Goal: Task Accomplishment & Management: Manage account settings

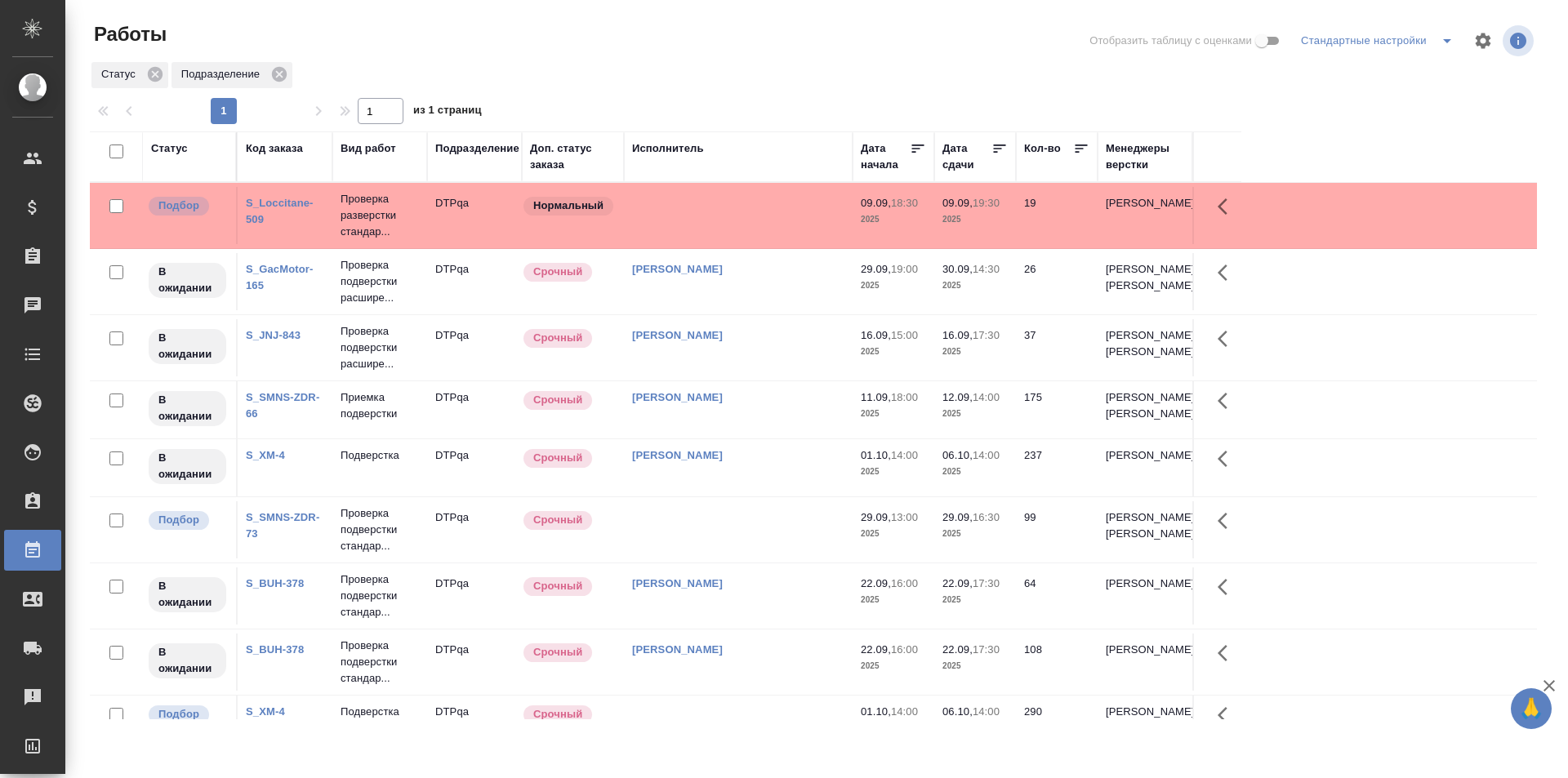
click at [180, 147] on div "Статус" at bounding box center [170, 148] width 37 height 17
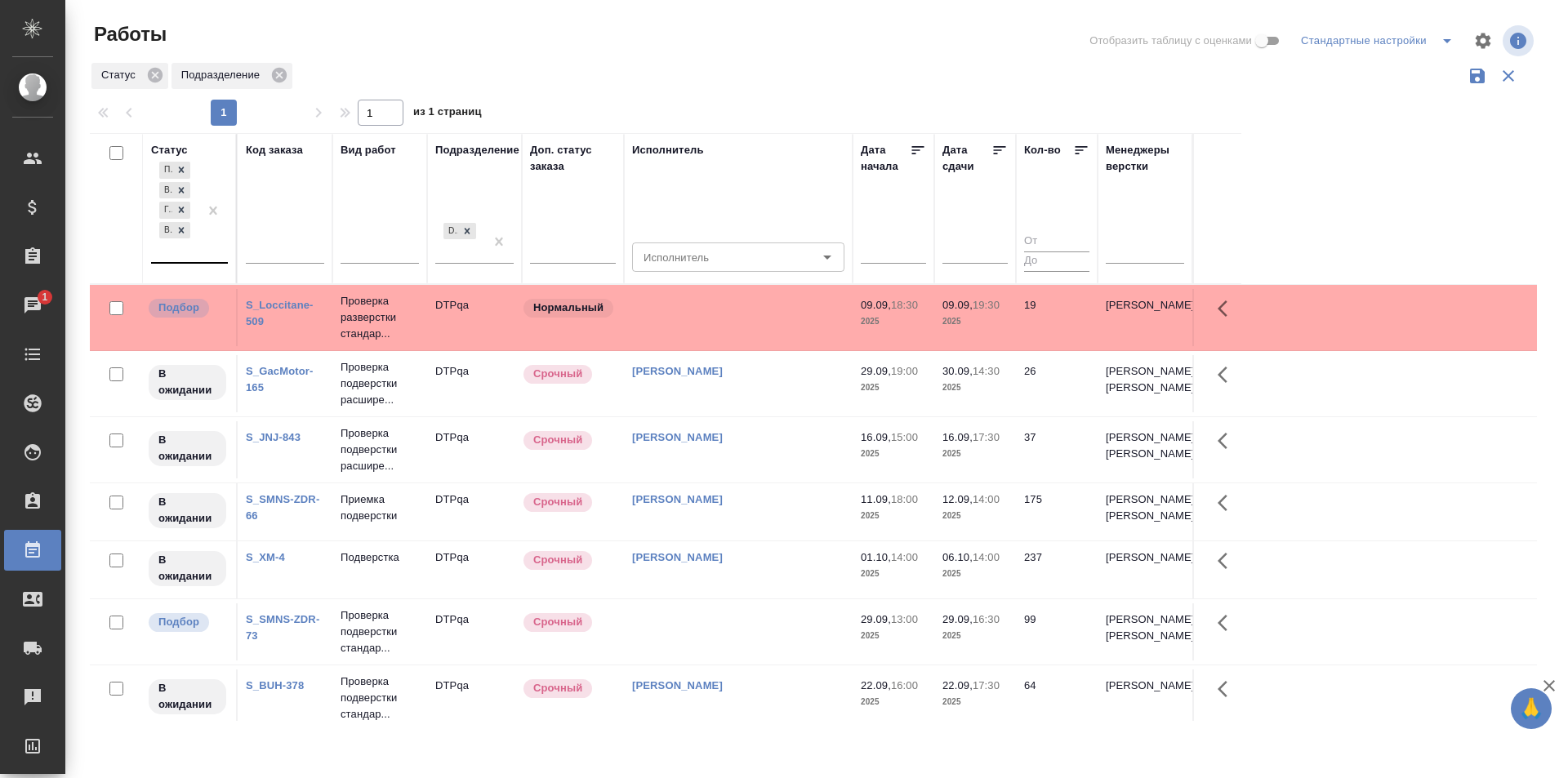
click at [196, 253] on div "Подбор В ожидании Готов к работе Выполнен" at bounding box center [175, 210] width 48 height 103
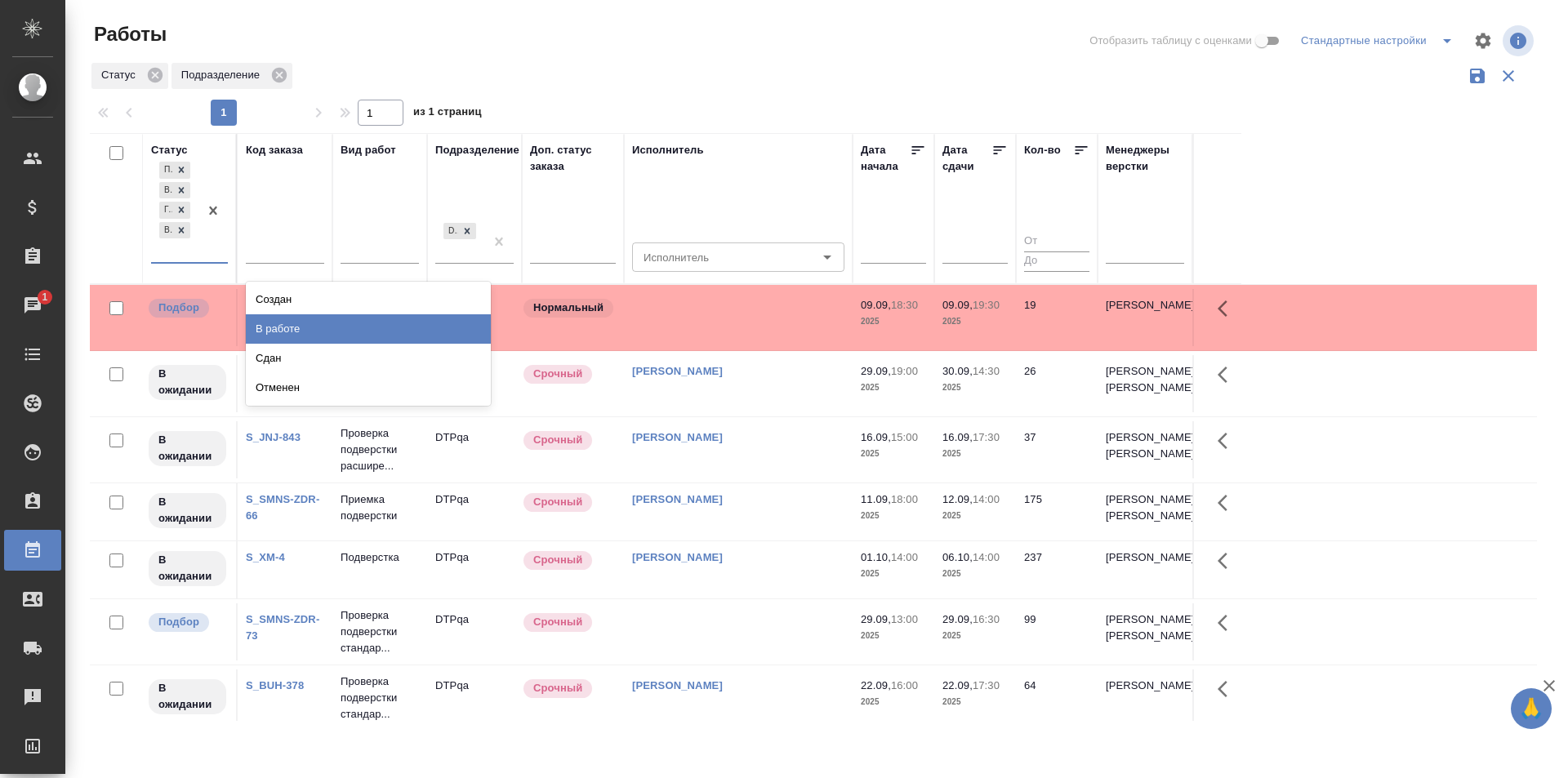
click at [282, 327] on div "В работе" at bounding box center [368, 329] width 245 height 29
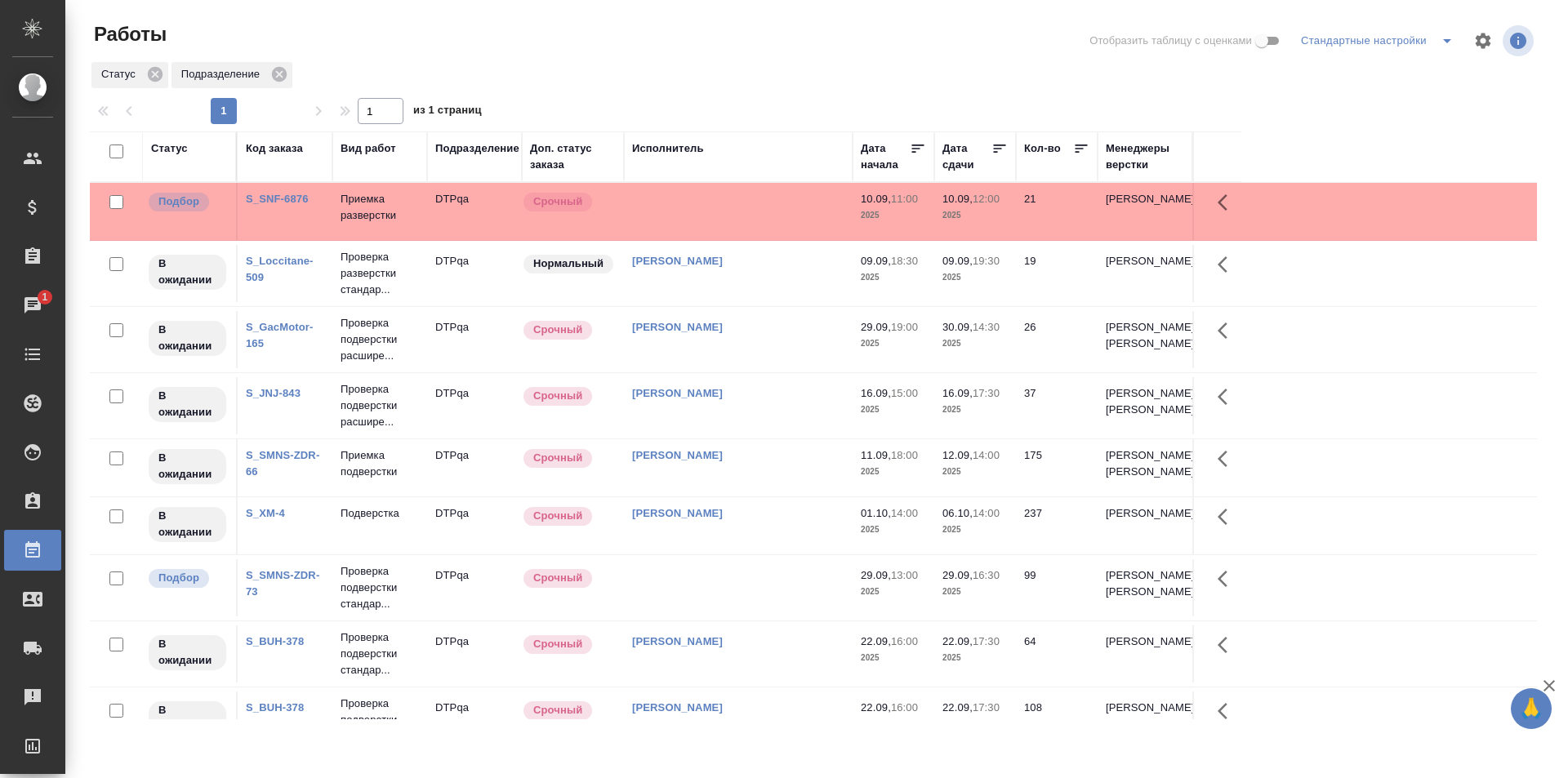
click at [727, 208] on td at bounding box center [738, 211] width 228 height 58
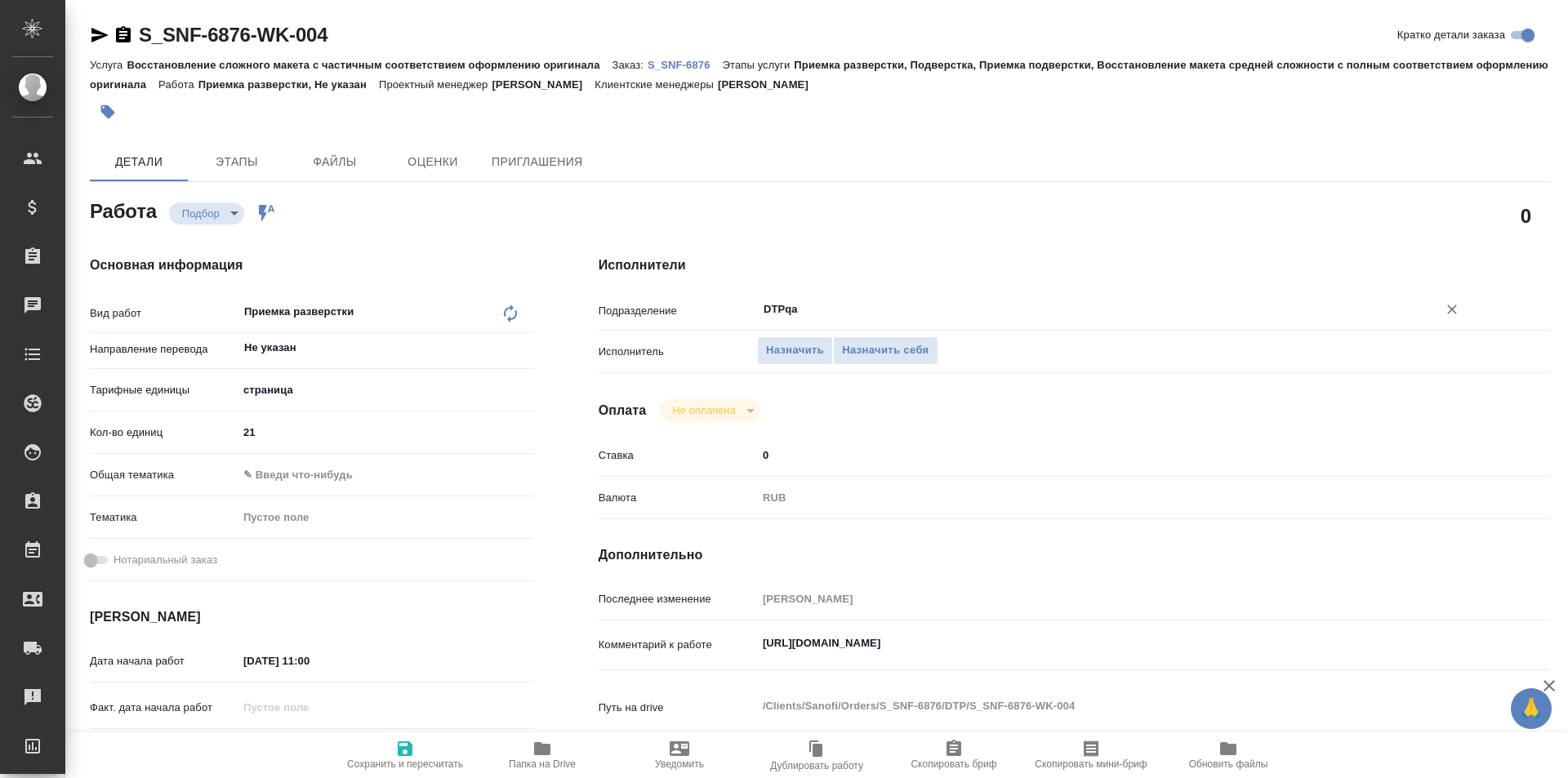
type textarea "x"
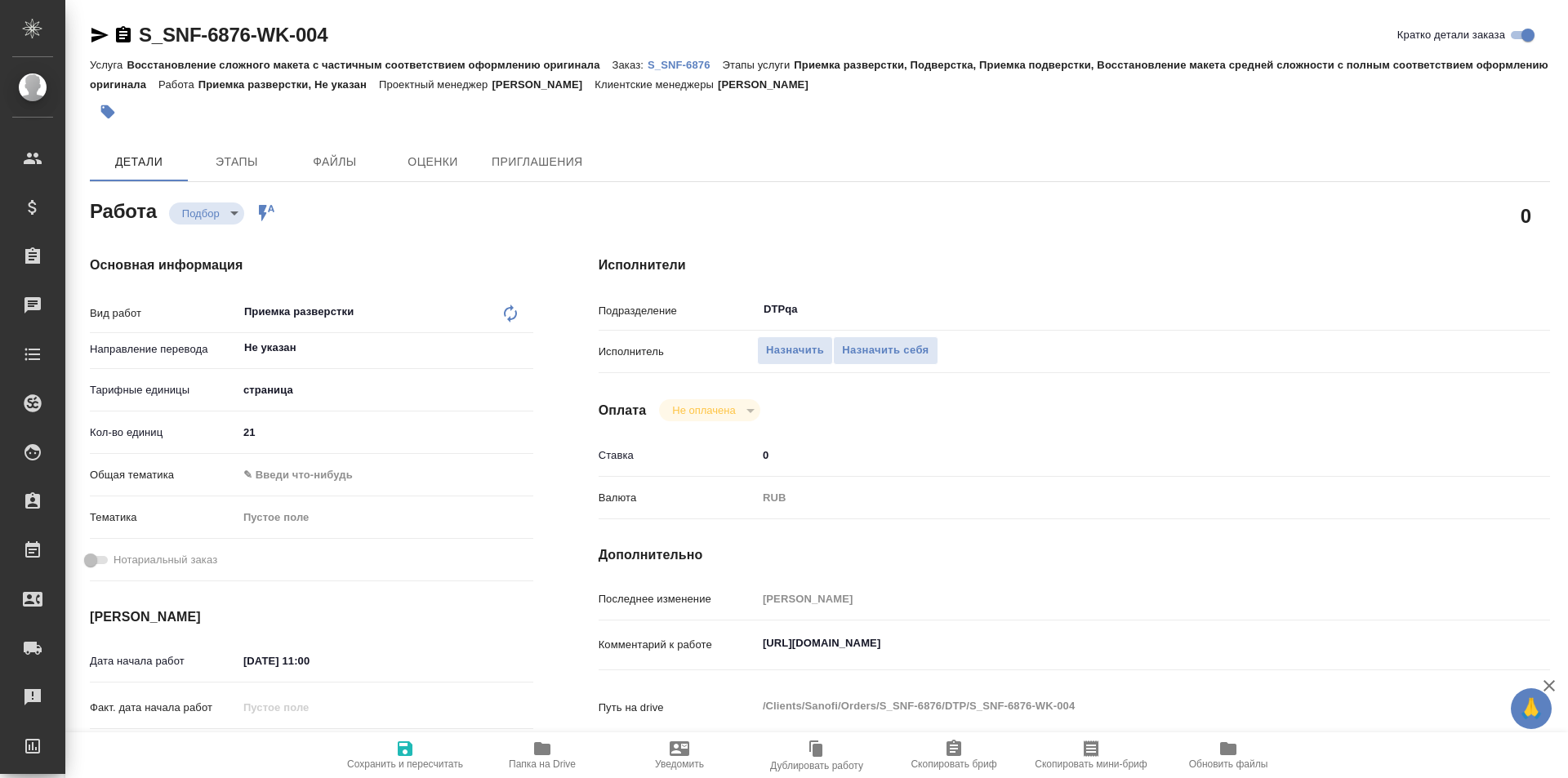
type textarea "x"
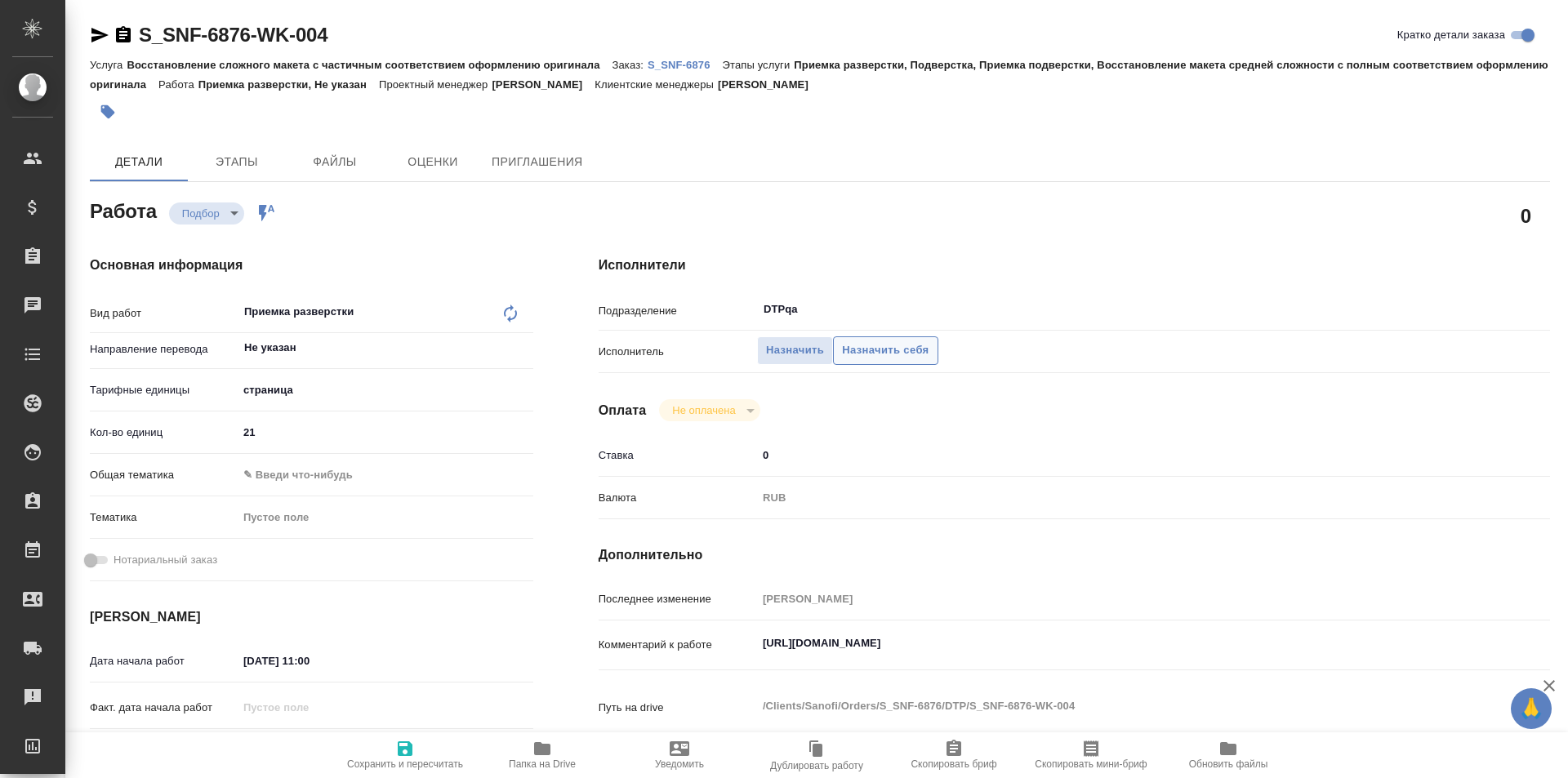
type textarea "x"
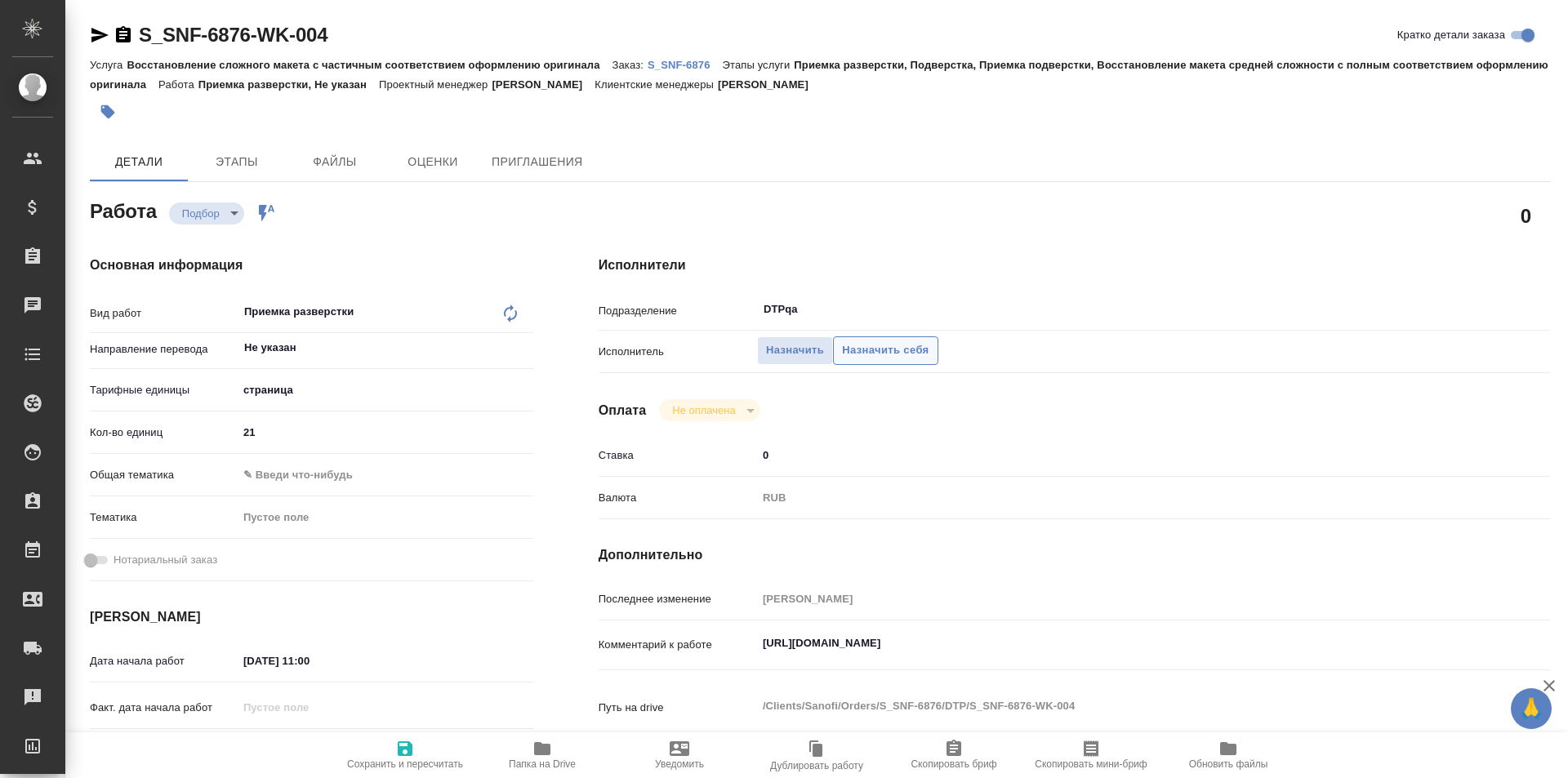
type textarea "x"
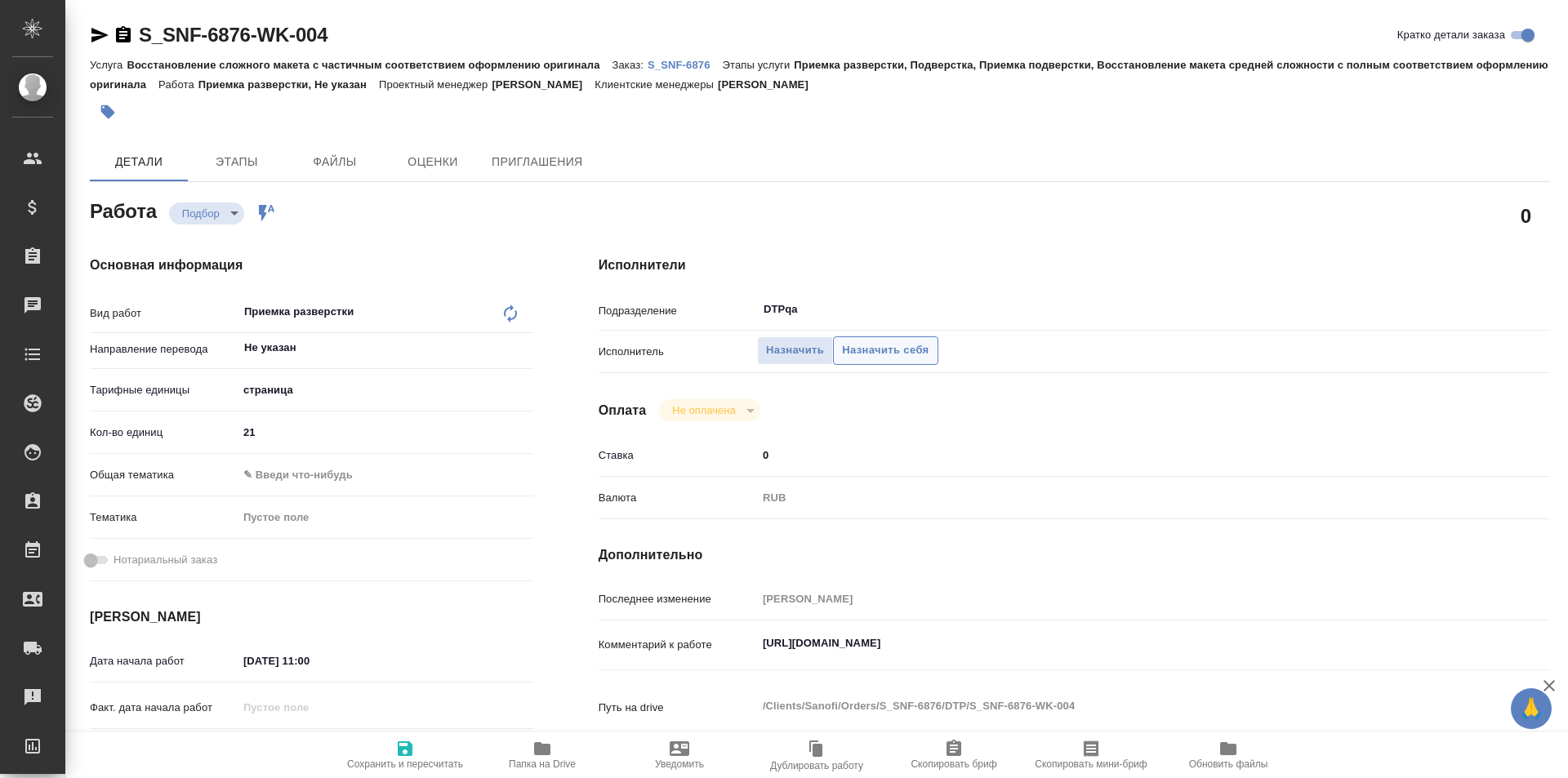
click at [898, 346] on span "Назначить себя" at bounding box center [885, 350] width 87 height 19
type textarea "x"
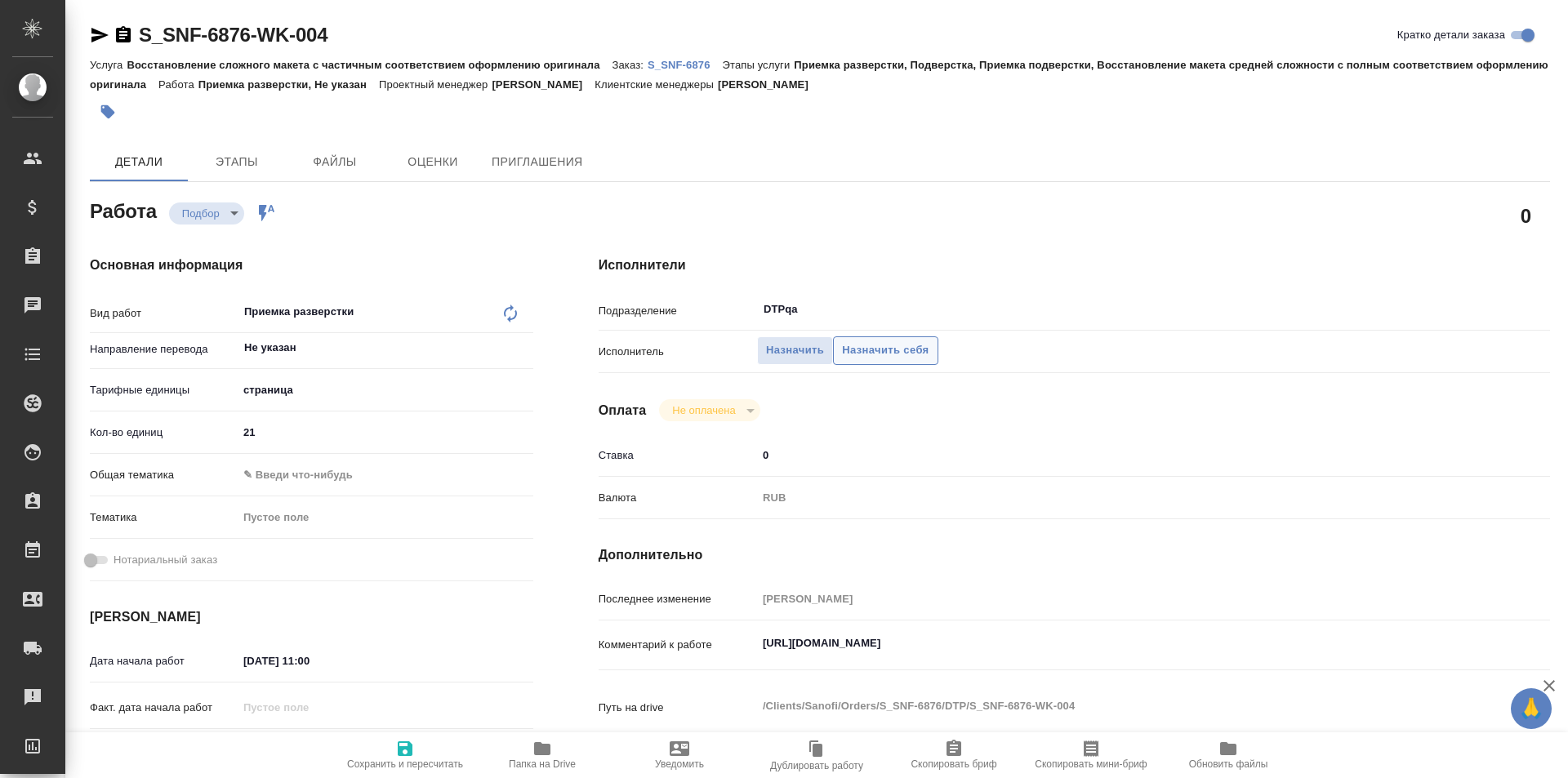
type textarea "x"
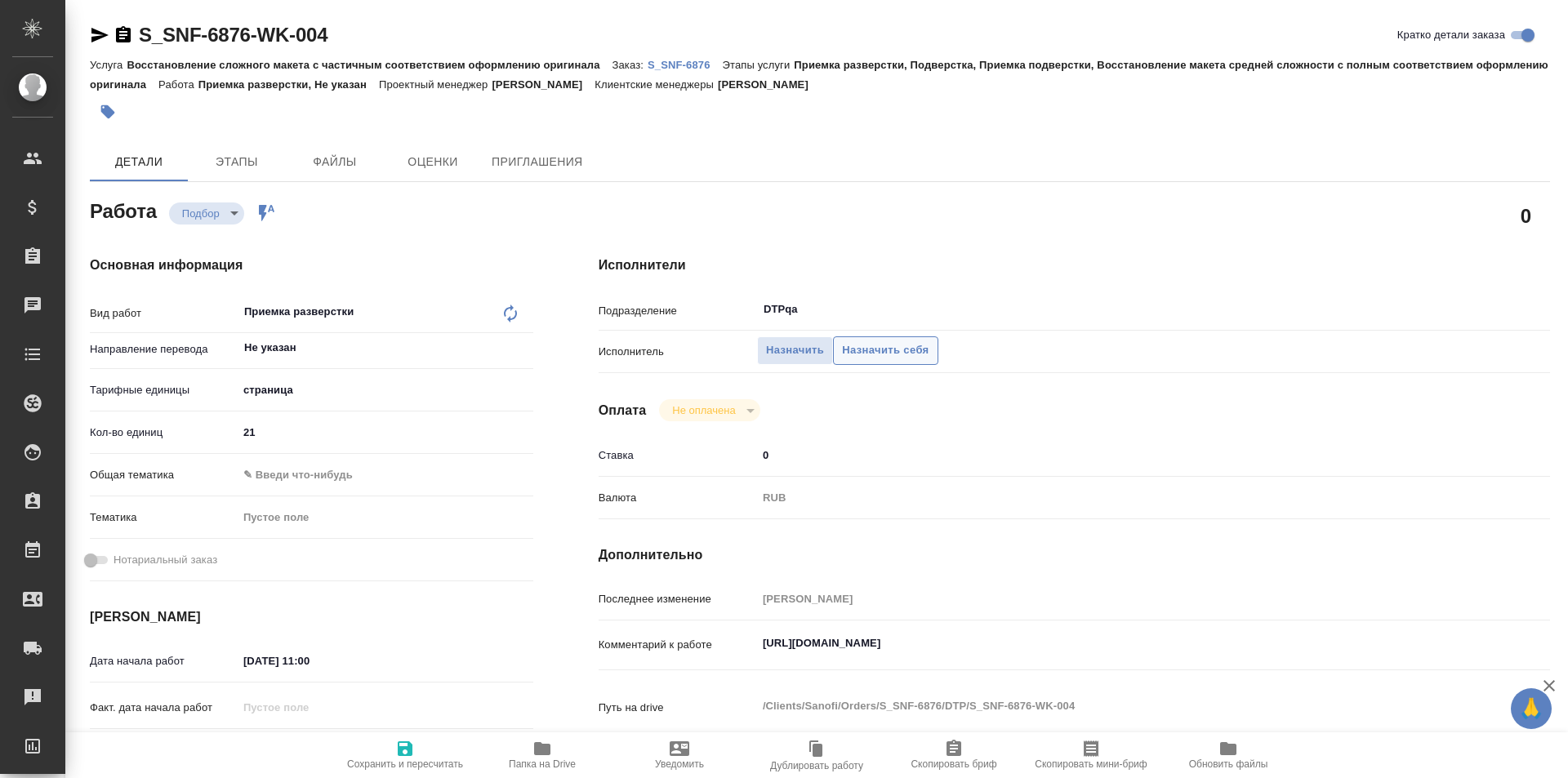
type textarea "x"
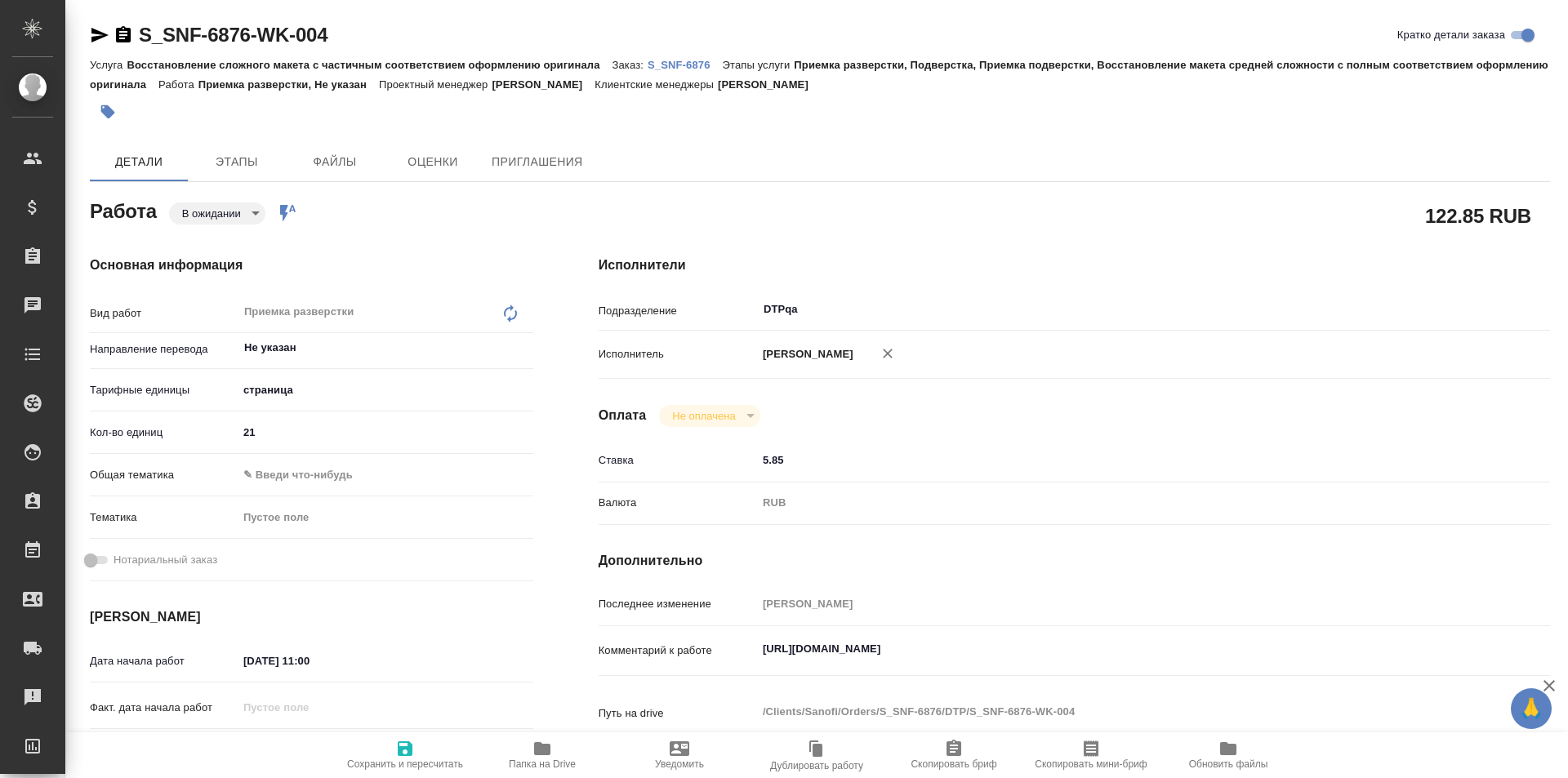
type textarea "x"
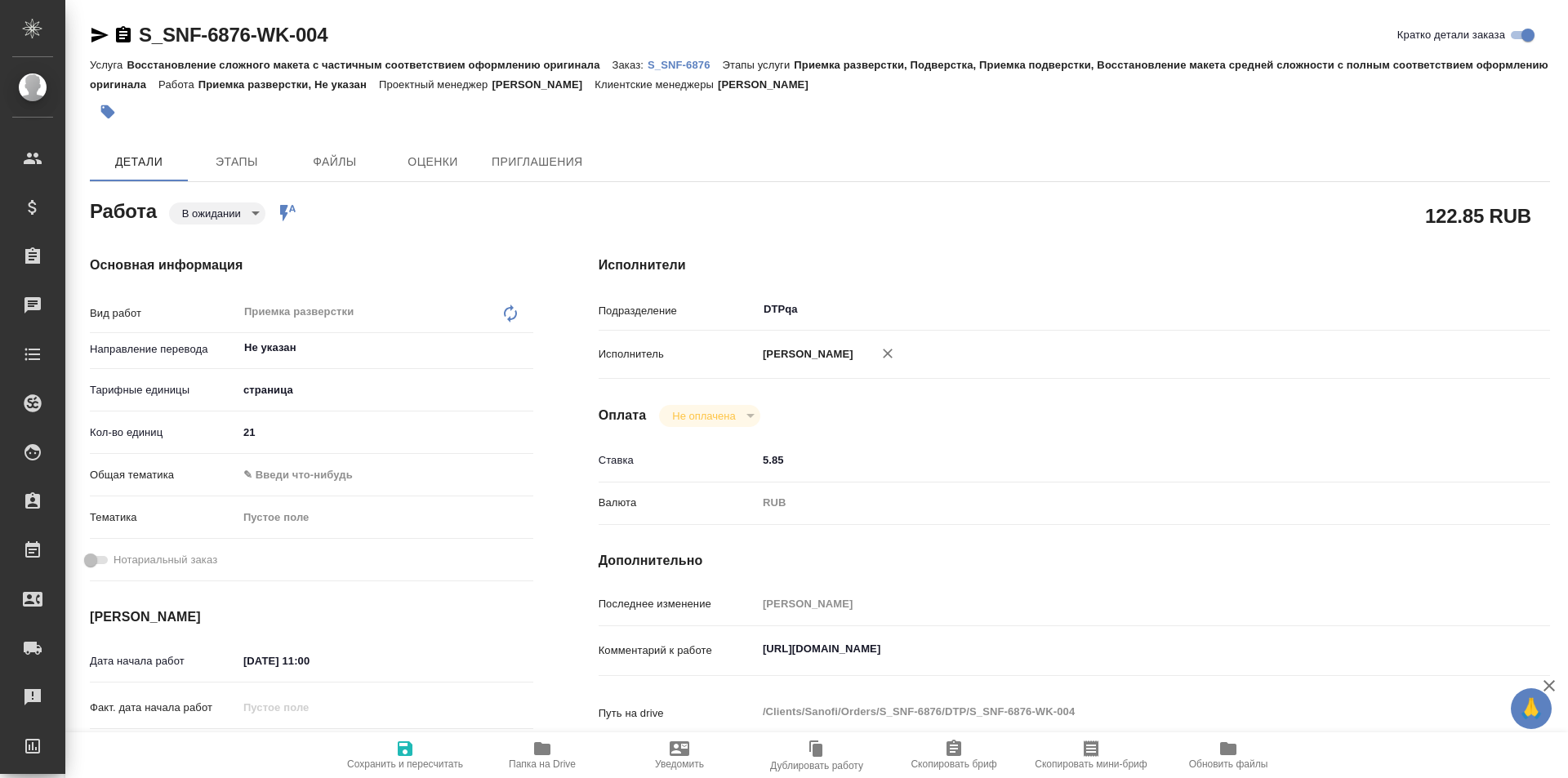
type textarea "x"
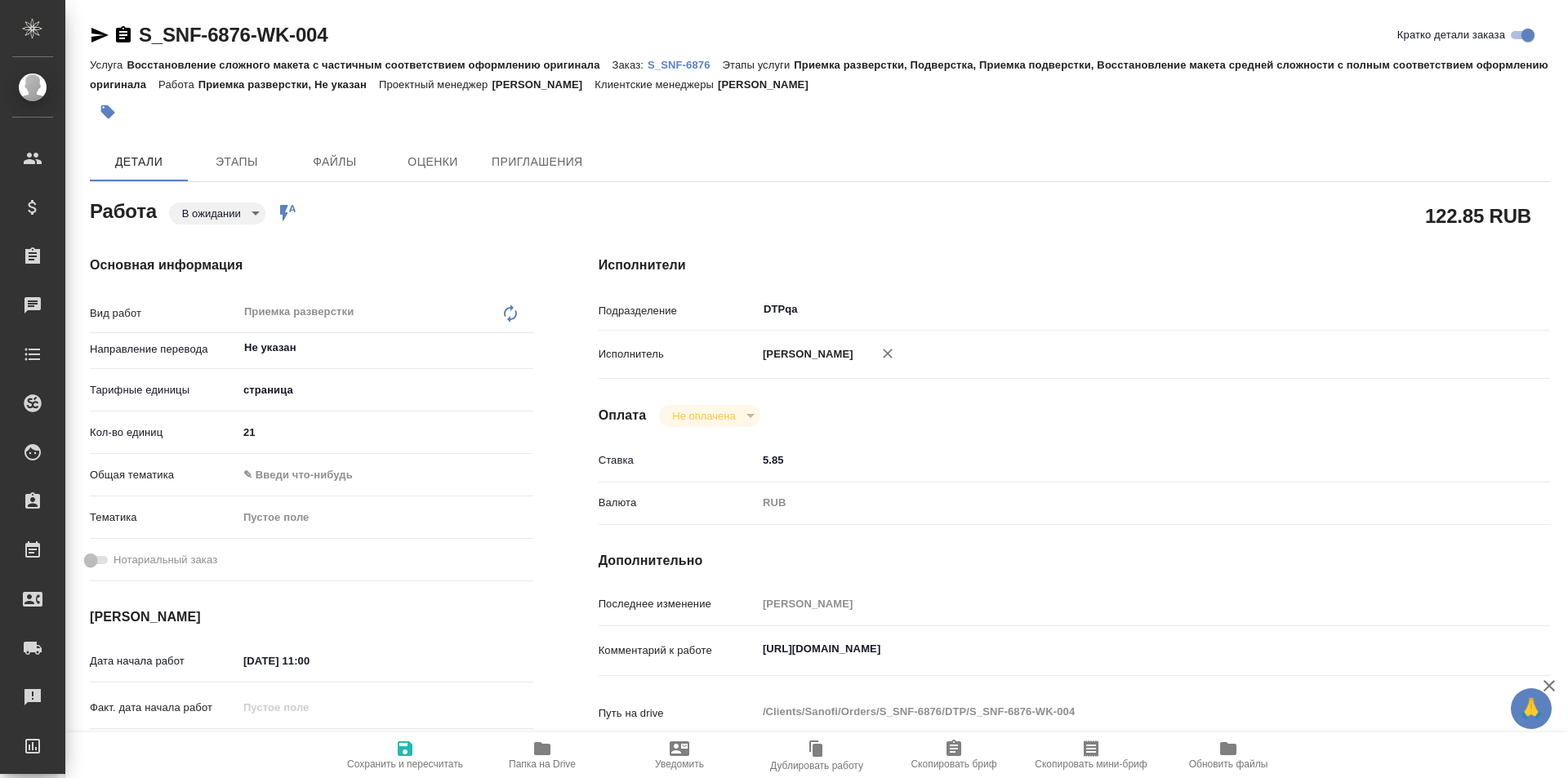
type textarea "x"
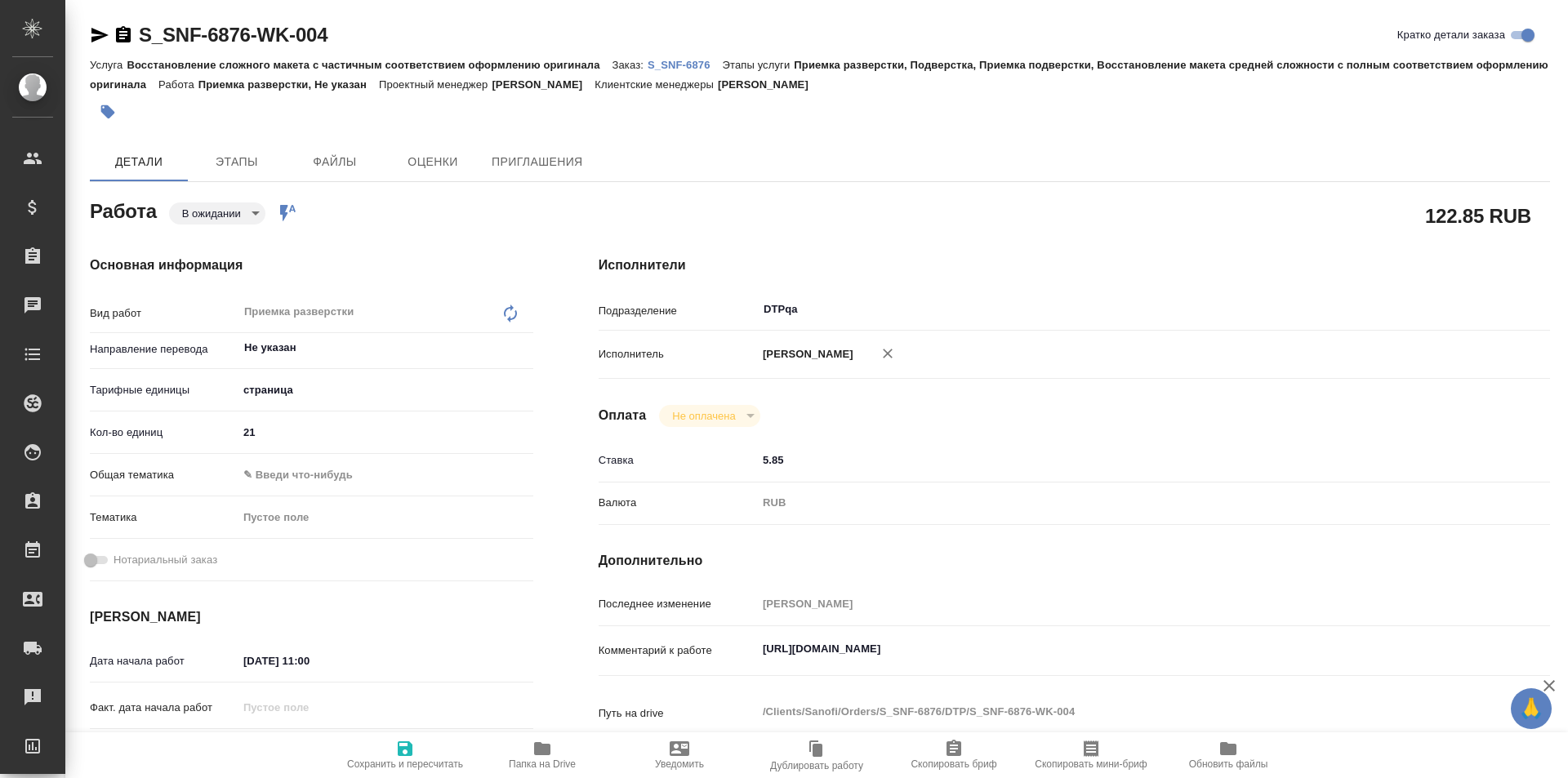
type textarea "x"
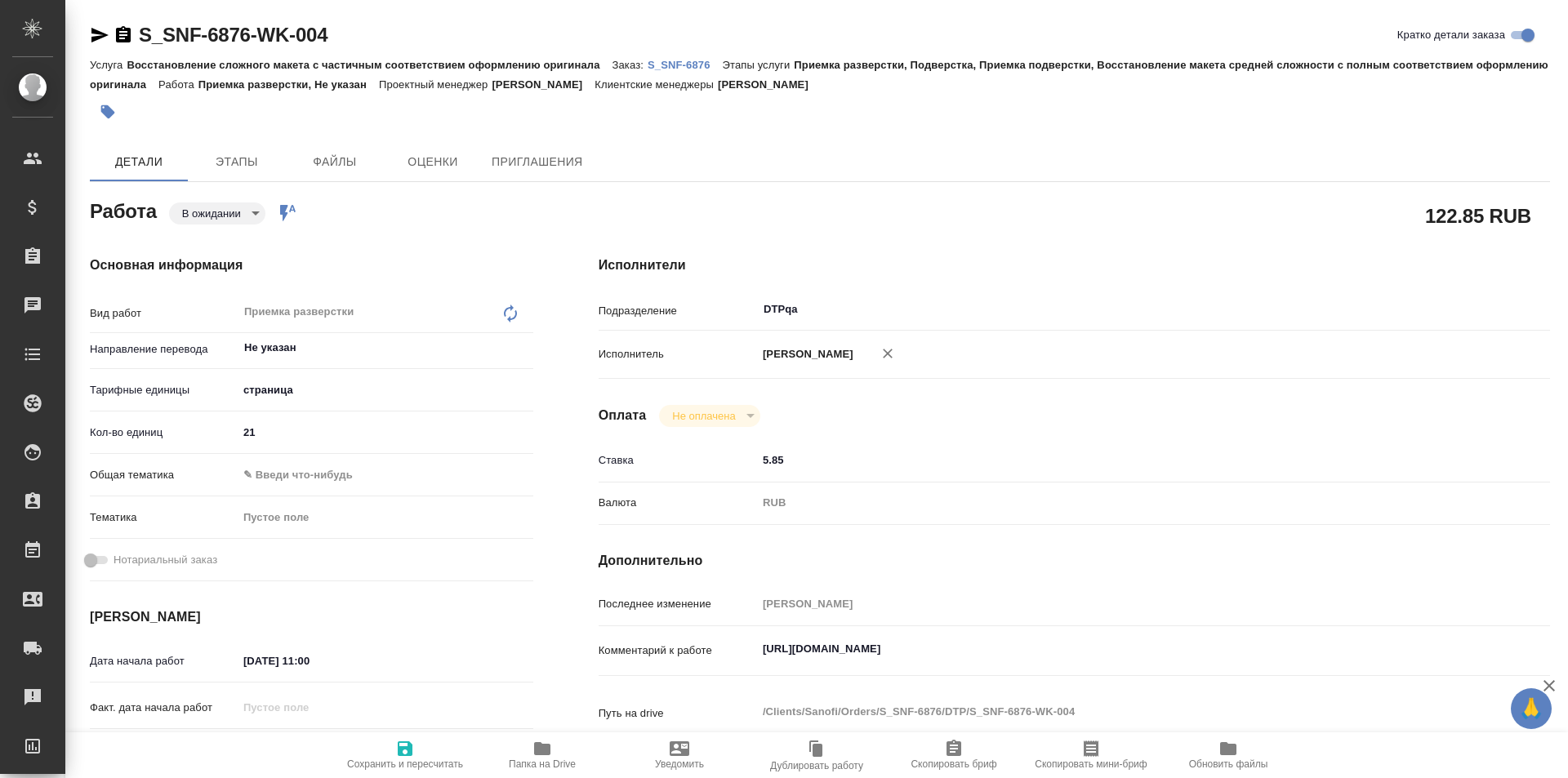
type textarea "x"
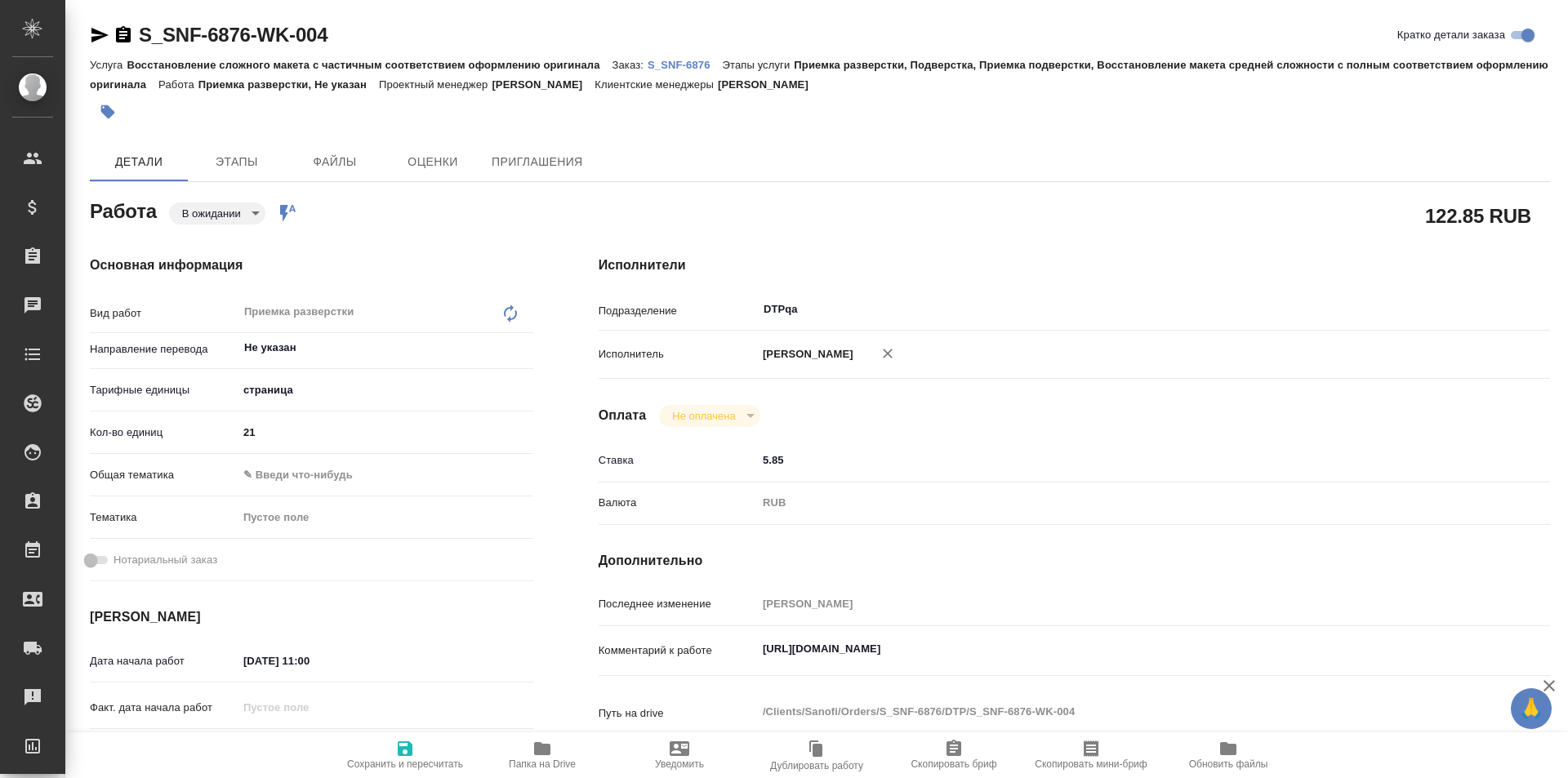
click at [412, 756] on icon "button" at bounding box center [405, 749] width 15 height 15
type textarea "x"
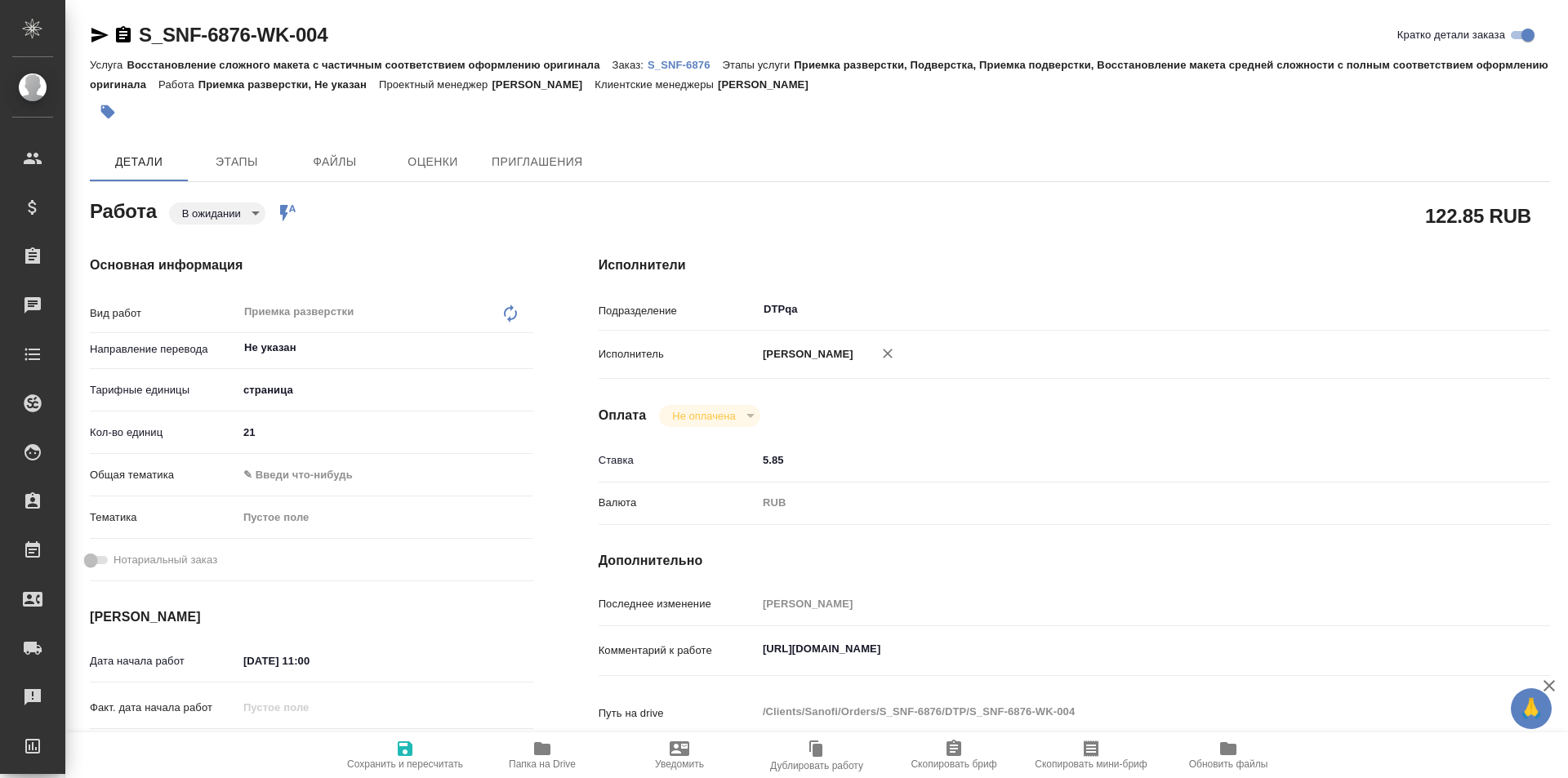
type textarea "x"
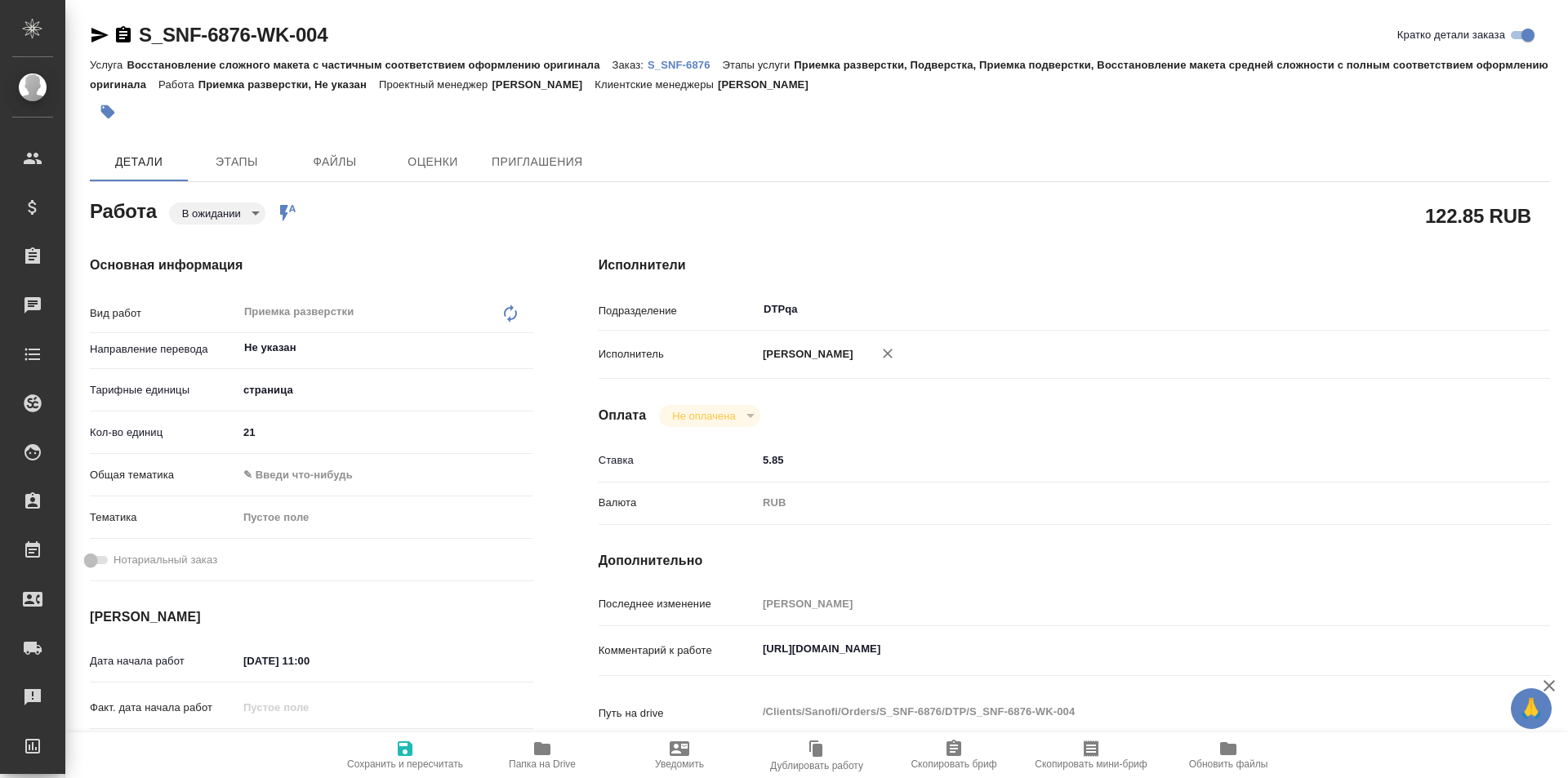
type textarea "x"
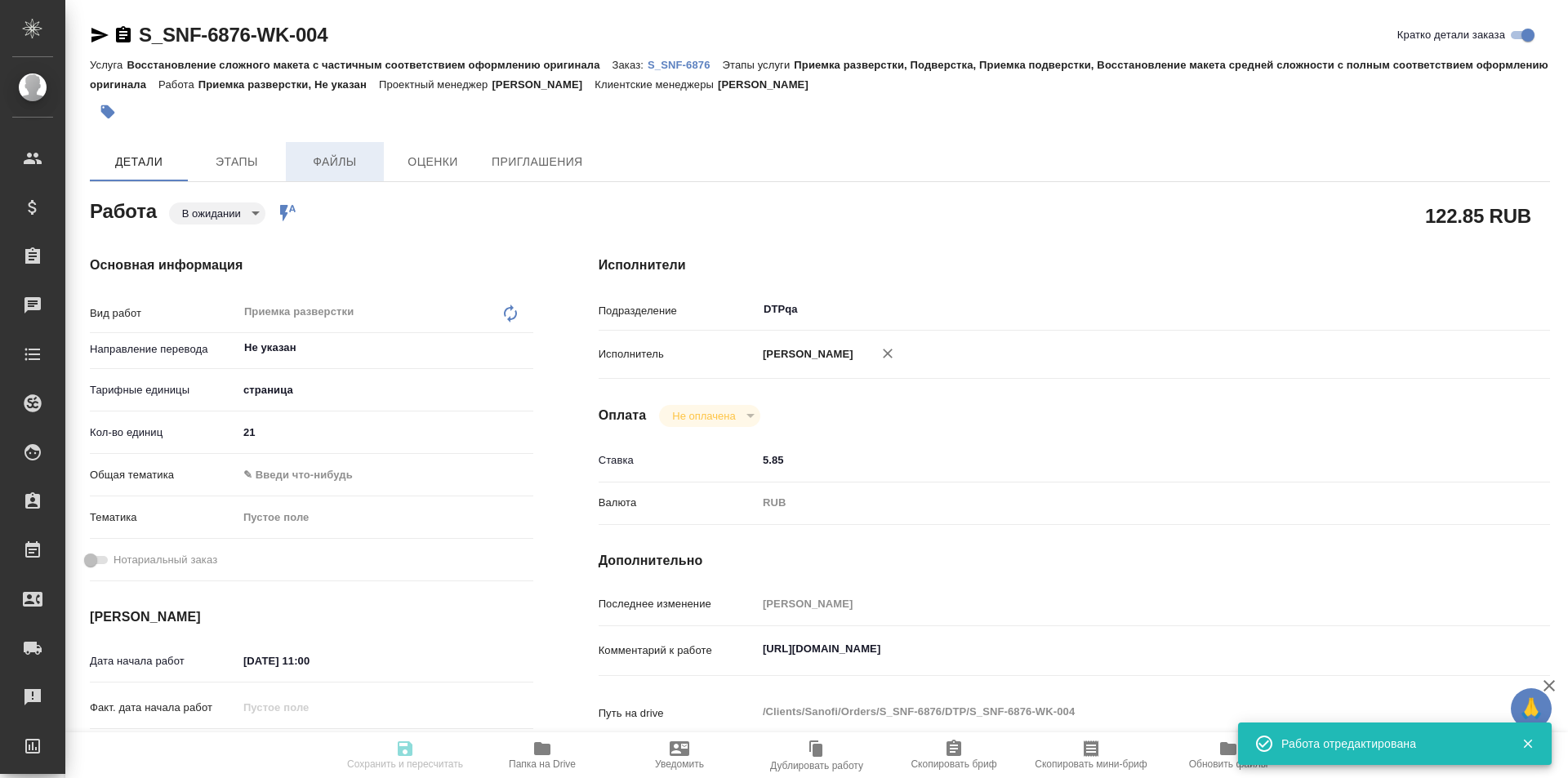
type textarea "x"
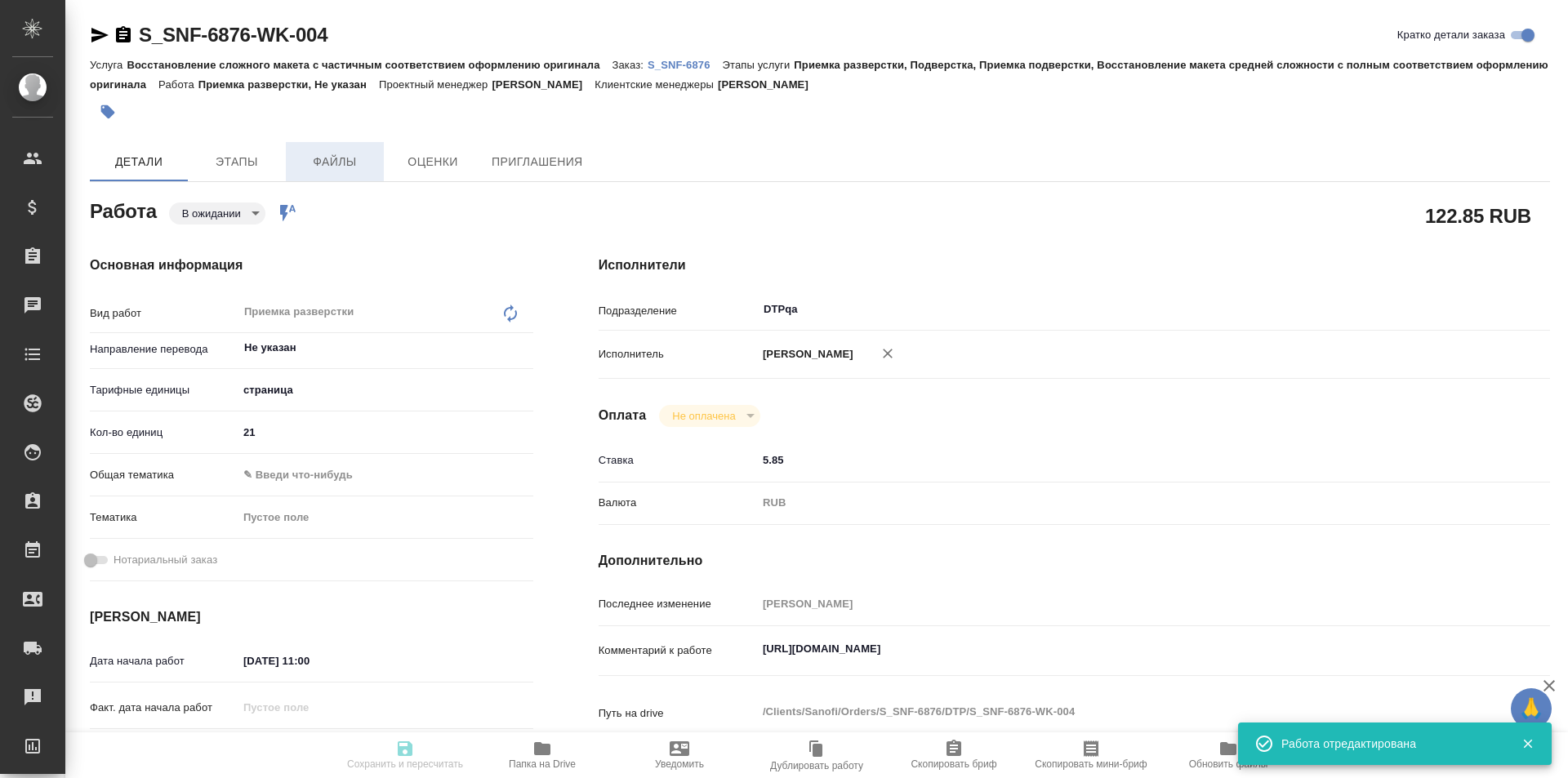
type input "pending"
type textarea "Приемка разверстки"
type textarea "x"
type input "Не указан"
type input "5a8b1489cc6b4906c91bfdb2"
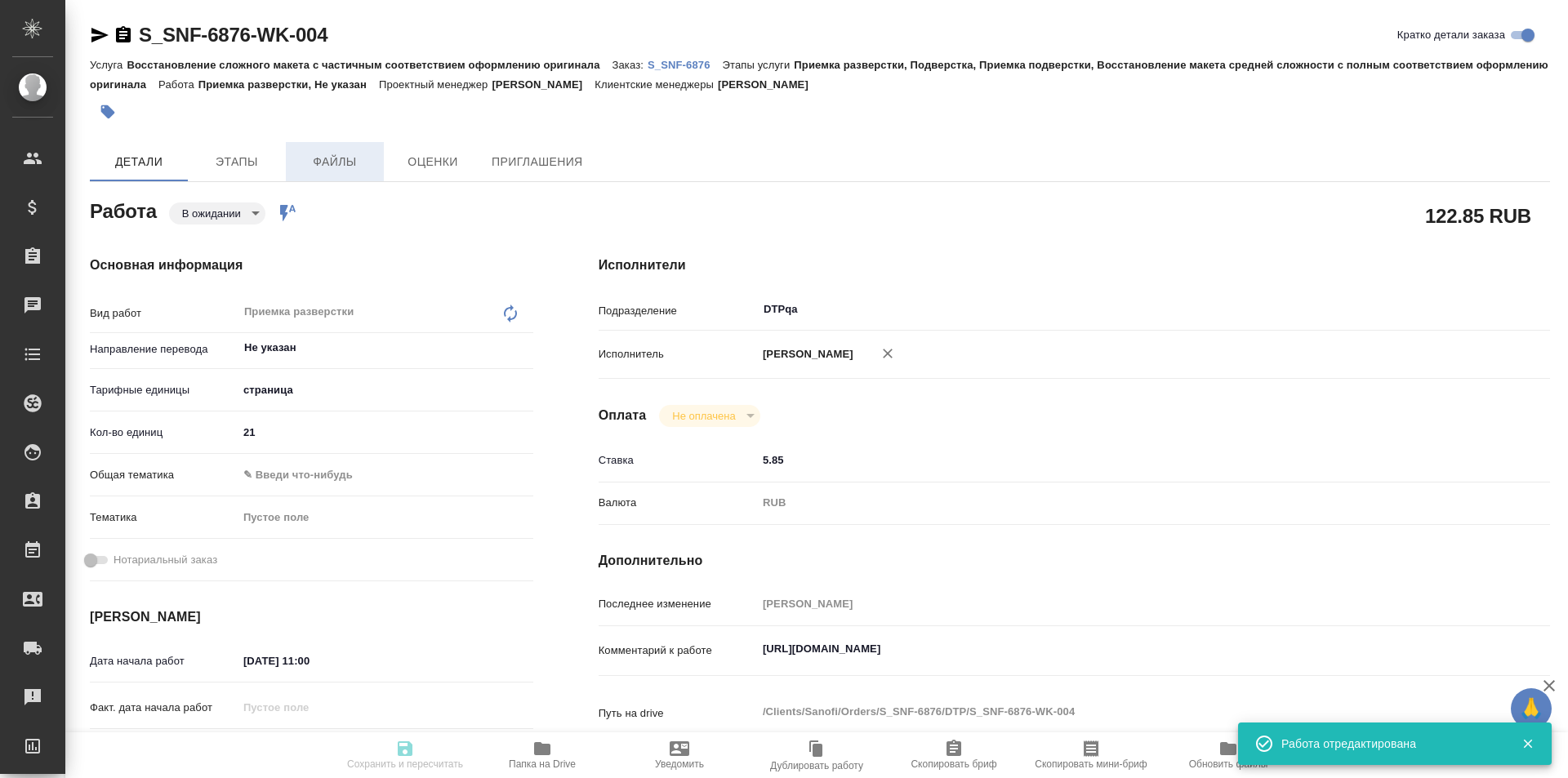
type input "21"
type input "10.09.2025 11:00"
type input "10.09.2025 12:00"
type input "12.09.2025 14:00"
type input "DTPqa"
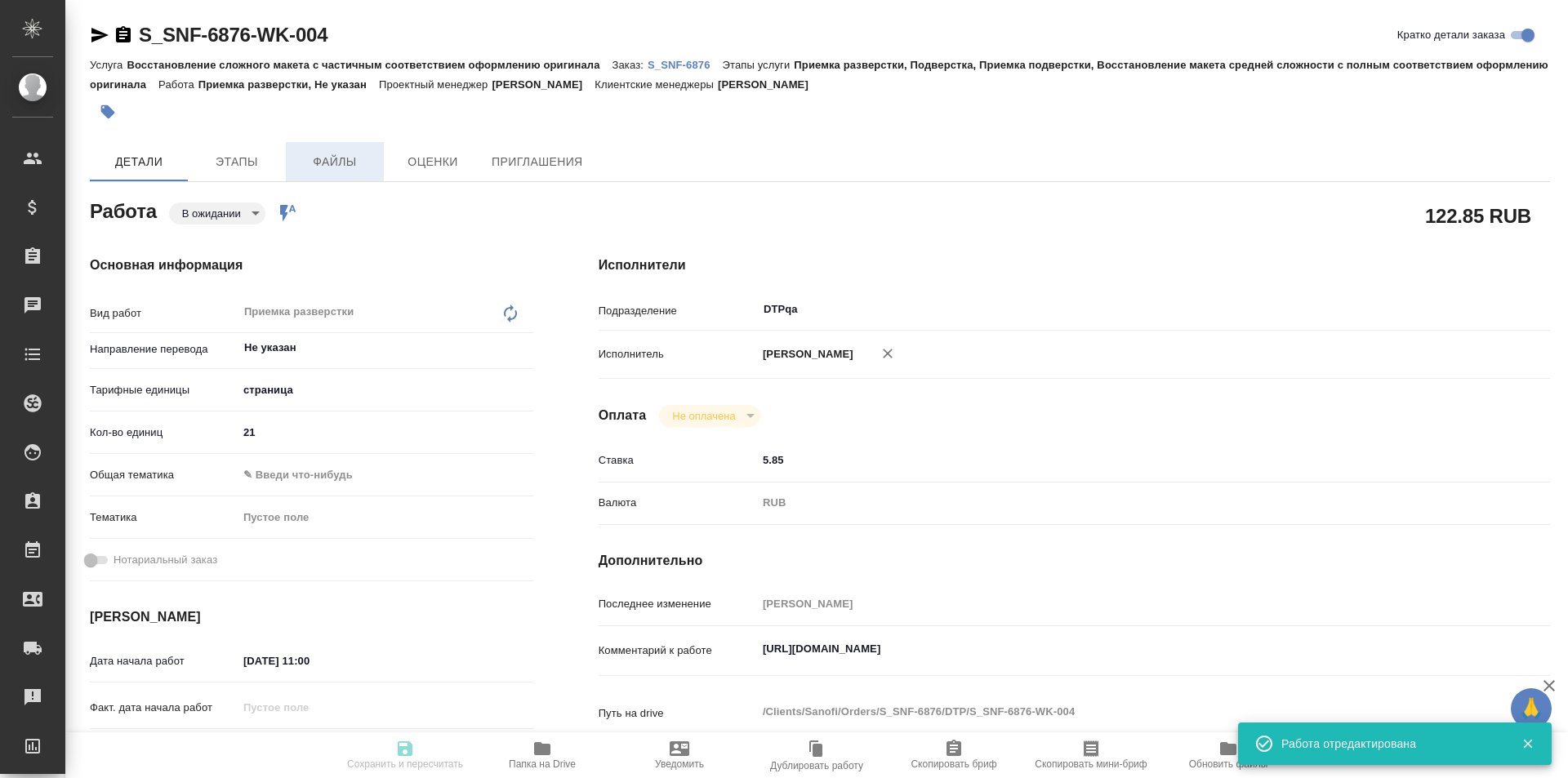
type input "notPayed"
type input "5.85"
type input "RUB"
type input "[PERSON_NAME]"
type textarea "https://tera.awatera.com/Work/68bff104296fe19407f11bcf/"
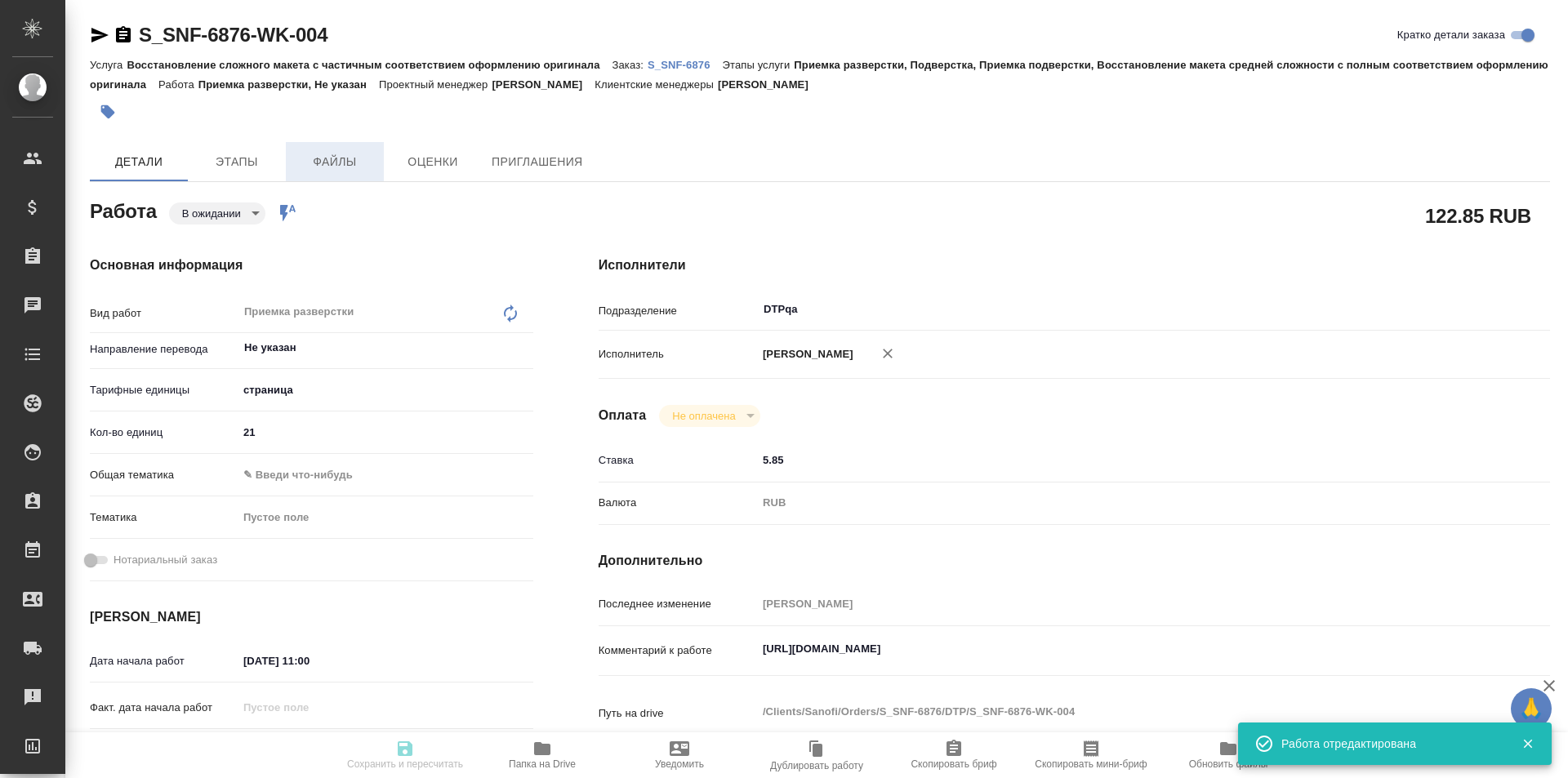
type textarea "x"
type textarea "/Clients/Sanofi/Orders/S_SNF-6876/DTP/S_SNF-6876-WK-004"
type textarea "x"
type input "S_SNF-6876"
type input "E005847622"
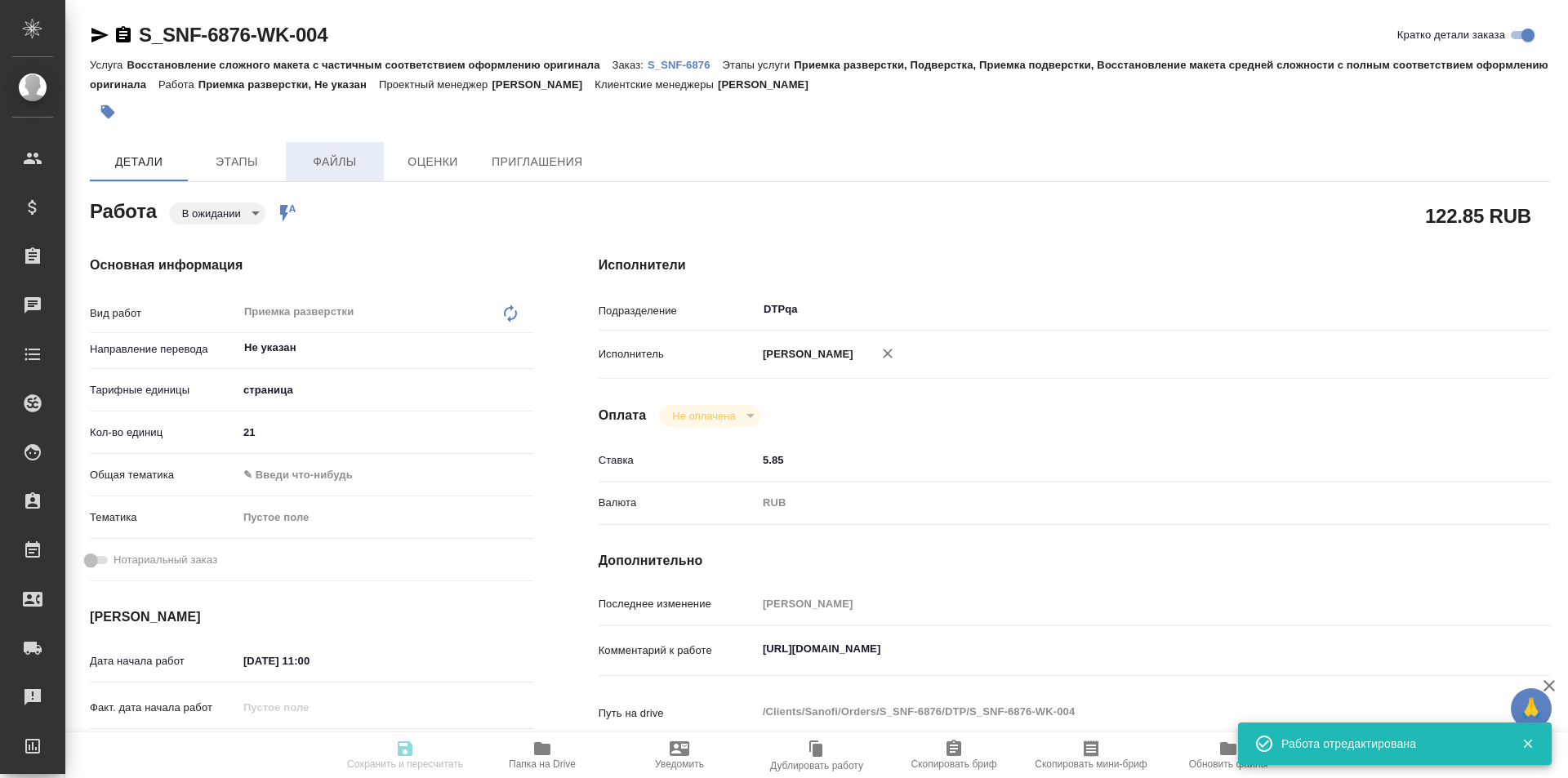
type input "Восстановление сложного макета с частичным соответствием оформлению оригинала"
type input "Приемка разверстки, Подверстка, Приемка подверстки, Восстановление макета средн…"
type input "Сайдашева Диляра"
type input "[PERSON_NAME]"
type input "/Clients/Sanofi/Orders/S_SNF-6876"
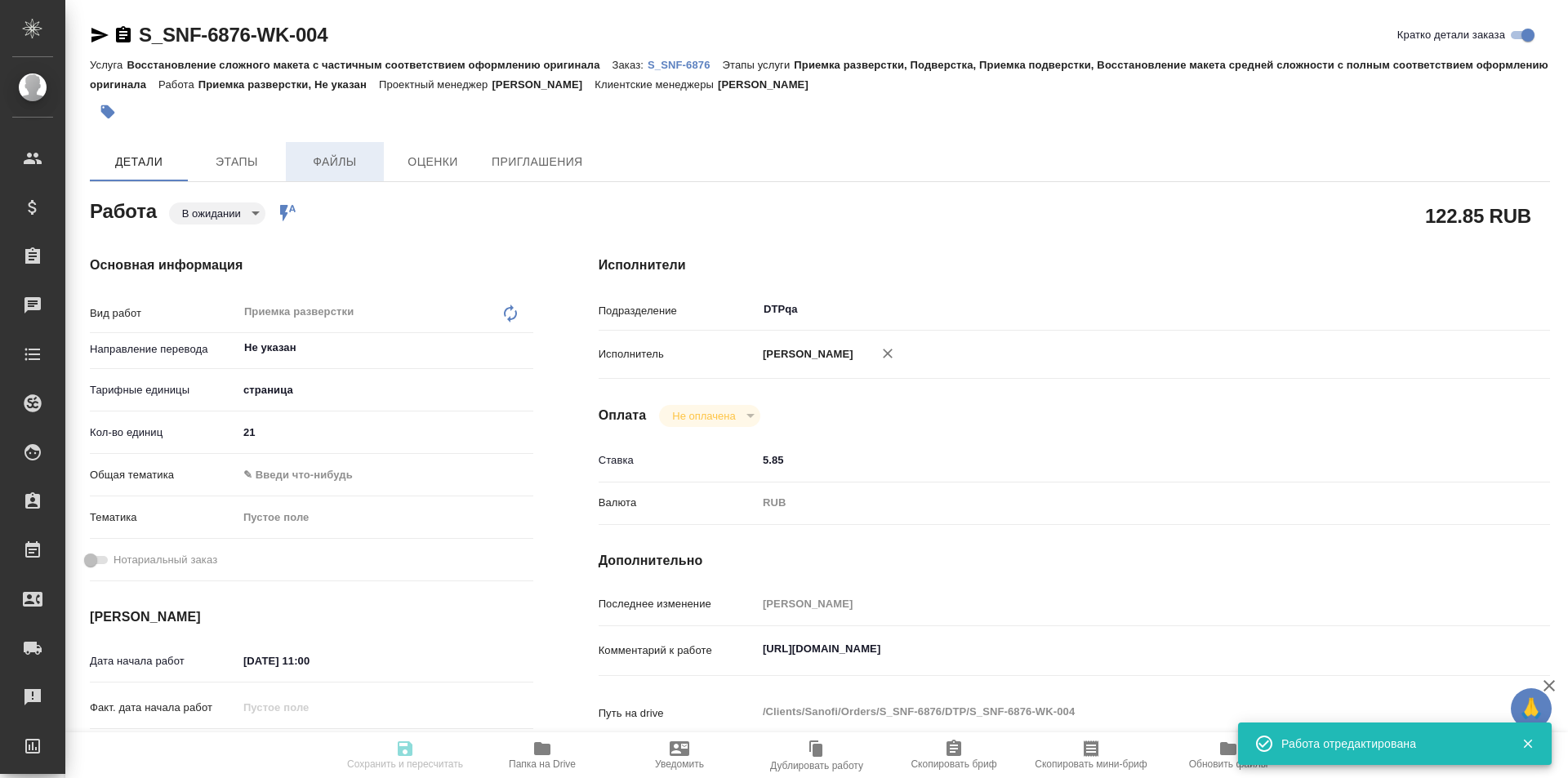
type textarea "x"
type textarea "Список литературы переводить не нужно"
type textarea "x"
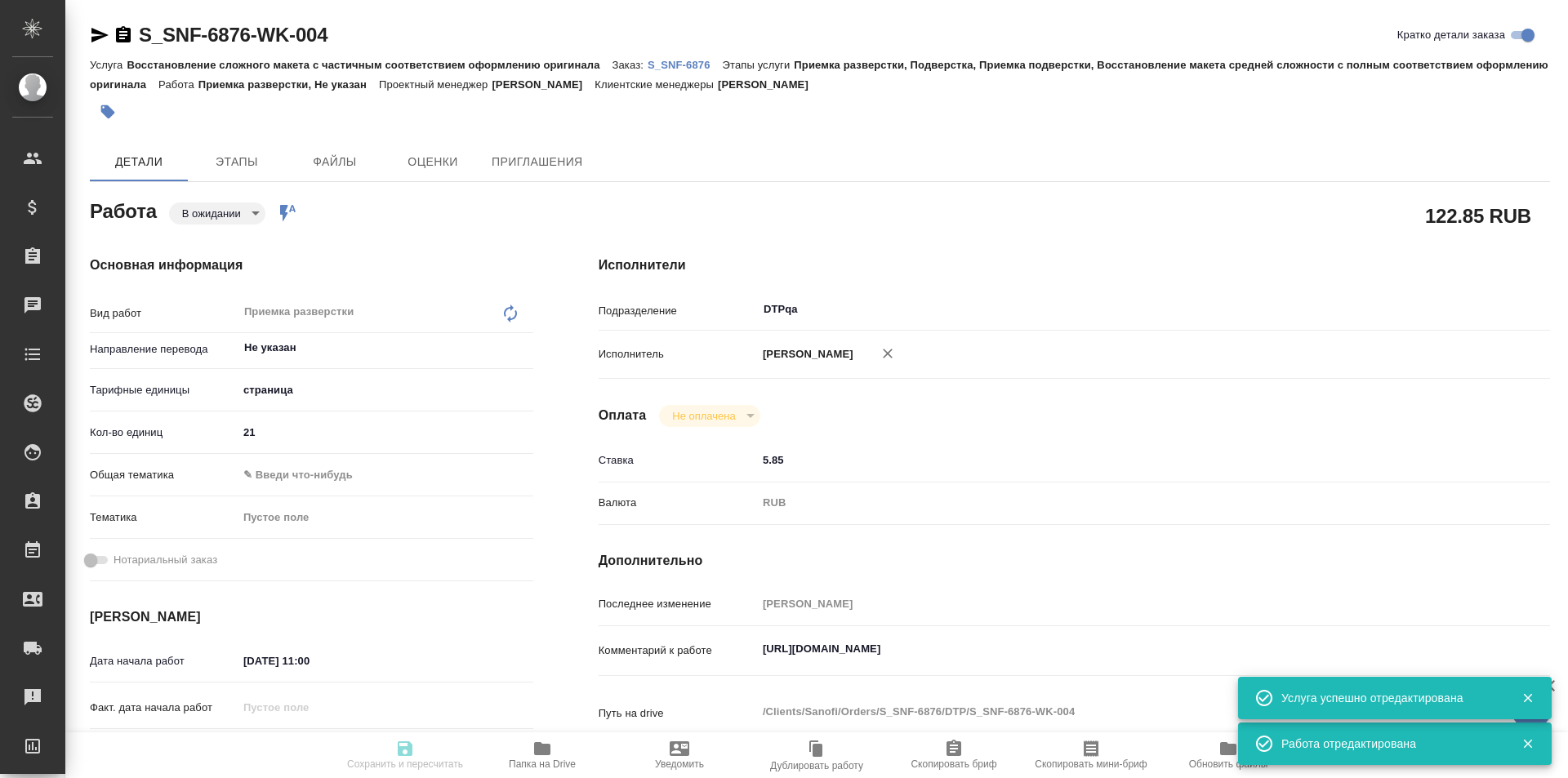
type textarea "x"
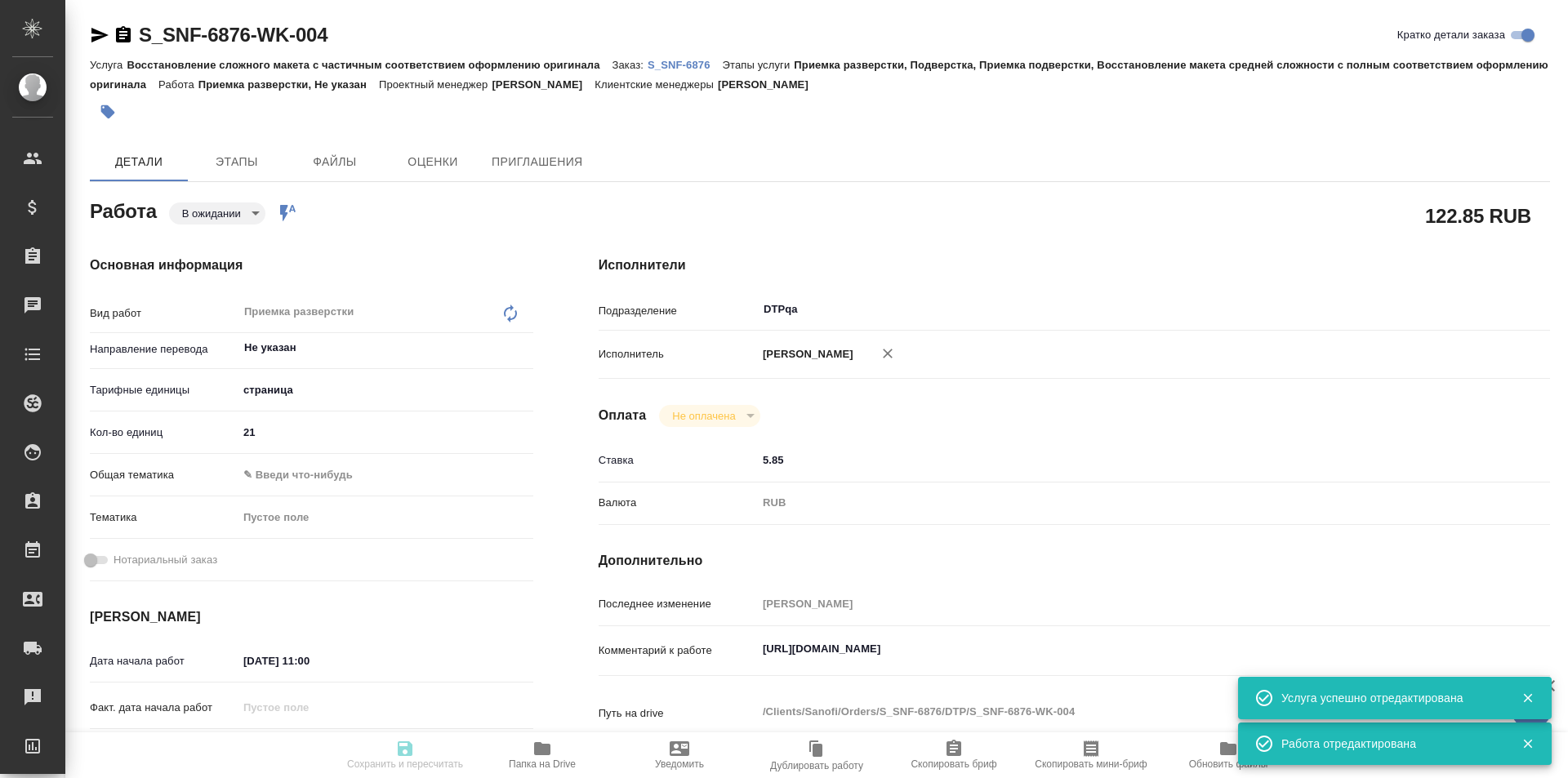
type textarea "x"
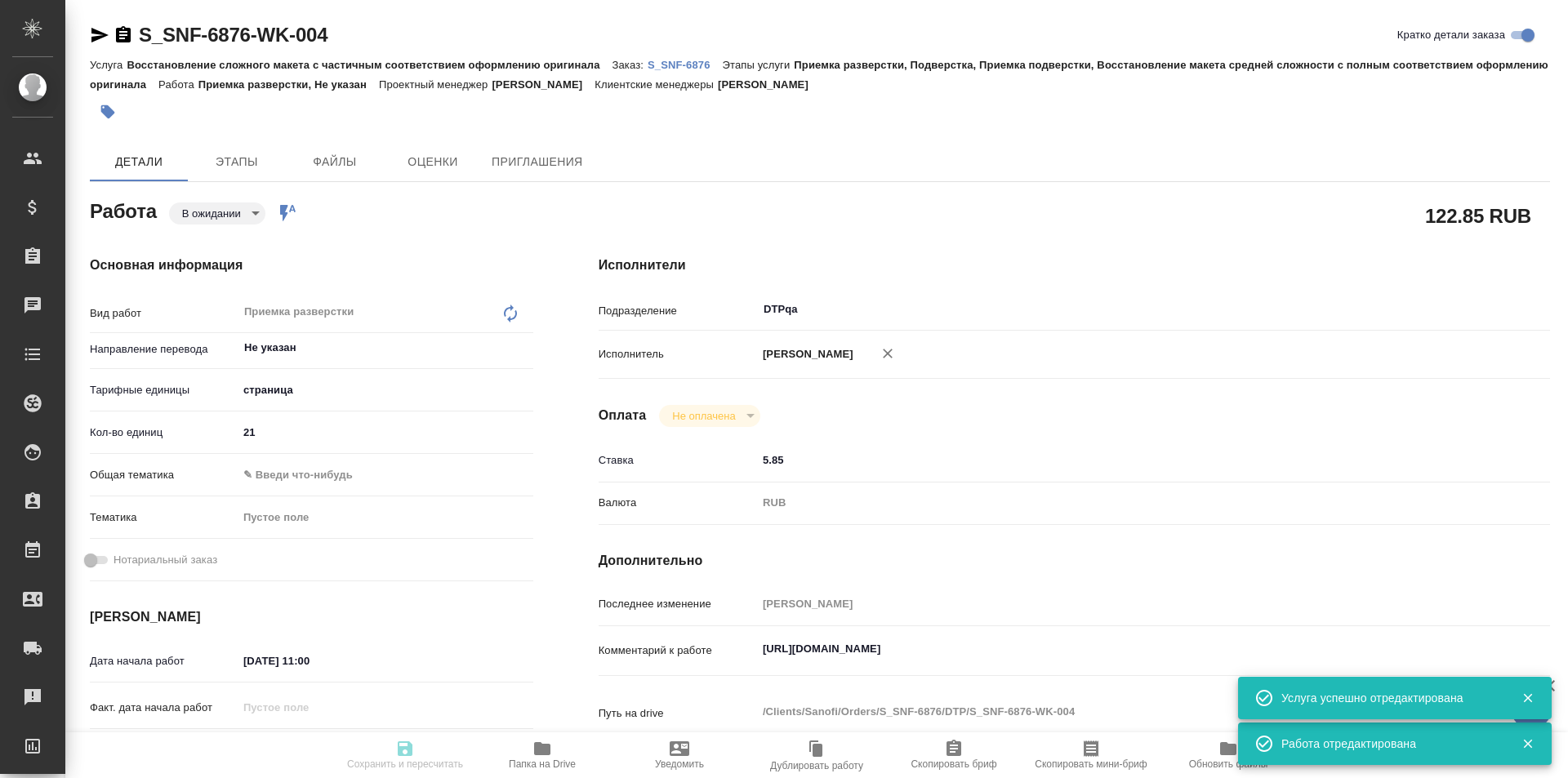
type textarea "x"
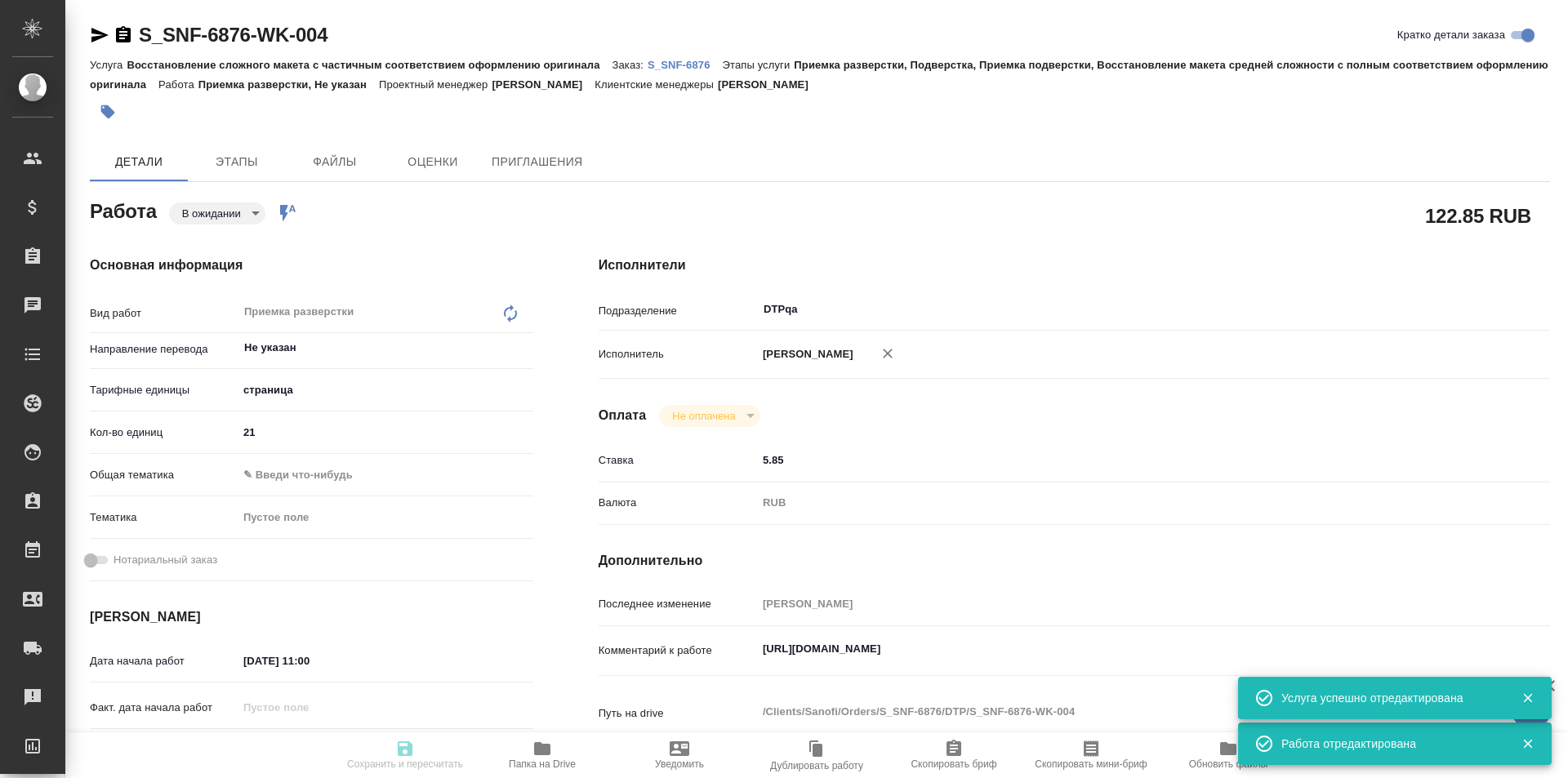
type textarea "x"
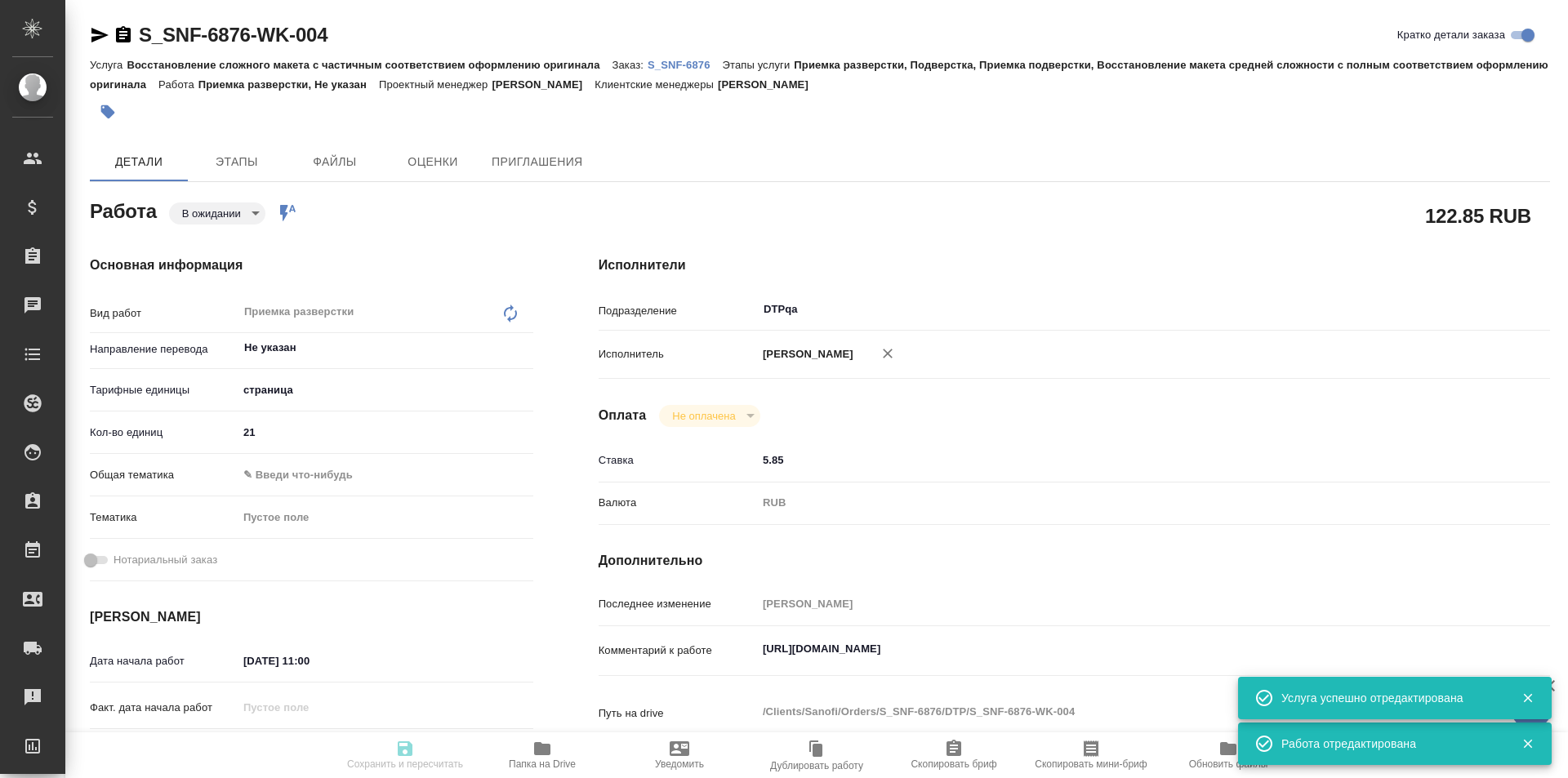
type textarea "x"
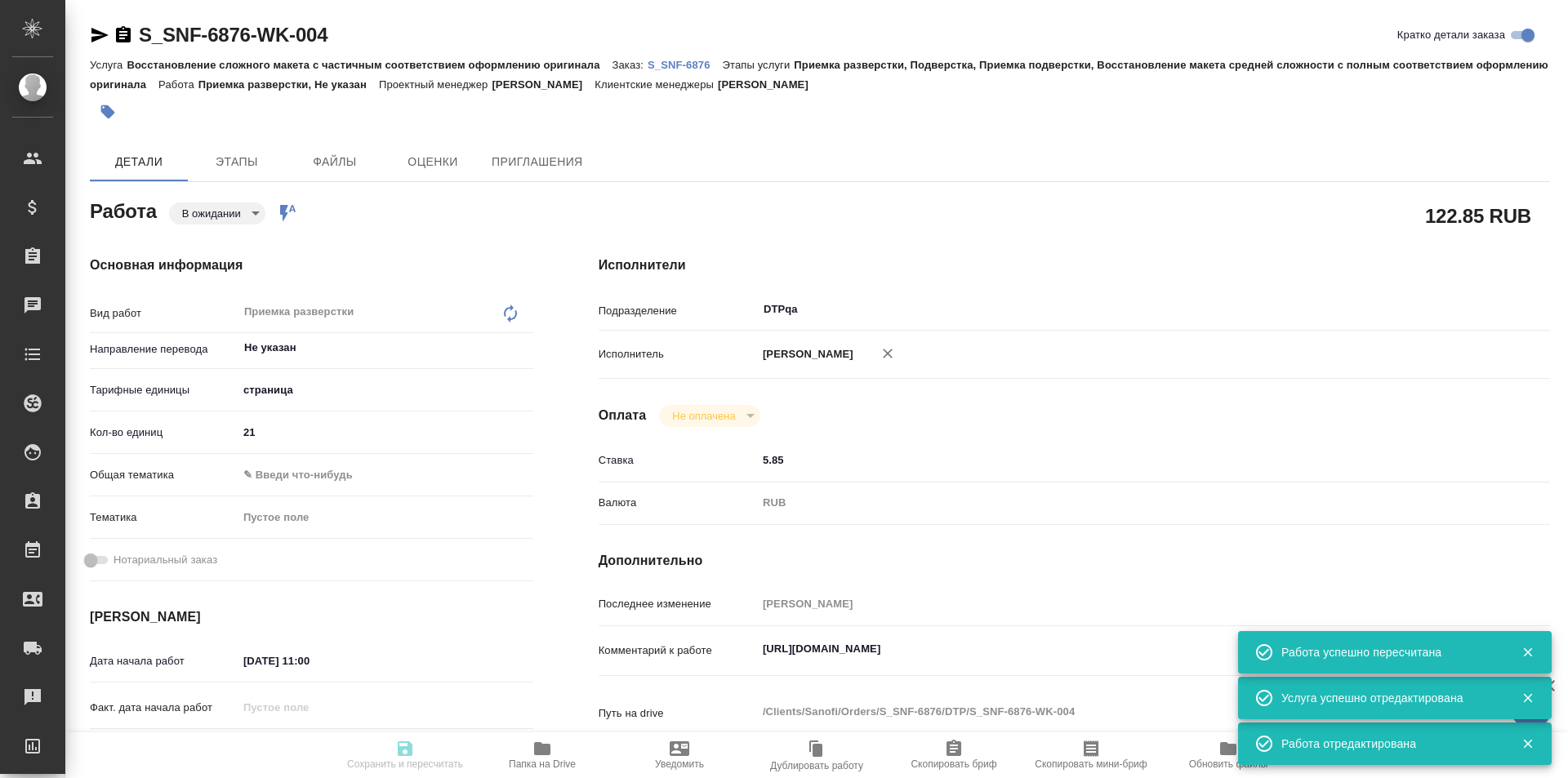
type input "pending"
type textarea "Приемка разверстки"
type textarea "x"
type input "Не указан"
type input "5a8b1489cc6b4906c91bfdb2"
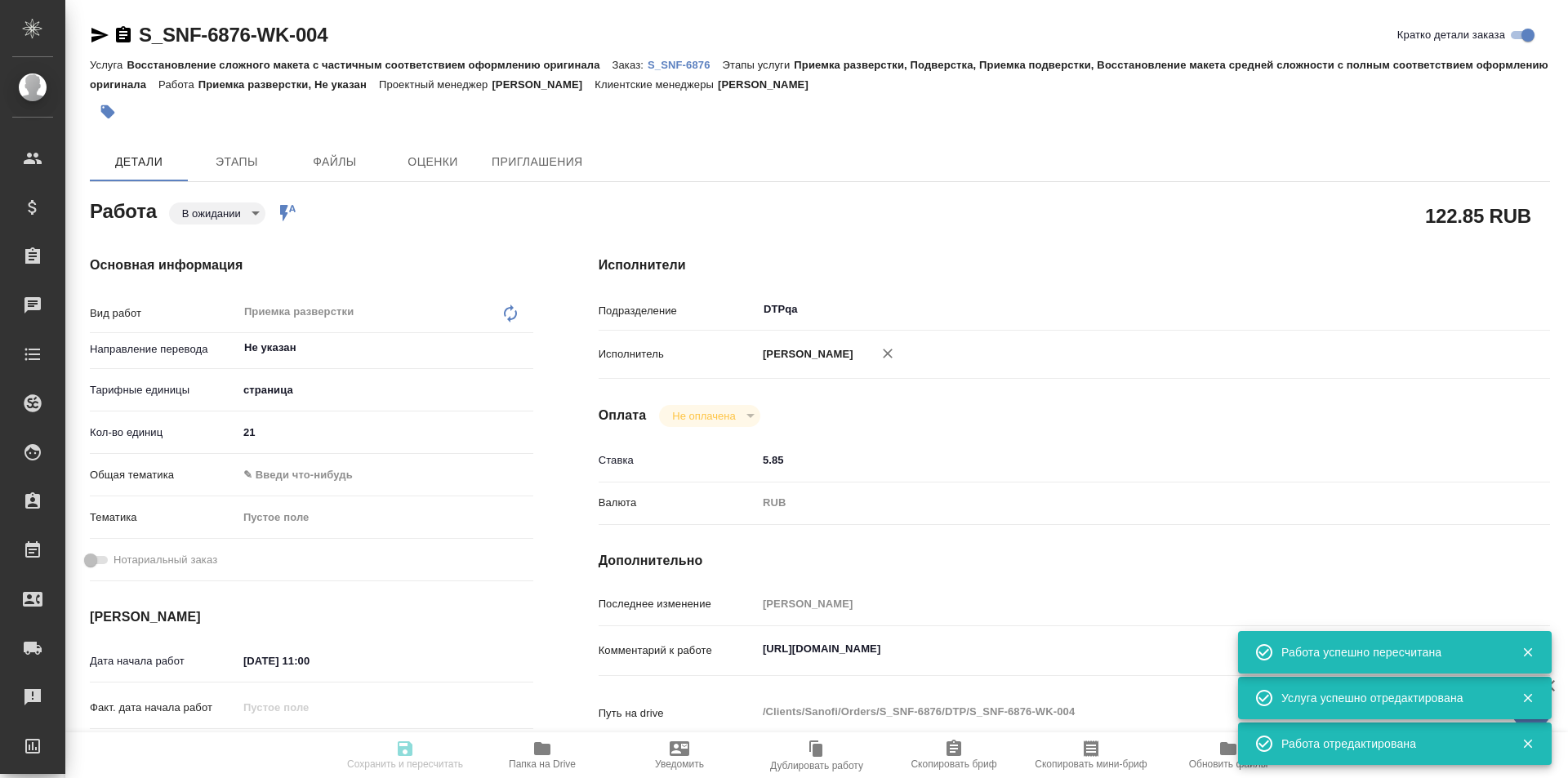
type input "21"
type input "10.09.2025 11:00"
type input "10.09.2025 12:00"
type input "12.09.2025 14:00"
type input "DTPqa"
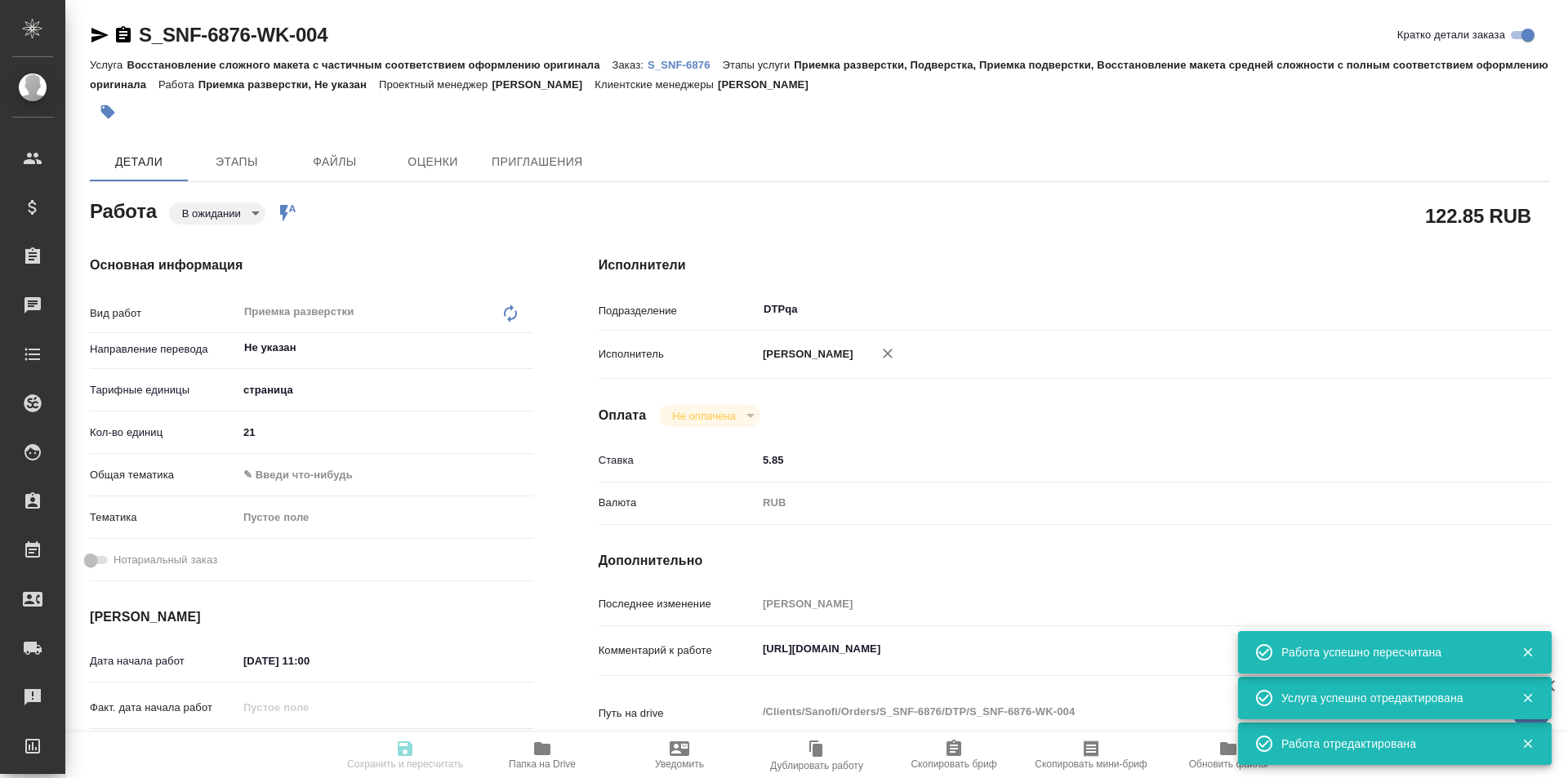
type input "notPayed"
type input "5.85"
type input "RUB"
type input "Исмагилова Диана"
type textarea "https://tera.awatera.com/Work/68bff104296fe19407f11bcf/"
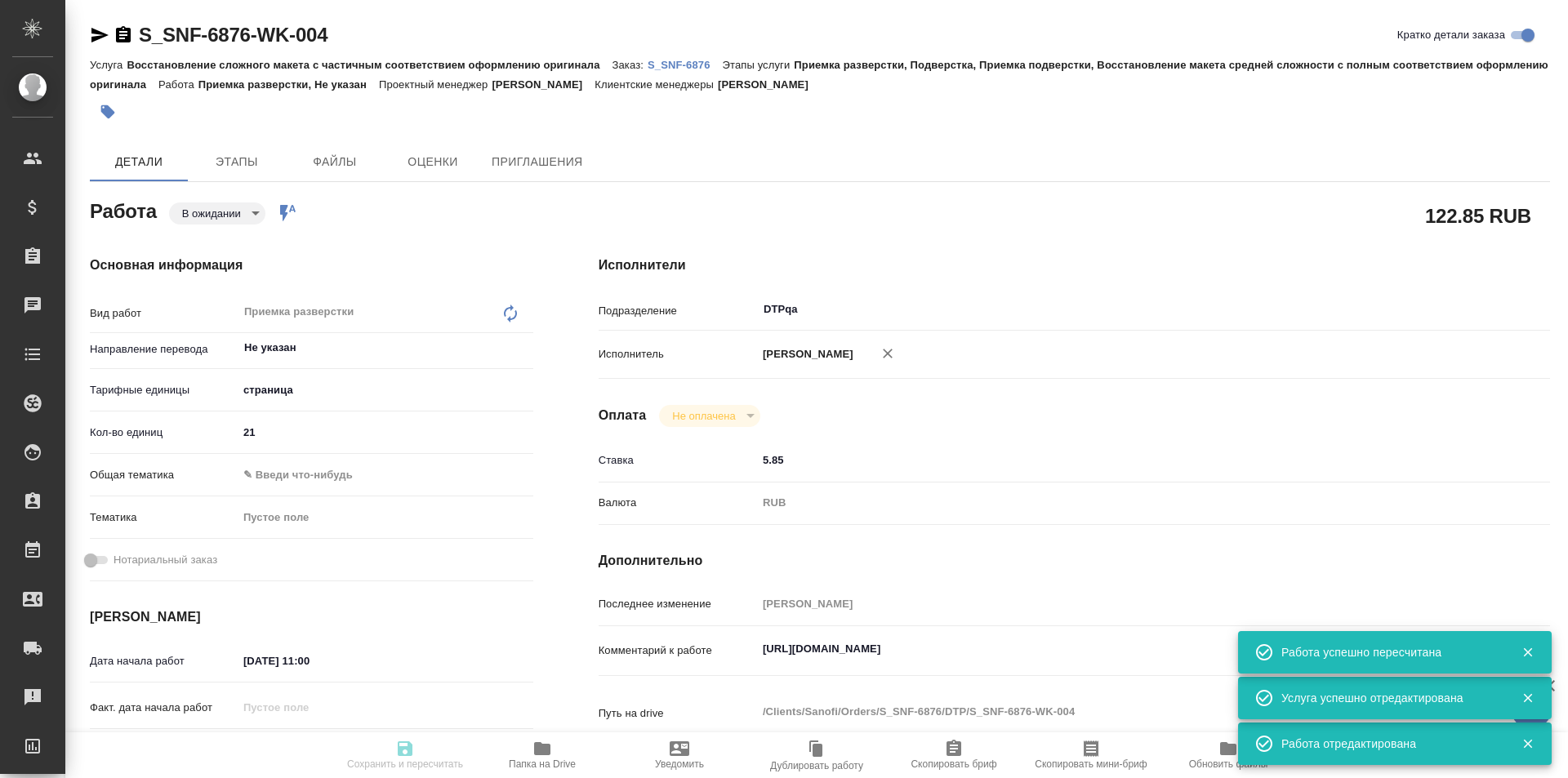
type textarea "x"
type textarea "/Clients/Sanofi/Orders/S_SNF-6876/DTP/S_SNF-6876-WK-004"
type textarea "x"
type input "S_SNF-6876"
type input "E005847622"
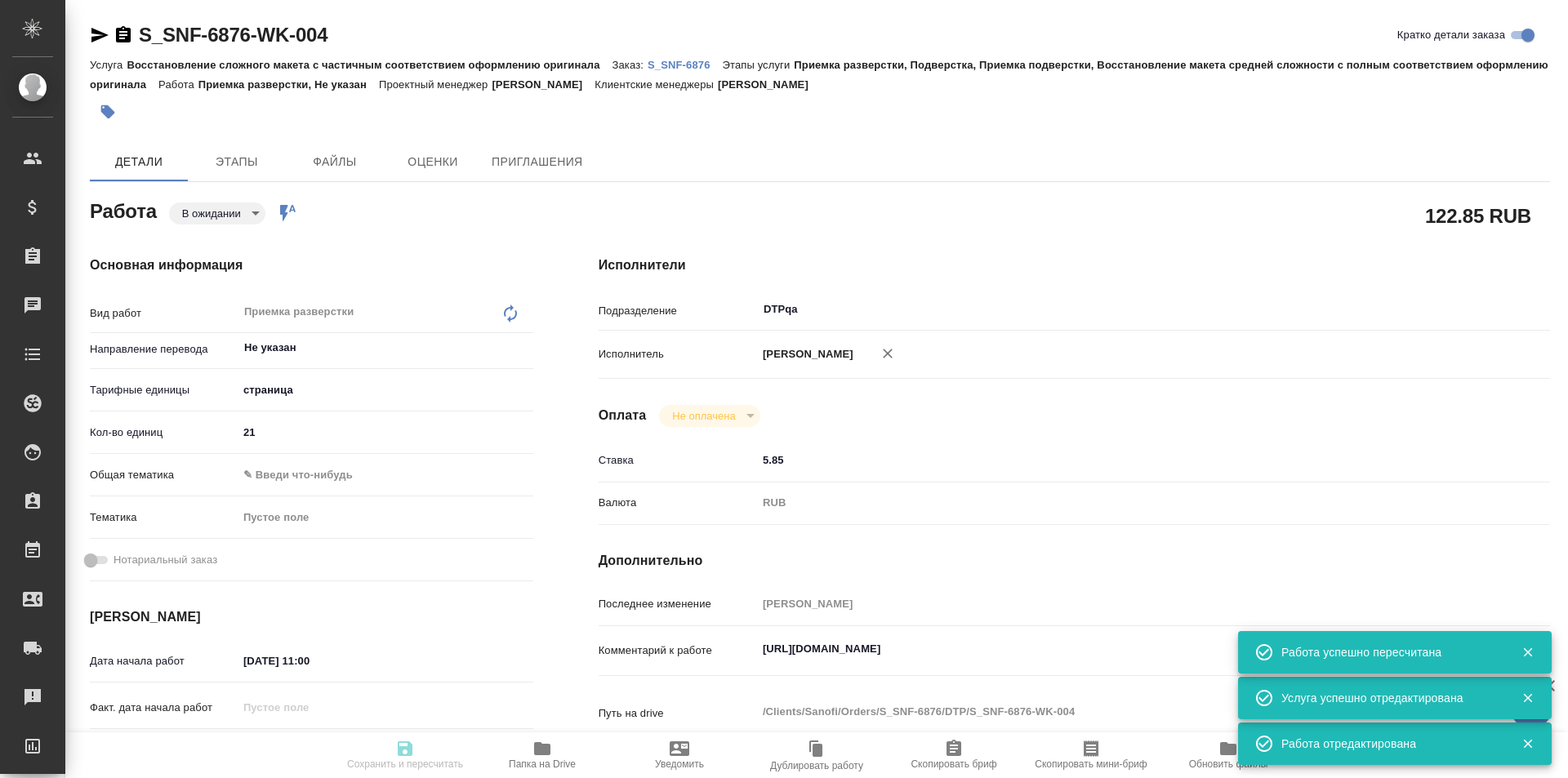
type input "Восстановление сложного макета с частичным соответствием оформлению оригинала"
type input "Приемка разверстки, Подверстка, Приемка подверстки, Восстановление макета средн…"
type input "Сайдашева Диляра"
type input "[PERSON_NAME]"
type input "/Clients/Sanofi/Orders/S_SNF-6876"
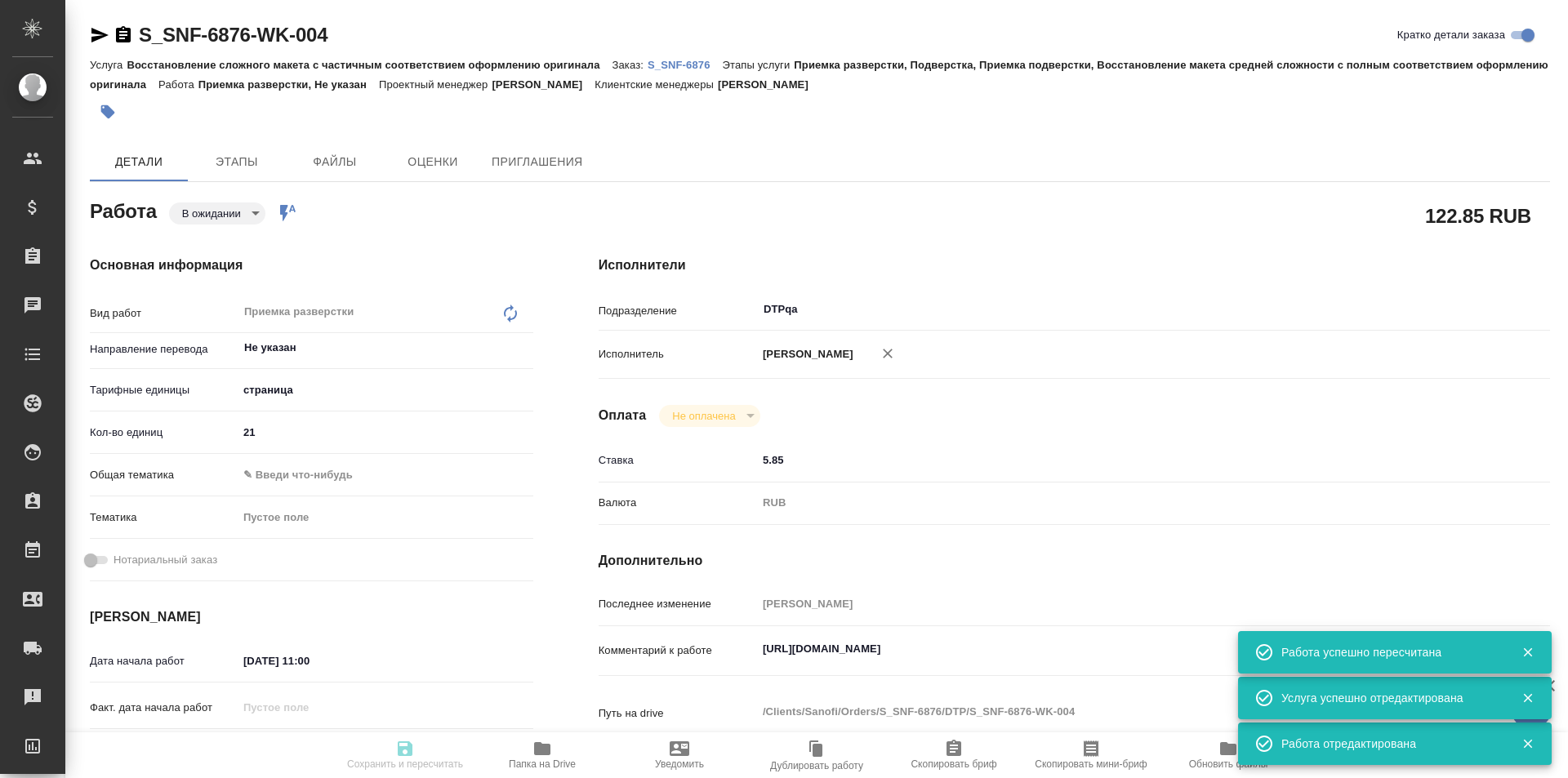
type textarea "x"
type textarea "Список литературы переводить не нужно"
type textarea "x"
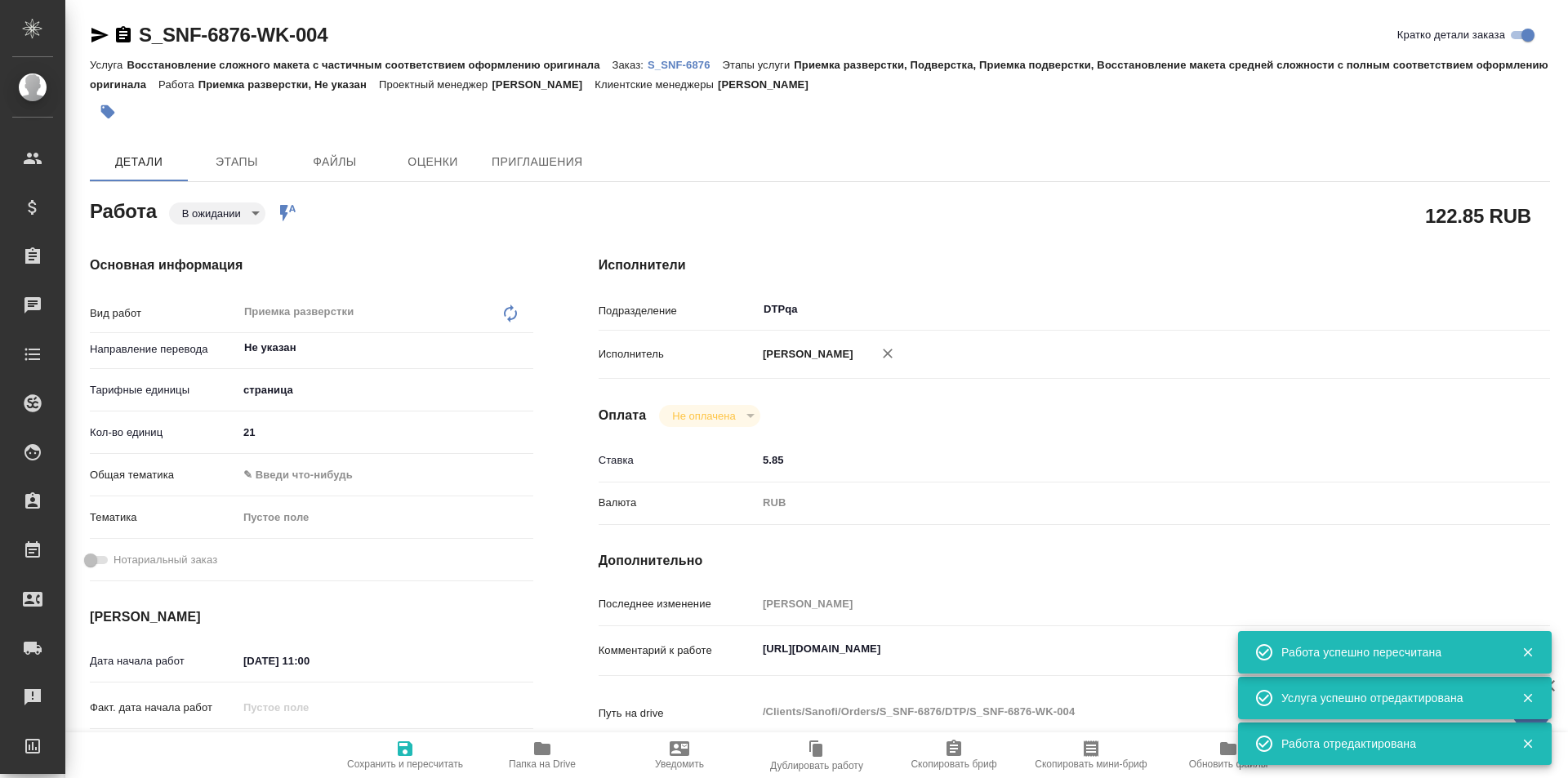
type textarea "x"
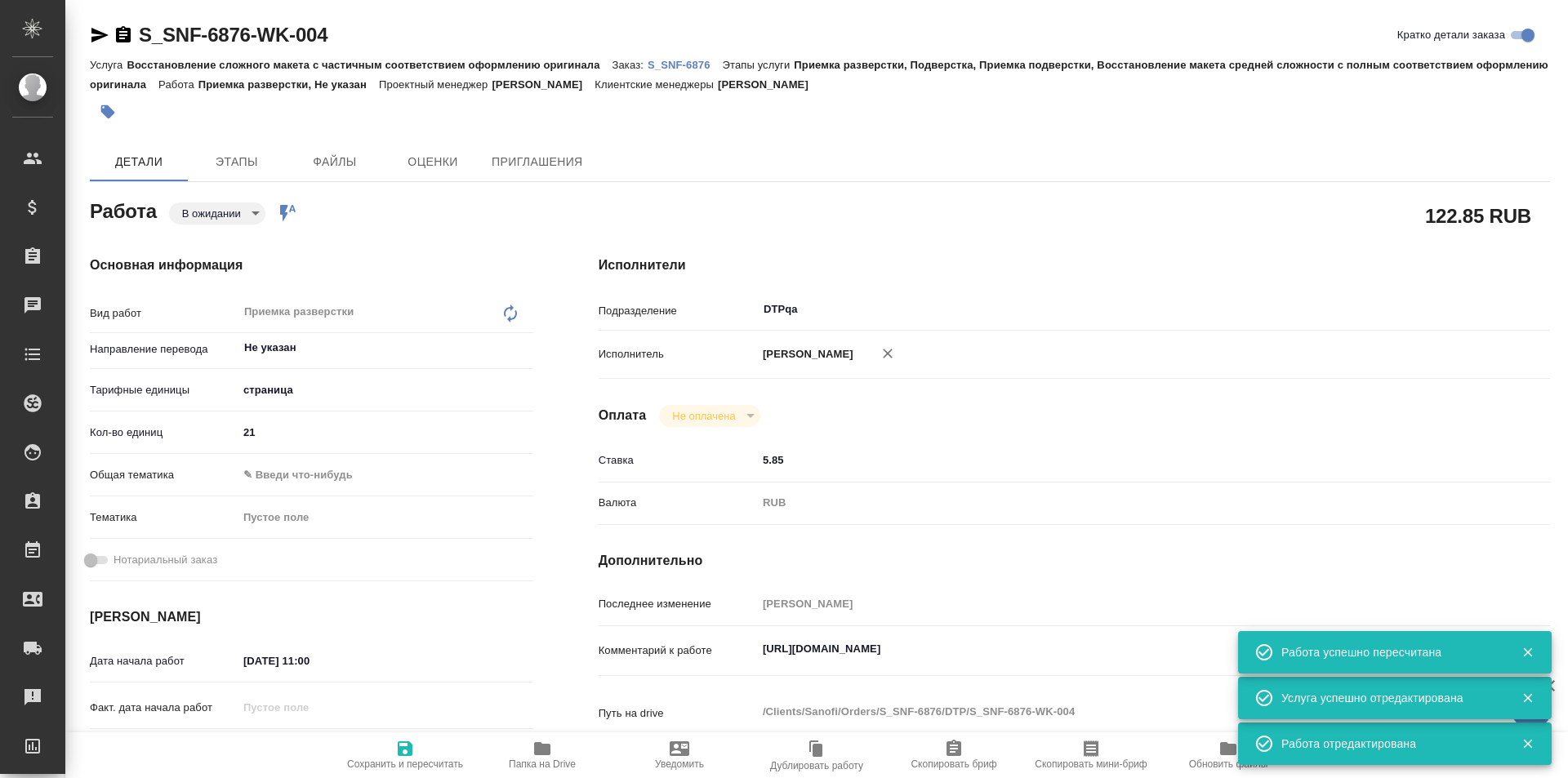
type textarea "x"
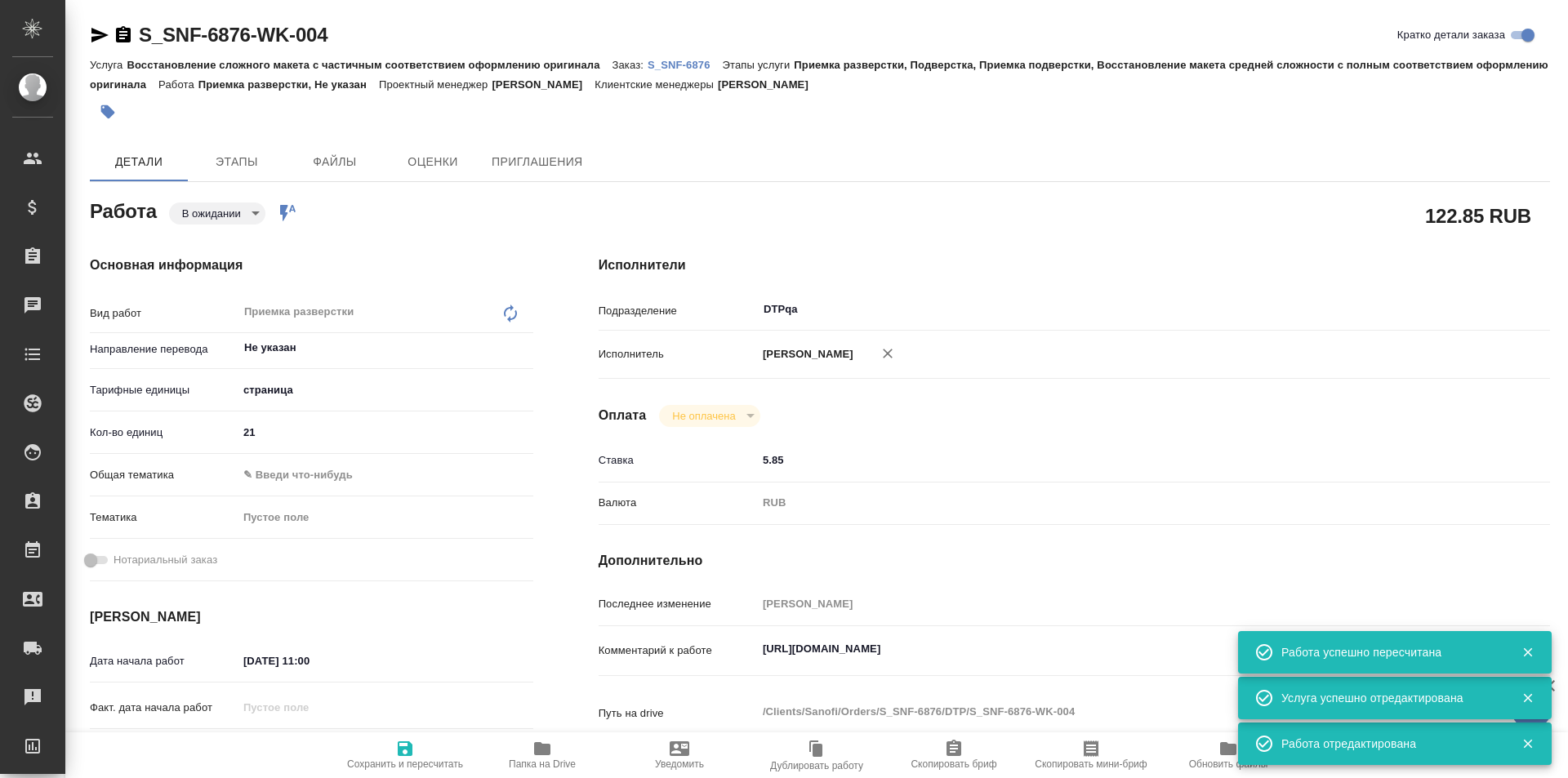
type textarea "x"
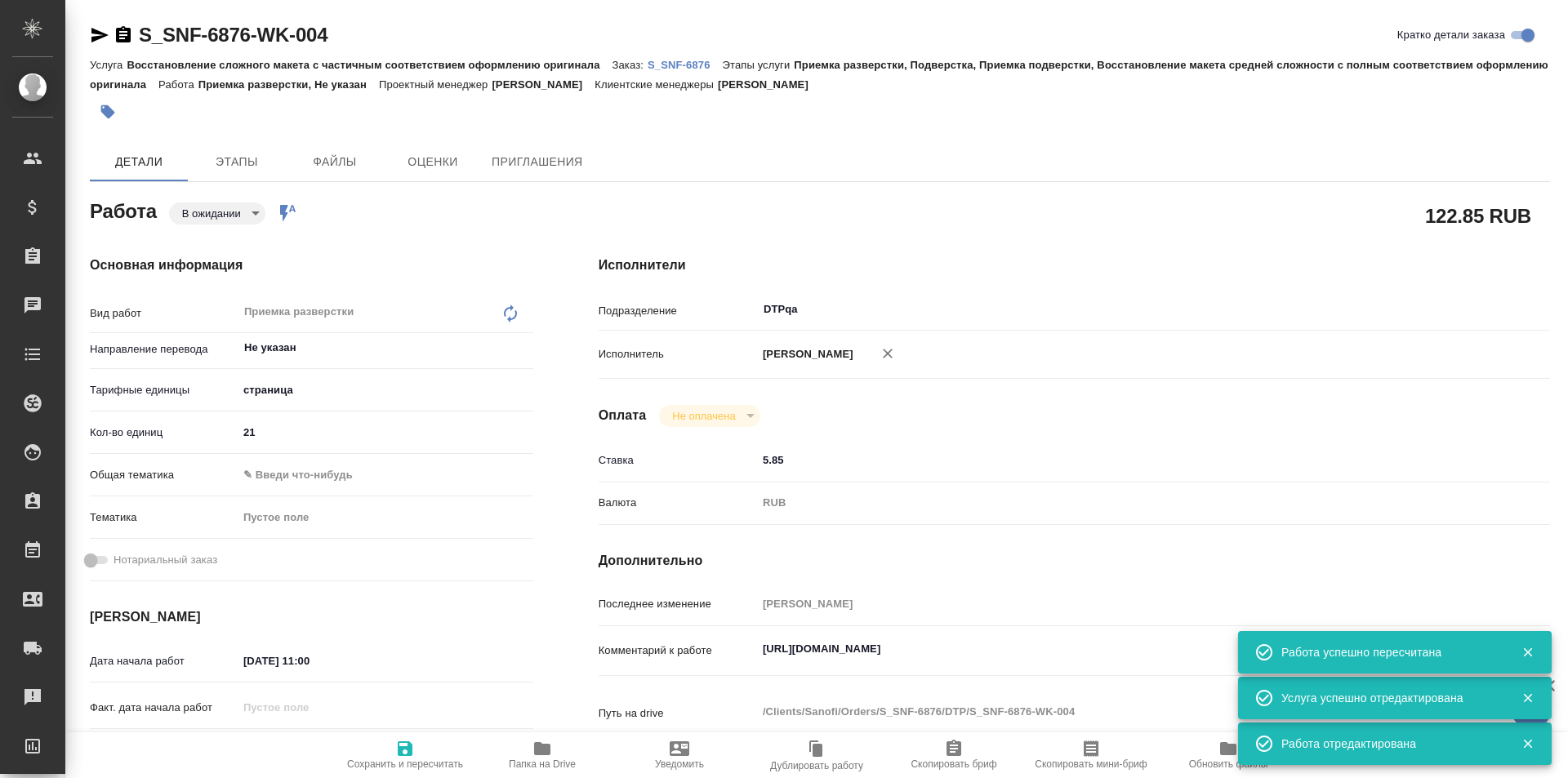
type textarea "x"
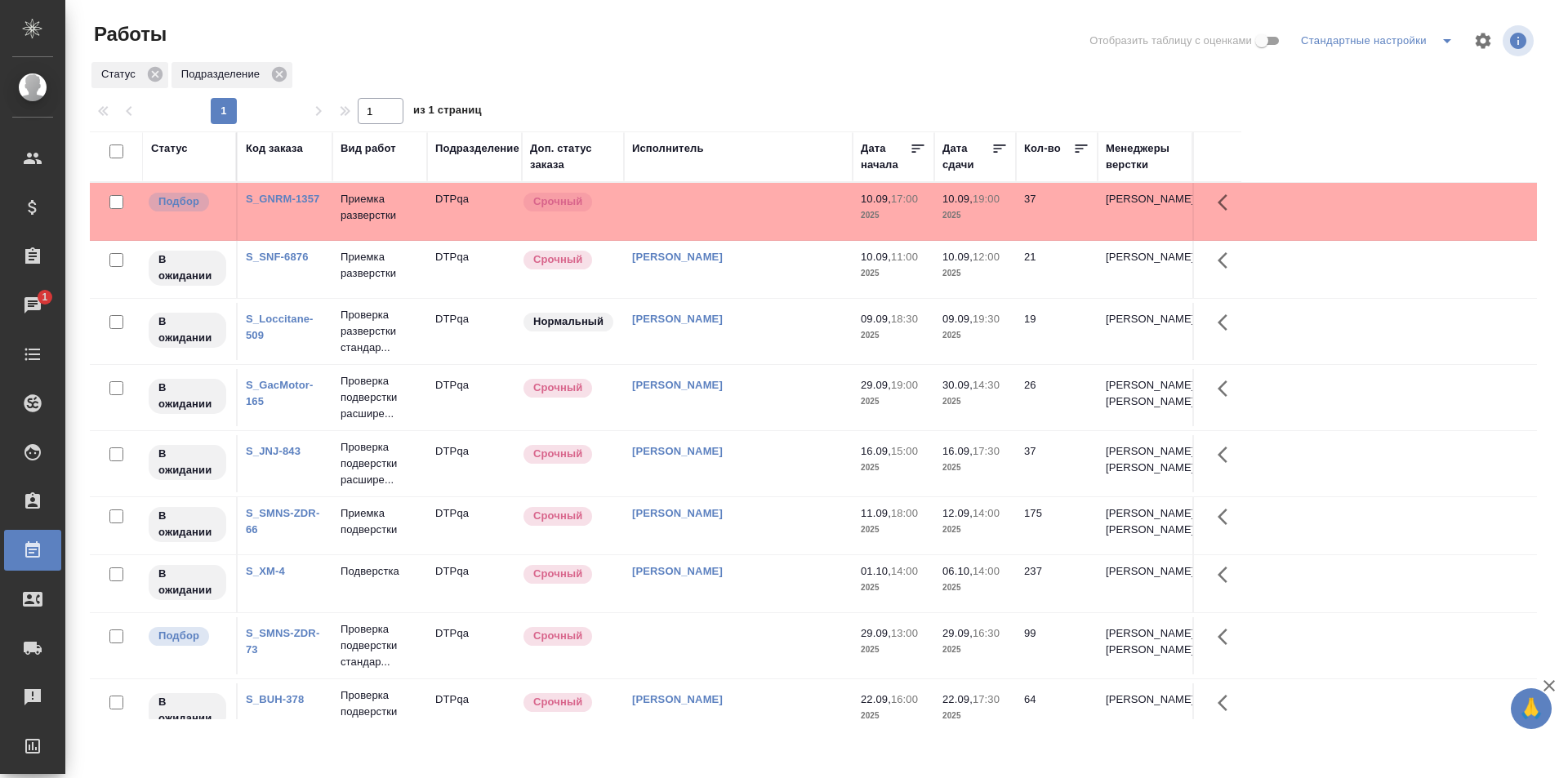
click at [749, 208] on td at bounding box center [738, 211] width 228 height 58
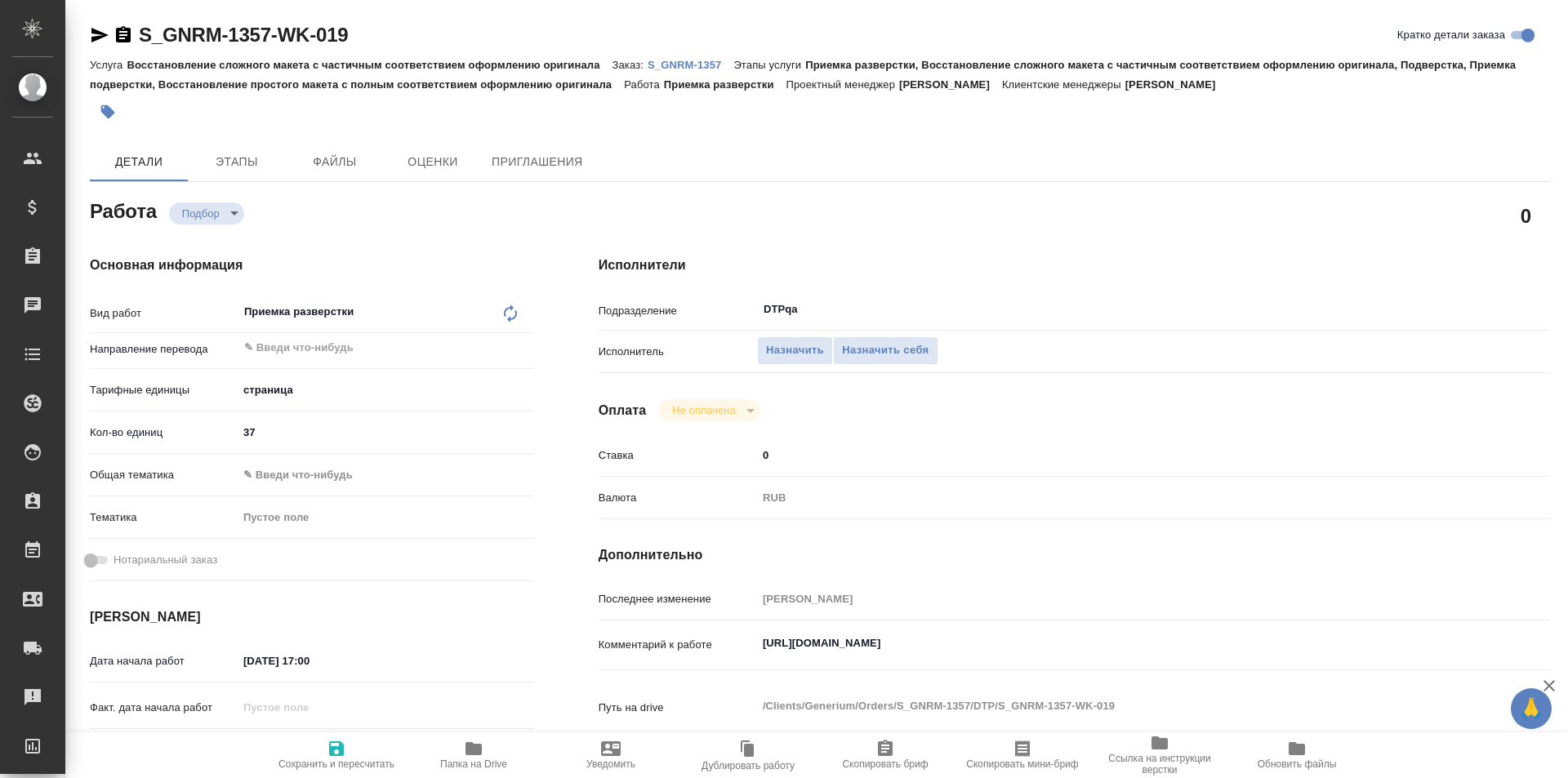
type textarea "x"
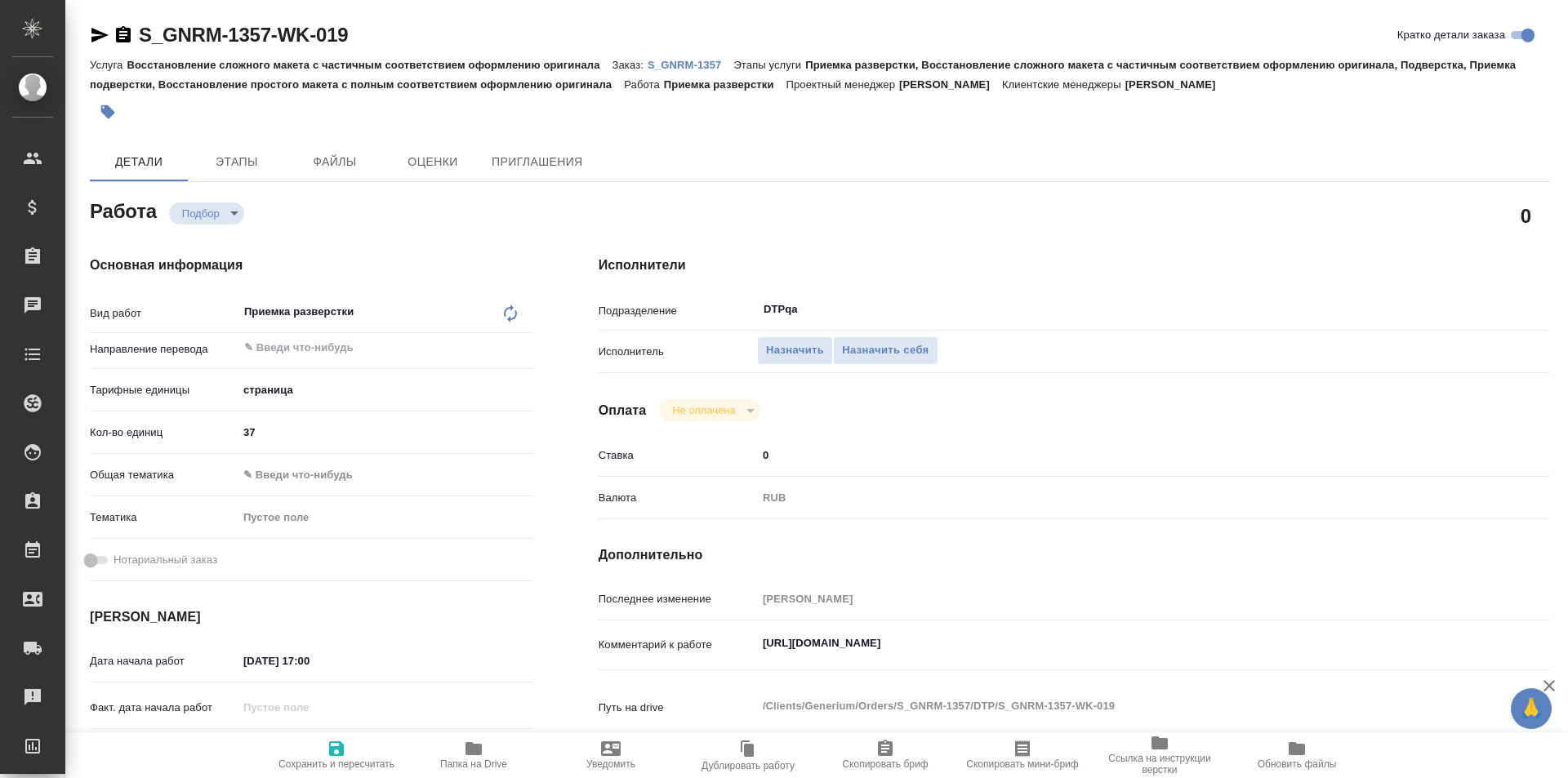
type textarea "x"
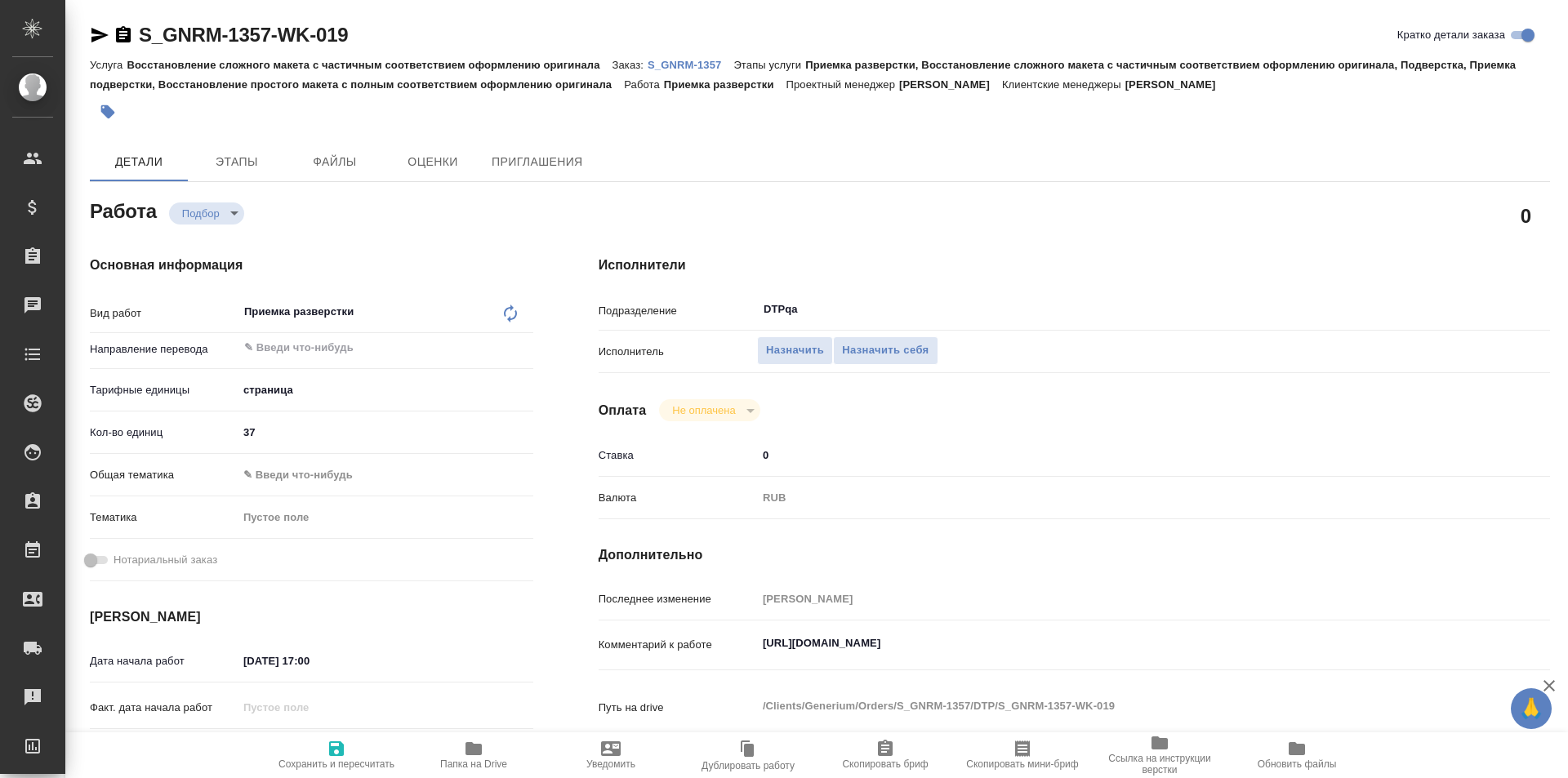
type textarea "x"
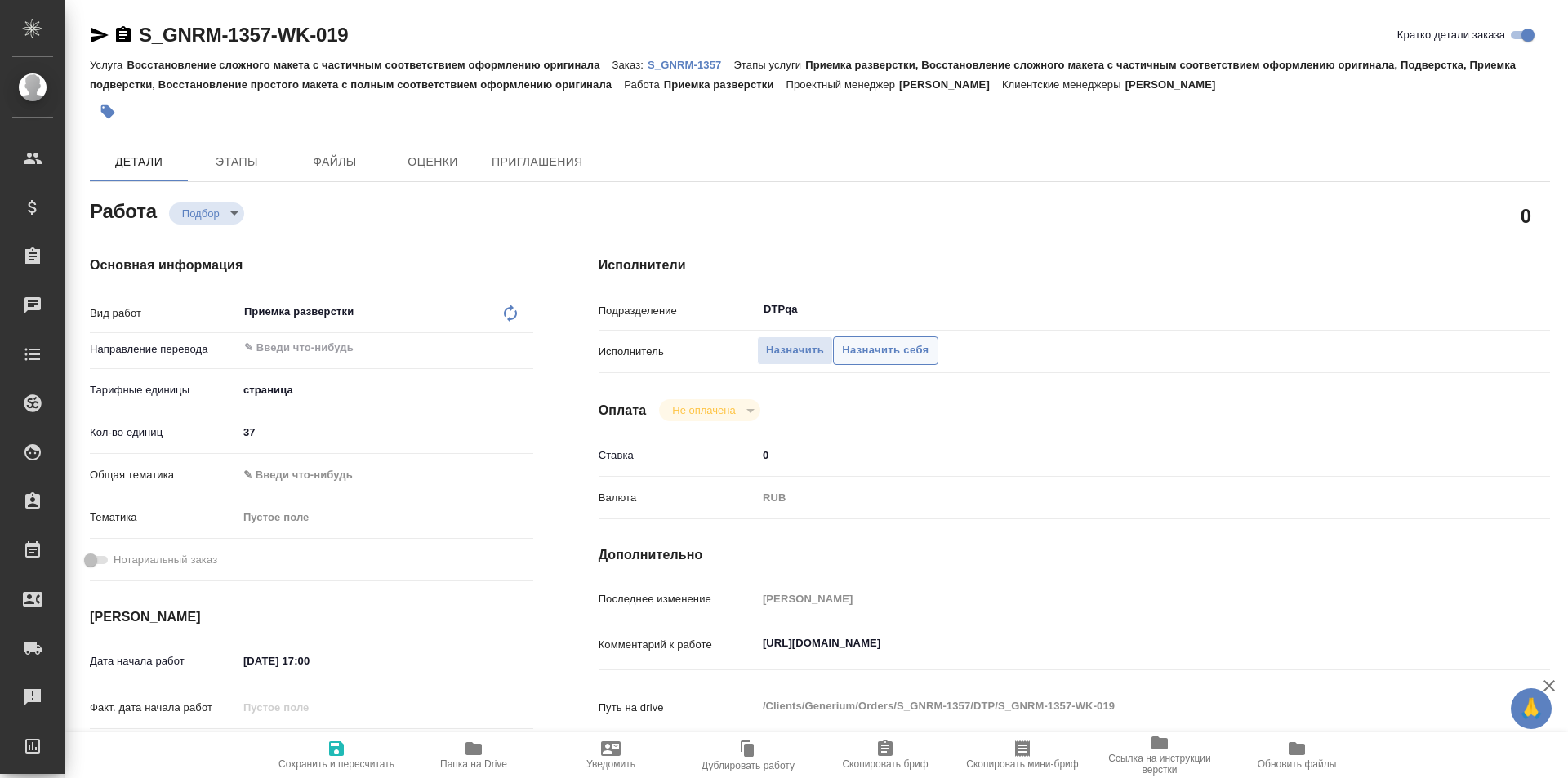
type textarea "x"
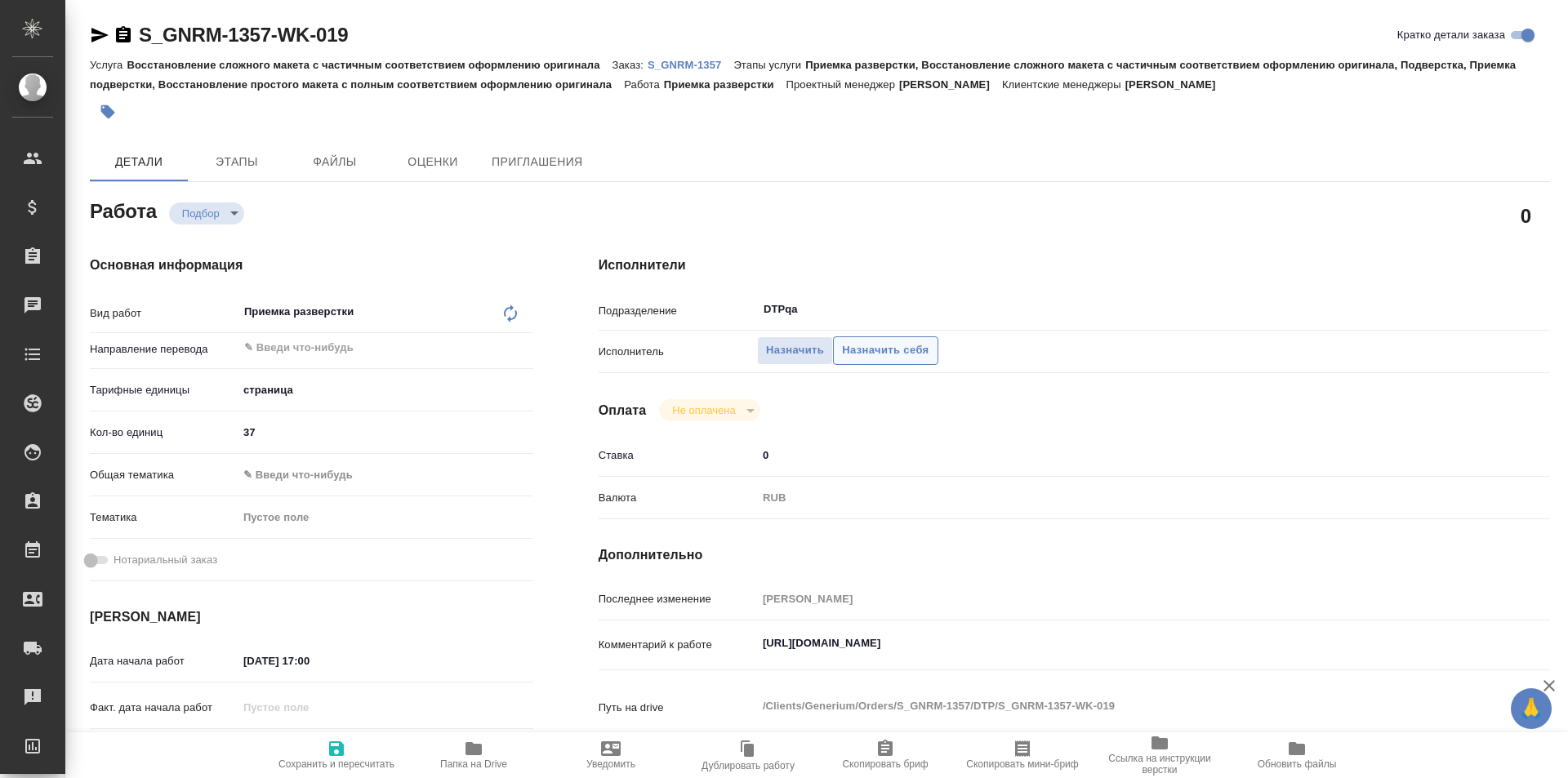
click at [900, 345] on span "Назначить себя" at bounding box center [885, 350] width 87 height 19
type textarea "x"
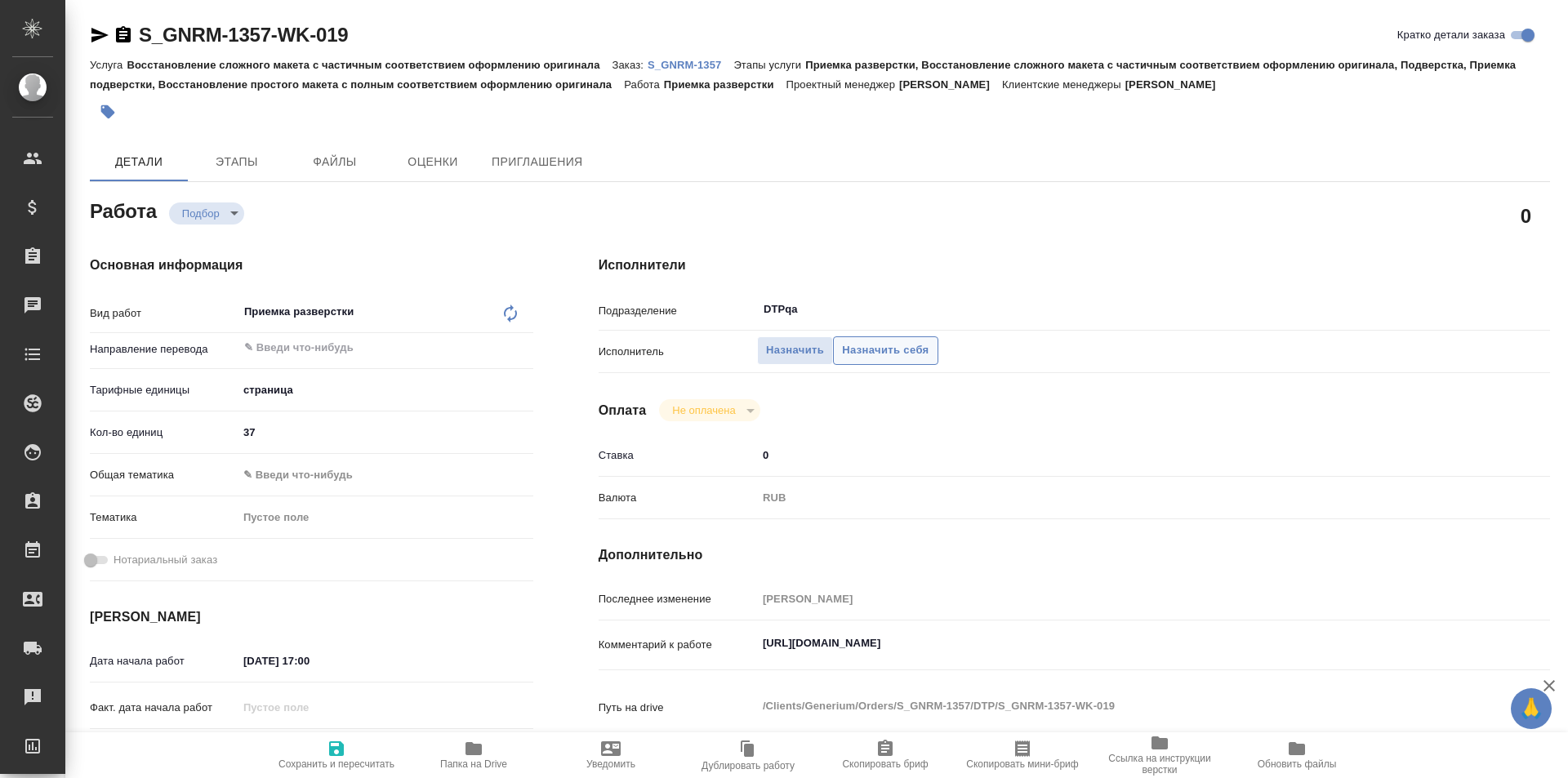
type textarea "x"
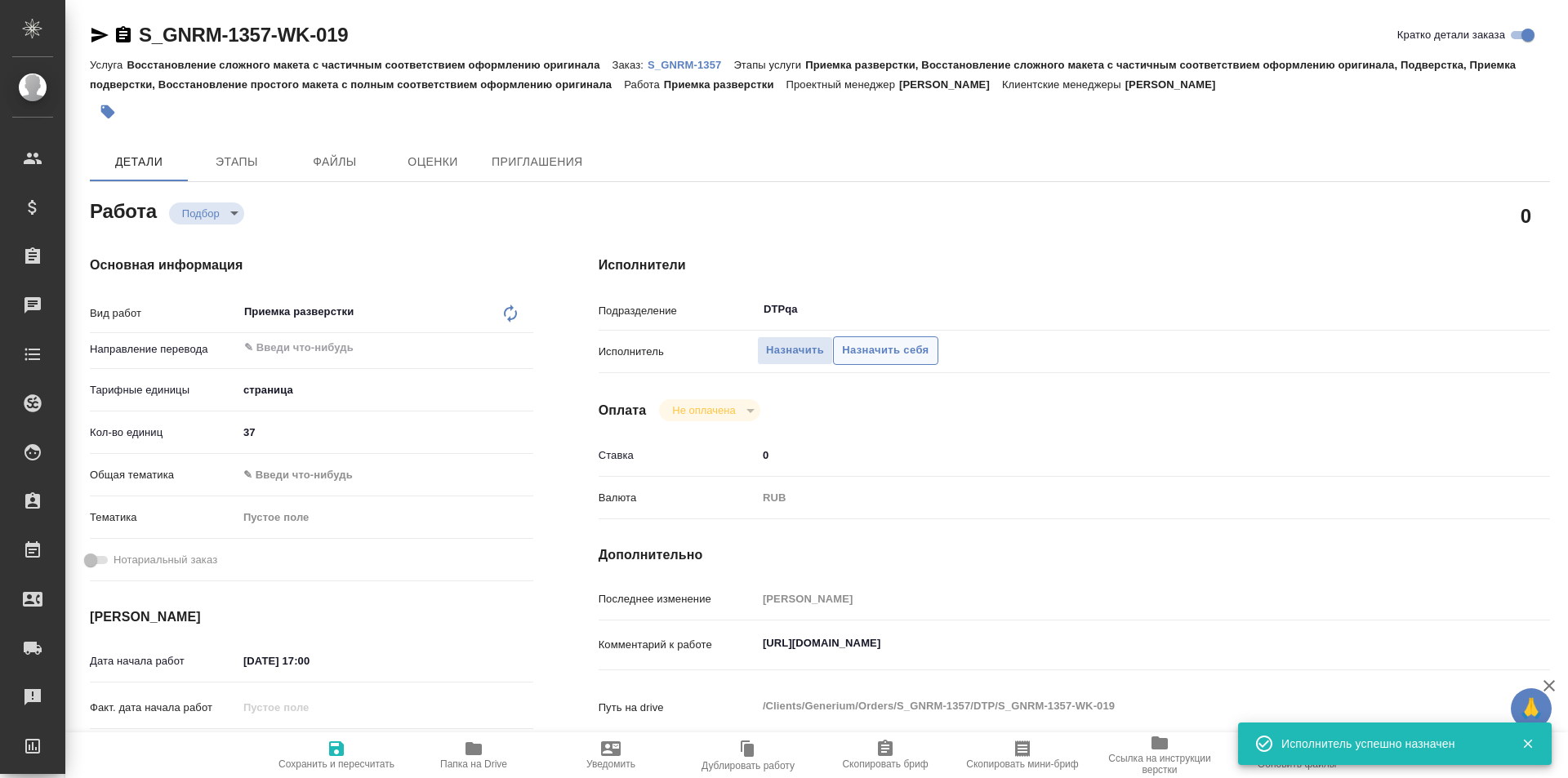
type textarea "x"
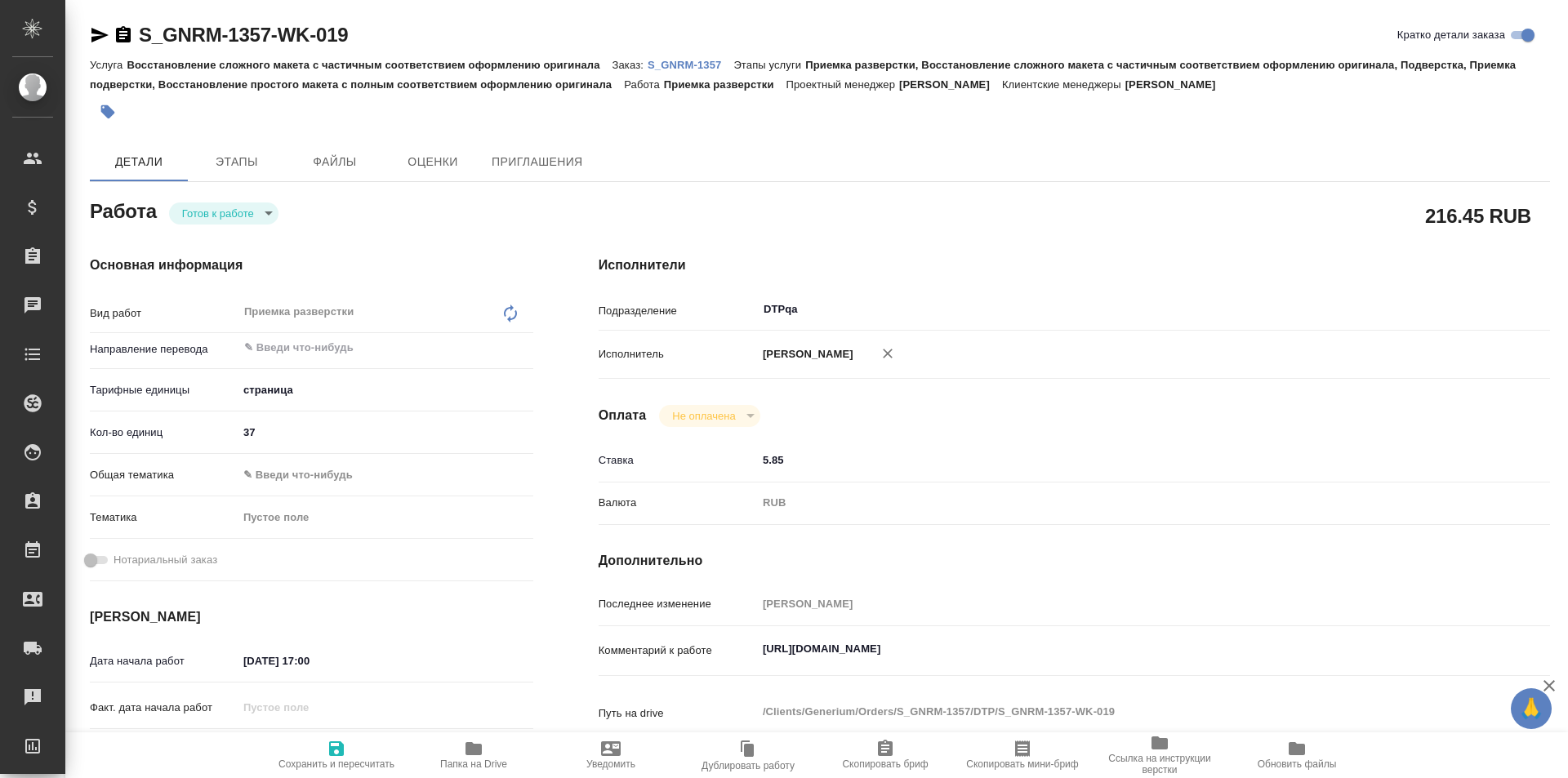
type textarea "x"
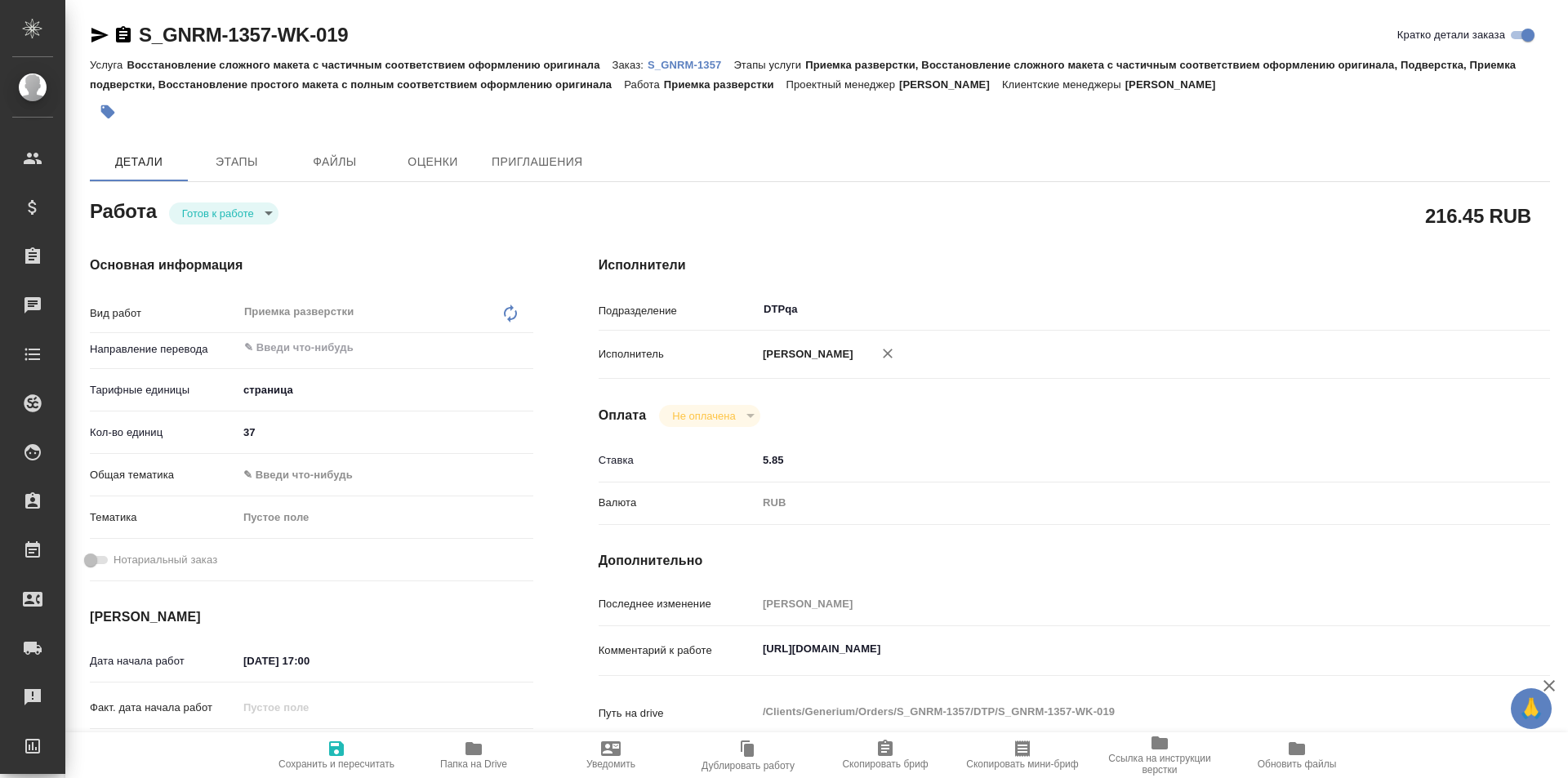
type textarea "x"
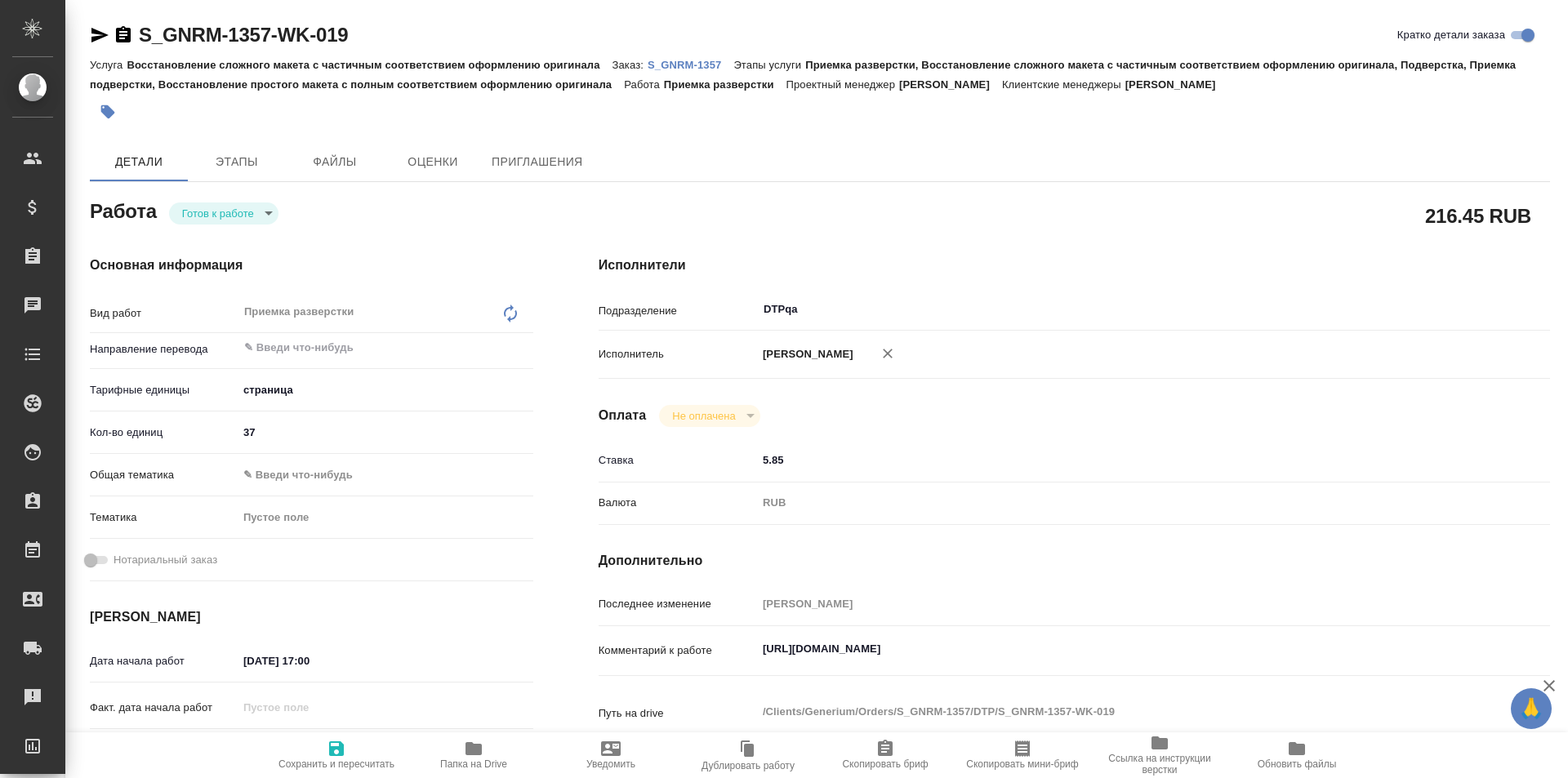
type textarea "x"
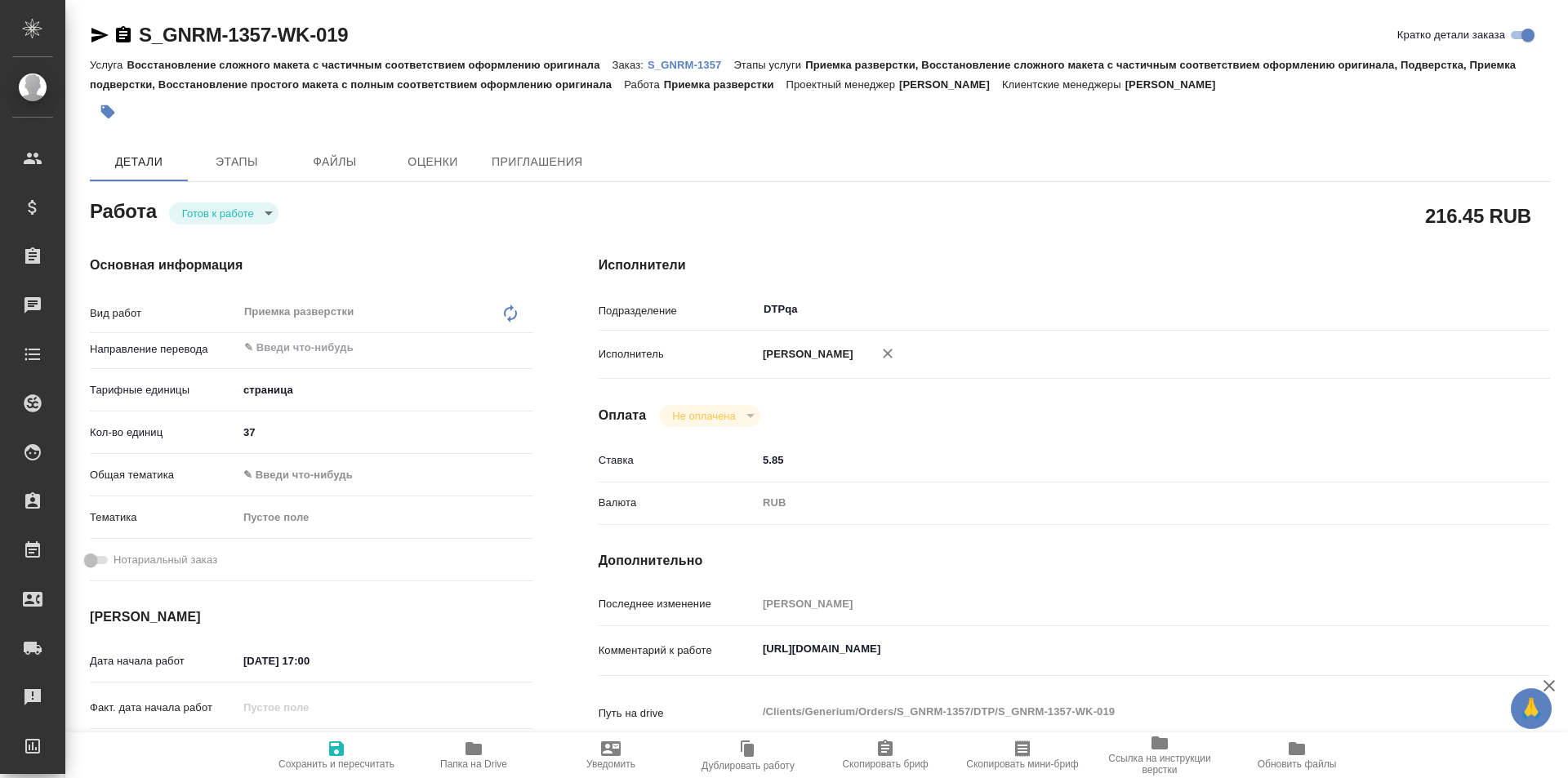
type textarea "x"
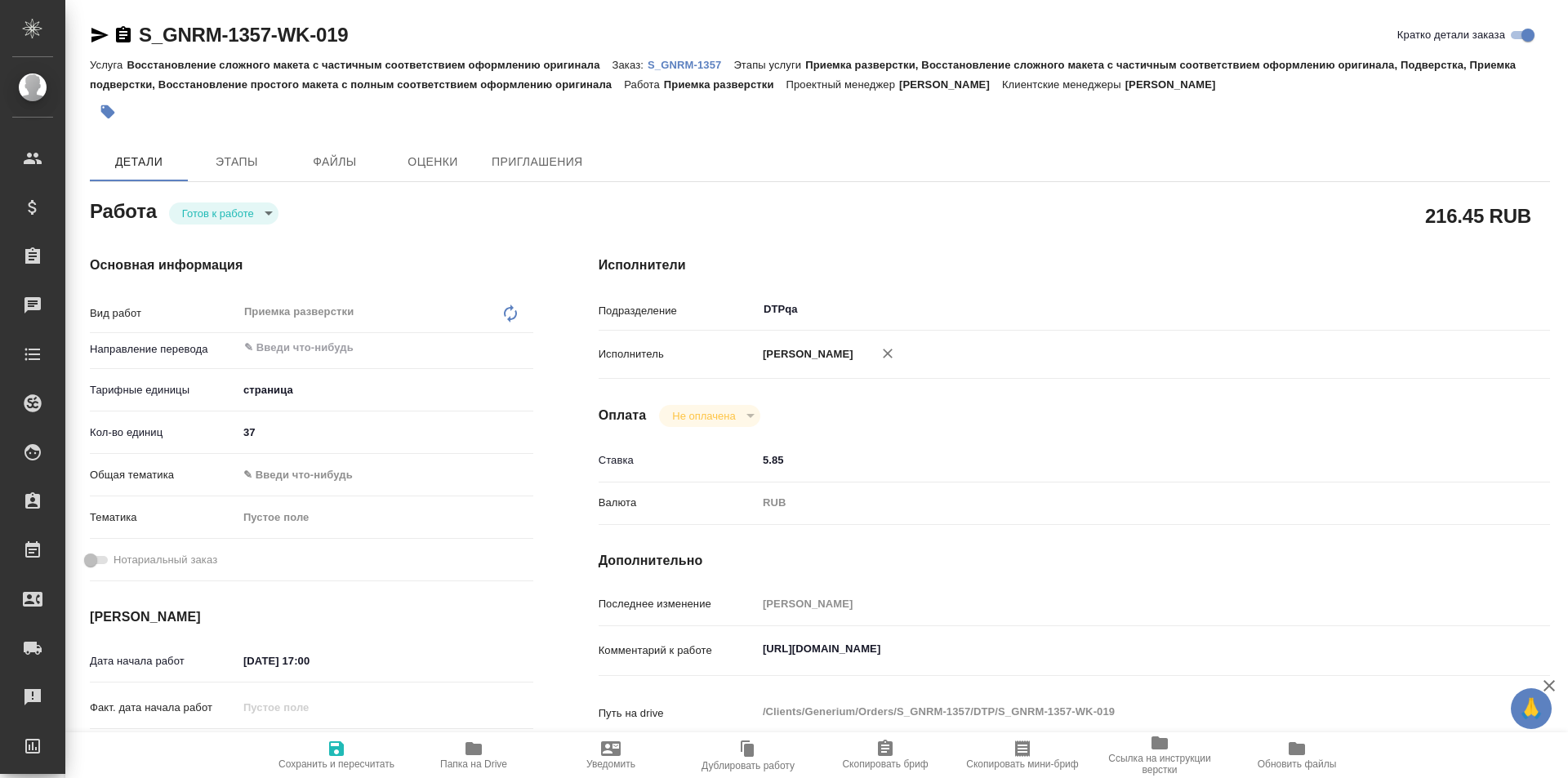
click at [348, 748] on span "Сохранить и пересчитать" at bounding box center [337, 755] width 117 height 31
type textarea "x"
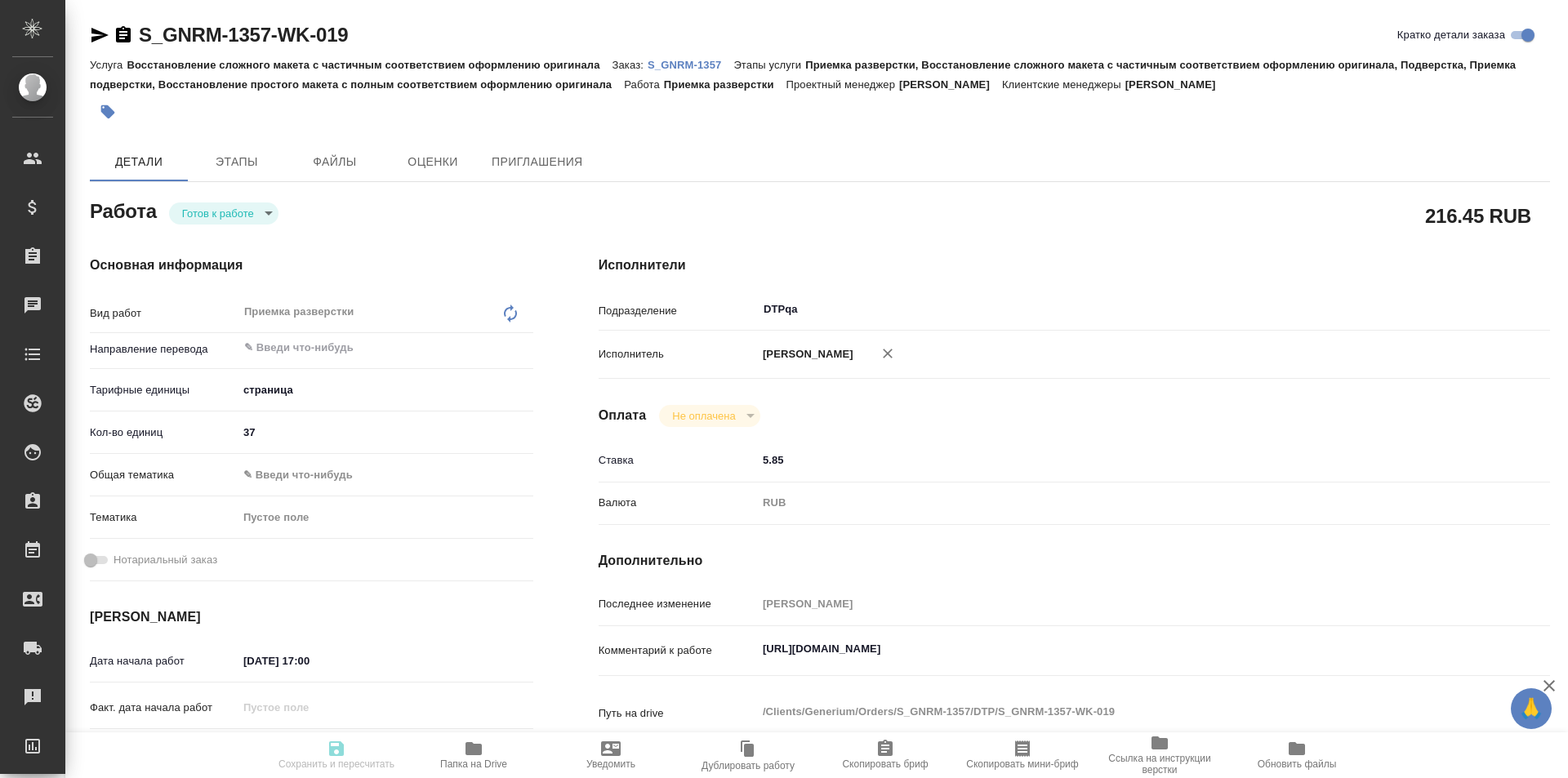
type textarea "x"
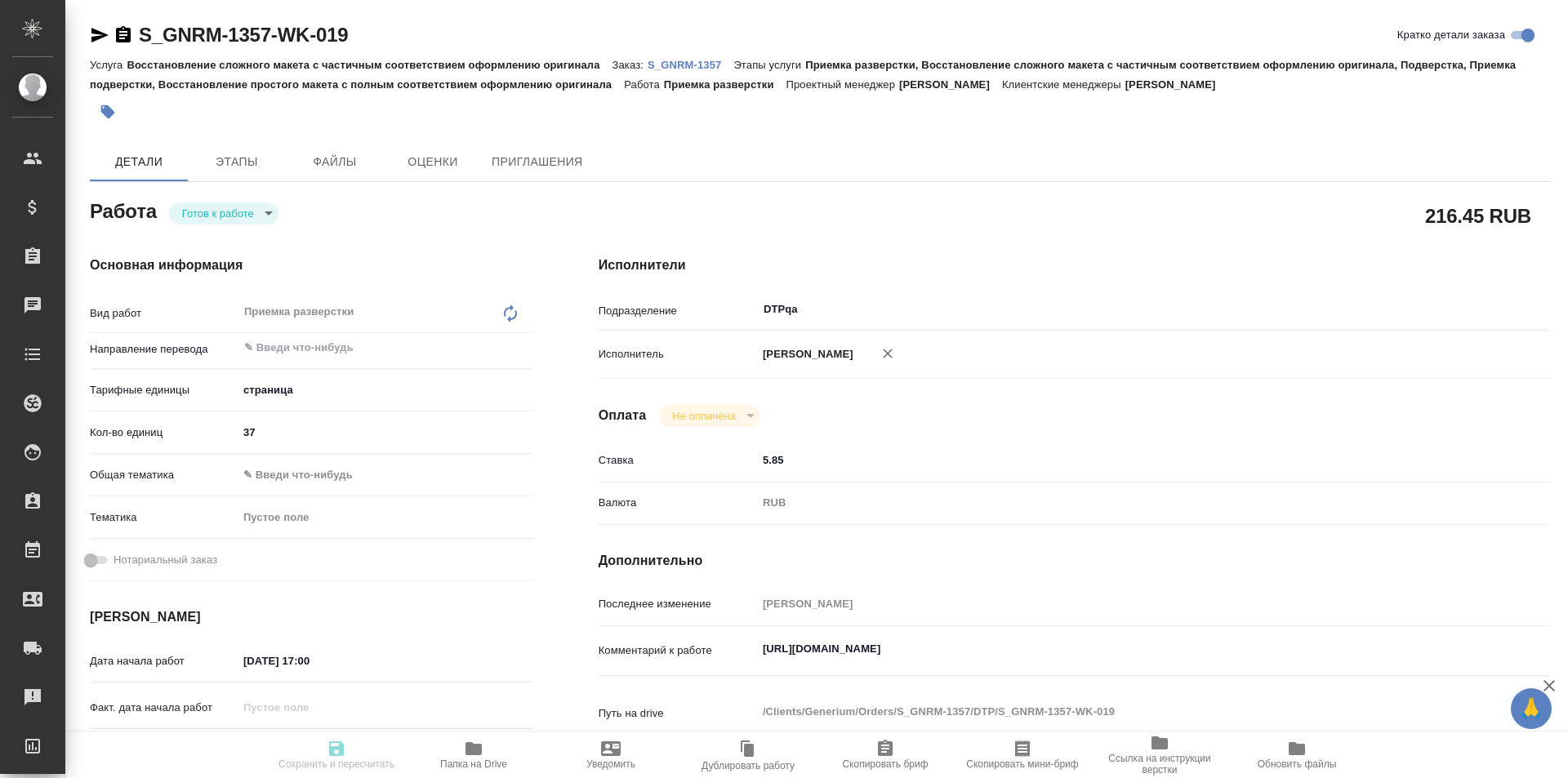
type textarea "x"
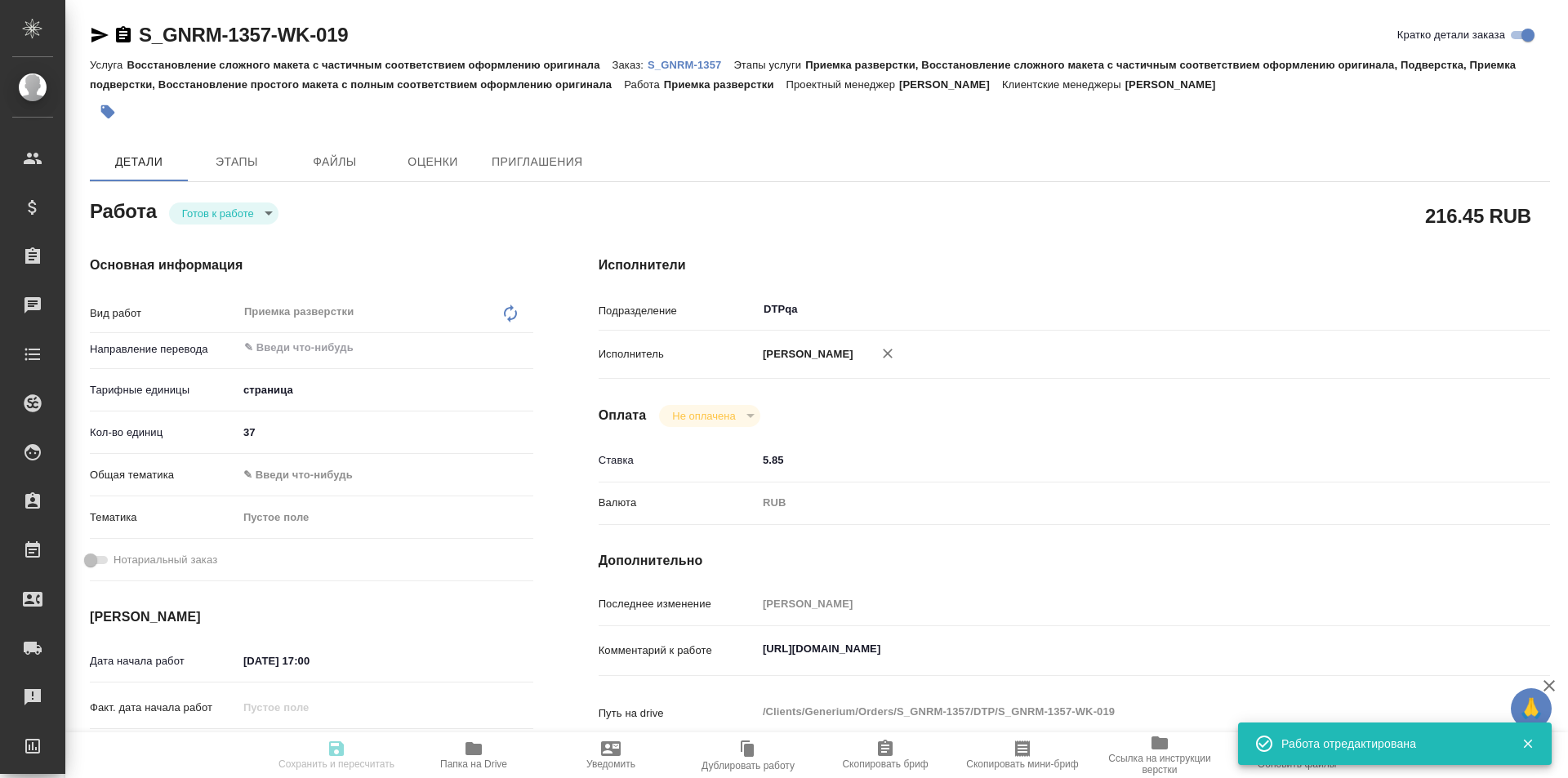
type input "readyForWork"
type textarea "Приемка разверстки"
type textarea "x"
type input "5a8b1489cc6b4906c91bfdb2"
type input "37"
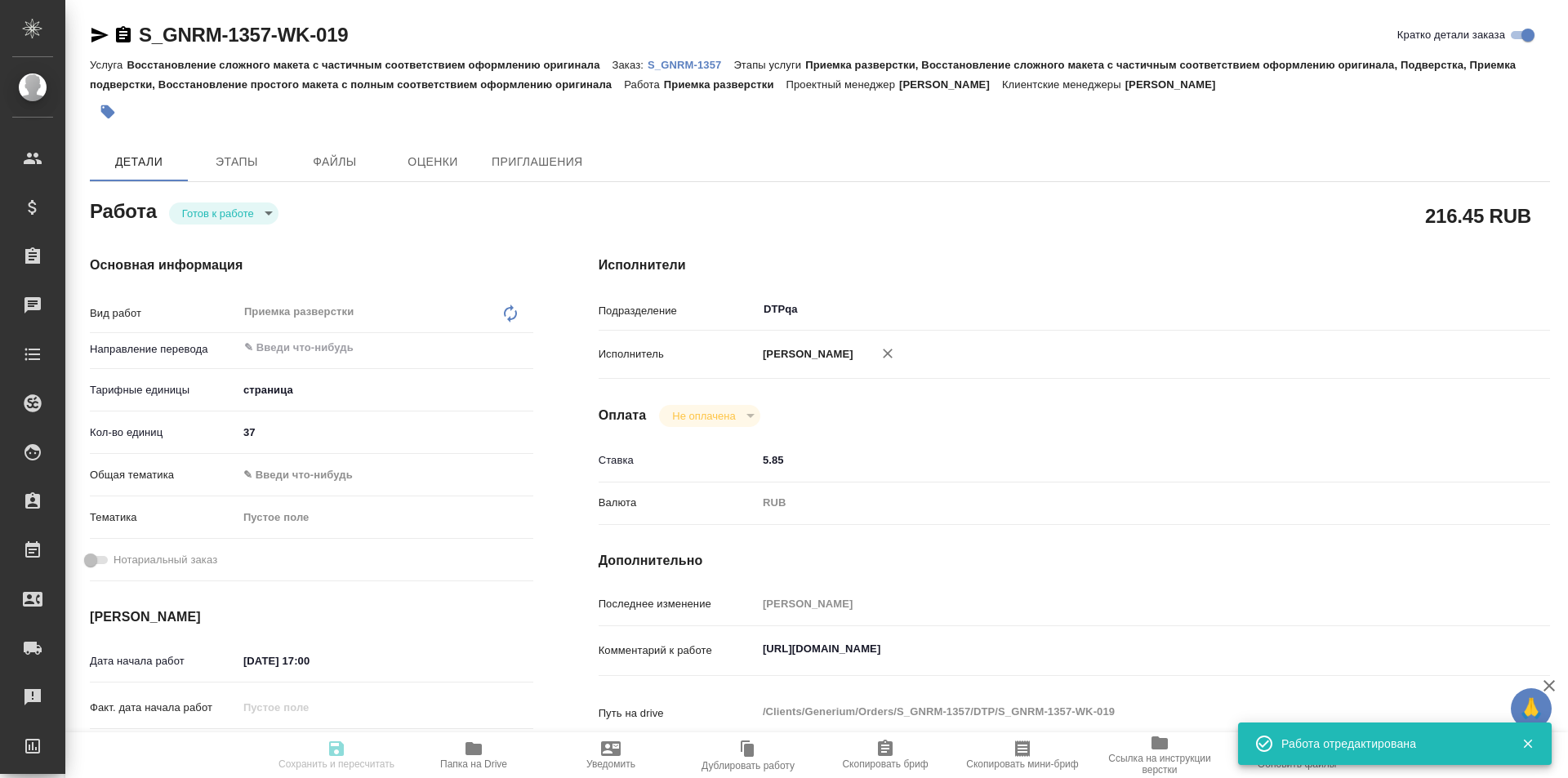
type input "[DATE] 17:00"
type input "[DATE] 19:00"
type input "[DATE] 17:00"
type input "DTPqa"
type input "notPayed"
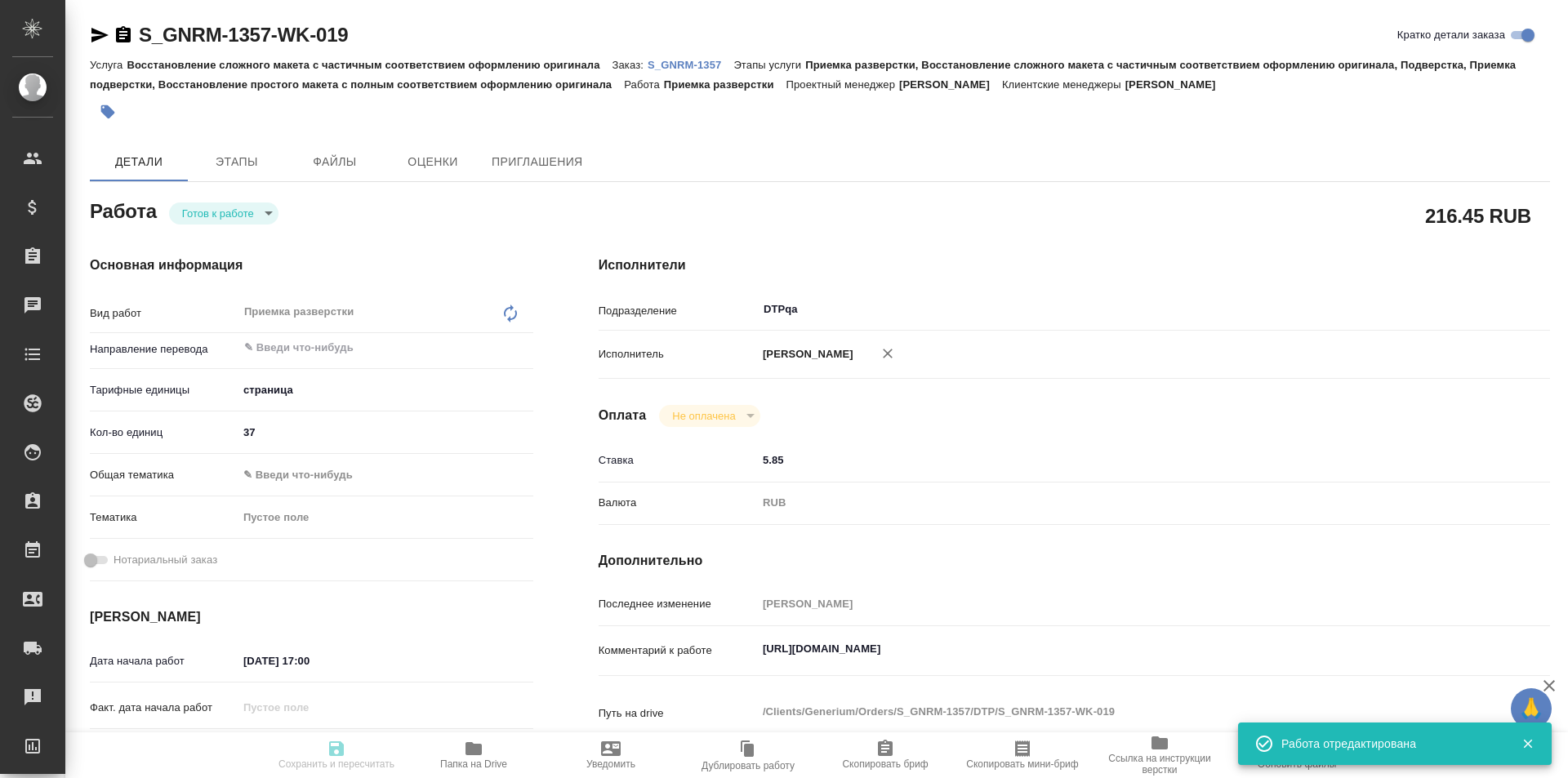
type input "5.85"
type input "RUB"
type input "[PERSON_NAME]"
type textarea "[URL][DOMAIN_NAME]"
type textarea "x"
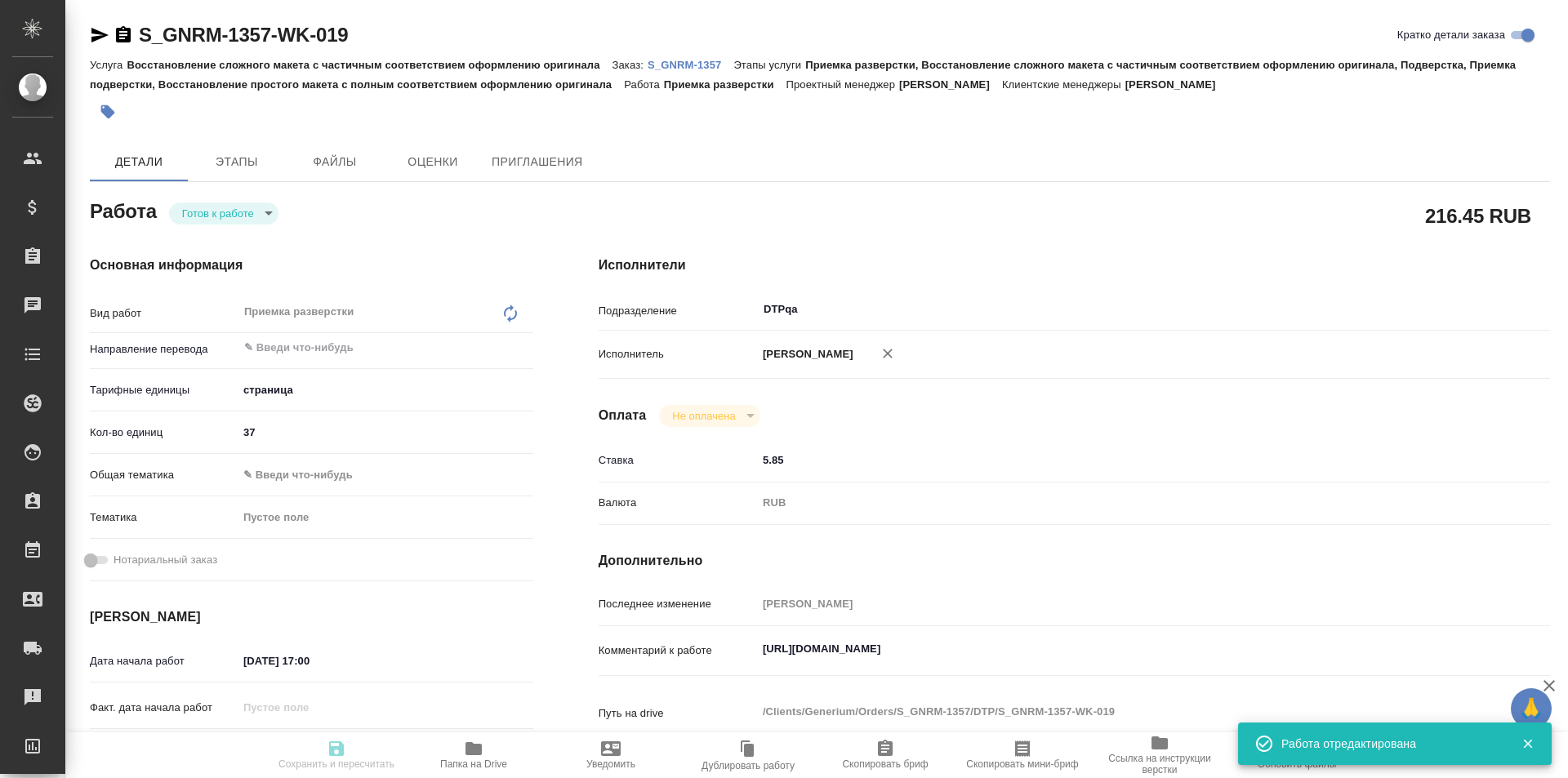
type textarea "/Clients/Generium/Orders/S_GNRM-1357/DTP/S_GNRM-1357-WK-019"
type textarea "x"
type input "S_GNRM-1357"
type input "Восстановление сложного макета с частичным соответствием оформлению оригинала"
type input "Приемка разверстки, Восстановление сложного макета с частичным соответствием оф…"
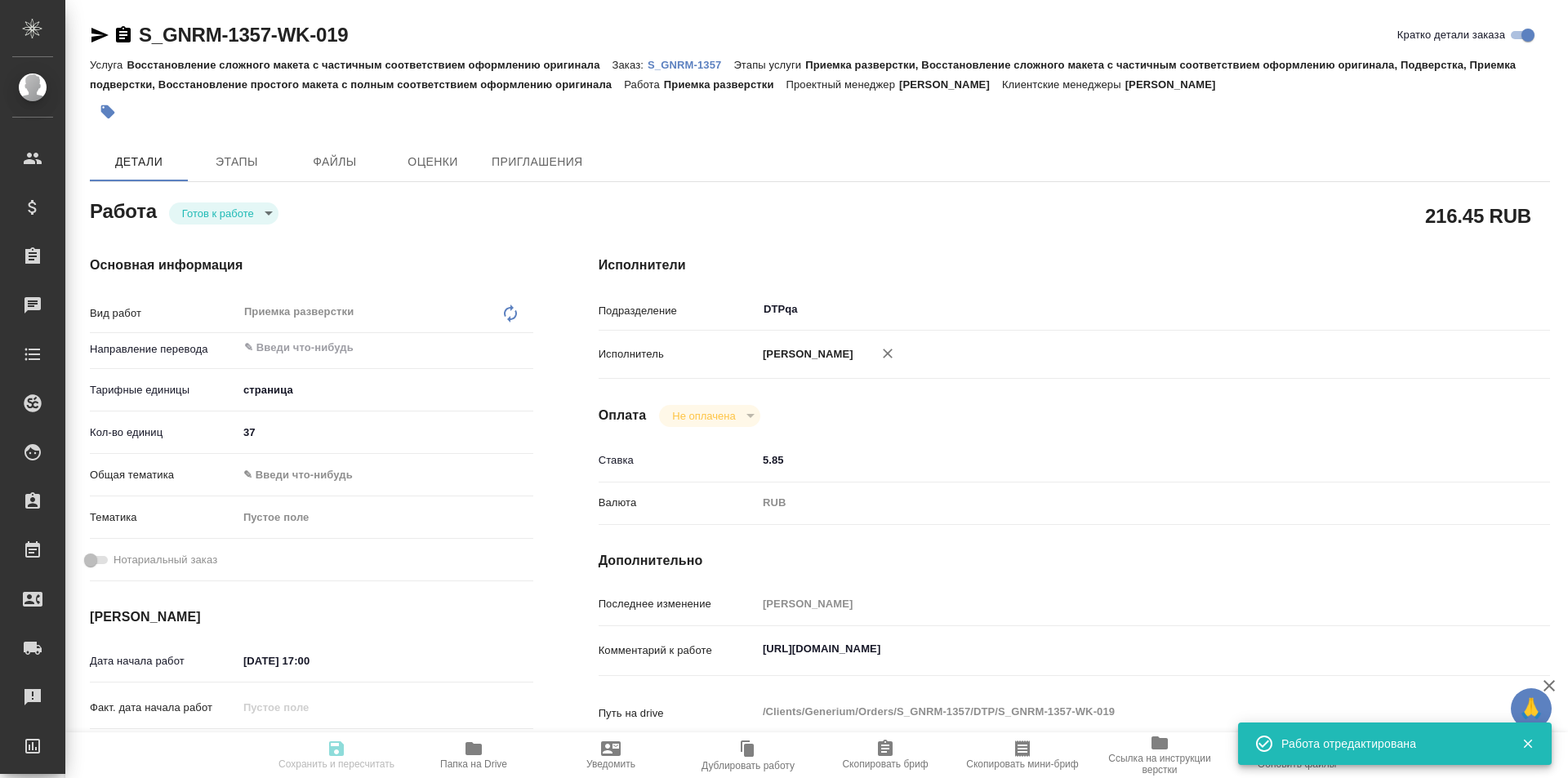
type input "[PERSON_NAME]"
type input "/Clients/Generium/Orders/S_GNRM-1357"
type textarea "x"
type textarea "[PERSON_NAME] Вас взять в перевод с русского на английский язык документы по сс…"
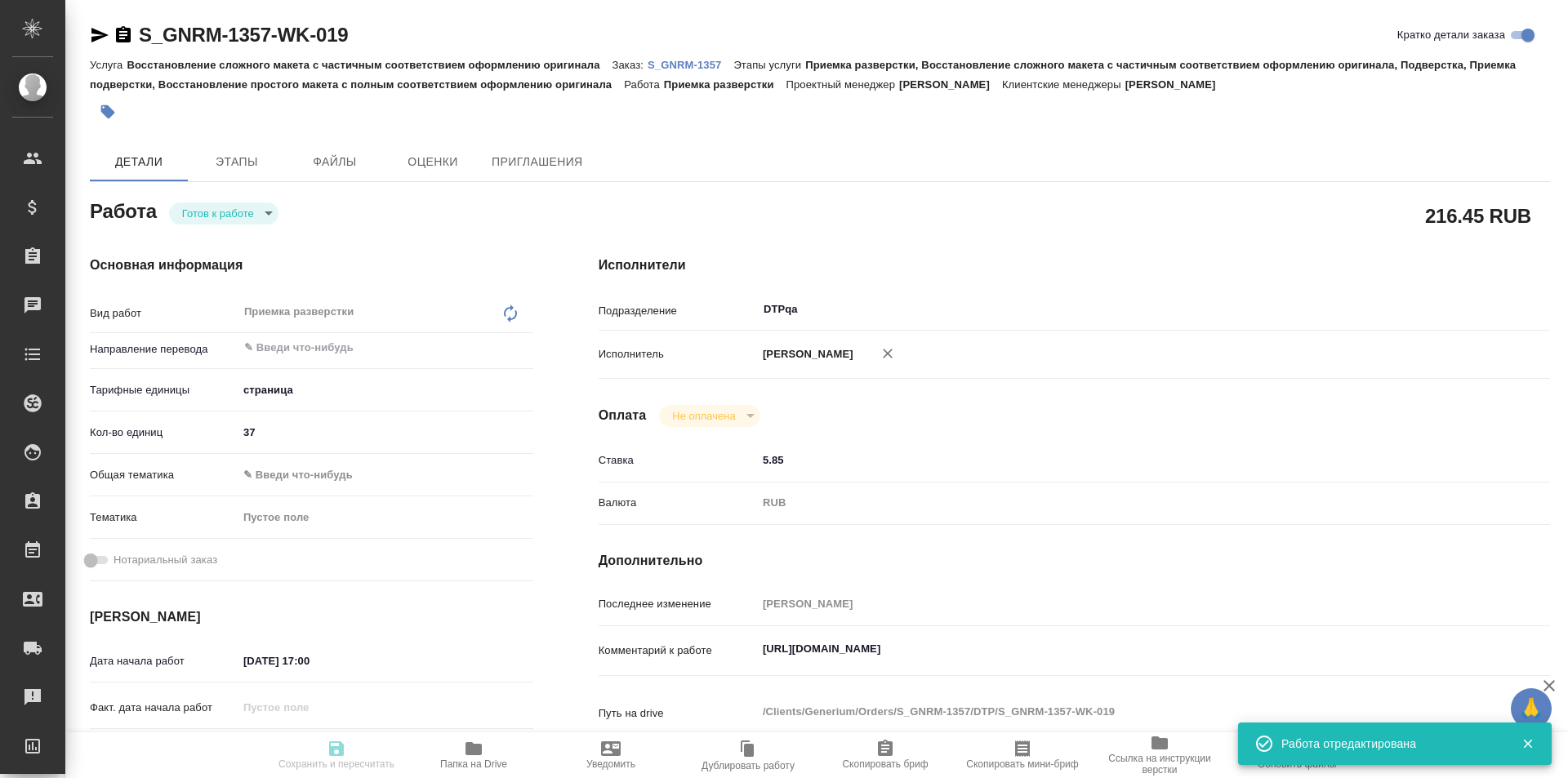
type textarea "x"
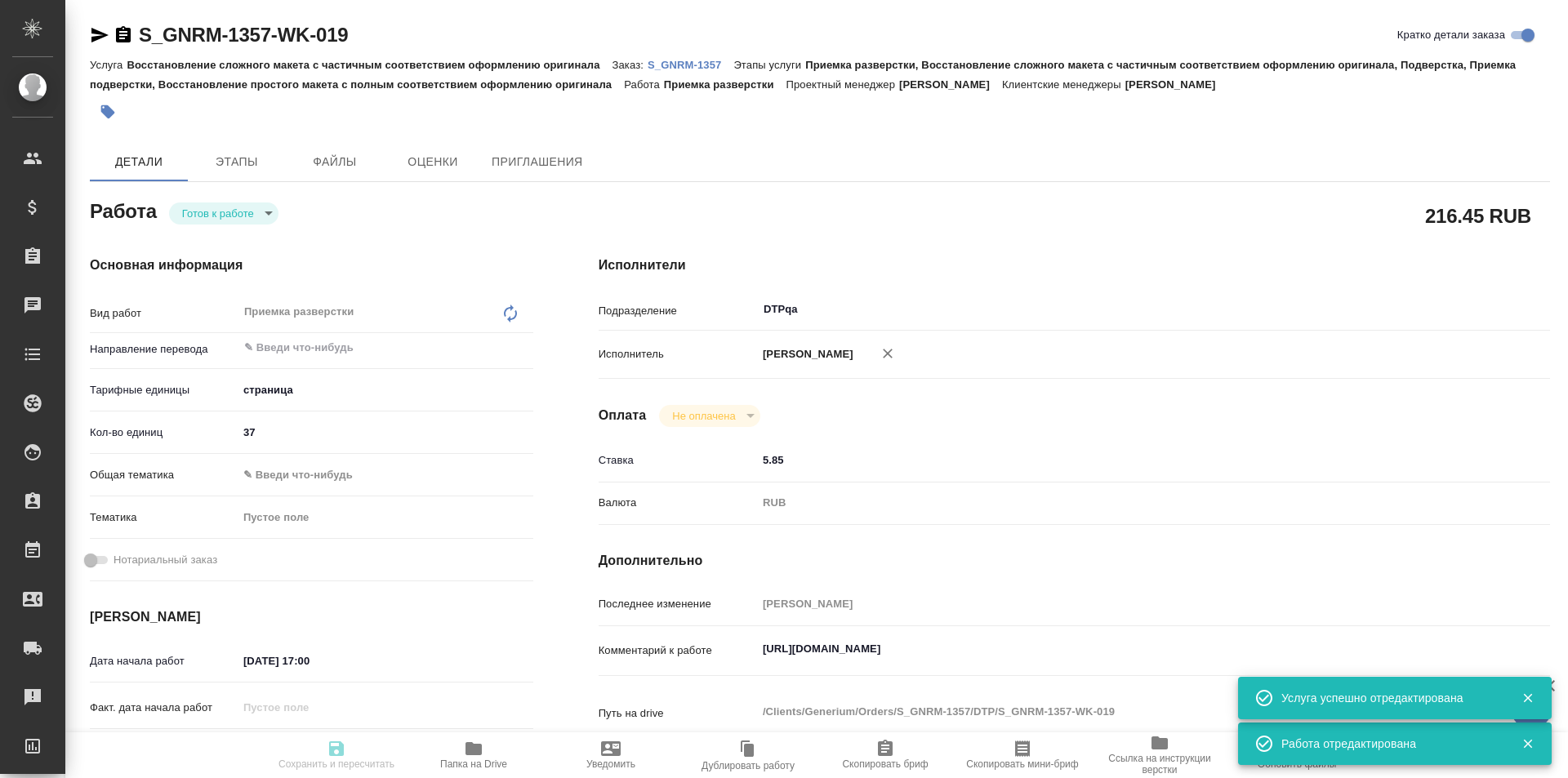
type textarea "x"
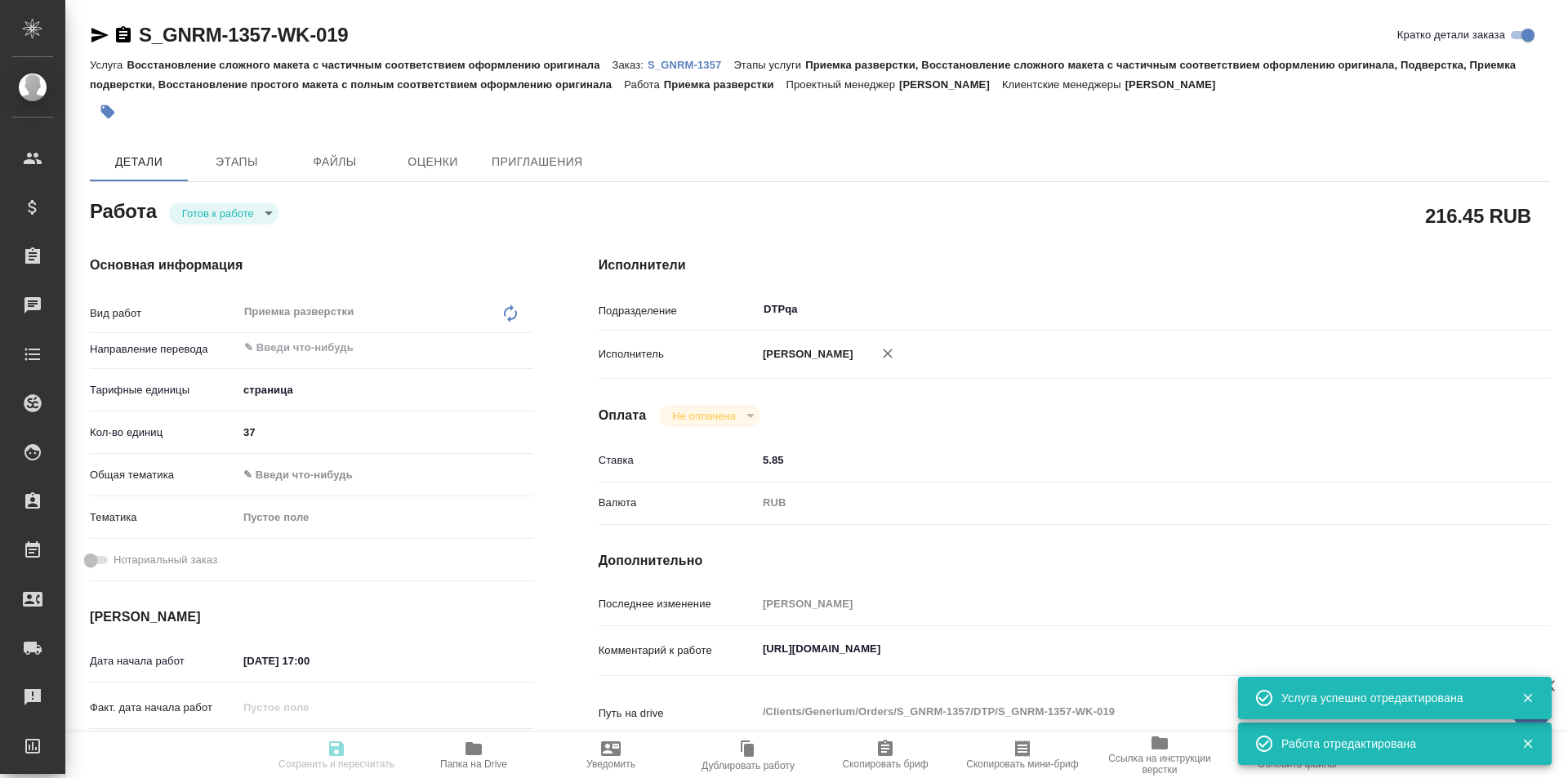
type textarea "x"
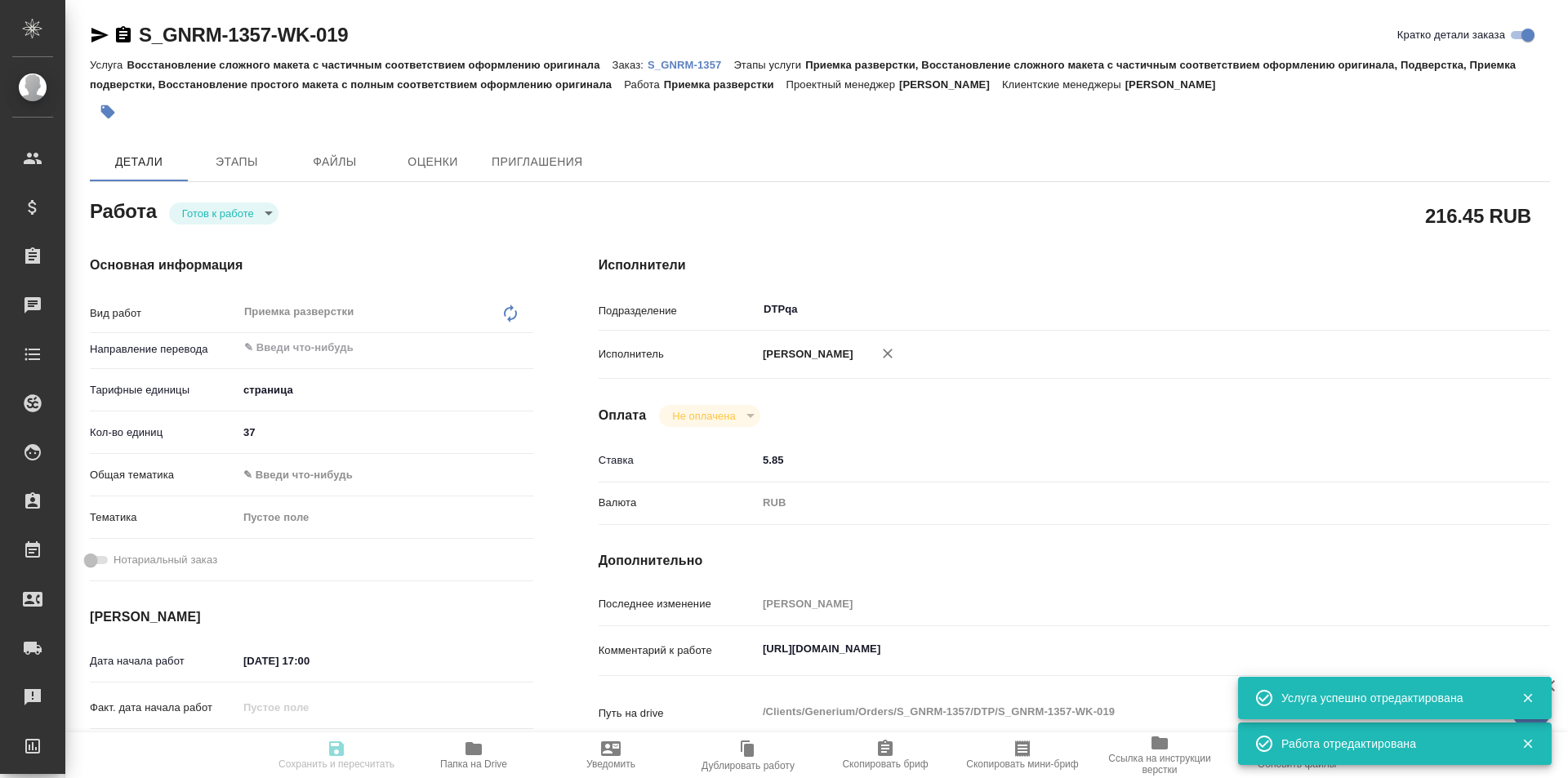
type textarea "x"
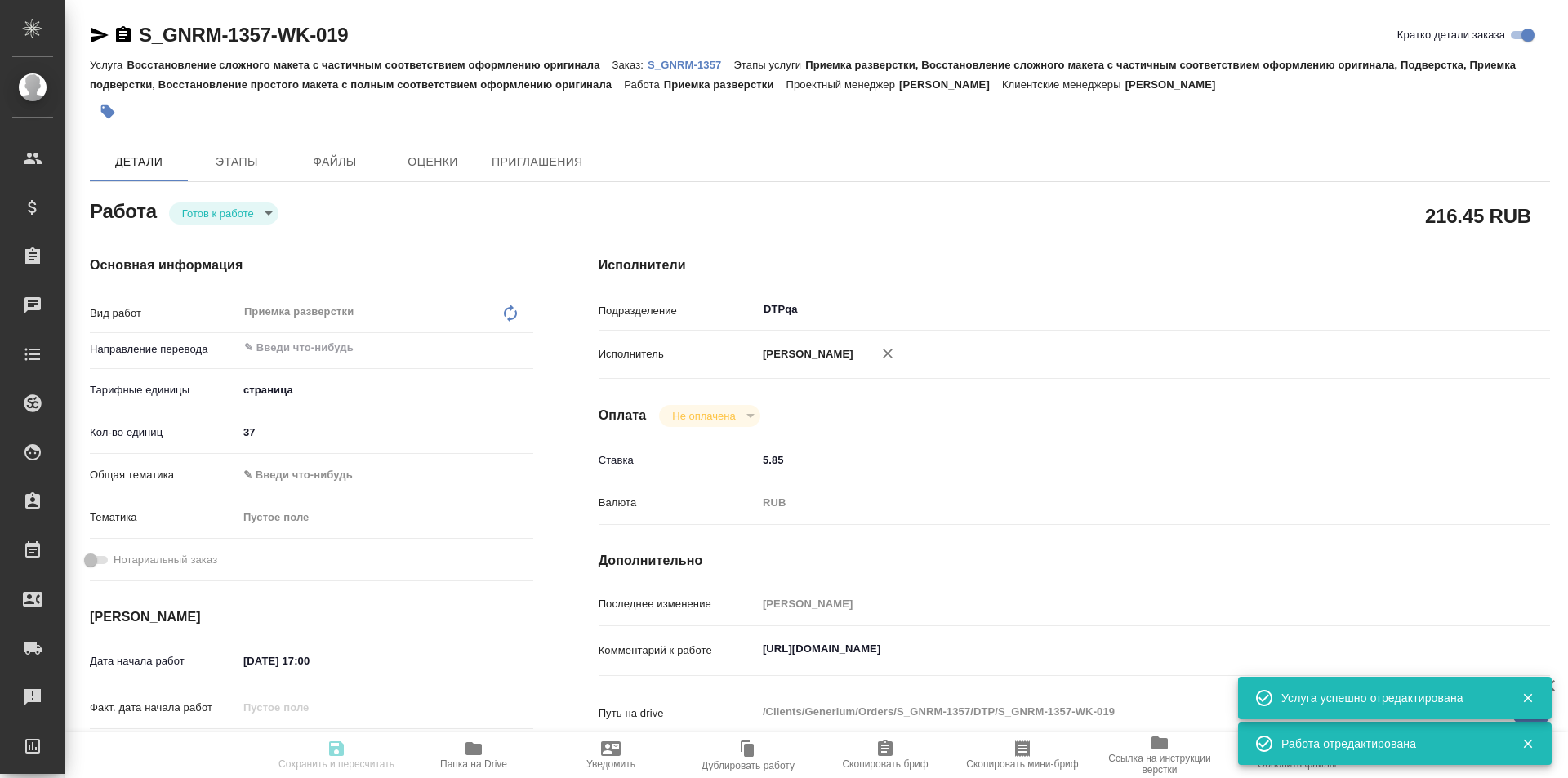
type textarea "x"
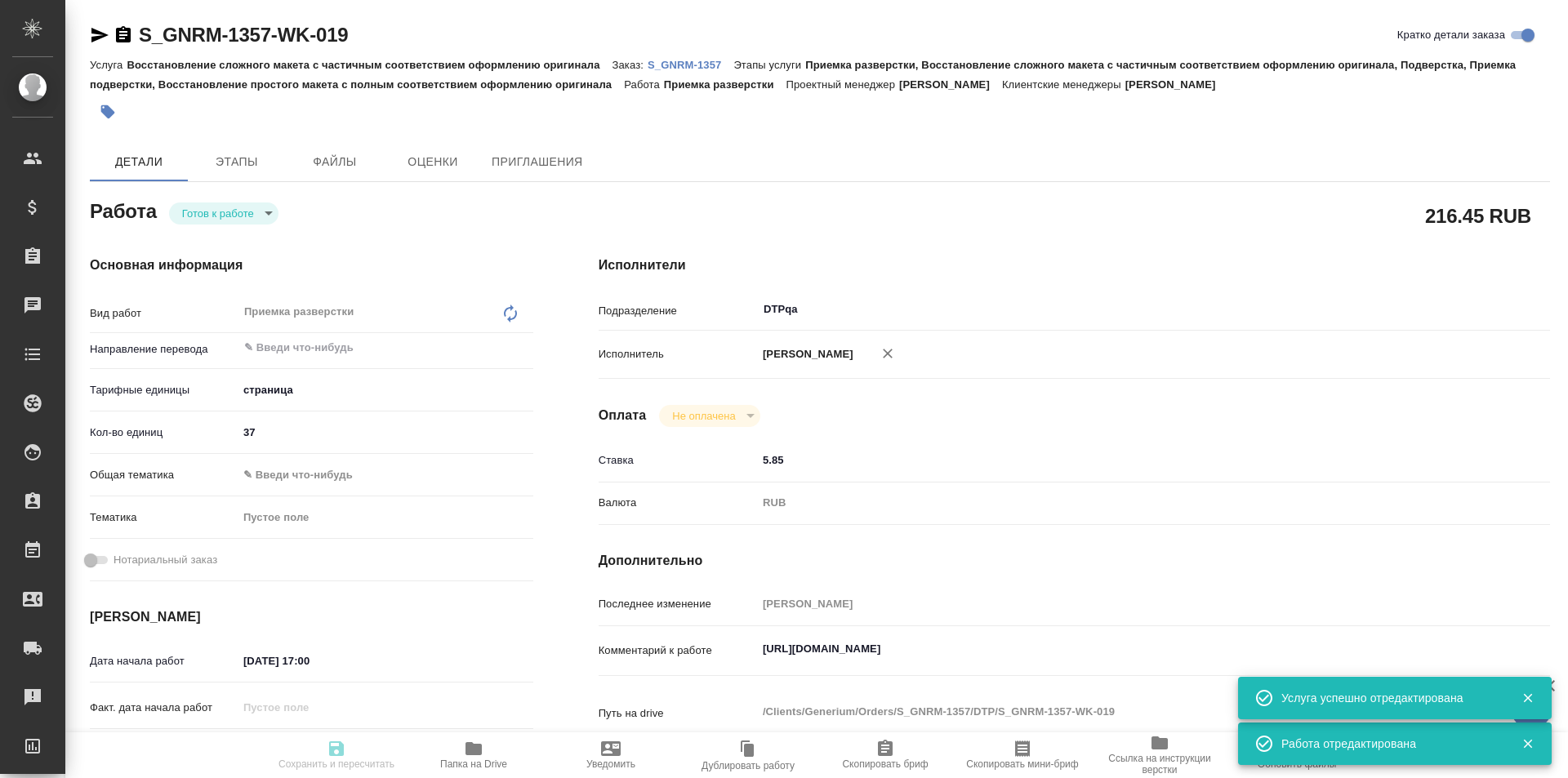
type textarea "x"
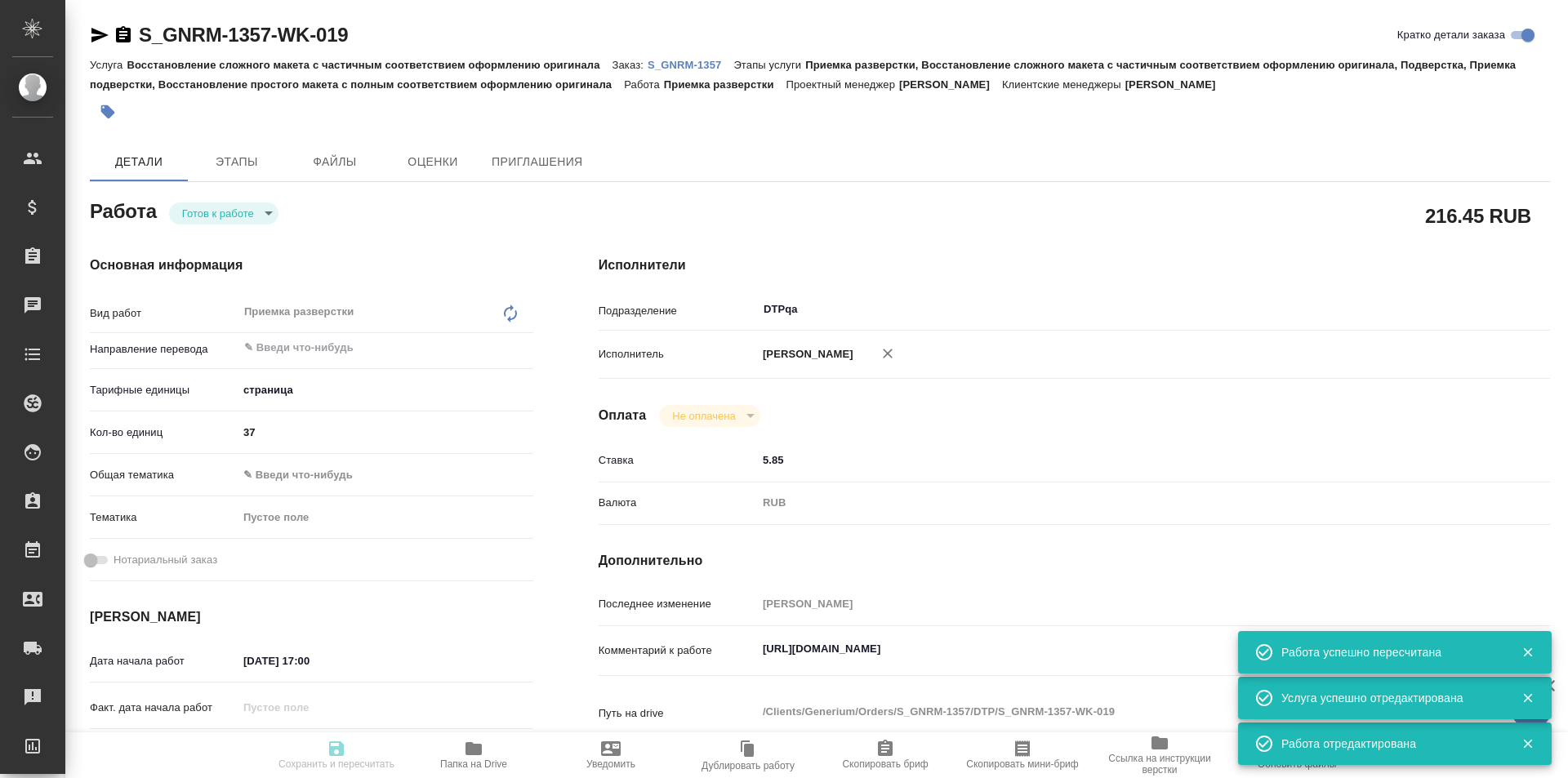
click at [243, 211] on body "🙏 .cls-1 fill:#fff; AWATERA Ismagilova [PERSON_NAME] Спецификации Заказы Чаты T…" at bounding box center [784, 389] width 1568 height 778
type input "readyForWork"
type textarea "Приемка разверстки"
type textarea "x"
type input "5a8b1489cc6b4906c91bfdb2"
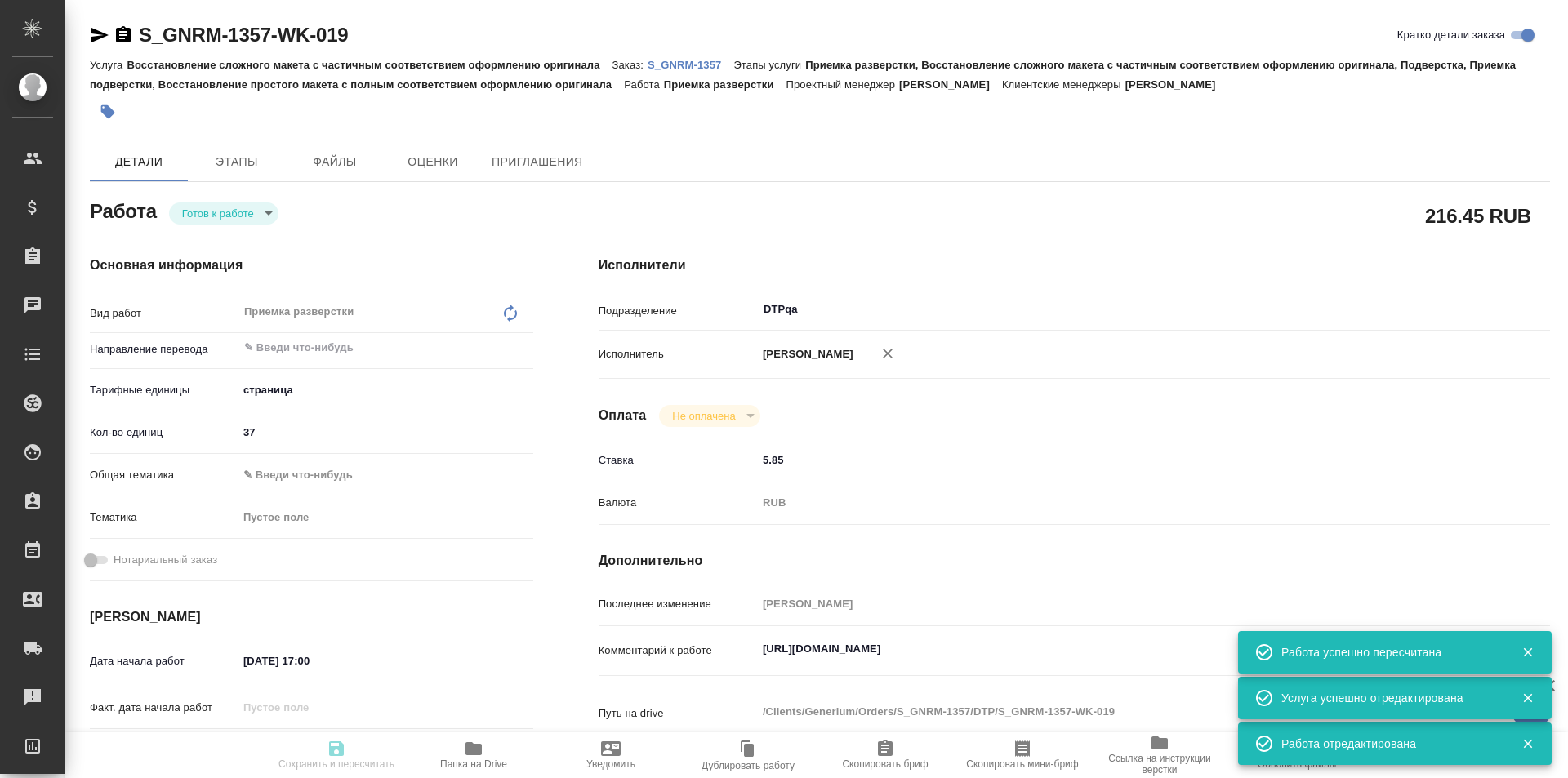
type input "37"
type input "[DATE] 17:00"
type input "10.09.2025 19:00"
type input "25.09.2025 17:00"
type input "DTPqa"
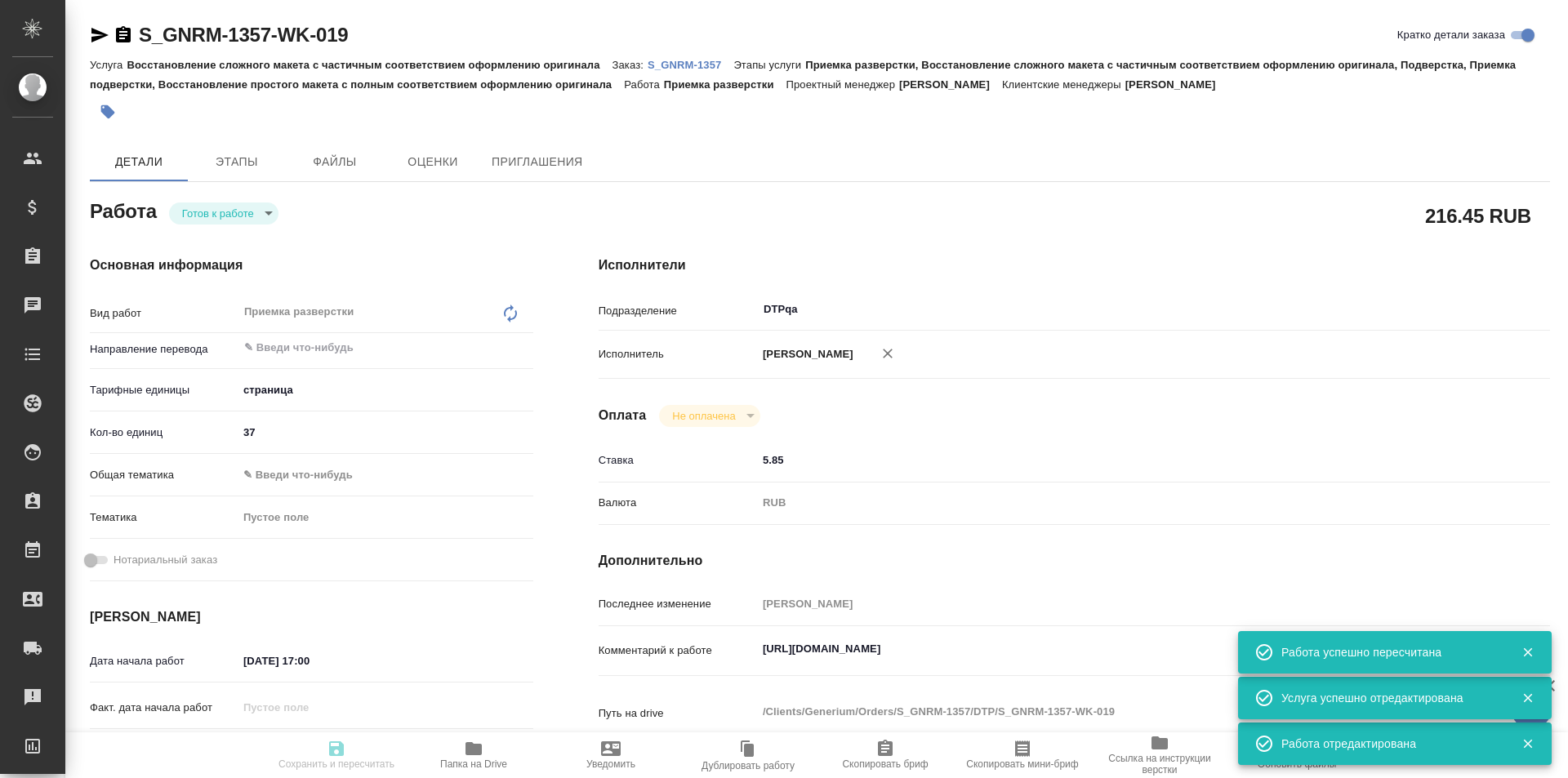
type input "notPayed"
type input "5.85"
type input "RUB"
type input "[PERSON_NAME]"
type textarea "https://tera.awatera.com/Work/68c0080739b453eb4f68316b/"
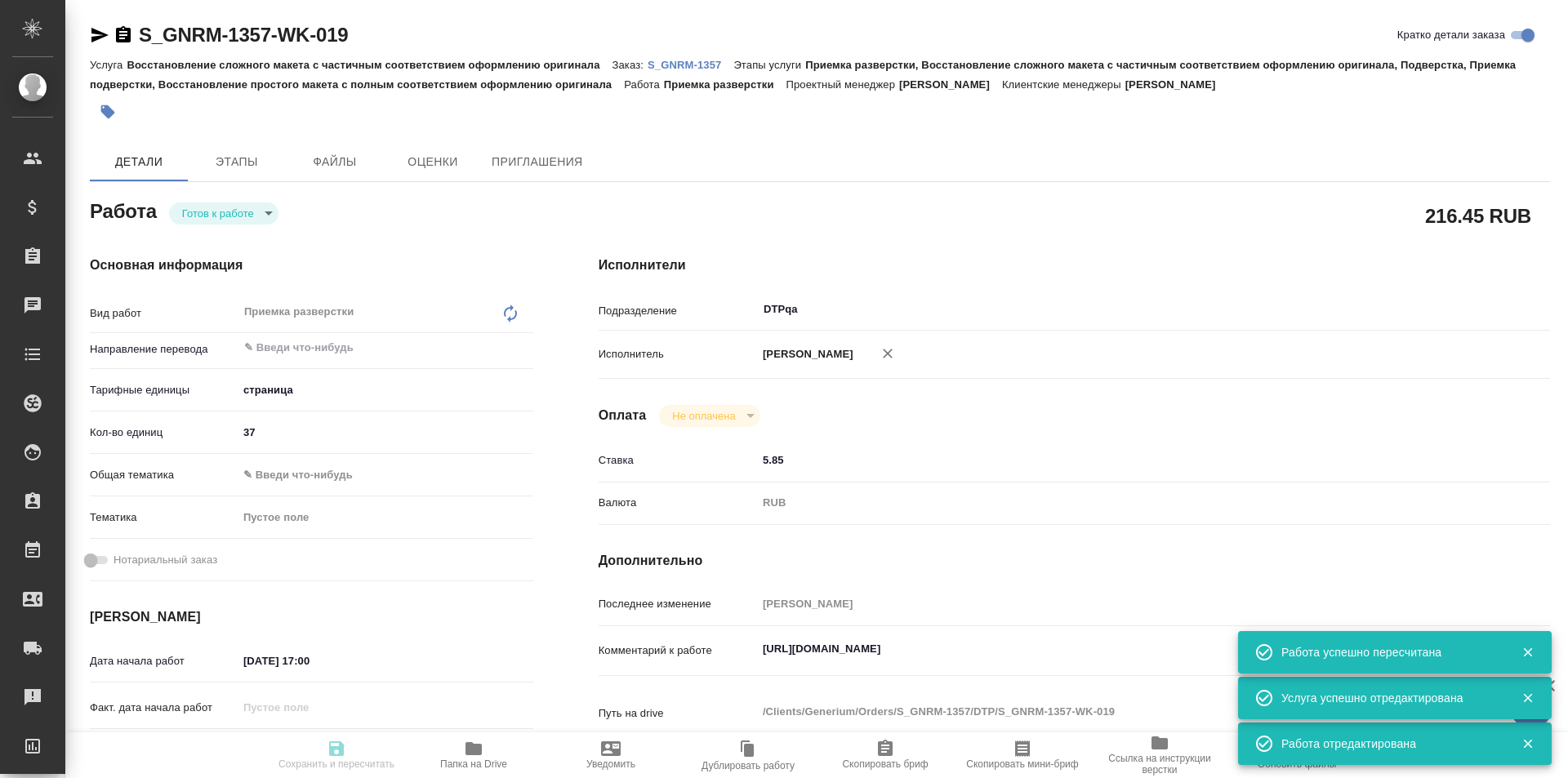
type textarea "x"
type textarea "/Clients/Generium/Orders/S_GNRM-1357/DTP/S_GNRM-1357-WK-019"
type textarea "x"
type input "S_GNRM-1357"
type input "Восстановление сложного макета с частичным соответствием оформлению оригинала"
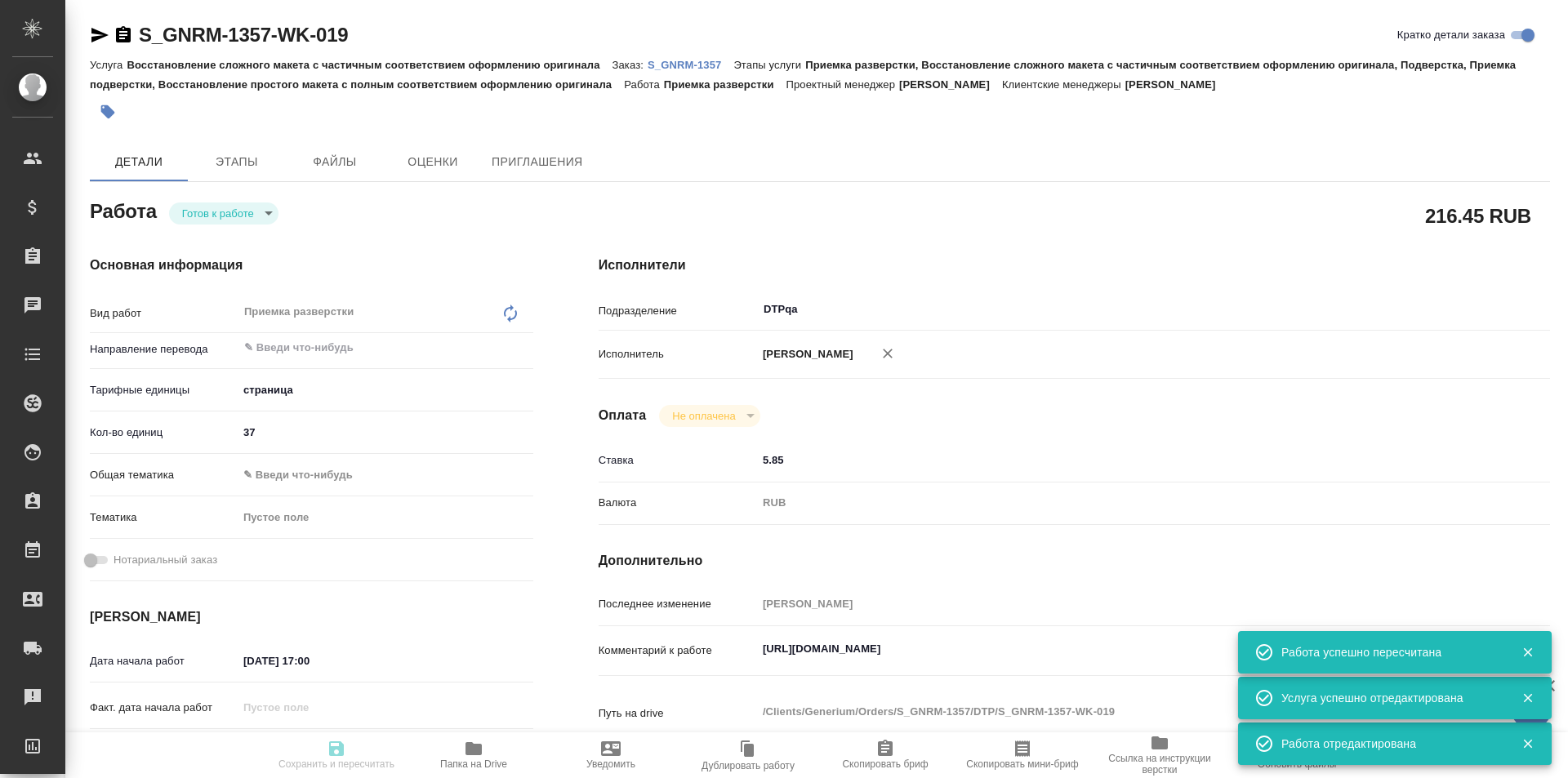
type input "Приемка разверстки, Восстановление сложного макета с частичным соответствием оф…"
type input "Кабаргина Анна"
type input "[PERSON_NAME]"
type input "/Clients/Generium/Orders/S_GNRM-1357"
type textarea "x"
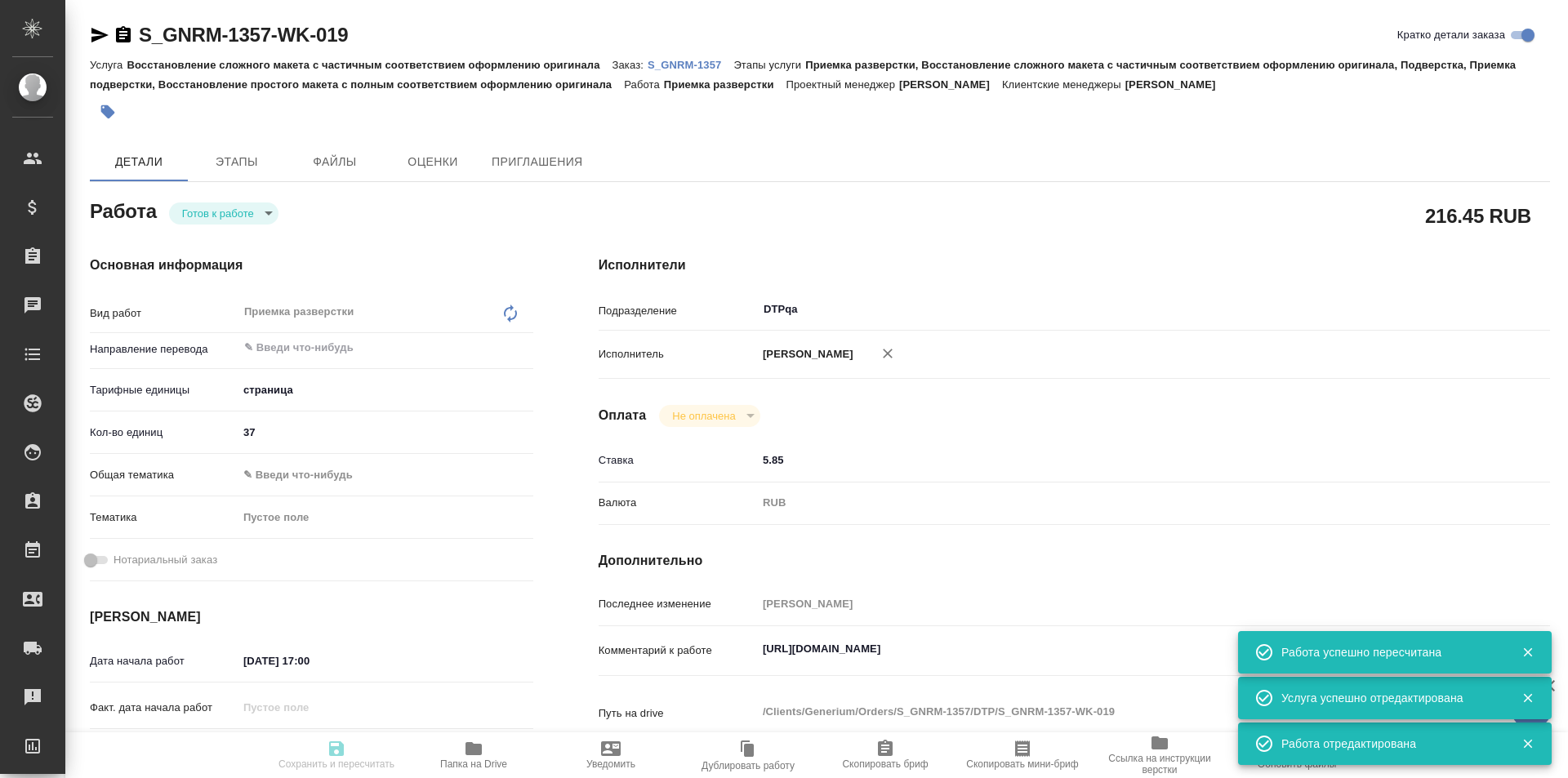
type textarea "Просим Вас взять в перевод с русского на английский язык документы по ссылке ни…"
type textarea "x"
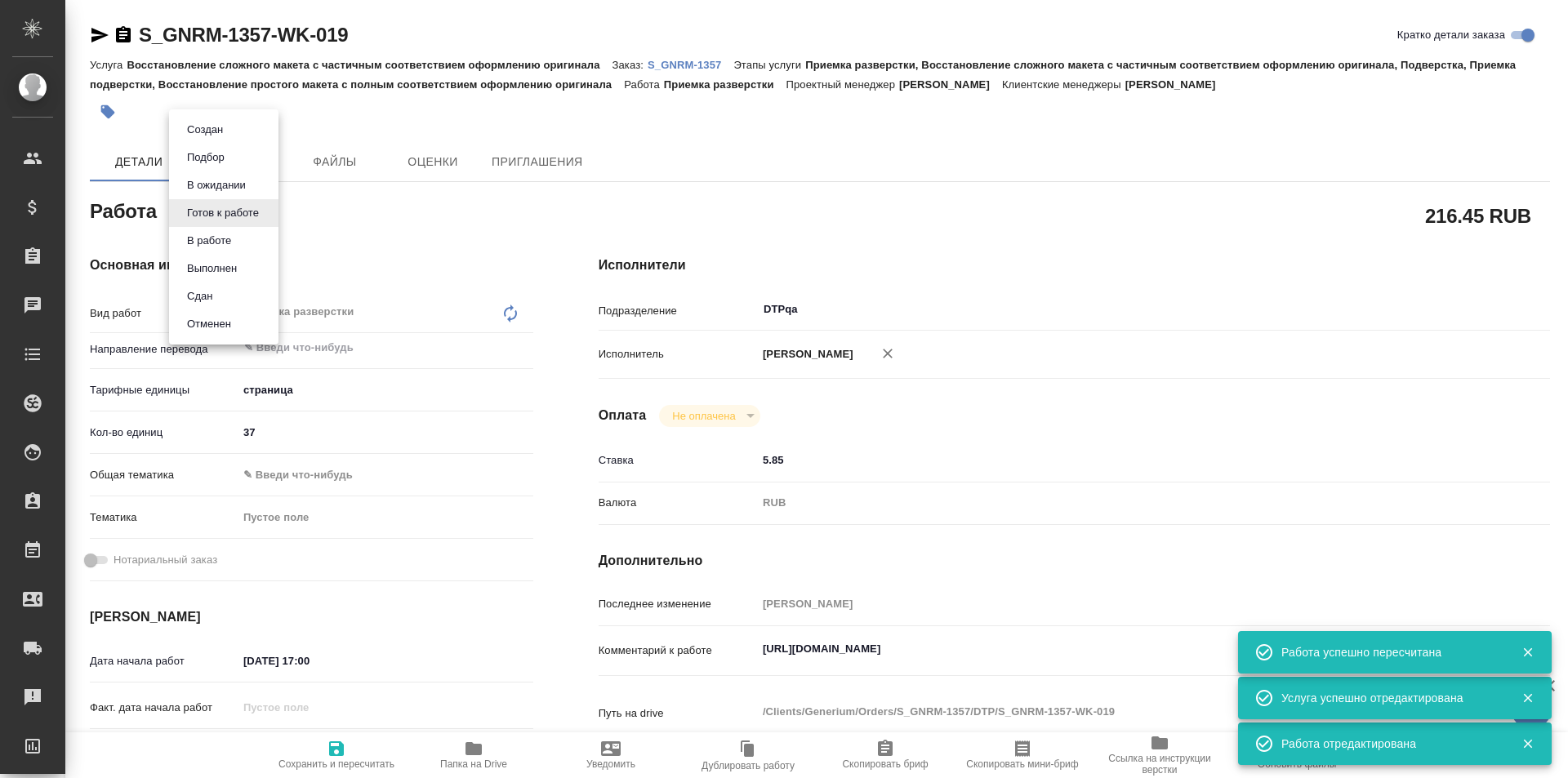
type textarea "x"
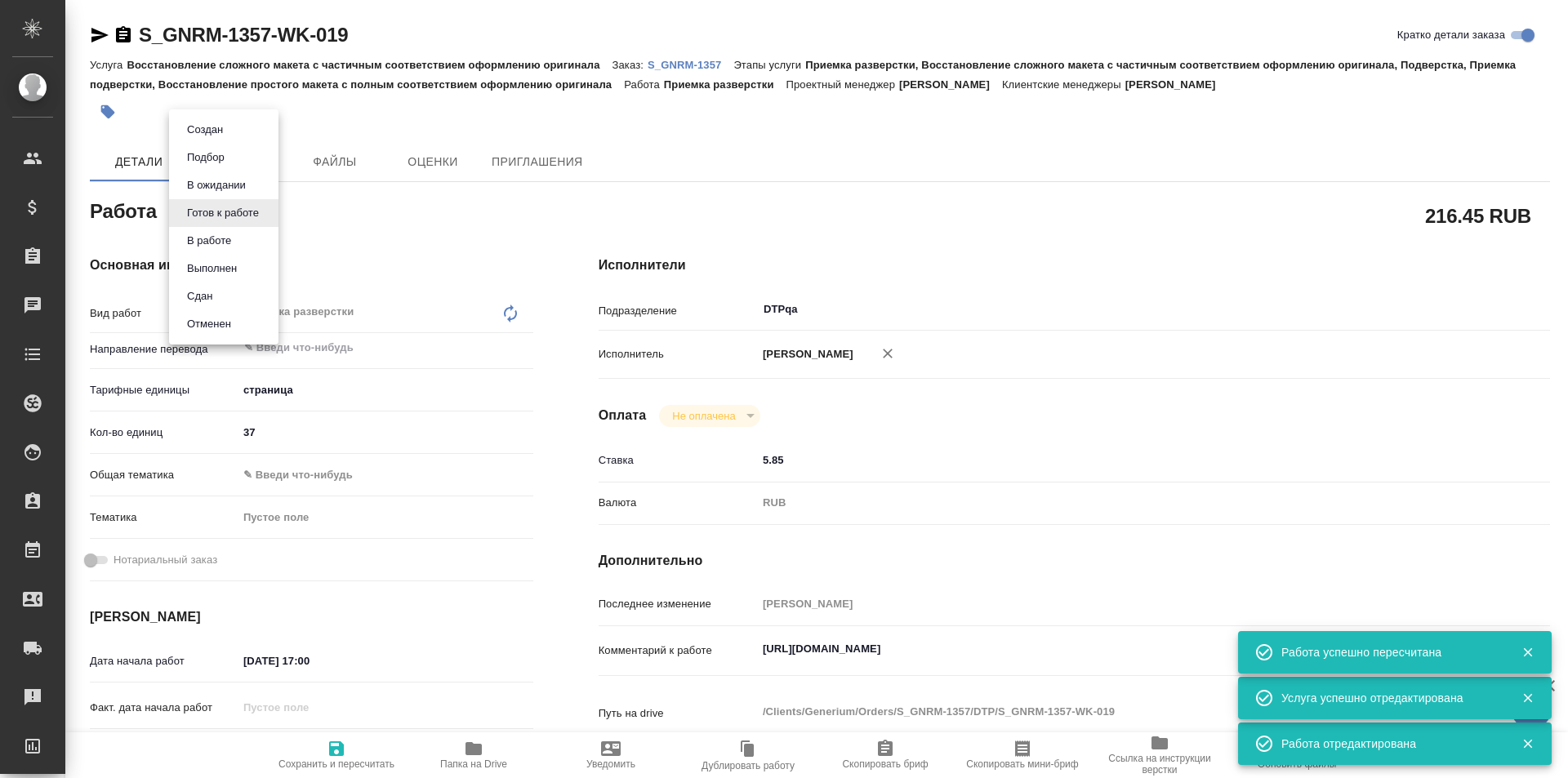
type textarea "x"
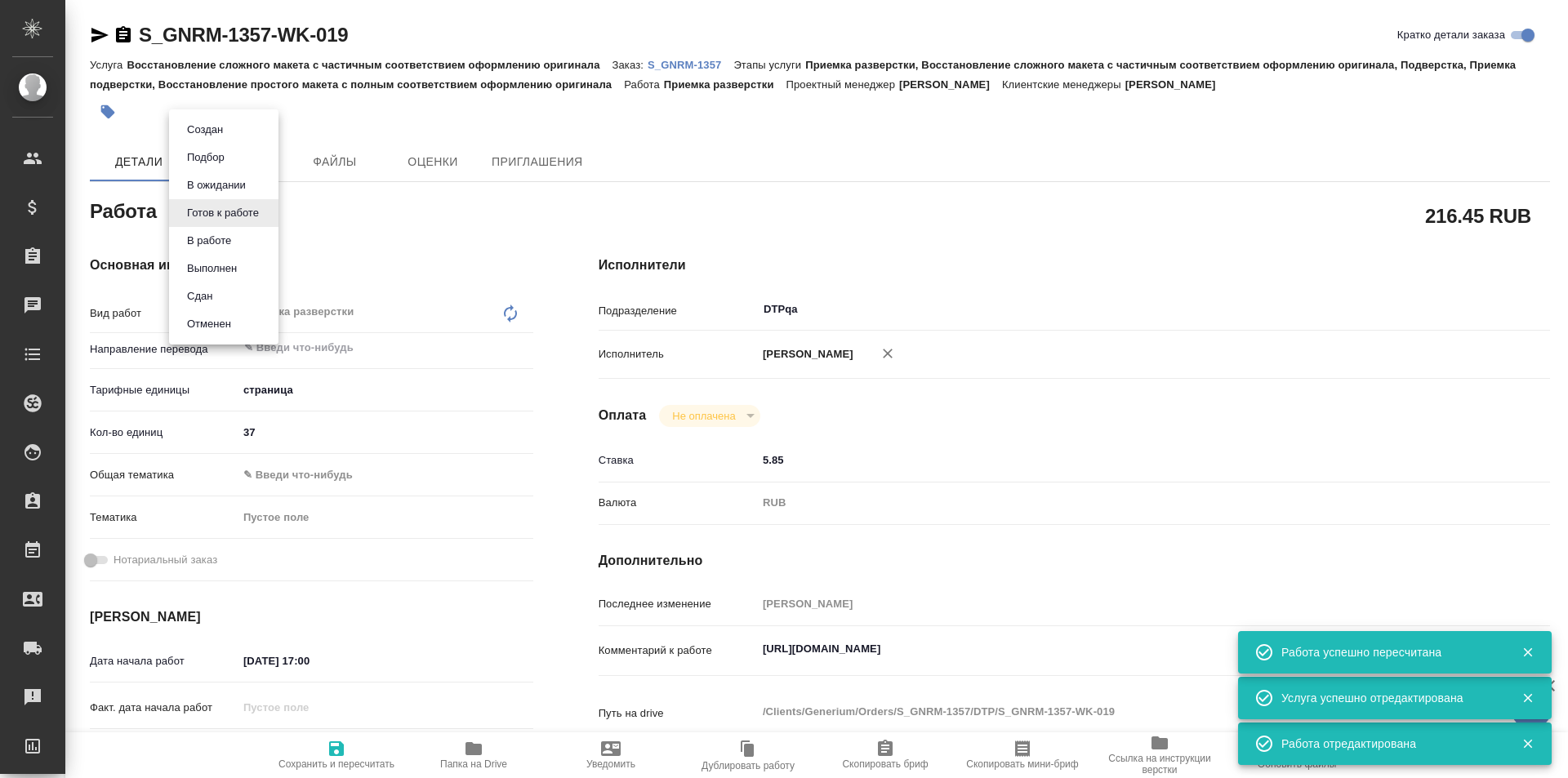
type textarea "x"
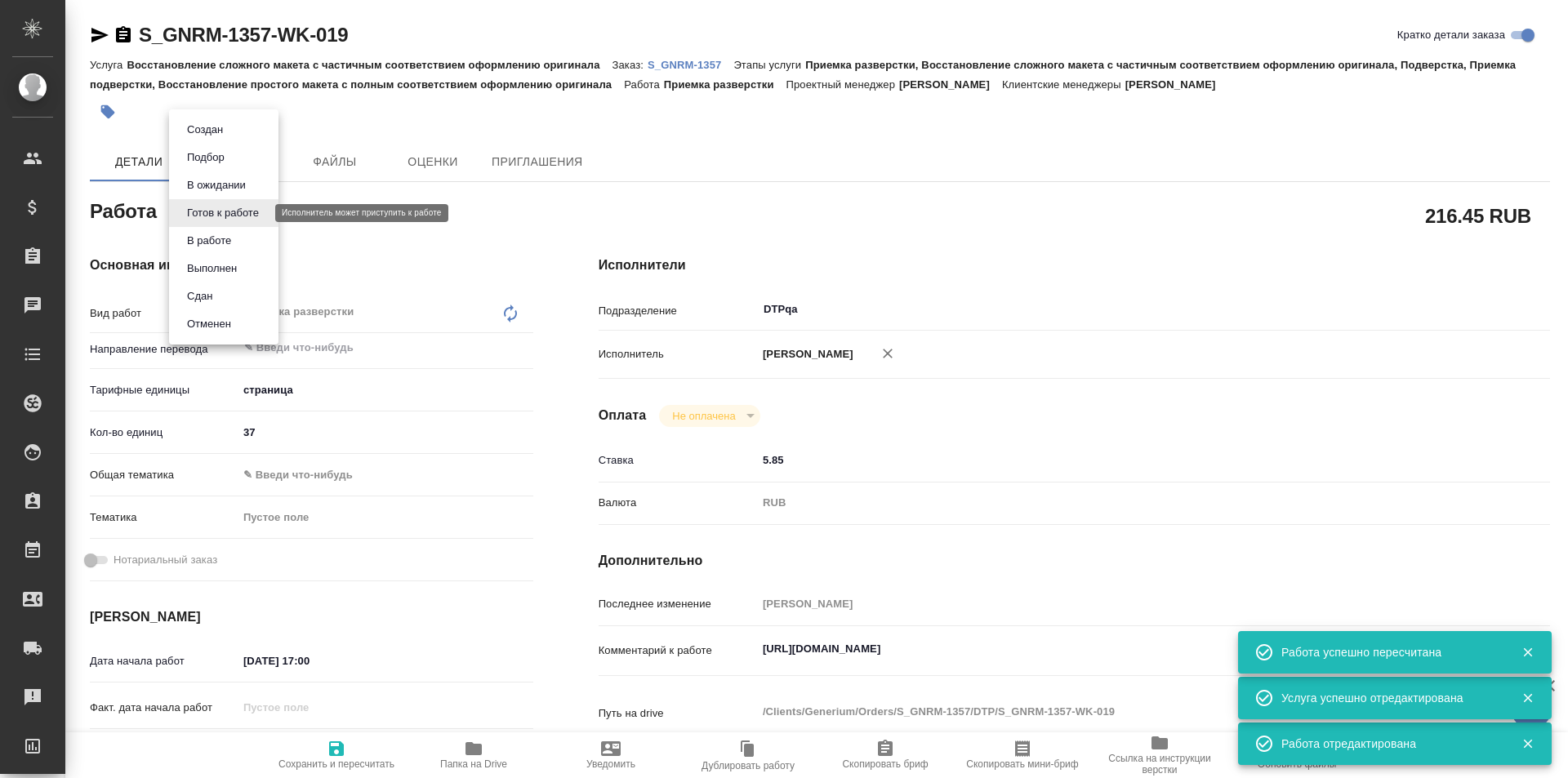
type textarea "x"
click at [221, 188] on button "В ожидании" at bounding box center [217, 185] width 68 height 18
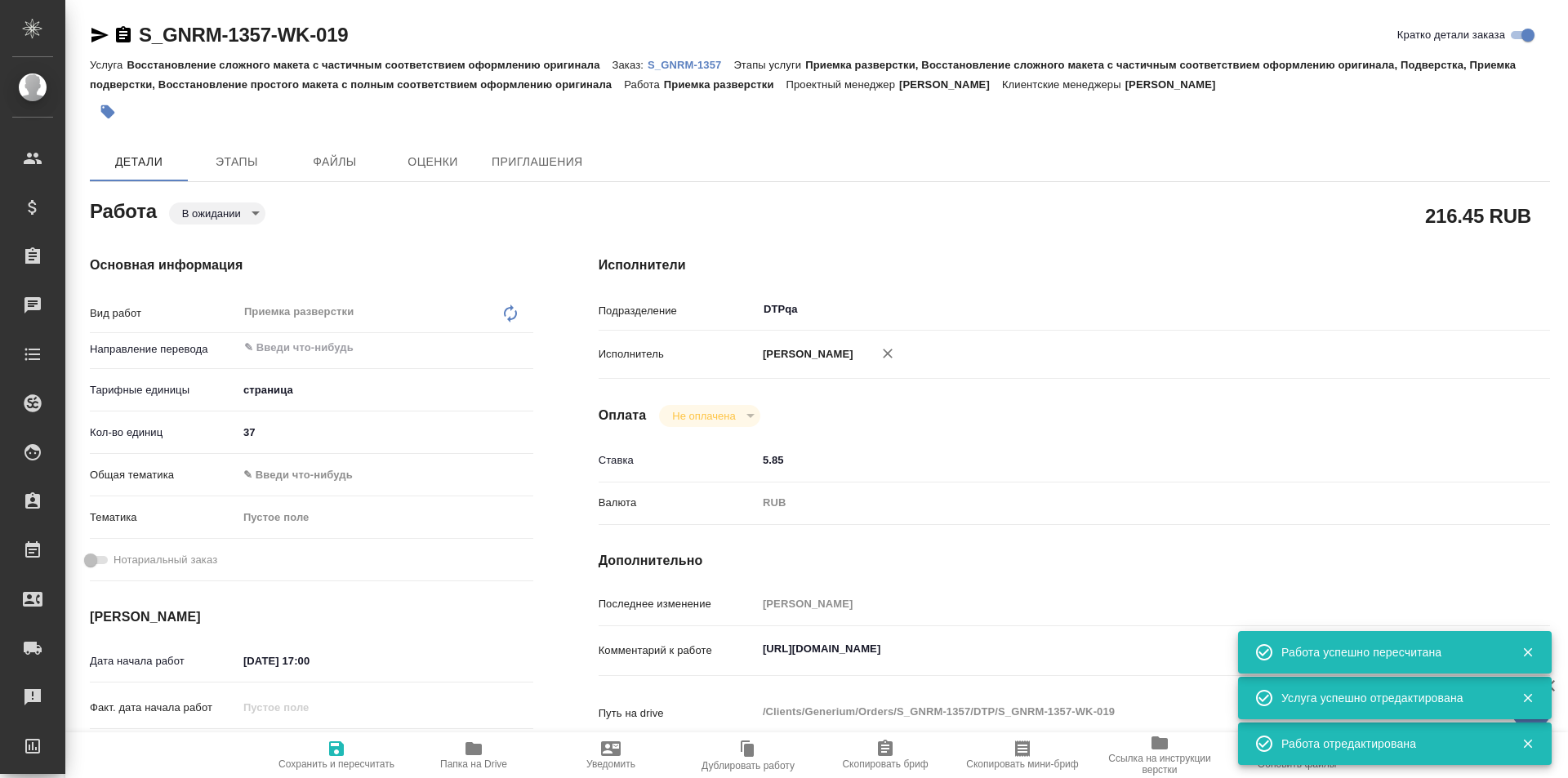
type textarea "x"
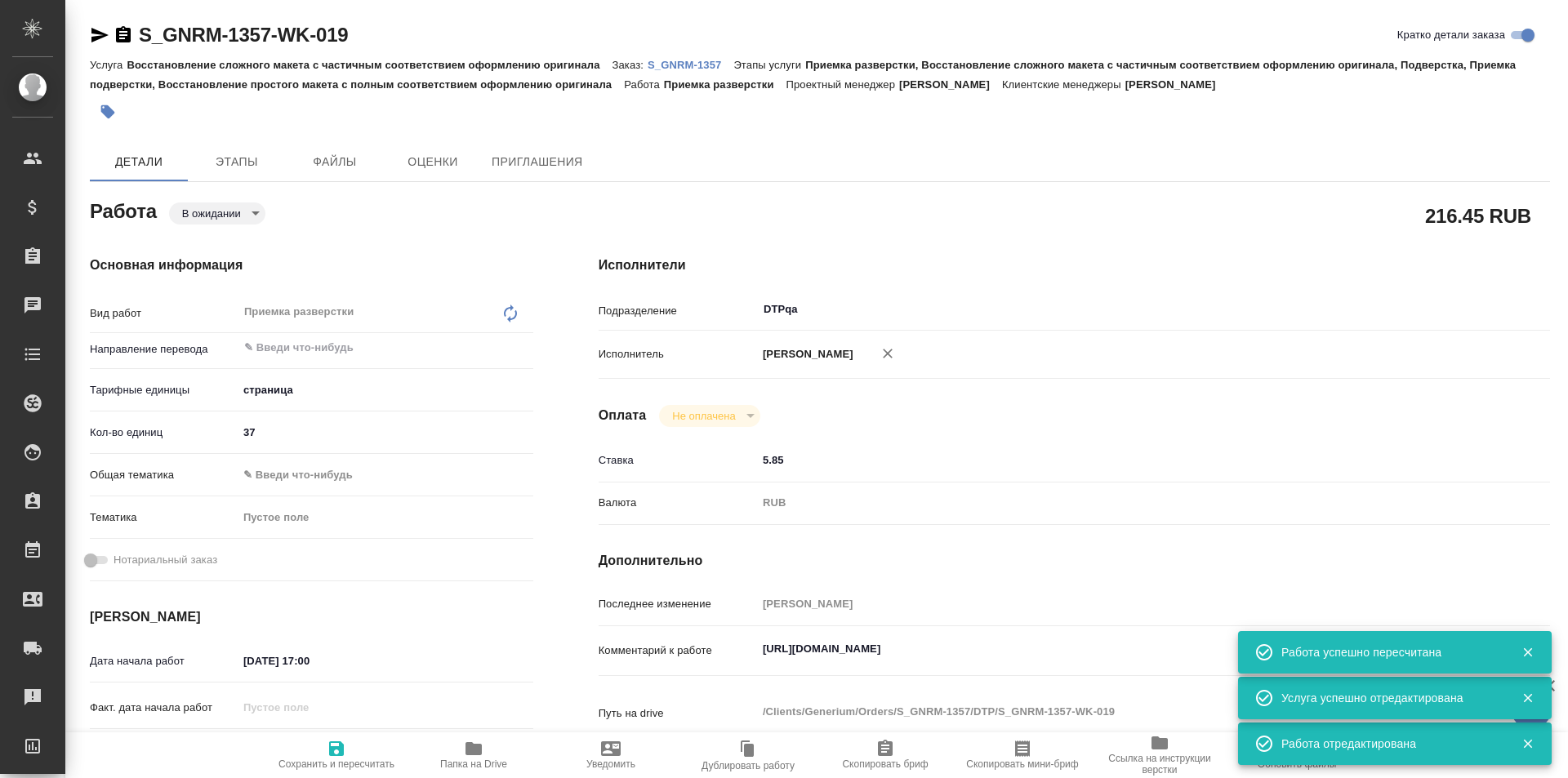
type textarea "x"
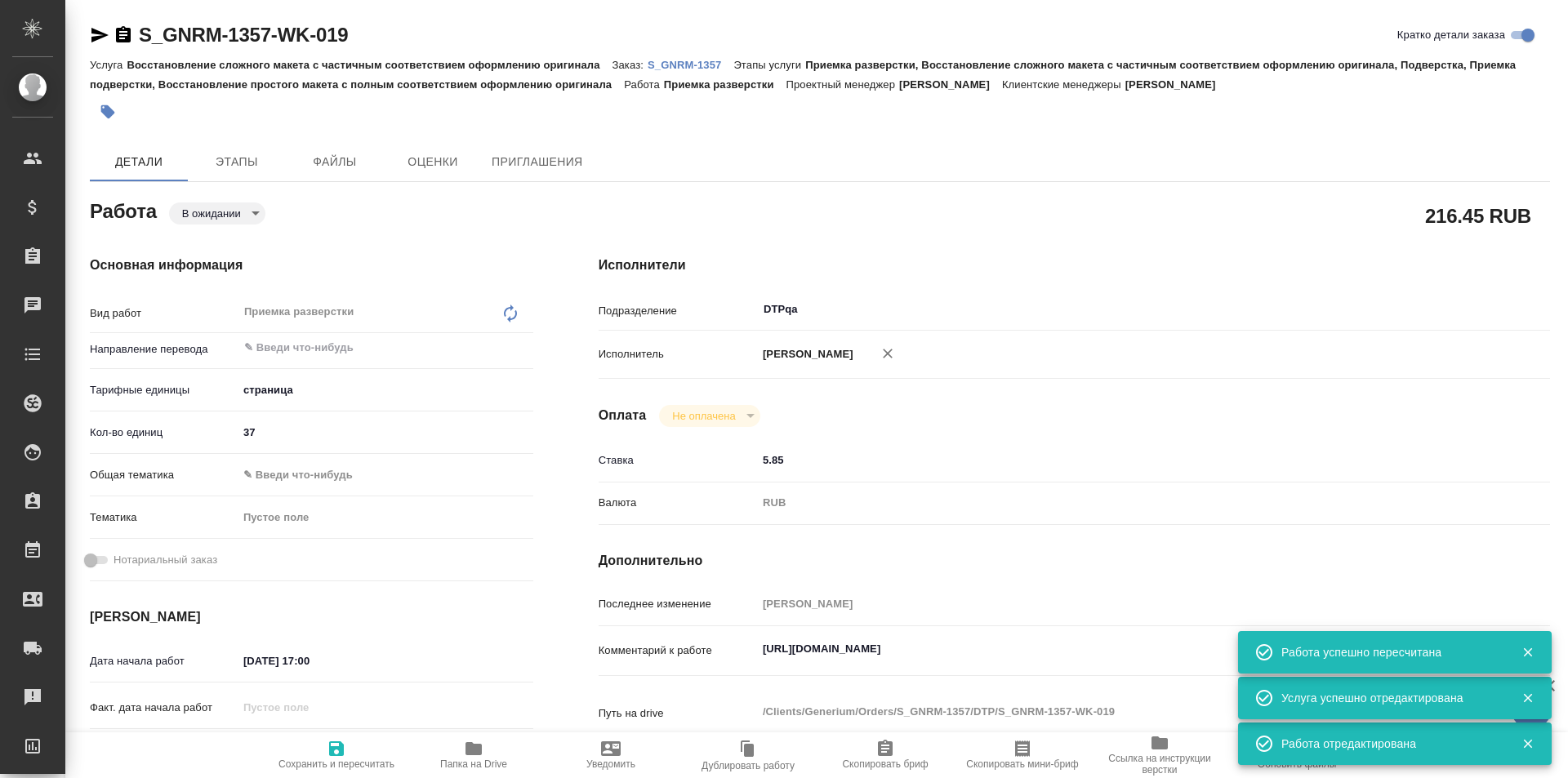
type textarea "x"
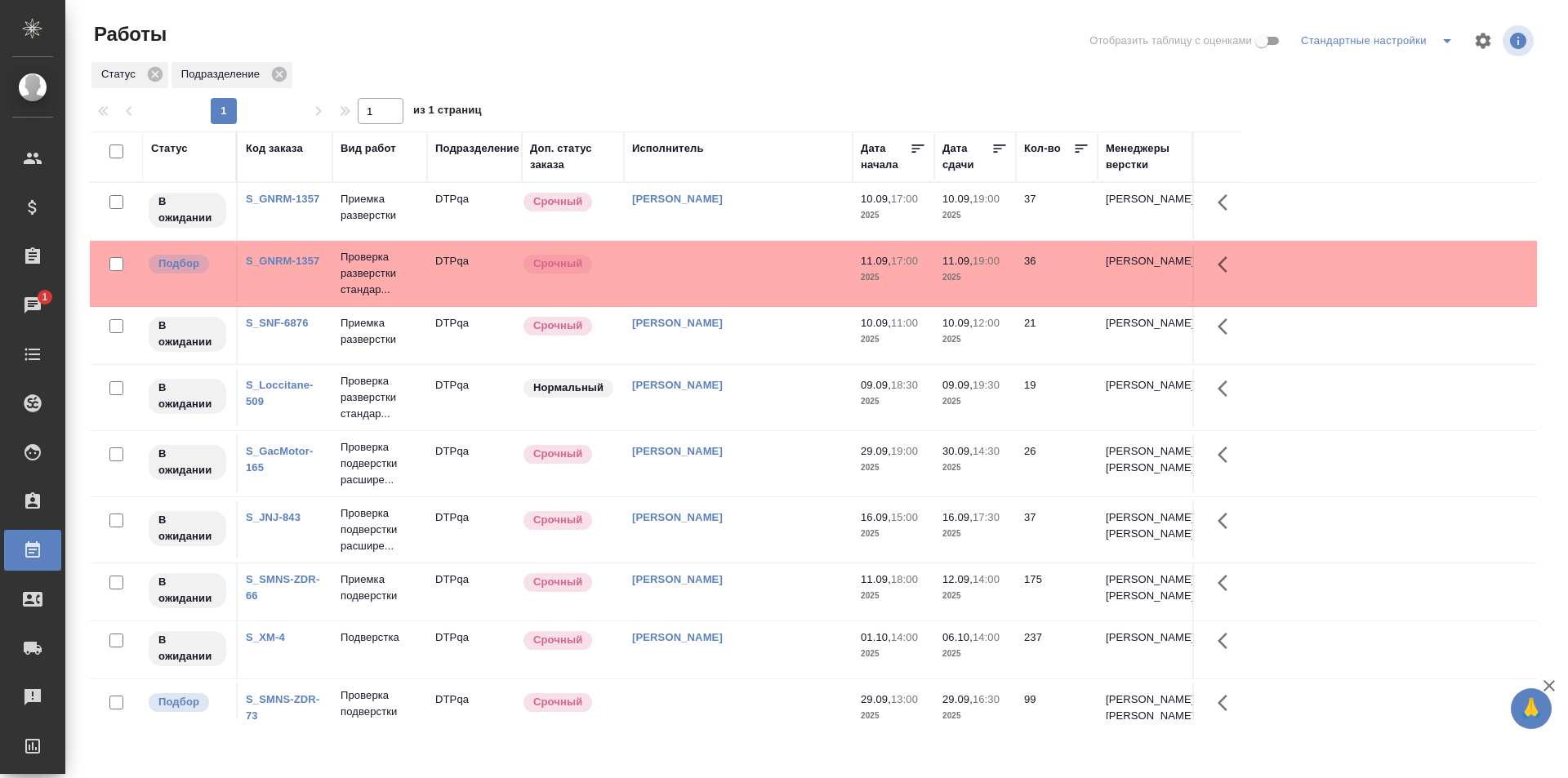
click at [701, 273] on td at bounding box center [738, 273] width 228 height 58
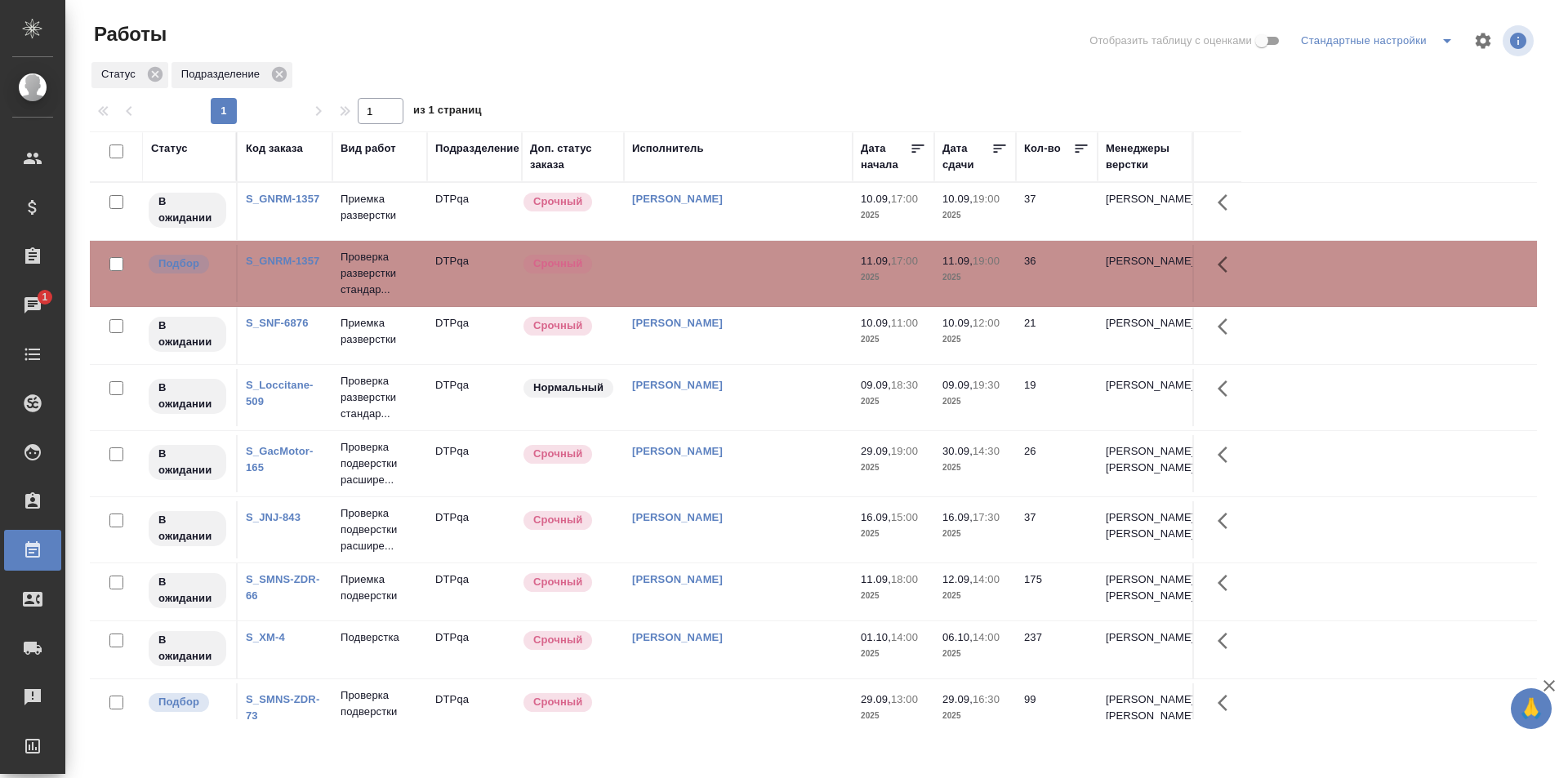
click at [701, 273] on td at bounding box center [738, 273] width 228 height 58
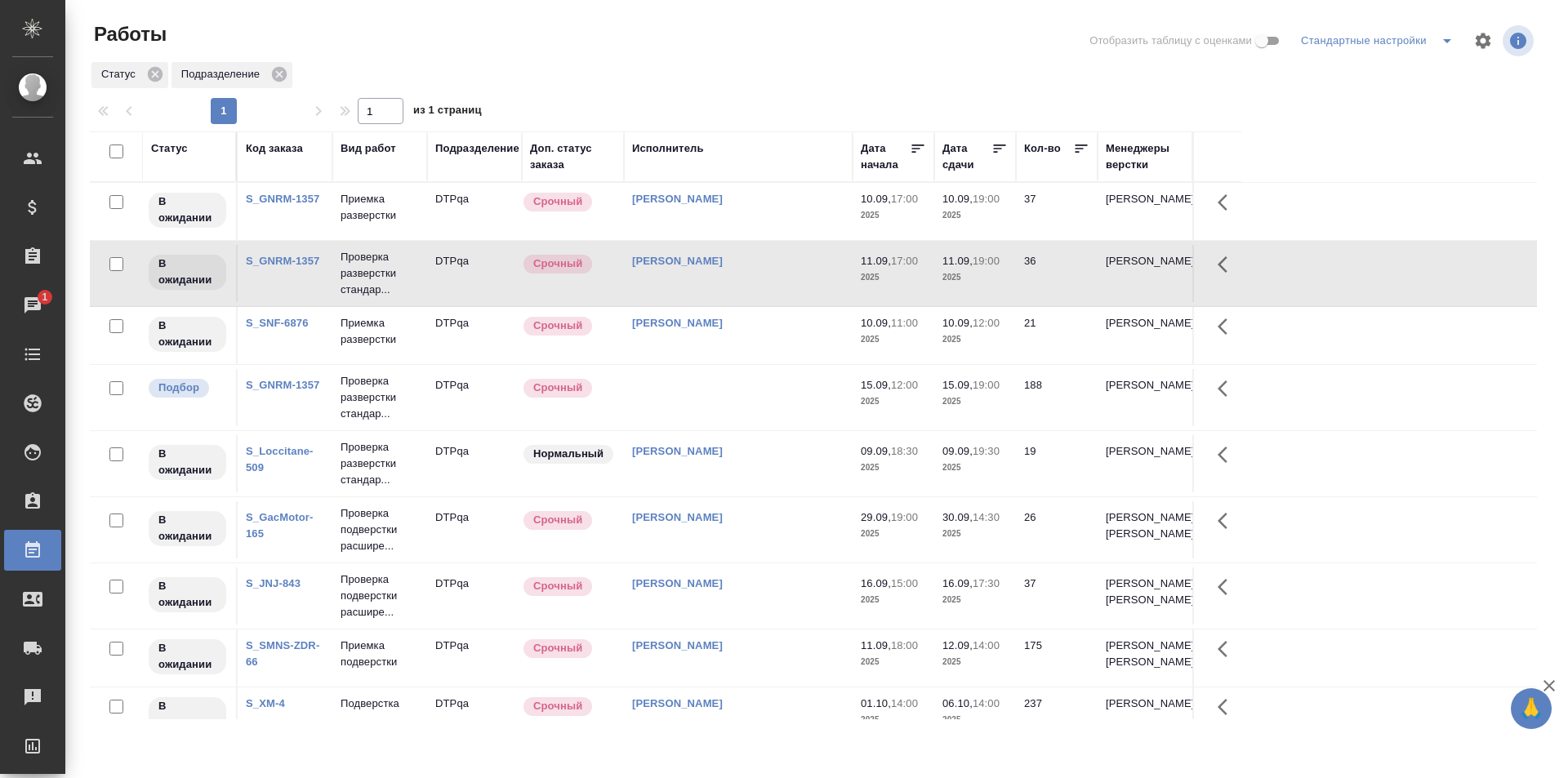
click at [696, 392] on td at bounding box center [738, 397] width 228 height 58
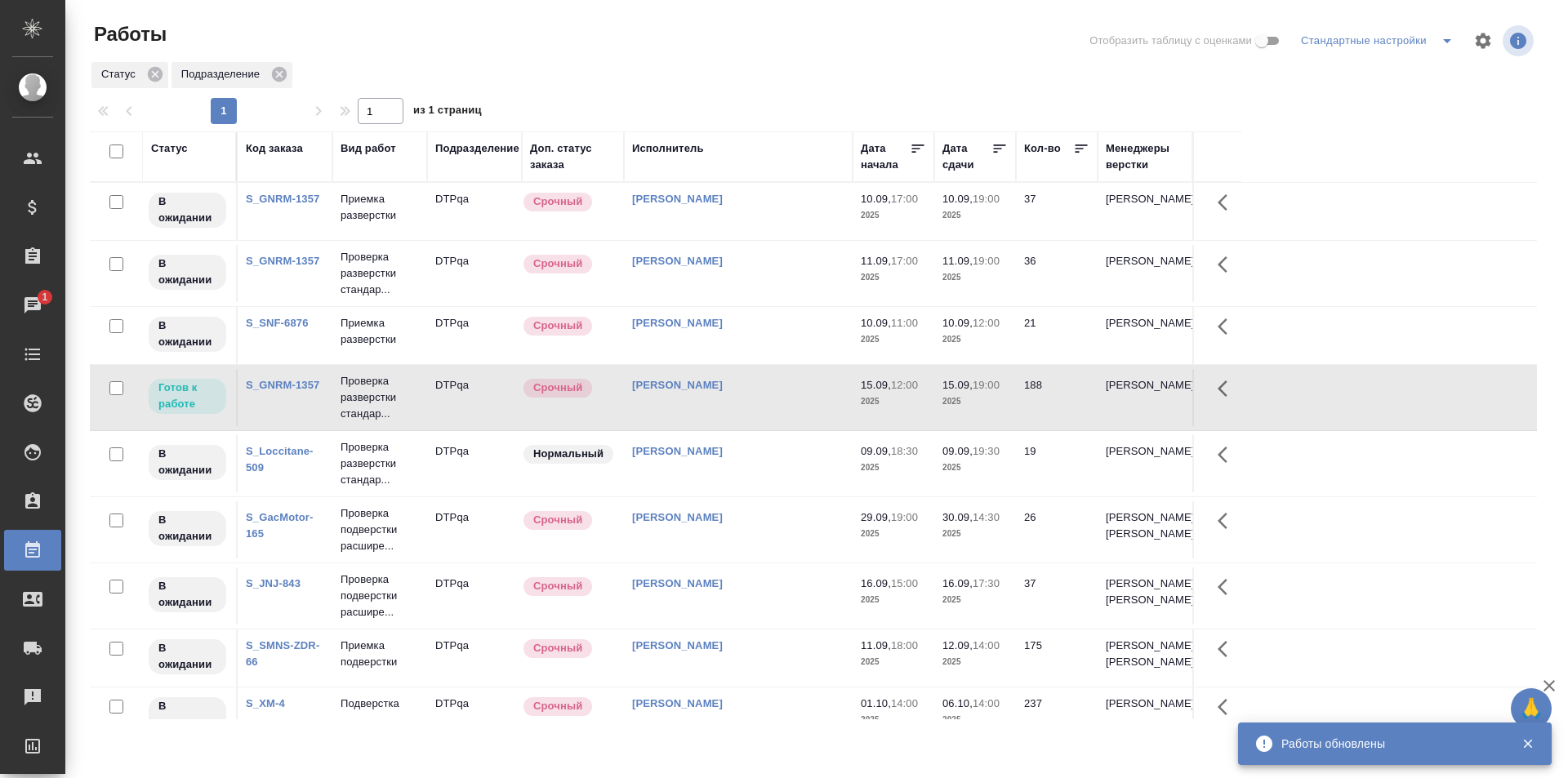
click at [742, 408] on td "[PERSON_NAME]" at bounding box center [738, 397] width 228 height 58
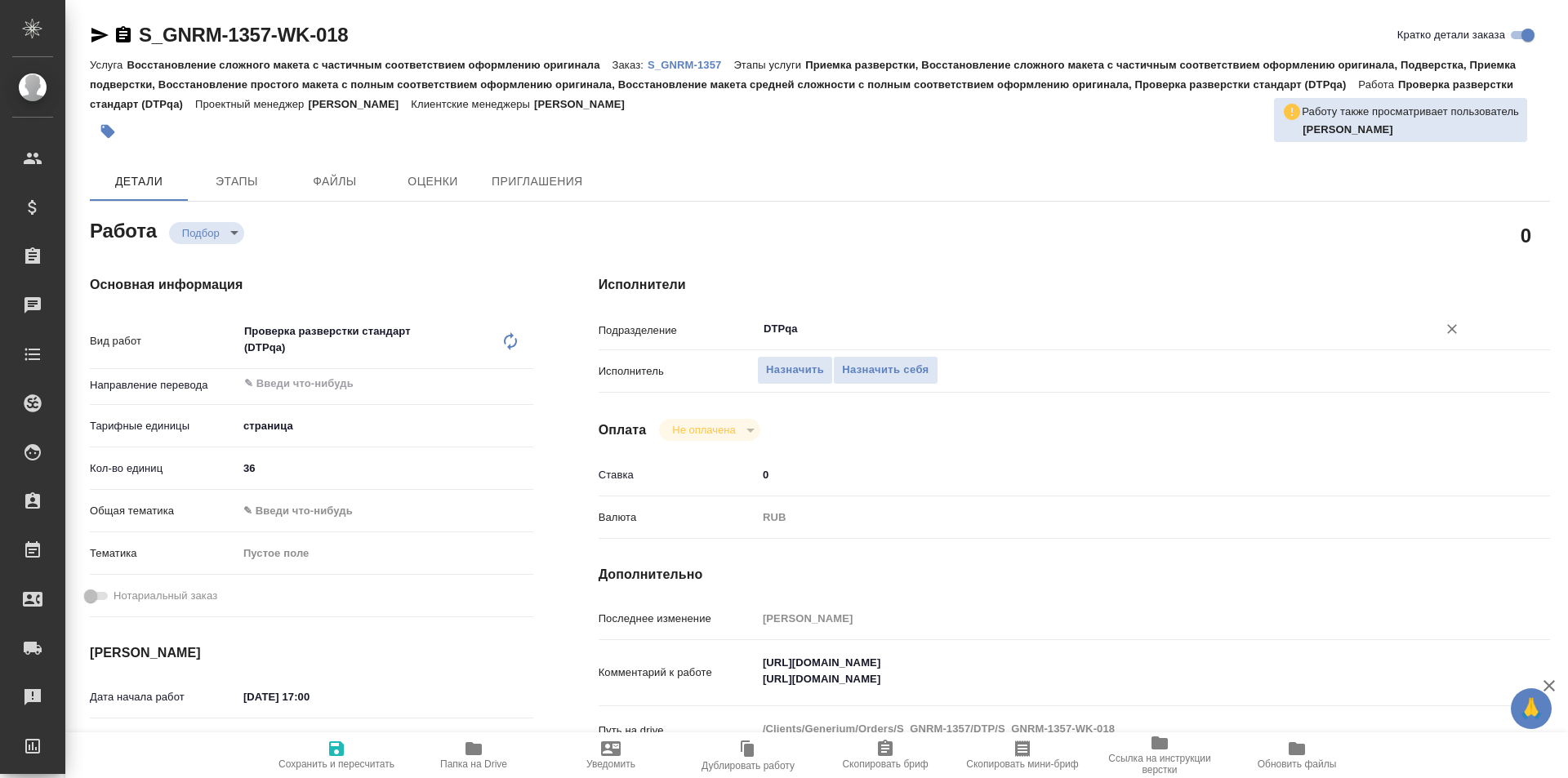
type textarea "x"
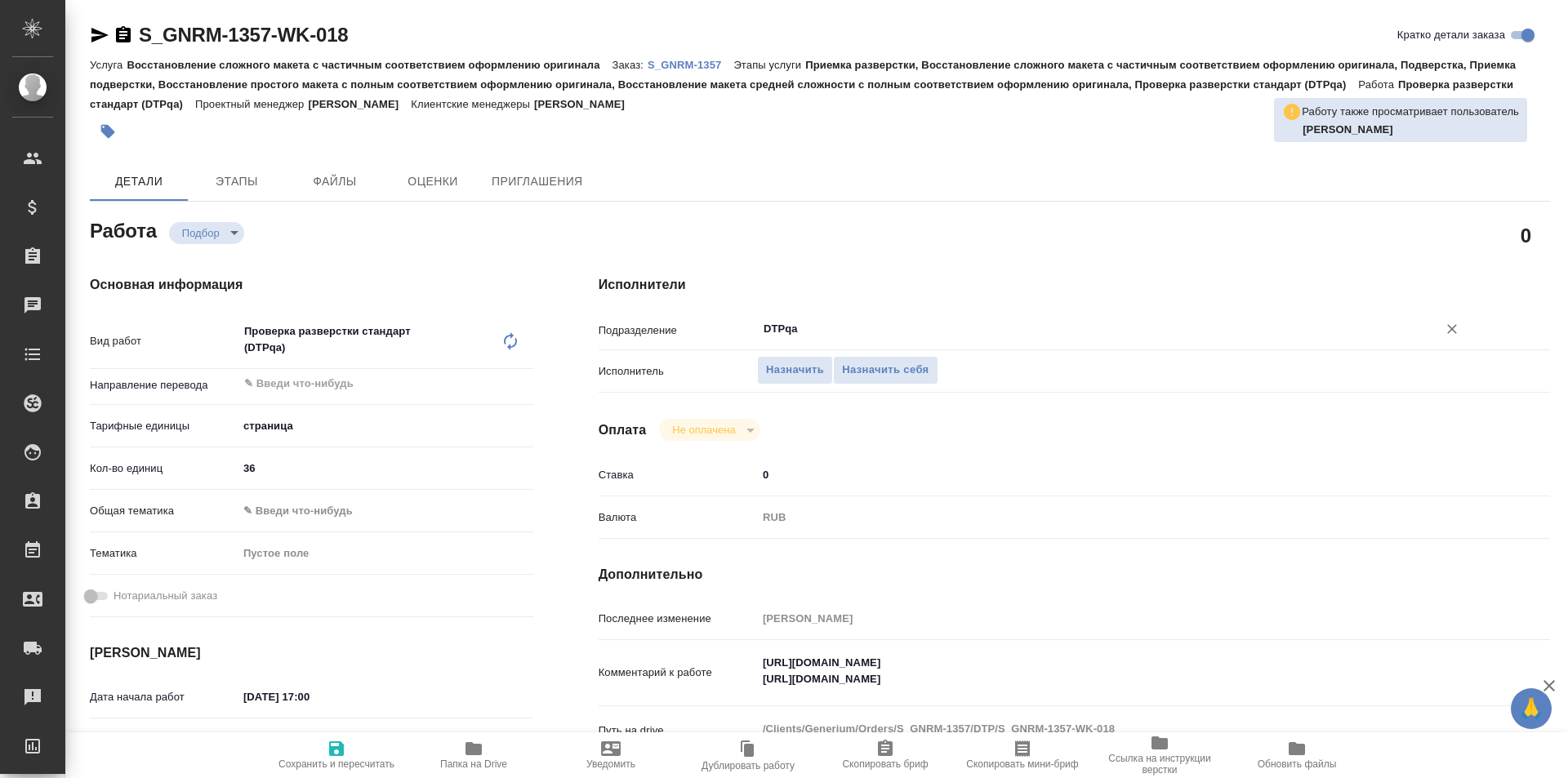
type textarea "x"
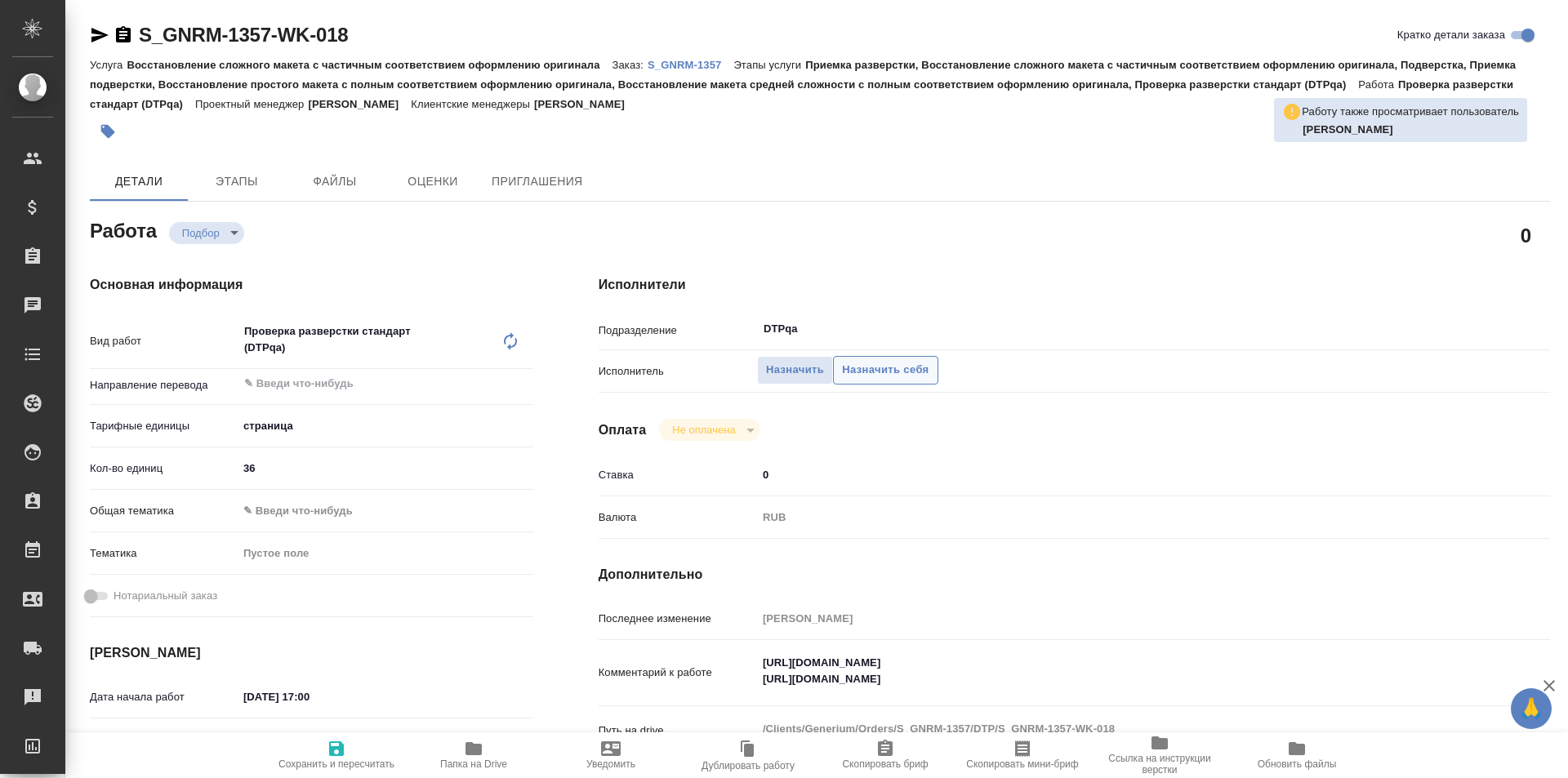
type textarea "x"
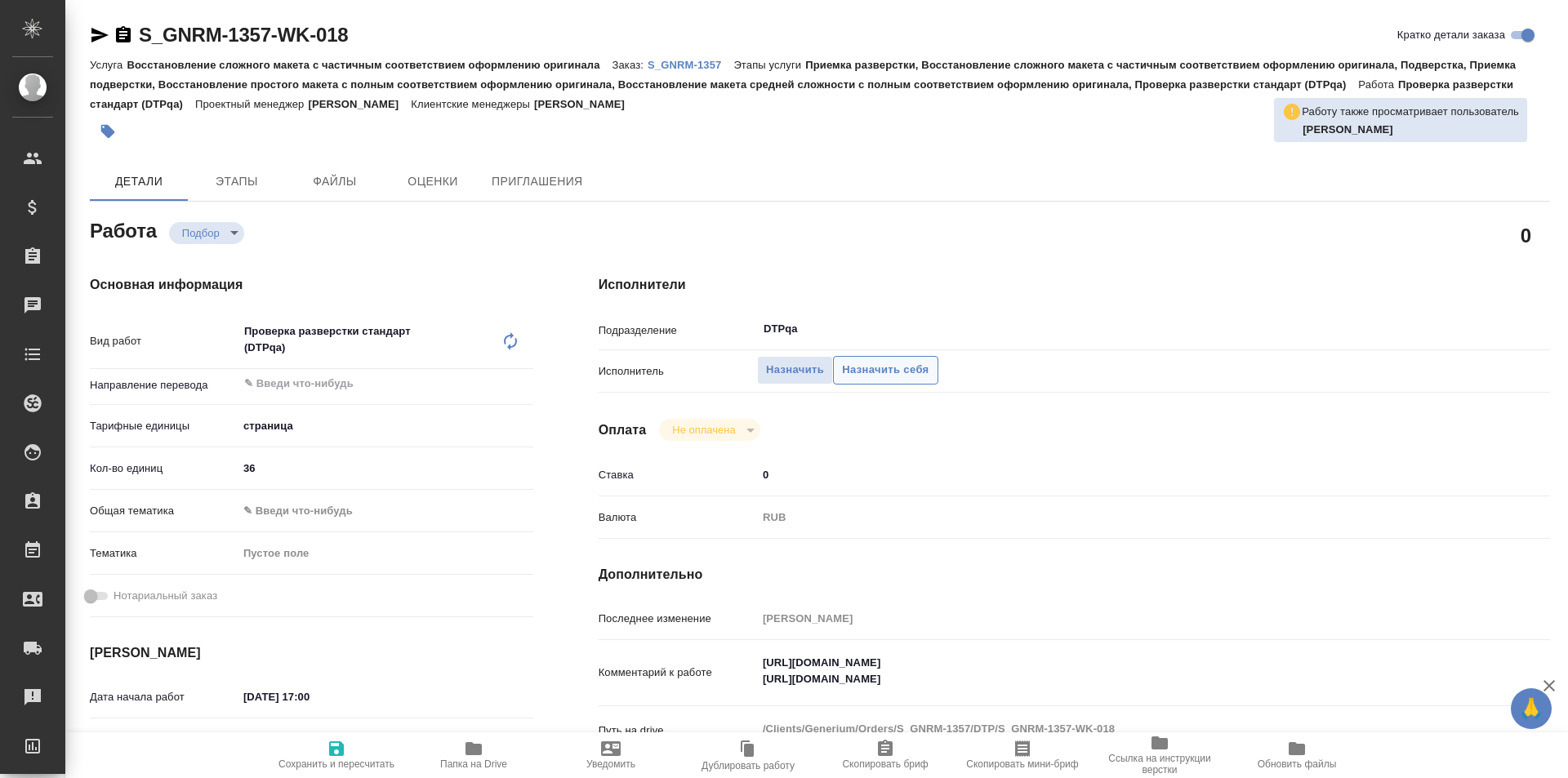
click at [863, 373] on span "Назначить себя" at bounding box center [885, 370] width 87 height 19
type textarea "x"
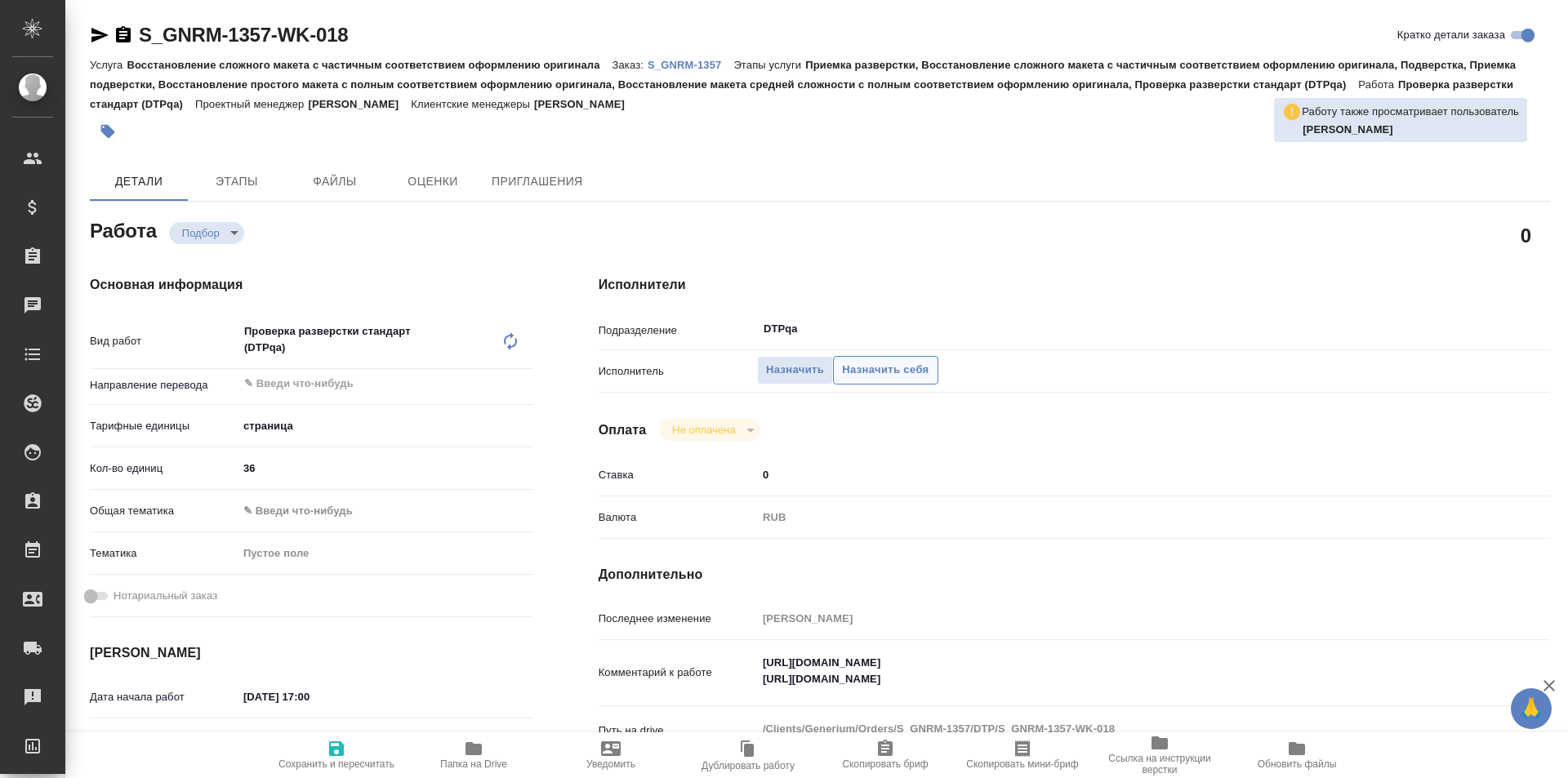
type textarea "x"
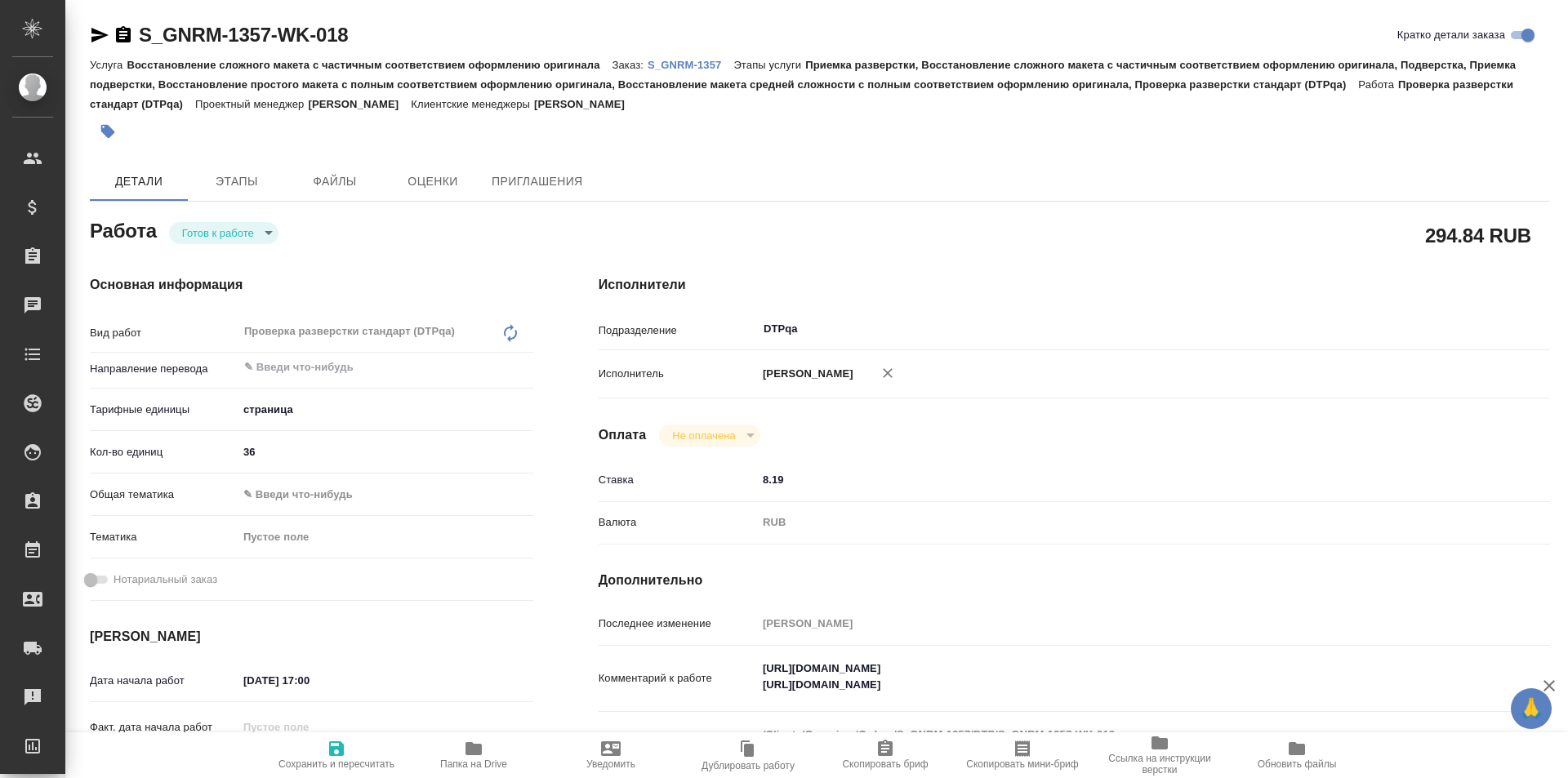
type textarea "x"
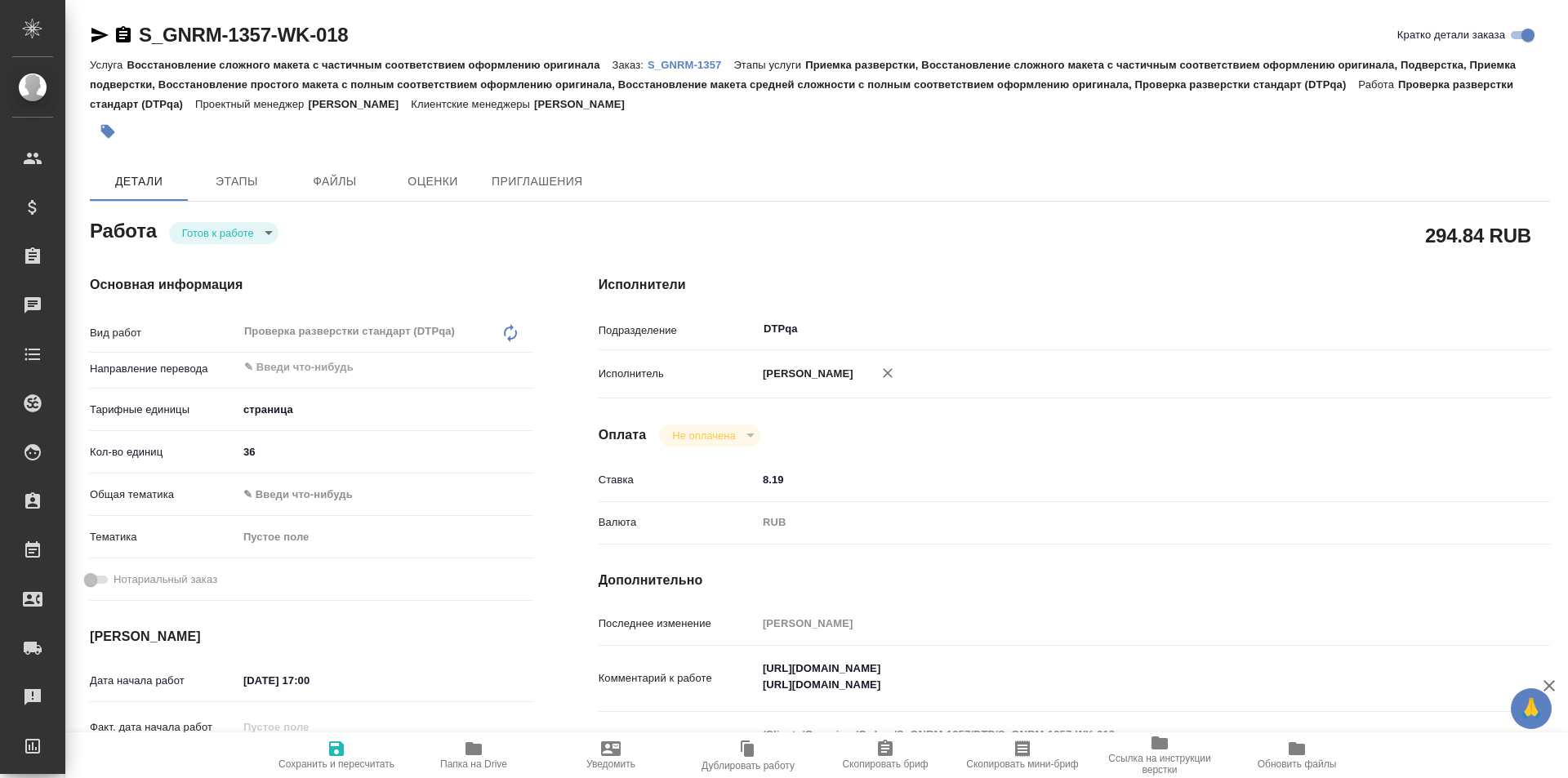
type textarea "x"
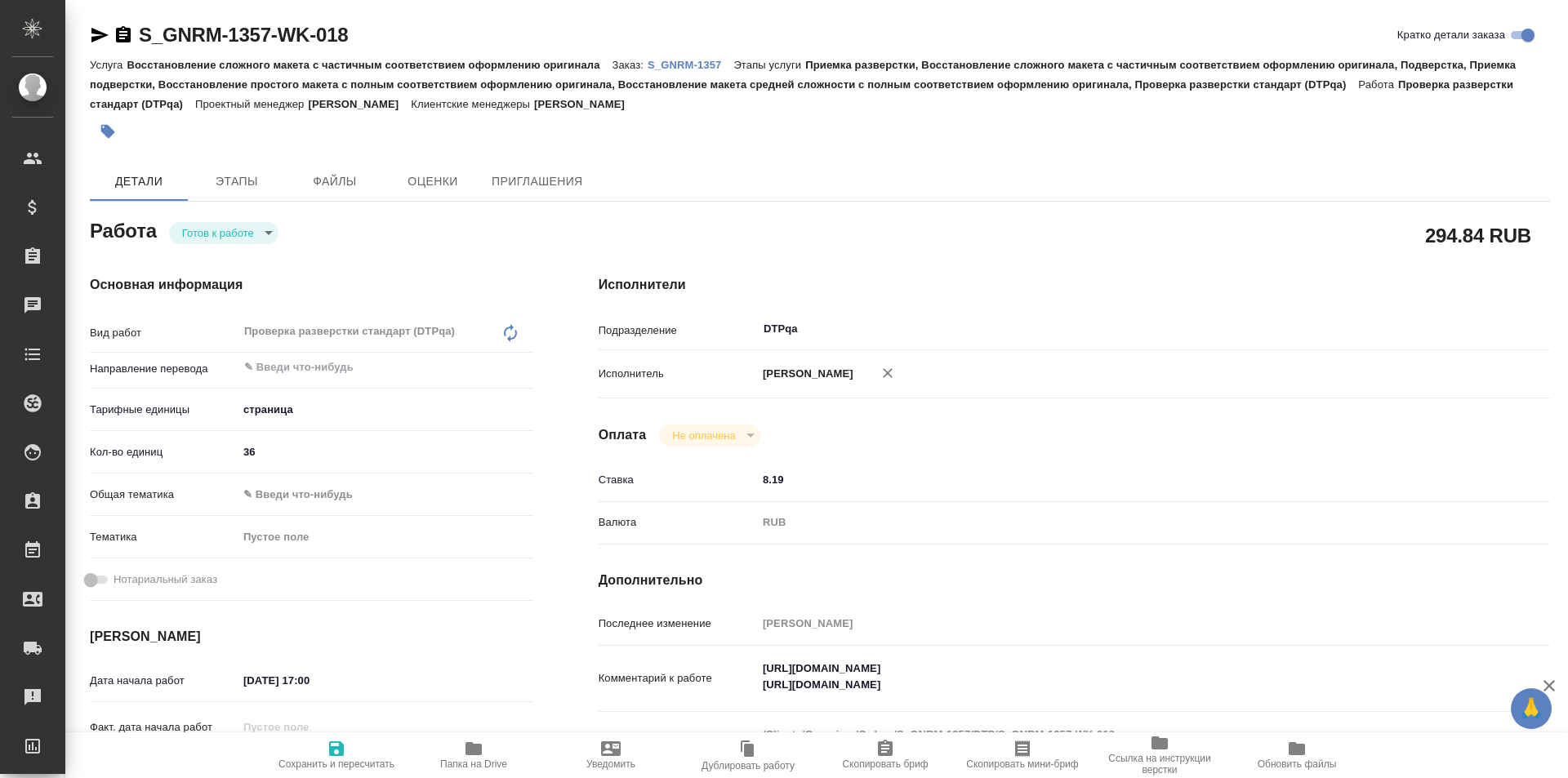
type textarea "x"
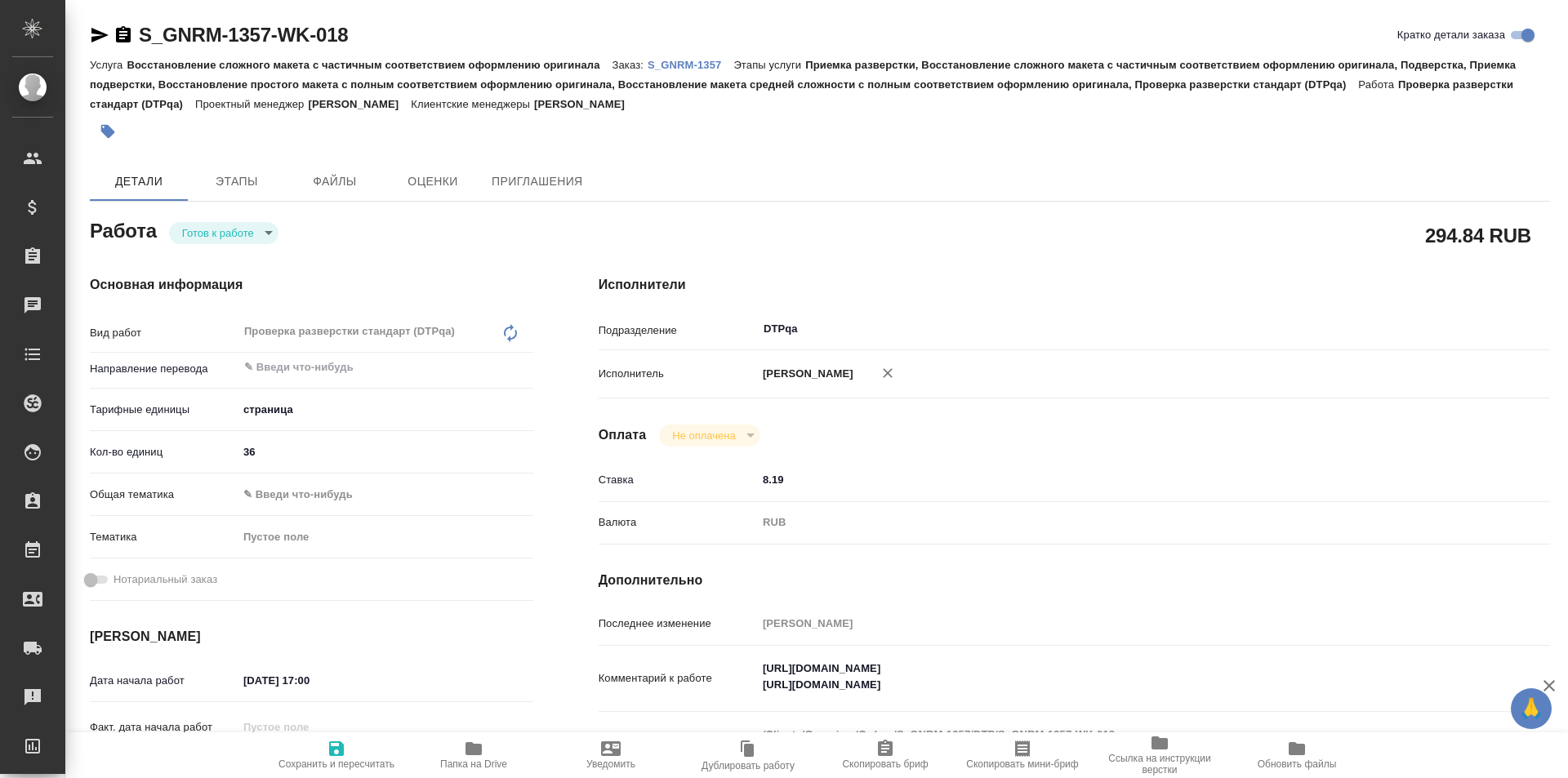
type textarea "x"
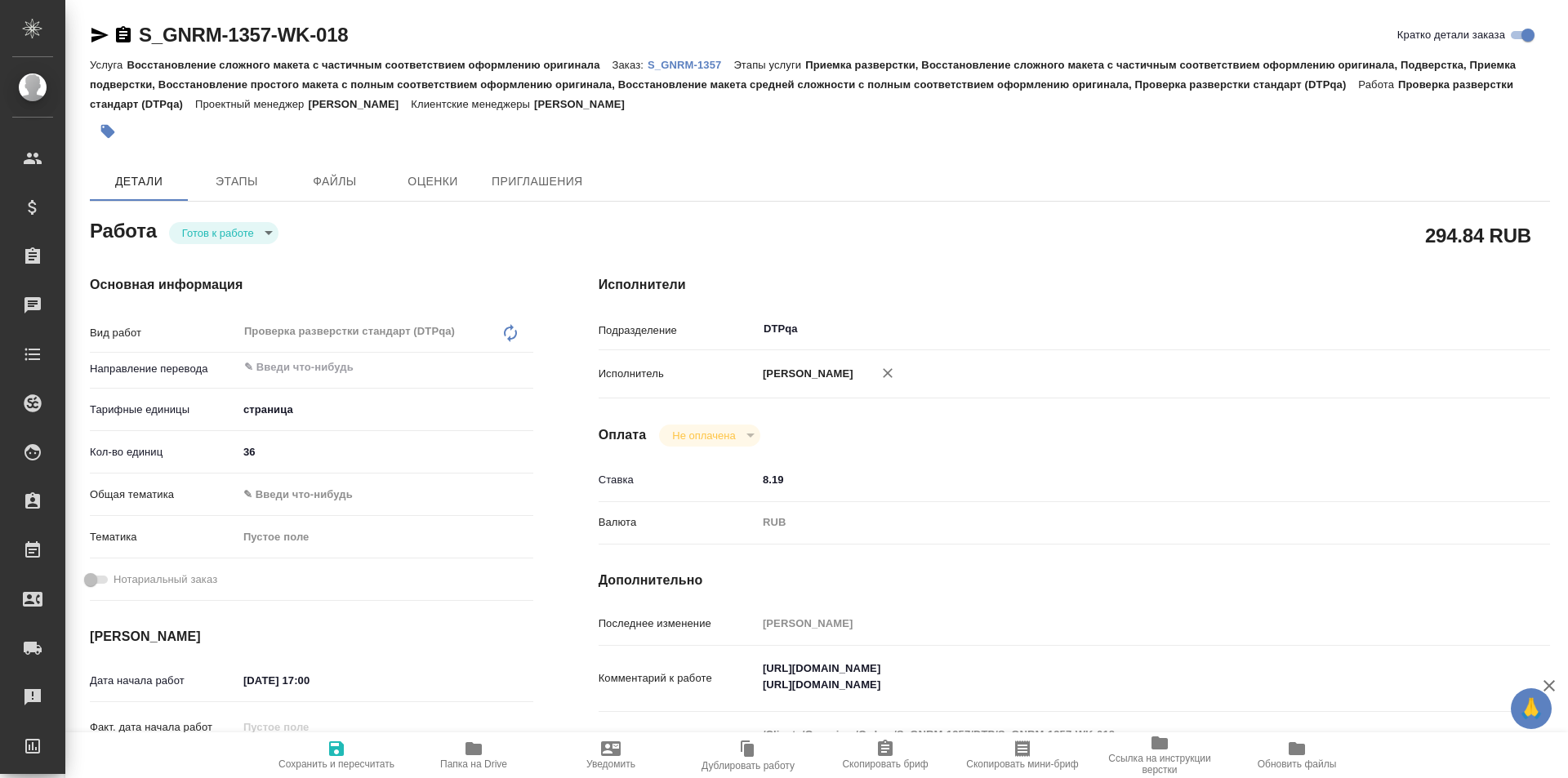
click at [328, 754] on icon "button" at bounding box center [337, 749] width 20 height 20
type textarea "x"
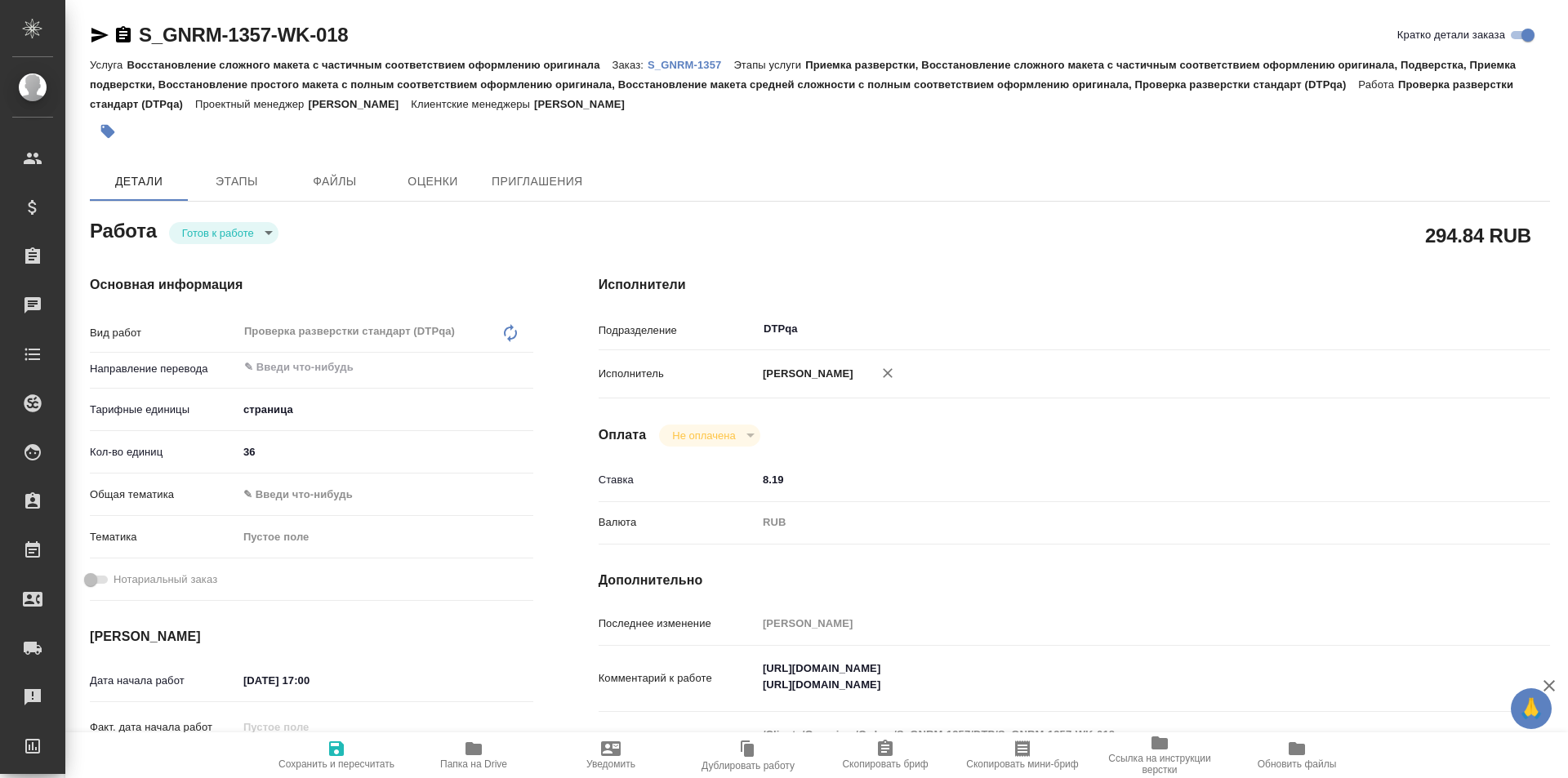
type textarea "x"
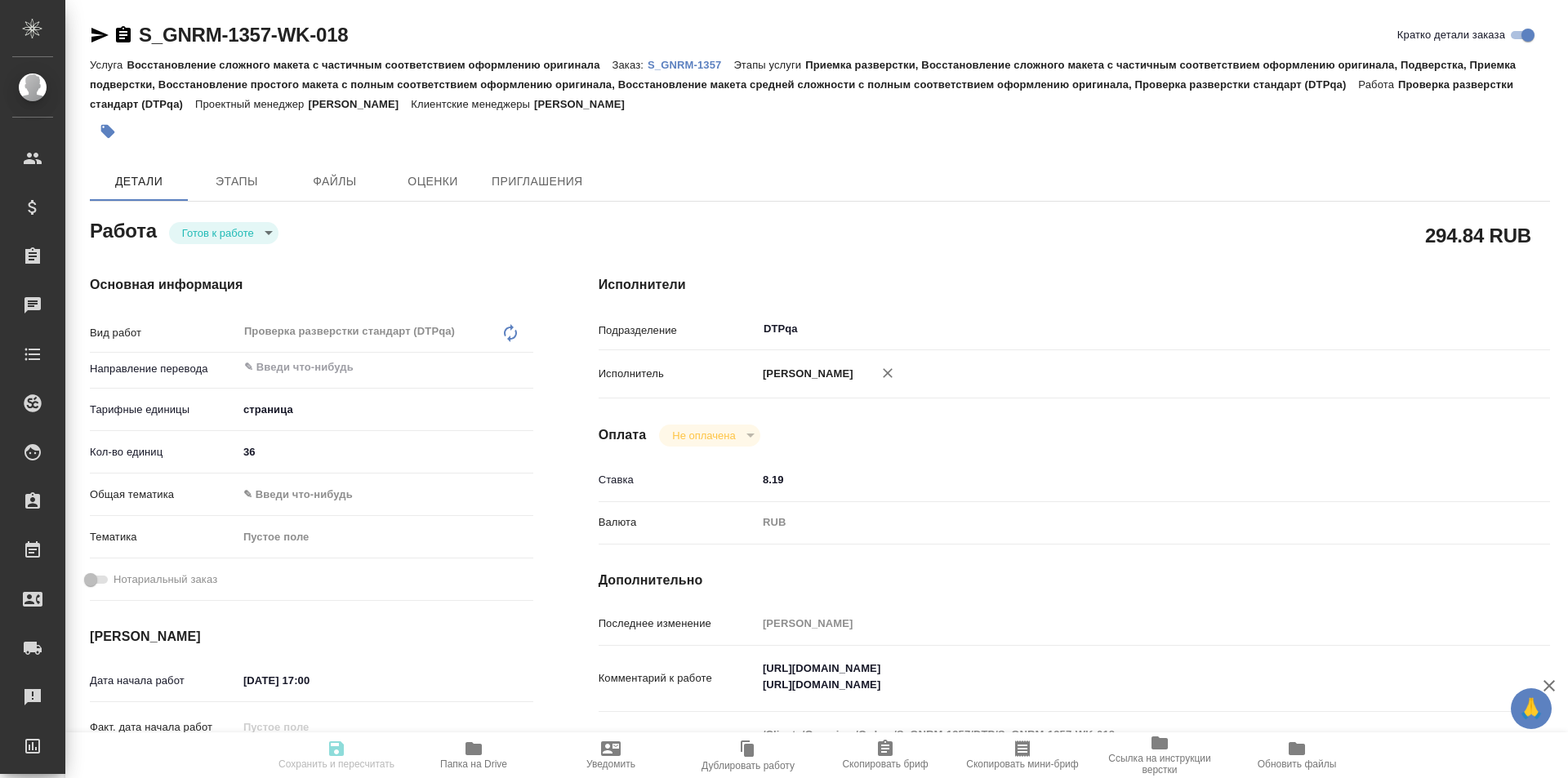
type textarea "x"
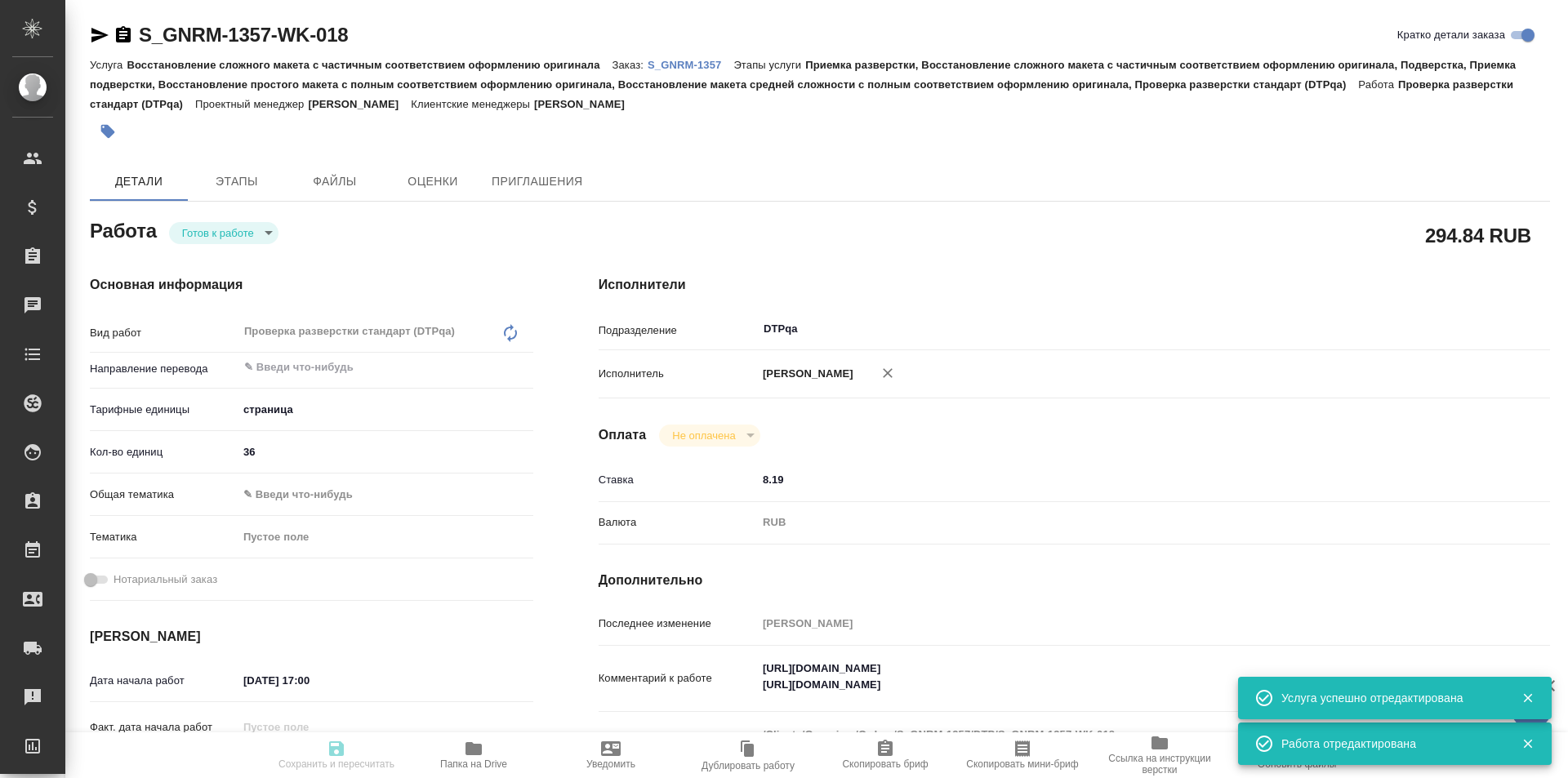
type input "readyForWork"
type textarea "Проверка разверстки стандарт (DTPqa)"
type textarea "x"
type input "5a8b1489cc6b4906c91bfdb2"
type input "36"
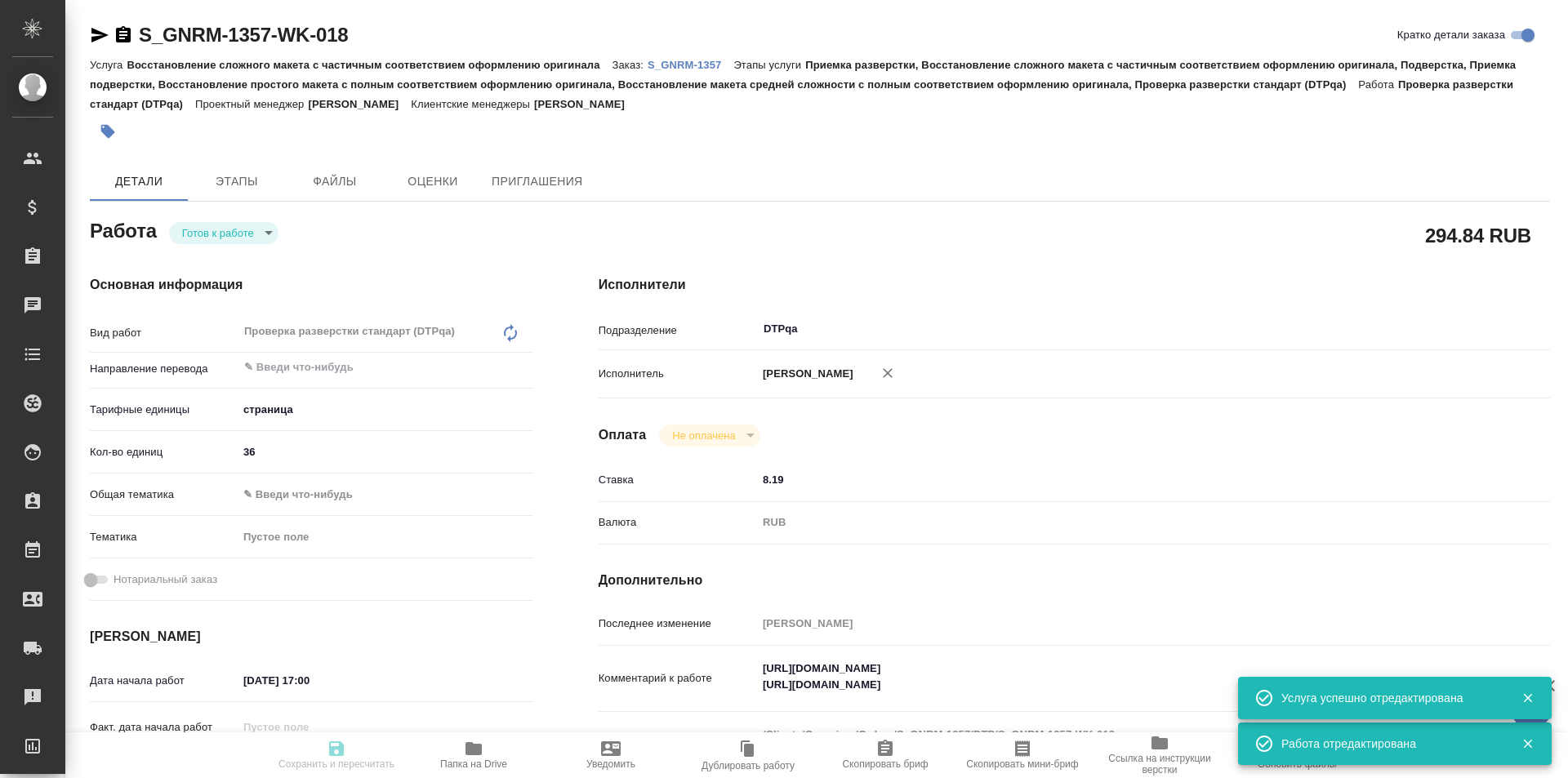
type input "[DATE] 17:00"
type input "[DATE] 19:00"
type input "[DATE] 17:00"
type input "DTPqa"
type input "notPayed"
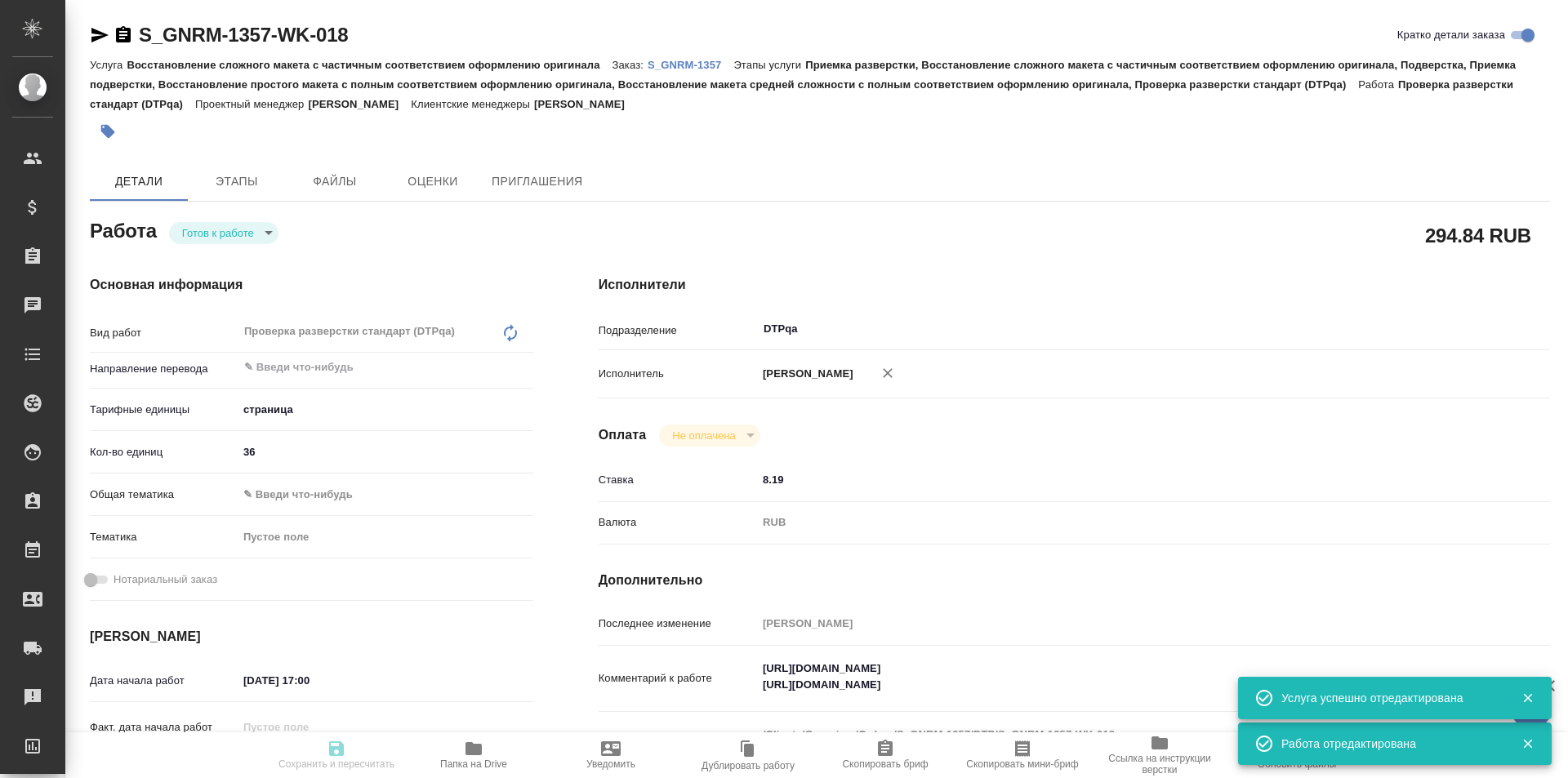
type input "8.19"
type input "RUB"
type input "[PERSON_NAME]"
type textarea "[URL][DOMAIN_NAME] [URL][DOMAIN_NAME]"
type textarea "x"
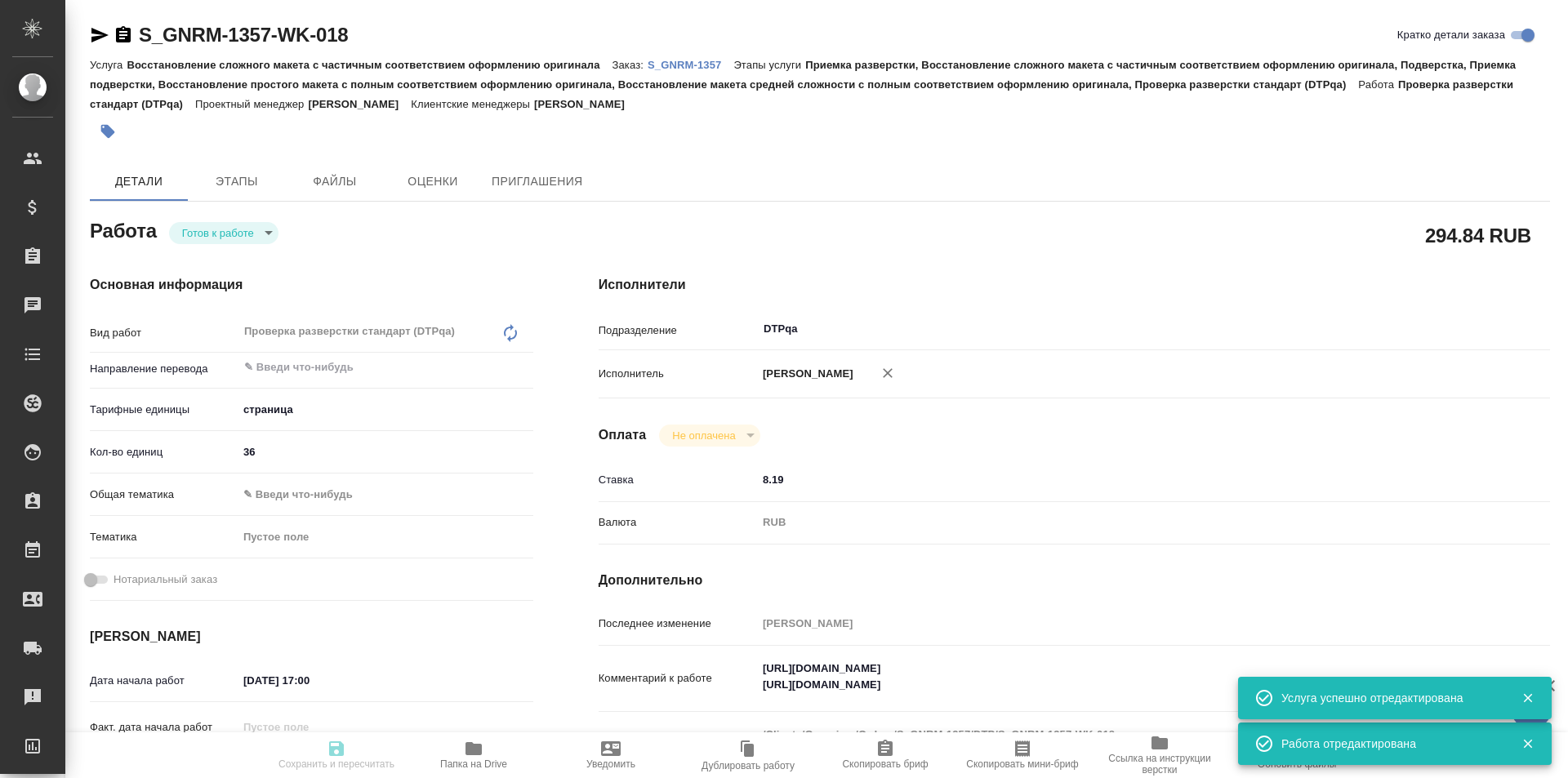
type textarea "/Clients/Generium/Orders/S_GNRM-1357/DTP/S_GNRM-1357-WK-018"
type textarea "x"
type input "S_GNRM-1357"
type input "Восстановление сложного макета с частичным соответствием оформлению оригинала"
type input "Приемка разверстки, Восстановление сложного макета с частичным соответствием оф…"
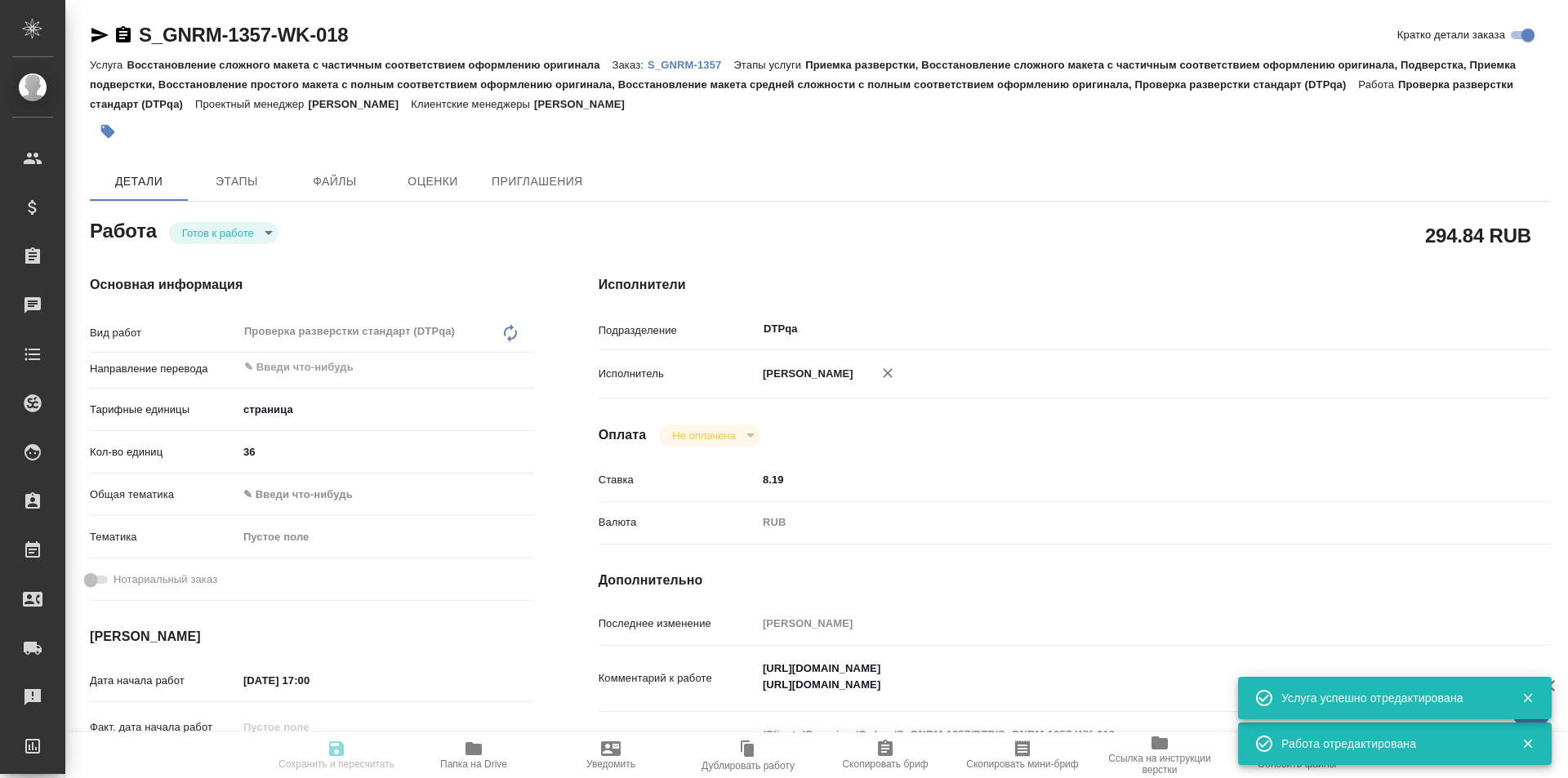
type input "[PERSON_NAME]"
type input "/Clients/Generium/Orders/S_GNRM-1357"
type textarea "x"
type textarea "[PERSON_NAME] Вас взять в перевод с русского на английский язык документы по сс…"
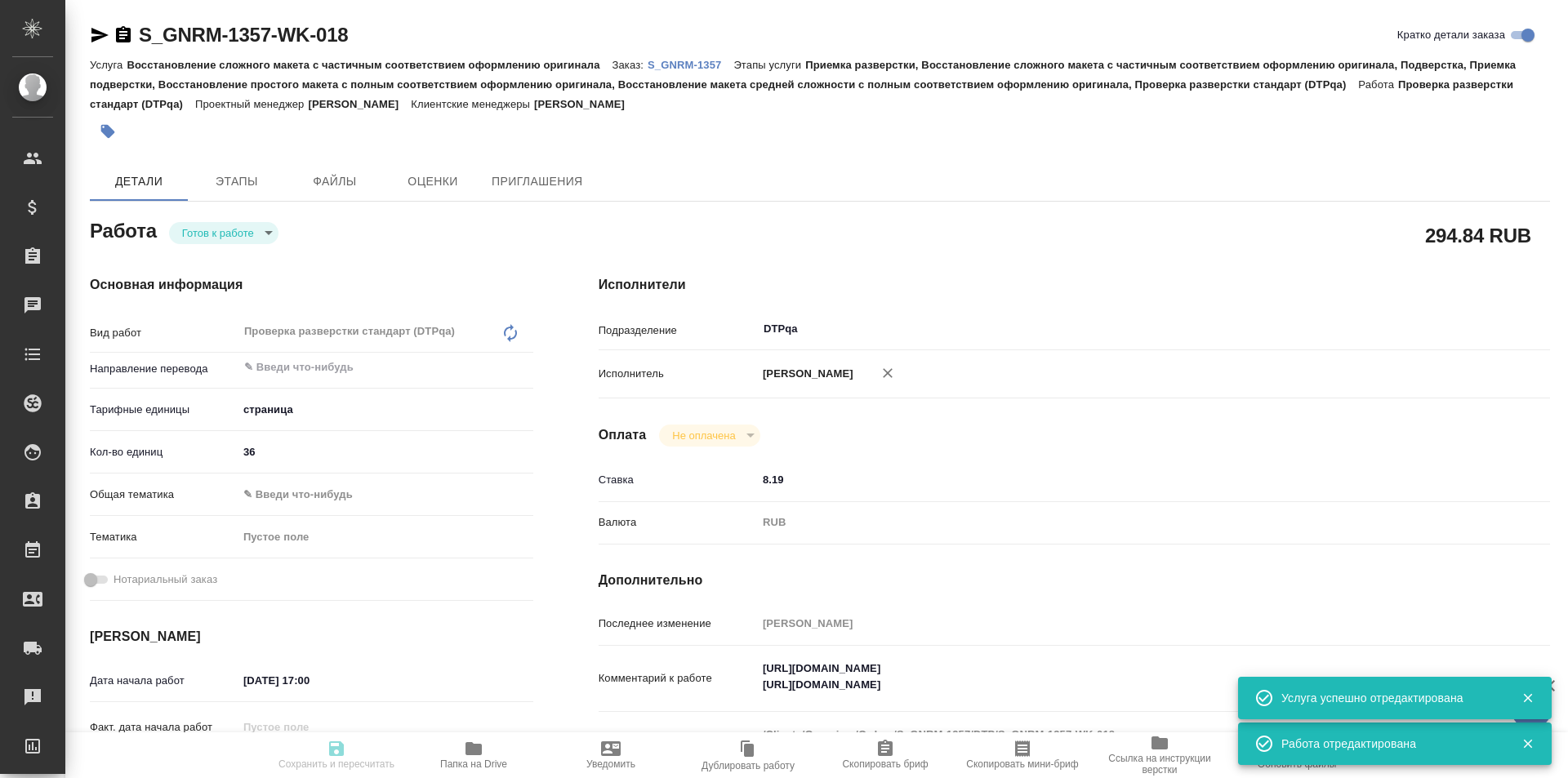
type textarea "x"
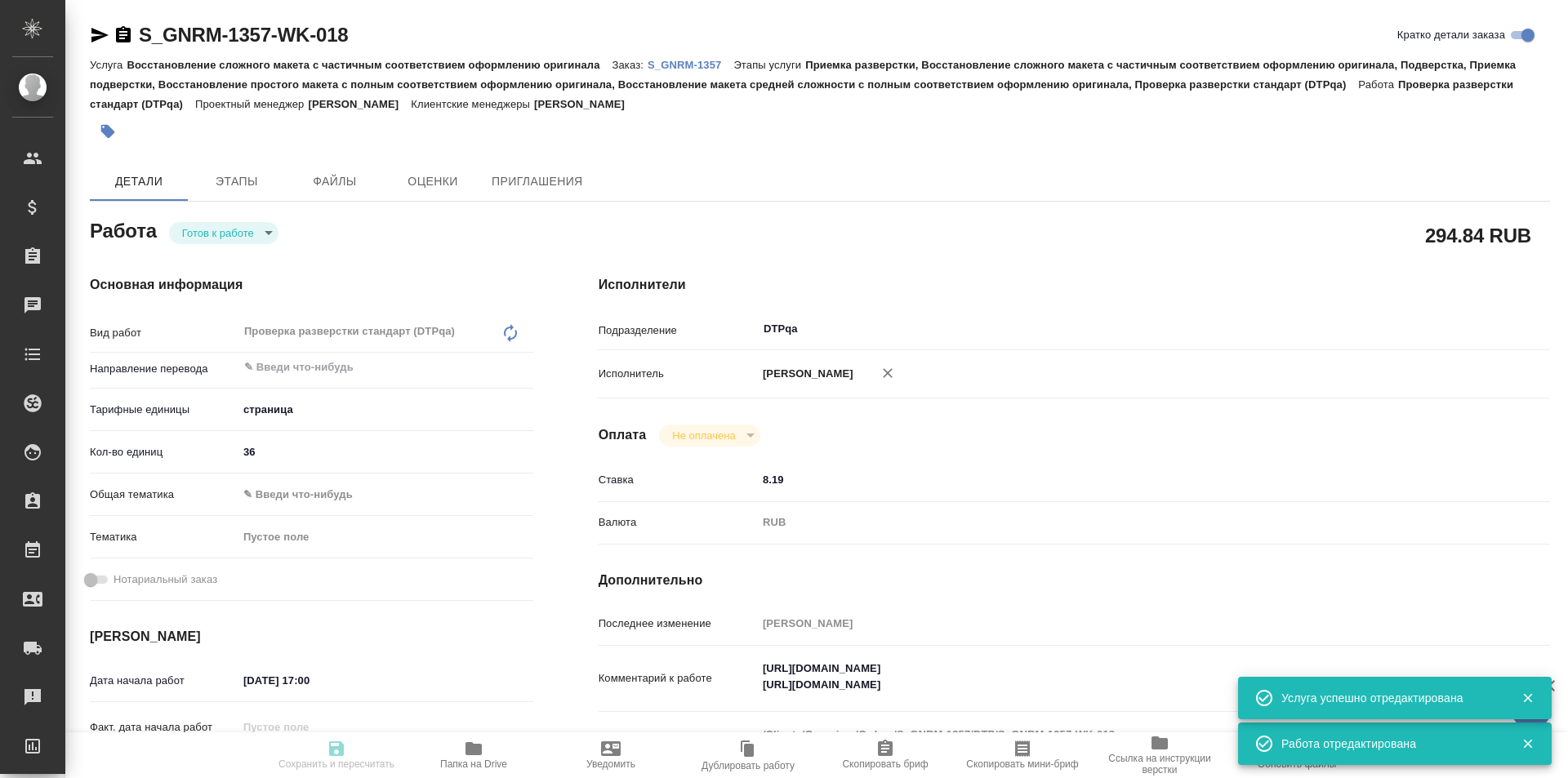
type textarea "x"
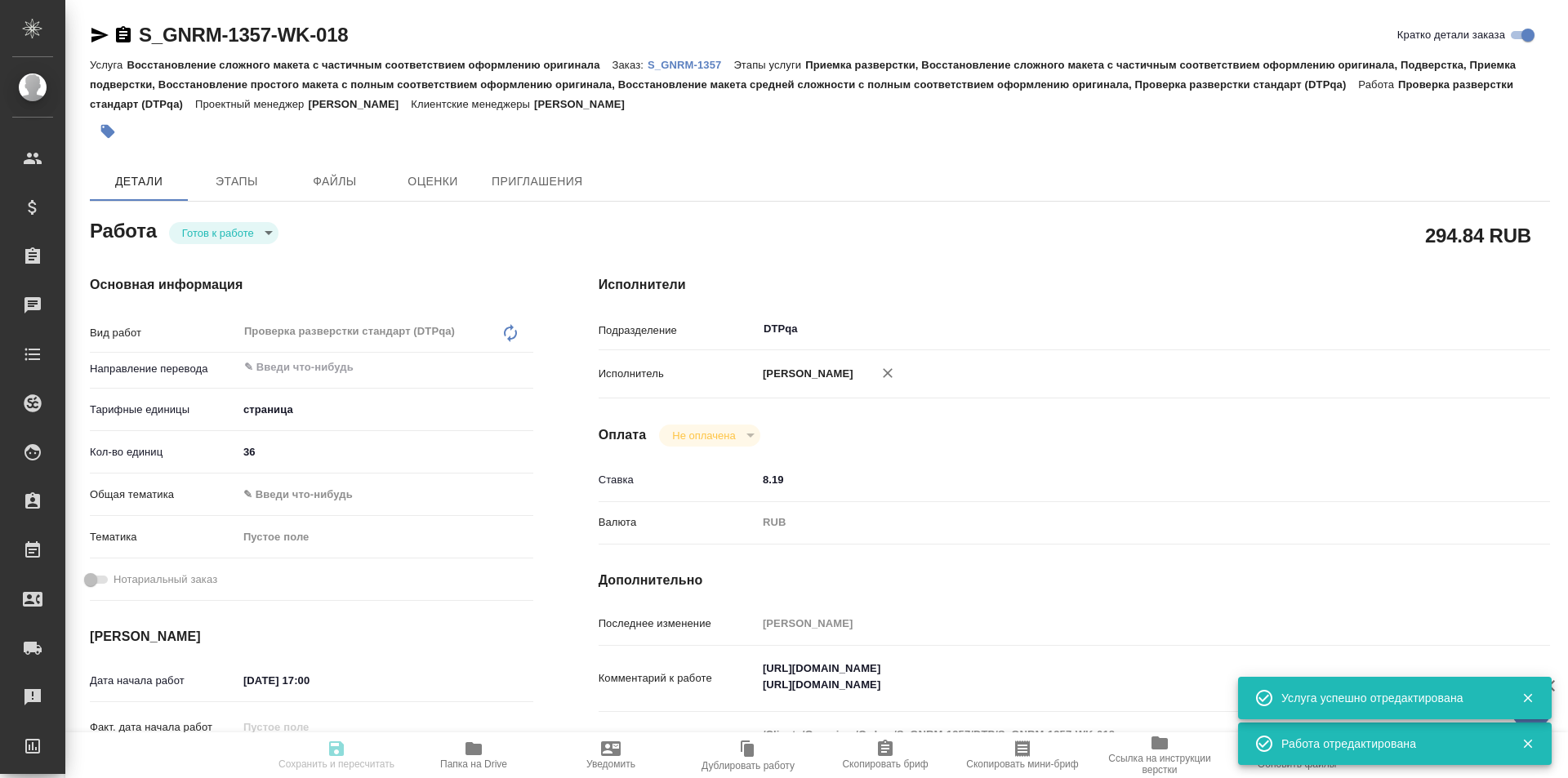
type textarea "x"
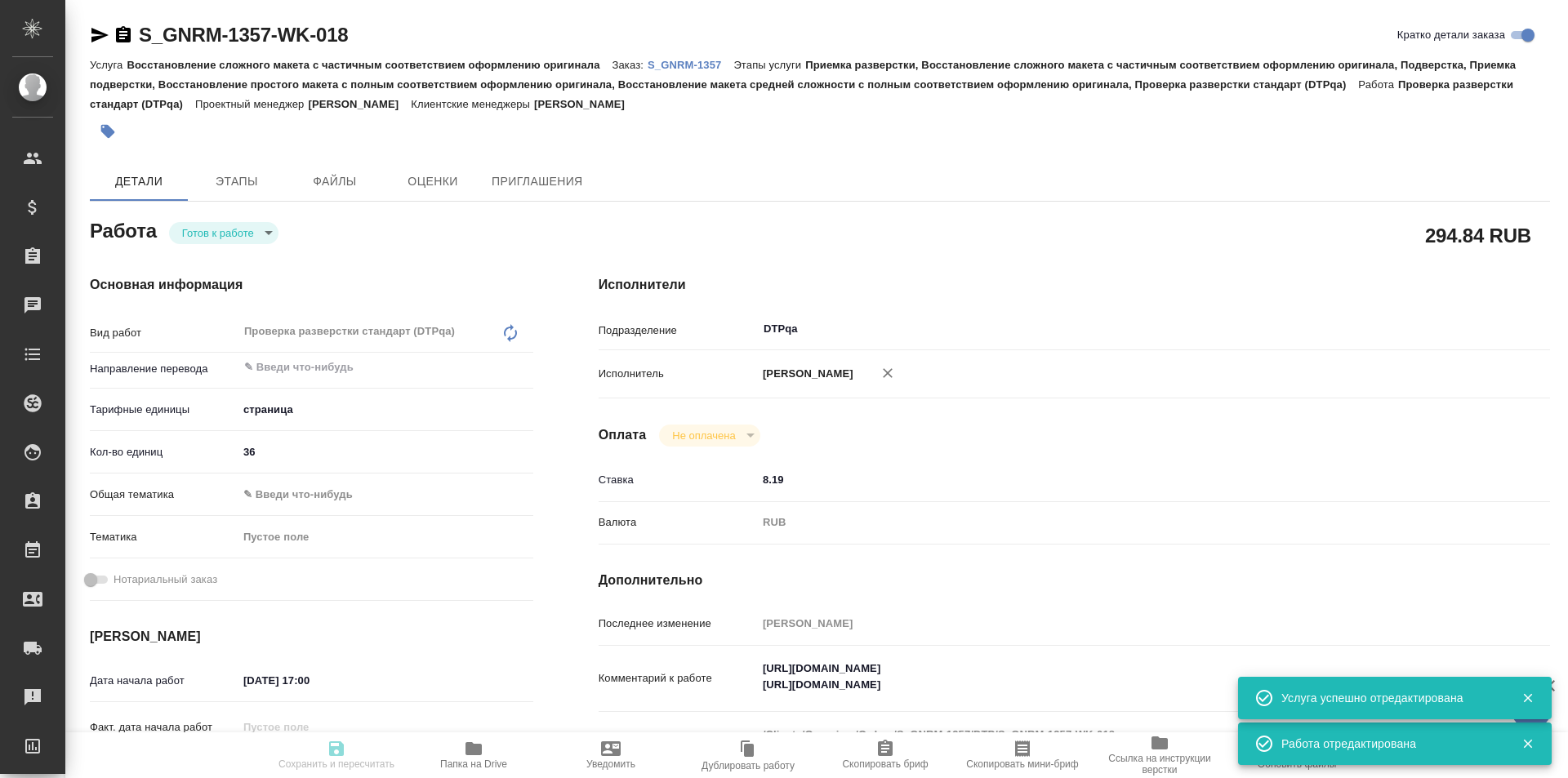
type textarea "x"
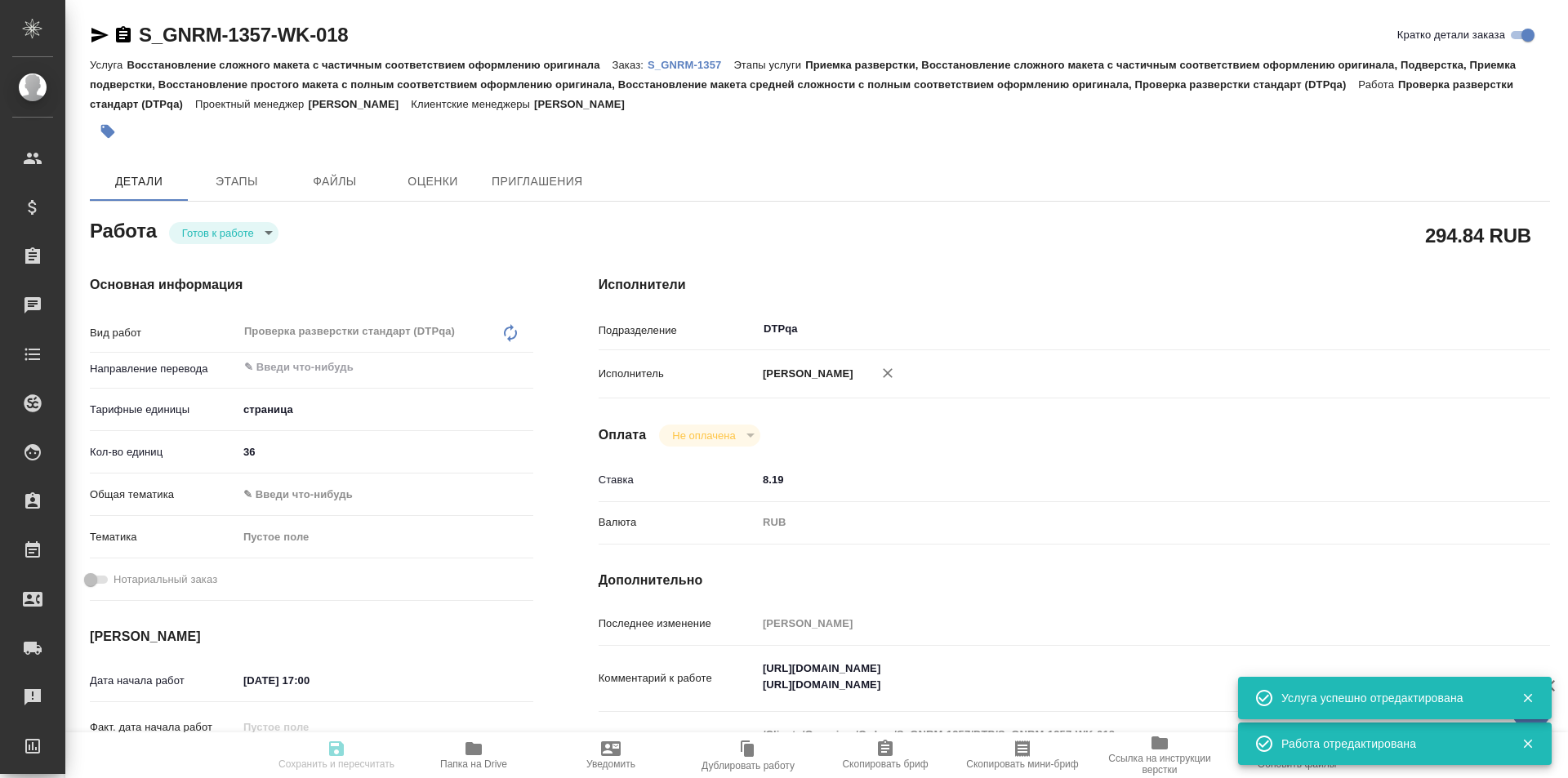
type textarea "x"
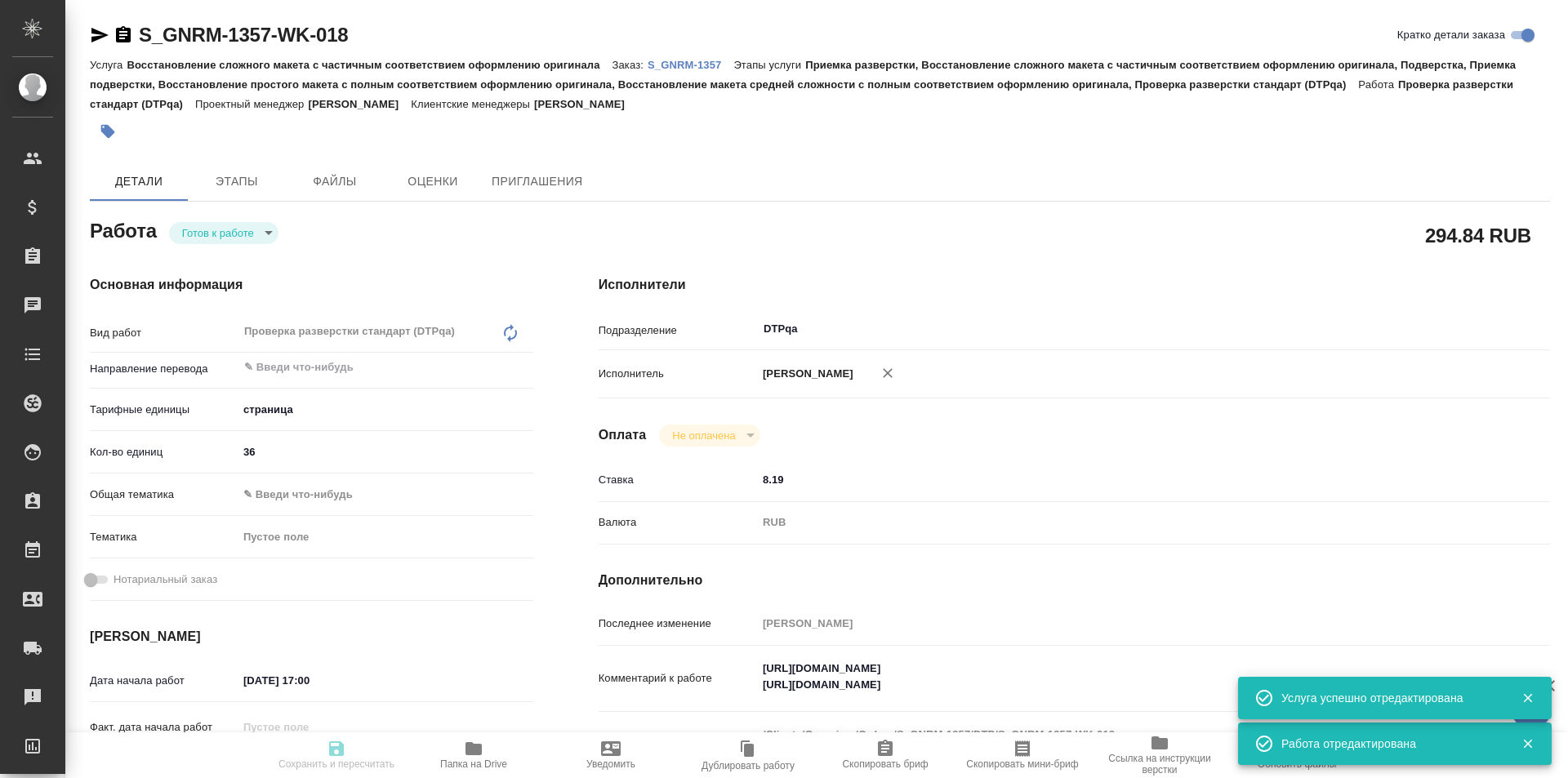
type textarea "x"
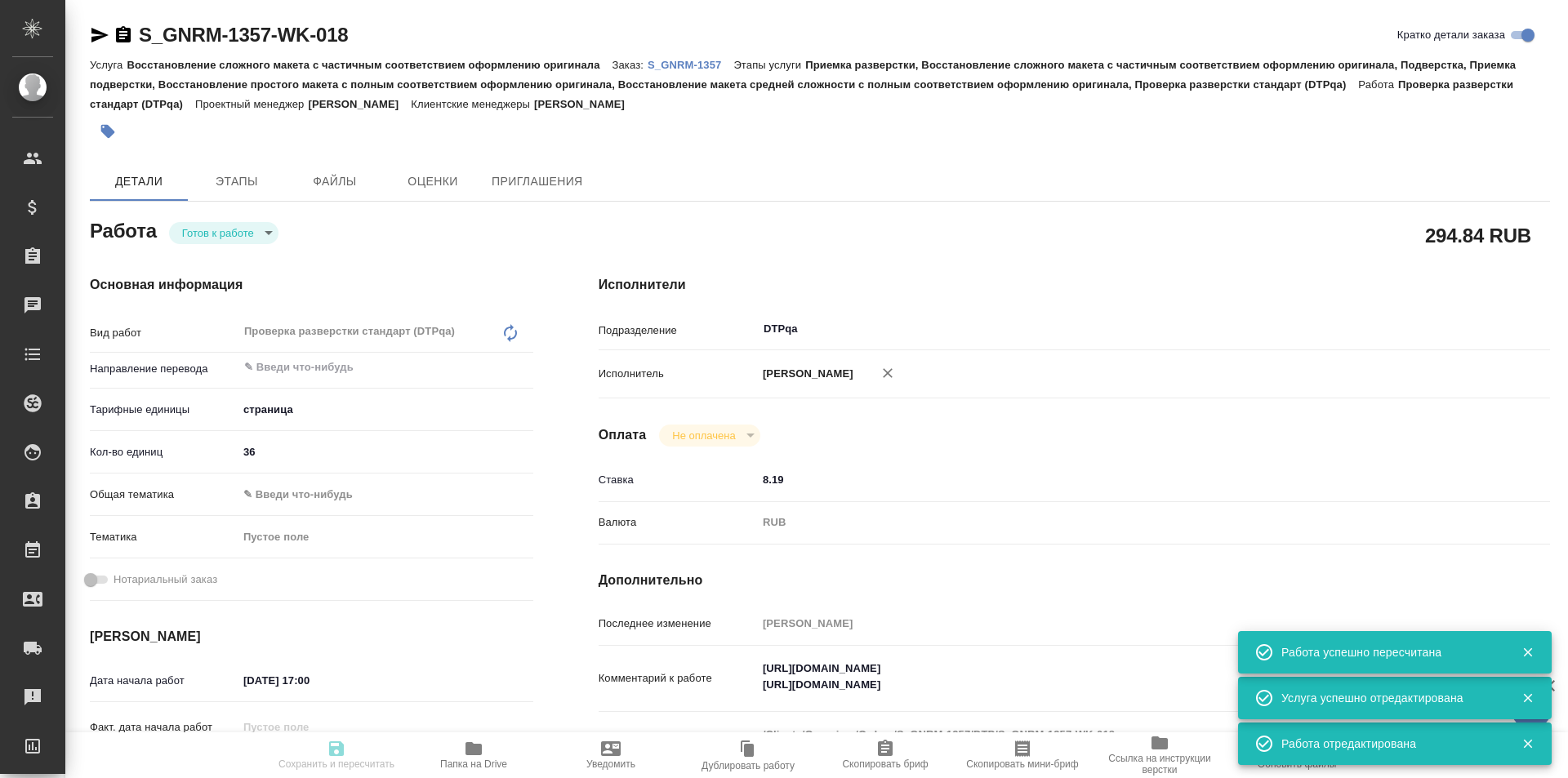
click at [250, 228] on body "🙏 .cls-1 fill:#fff; AWATERA Ismagilova [PERSON_NAME] Спецификации Заказы Чаты T…" at bounding box center [784, 389] width 1568 height 778
type input "readyForWork"
type textarea "Проверка разверстки стандарт (DTPqa)"
type textarea "x"
type input "5a8b1489cc6b4906c91bfdb2"
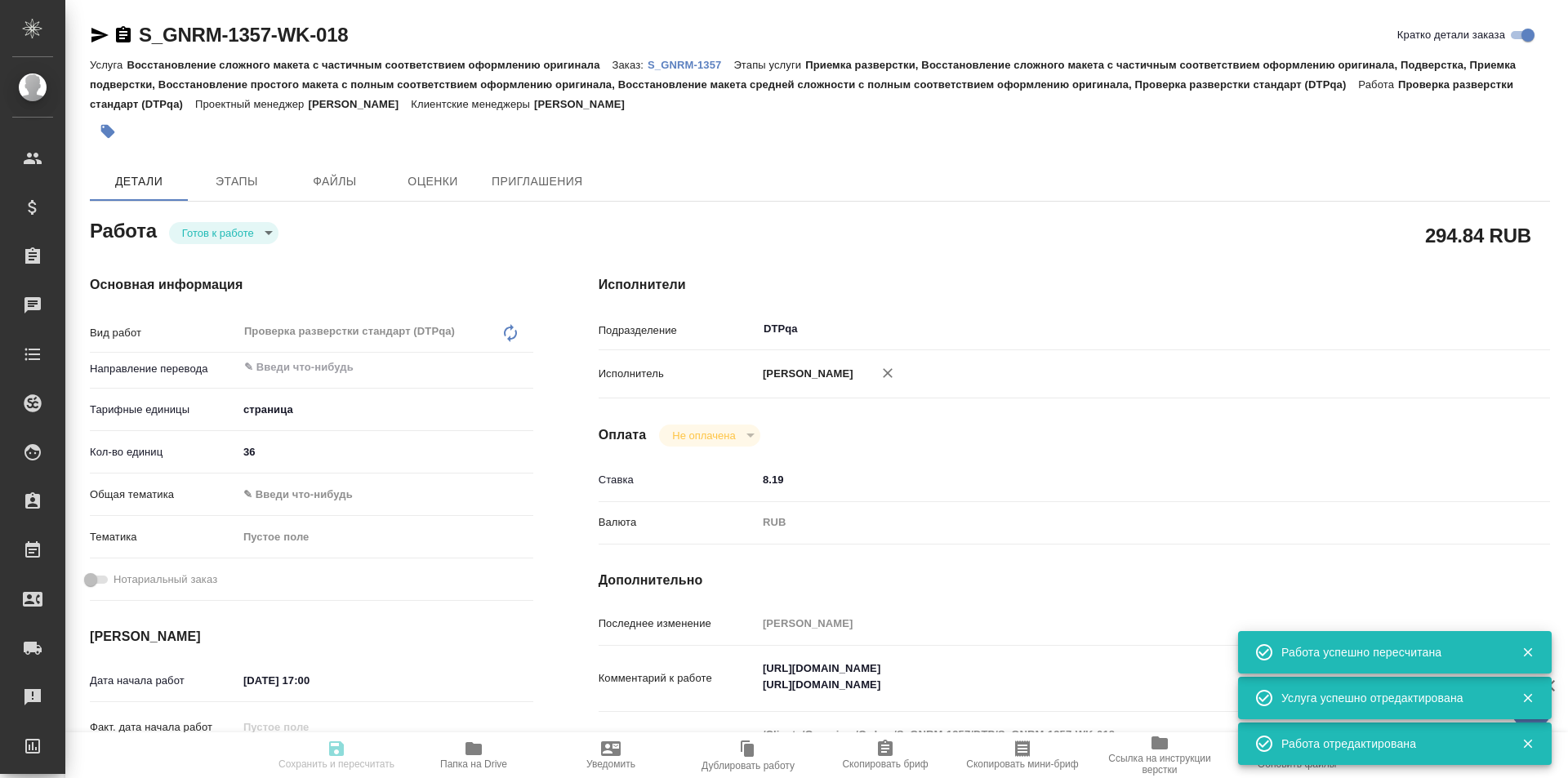
type input "36"
type input "[DATE] 17:00"
type input "[DATE] 19:00"
type input "[DATE] 17:00"
type input "DTPqa"
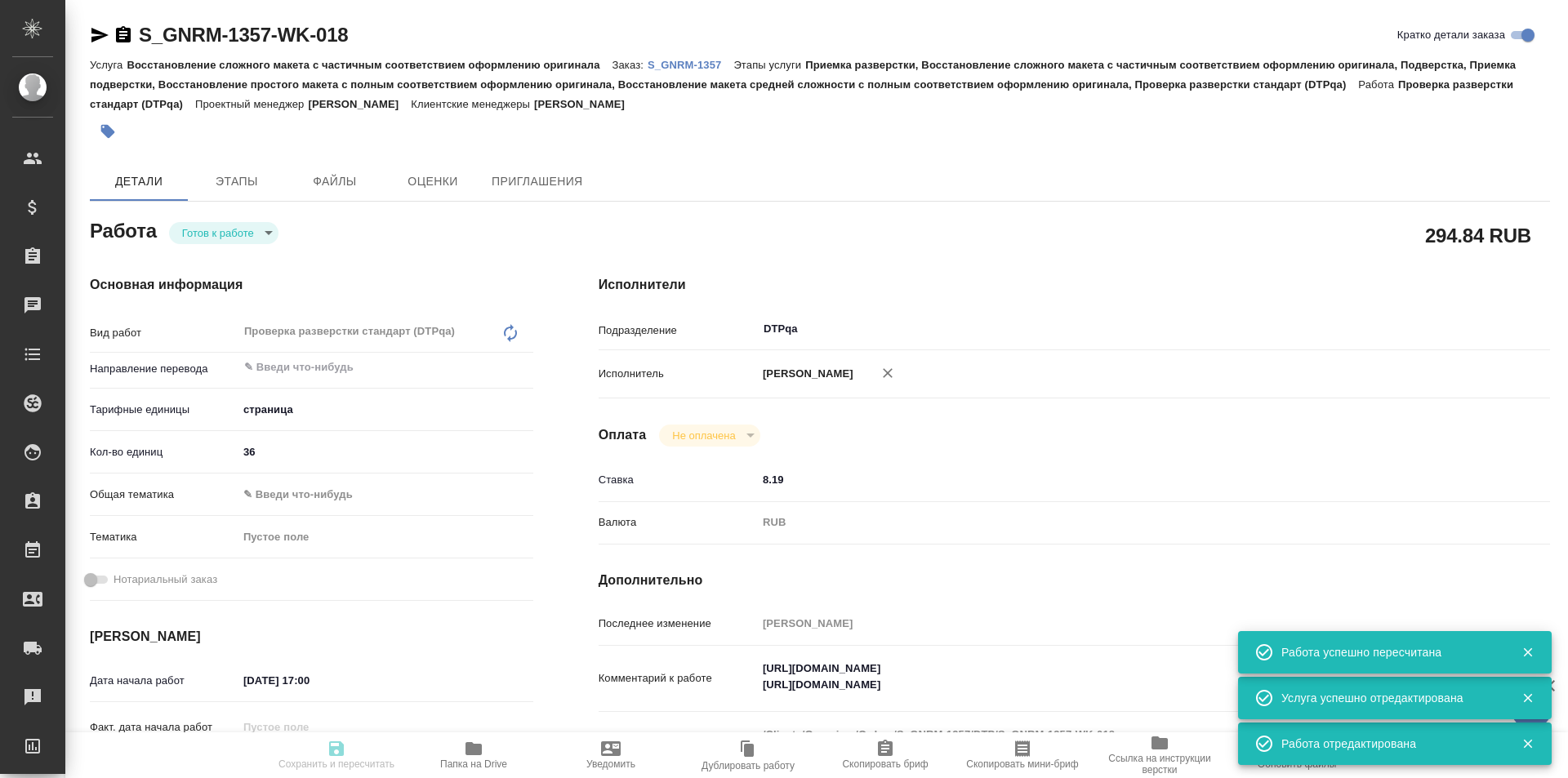
type input "notPayed"
type input "8.19"
type input "RUB"
type input "[PERSON_NAME]"
type textarea "[URL][DOMAIN_NAME] [URL][DOMAIN_NAME]"
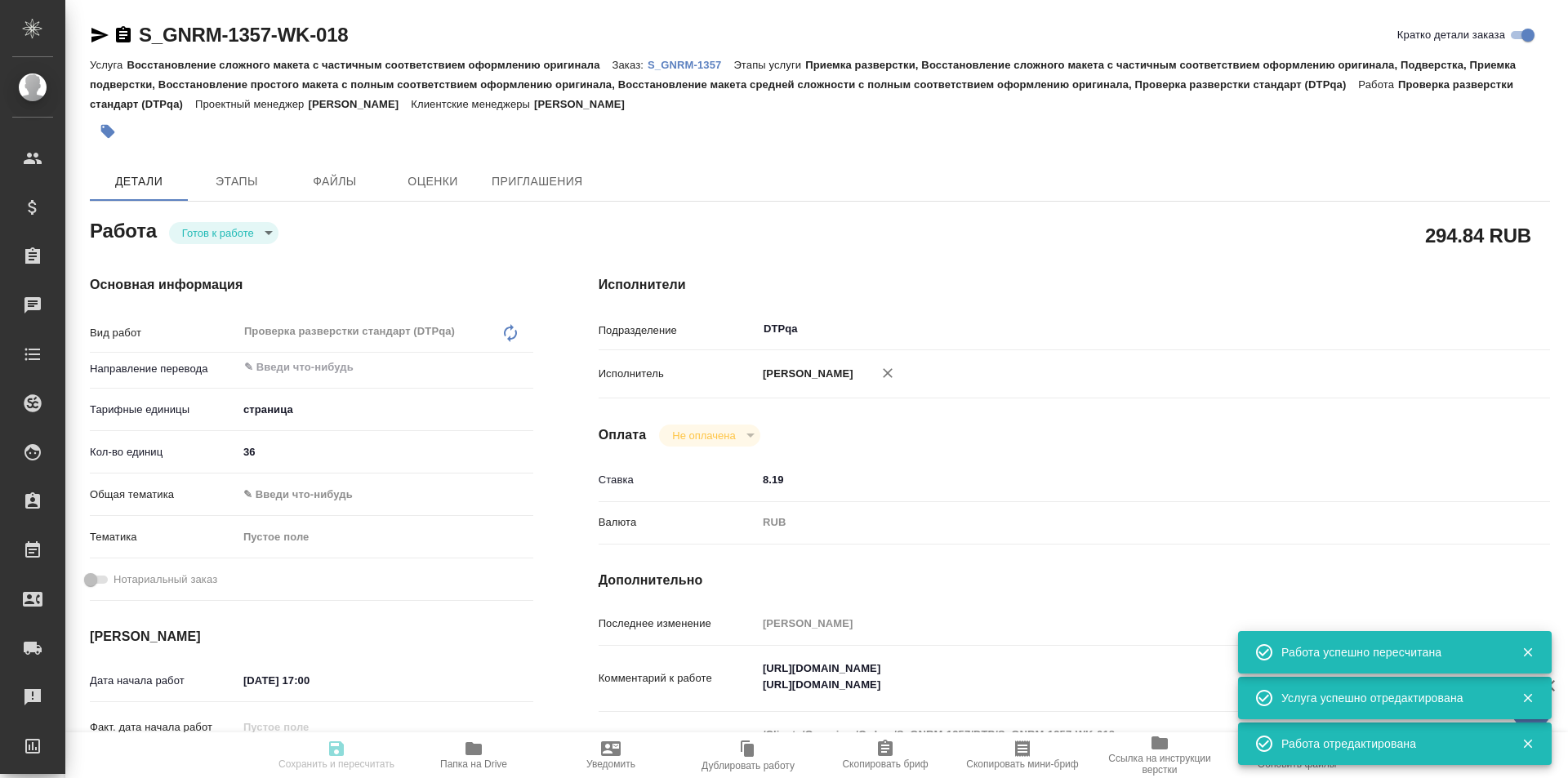
type textarea "x"
type textarea "/Clients/Generium/Orders/S_GNRM-1357/DTP/S_GNRM-1357-WK-018"
type textarea "x"
type input "S_GNRM-1357"
type input "Восстановление сложного макета с частичным соответствием оформлению оригинала"
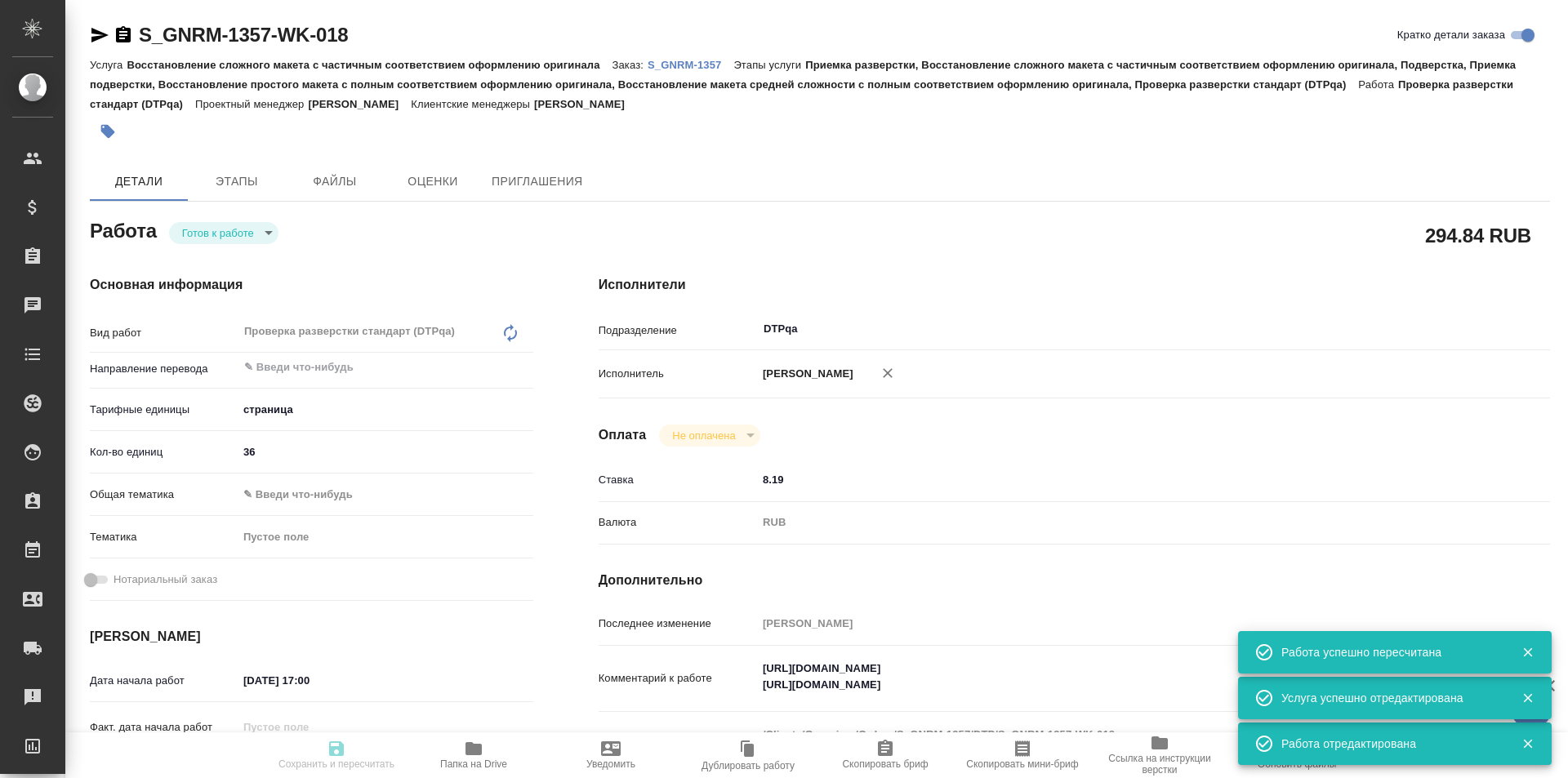
type input "Приемка разверстки, Восстановление сложного макета с частичным соответствием оф…"
type input "[PERSON_NAME]"
type input "/Clients/Generium/Orders/S_GNRM-1357"
type textarea "x"
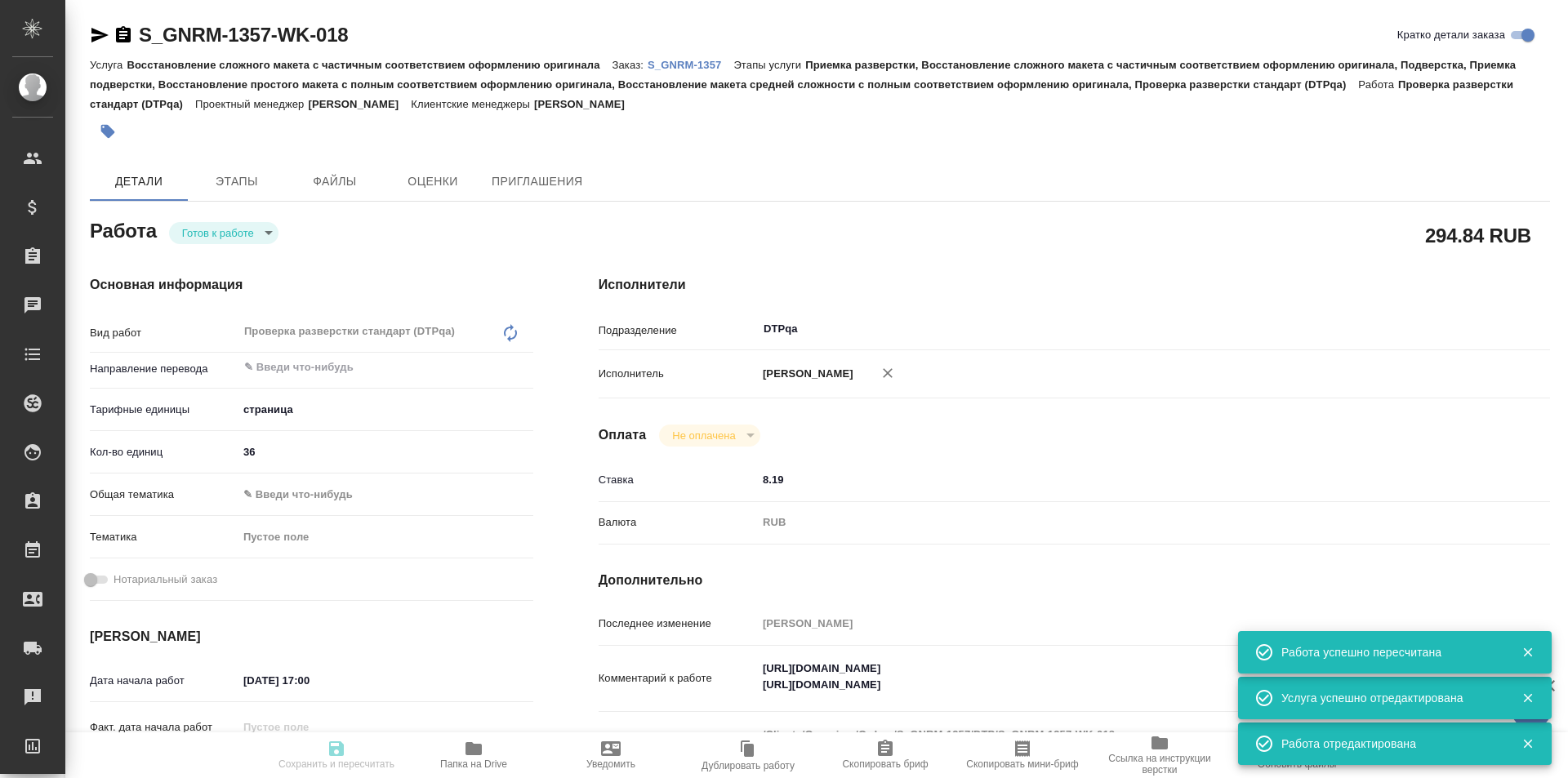
type textarea "[PERSON_NAME] Вас взять в перевод с русского на английский язык документы по сс…"
type textarea "x"
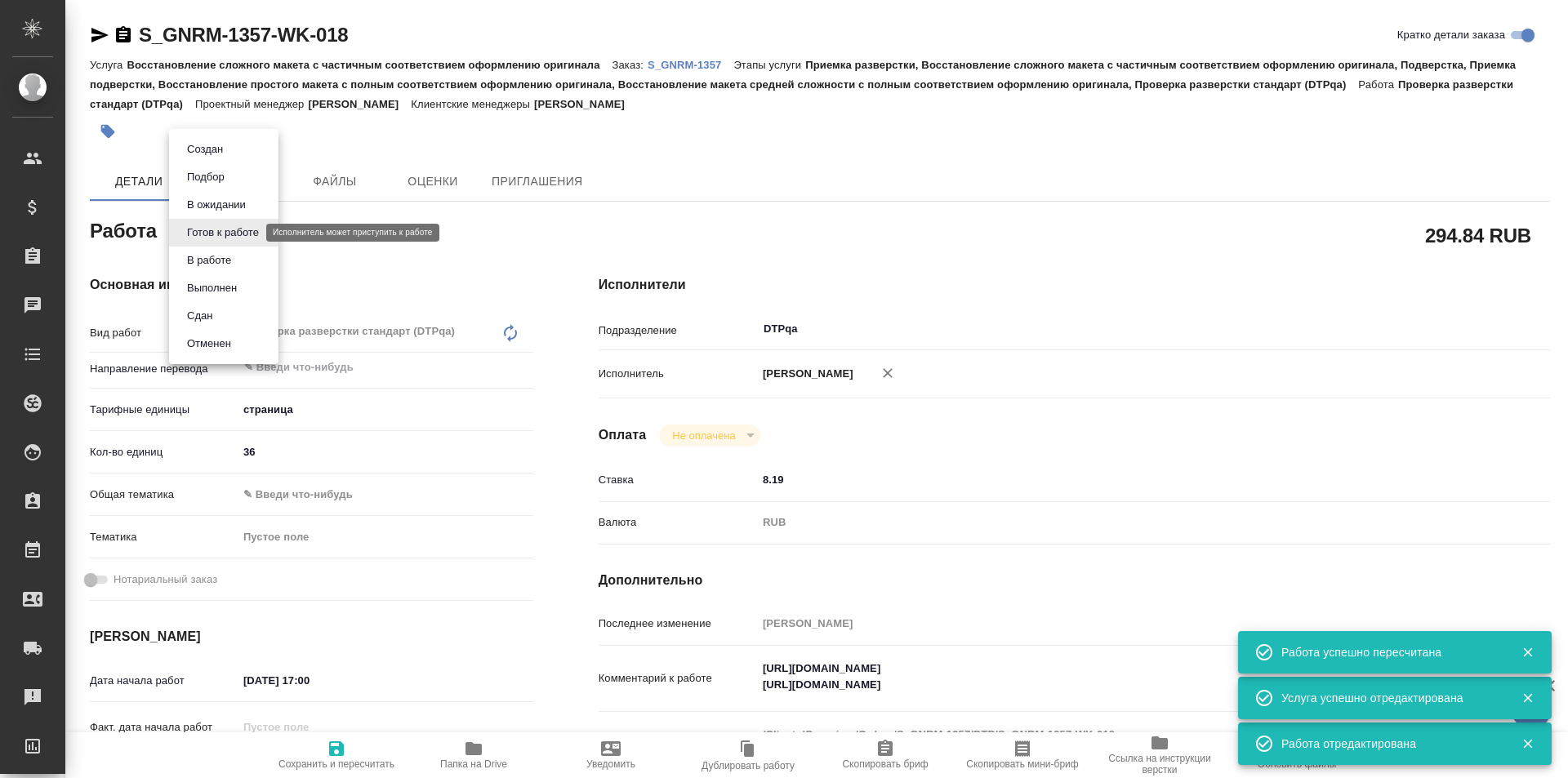
type textarea "x"
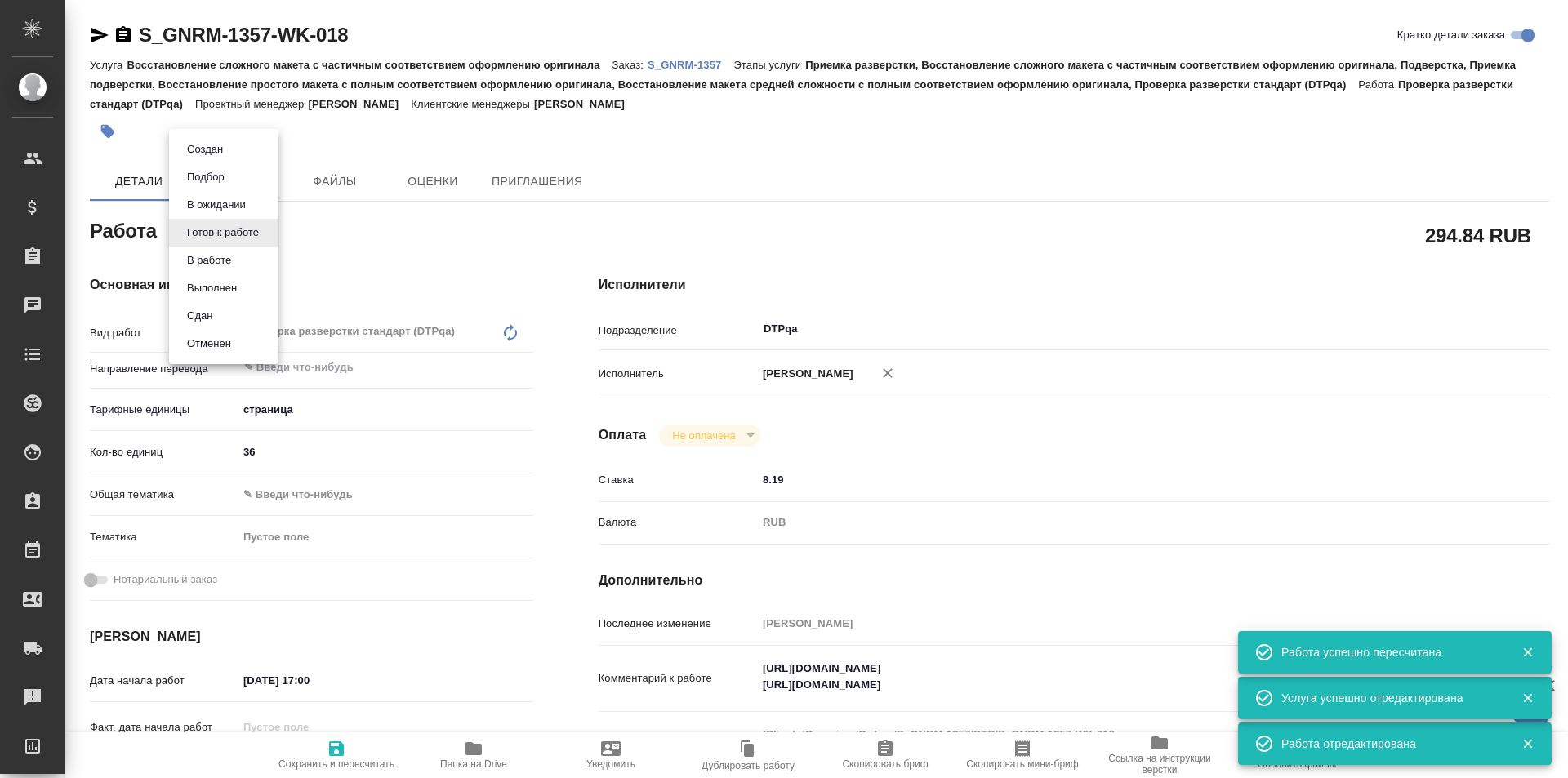
type textarea "x"
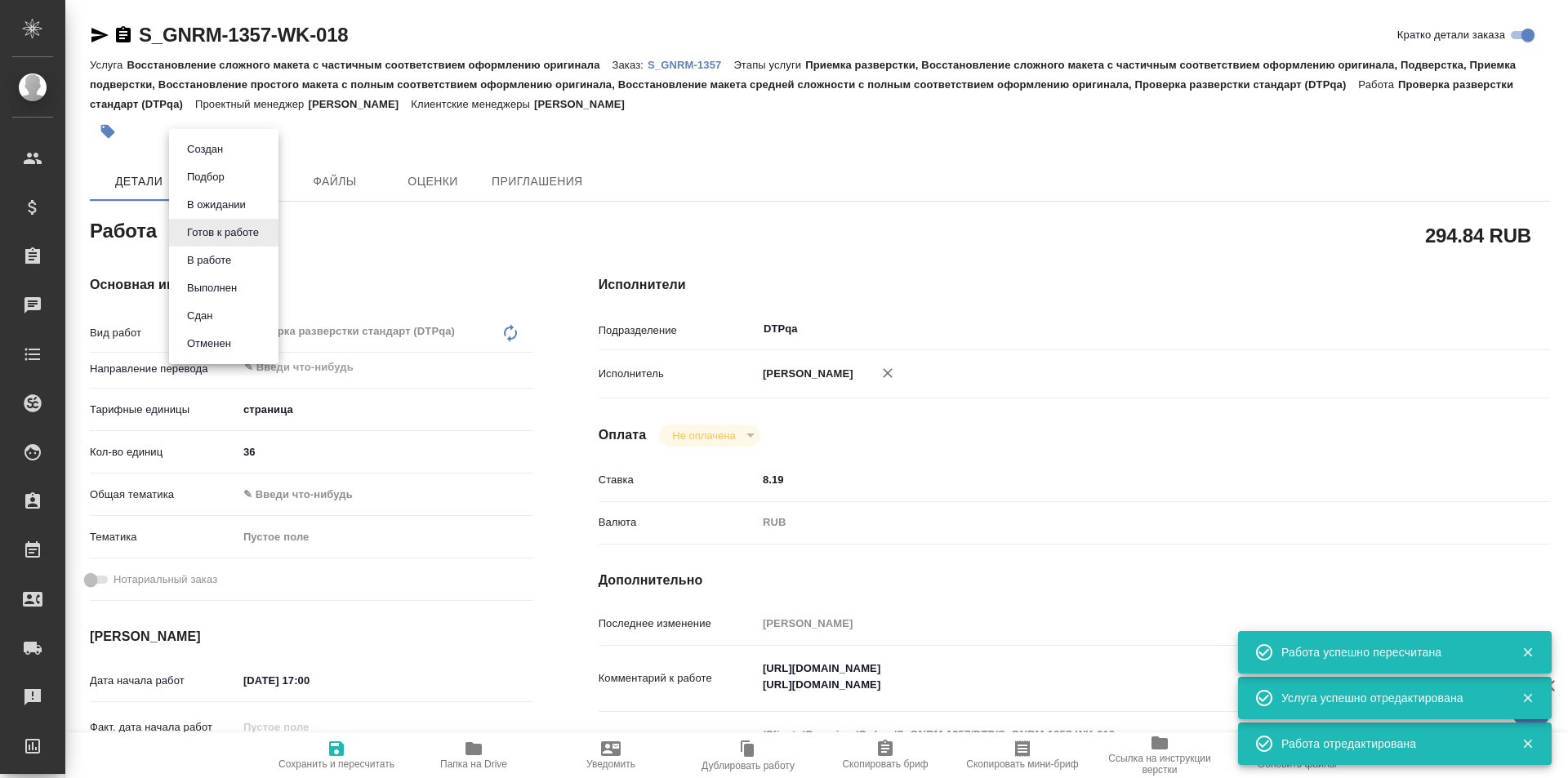
type textarea "x"
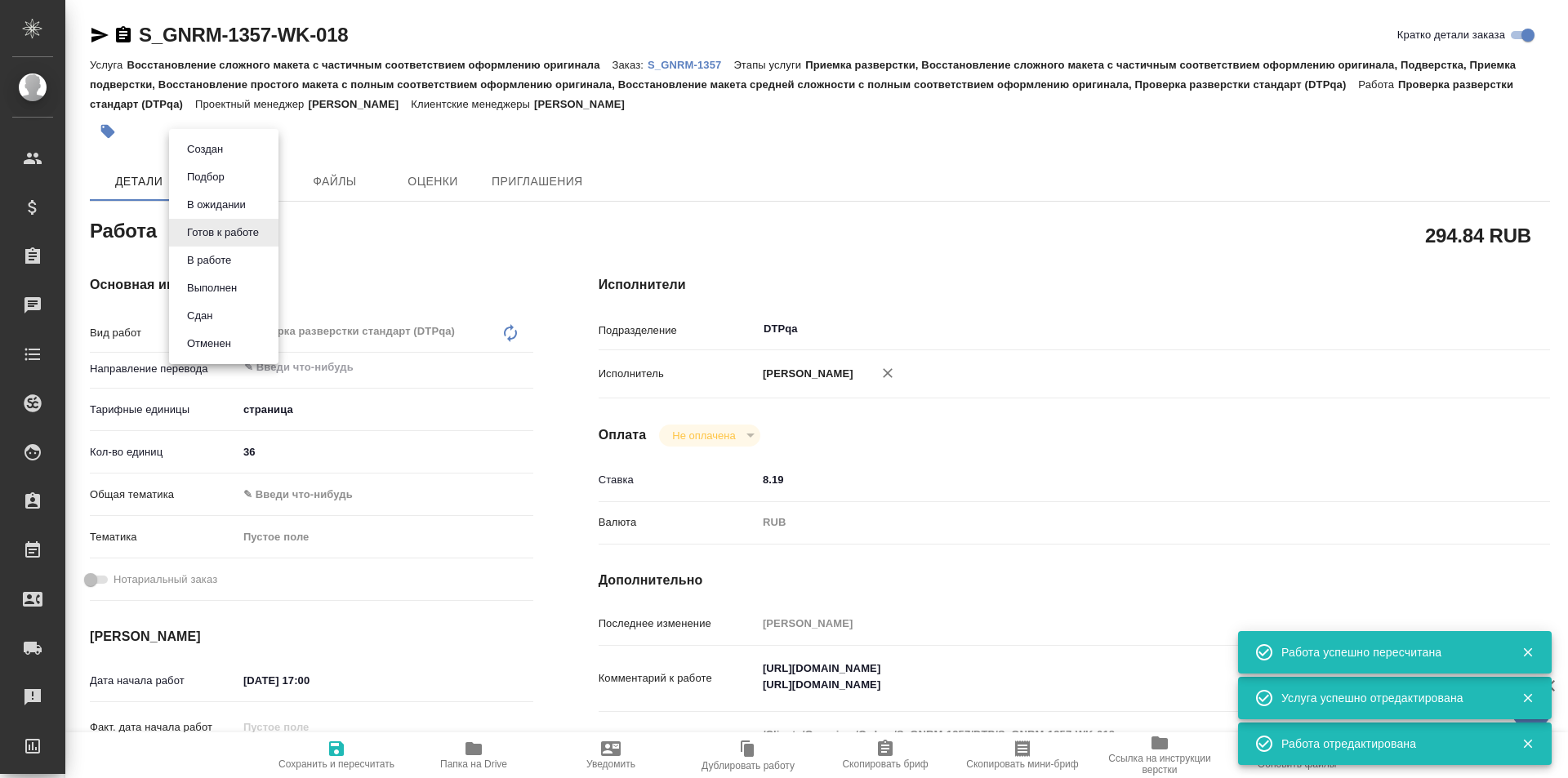
type textarea "x"
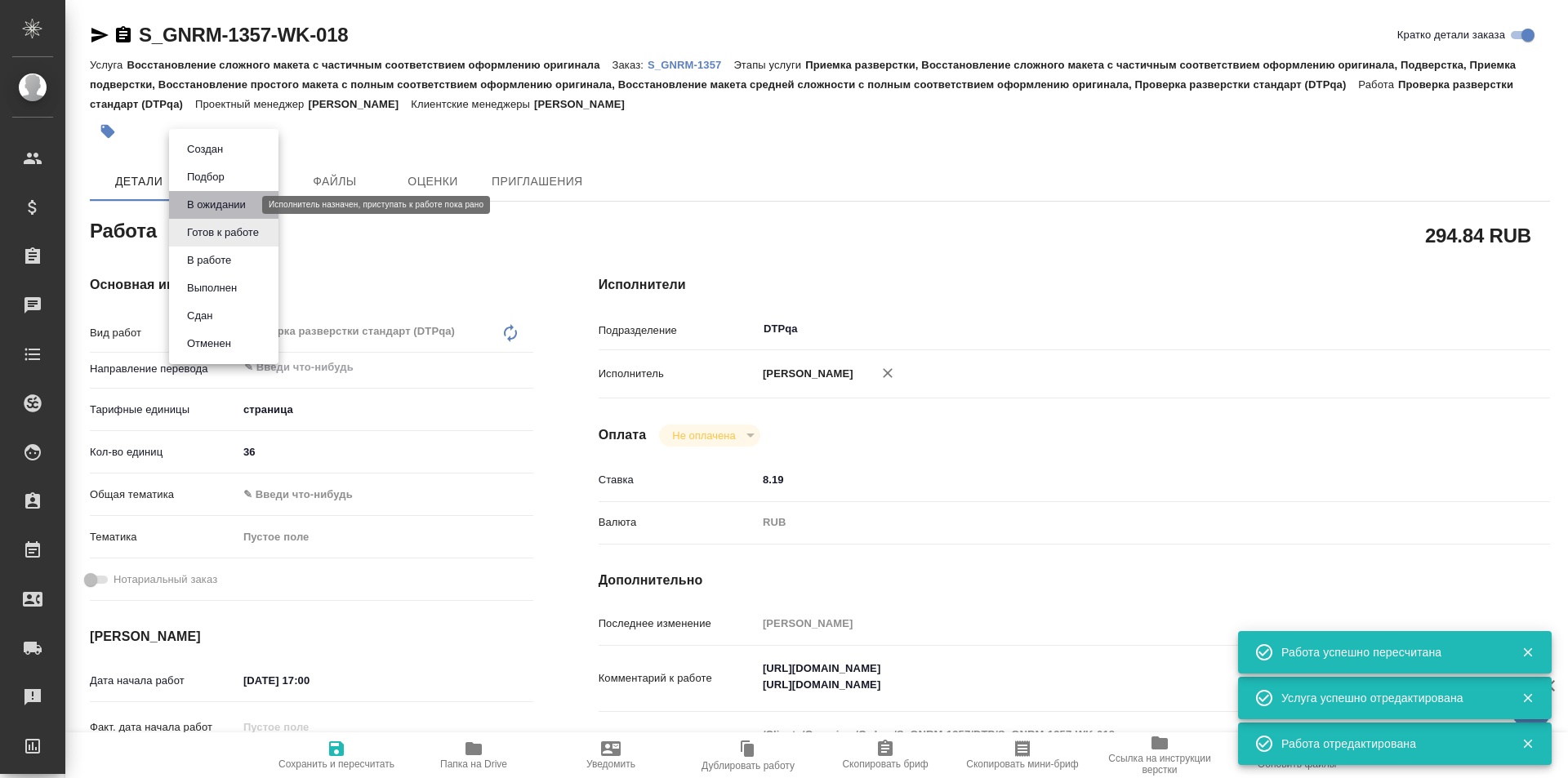
click at [219, 207] on button "В ожидании" at bounding box center [217, 205] width 68 height 18
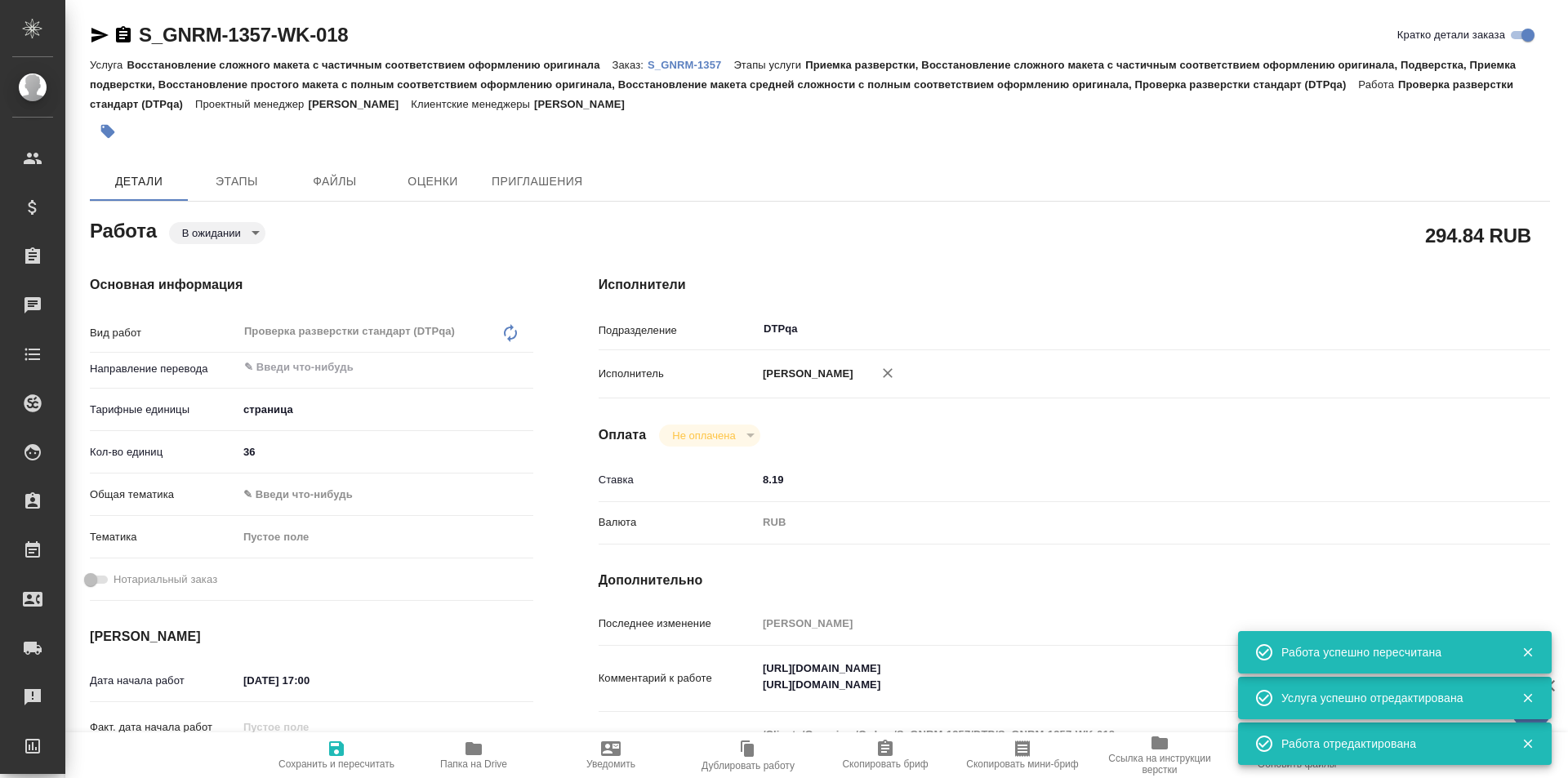
type textarea "x"
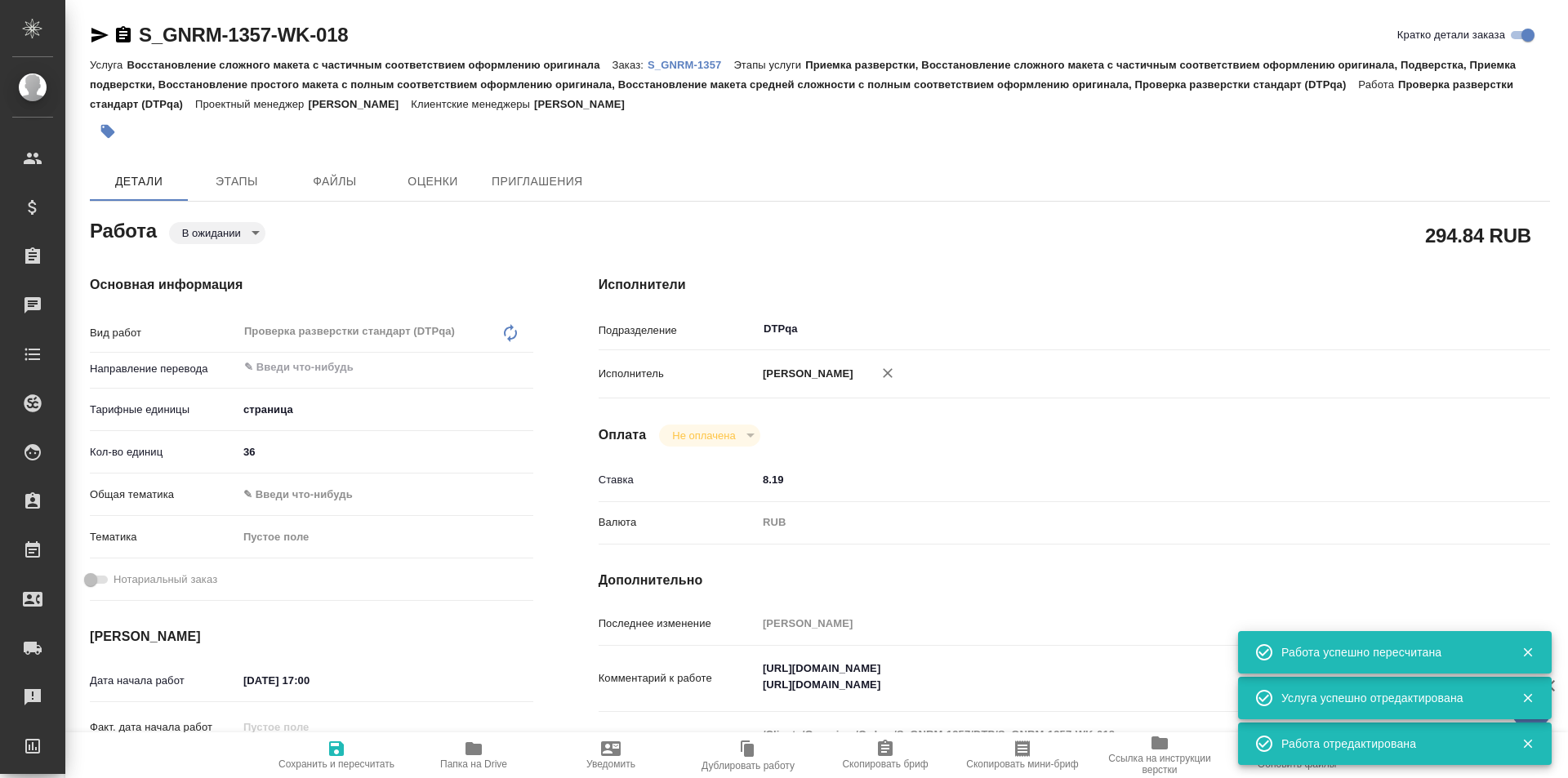
type textarea "x"
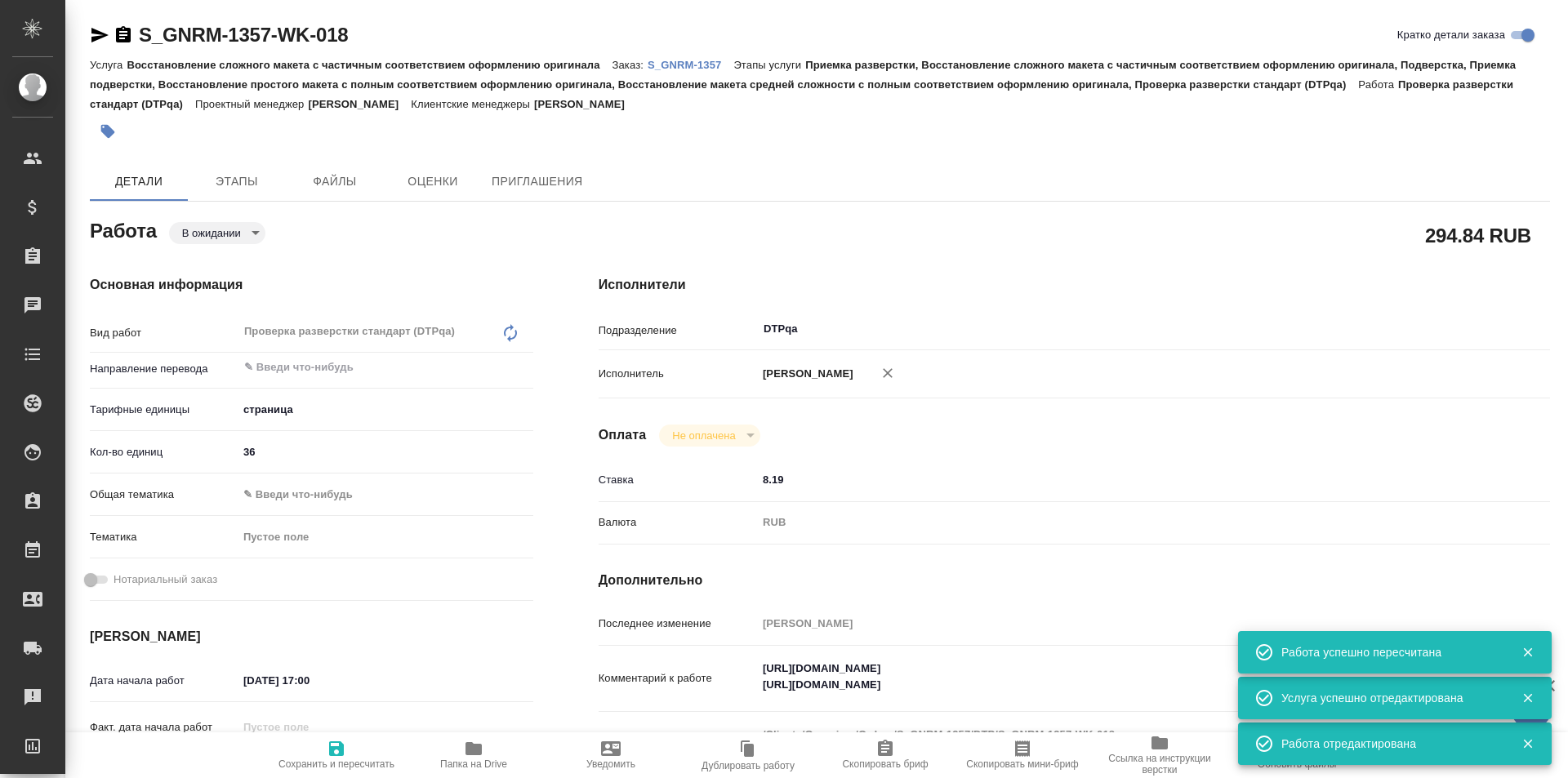
type textarea "x"
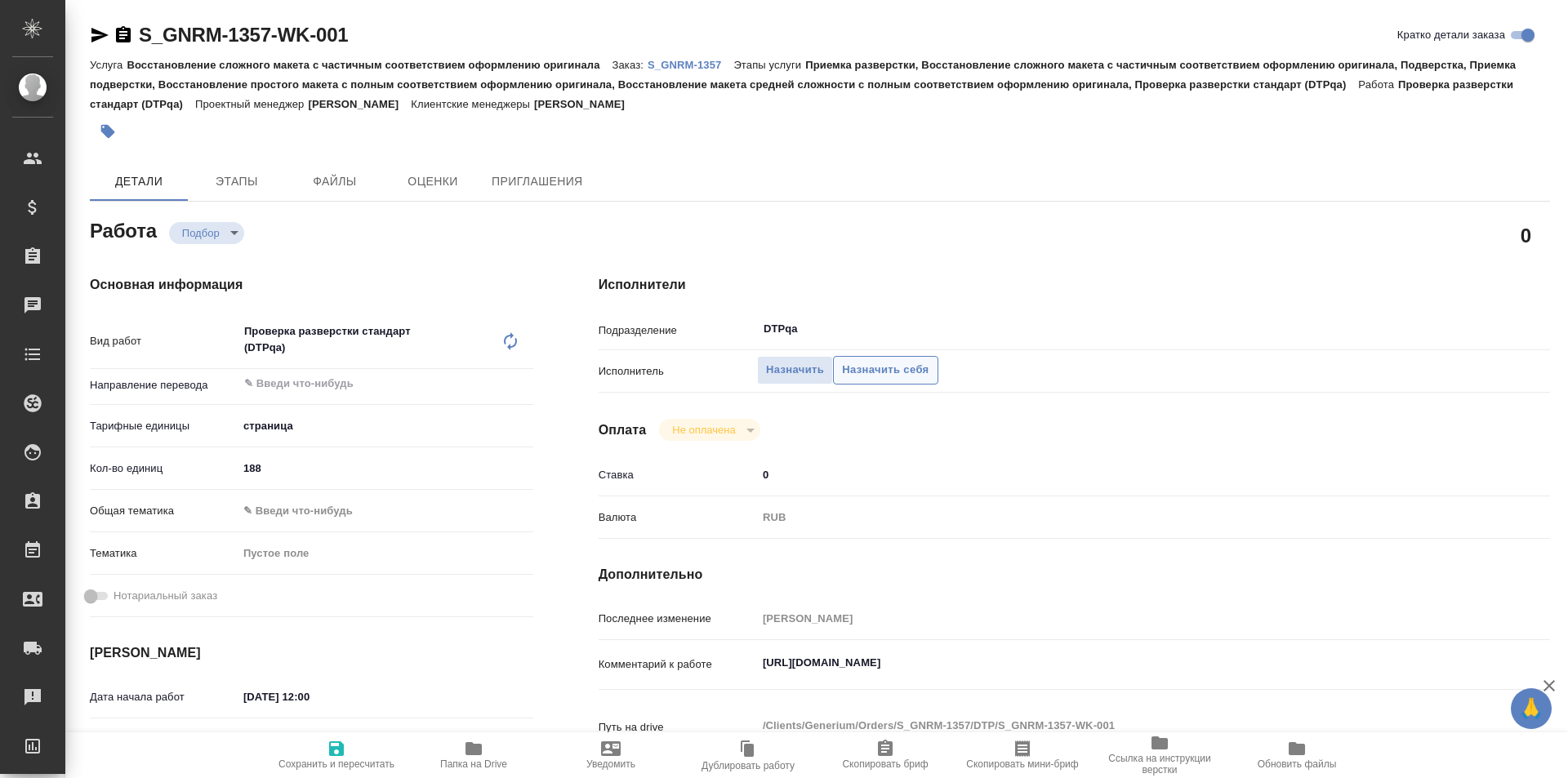
type textarea "x"
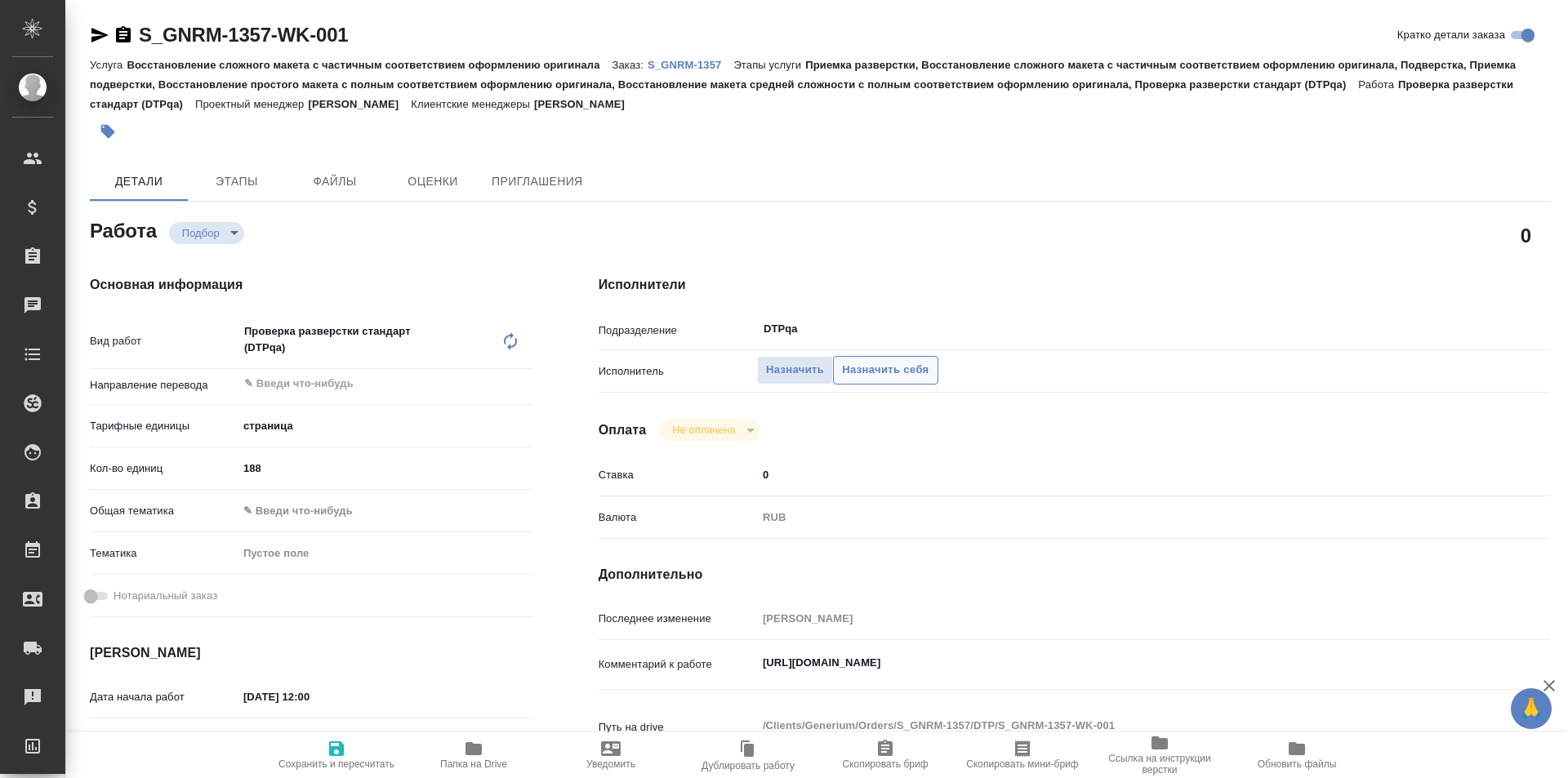
type textarea "x"
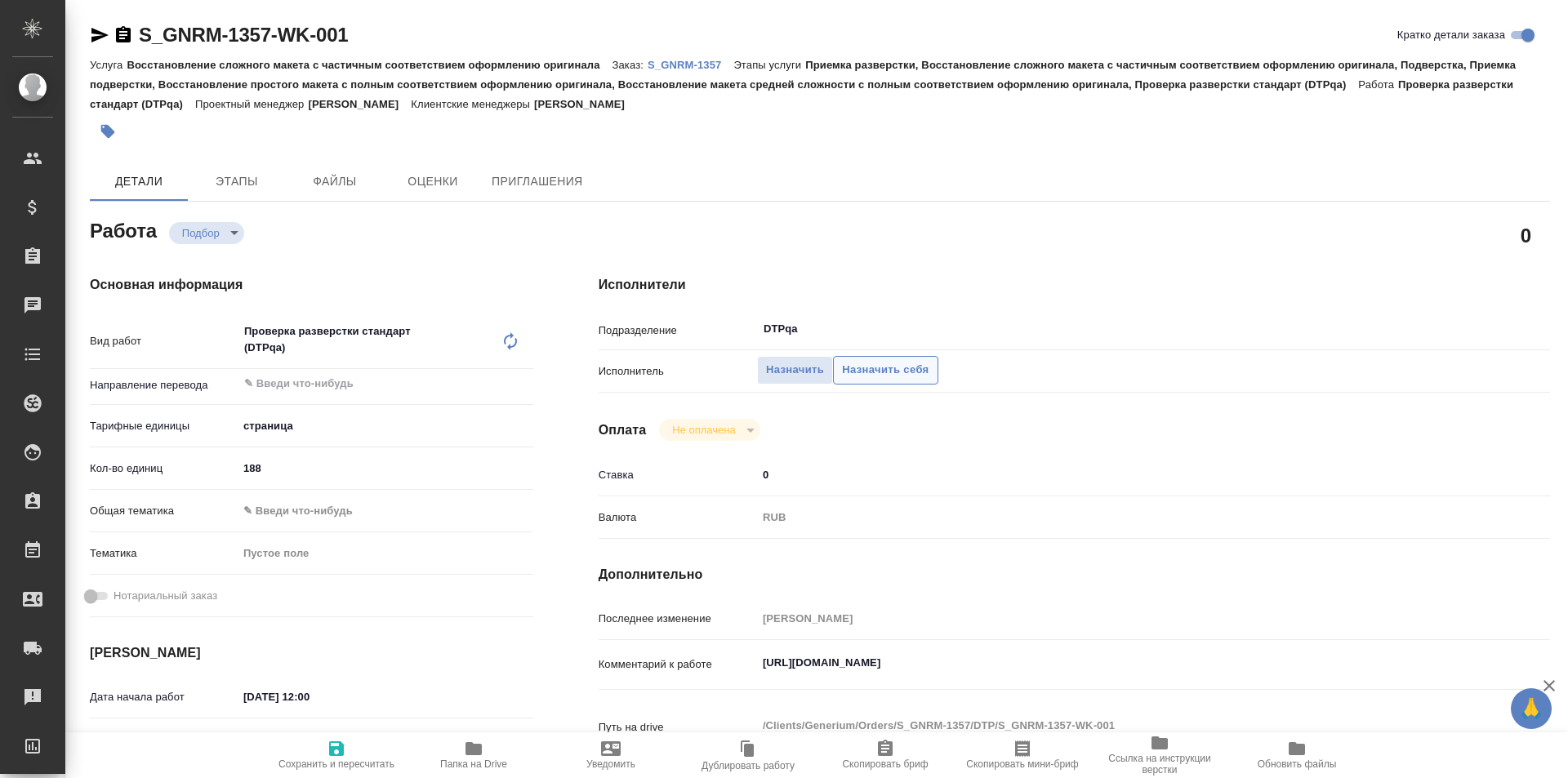
type textarea "x"
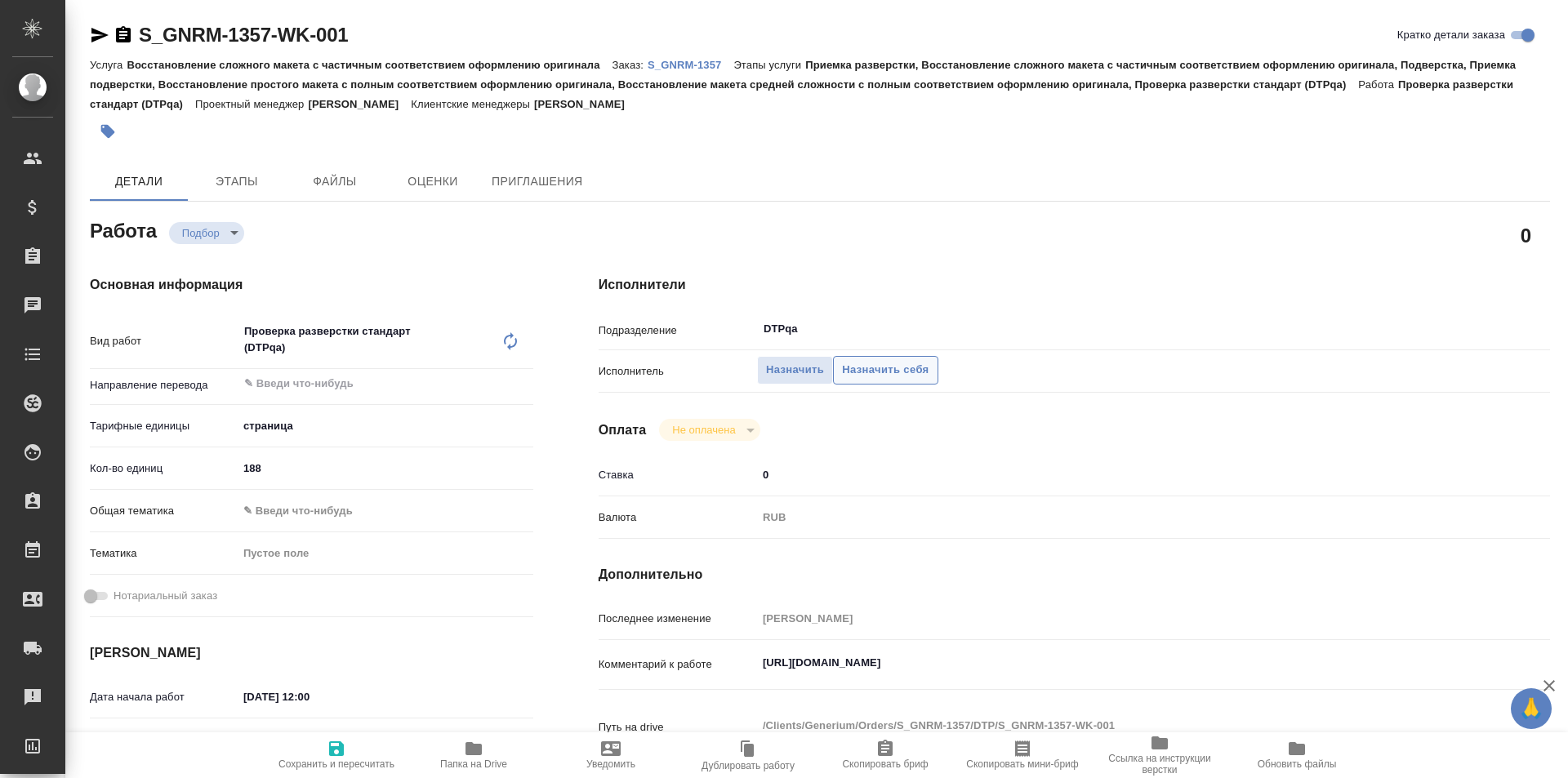
type textarea "x"
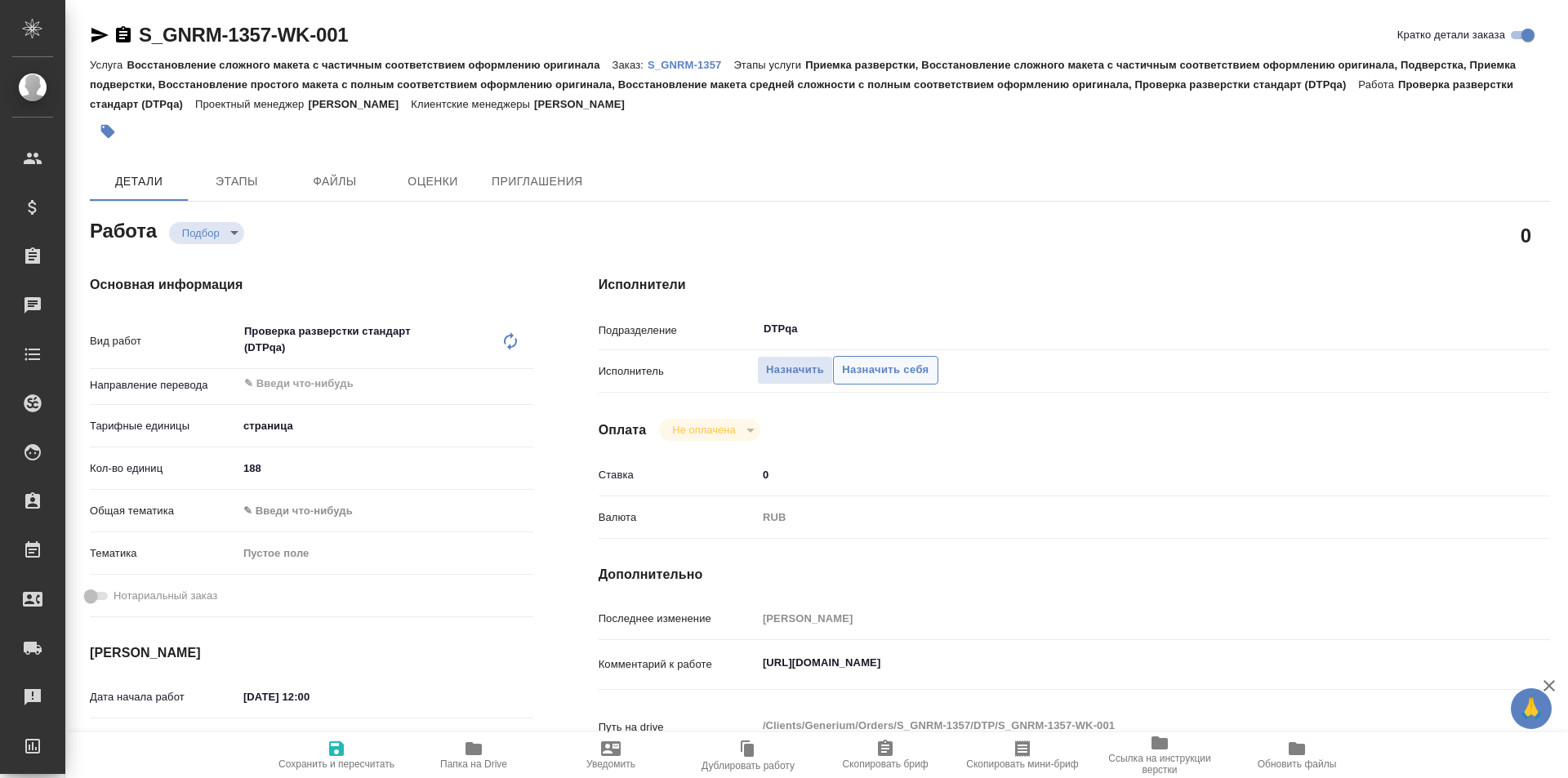
click at [902, 373] on span "Назначить себя" at bounding box center [885, 370] width 87 height 19
type textarea "x"
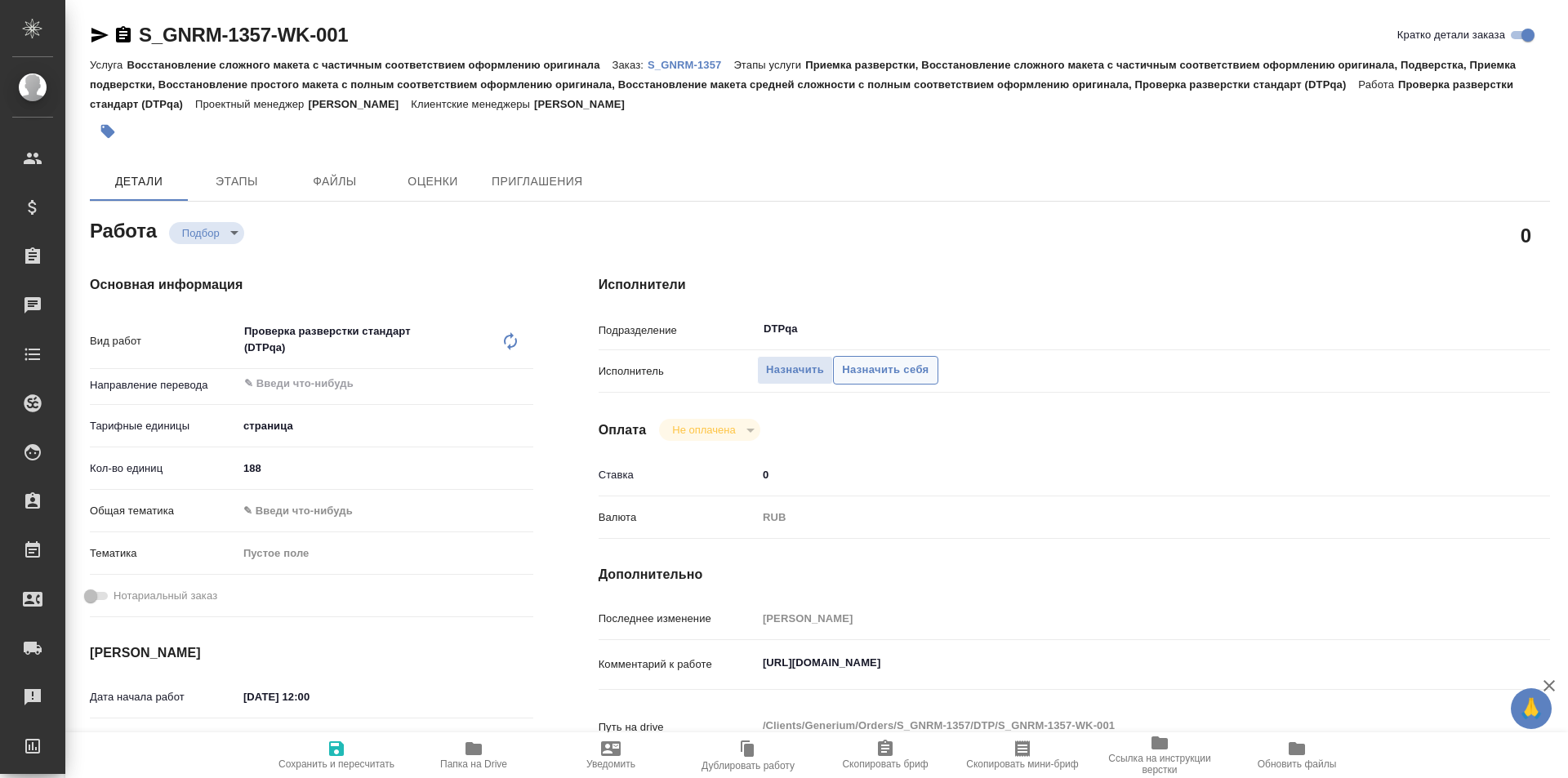
type textarea "x"
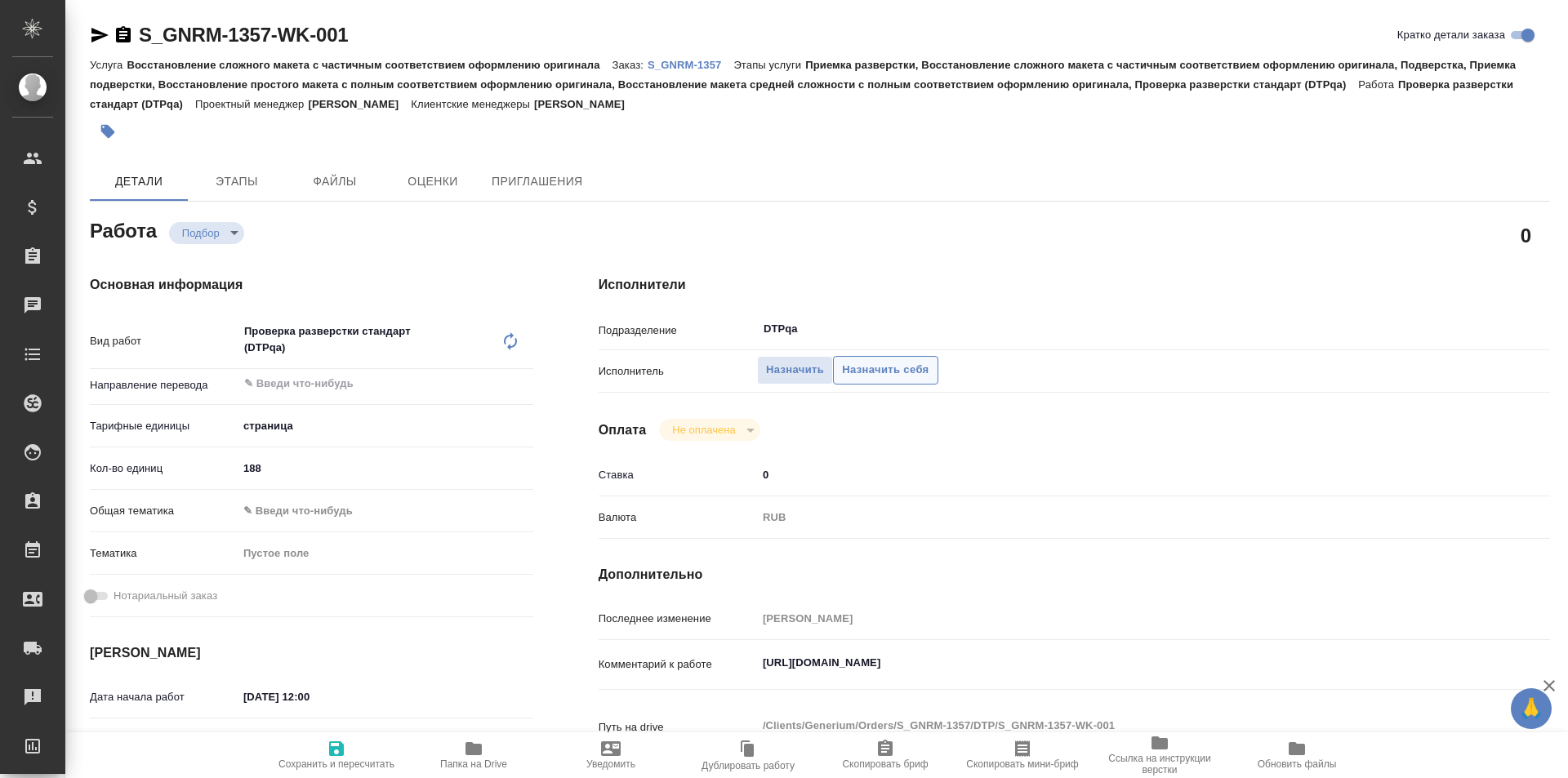
type textarea "x"
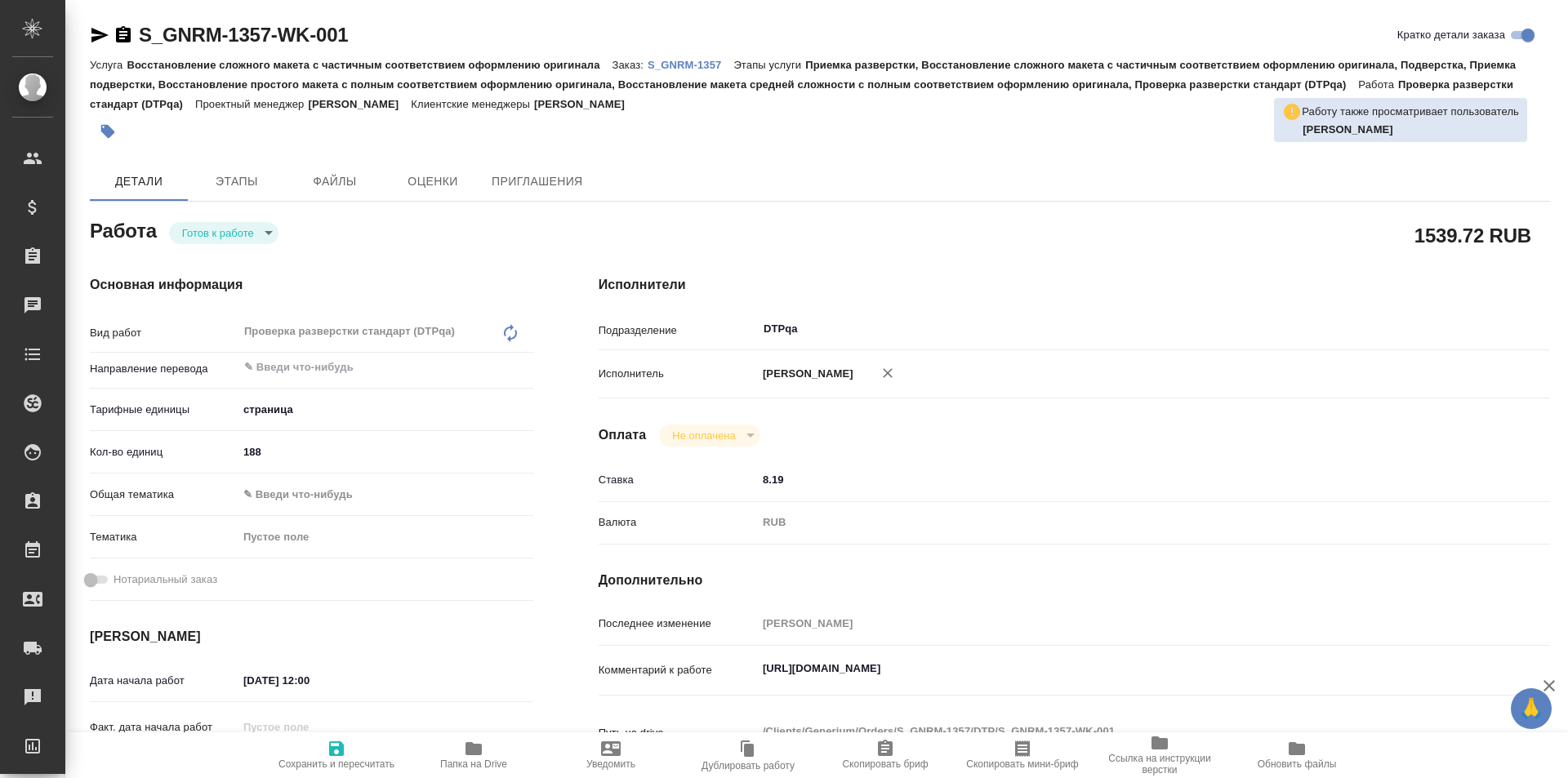
type textarea "x"
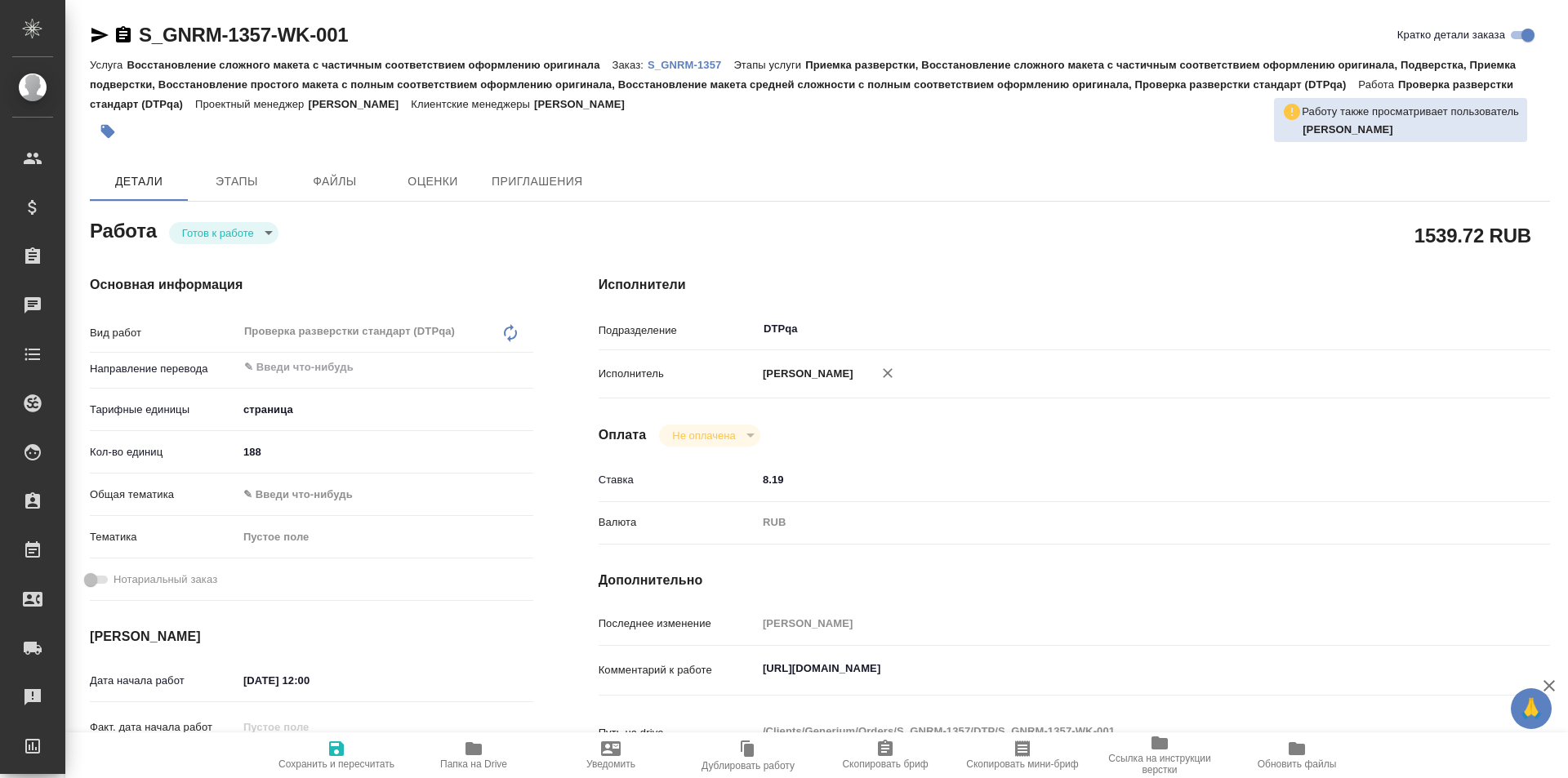
type textarea "x"
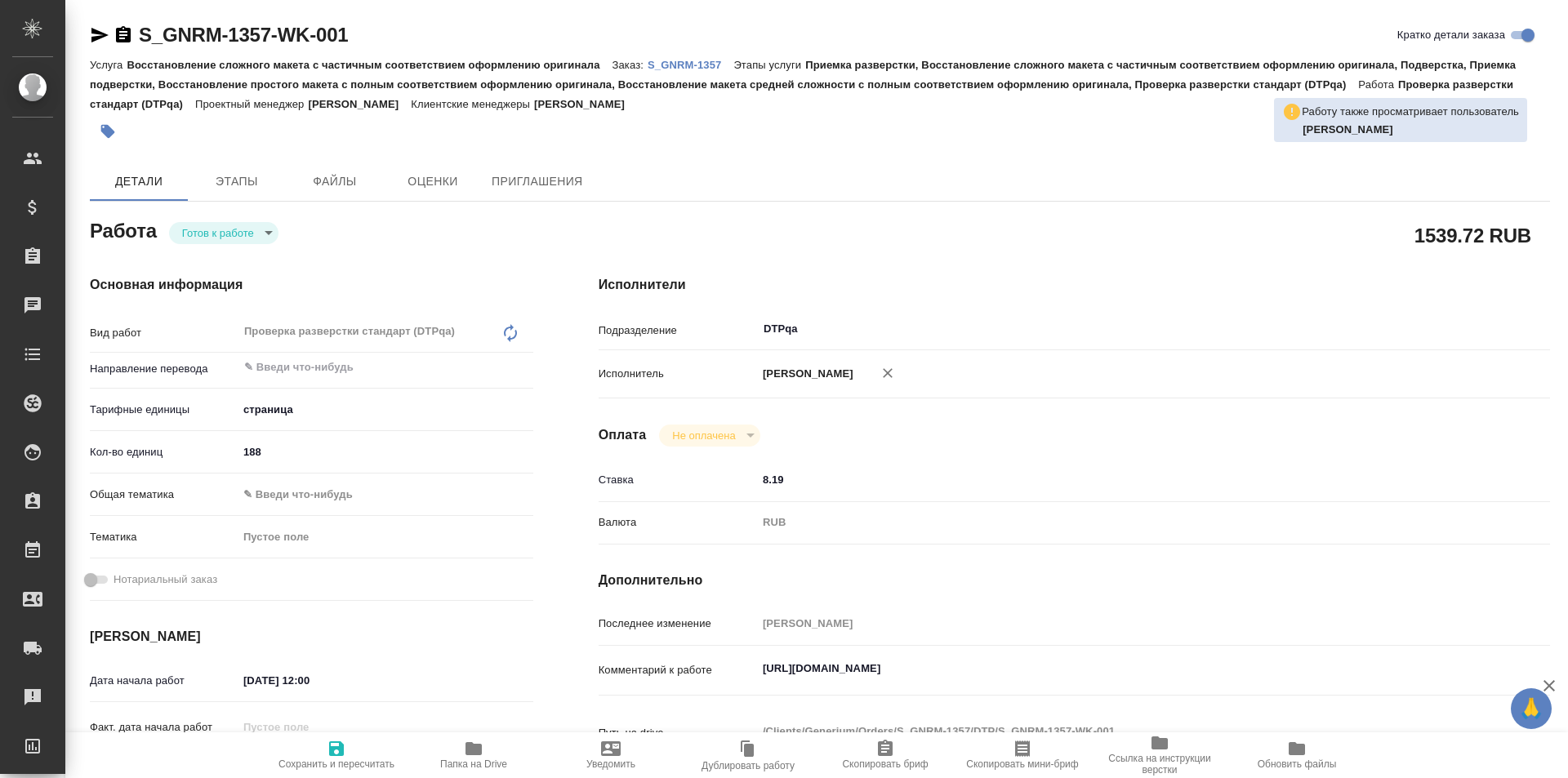
type textarea "x"
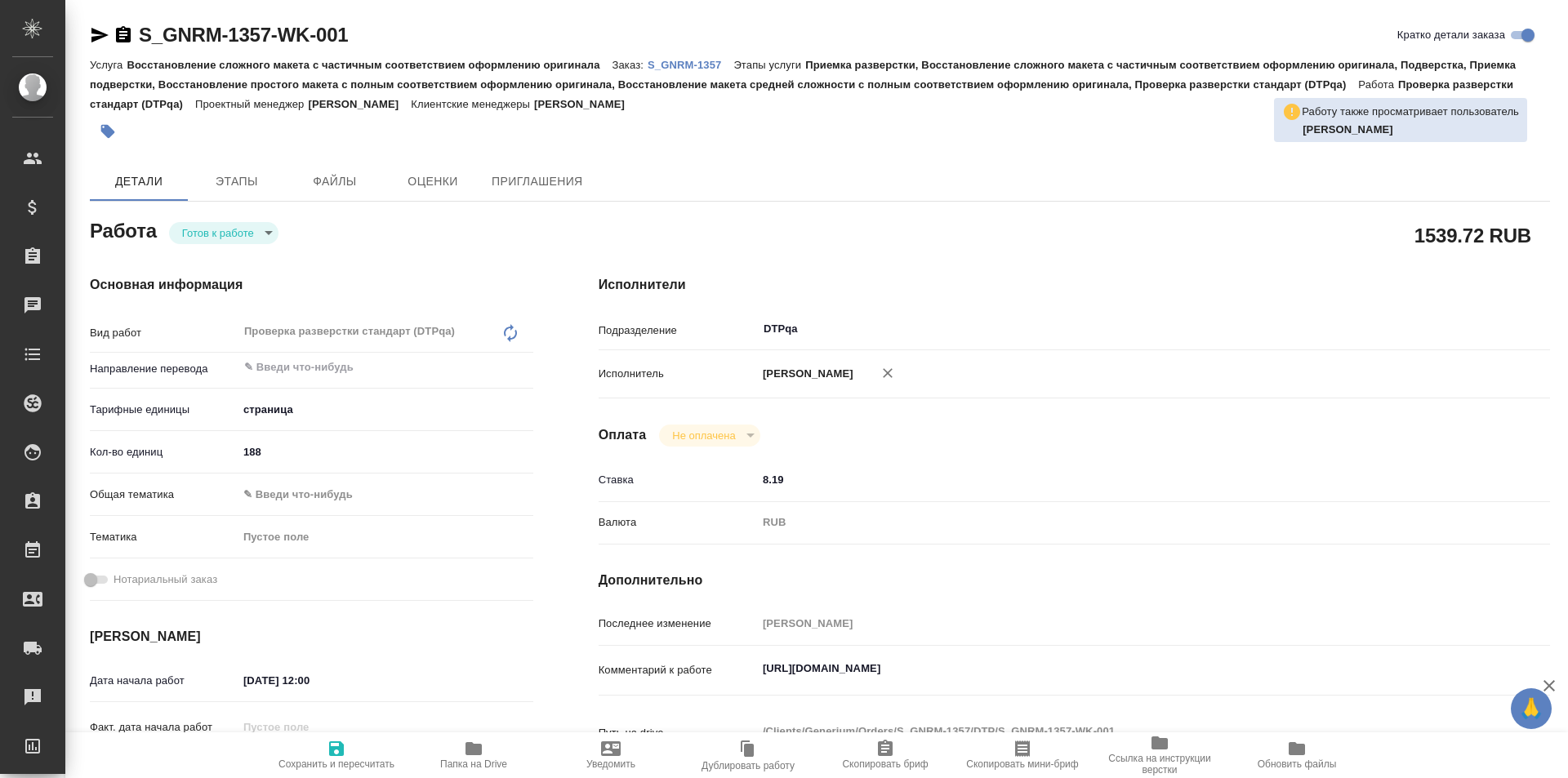
click at [340, 755] on icon "button" at bounding box center [336, 749] width 15 height 15
type textarea "x"
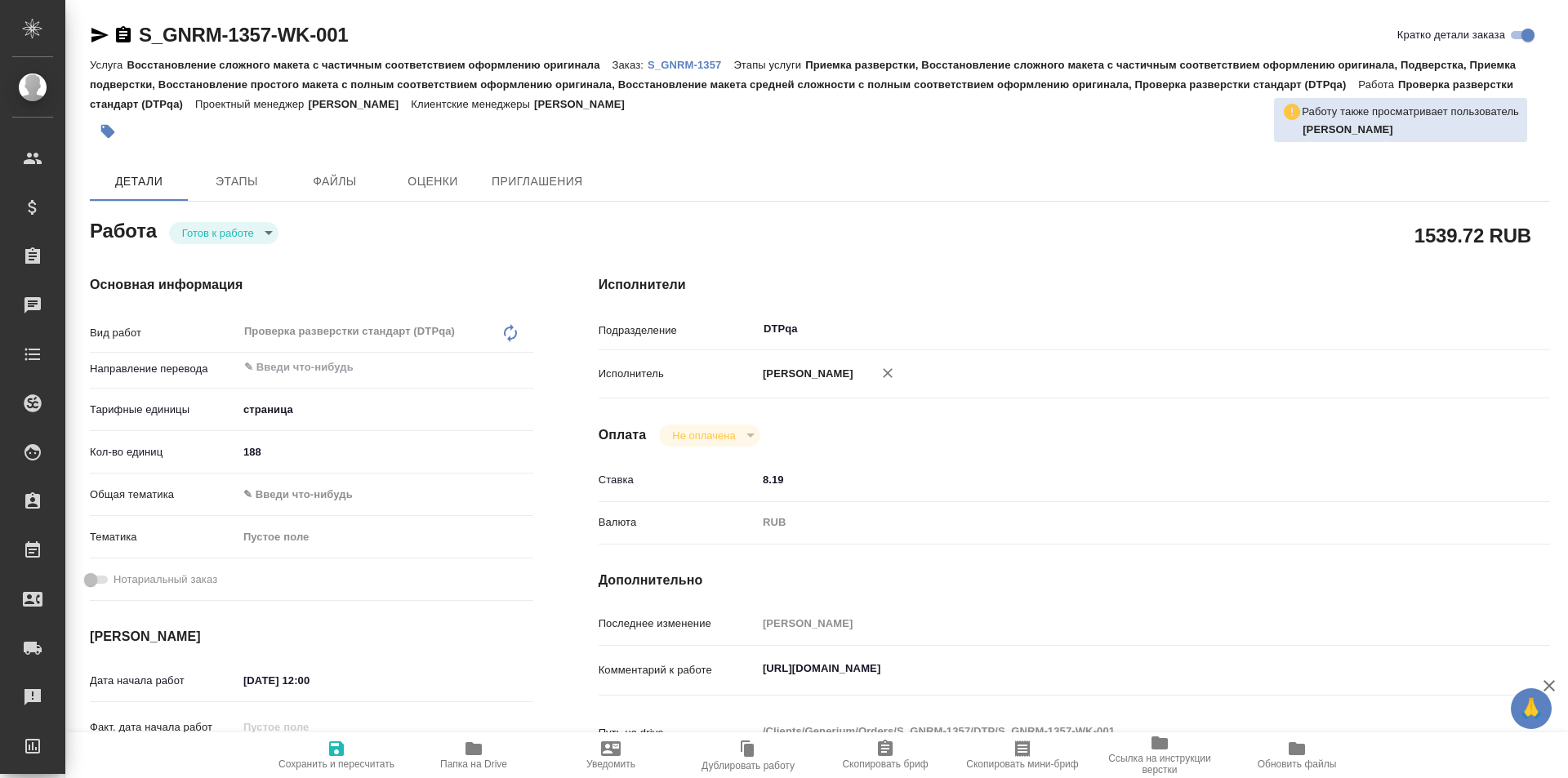
type textarea "x"
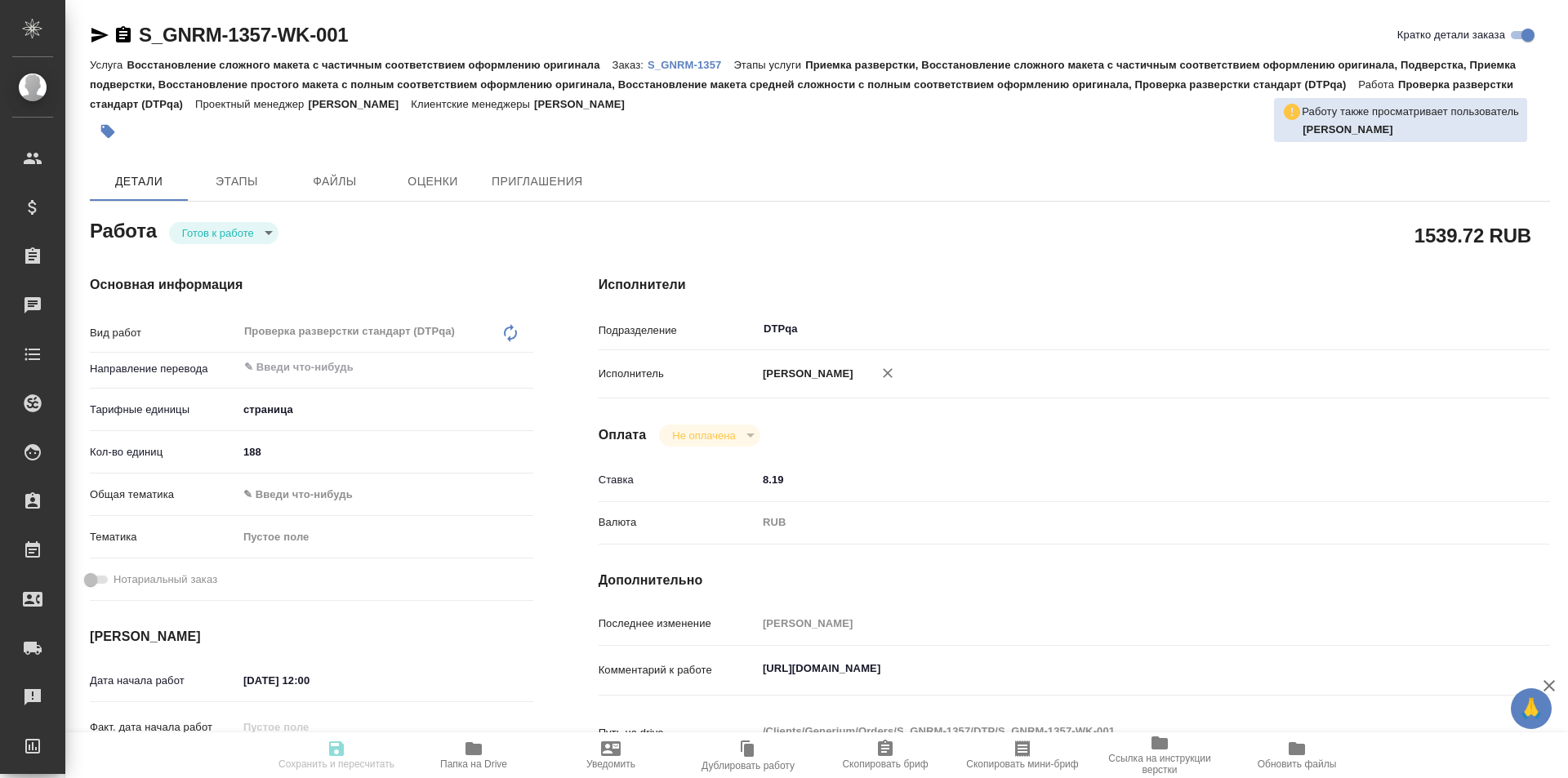
type textarea "x"
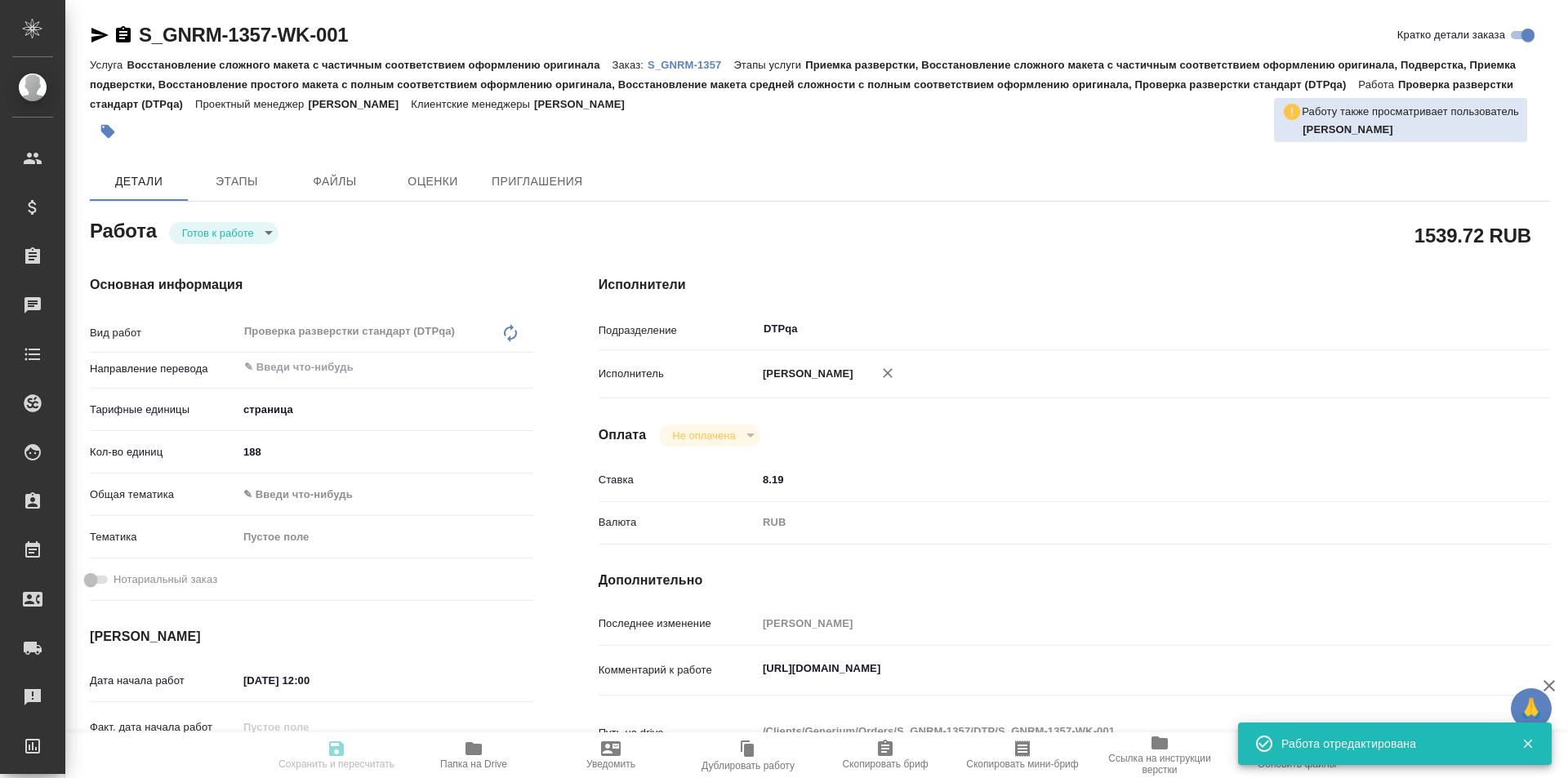
type textarea "x"
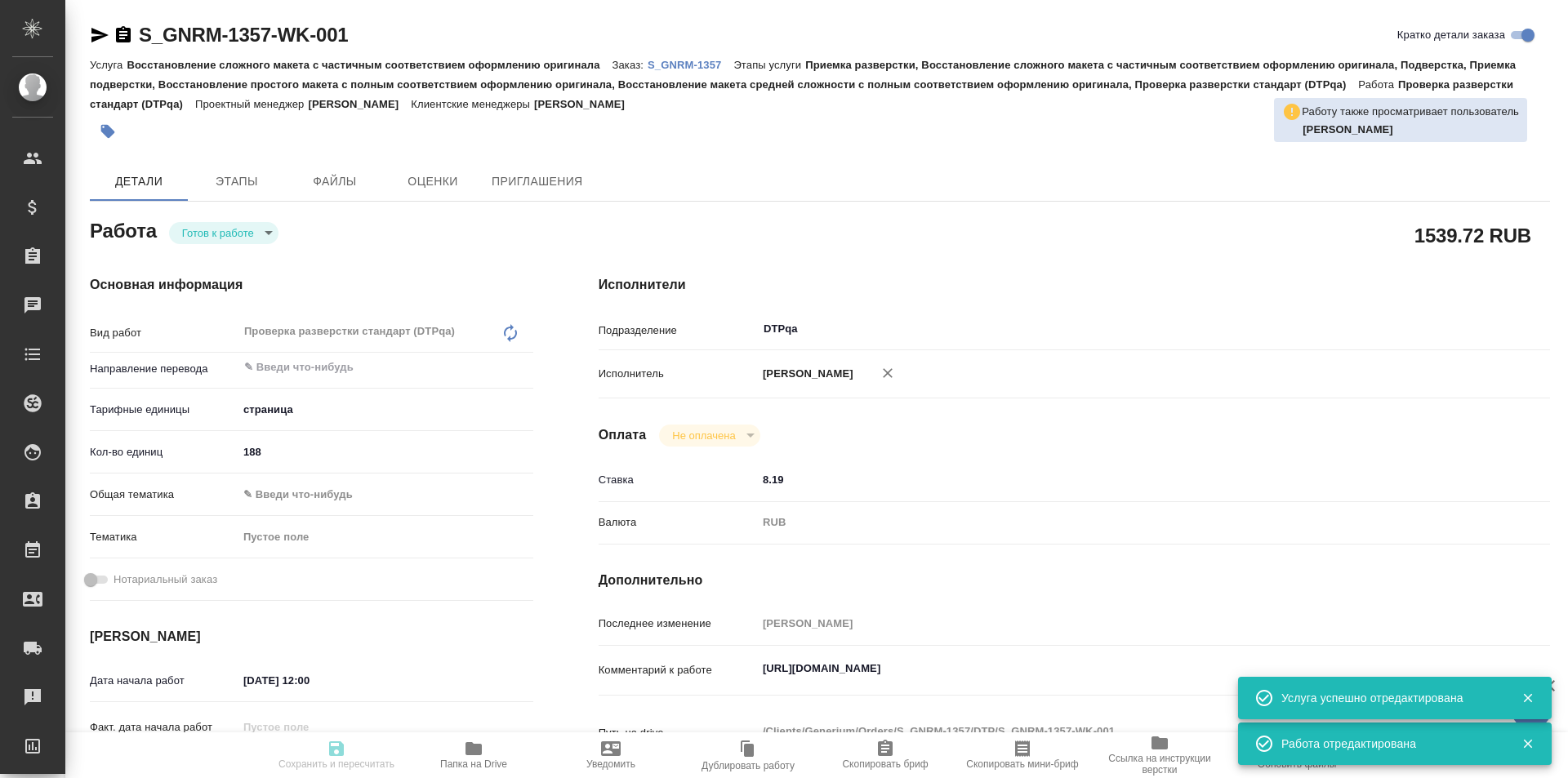
type input "readyForWork"
type textarea "Проверка разверстки стандарт (DTPqa)"
type textarea "x"
type input "5a8b1489cc6b4906c91bfdb2"
type input "188"
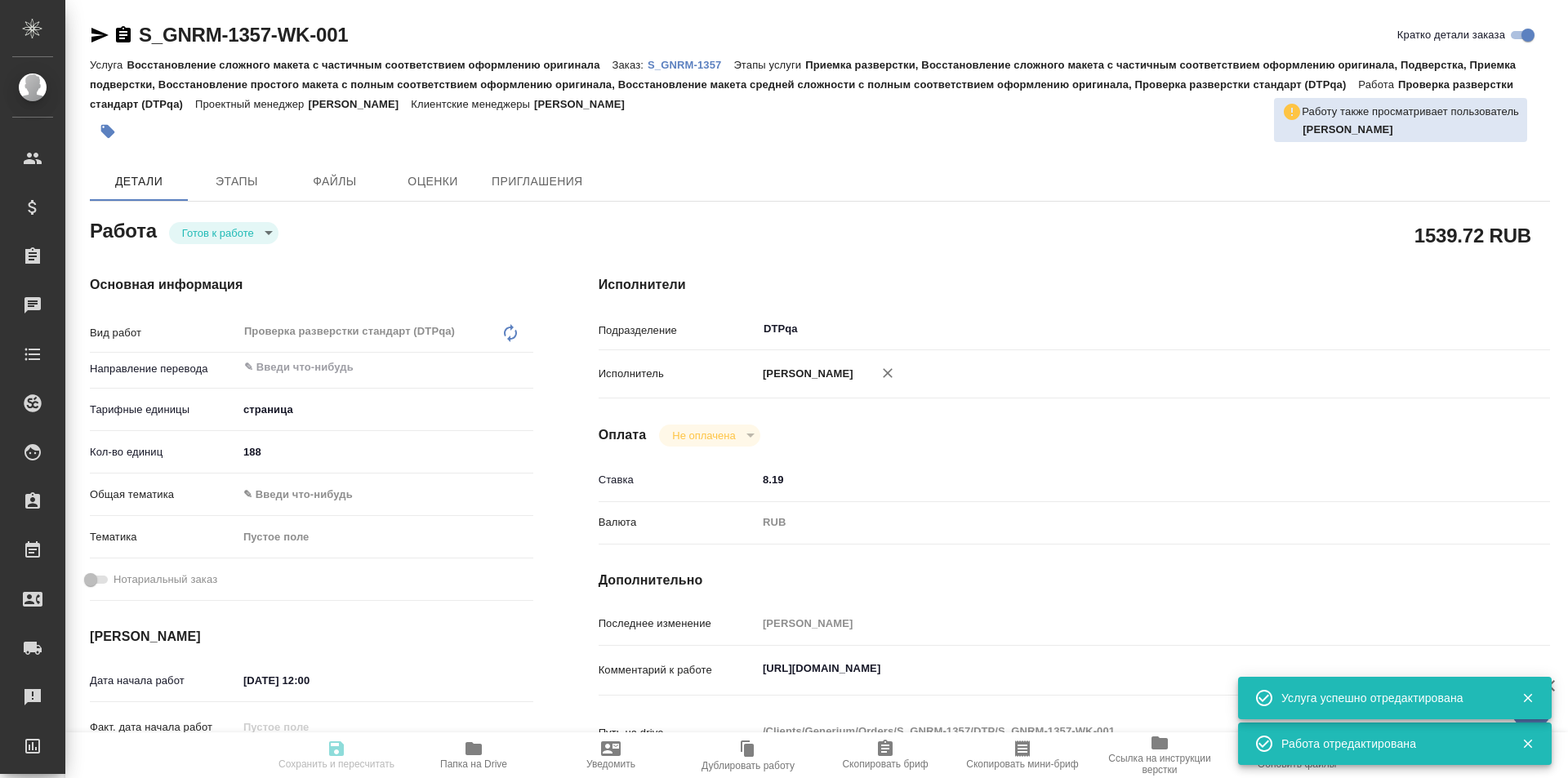
type input "15.09.2025 12:00"
type input "15.09.2025 19:00"
type input "25.09.2025 17:00"
type input "DTPqa"
type input "notPayed"
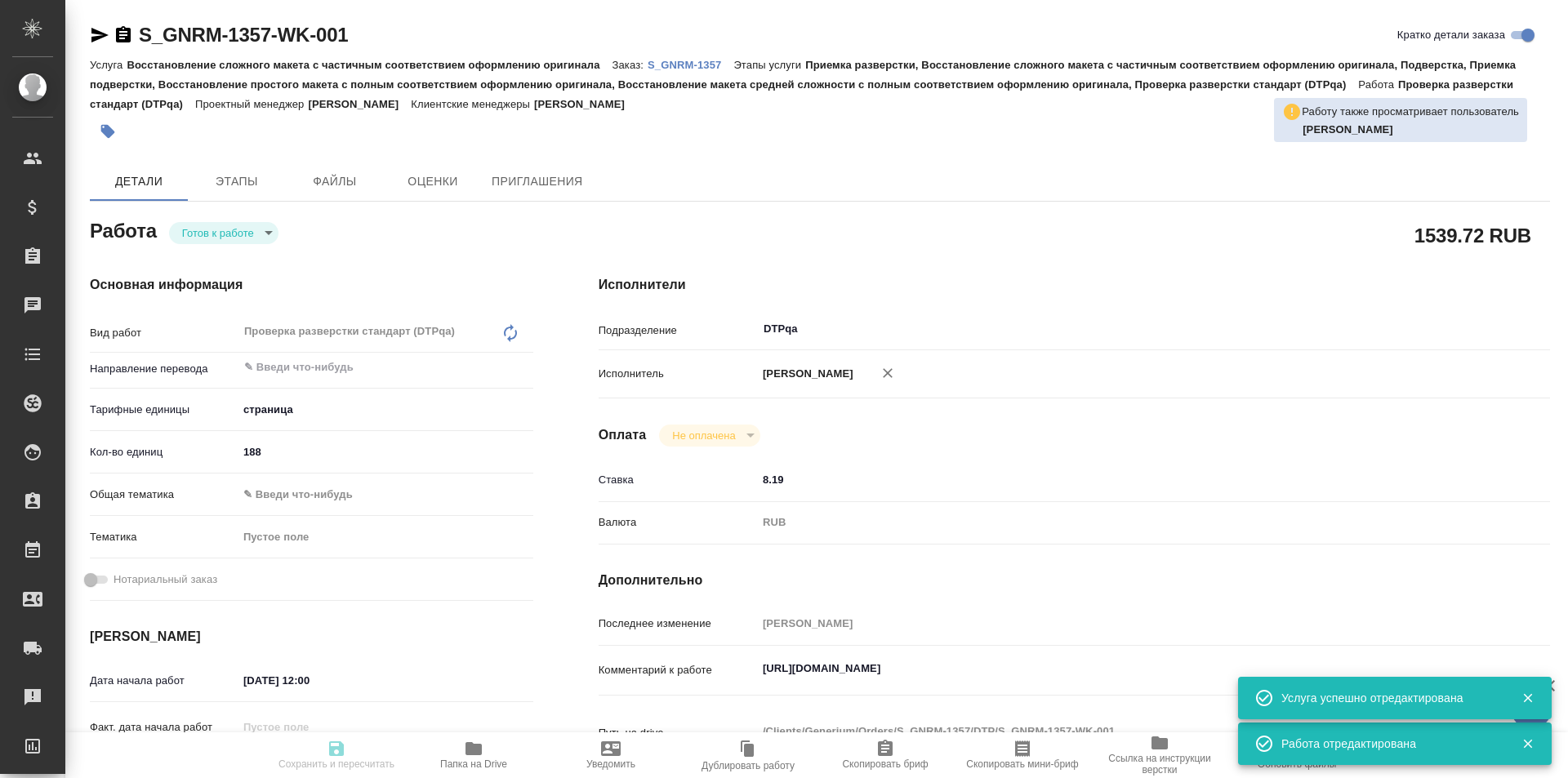
type input "8.19"
type input "RUB"
type input "[PERSON_NAME]"
type textarea "https://tera.awatera.com/Work/68bfdadeb8109d269c853f36/"
type textarea "x"
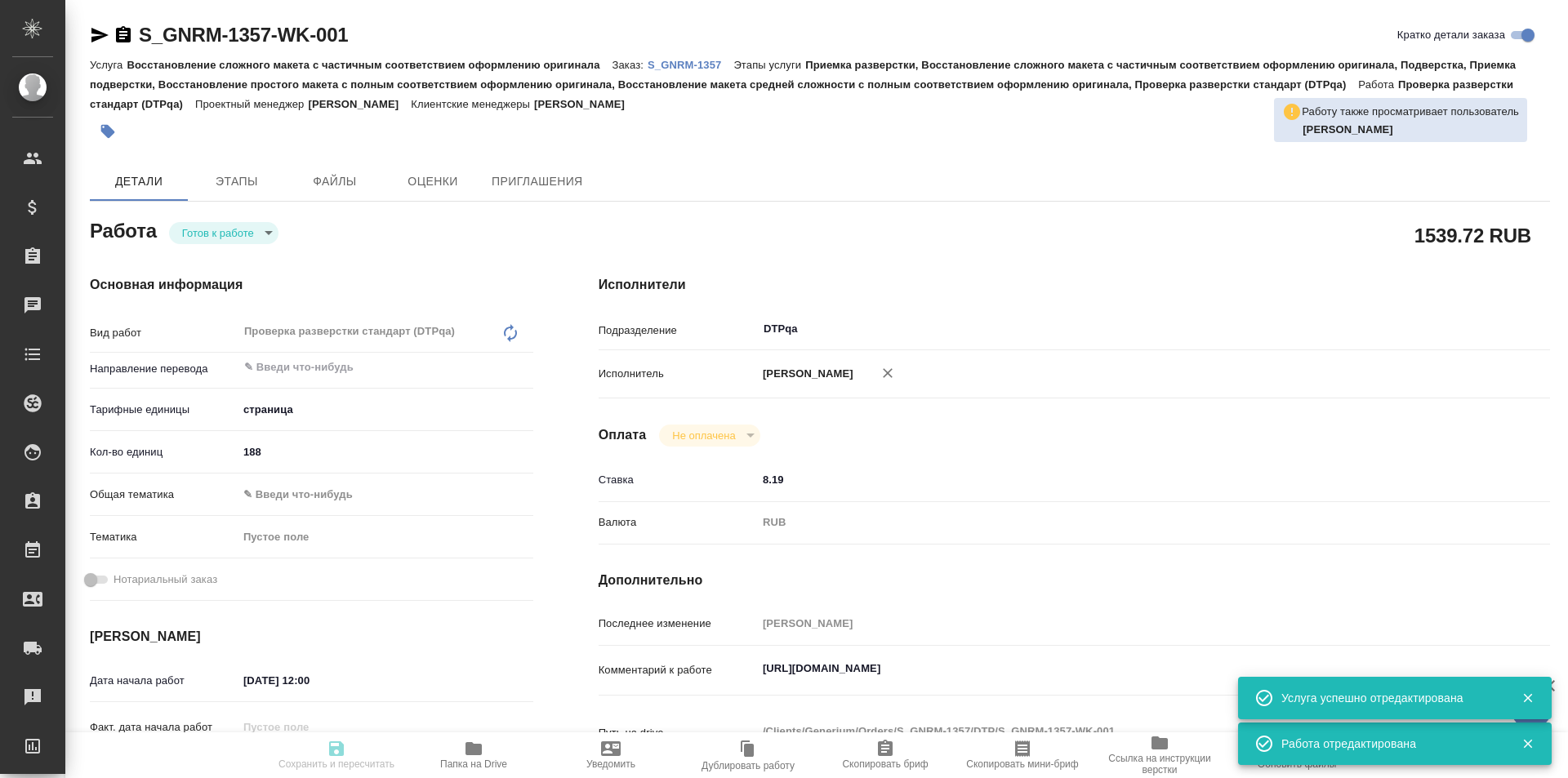
type textarea "/Clients/Generium/Orders/S_GNRM-1357/DTP/S_GNRM-1357-WK-001"
type textarea "x"
type input "S_GNRM-1357"
type input "Восстановление сложного макета с частичным соответствием оформлению оригинала"
type input "Приемка разверстки, Восстановление сложного макета с частичным соответствием оф…"
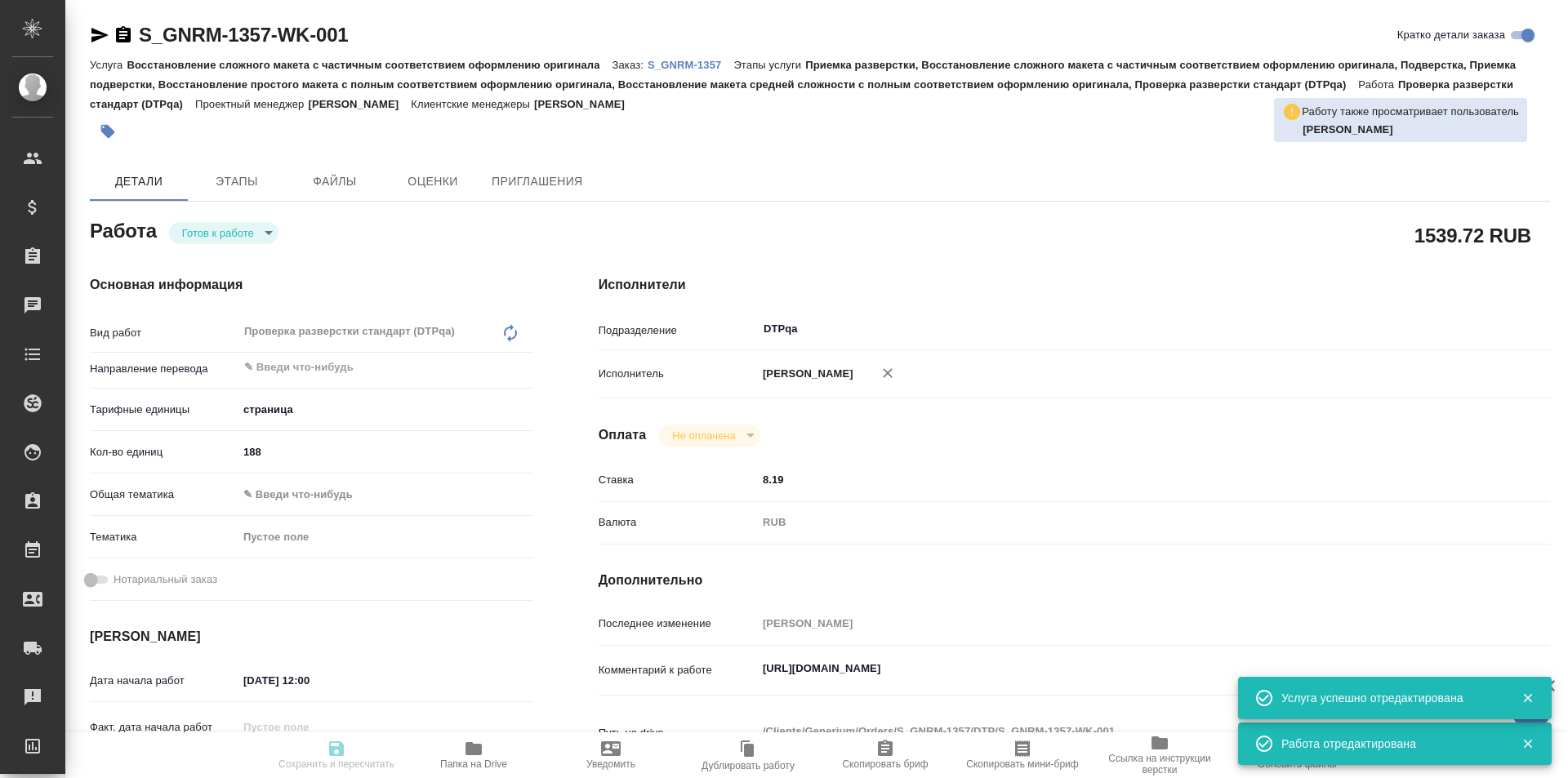
type input "Кабаргина Анна"
type input "[PERSON_NAME]"
type input "/Clients/Generium/Orders/S_GNRM-1357"
type textarea "x"
type textarea "Просим Вас взять в перевод с русского на английский язык документы по ссылке ни…"
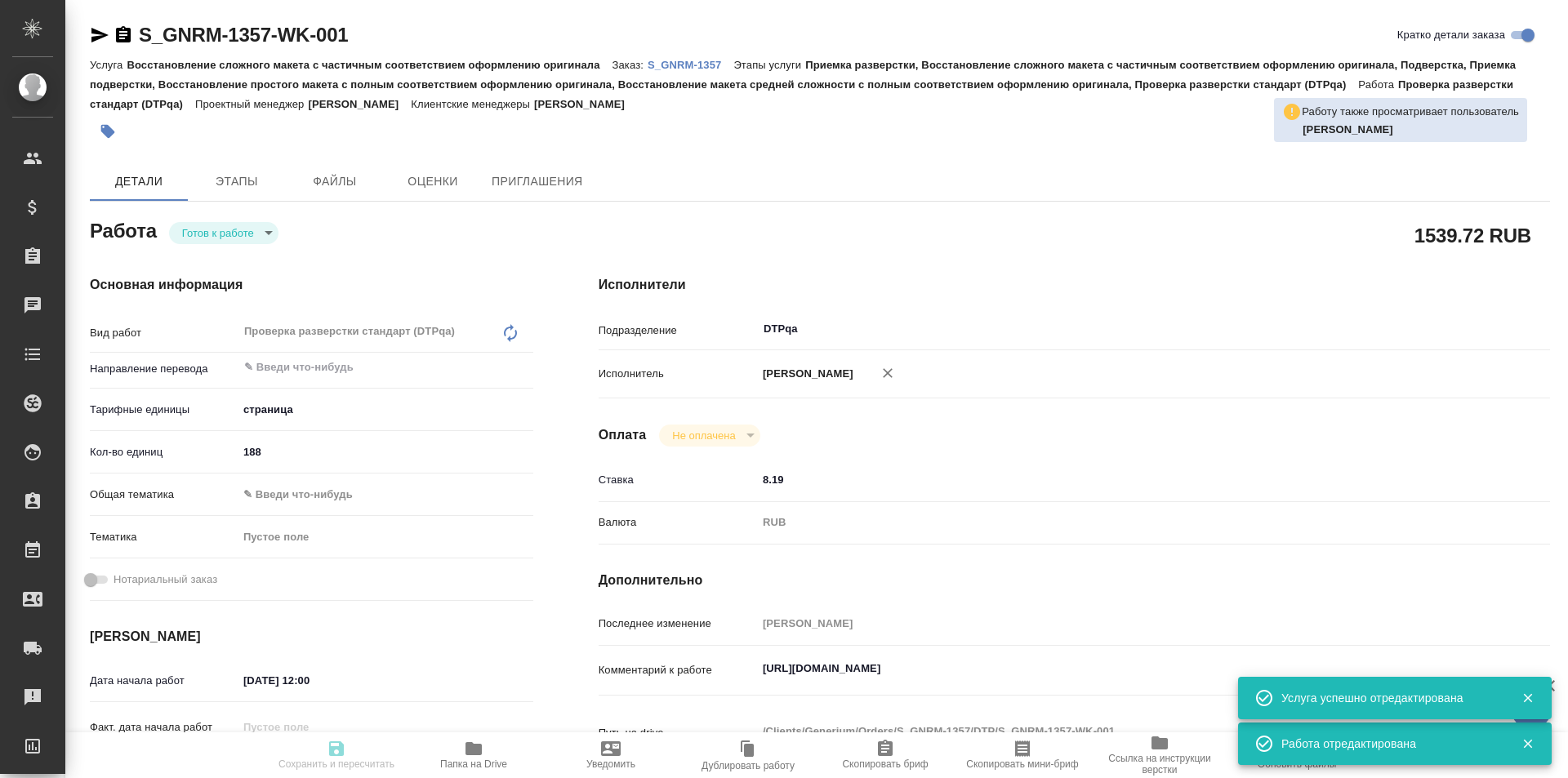
type textarea "x"
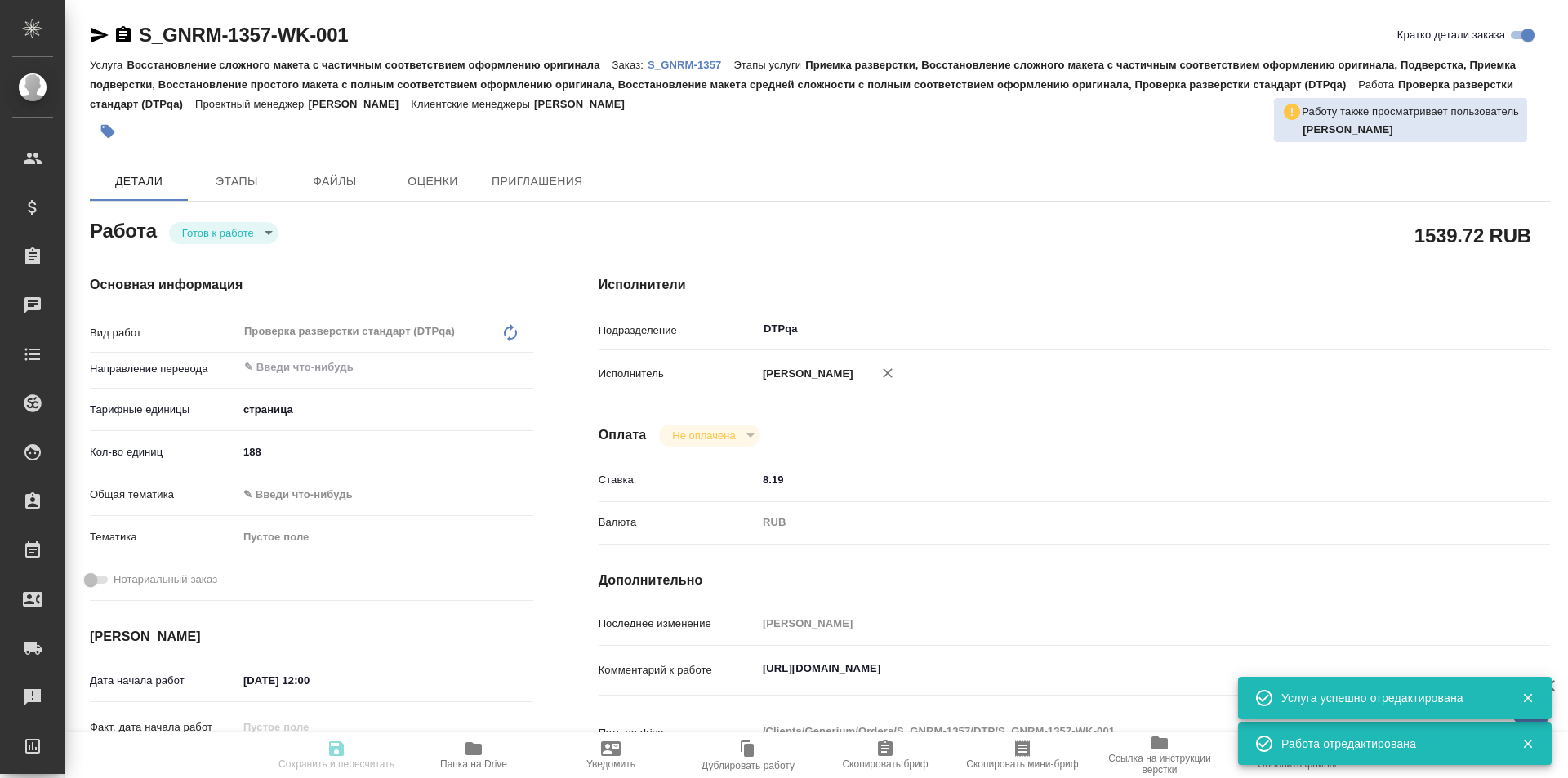
type textarea "x"
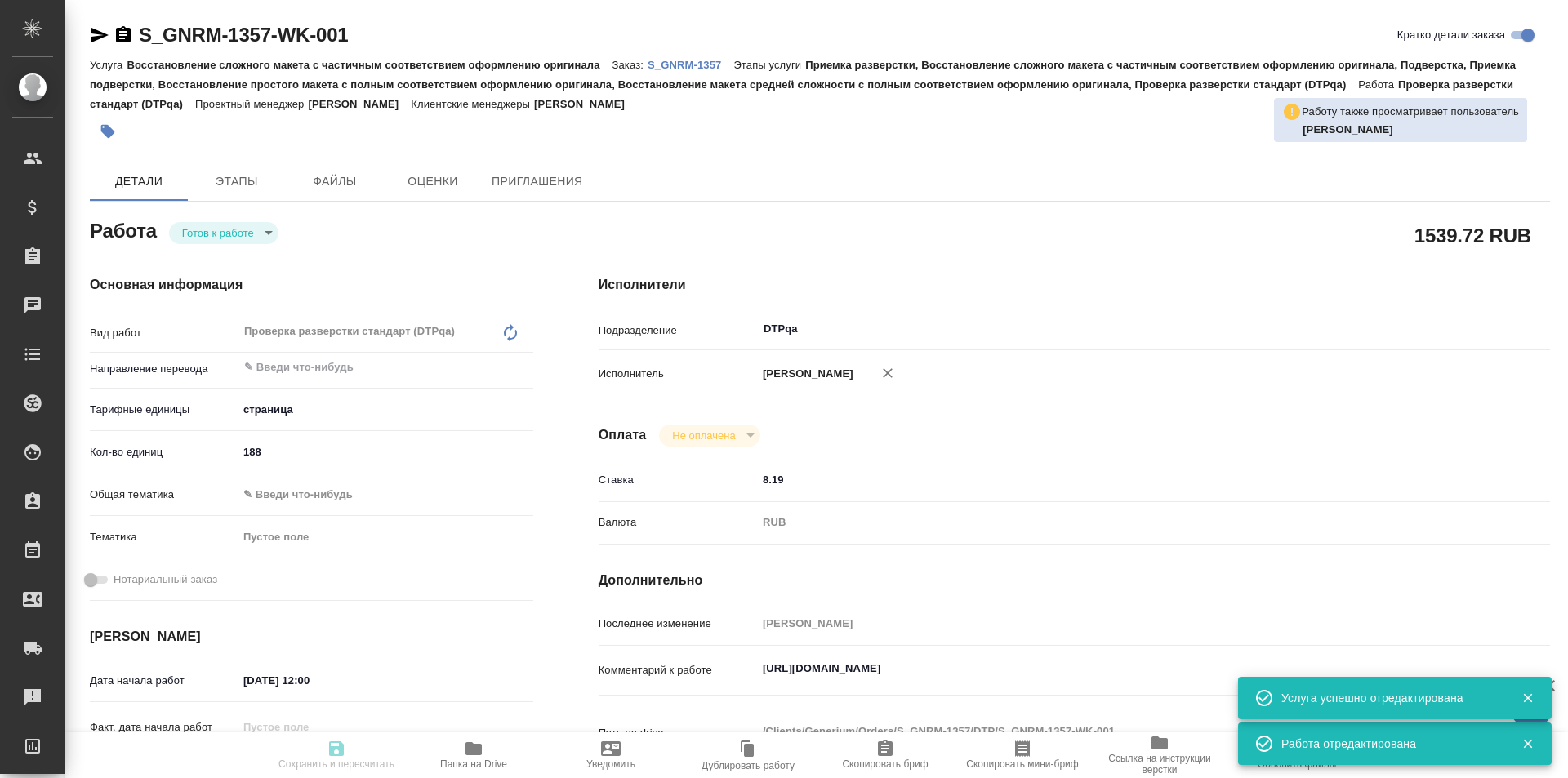
type textarea "x"
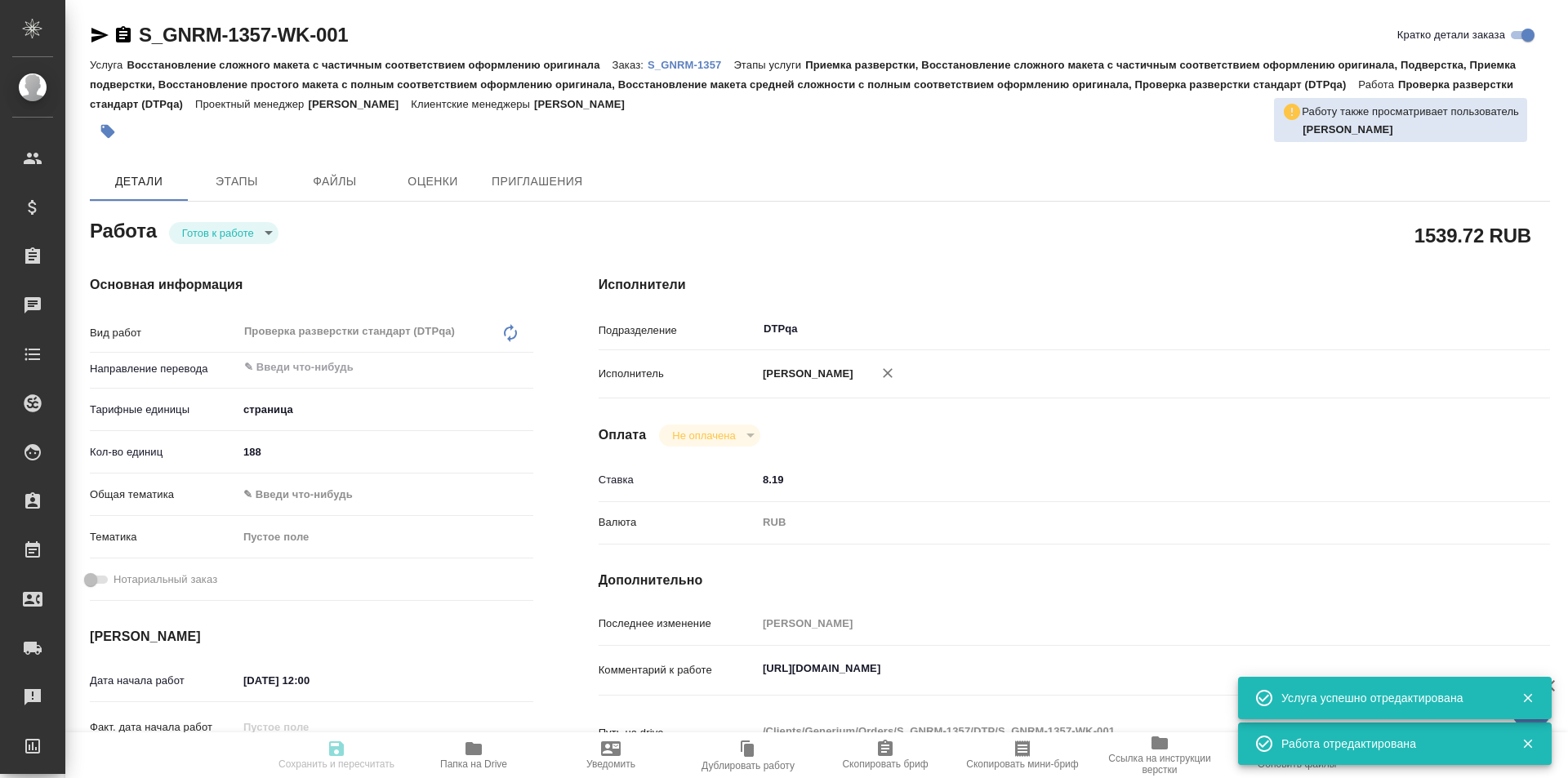
type textarea "x"
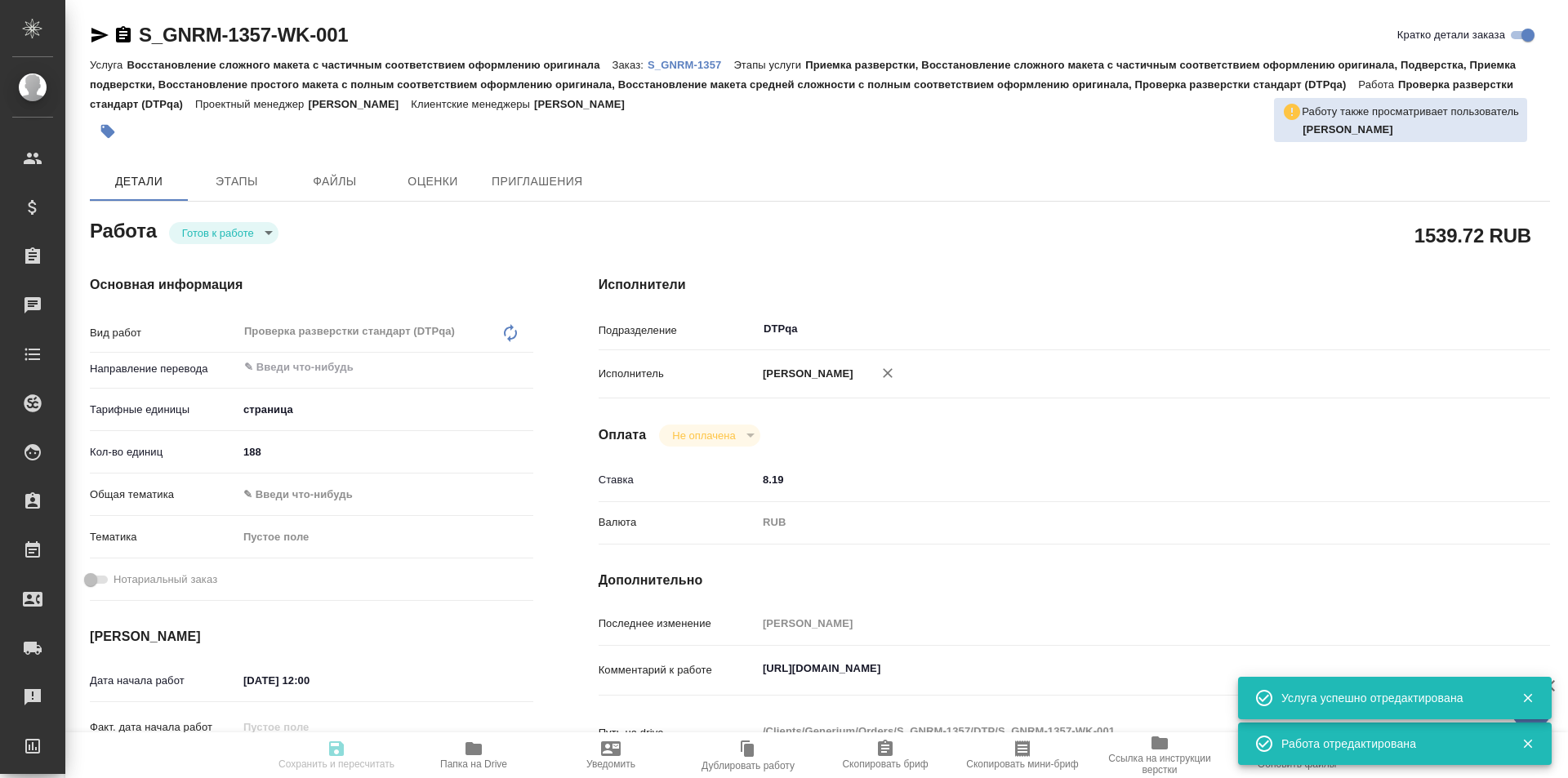
type textarea "x"
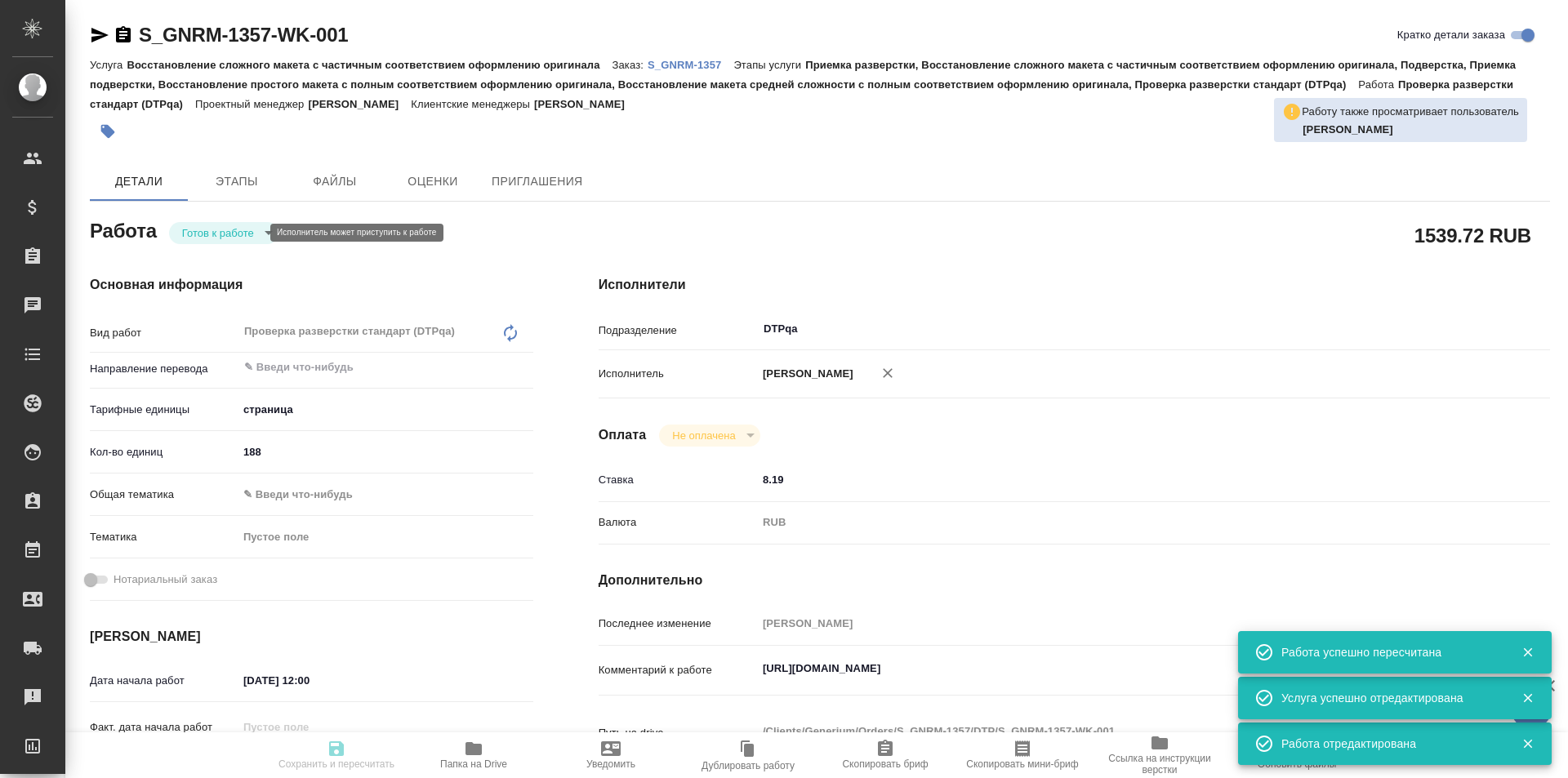
type textarea "x"
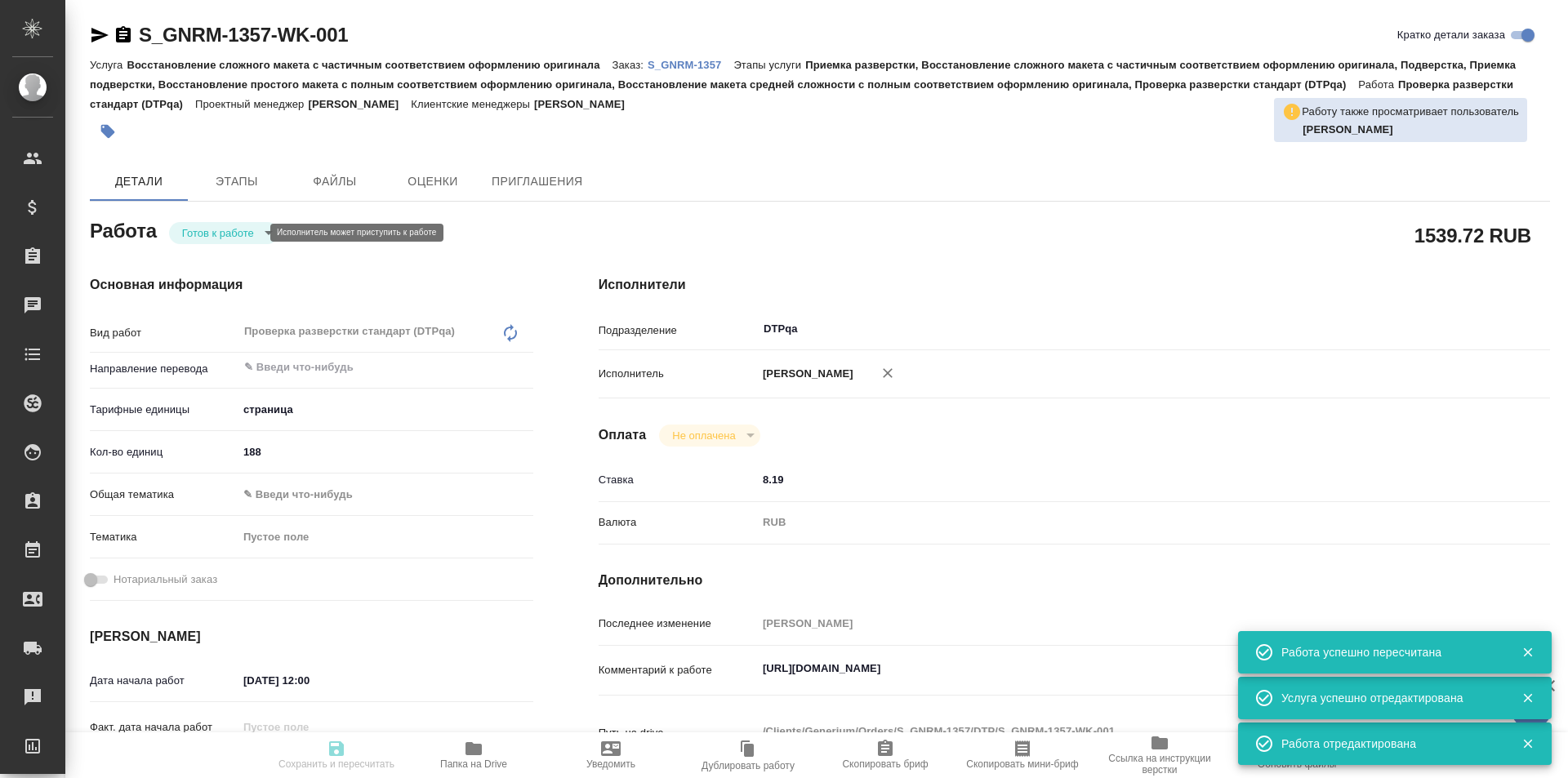
type input "readyForWork"
type textarea "Проверка разверстки стандарт (DTPqa)"
type textarea "x"
type input "5a8b1489cc6b4906c91bfdb2"
type input "188"
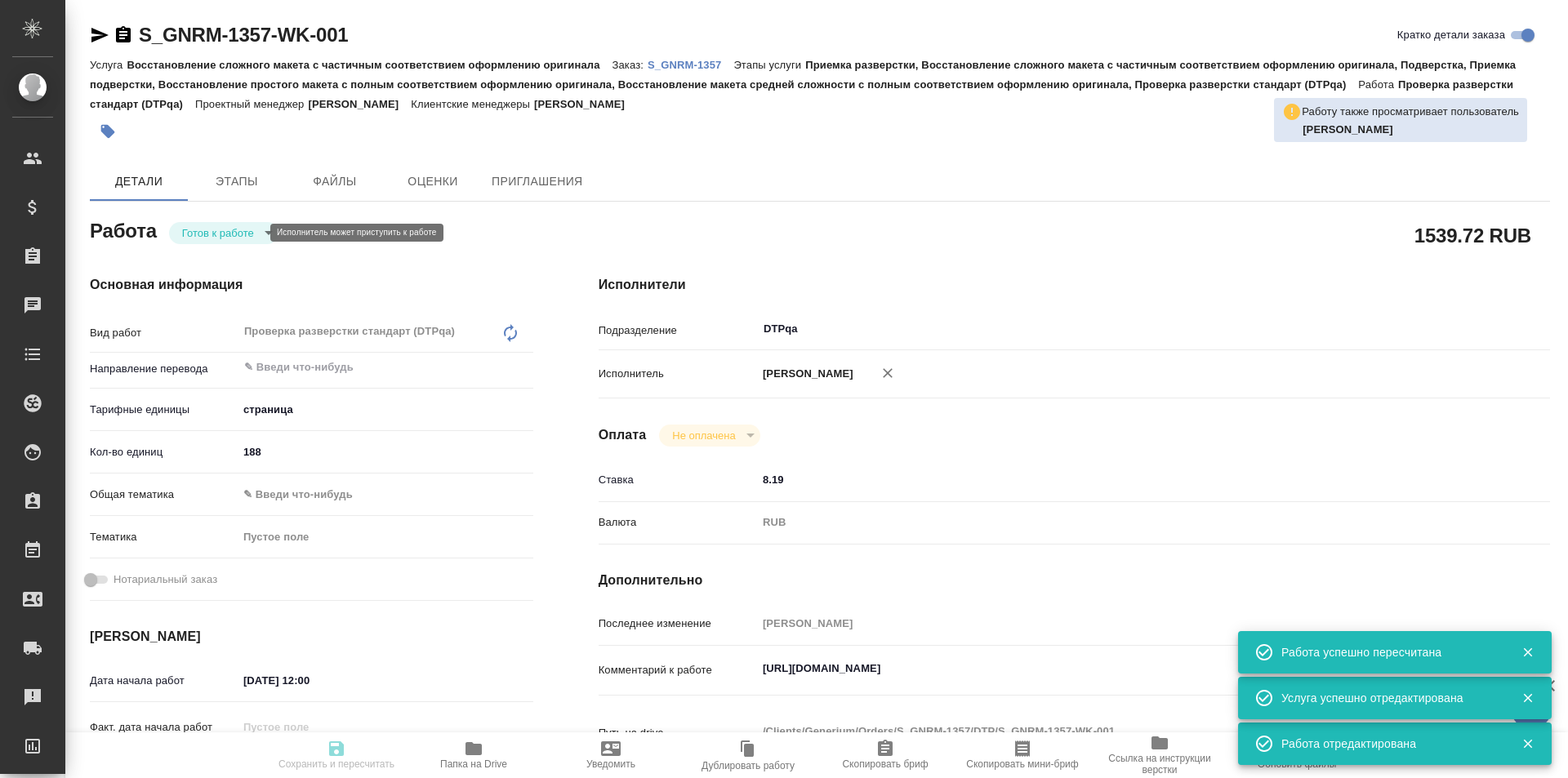
type input "15.09.2025 12:00"
type input "15.09.2025 19:00"
type input "[DATE] 17:00"
type input "DTPqa"
type input "notPayed"
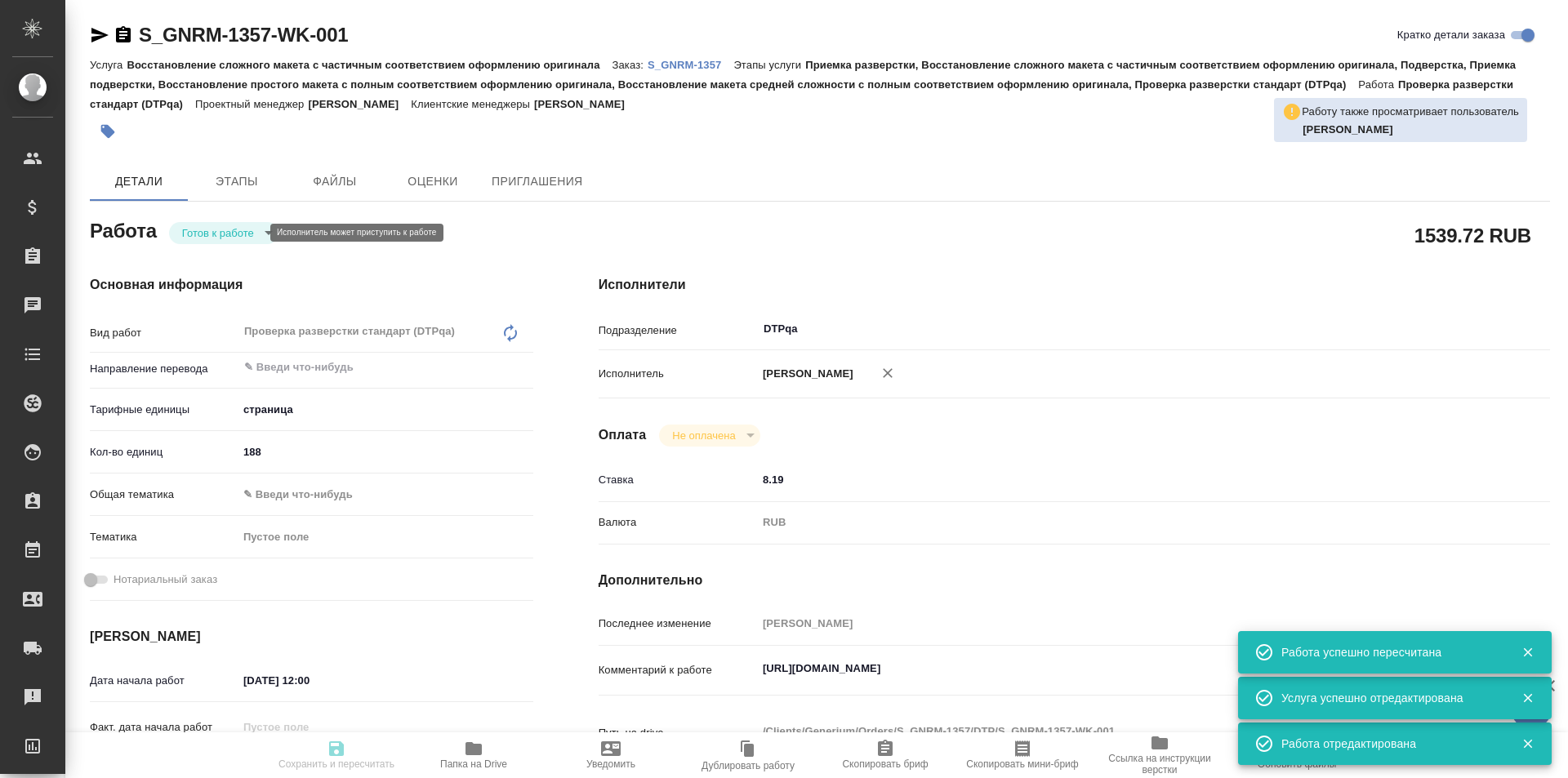
type input "8.19"
type input "RUB"
type input "Исмагилова Диана"
type textarea "https://tera.awatera.com/Work/68bfdadeb8109d269c853f36/"
type textarea "x"
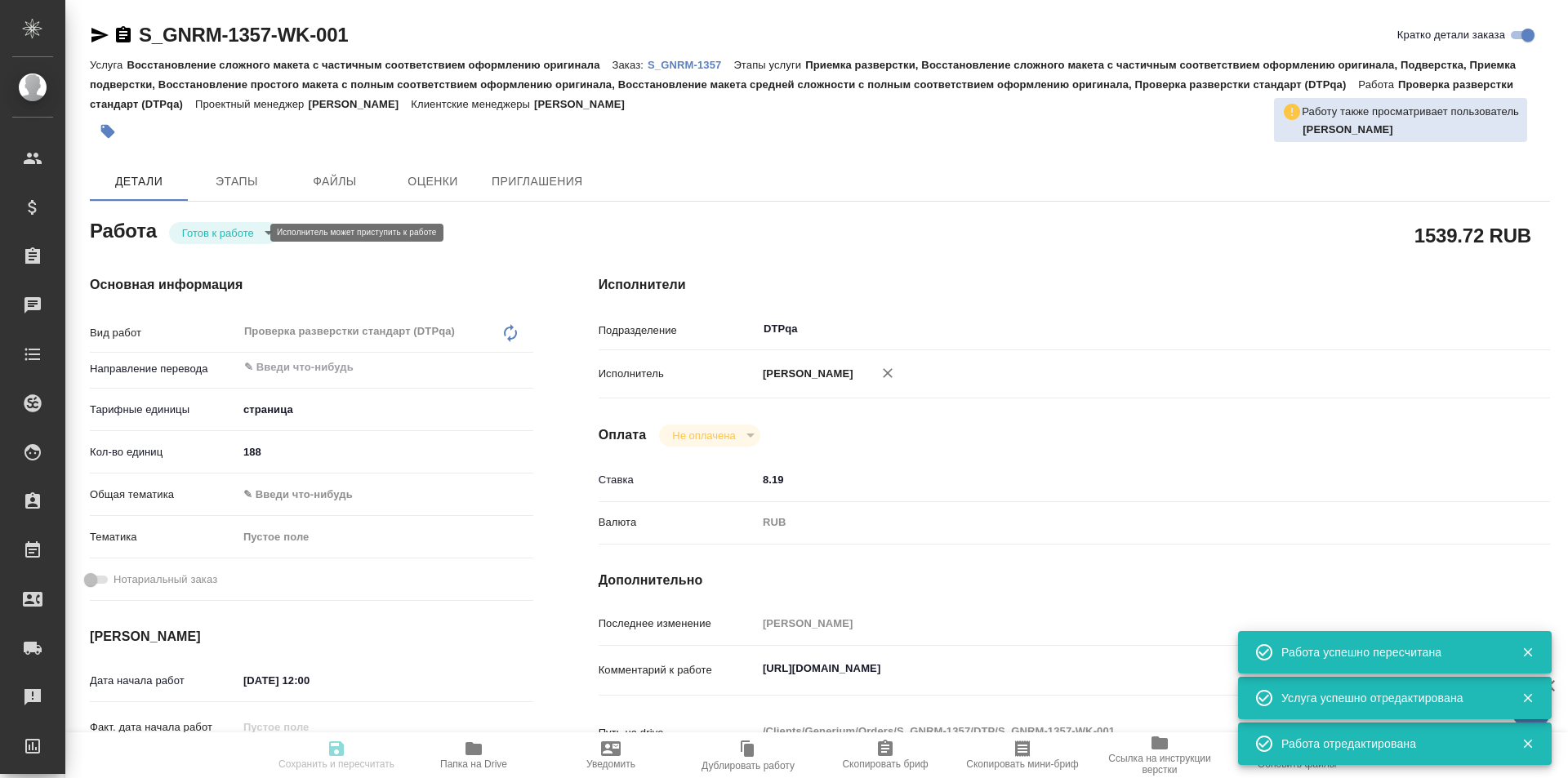
type textarea "/Clients/Generium/Orders/S_GNRM-1357/DTP/S_GNRM-1357-WK-001"
type textarea "x"
type input "S_GNRM-1357"
type input "Восстановление сложного макета с частичным соответствием оформлению оригинала"
type input "Приемка разверстки, Восстановление сложного макета с частичным соответствием оф…"
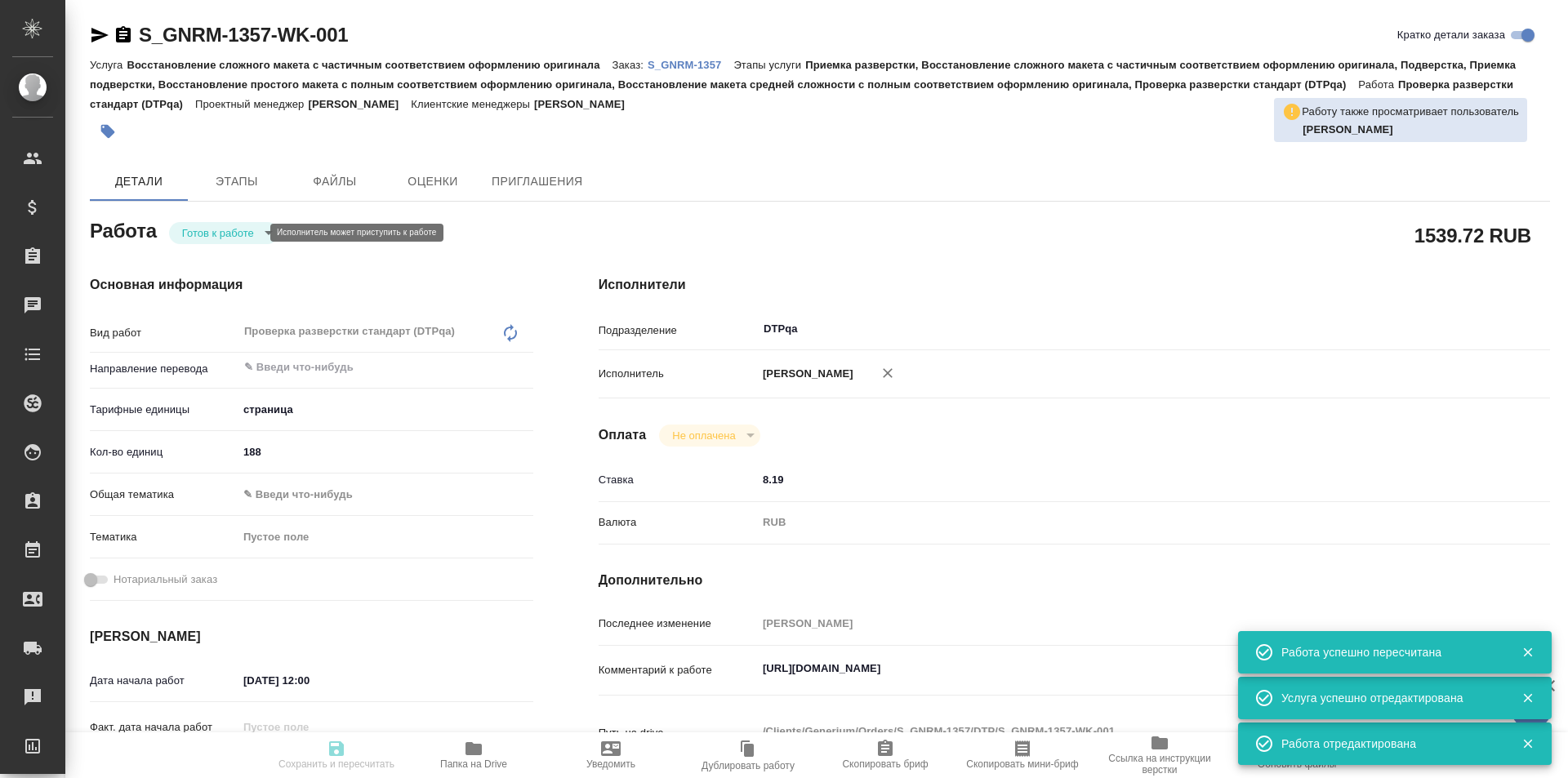
type input "[PERSON_NAME]"
type input "/Clients/Generium/Orders/S_GNRM-1357"
type textarea "x"
type textarea "[PERSON_NAME] Вас взять в перевод с русского на английский язык документы по сс…"
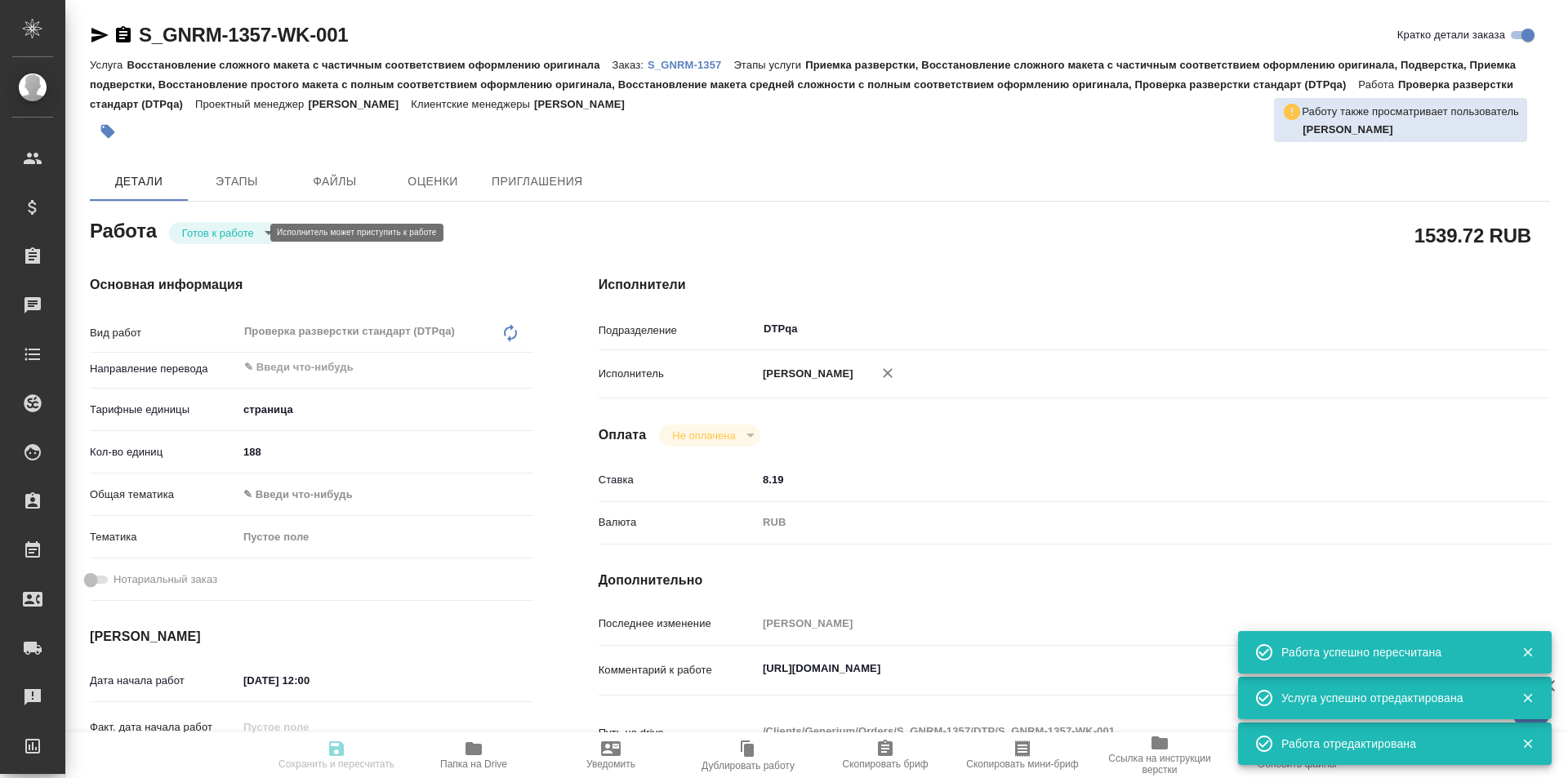
type textarea "x"
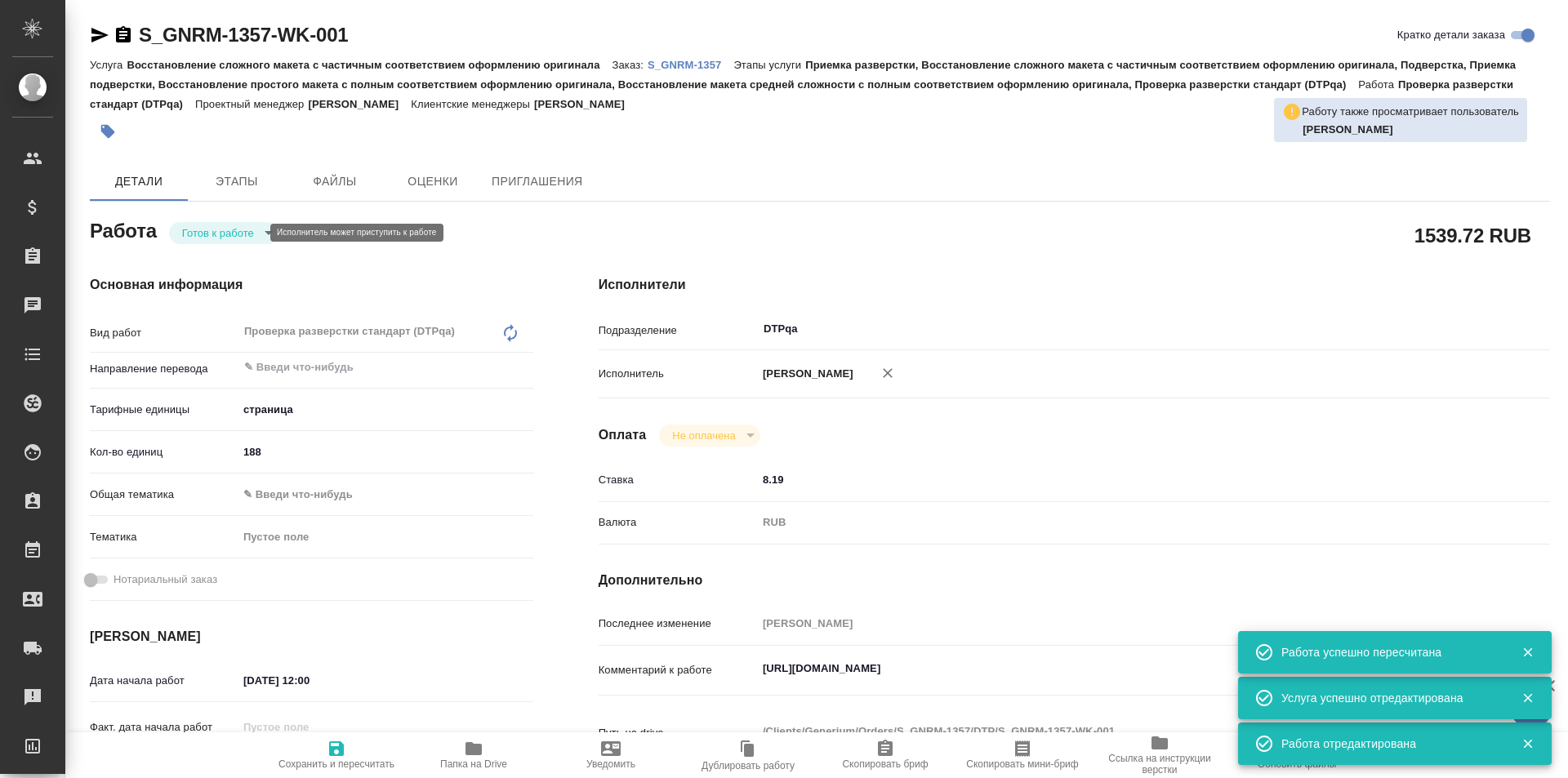
type textarea "x"
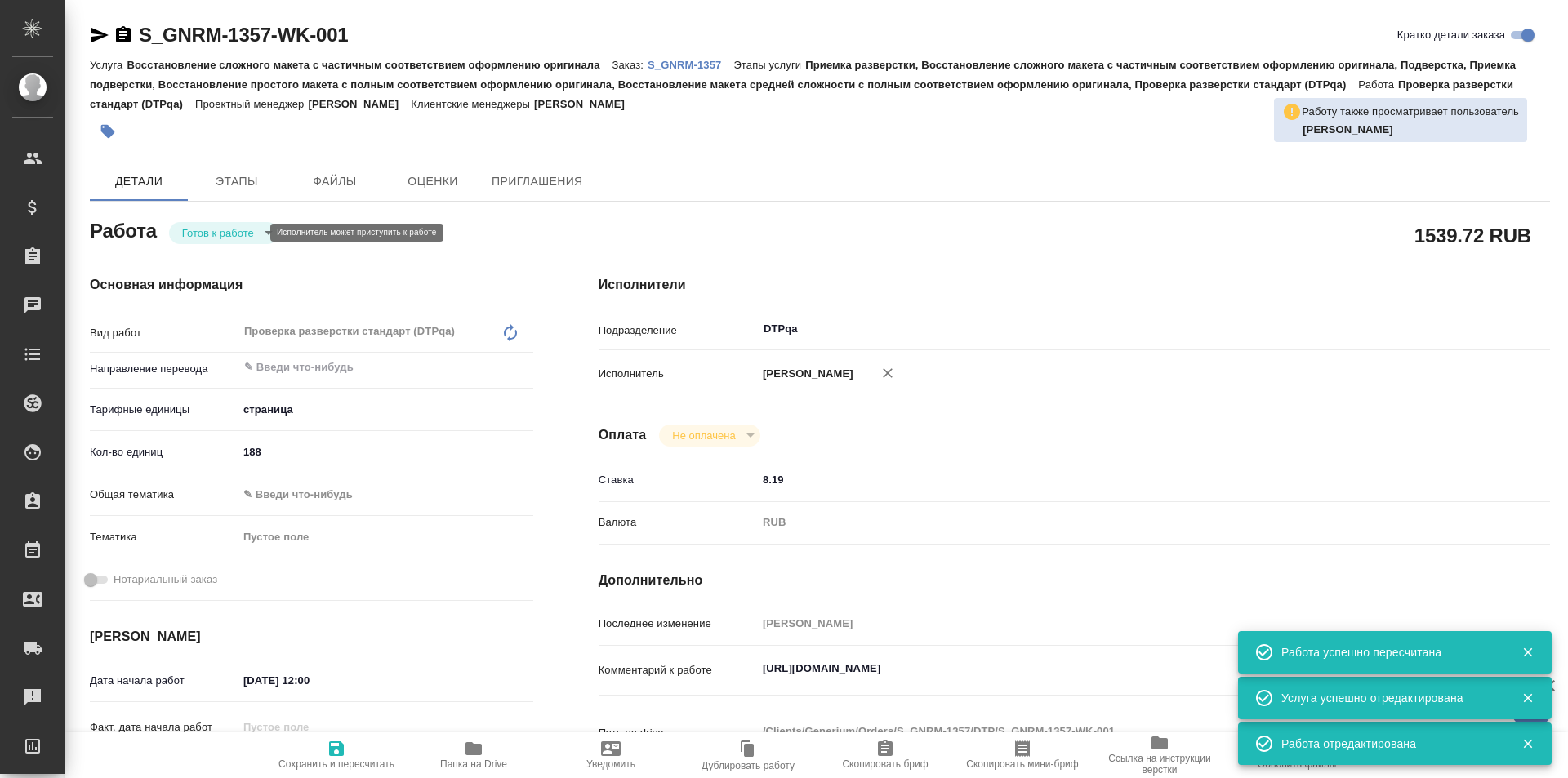
type textarea "x"
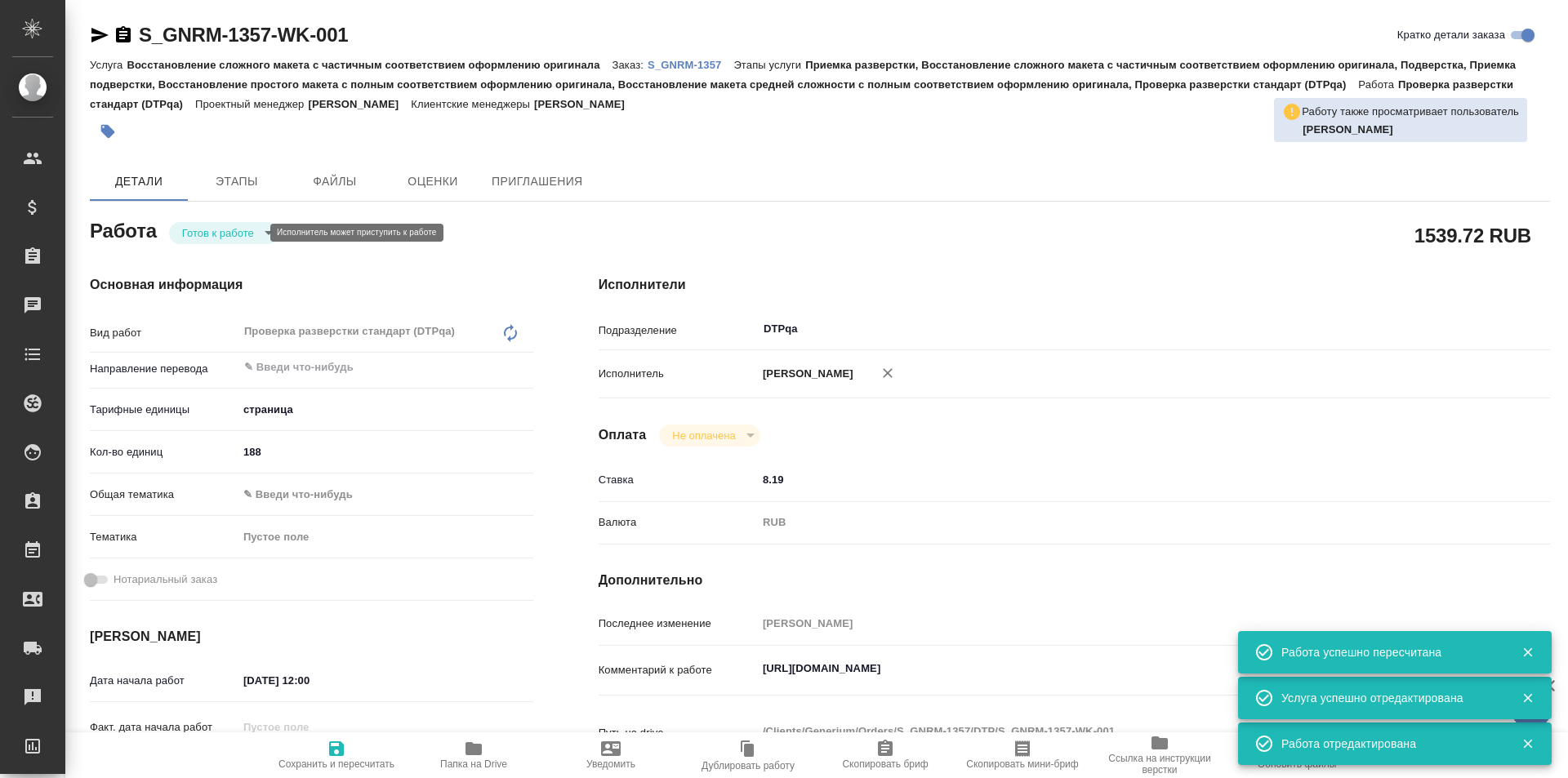
type textarea "x"
click at [250, 236] on body "🙏 .cls-1 fill:#fff; AWATERA Ismagilova Diana Клиенты Спецификации Заказы Чаты T…" at bounding box center [784, 389] width 1568 height 778
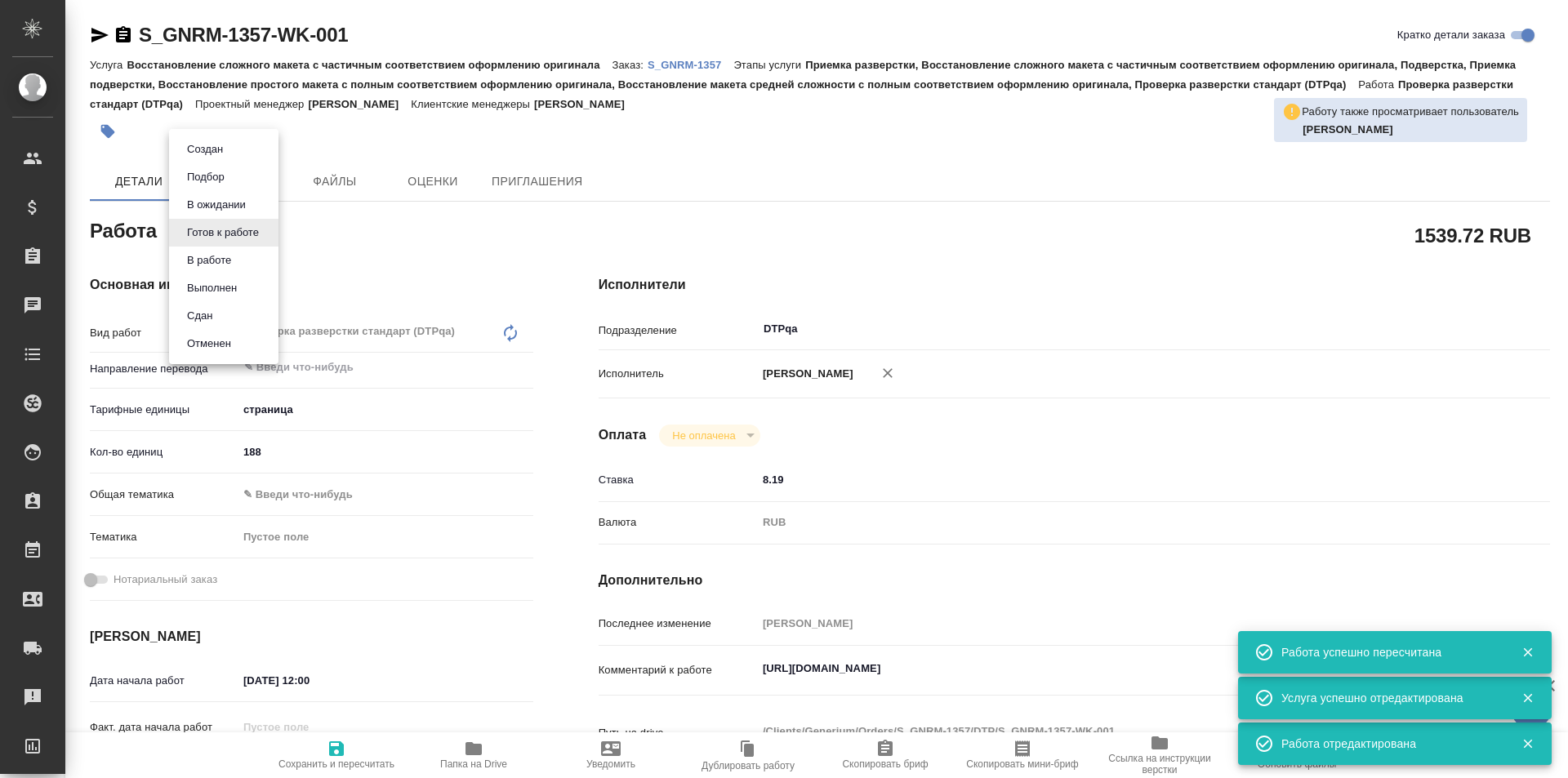
type textarea "x"
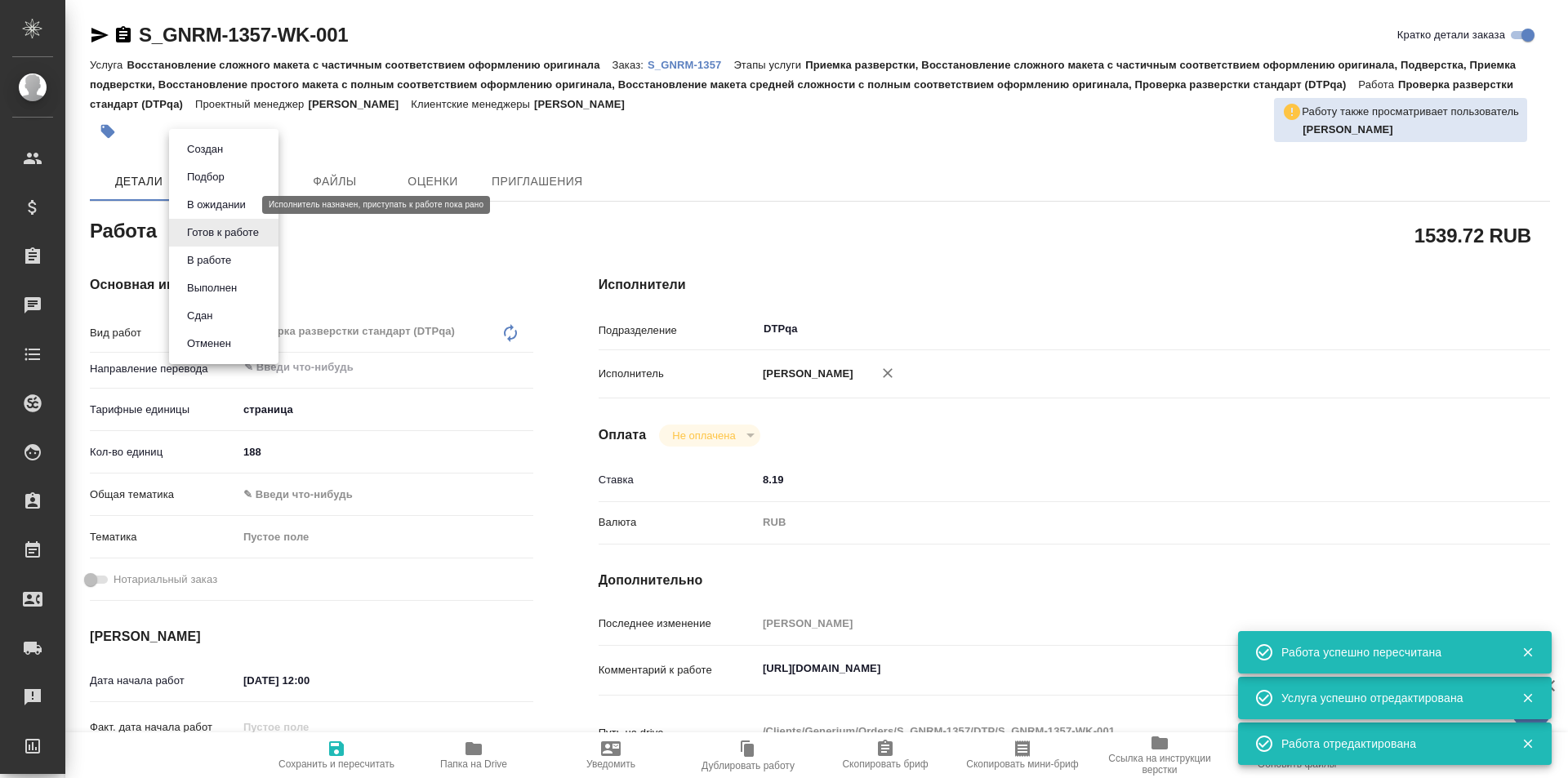
type textarea "x"
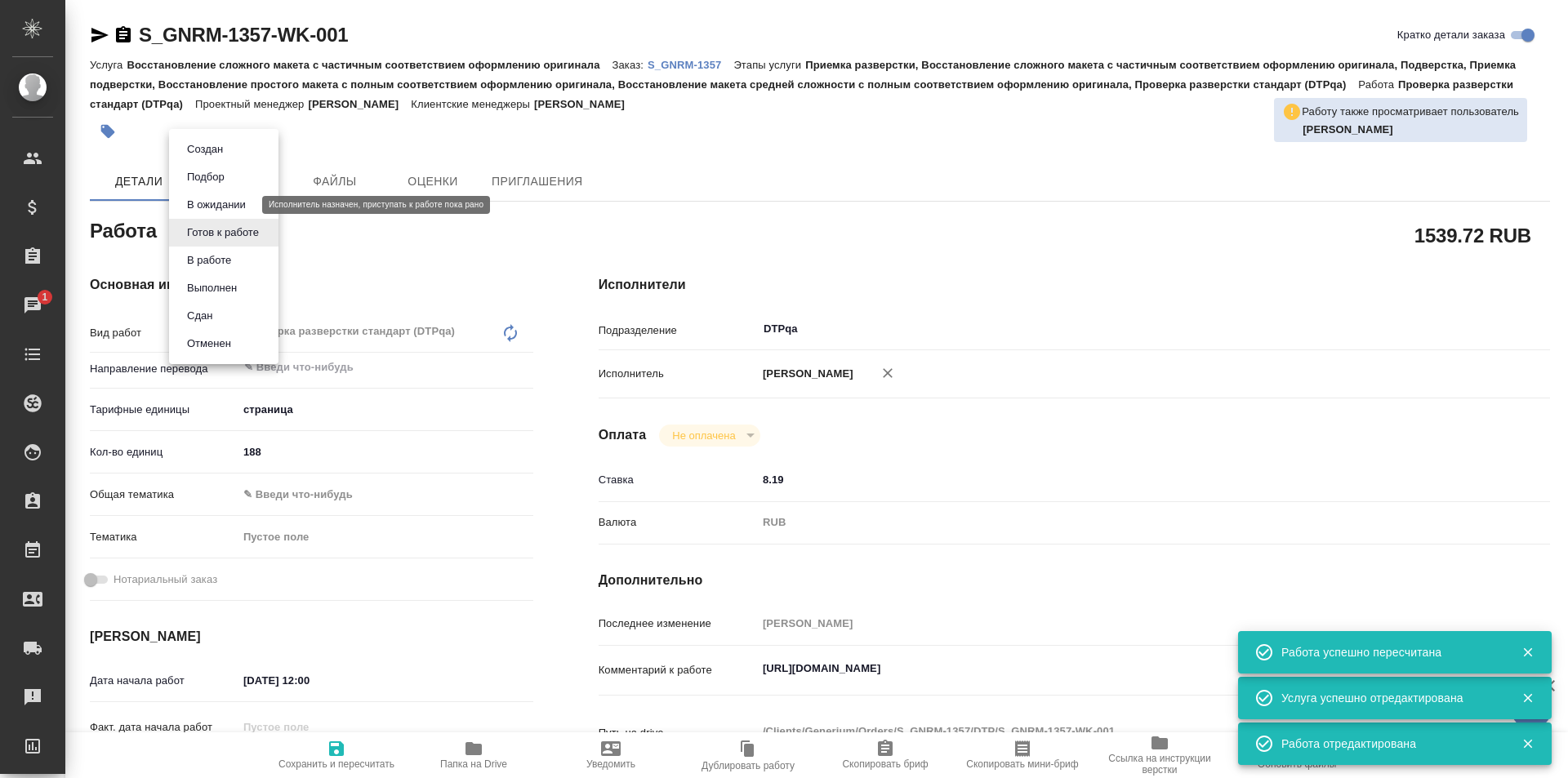
click at [239, 204] on button "В ожидании" at bounding box center [217, 205] width 68 height 18
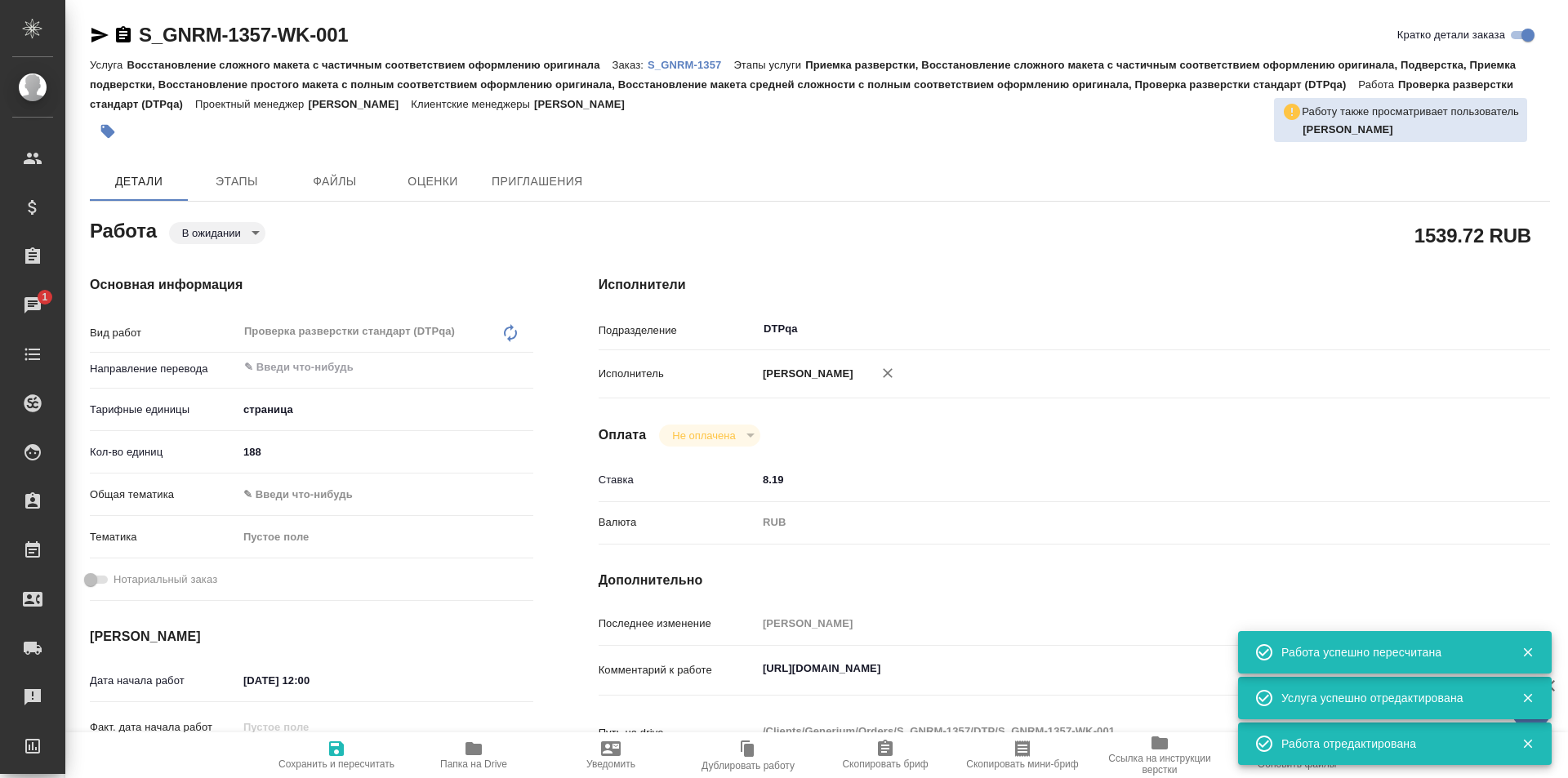
type textarea "x"
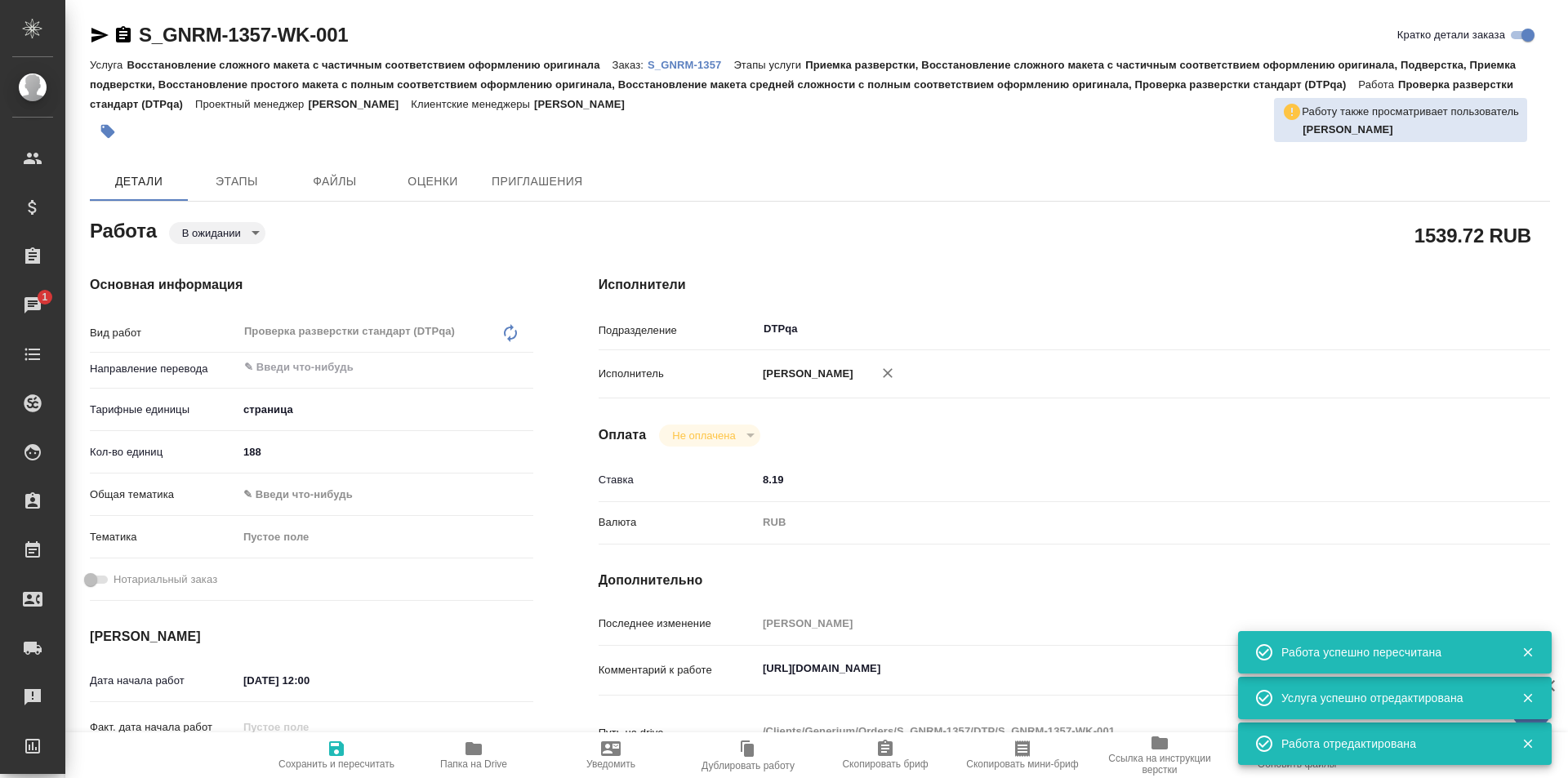
type textarea "x"
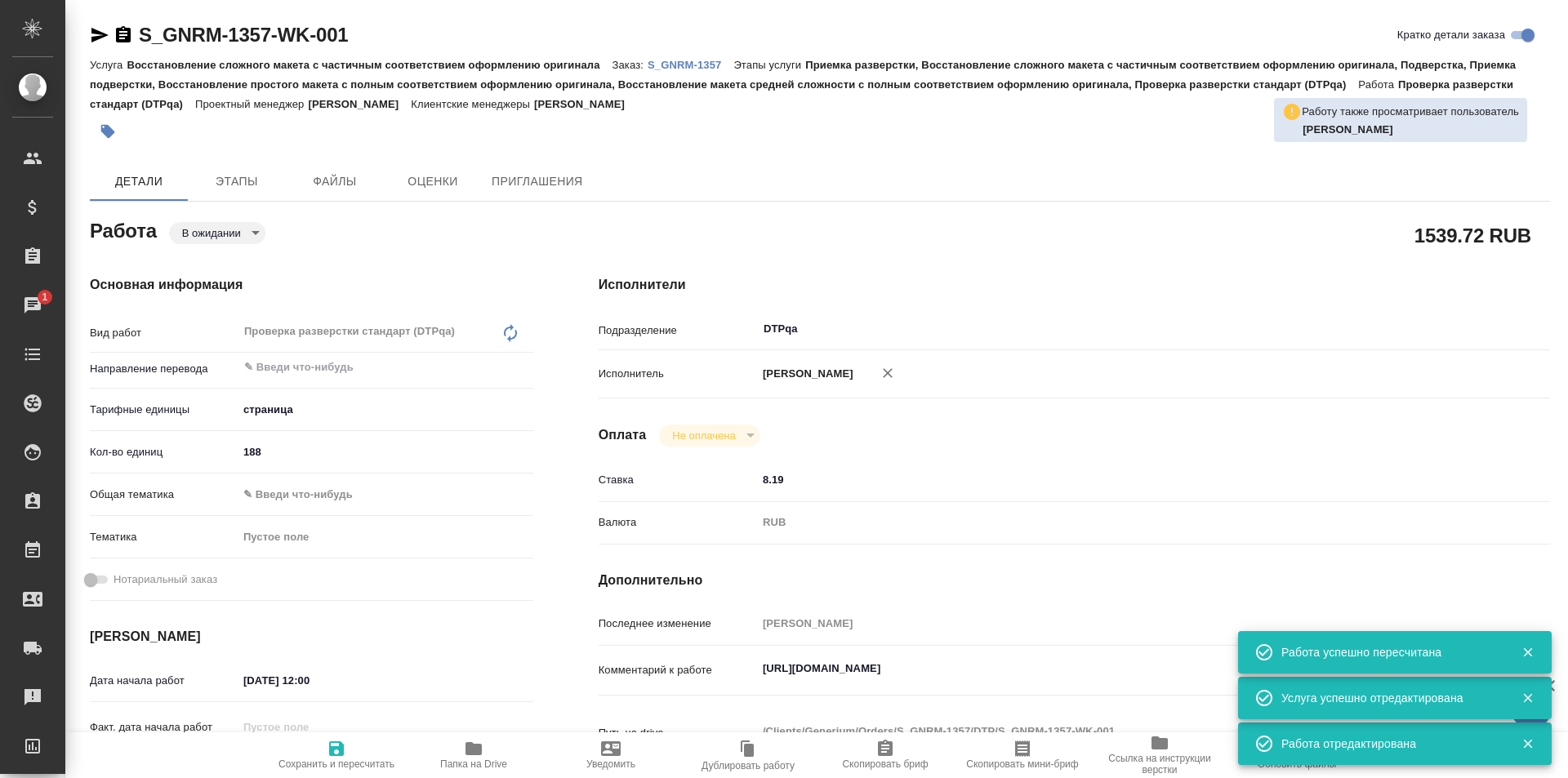
type textarea "x"
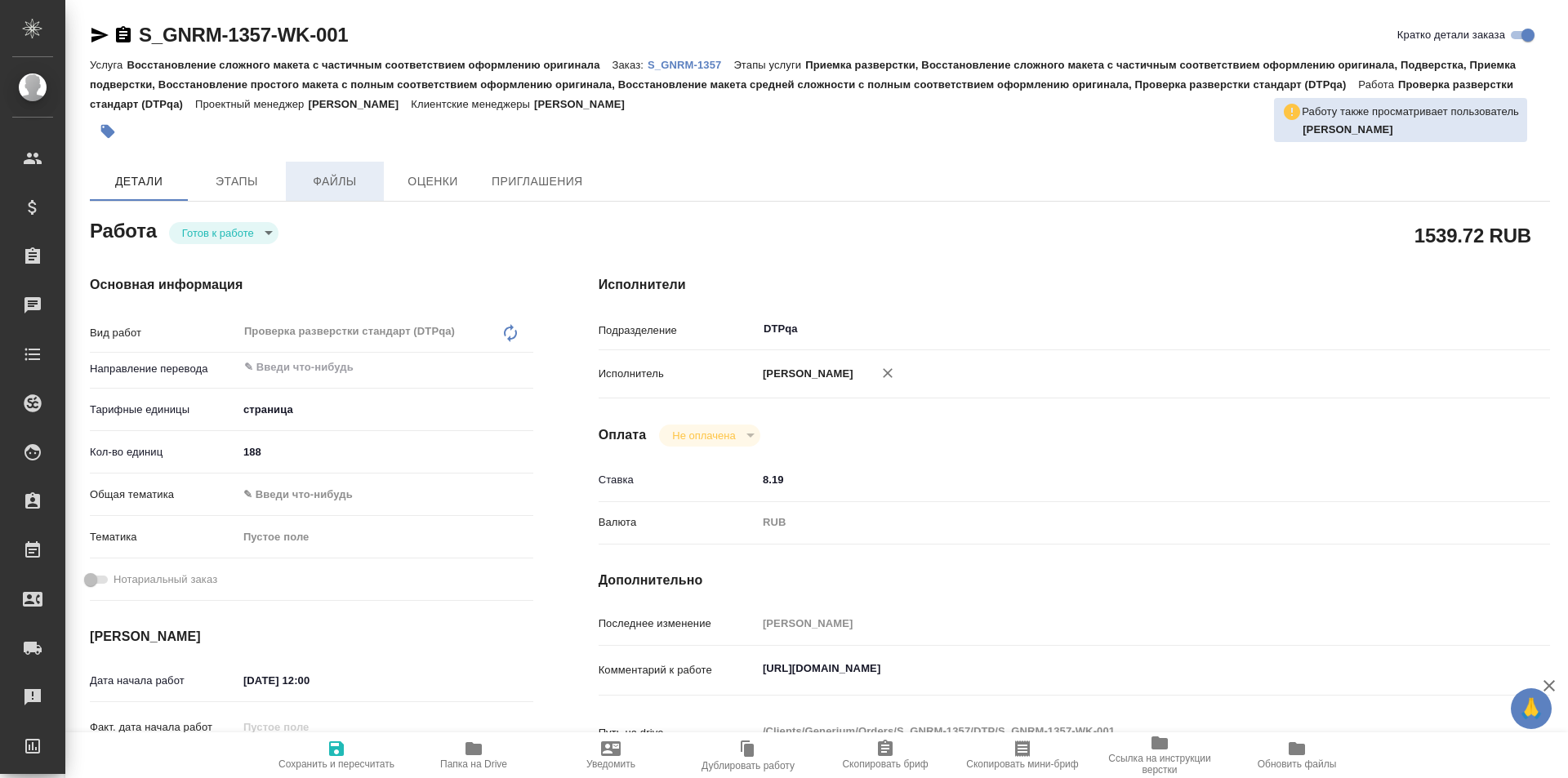
type textarea "x"
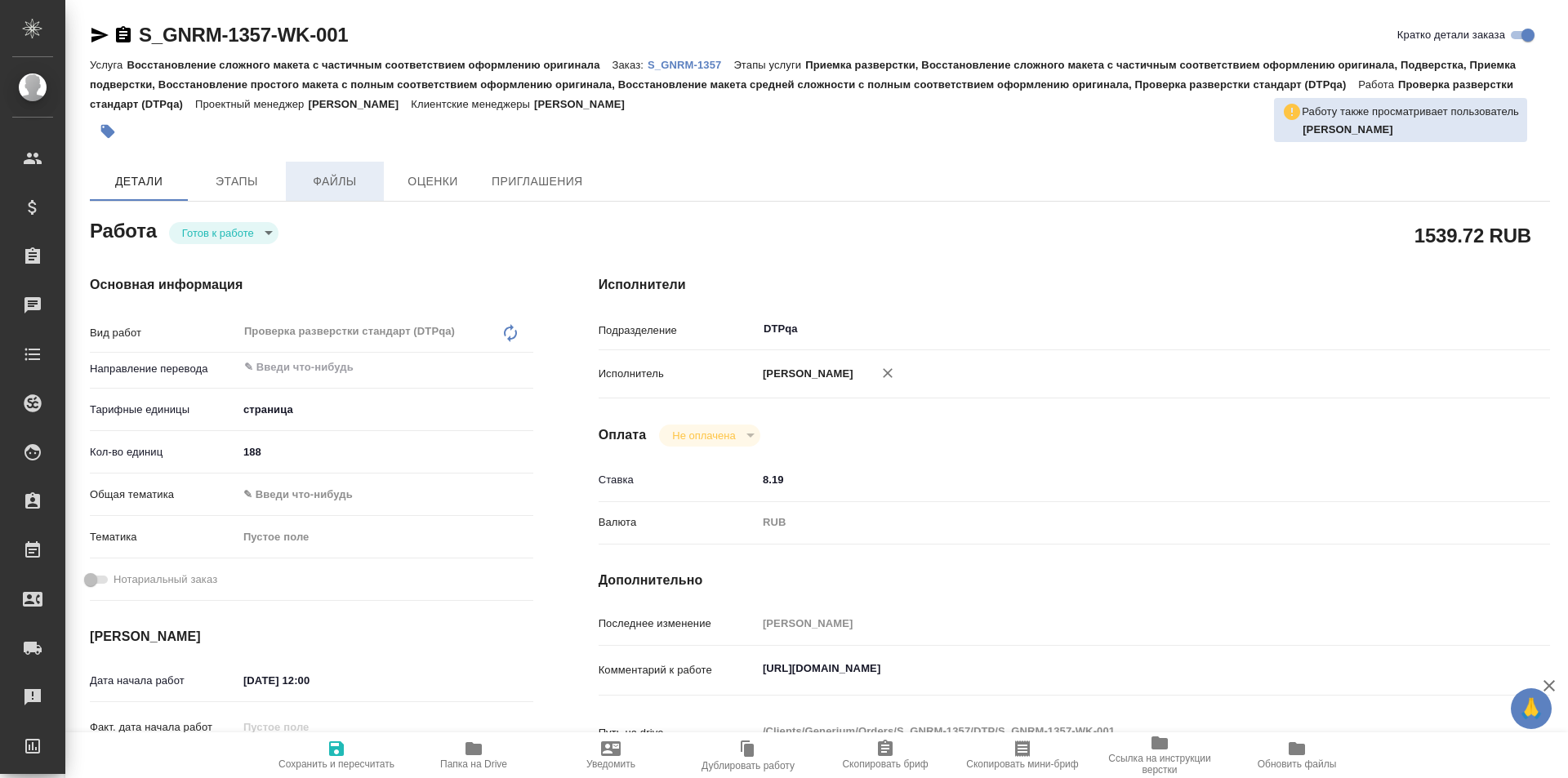
type textarea "x"
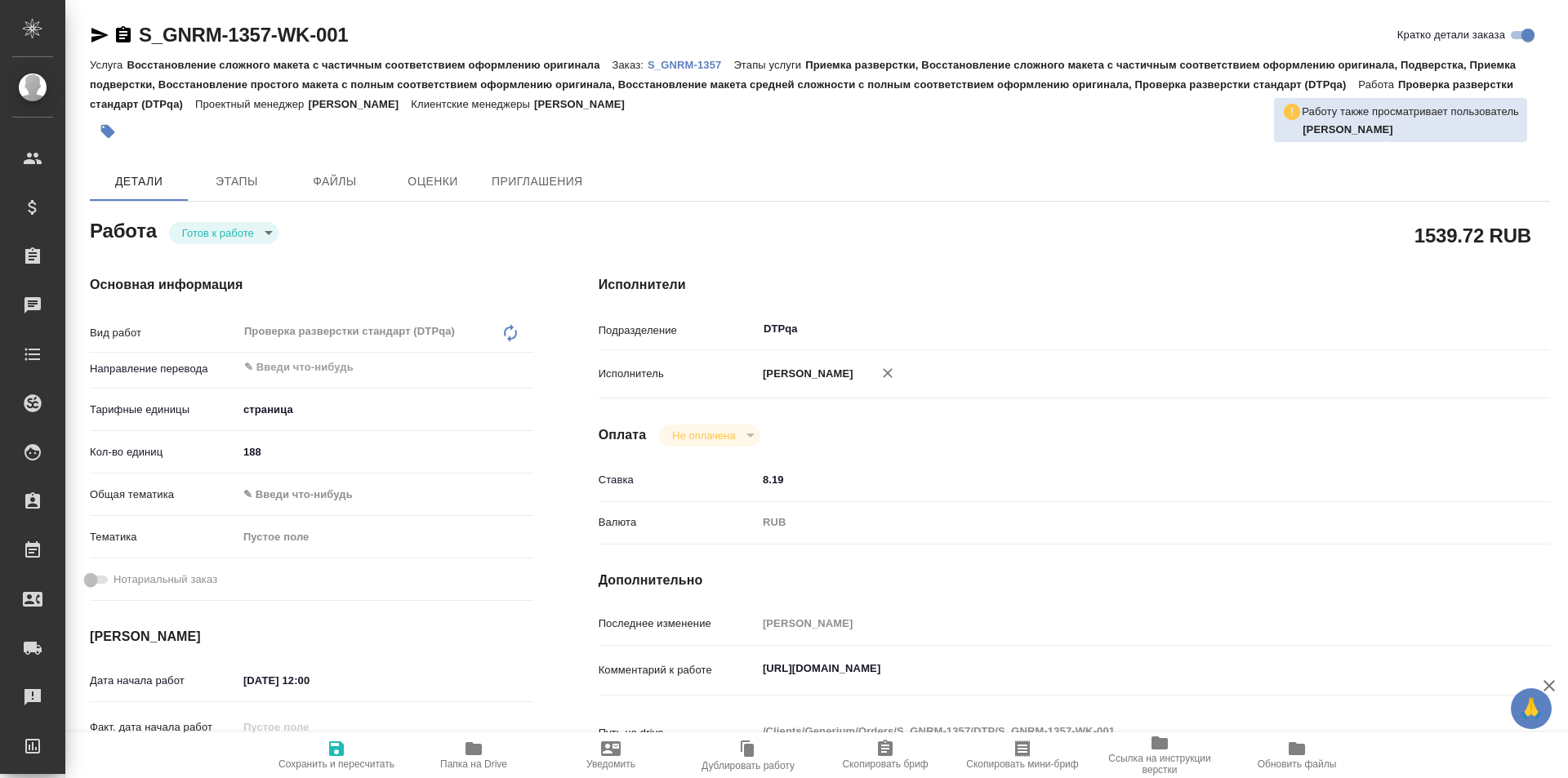
type textarea "x"
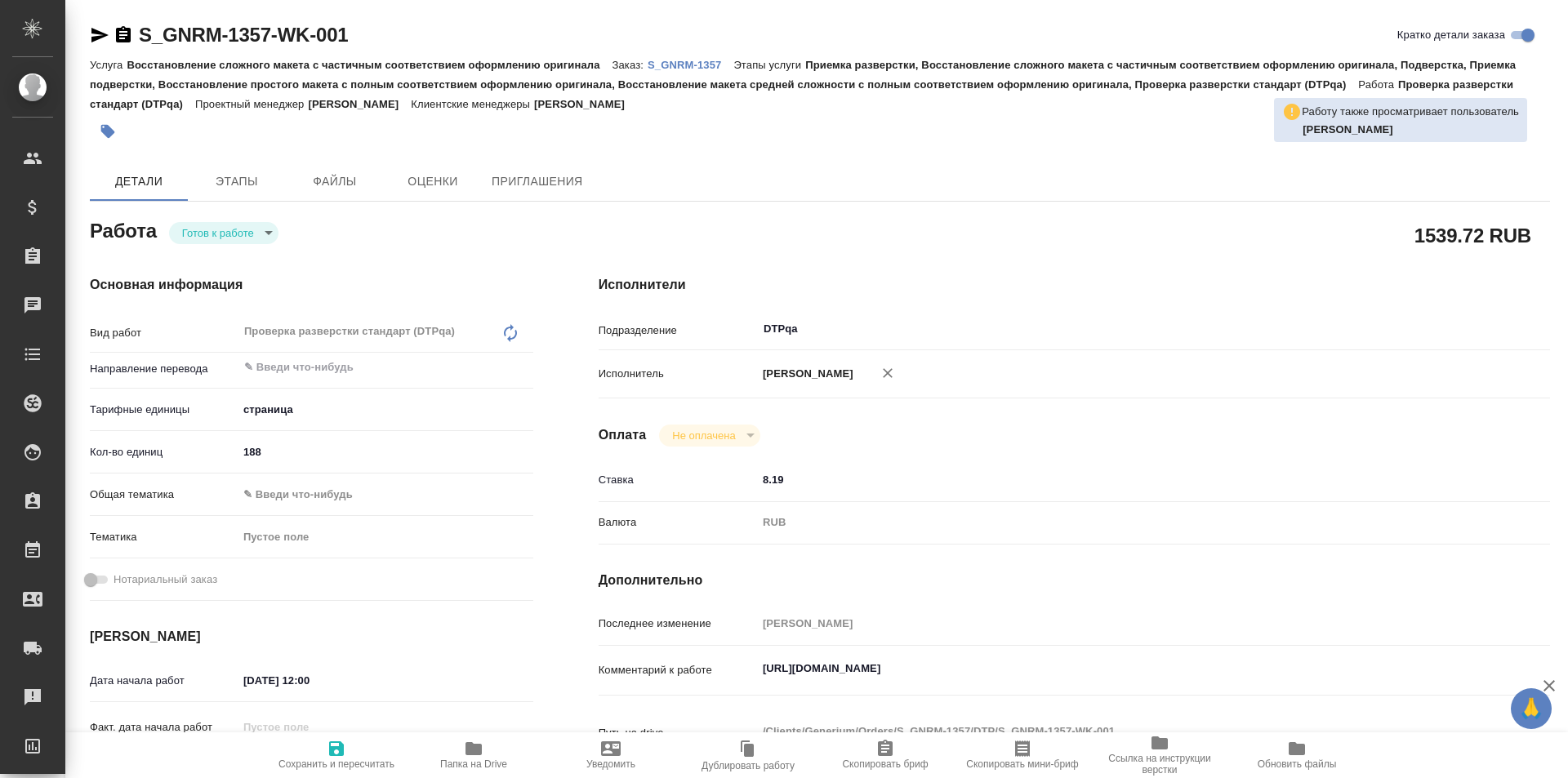
type textarea "x"
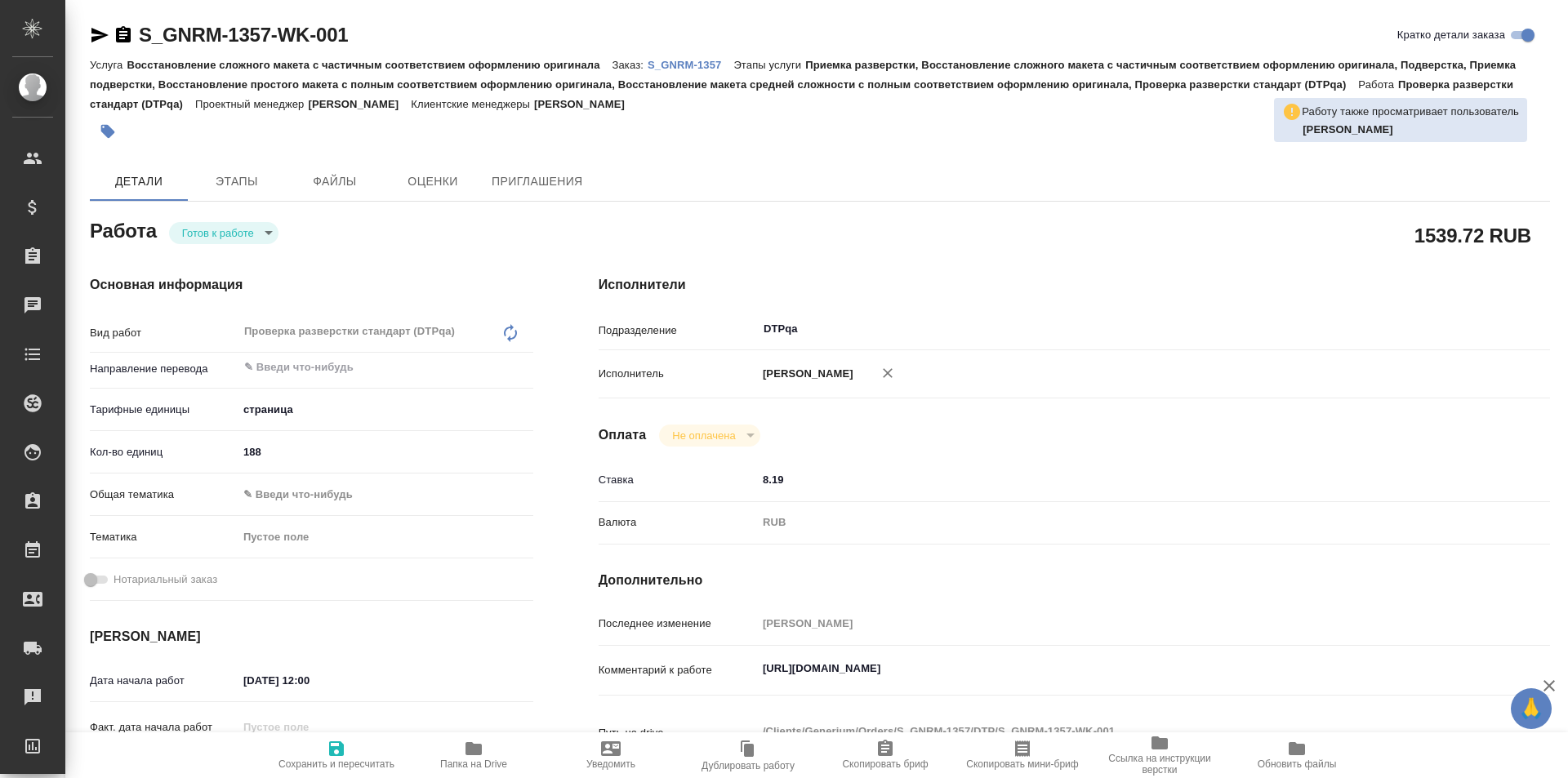
click at [243, 230] on body "🙏 .cls-1 fill:#fff; AWATERA Ismagilova [PERSON_NAME] Спецификации Заказы Чаты T…" at bounding box center [784, 389] width 1568 height 778
type textarea "x"
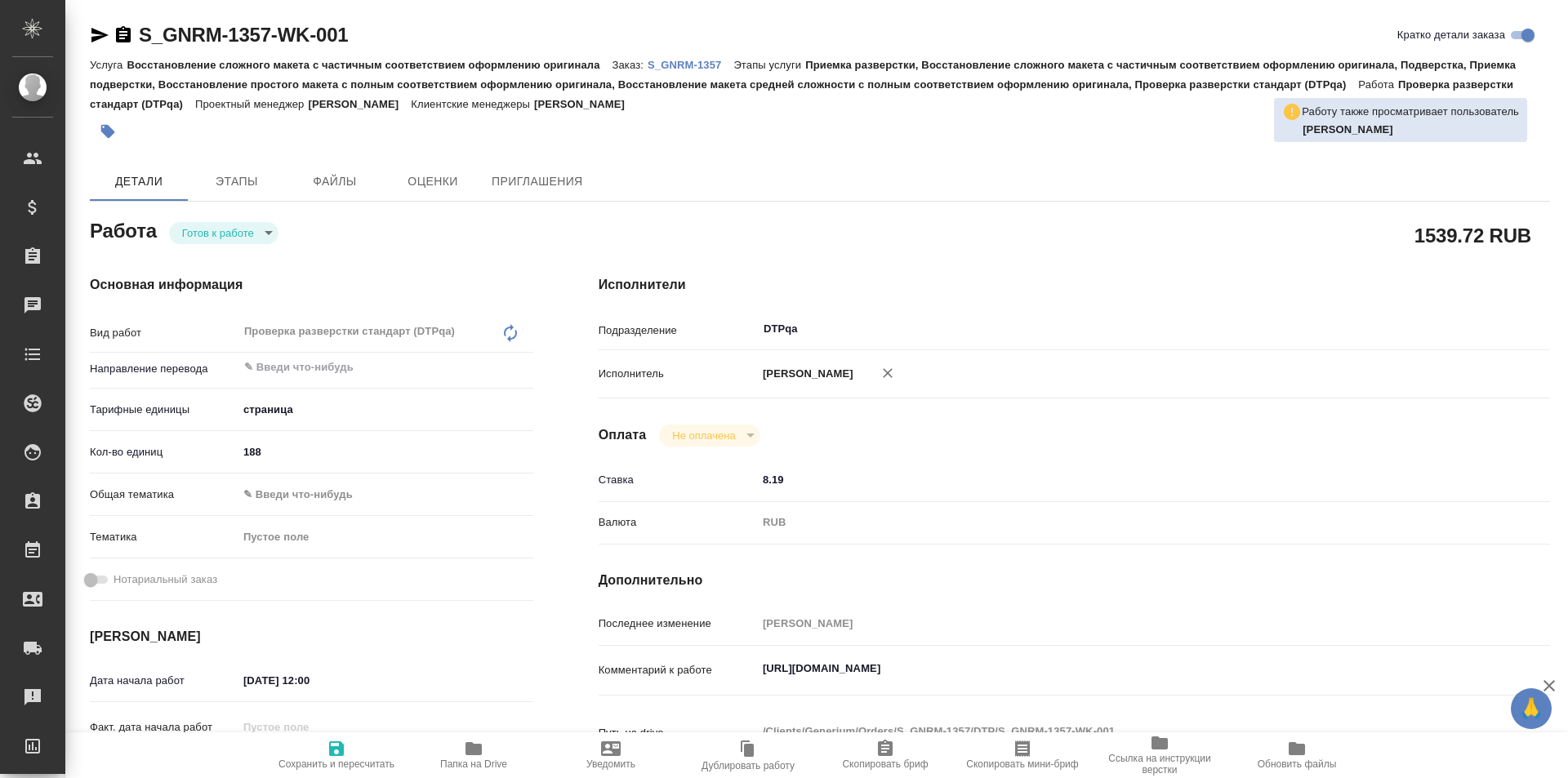
type textarea "x"
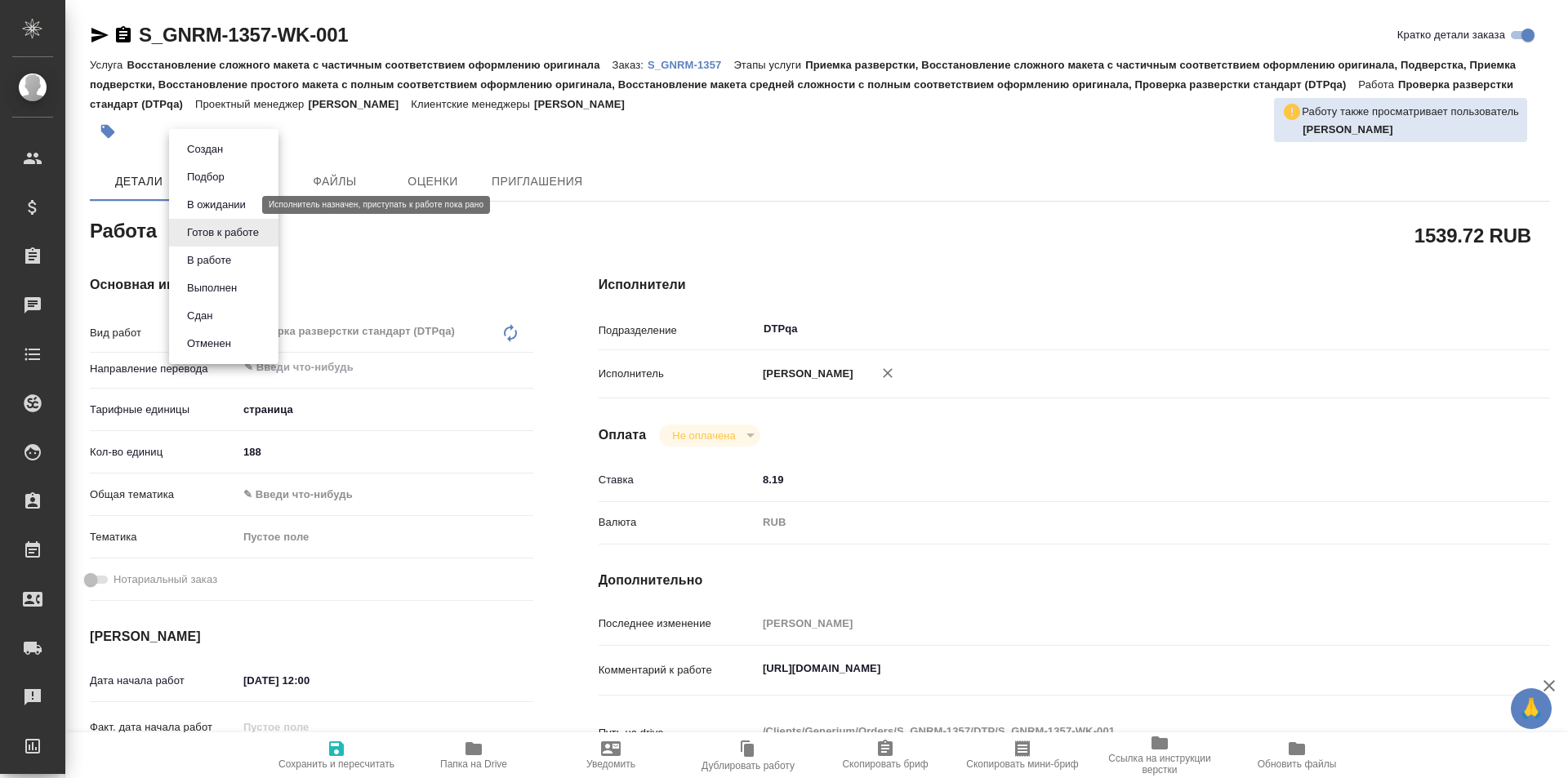
click at [217, 208] on button "В ожидании" at bounding box center [217, 205] width 68 height 18
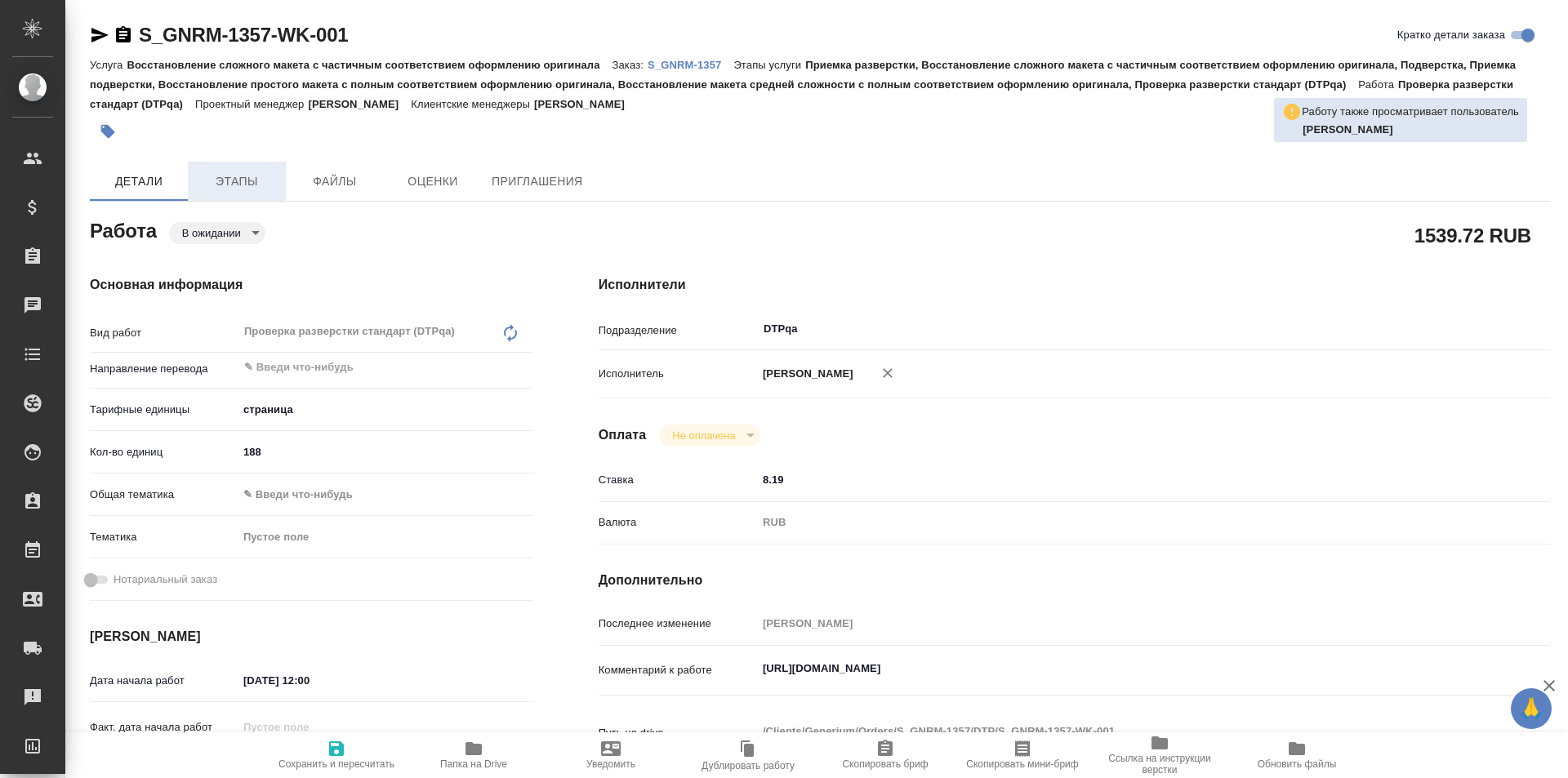
type textarea "x"
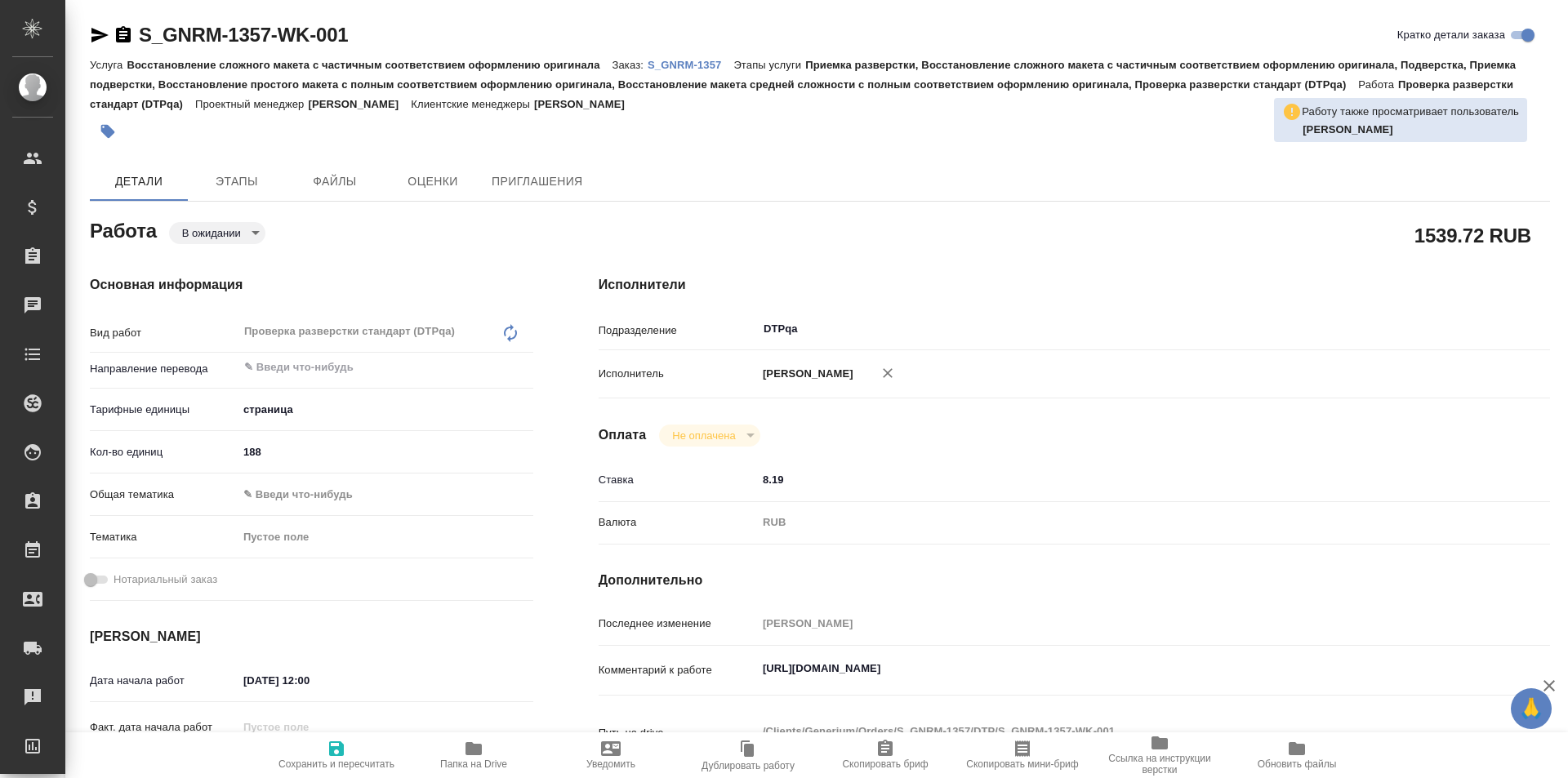
type textarea "x"
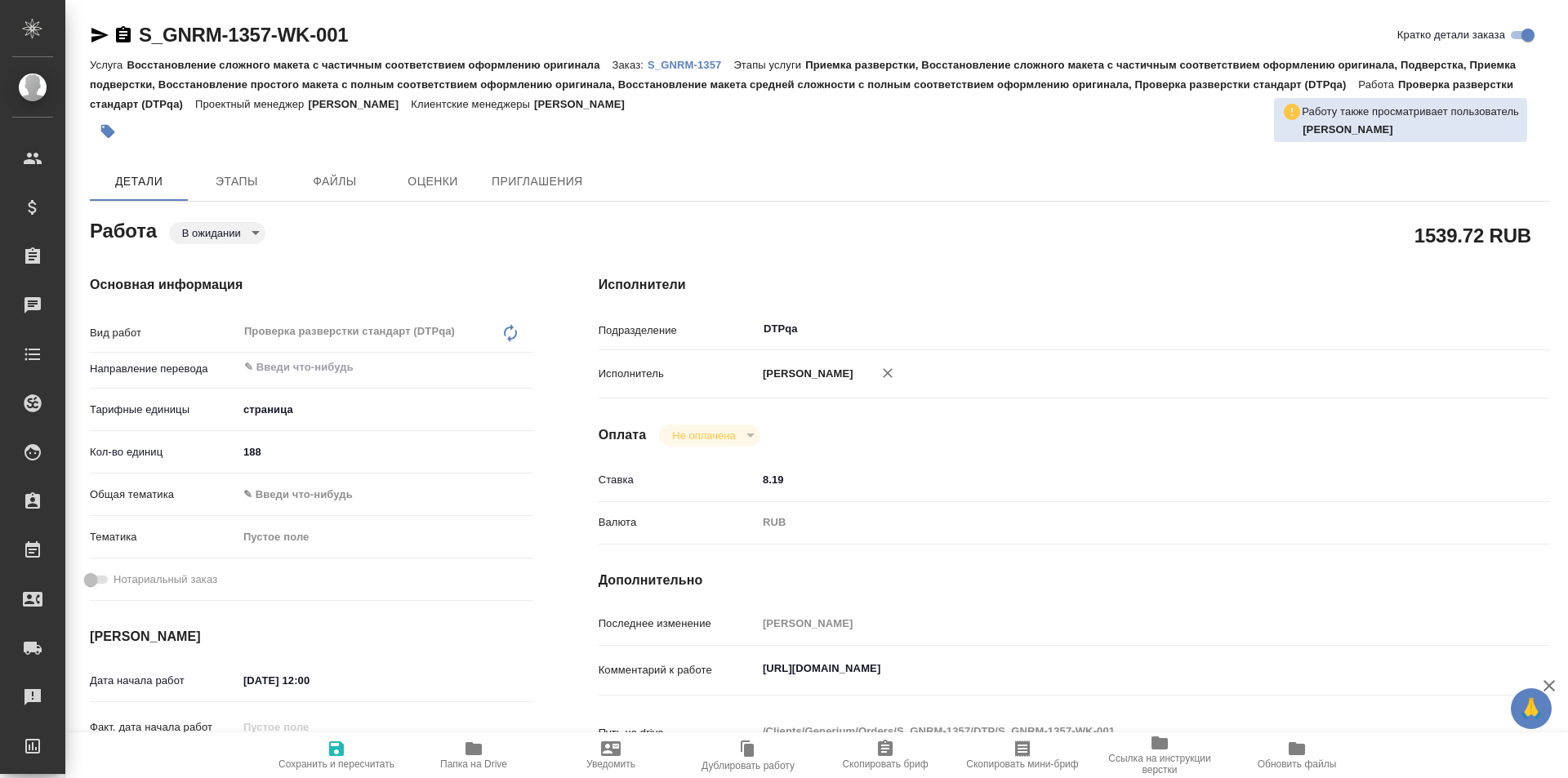
type textarea "x"
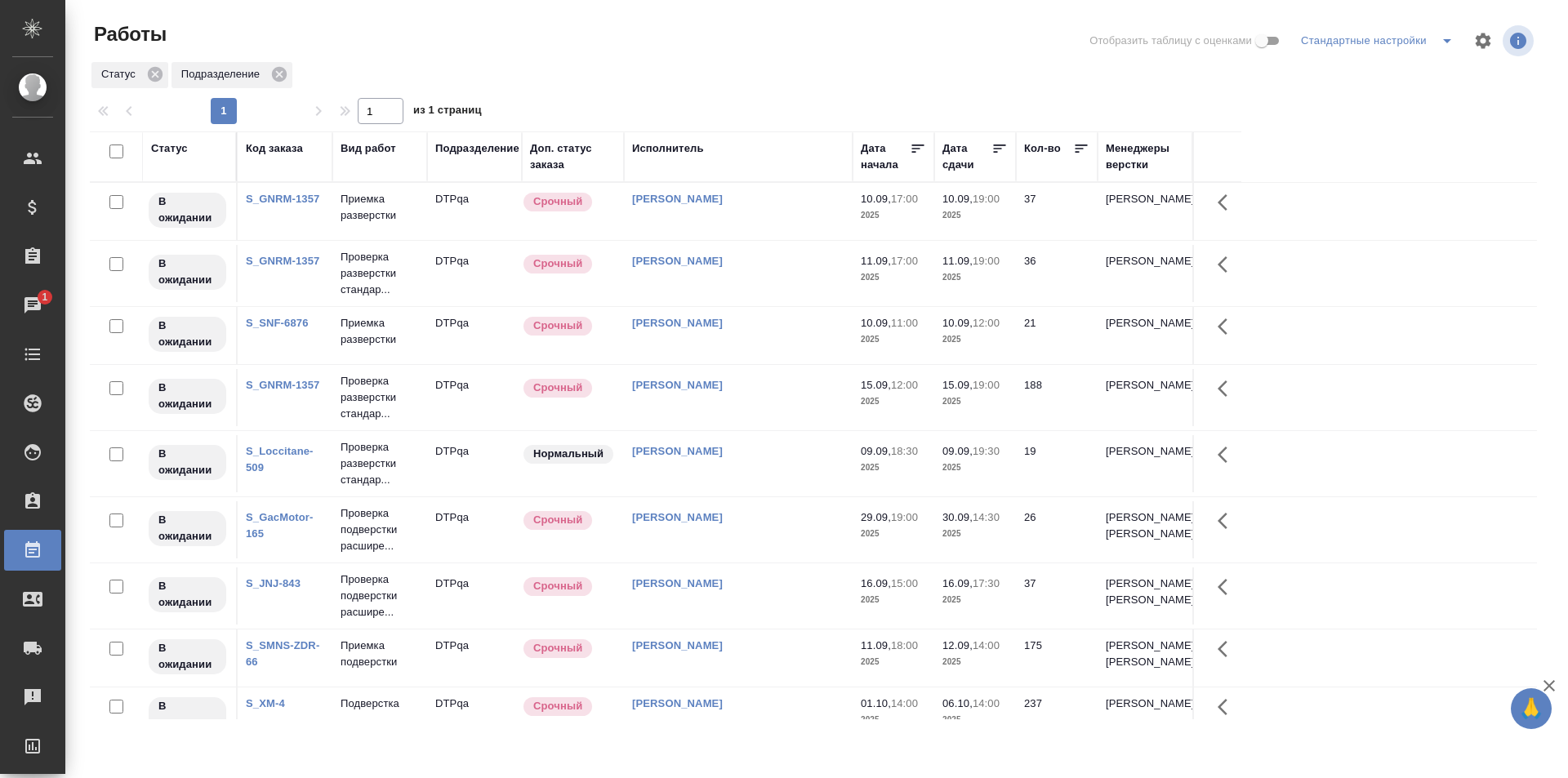
click at [282, 384] on link "S_GNRM-1357" at bounding box center [282, 385] width 73 height 13
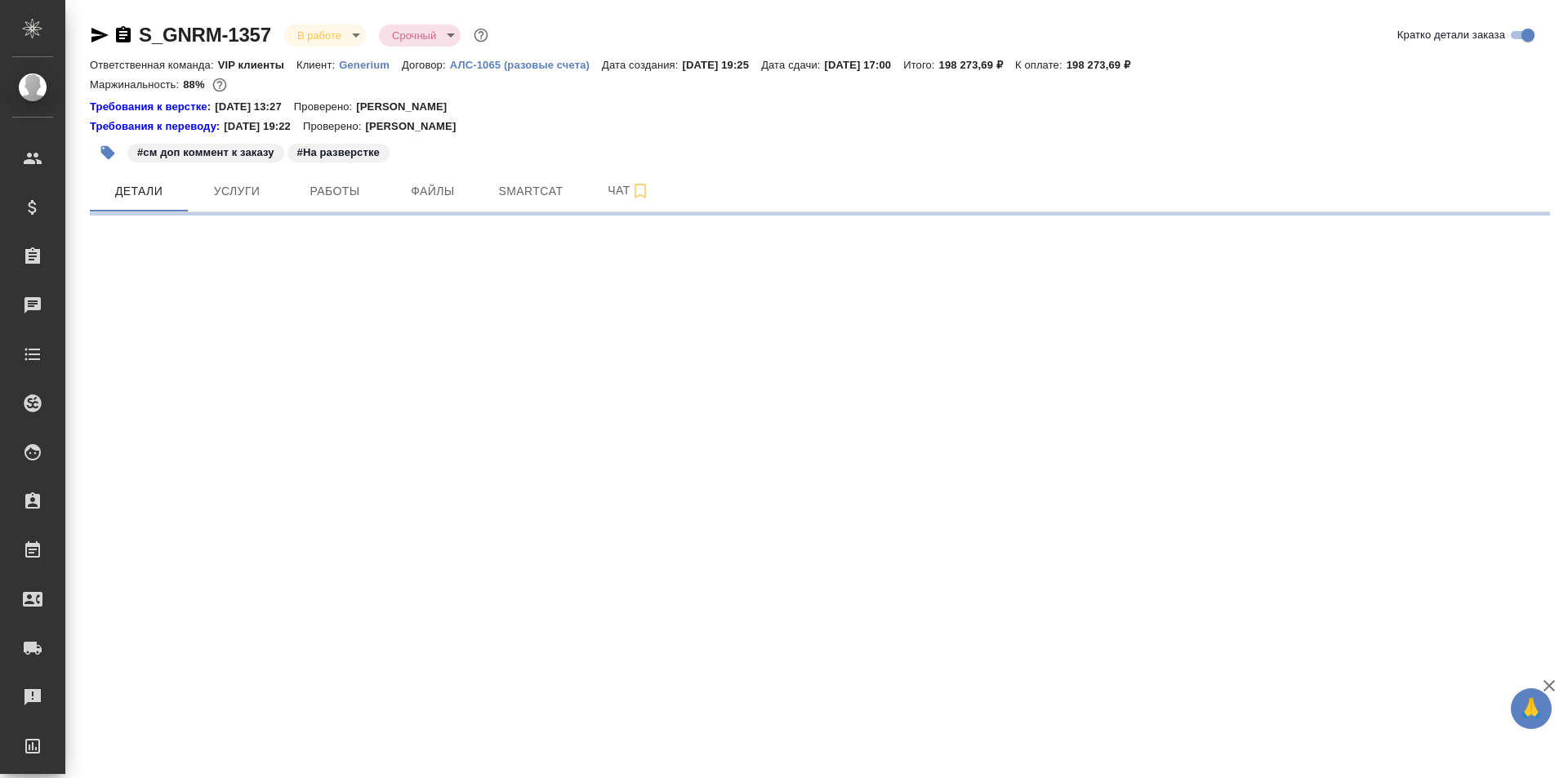
select select "RU"
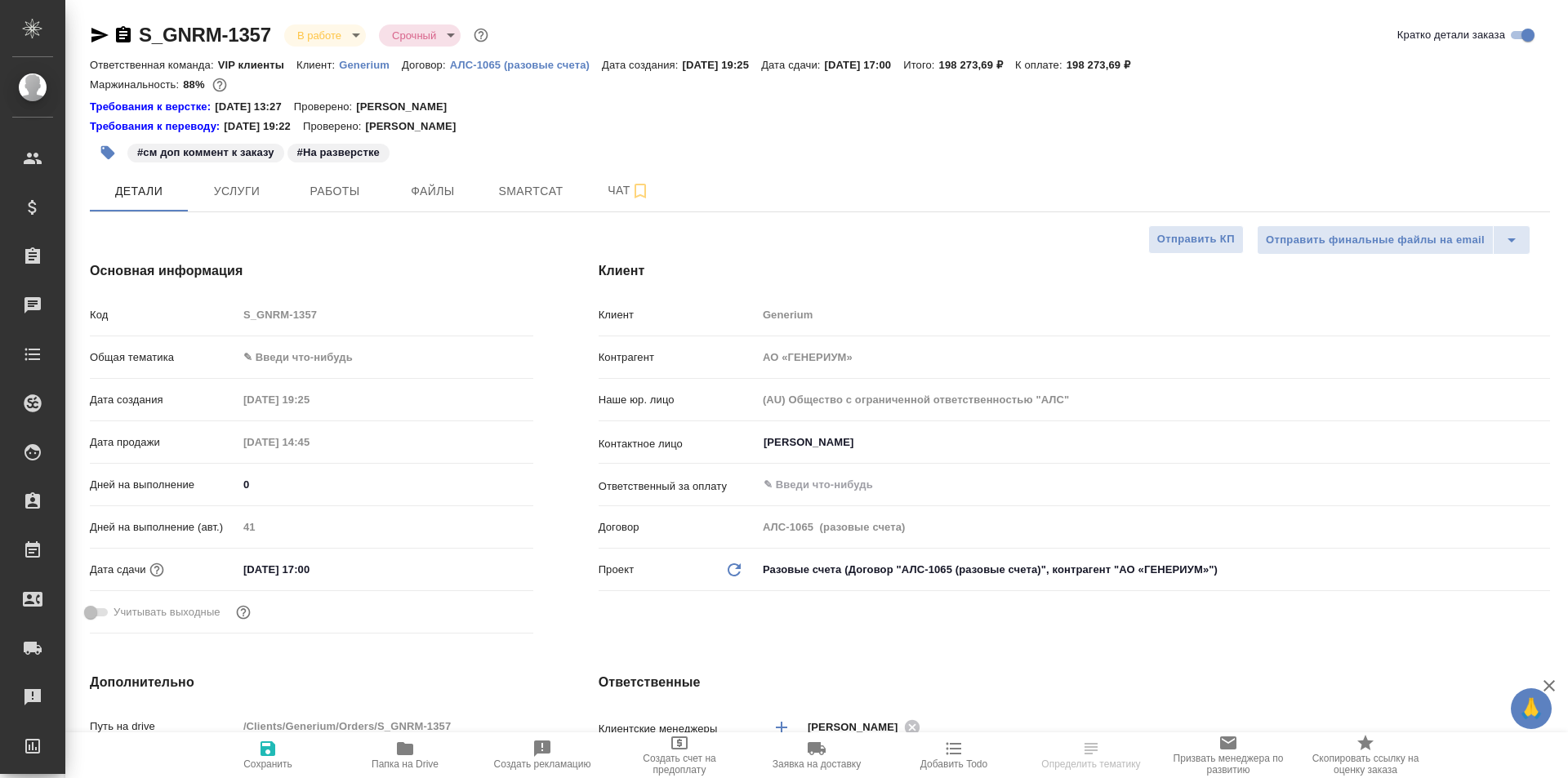
type textarea "x"
click at [320, 192] on span "Работы" at bounding box center [335, 191] width 78 height 20
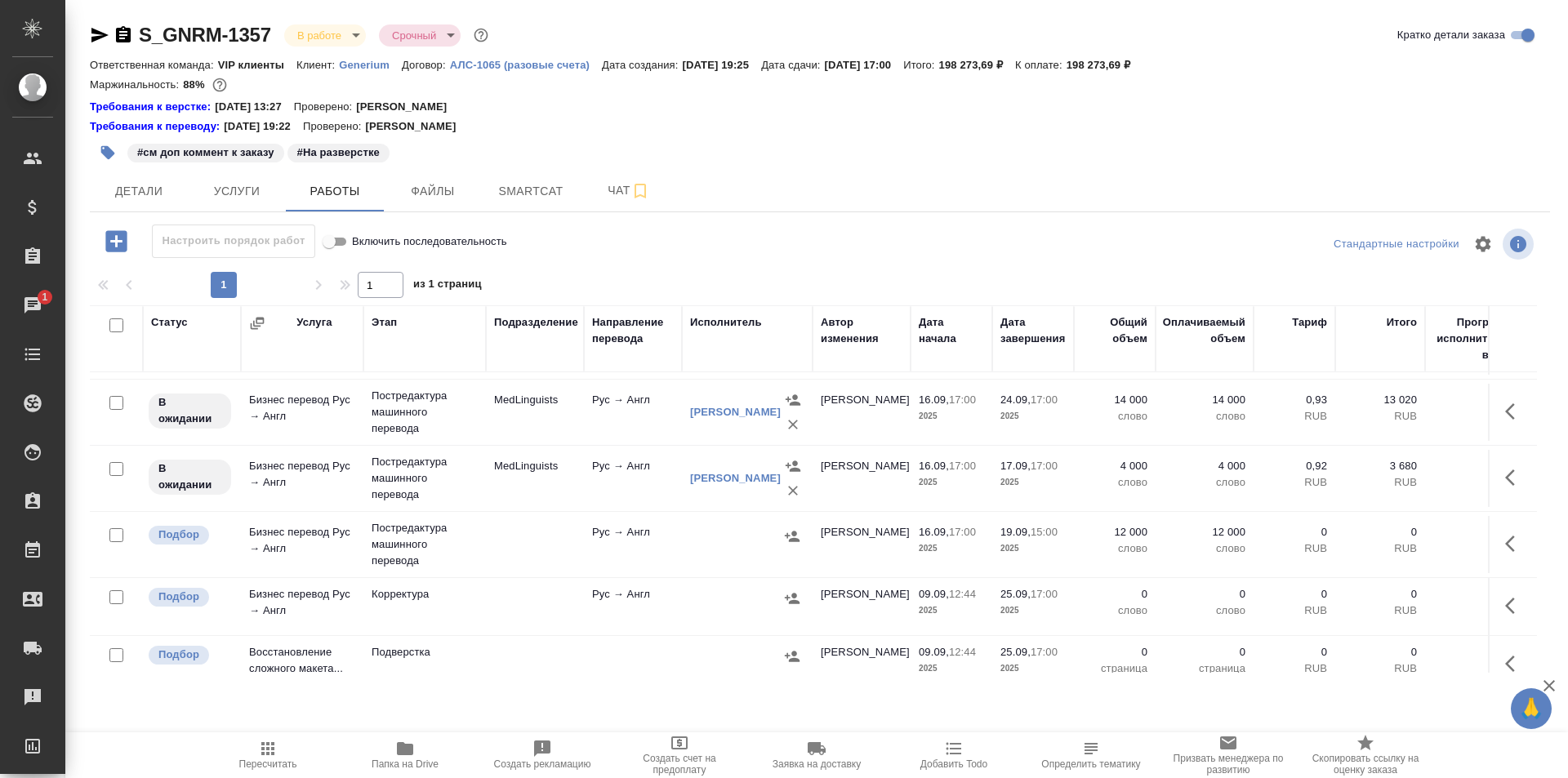
scroll to position [673, 0]
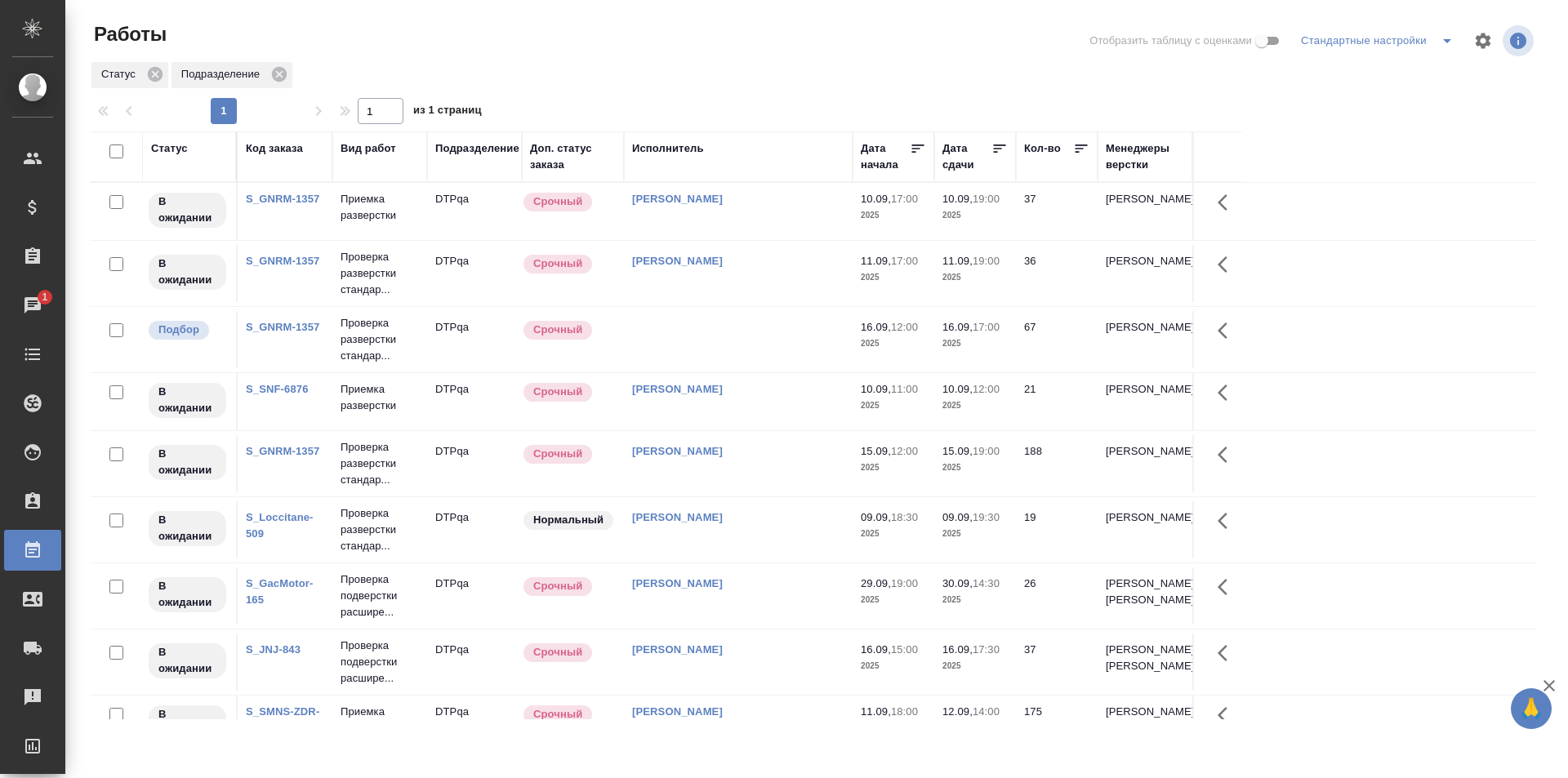
click at [765, 341] on td at bounding box center [738, 340] width 228 height 58
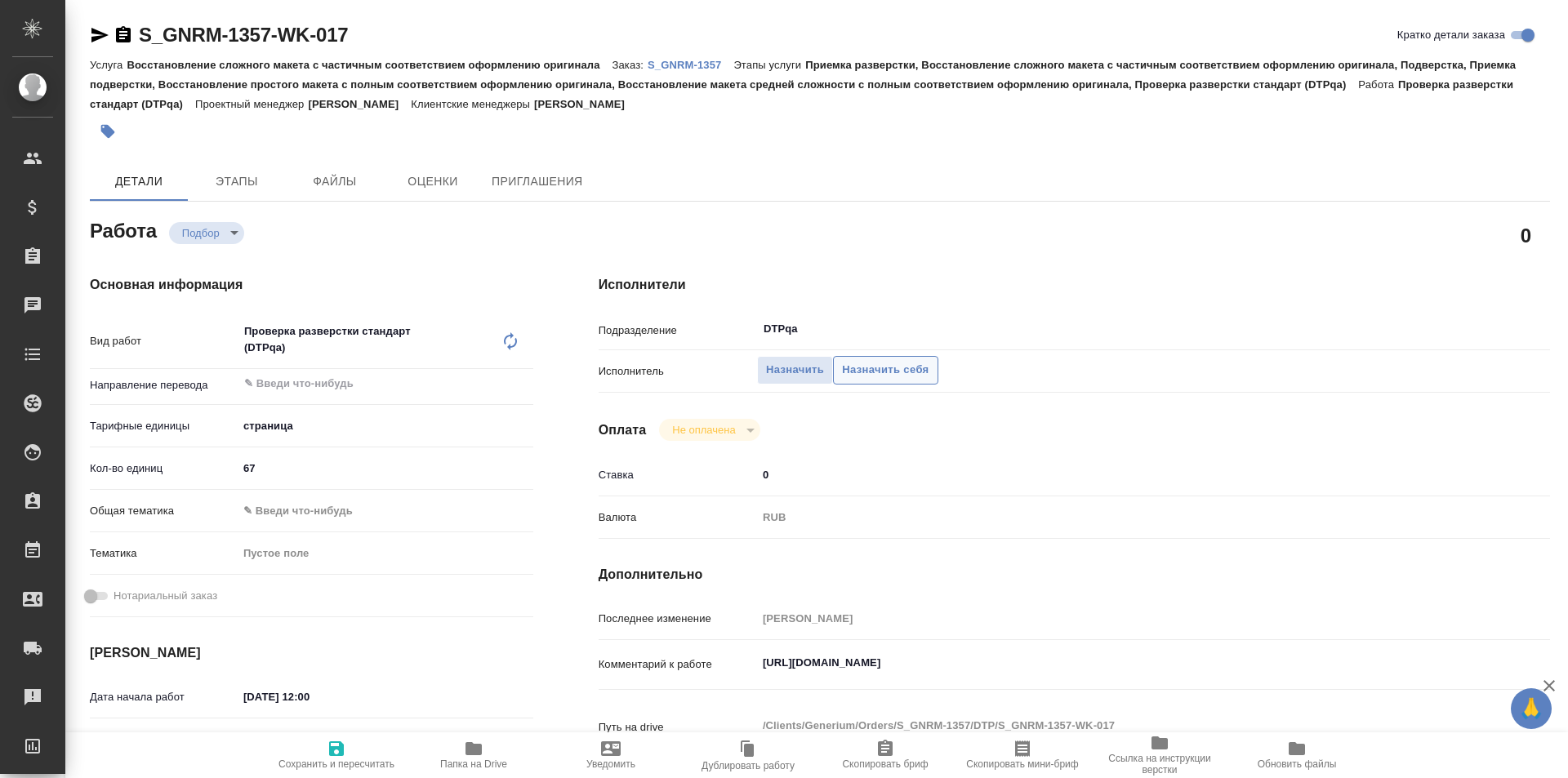
type textarea "x"
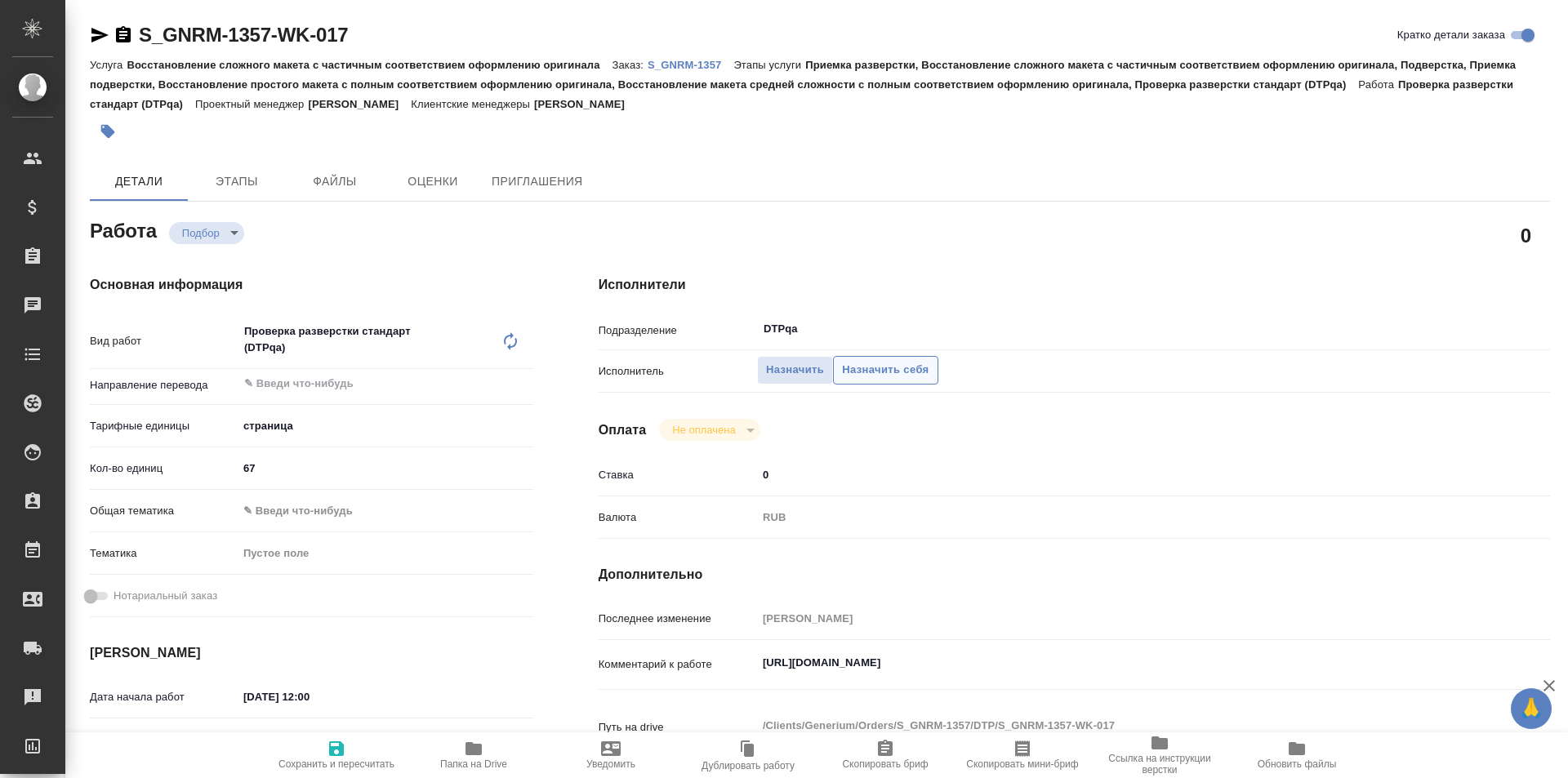
type textarea "x"
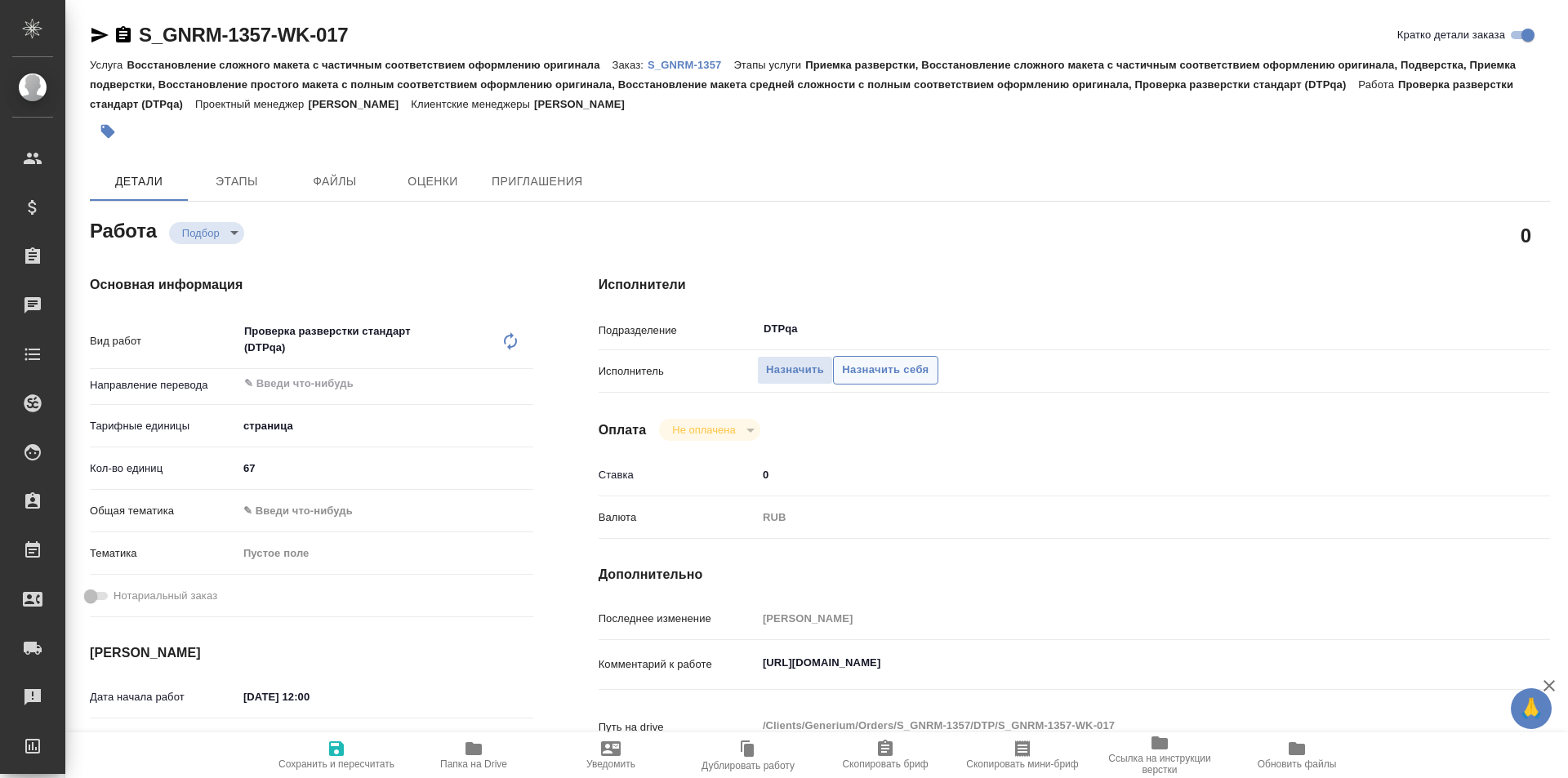
type textarea "x"
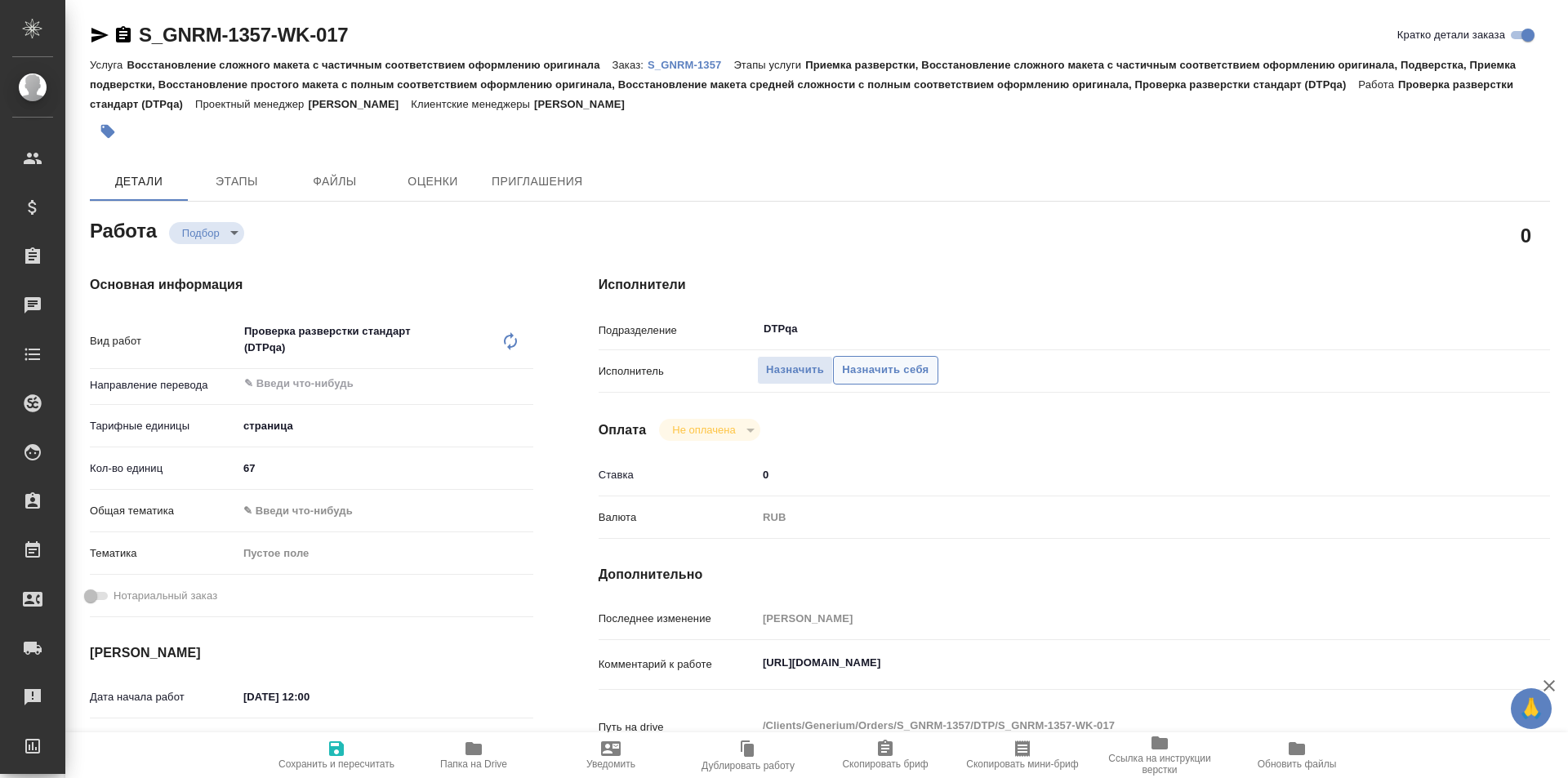
type textarea "x"
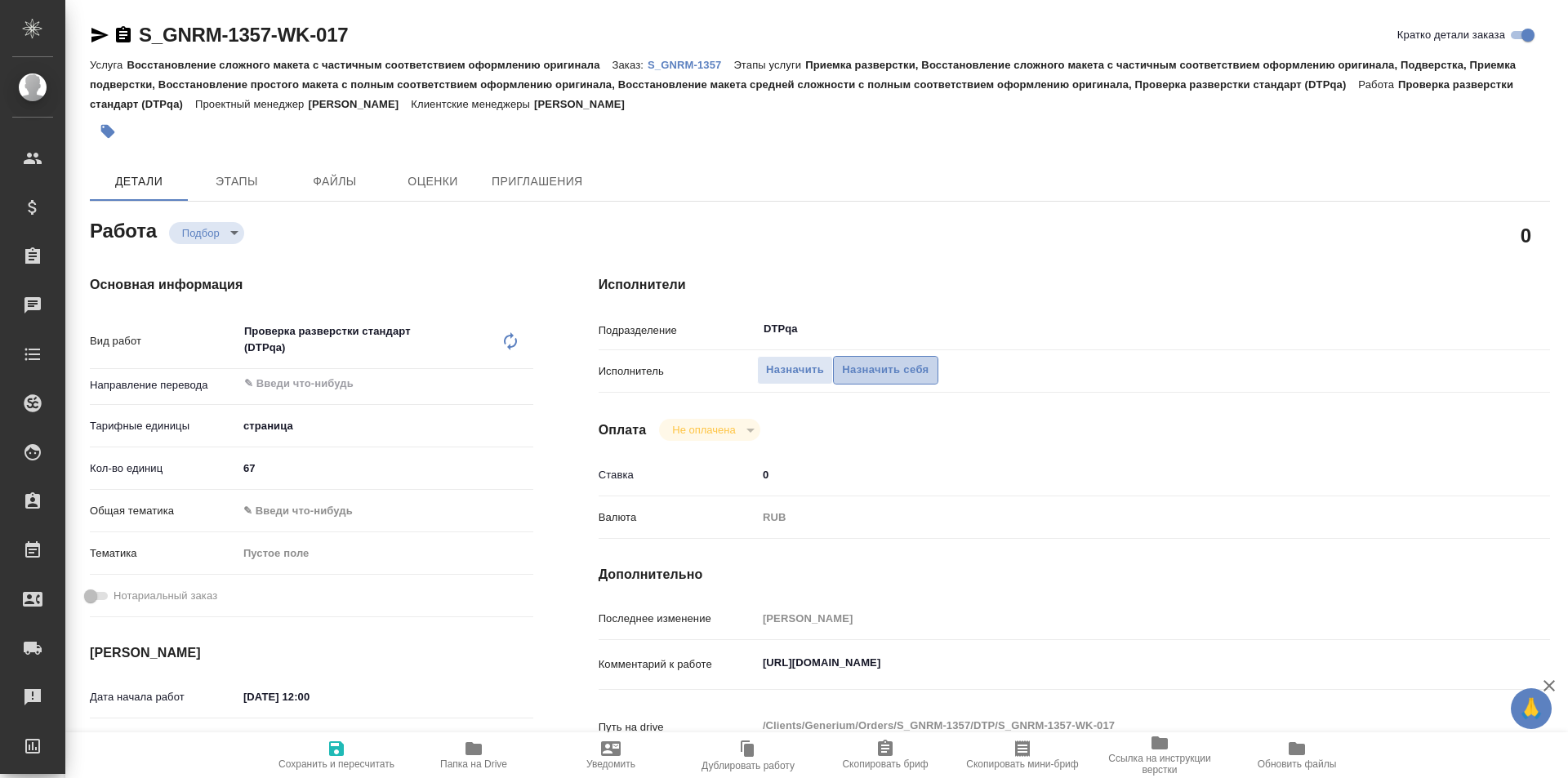
click at [876, 371] on span "Назначить себя" at bounding box center [885, 370] width 87 height 19
type textarea "x"
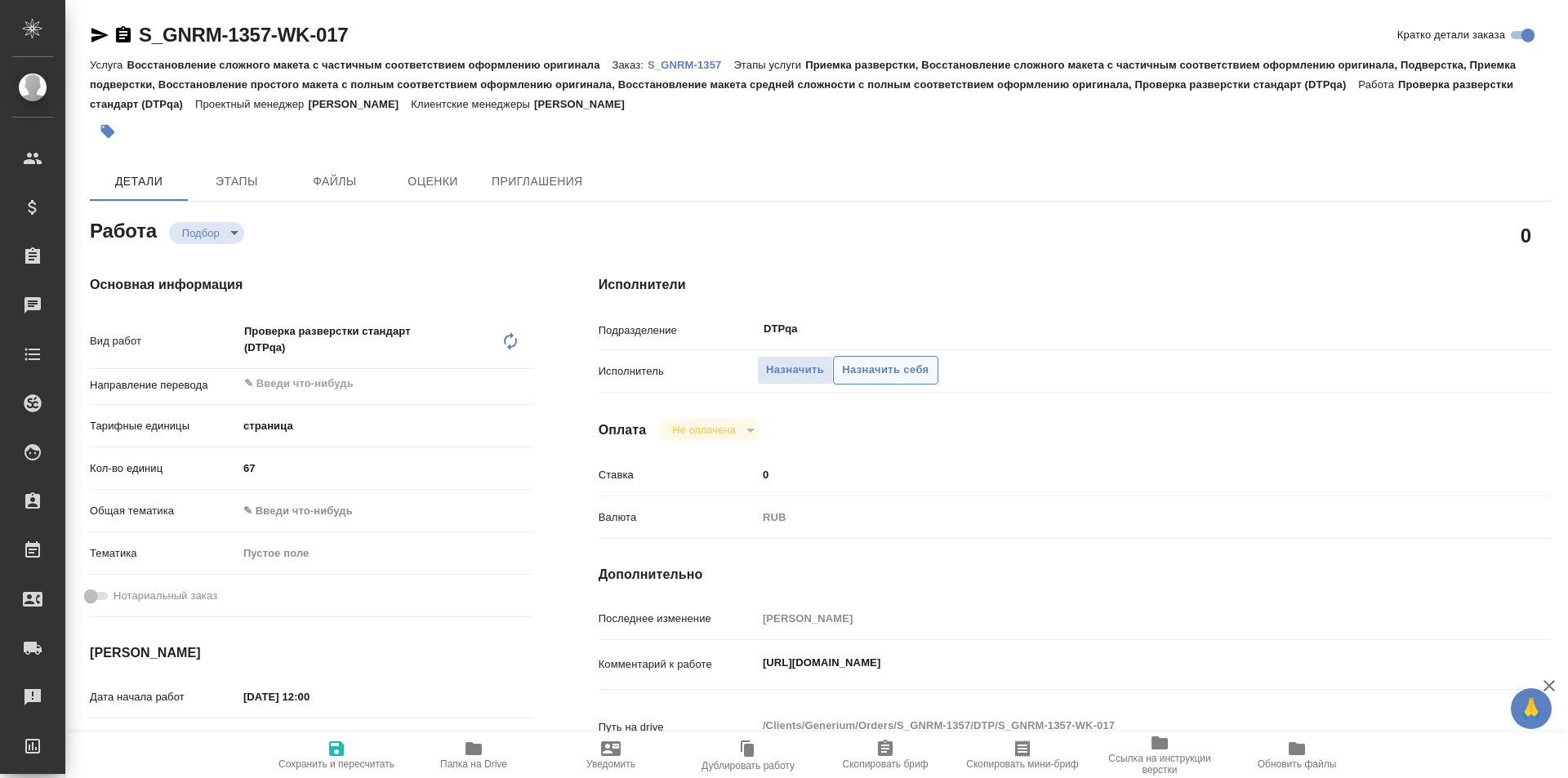
type textarea "x"
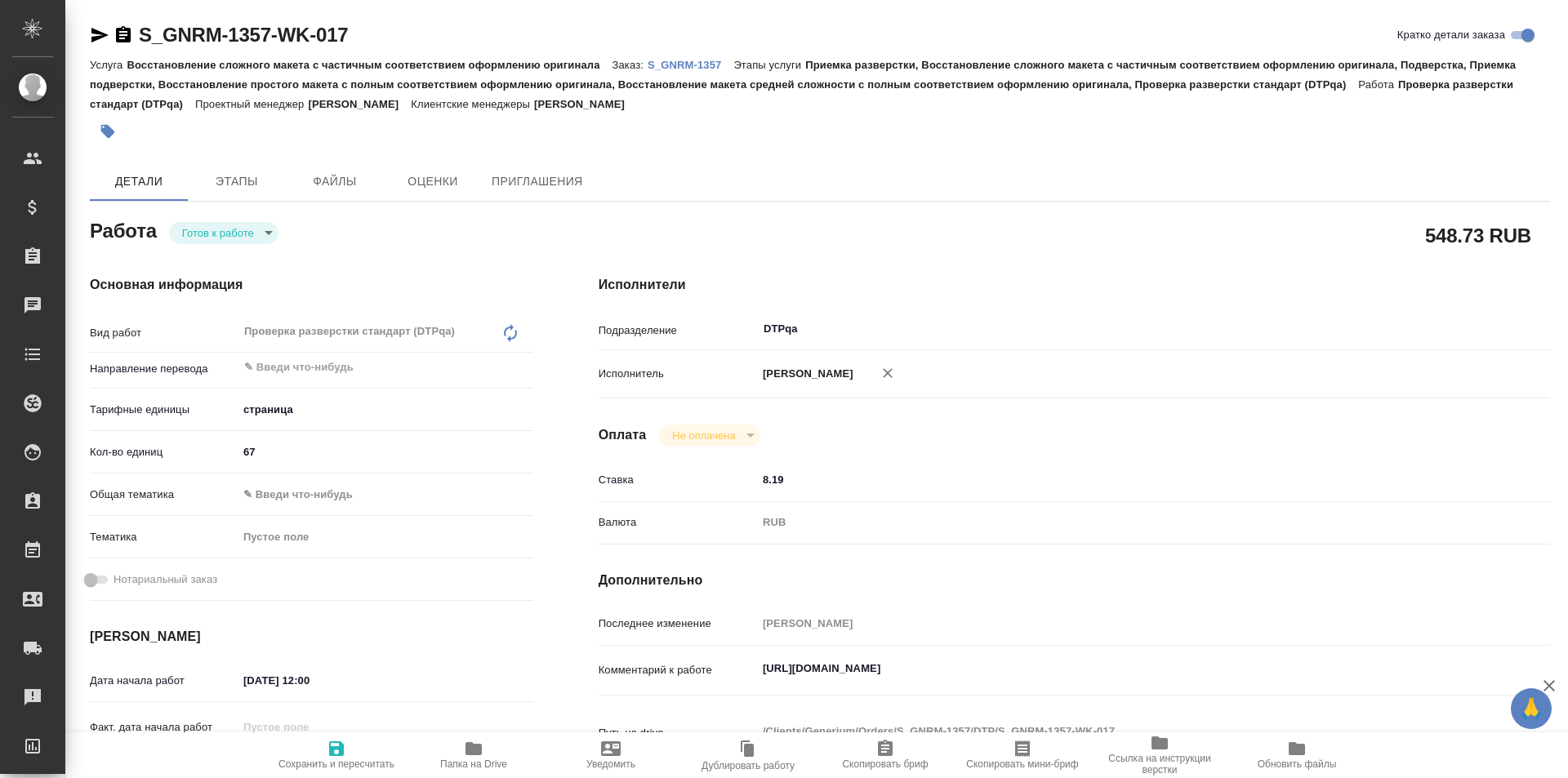
type textarea "x"
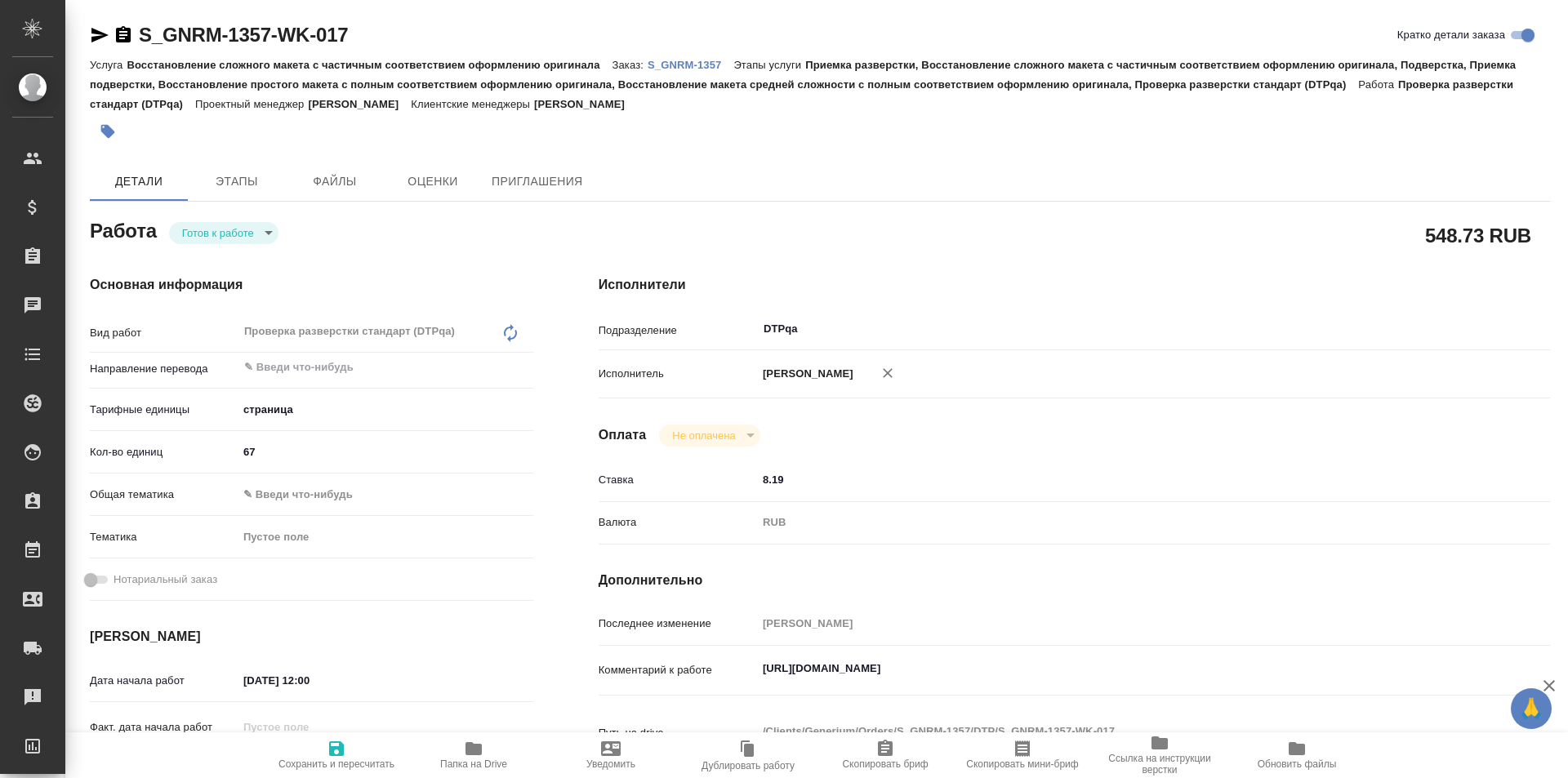
type textarea "x"
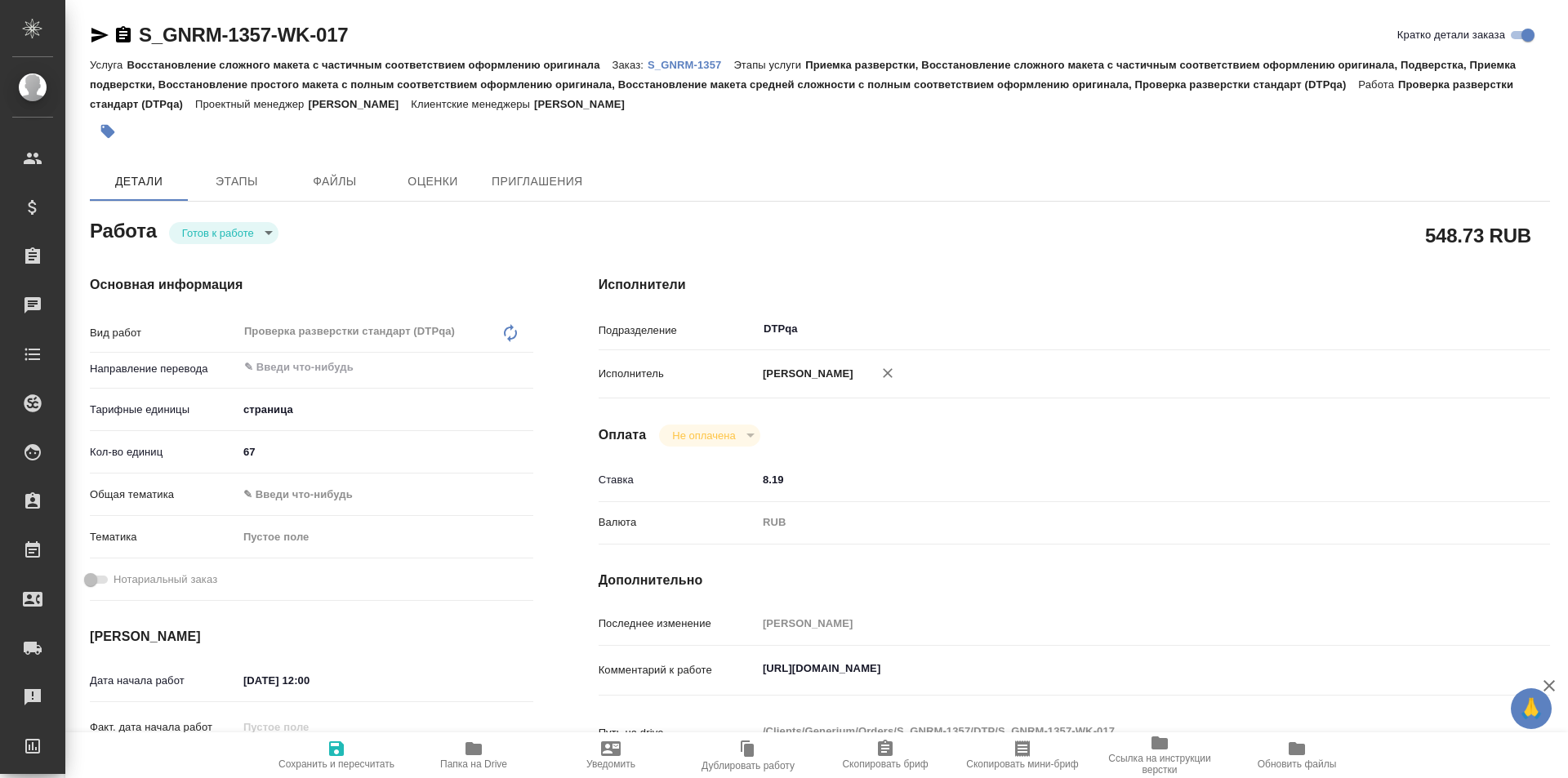
type textarea "x"
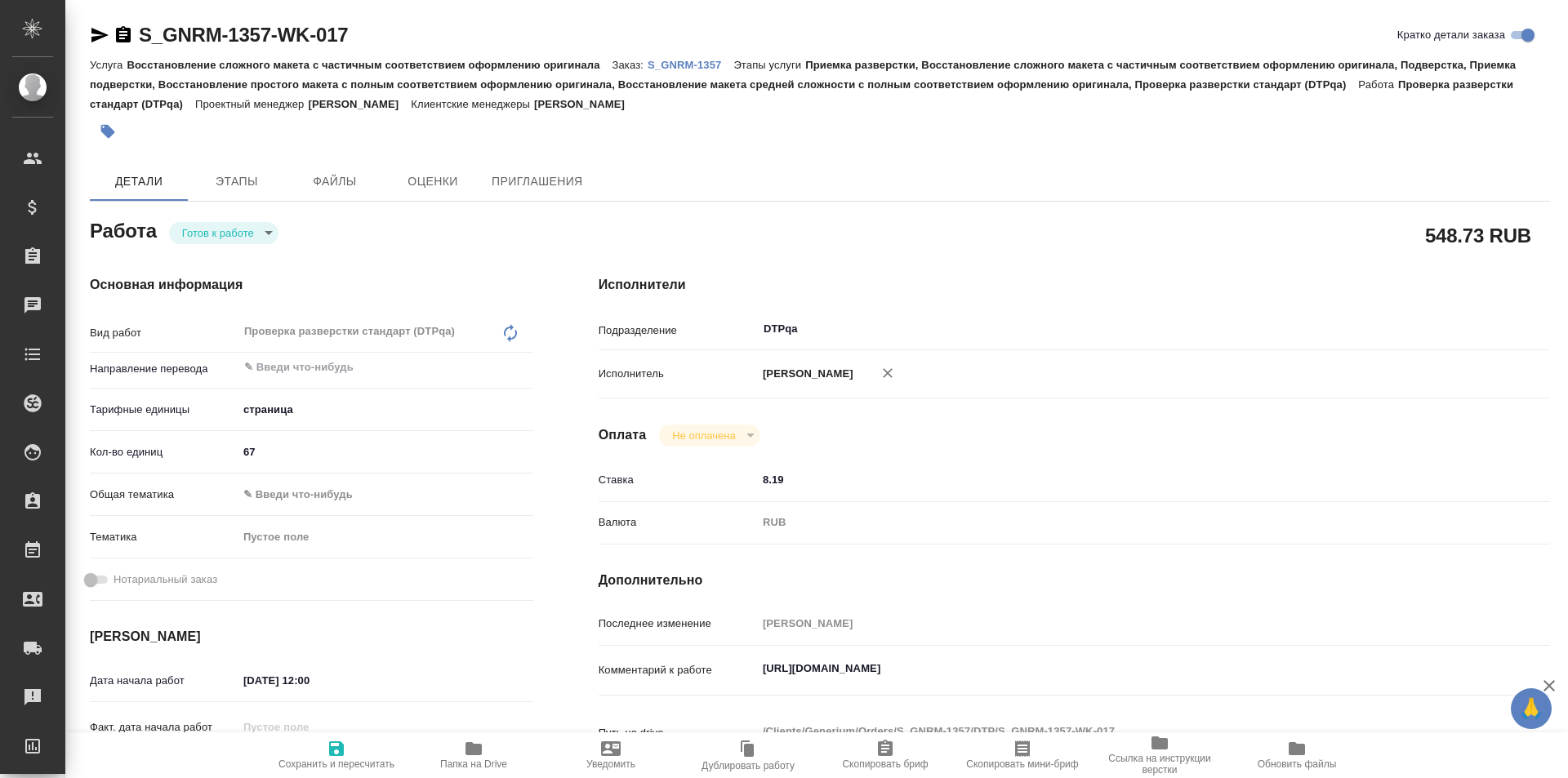
type textarea "x"
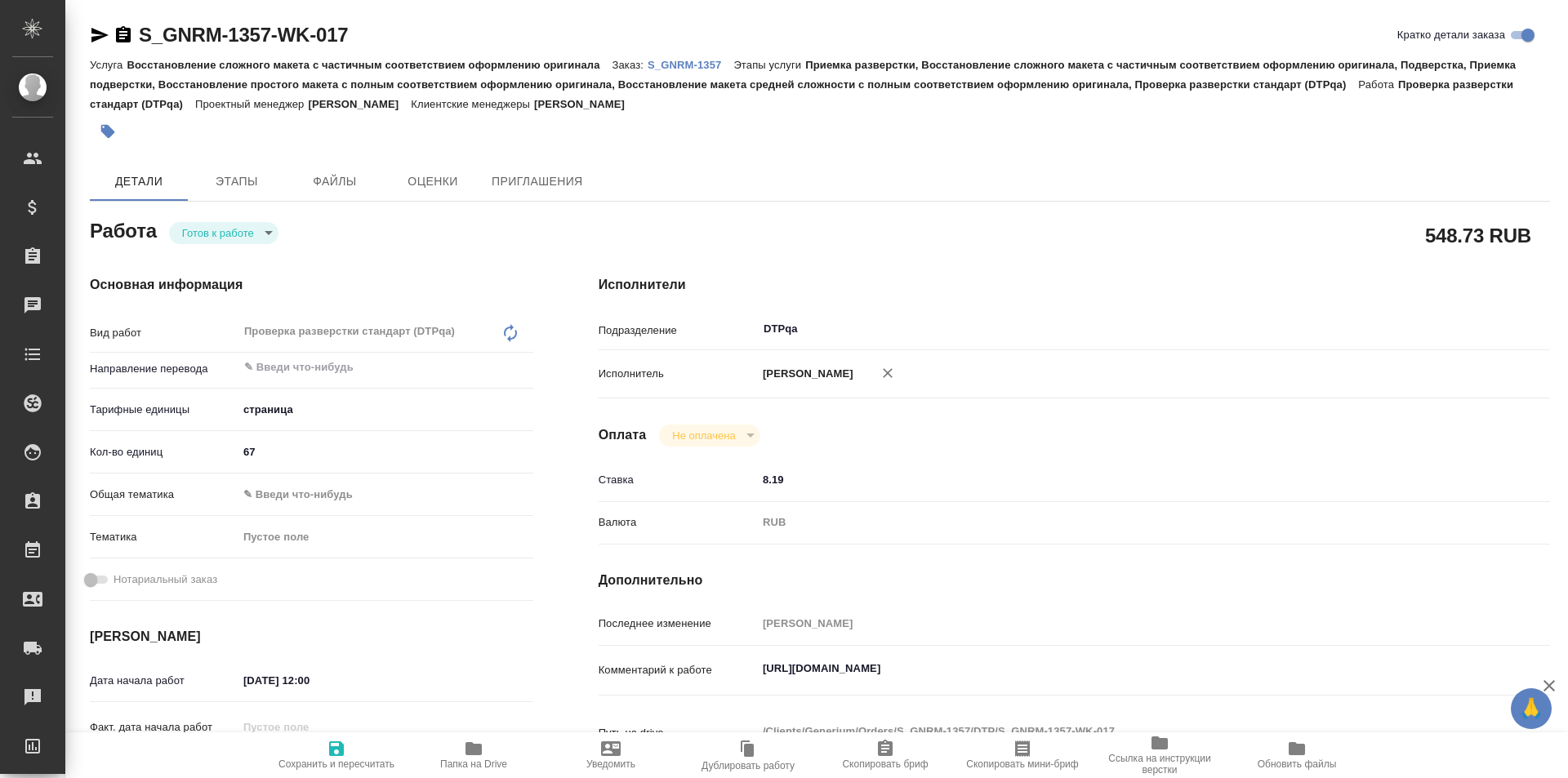
click at [351, 753] on span "Сохранить и пересчитать" at bounding box center [337, 755] width 117 height 31
type textarea "x"
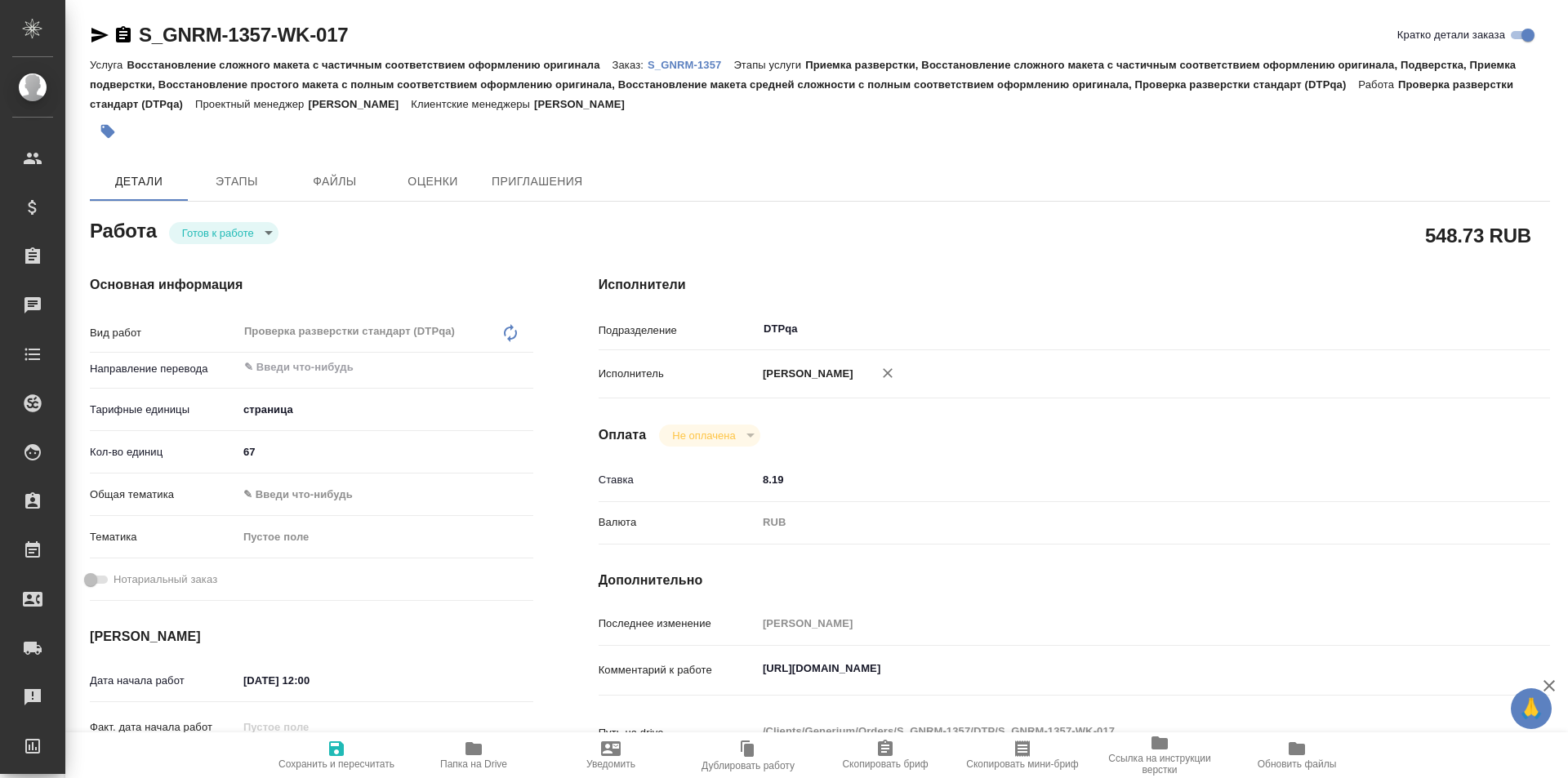
type textarea "x"
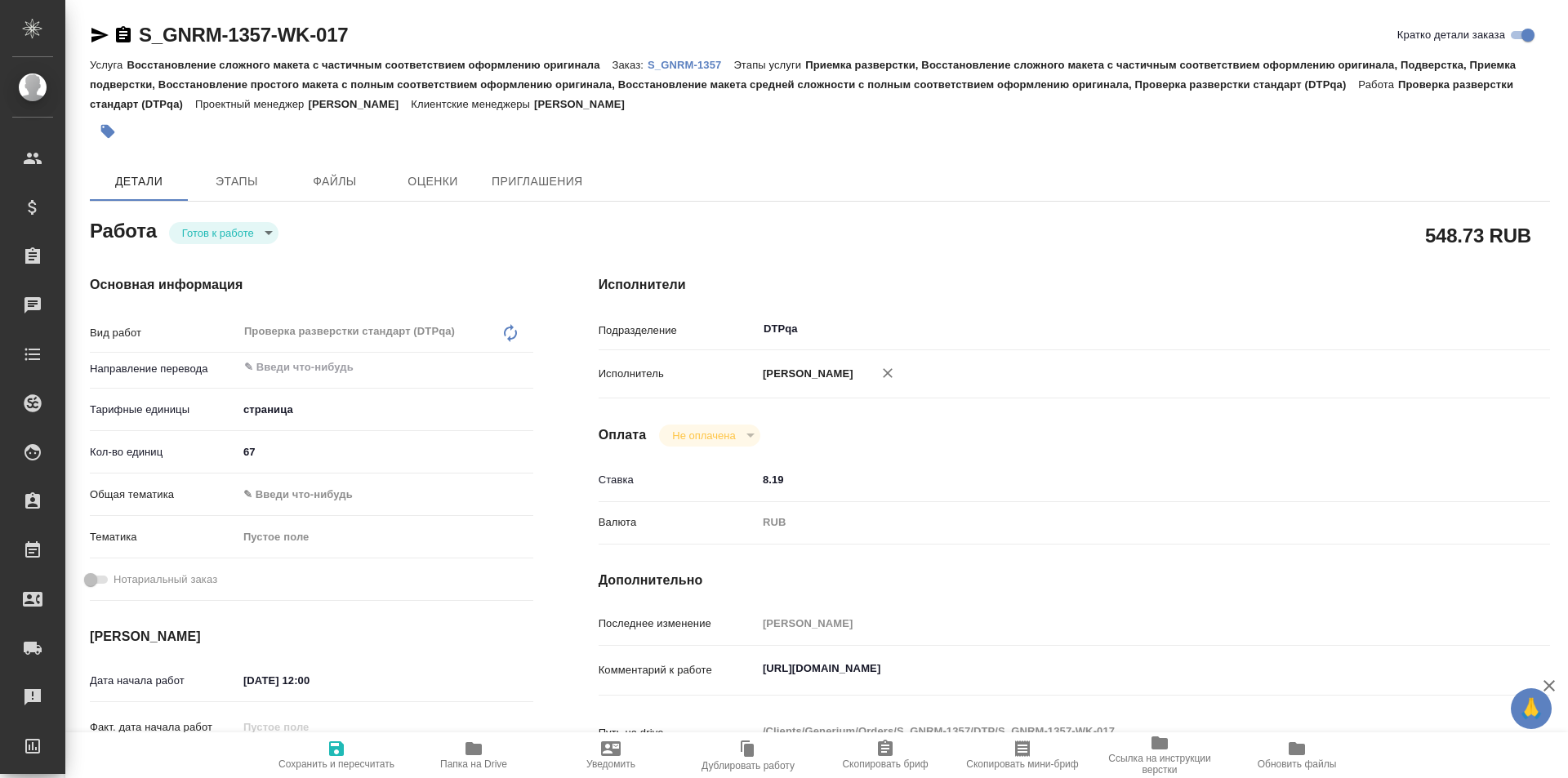
type textarea "x"
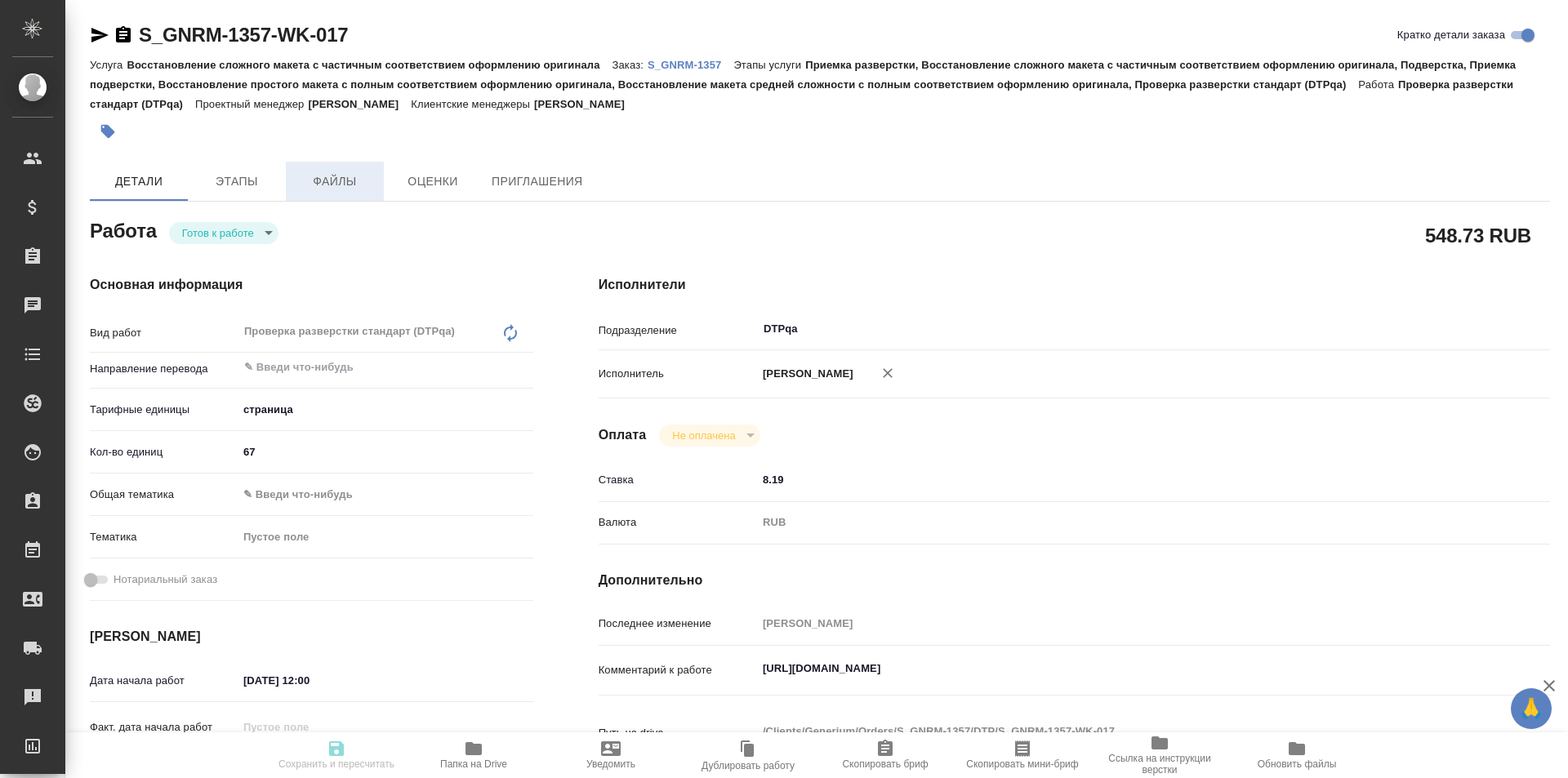
type textarea "x"
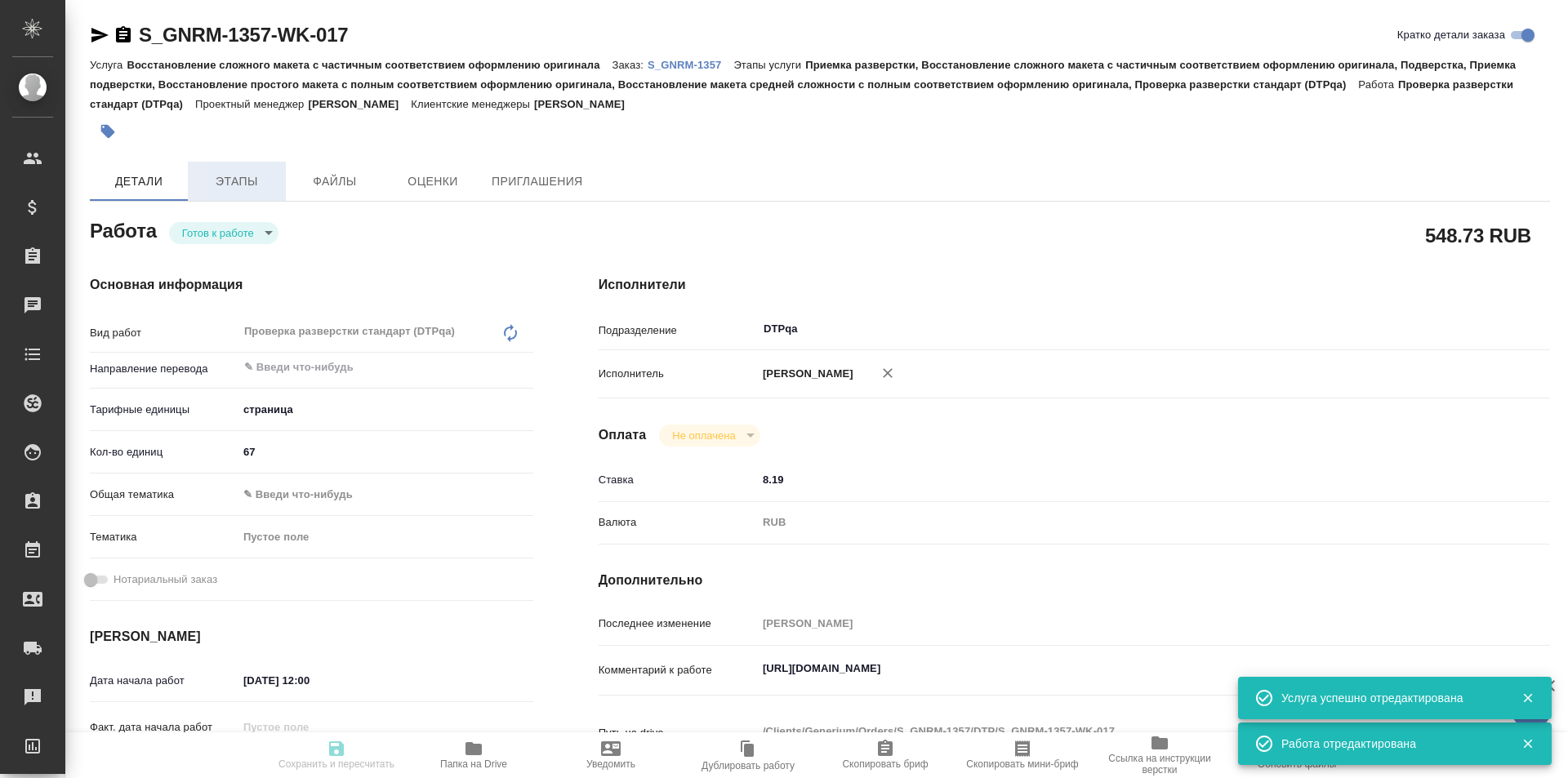
type input "readyForWork"
type textarea "Проверка разверстки стандарт (DTPqa)"
type textarea "x"
type input "5a8b1489cc6b4906c91bfdb2"
type input "67"
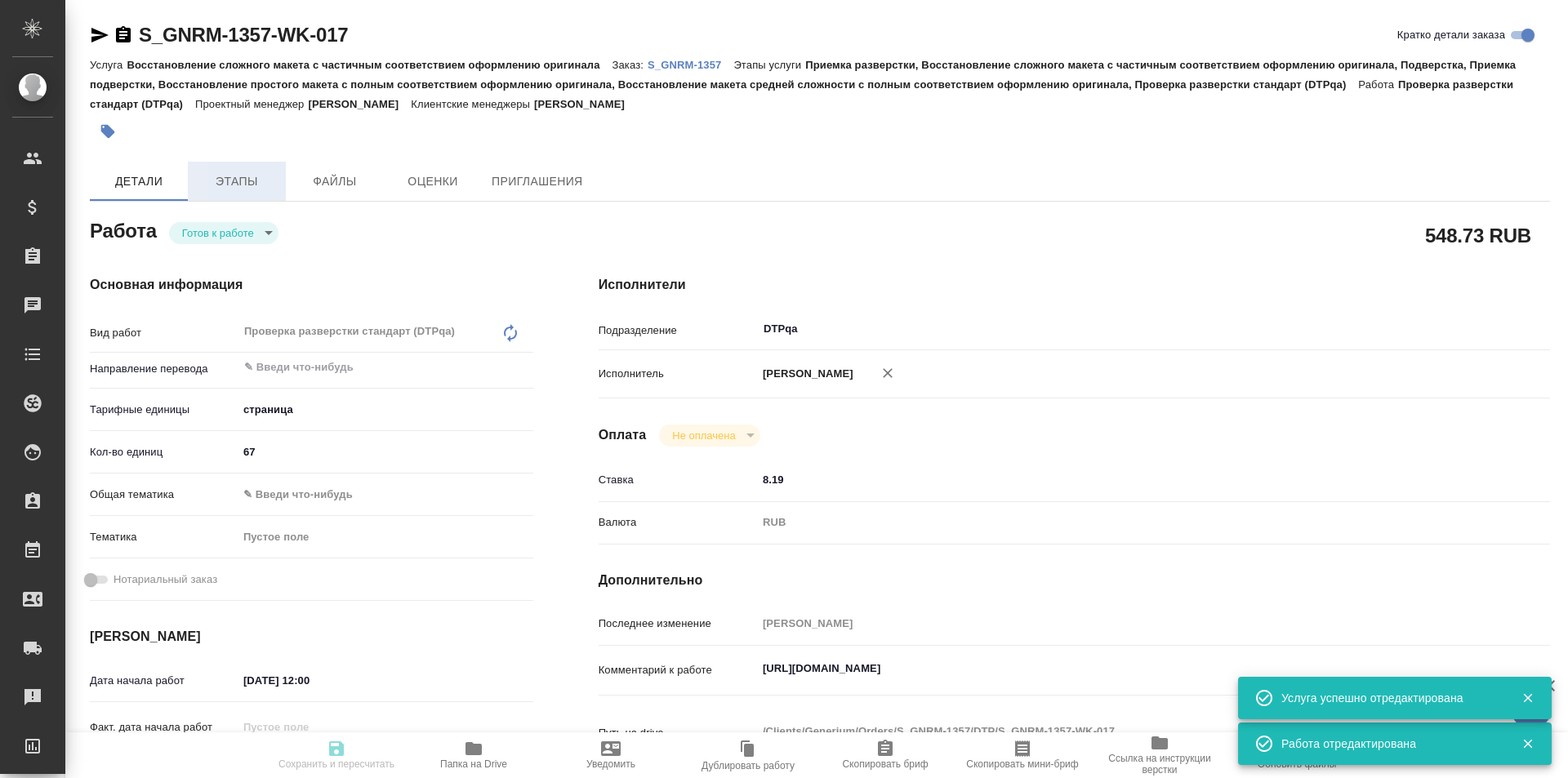
type input "16.09.2025 12:00"
type input "16.09.2025 17:00"
type input "25.09.2025 17:00"
type input "DTPqa"
type input "notPayed"
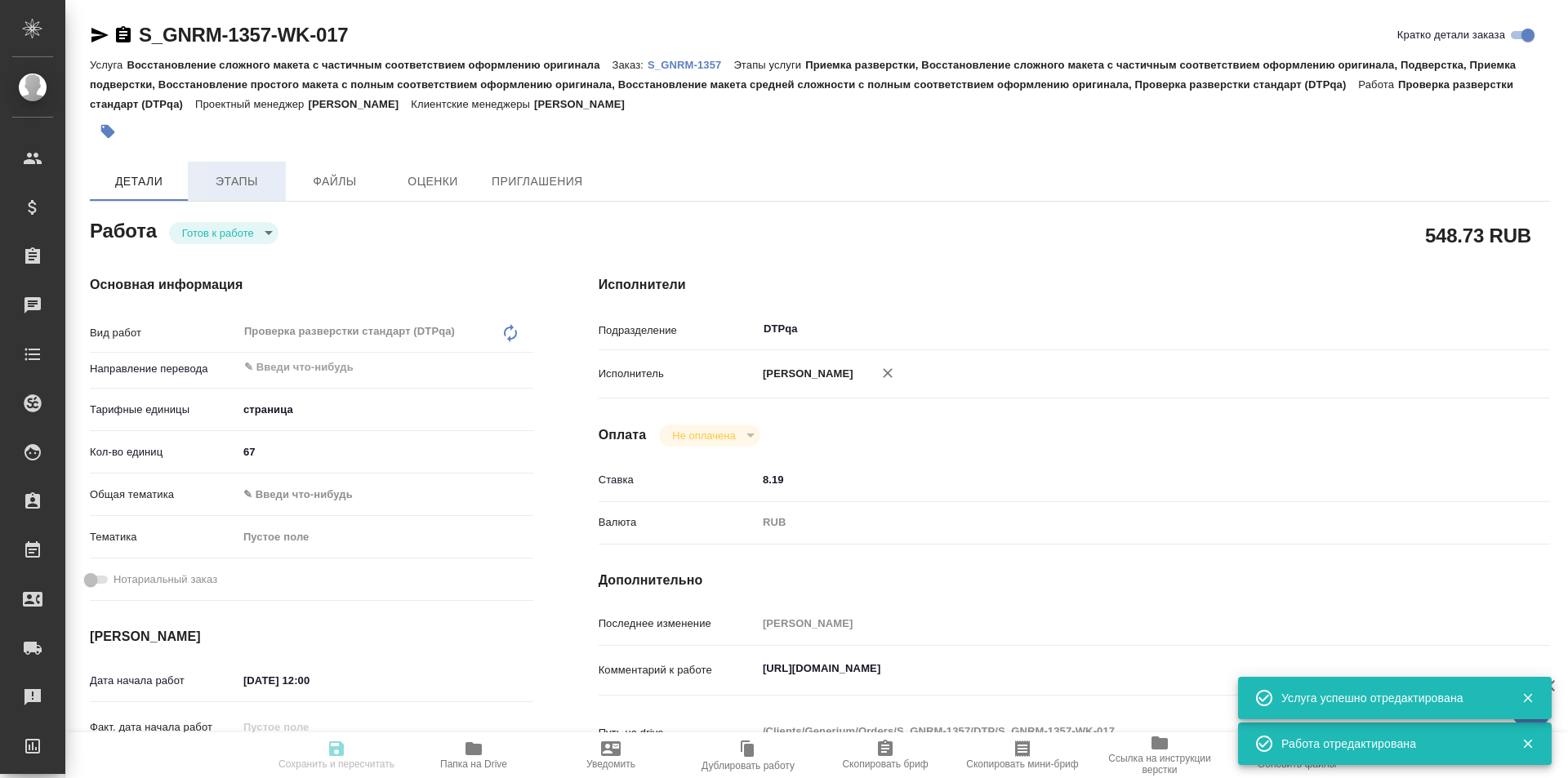
type input "8.19"
type input "RUB"
type input "[PERSON_NAME]"
type textarea "https://tera.awatera.com/Work/68c007fd540ab138a3c9ac06/"
type textarea "x"
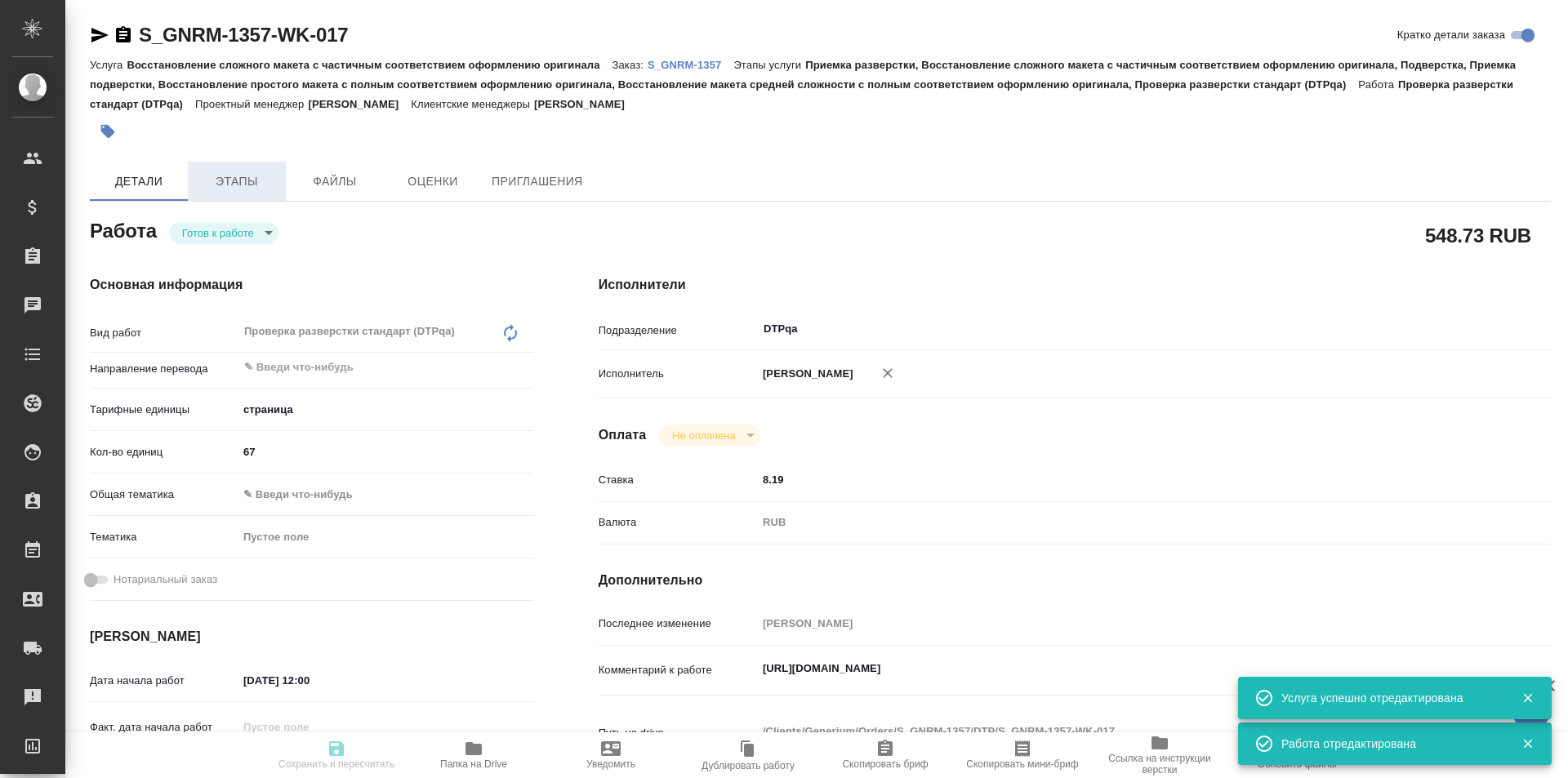
type textarea "/Clients/Generium/Orders/S_GNRM-1357/DTP/S_GNRM-1357-WK-017"
type textarea "x"
type input "S_GNRM-1357"
type input "Восстановление сложного макета с частичным соответствием оформлению оригинала"
type input "Приемка разверстки, Восстановление сложного макета с частичным соответствием оф…"
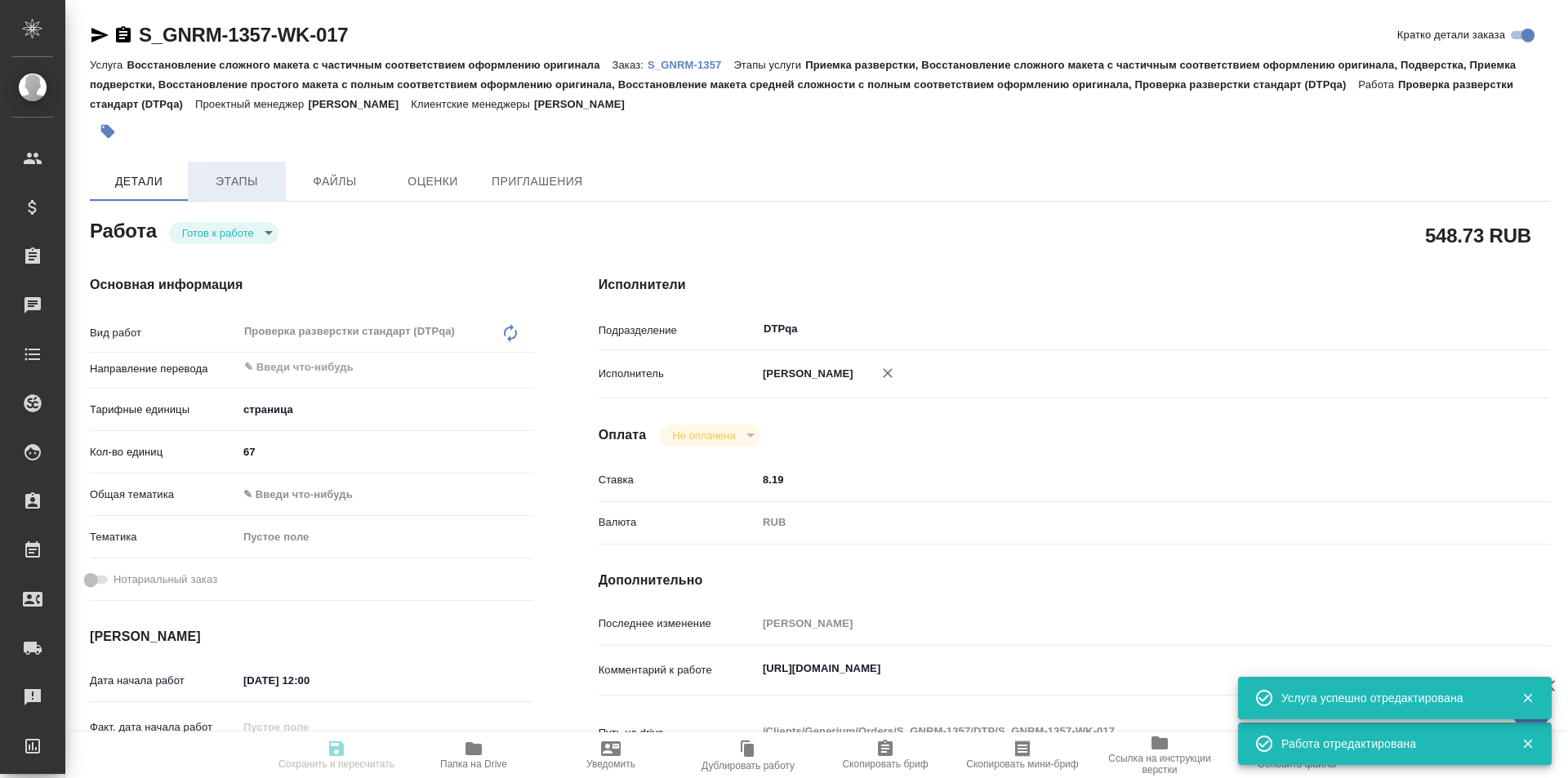
type input "Кабаргина Анна"
type input "[PERSON_NAME]"
type input "/Clients/Generium/Orders/S_GNRM-1357"
type textarea "x"
type textarea "Просим Вас взять в перевод с русского на английский язык документы по ссылке ни…"
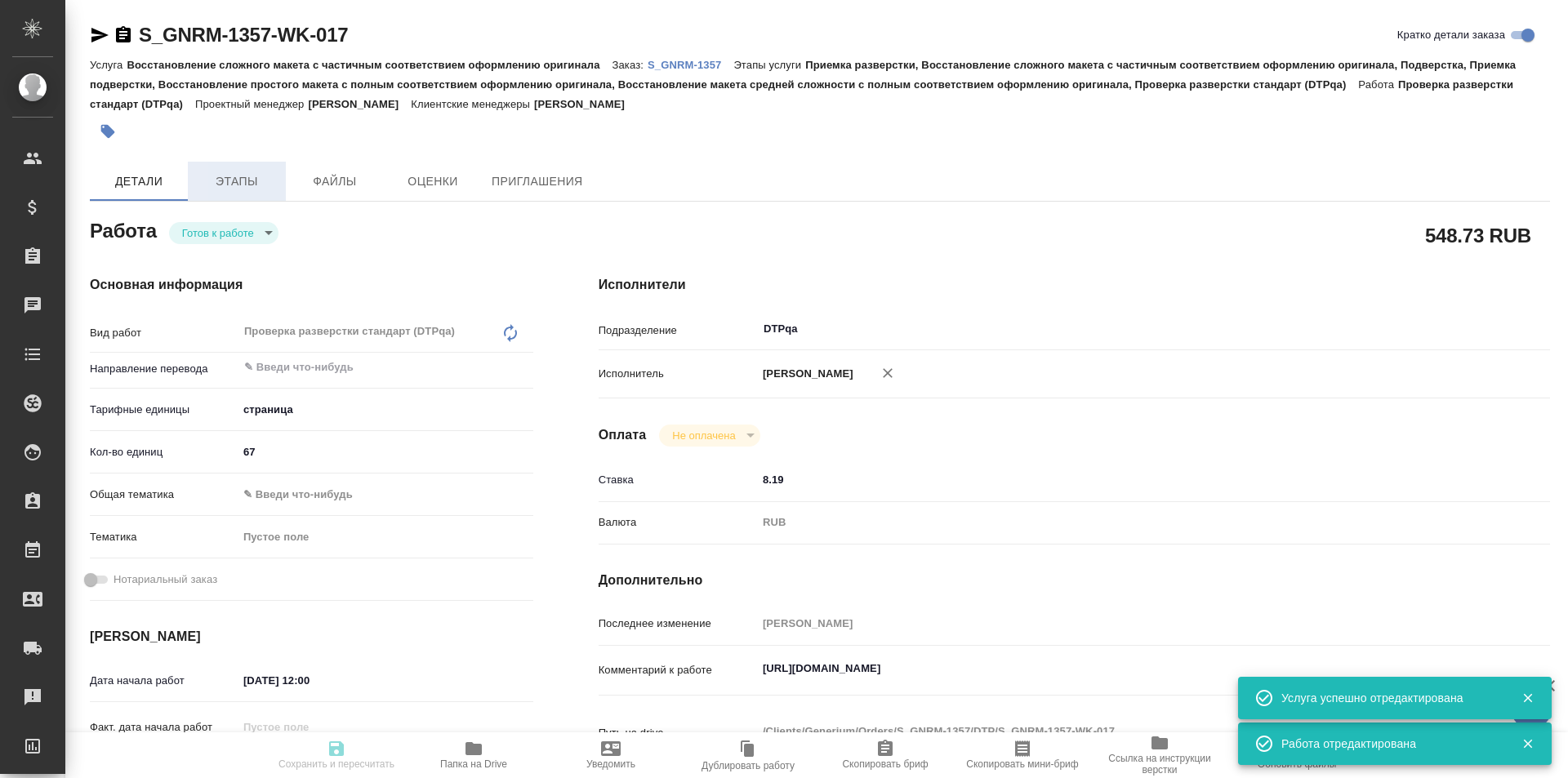
type textarea "x"
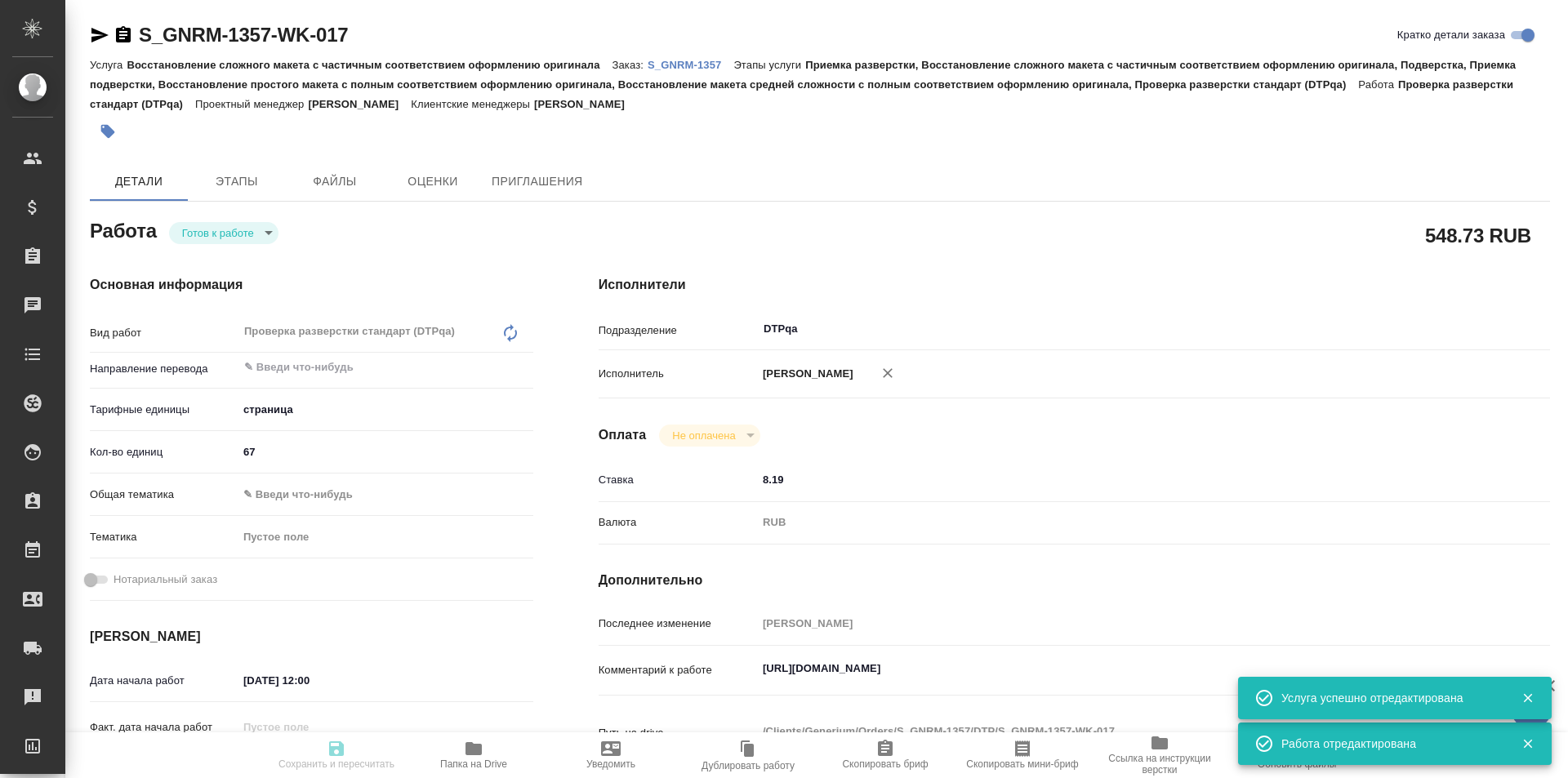
type textarea "x"
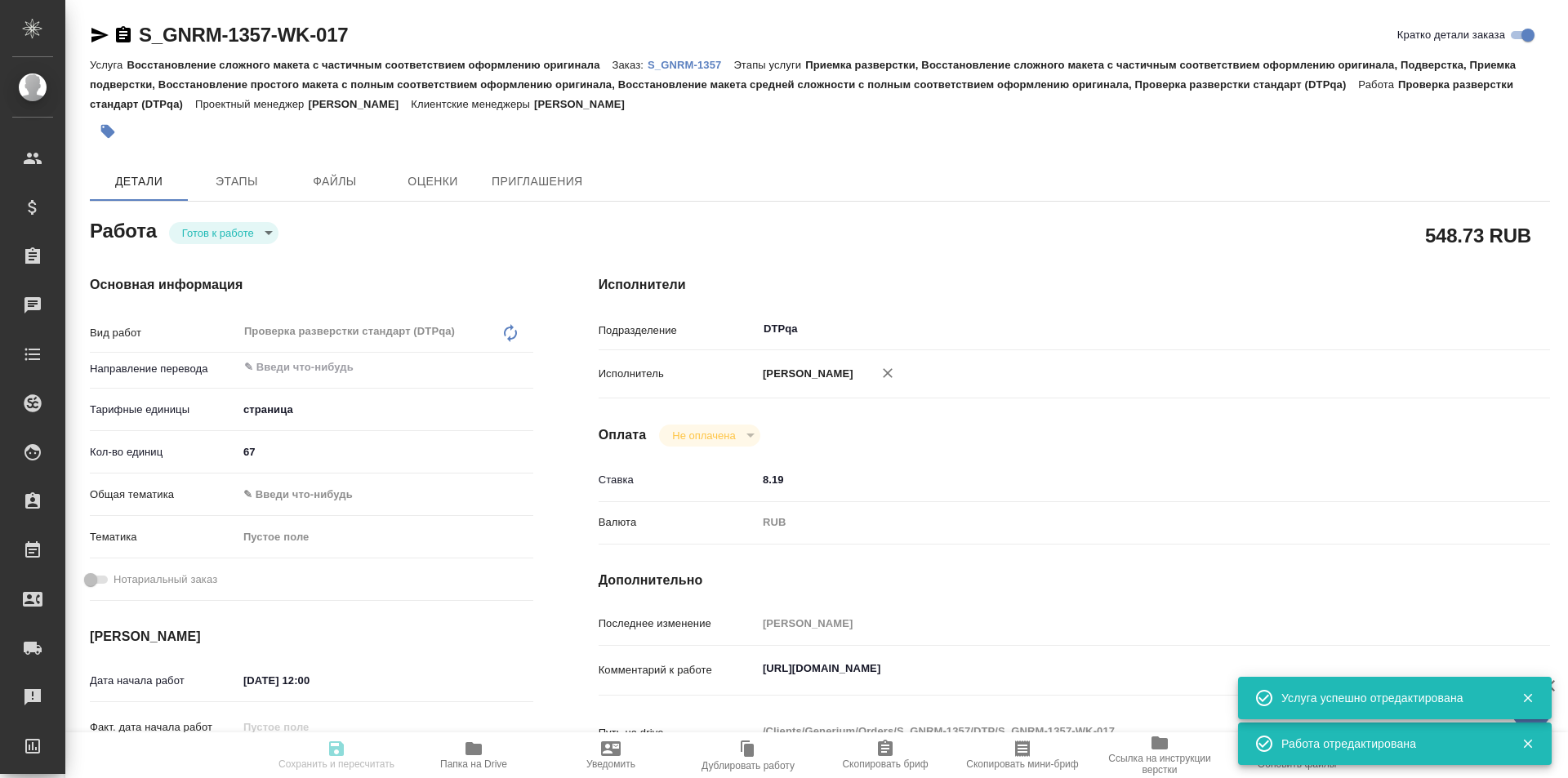
type textarea "x"
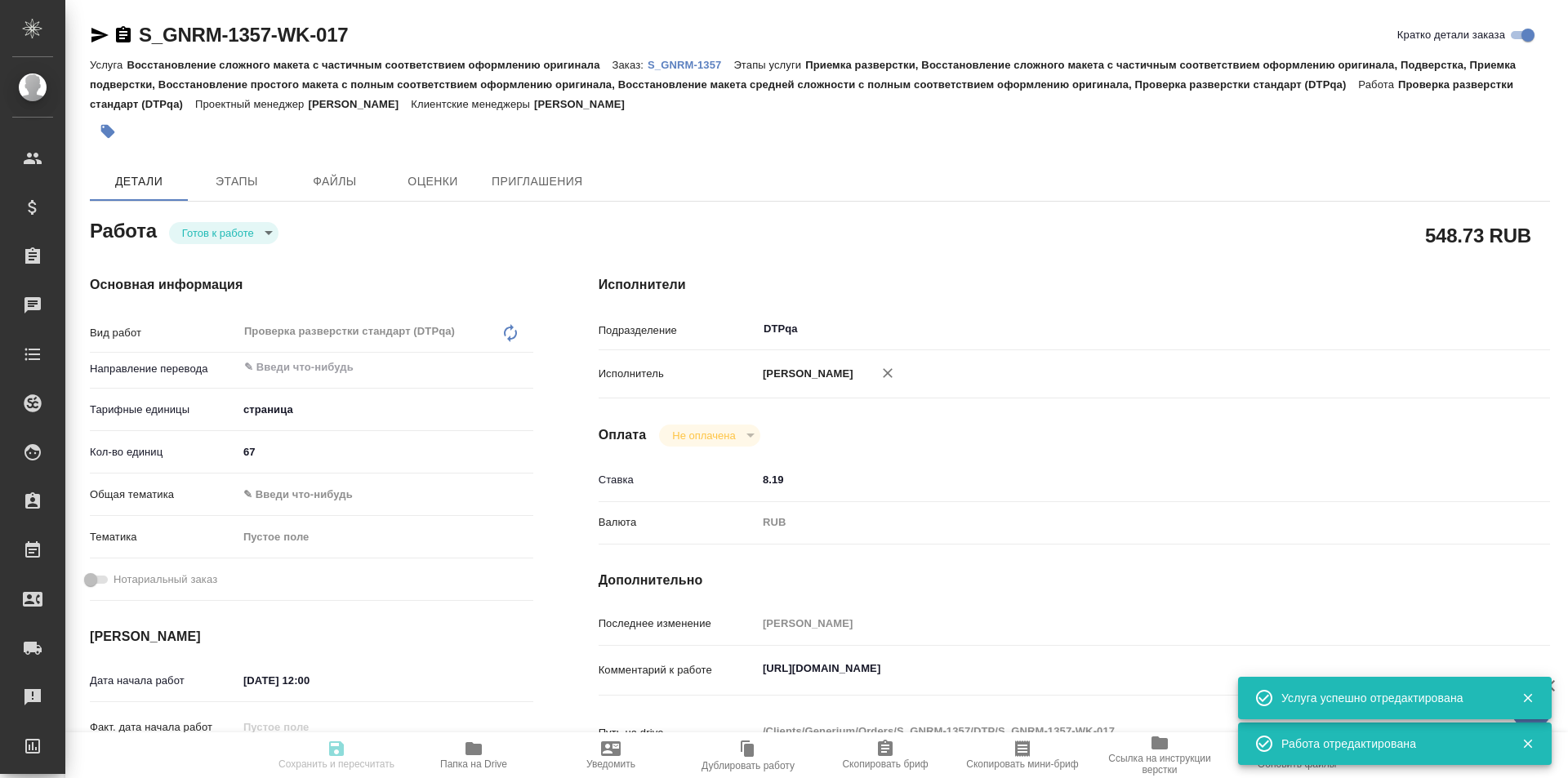
type textarea "x"
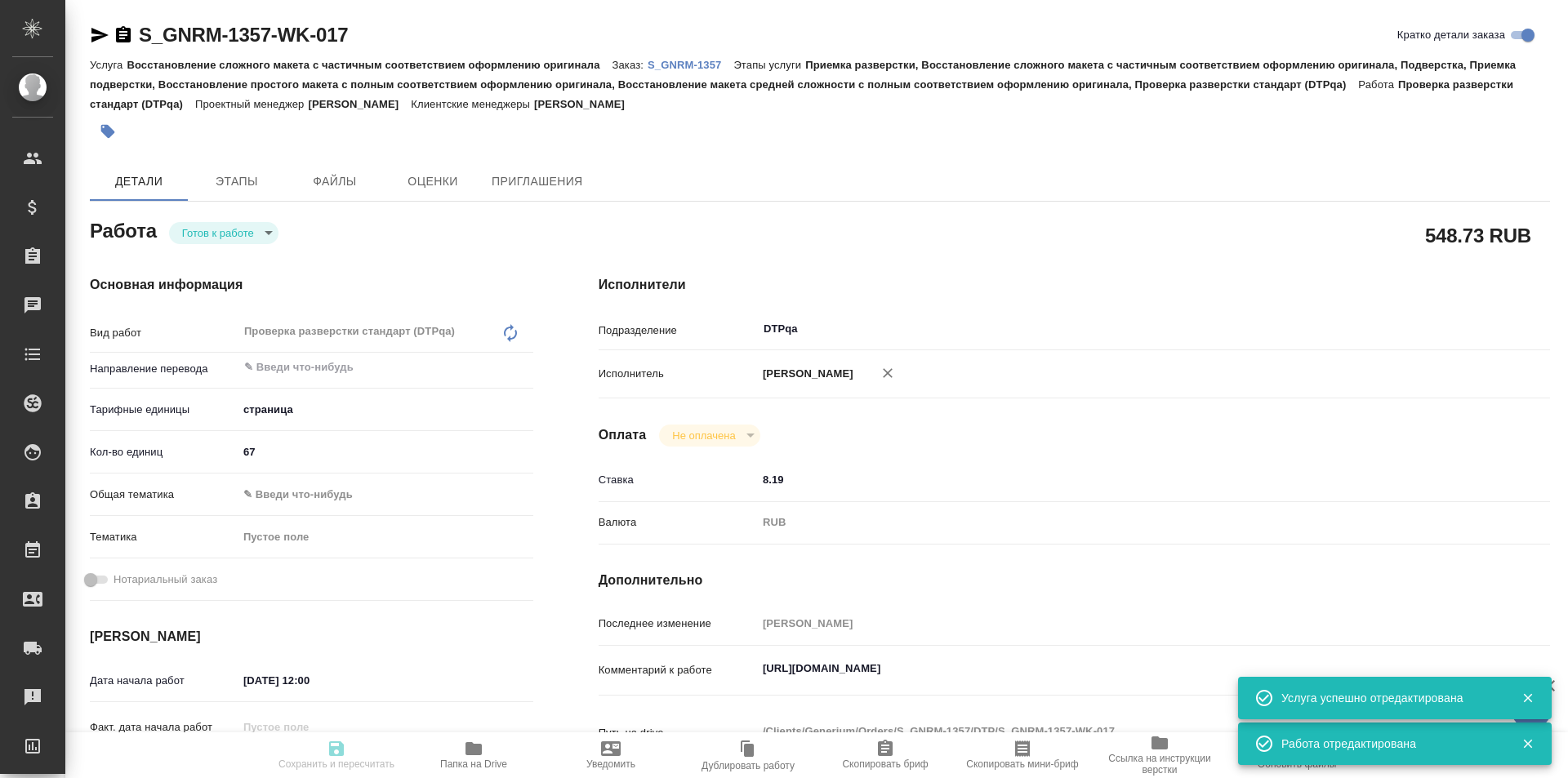
type textarea "x"
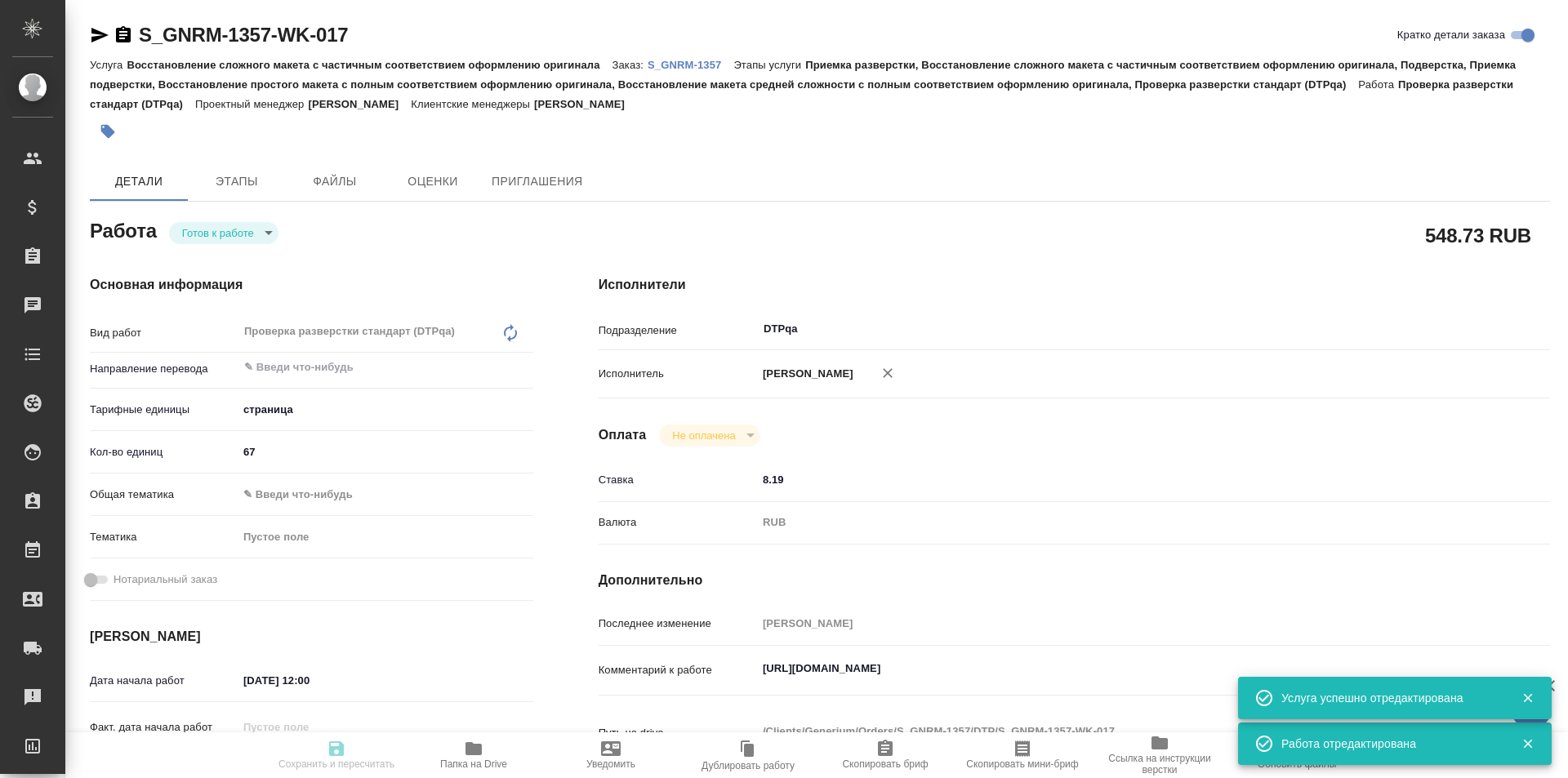
type textarea "x"
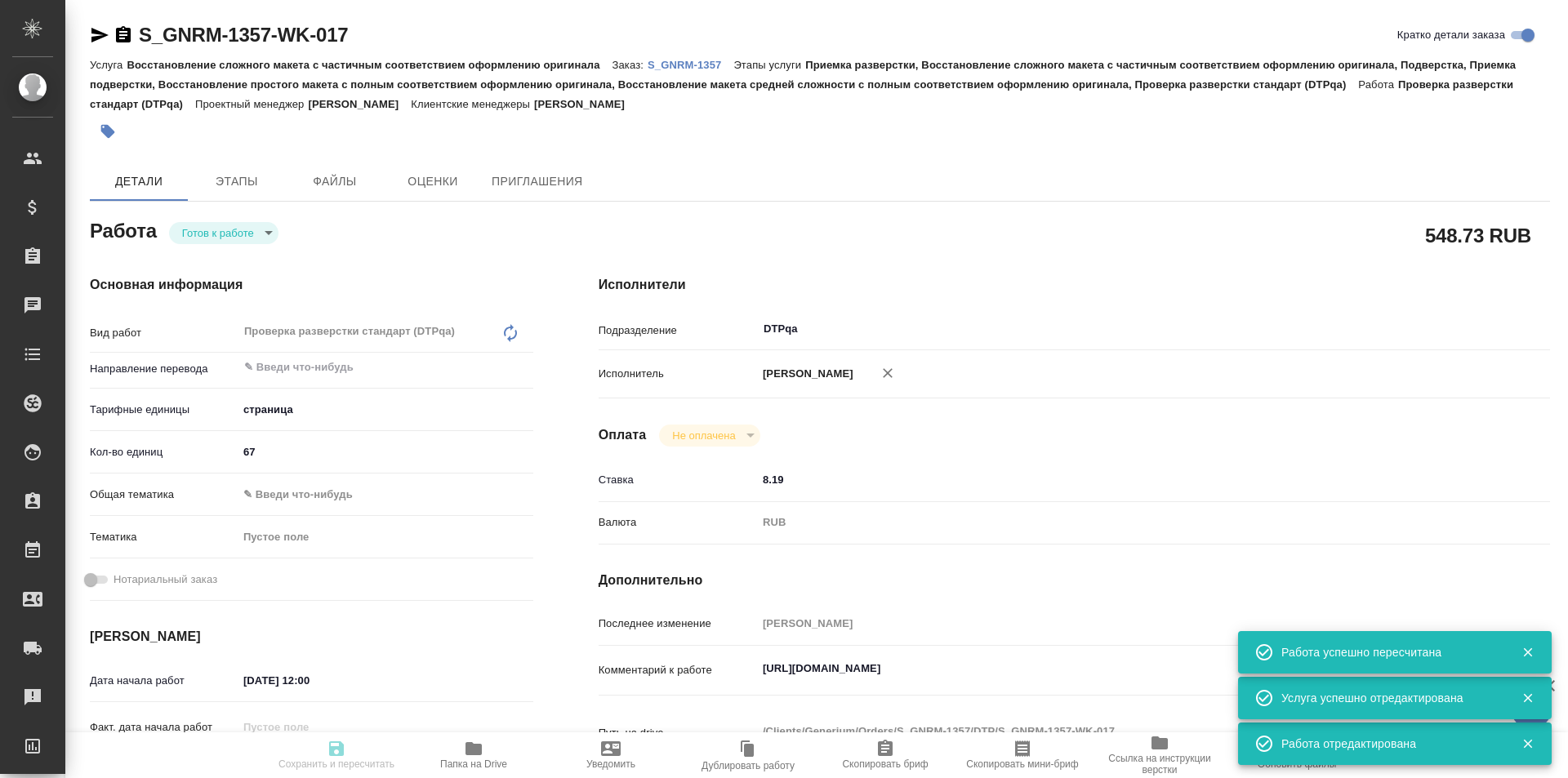
type input "readyForWork"
type textarea "Проверка разверстки стандарт (DTPqa)"
type textarea "x"
type input "5a8b1489cc6b4906c91bfdb2"
type input "67"
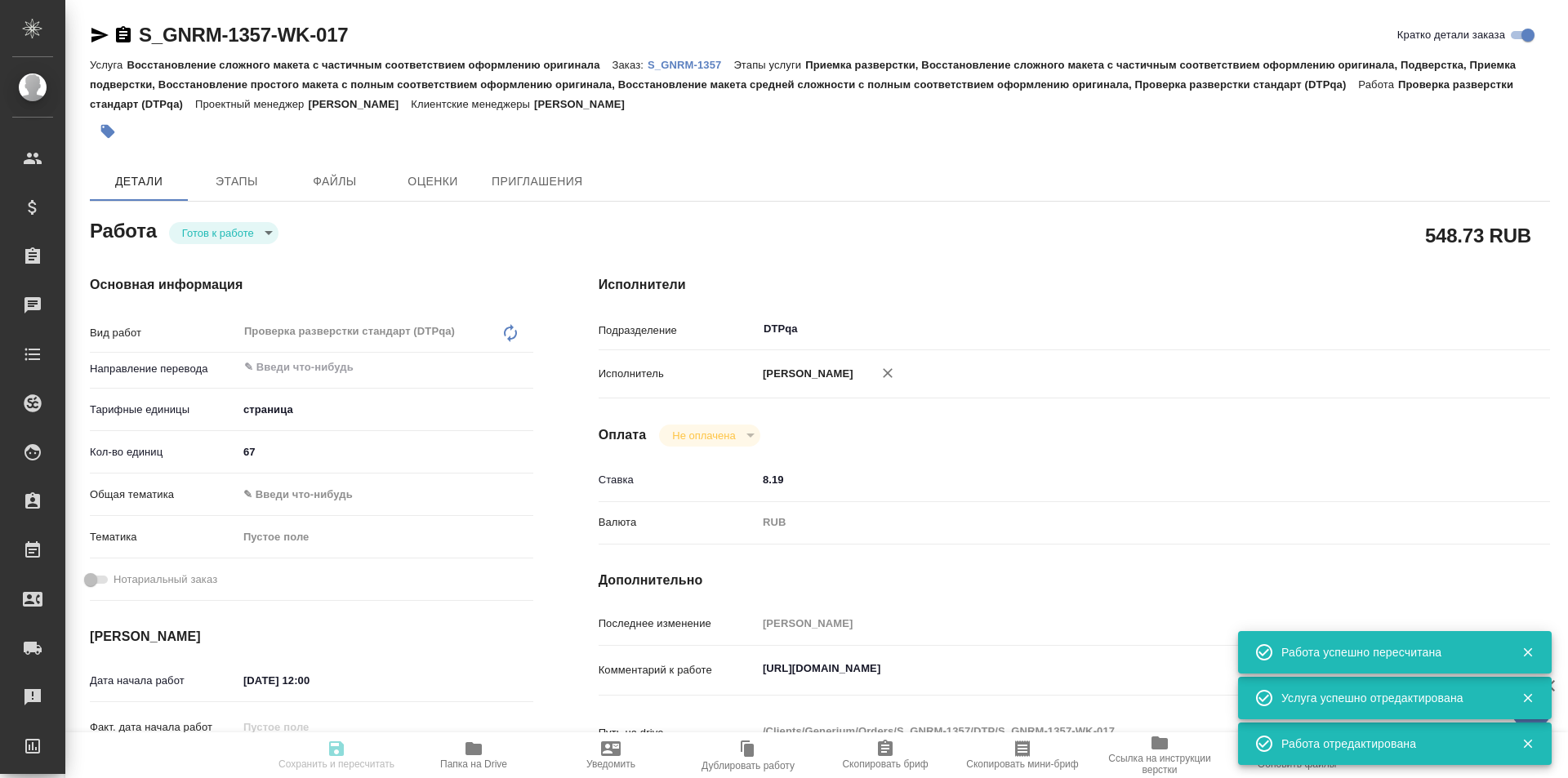
type input "16.09.2025 12:00"
type input "16.09.2025 17:00"
type input "25.09.2025 17:00"
type input "DTPqa"
type input "notPayed"
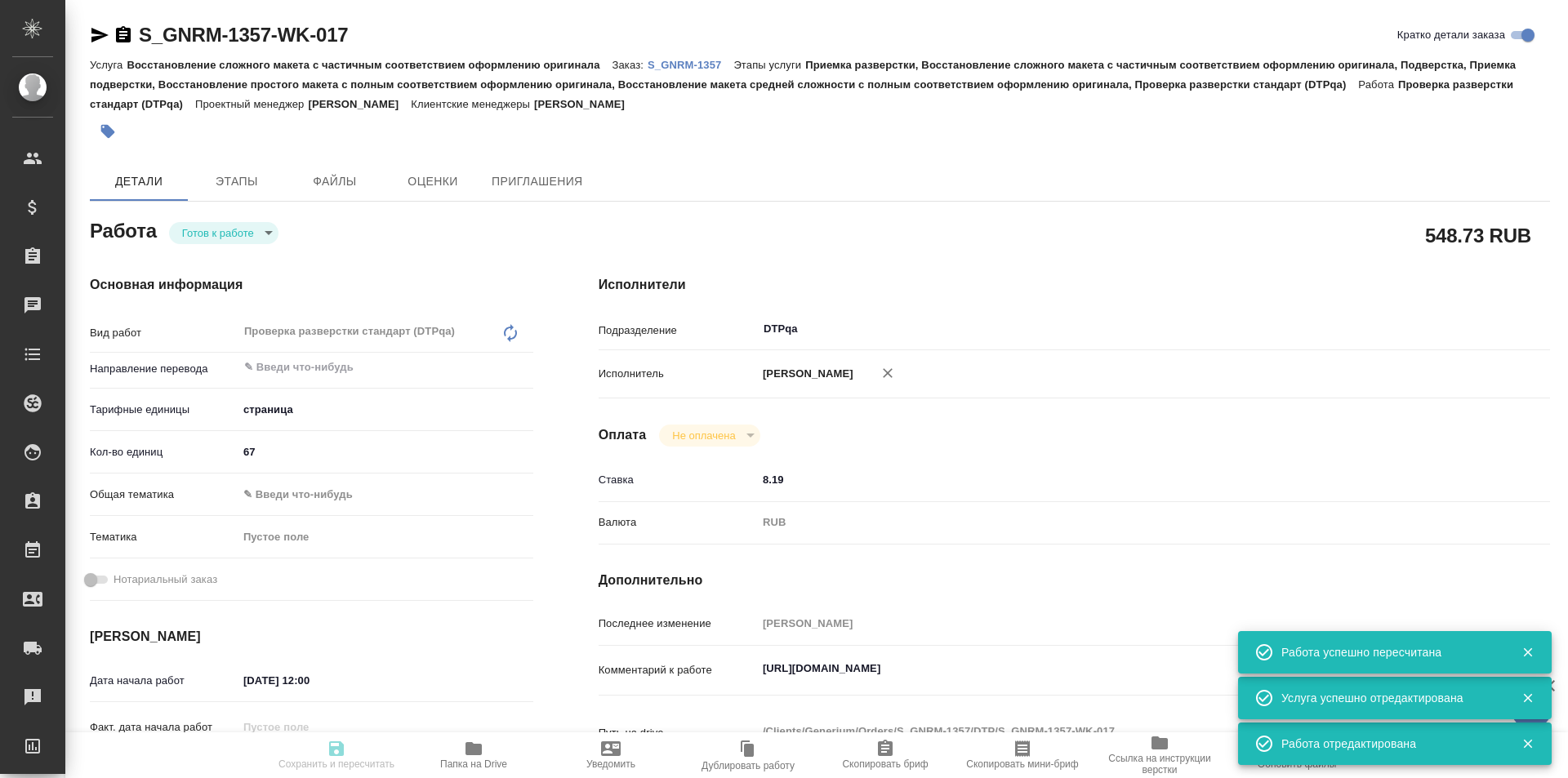
type input "8.19"
type input "RUB"
type input "[PERSON_NAME]"
type textarea "https://tera.awatera.com/Work/68c007fd540ab138a3c9ac06/"
type textarea "x"
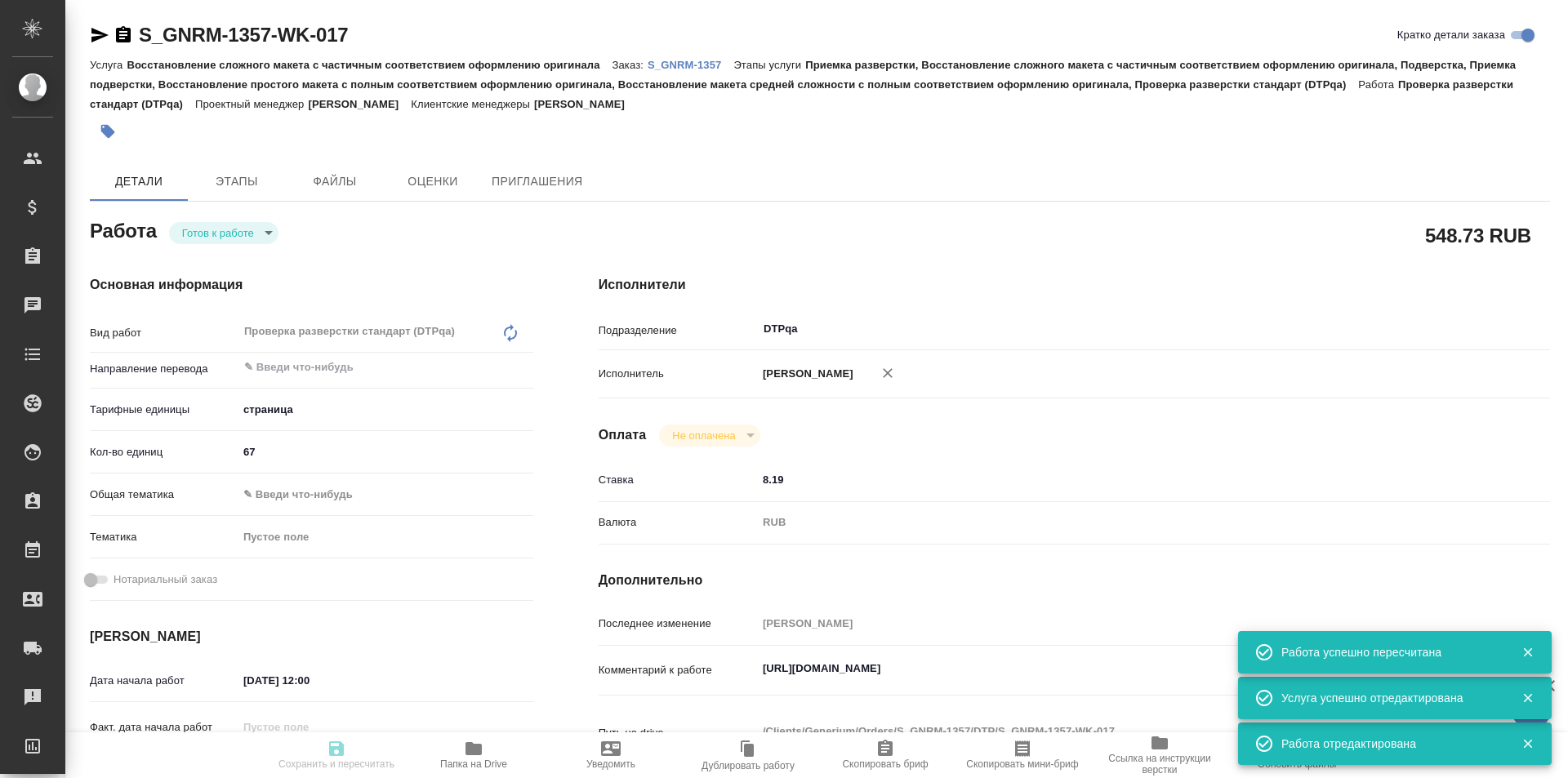
type textarea "/Clients/Generium/Orders/S_GNRM-1357/DTP/S_GNRM-1357-WK-017"
type textarea "x"
type input "S_GNRM-1357"
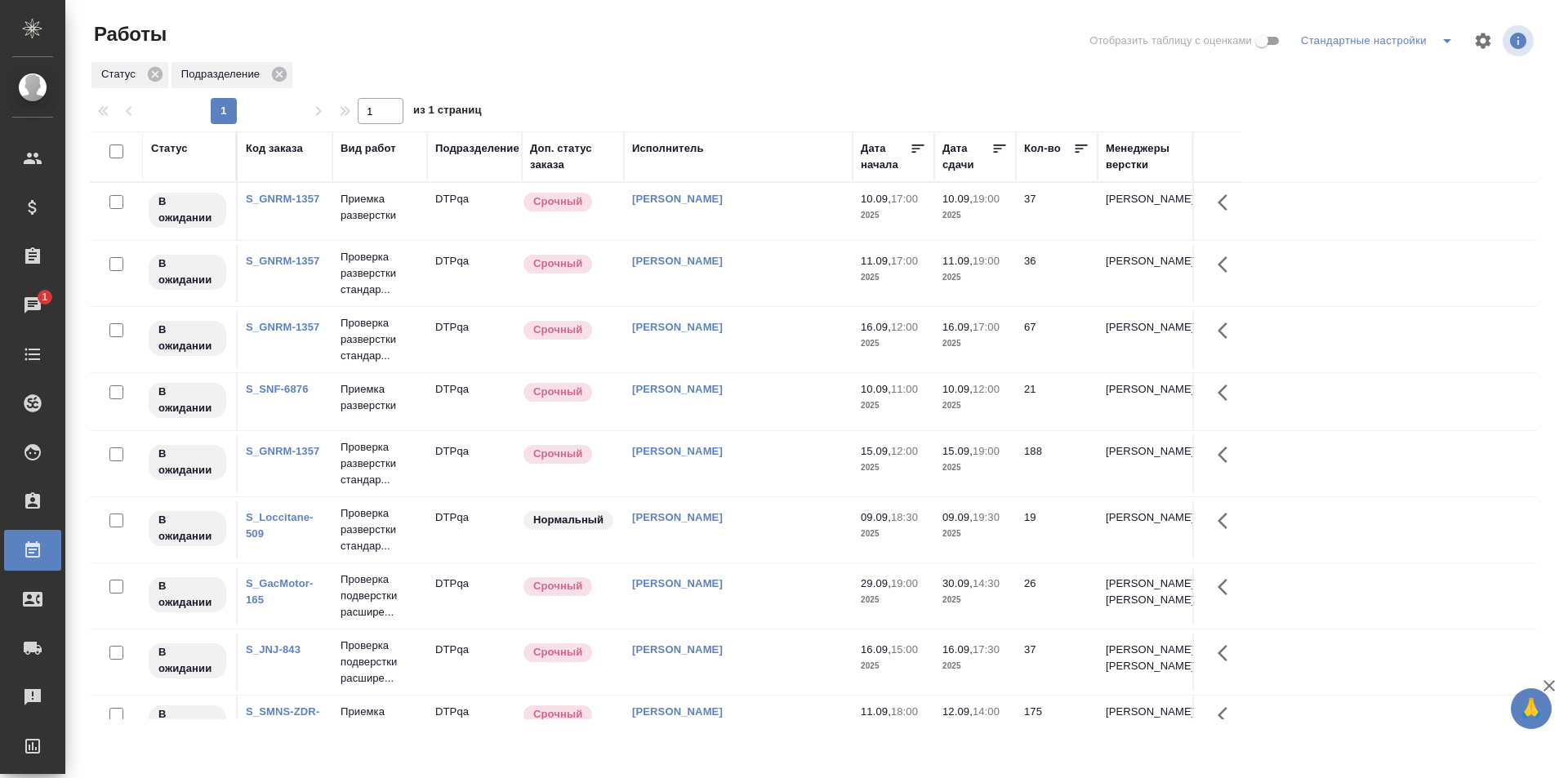
click at [797, 52] on div at bounding box center [820, 41] width 487 height 39
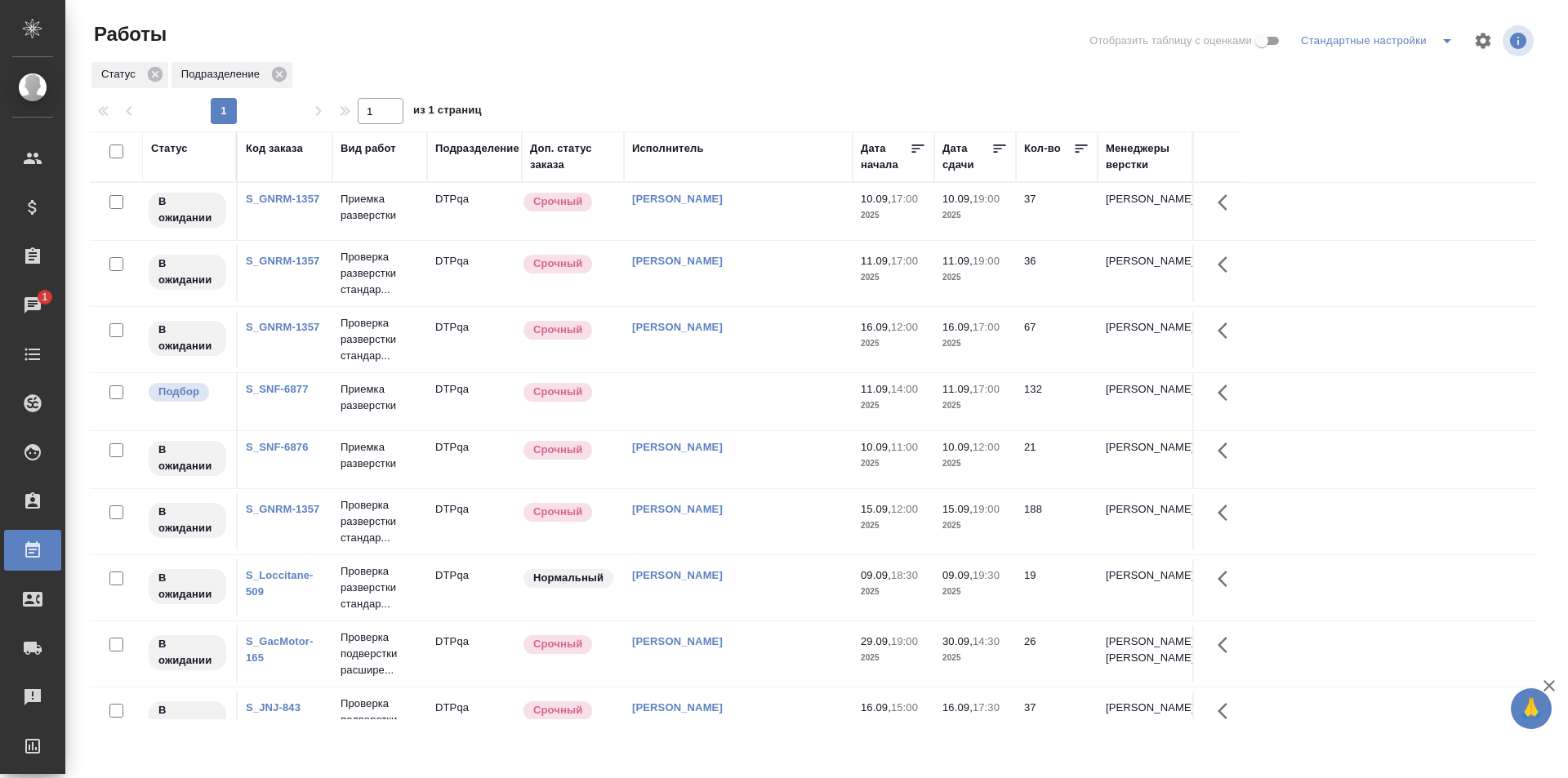
click at [752, 398] on td at bounding box center [738, 401] width 228 height 58
click at [753, 398] on td at bounding box center [738, 401] width 228 height 58
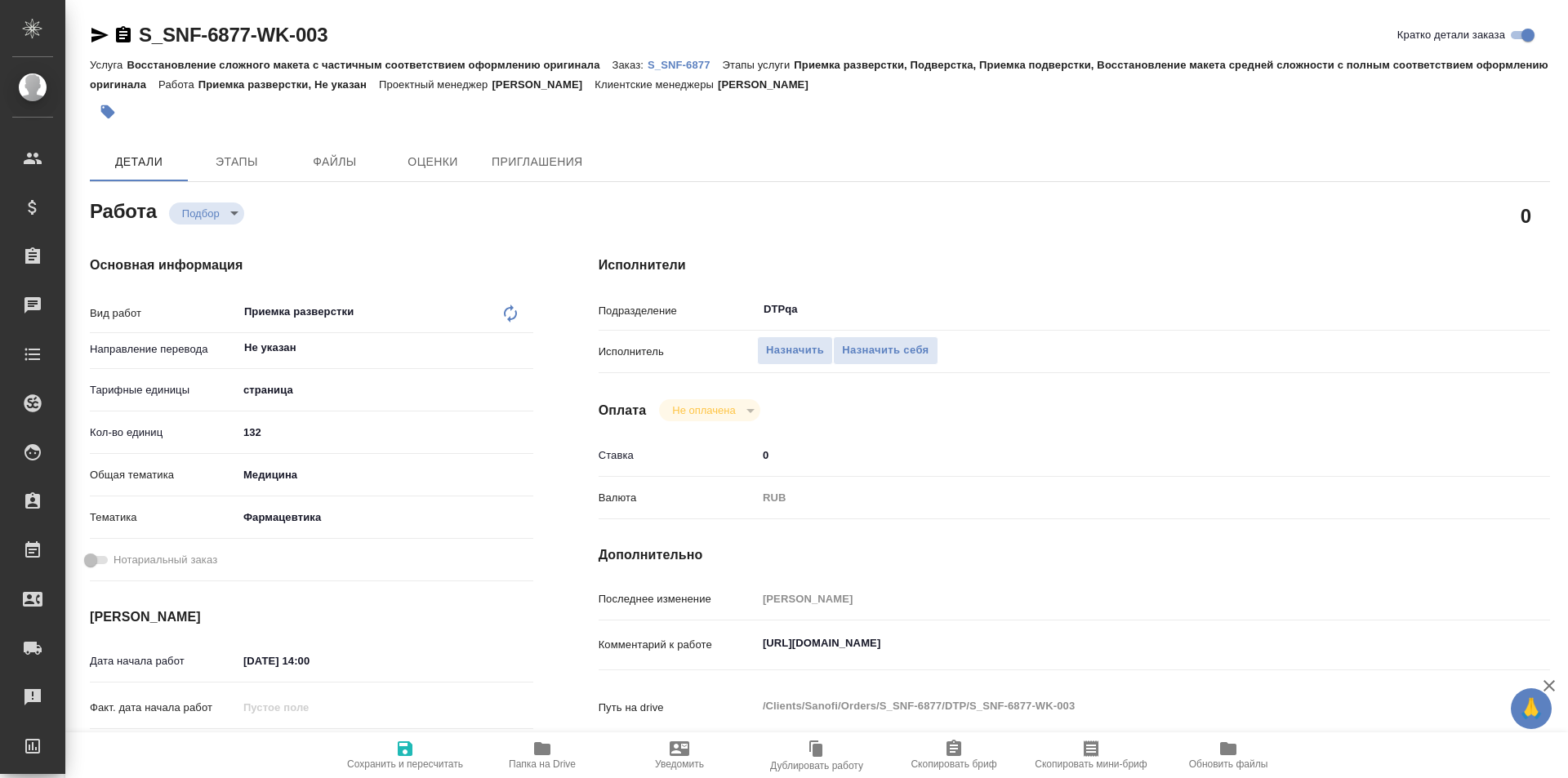
type textarea "x"
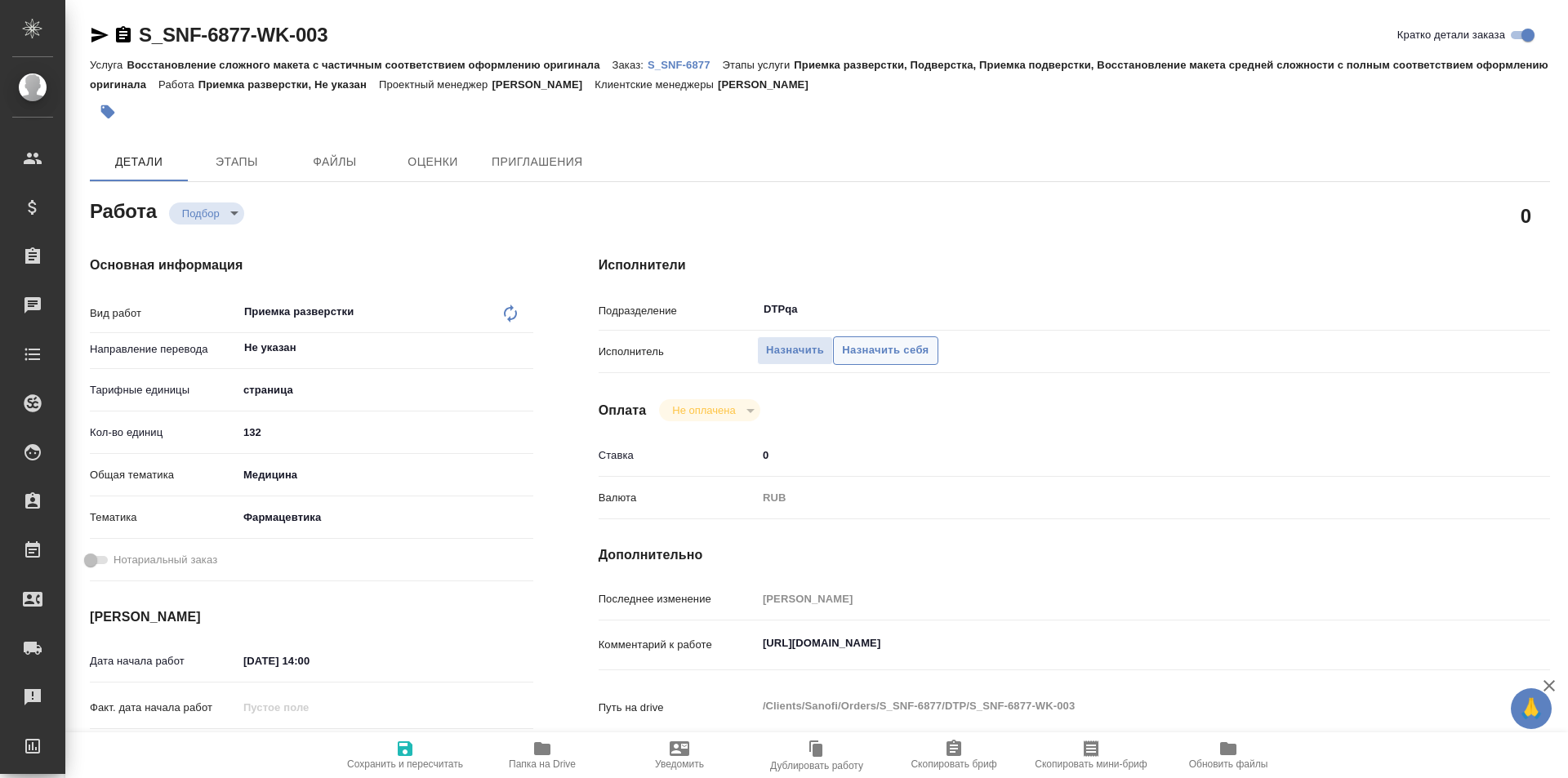
type textarea "x"
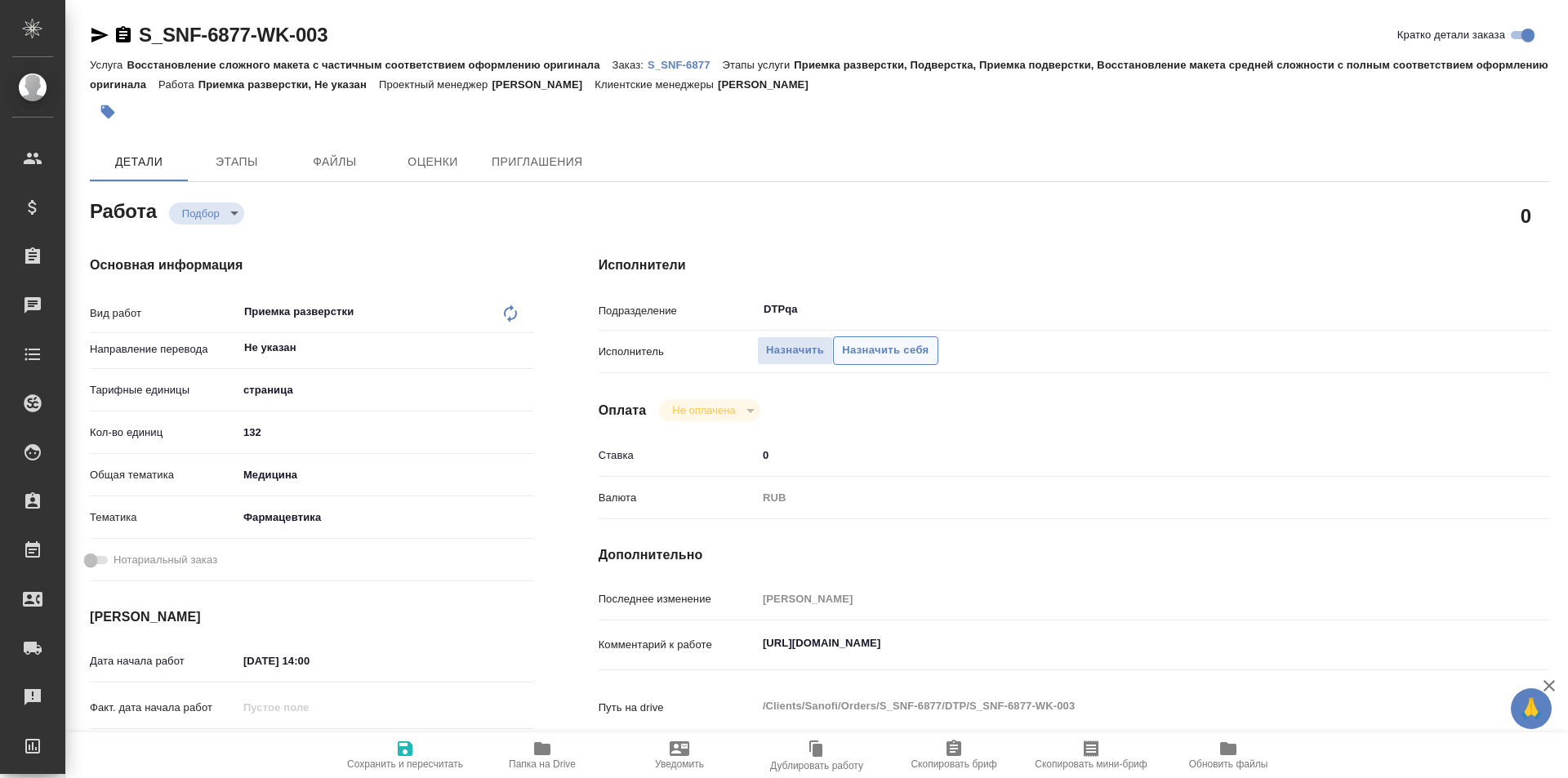
click at [883, 344] on span "Назначить себя" at bounding box center [885, 350] width 87 height 19
type textarea "x"
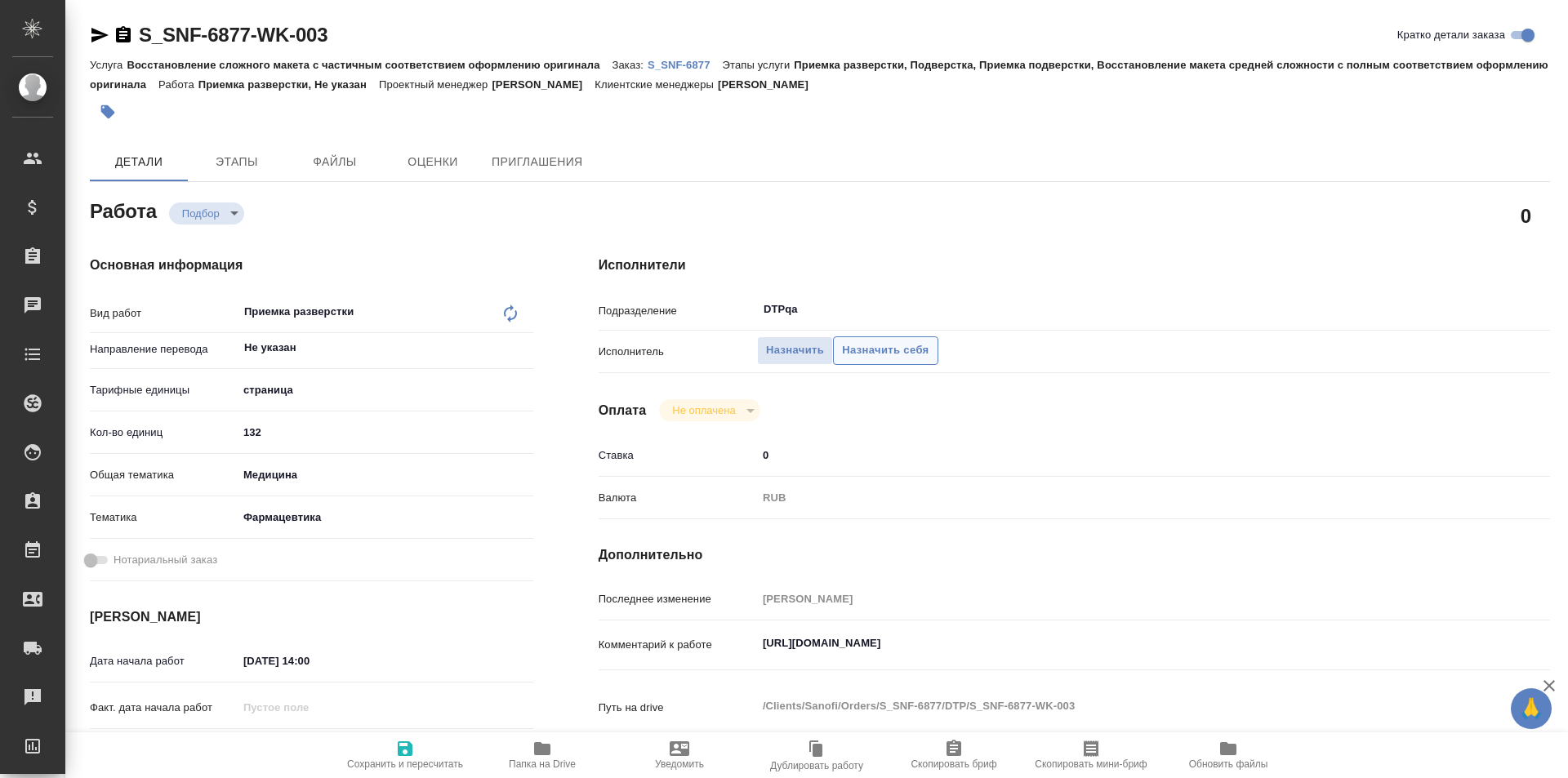
type textarea "x"
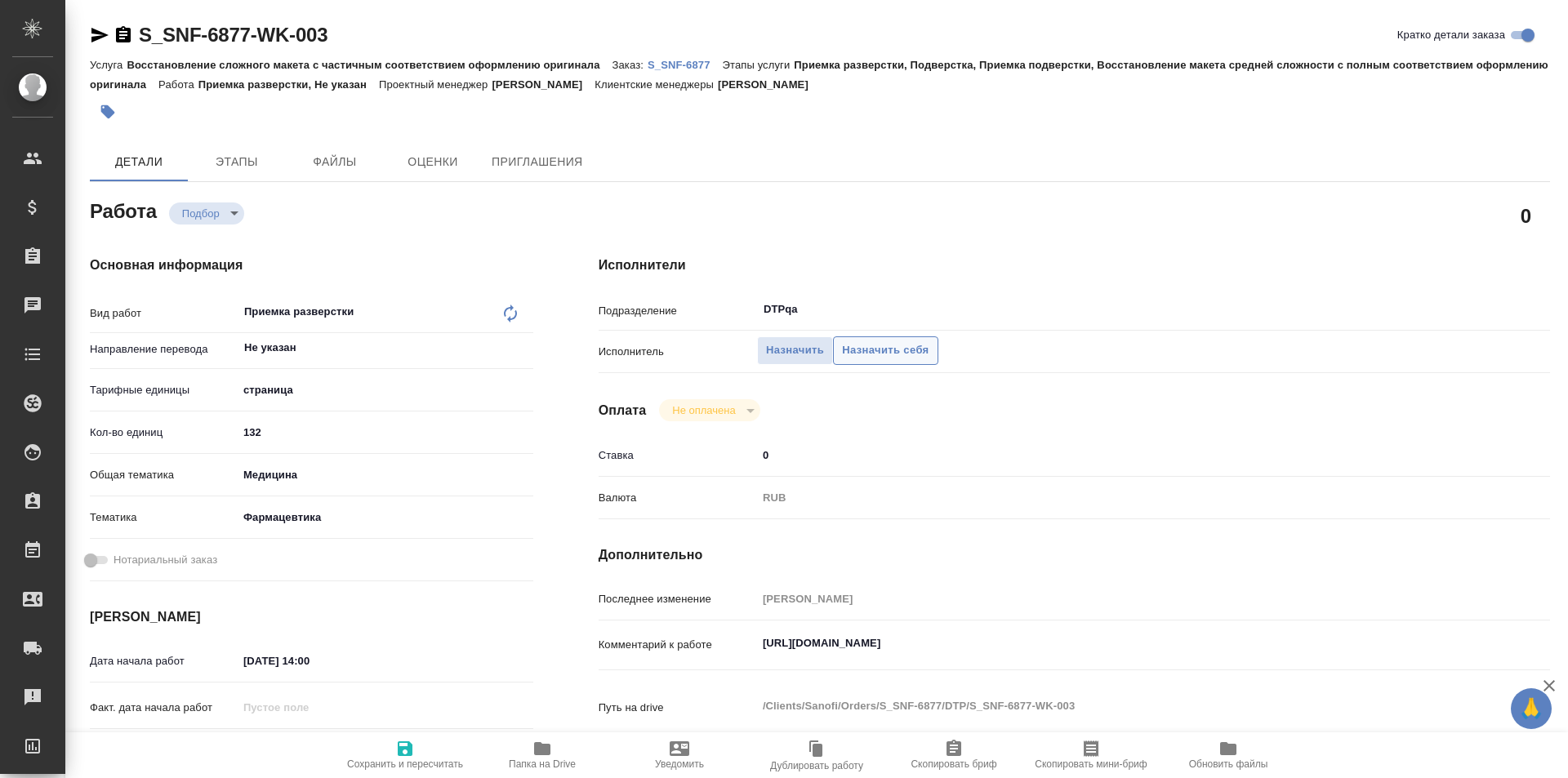
type textarea "x"
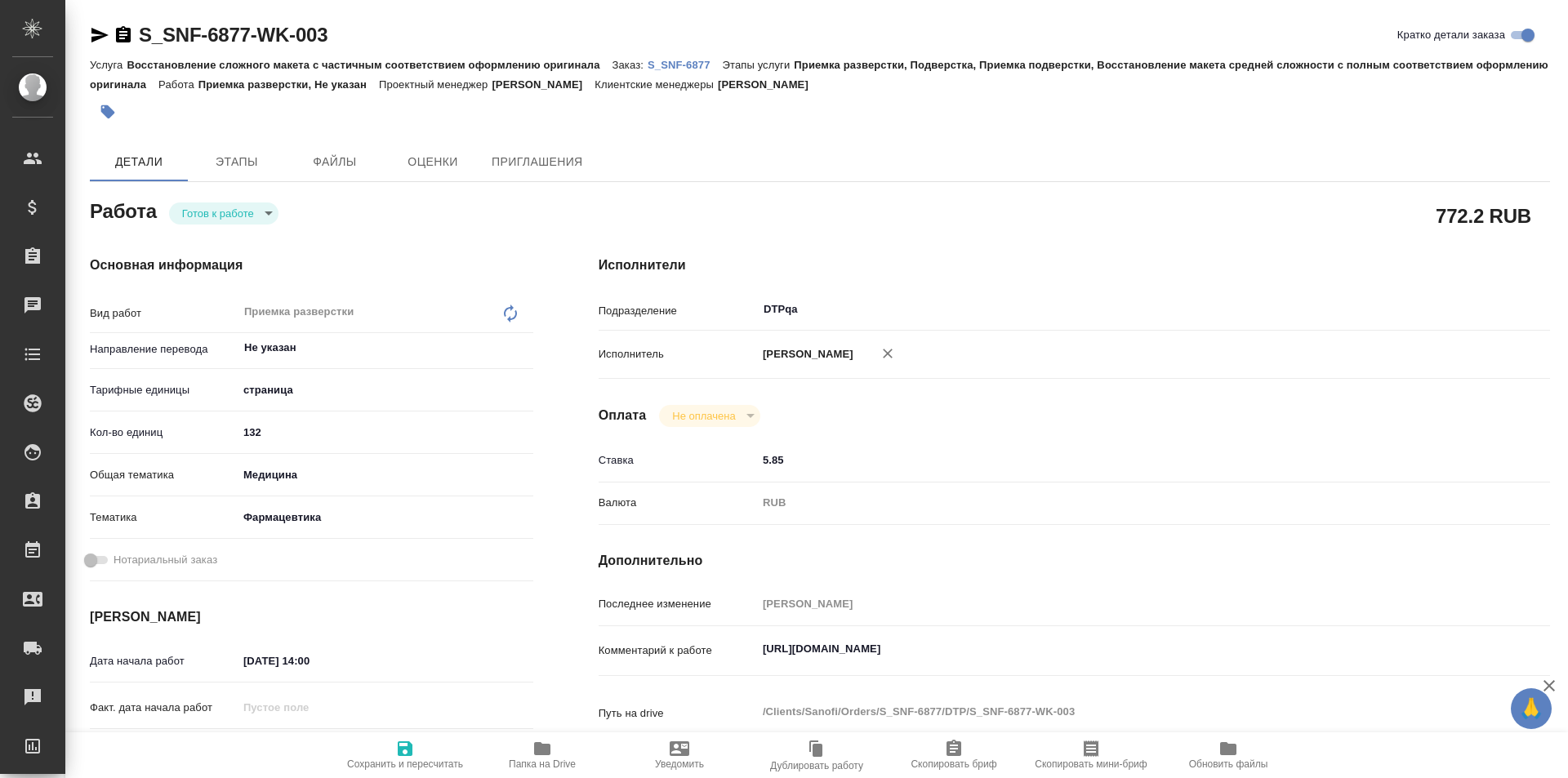
type textarea "x"
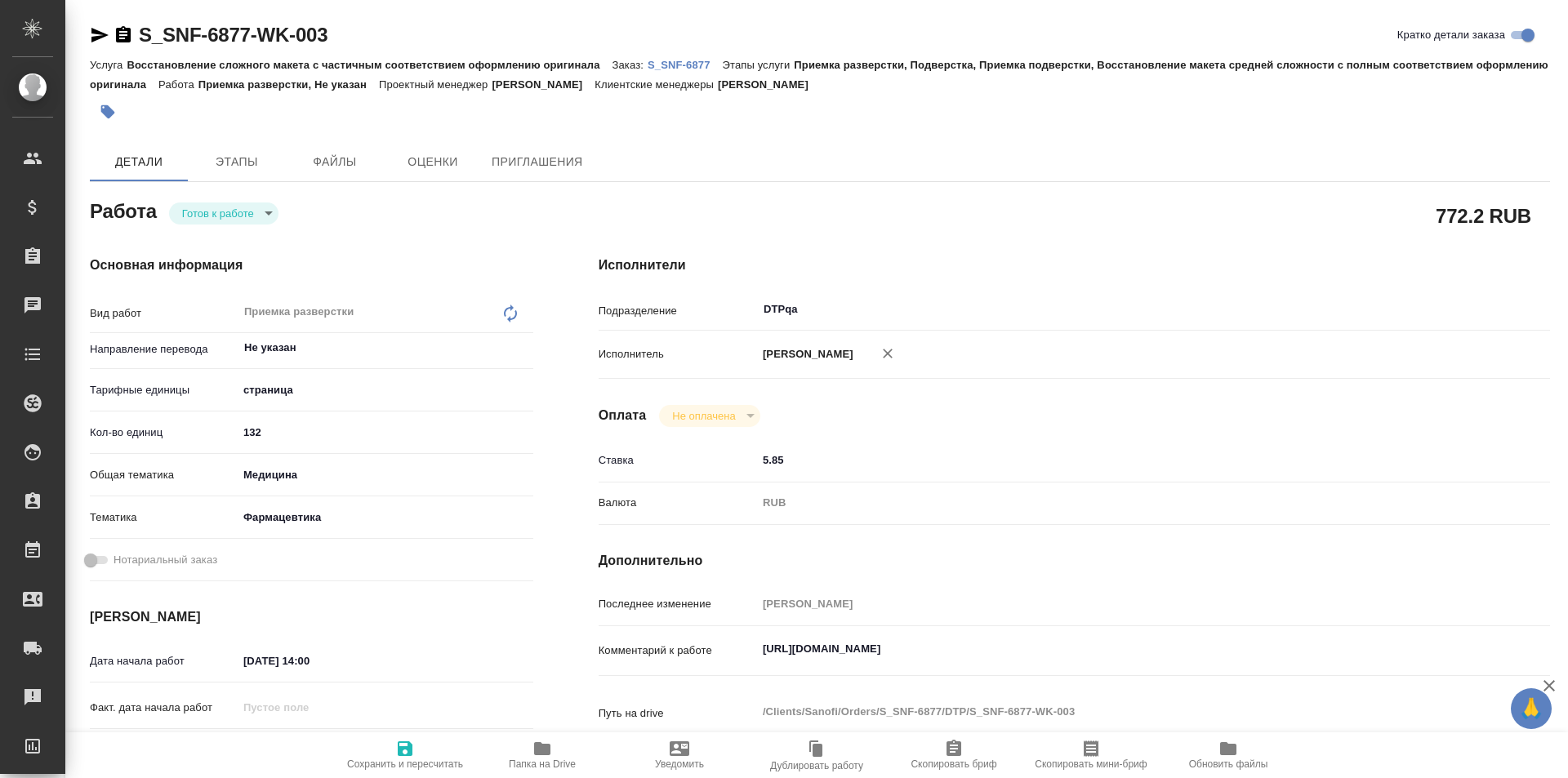
type textarea "x"
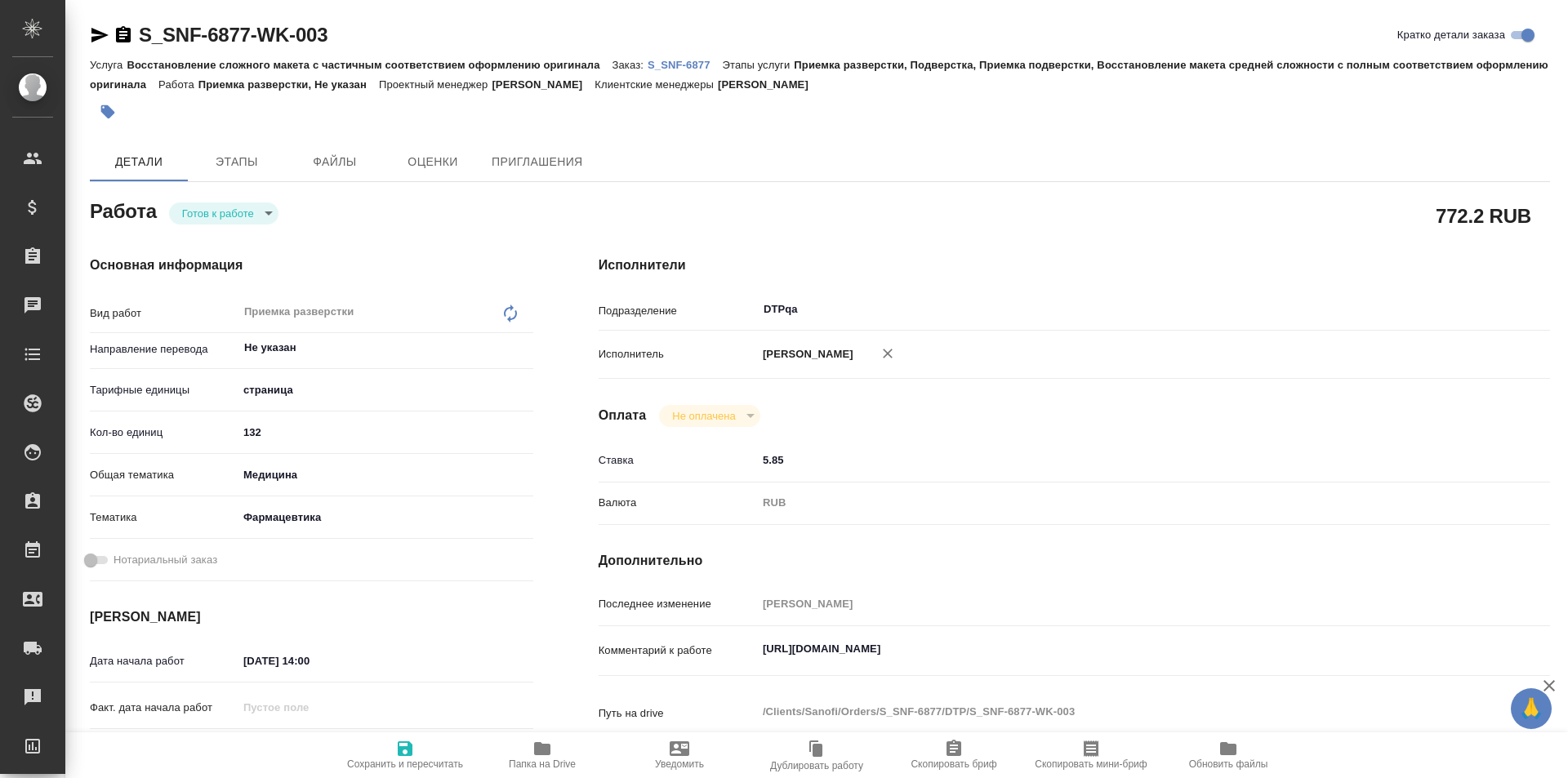
type textarea "x"
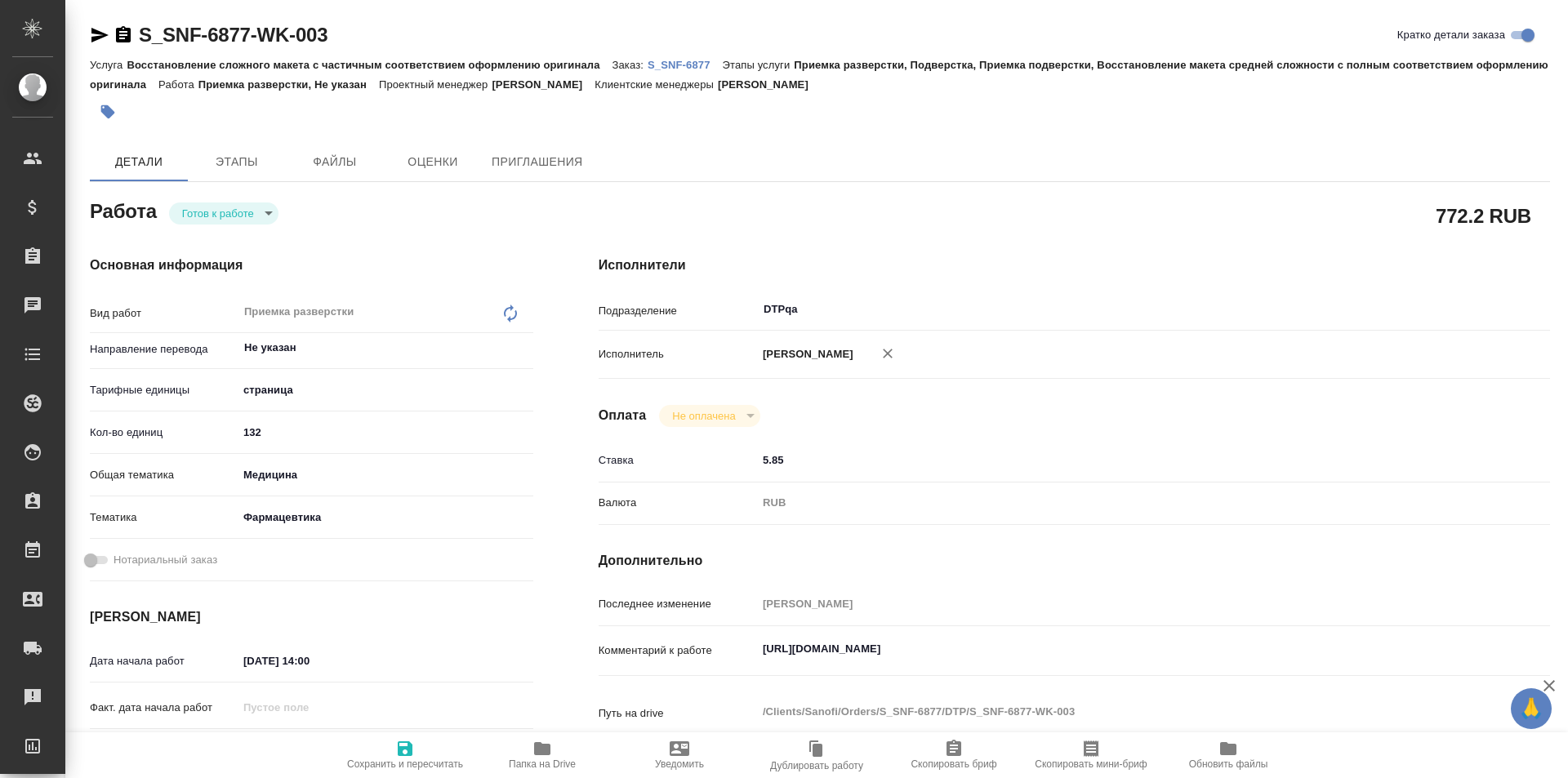
type textarea "x"
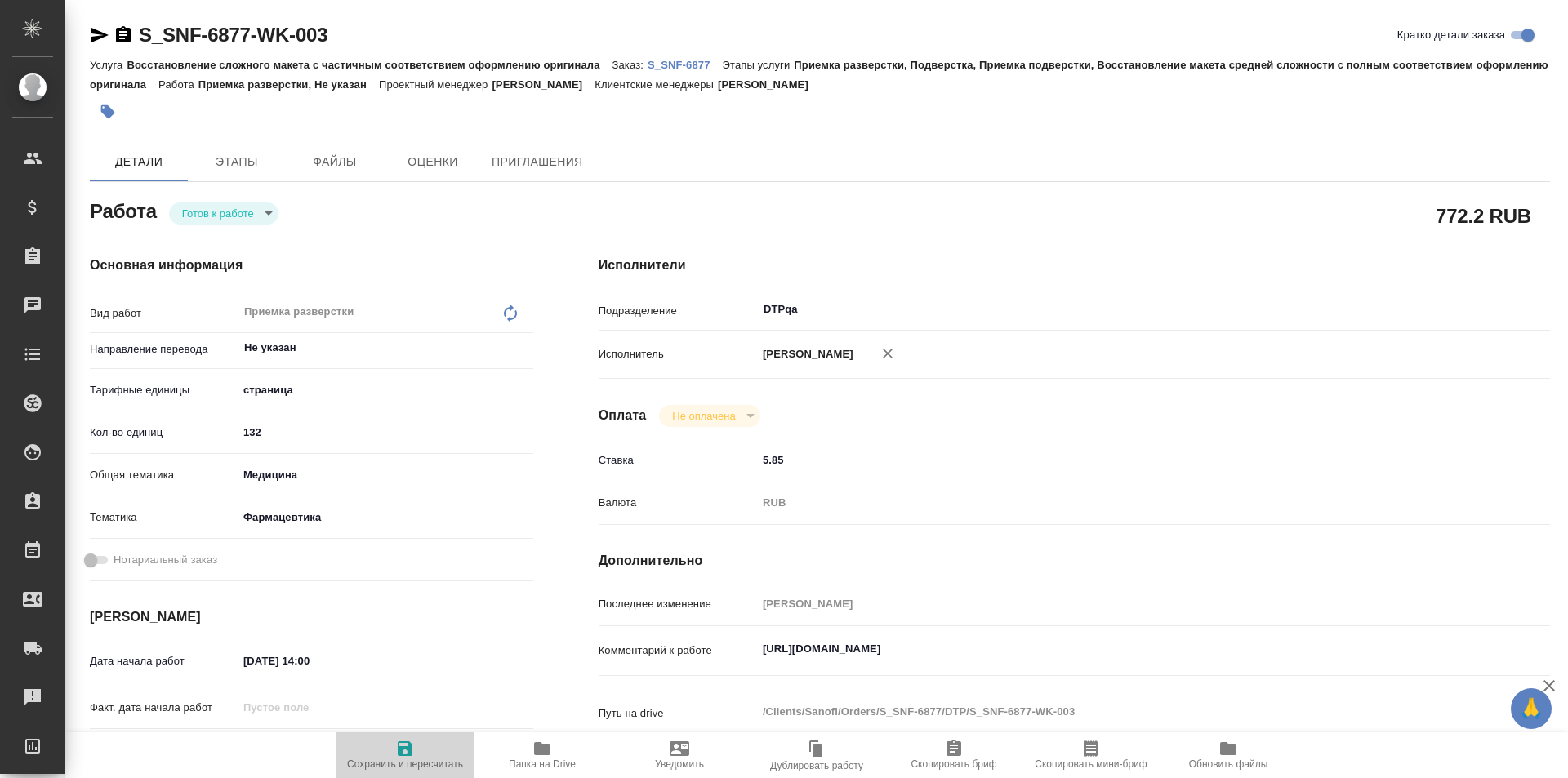
click at [384, 762] on span "Сохранить и пересчитать" at bounding box center [405, 764] width 116 height 12
type textarea "x"
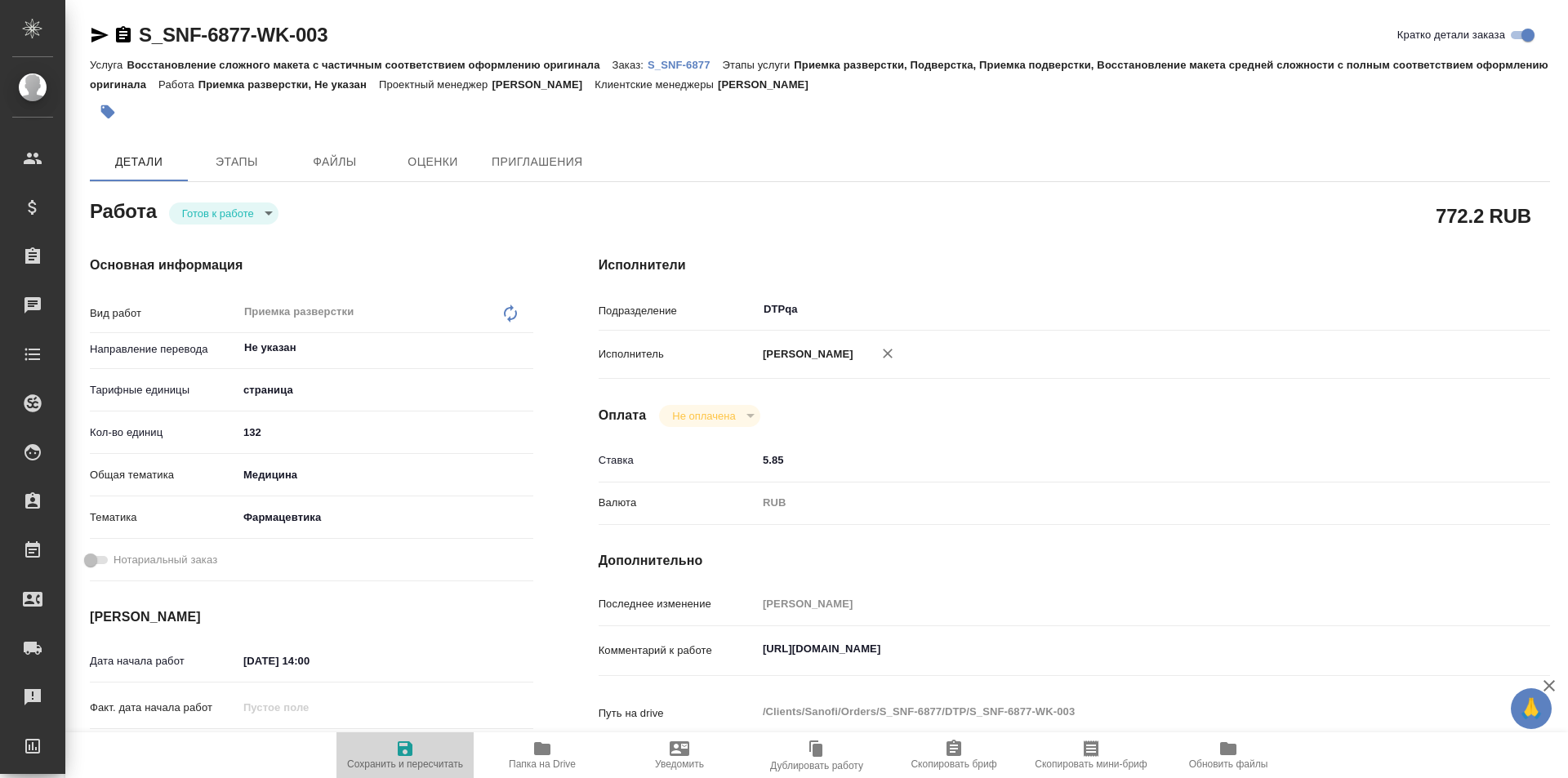
type textarea "x"
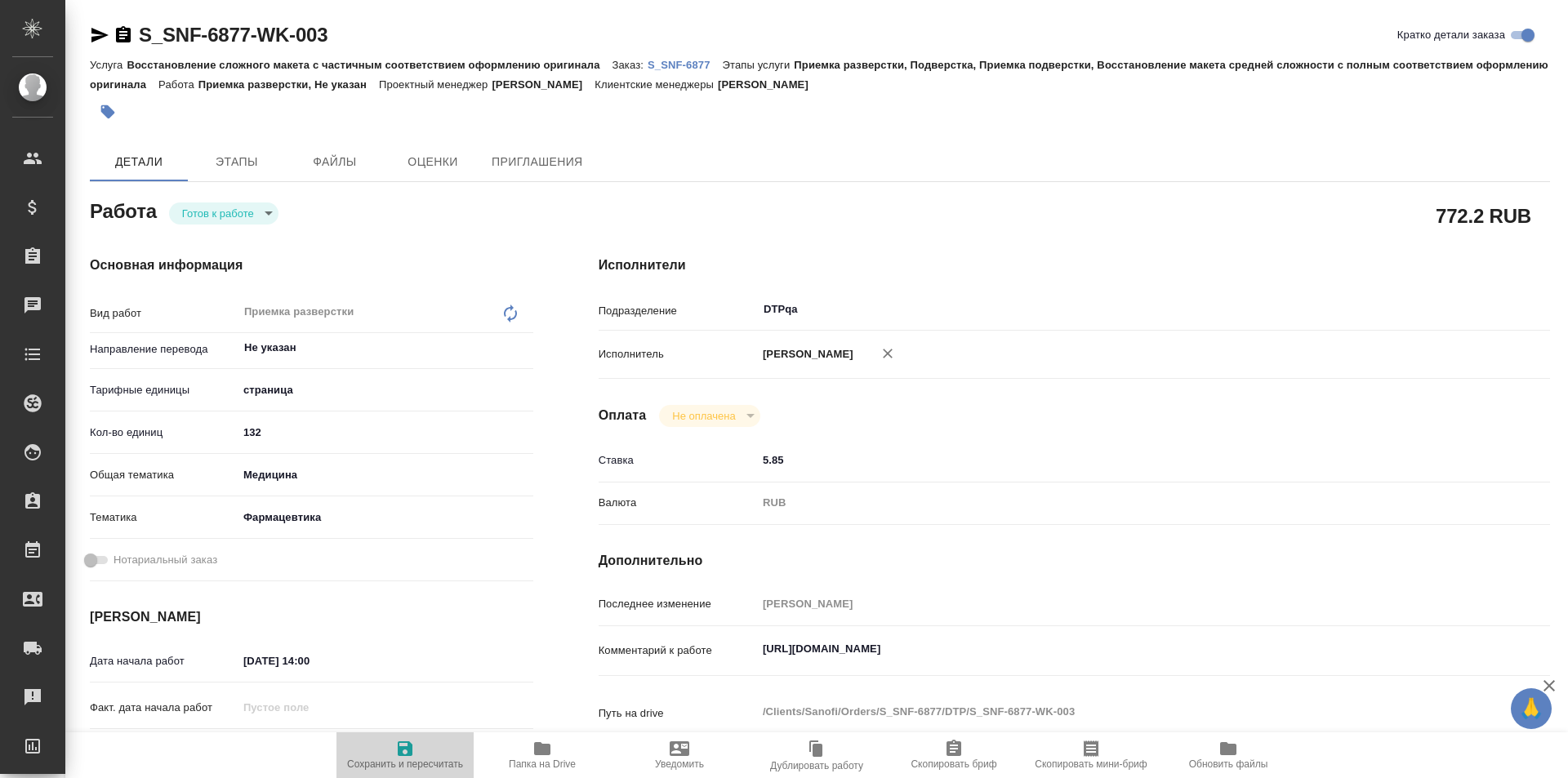
type textarea "x"
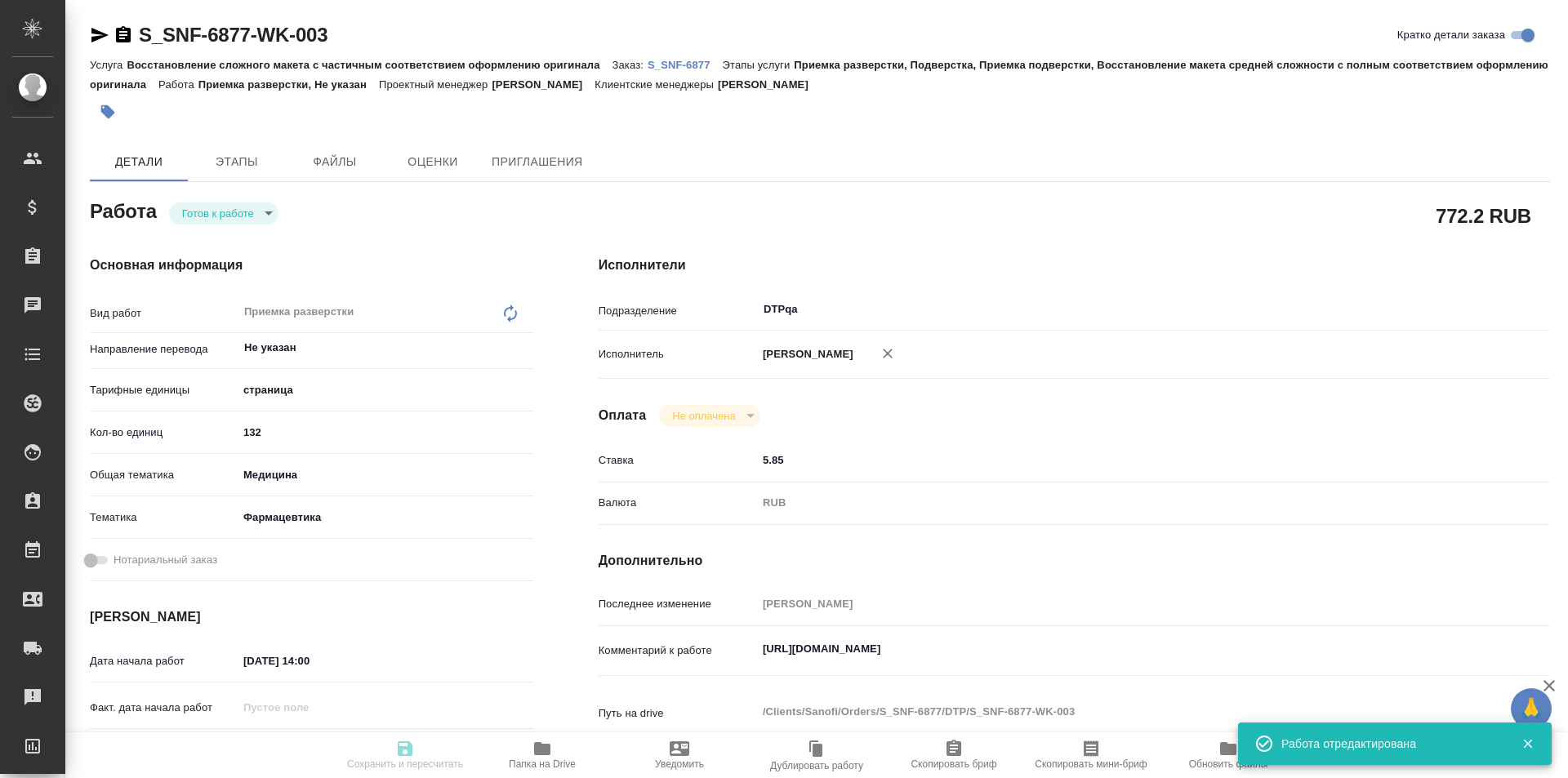
type textarea "x"
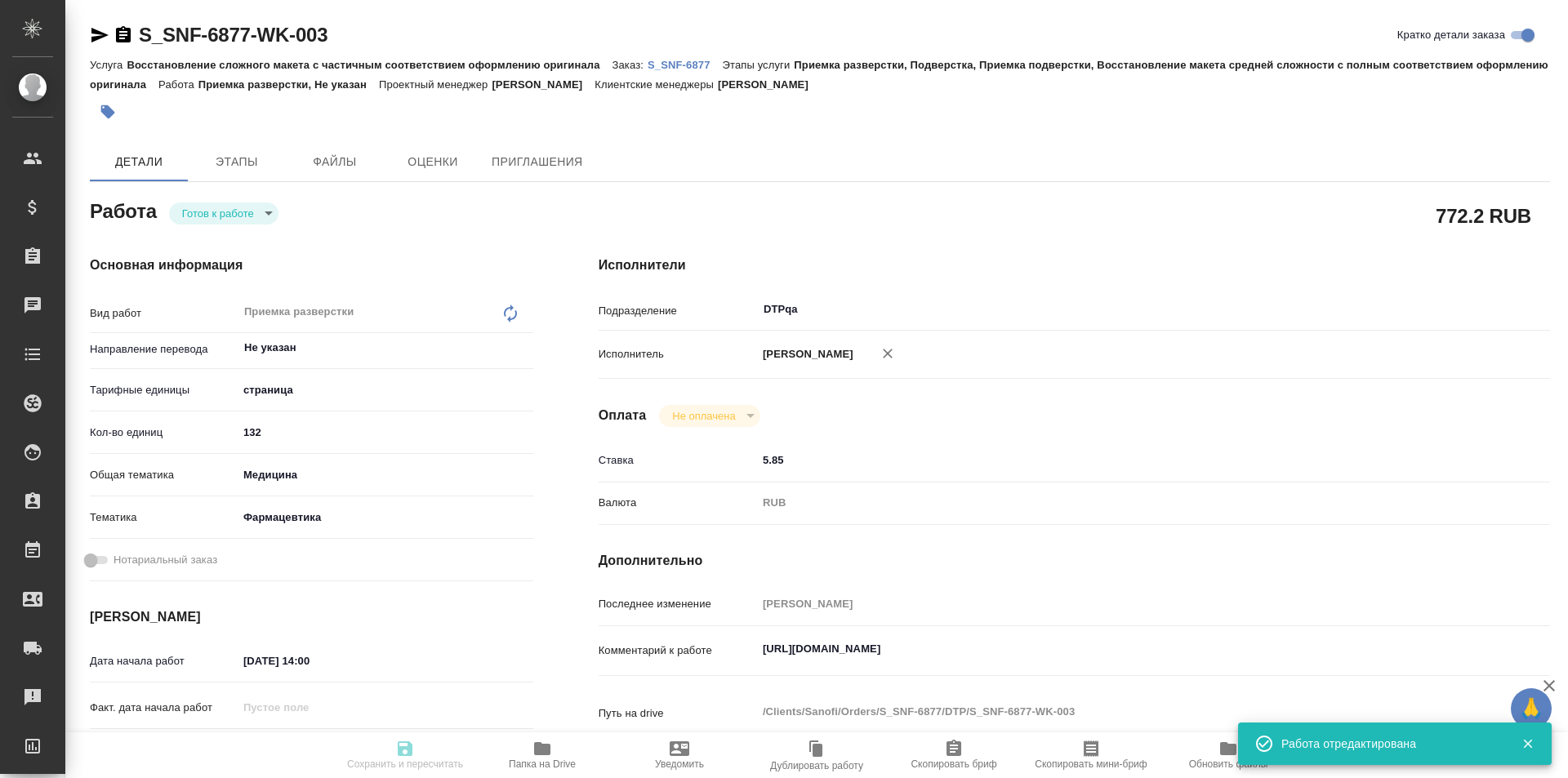
type textarea "x"
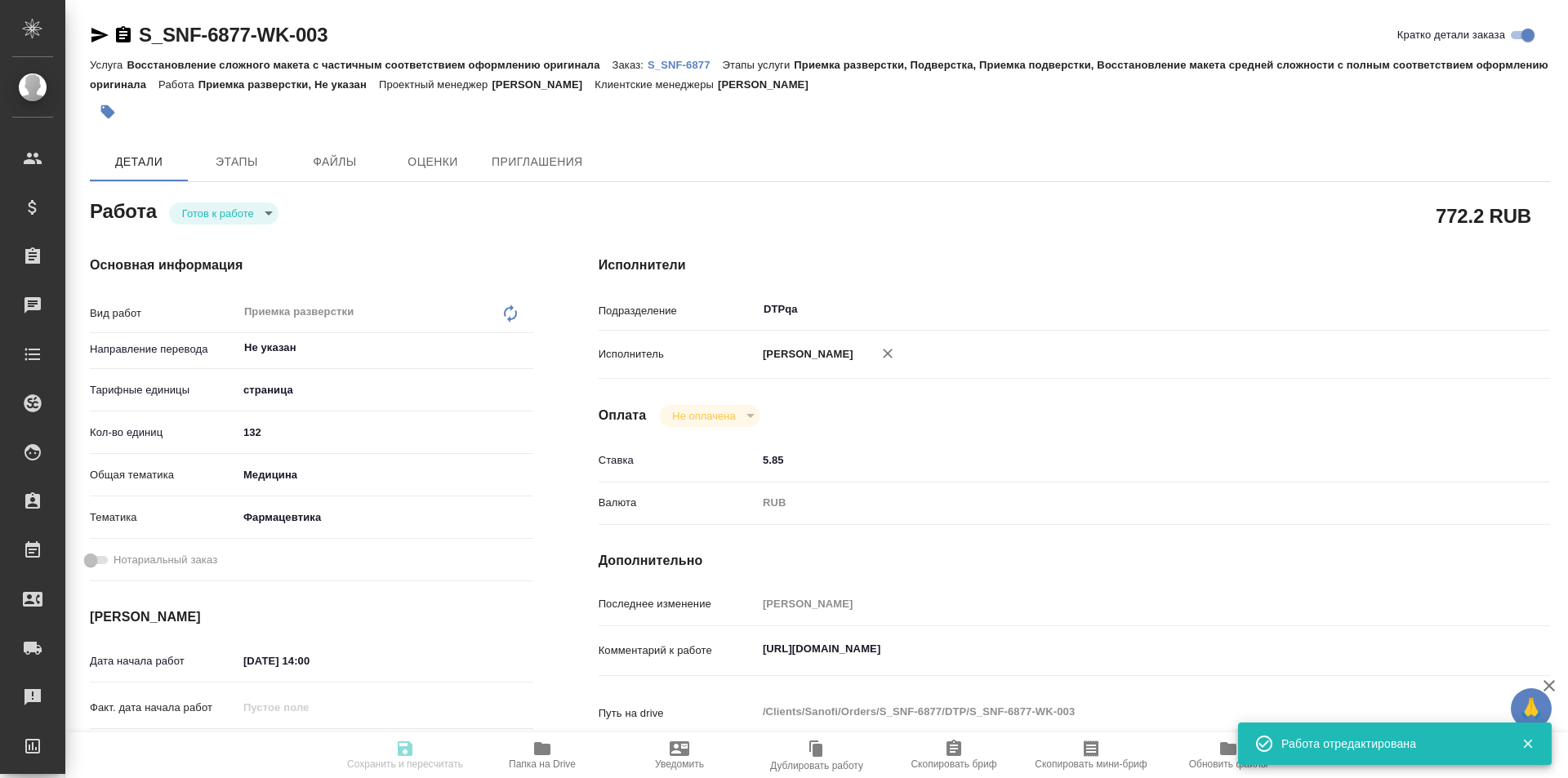
type input "readyForWork"
type textarea "Приемка разверстки"
type textarea "x"
type input "Не указан"
type input "5a8b1489cc6b4906c91bfdb2"
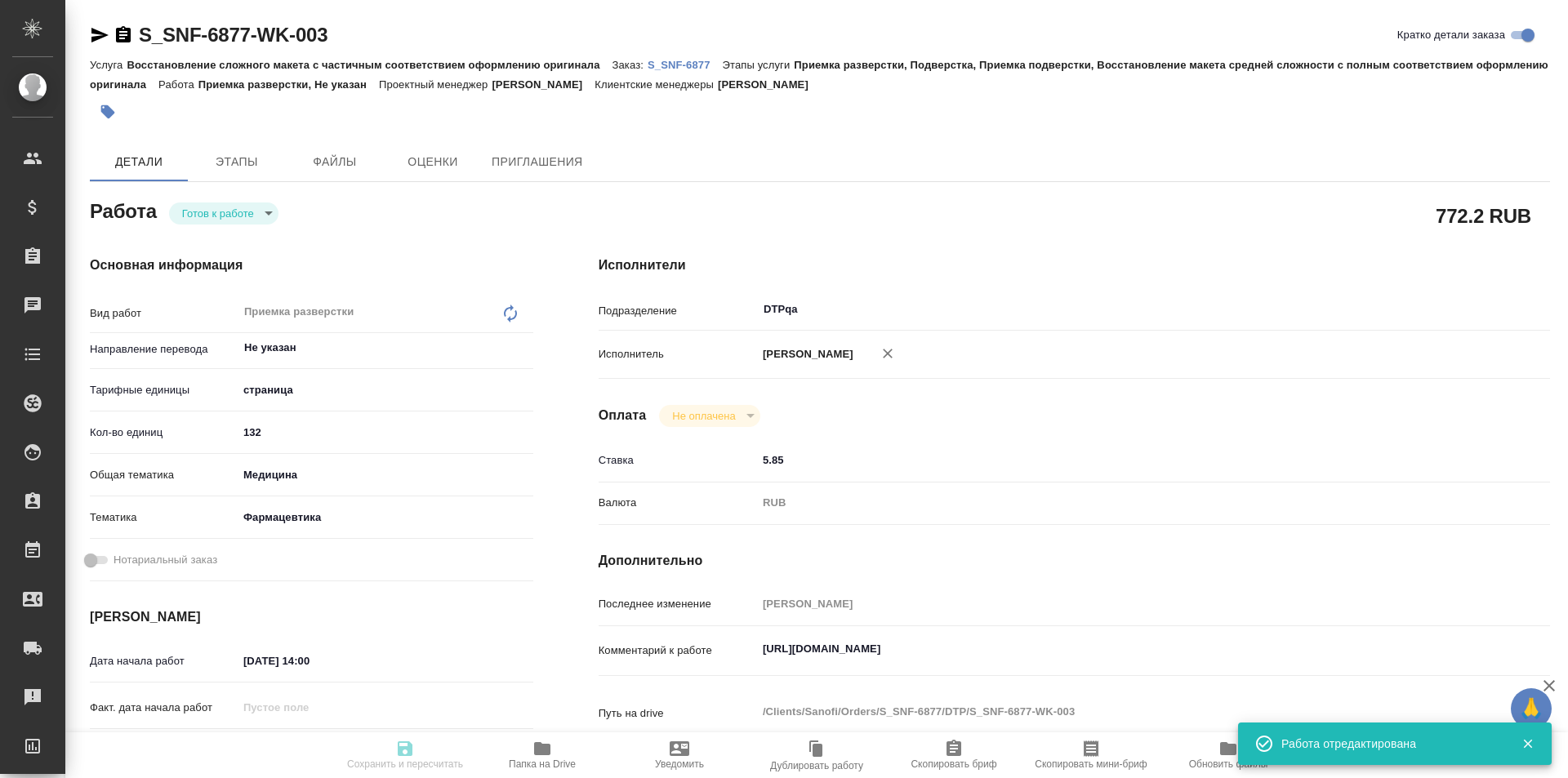
type input "132"
type input "med"
type input "6149832f2b7be24903fd7a82"
type input "[DATE] 14:00"
type input "[DATE] 17:00"
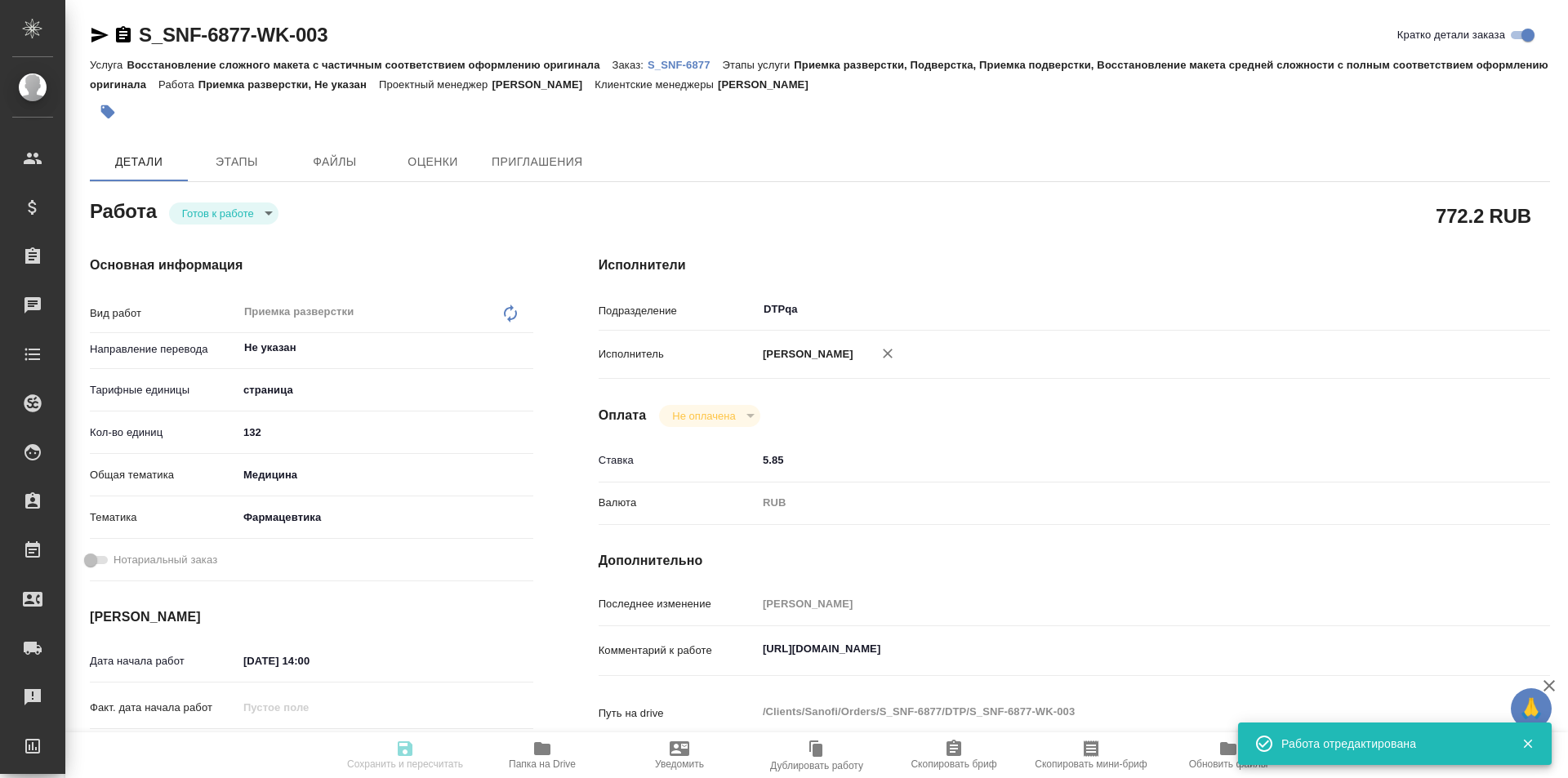
type input "[DATE] 15:03"
type input "DTPqa"
type input "notPayed"
type input "5.85"
type input "RUB"
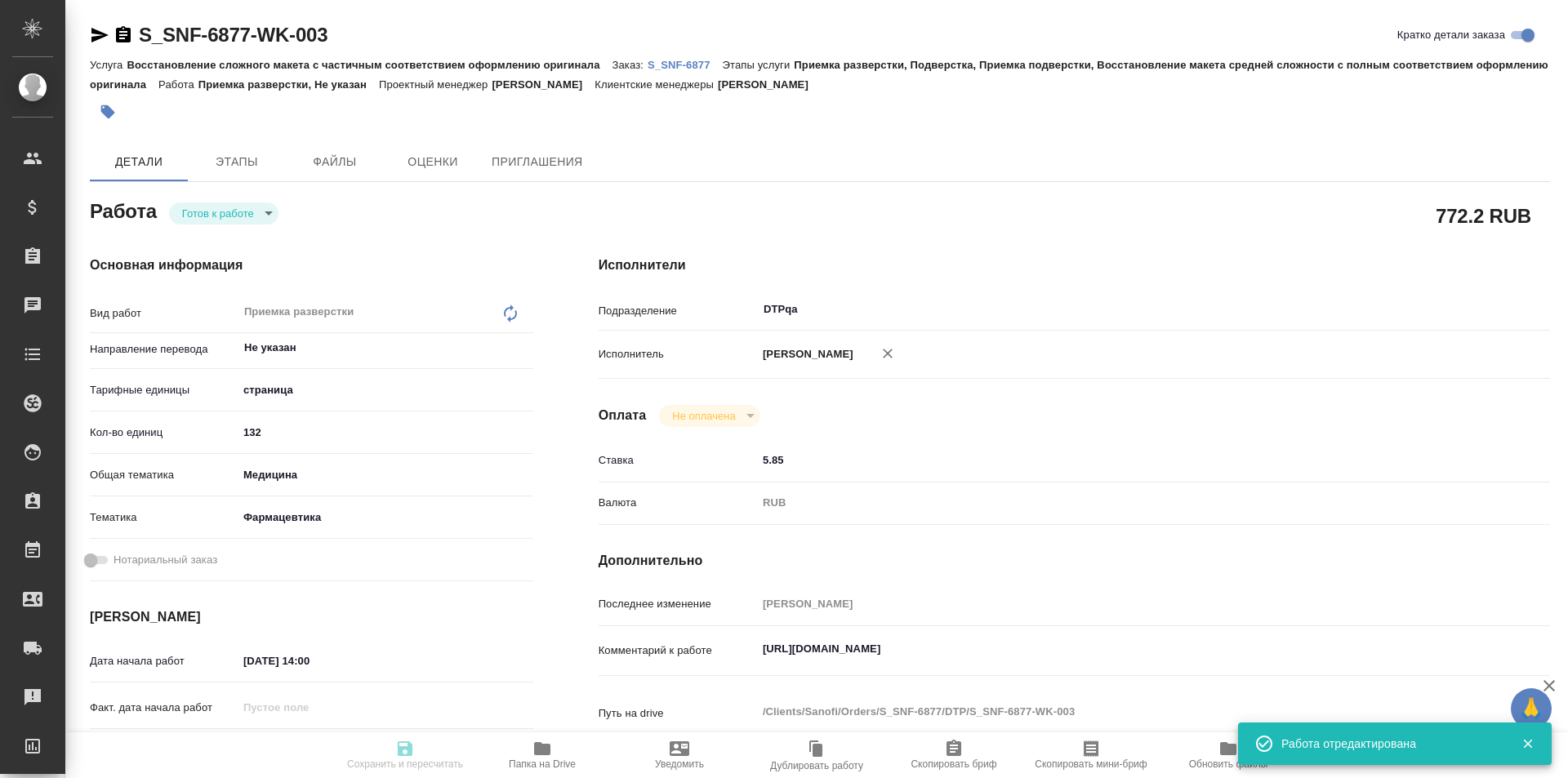
type input "[PERSON_NAME]"
type textarea "[URL][DOMAIN_NAME]"
type textarea "x"
type textarea "/Clients/Sanofi/Orders/S_SNF-6877/DTP/S_SNF-6877-WK-003"
type textarea "x"
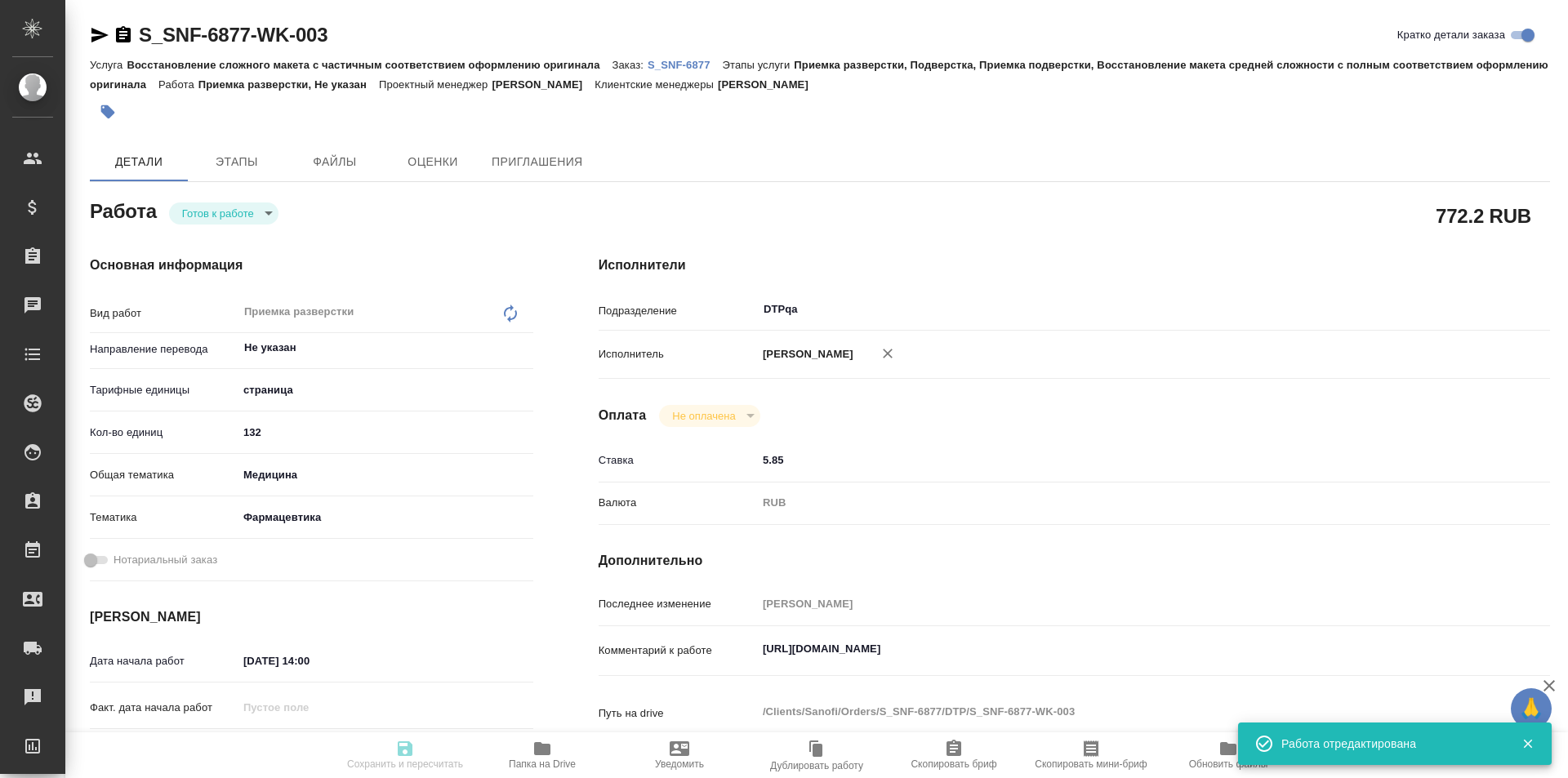
type input "S_SNF-6877"
type input "Восстановление сложного макета с частичным соответствием оформлению оригинала"
type input "Приемка разверстки, Подверстка, Приемка подверстки, Восстановление макета средн…"
type input "[PERSON_NAME]"
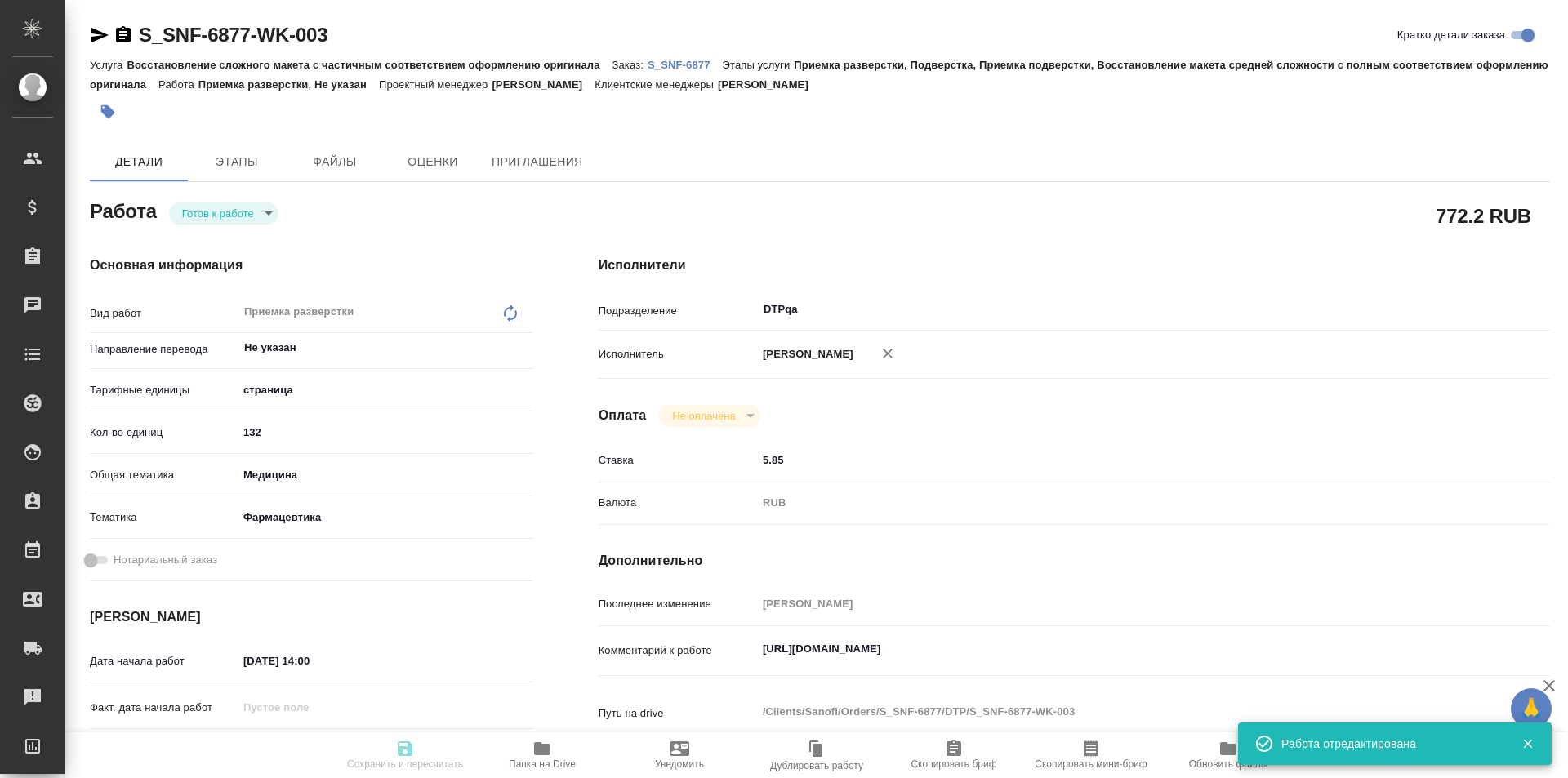
type input "/Clients/Sanofi/Orders/S_SNF-6877"
type textarea "x"
type textarea "коллеги, просят сделать раньше срока, насколько получится, по возможности)"
type textarea "x"
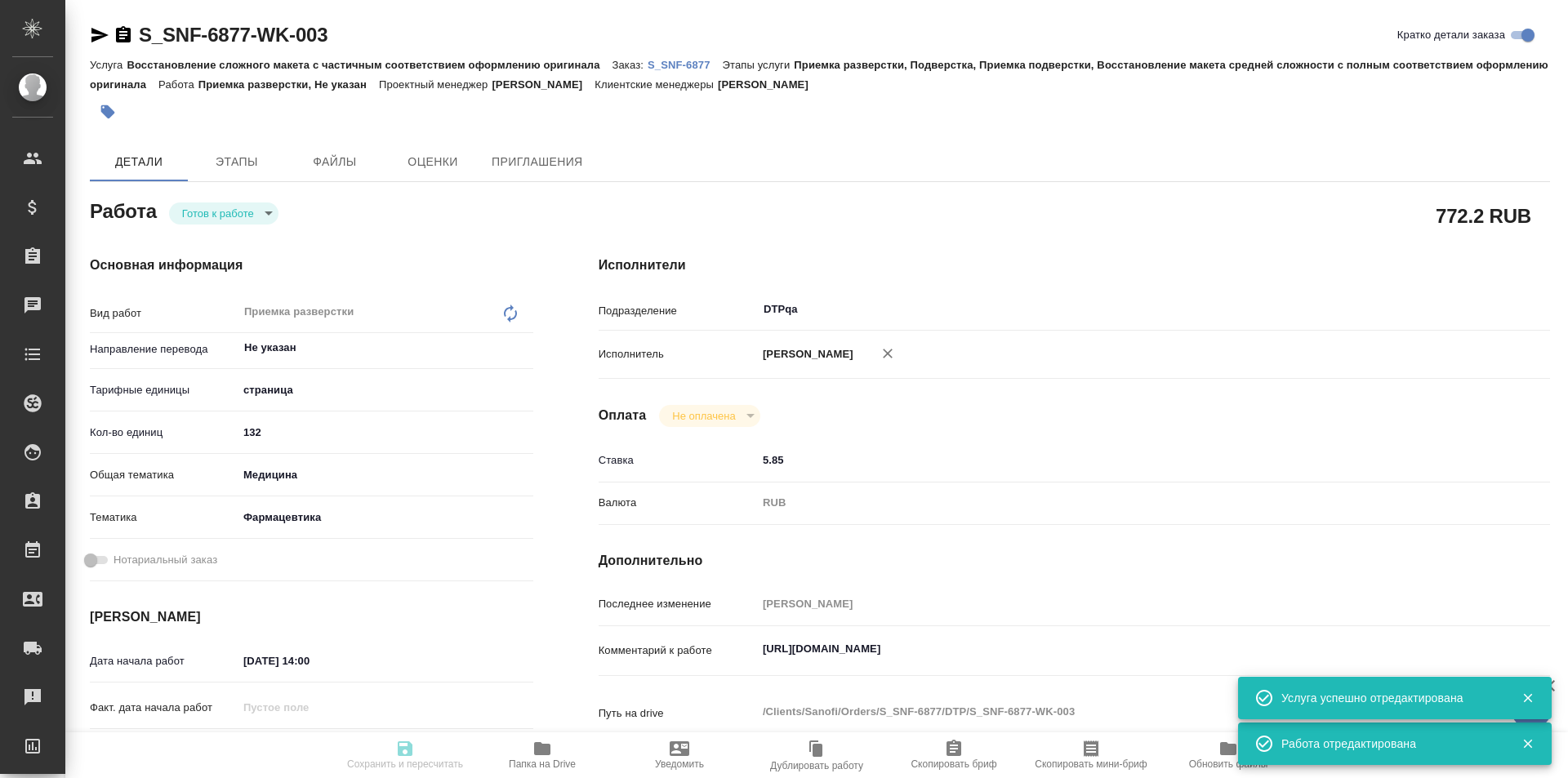
type textarea "x"
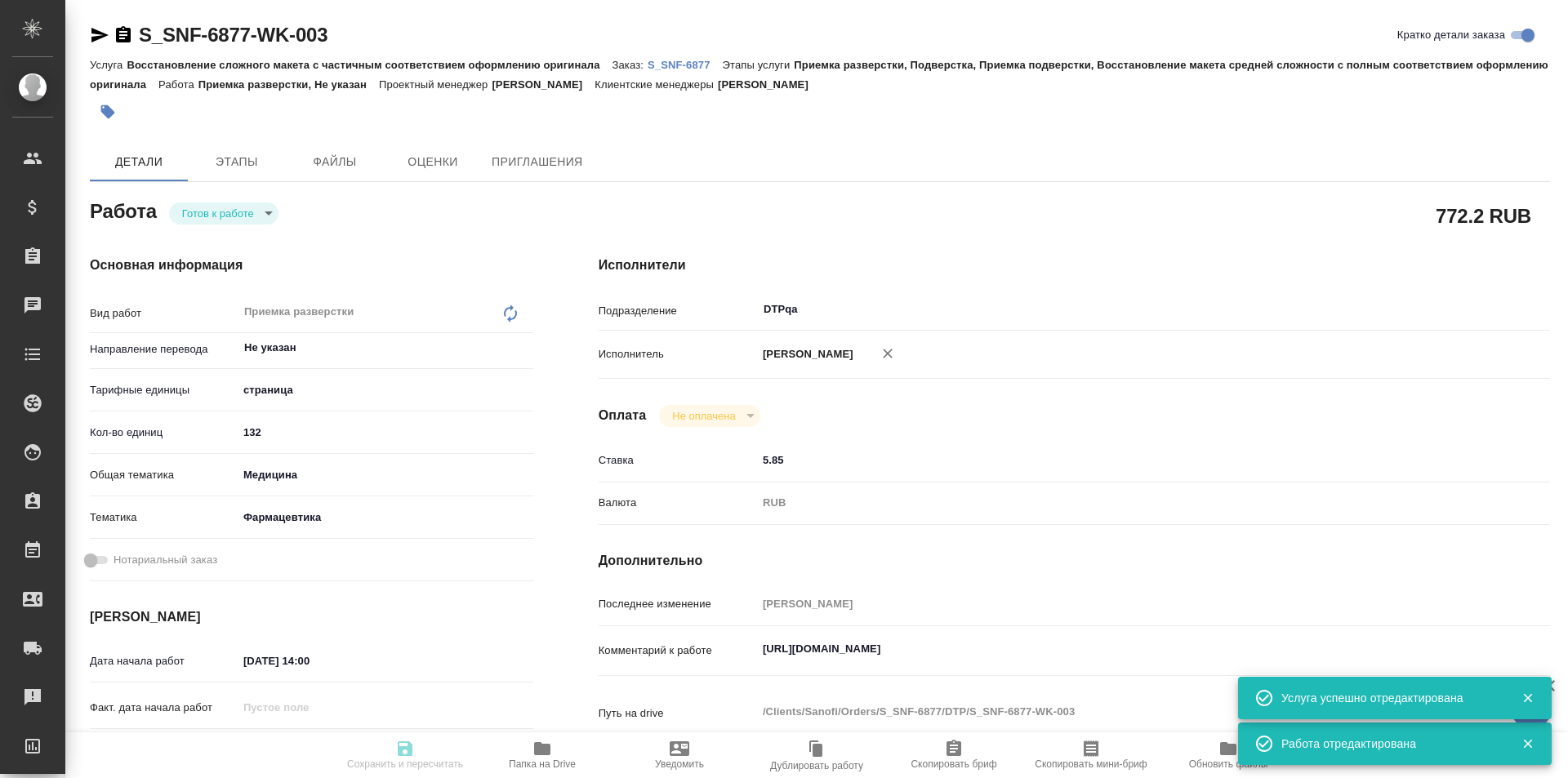
type textarea "x"
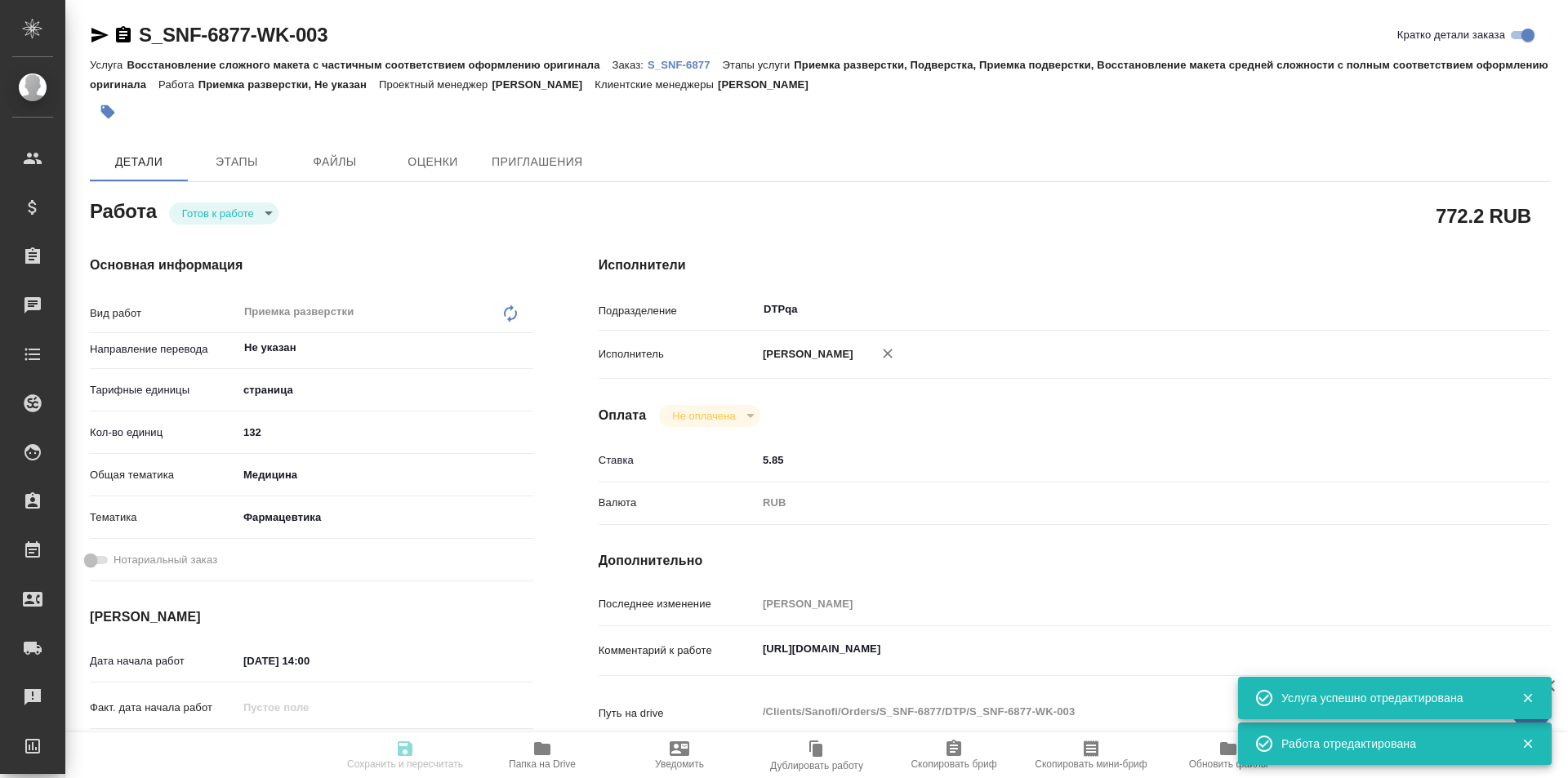
type textarea "x"
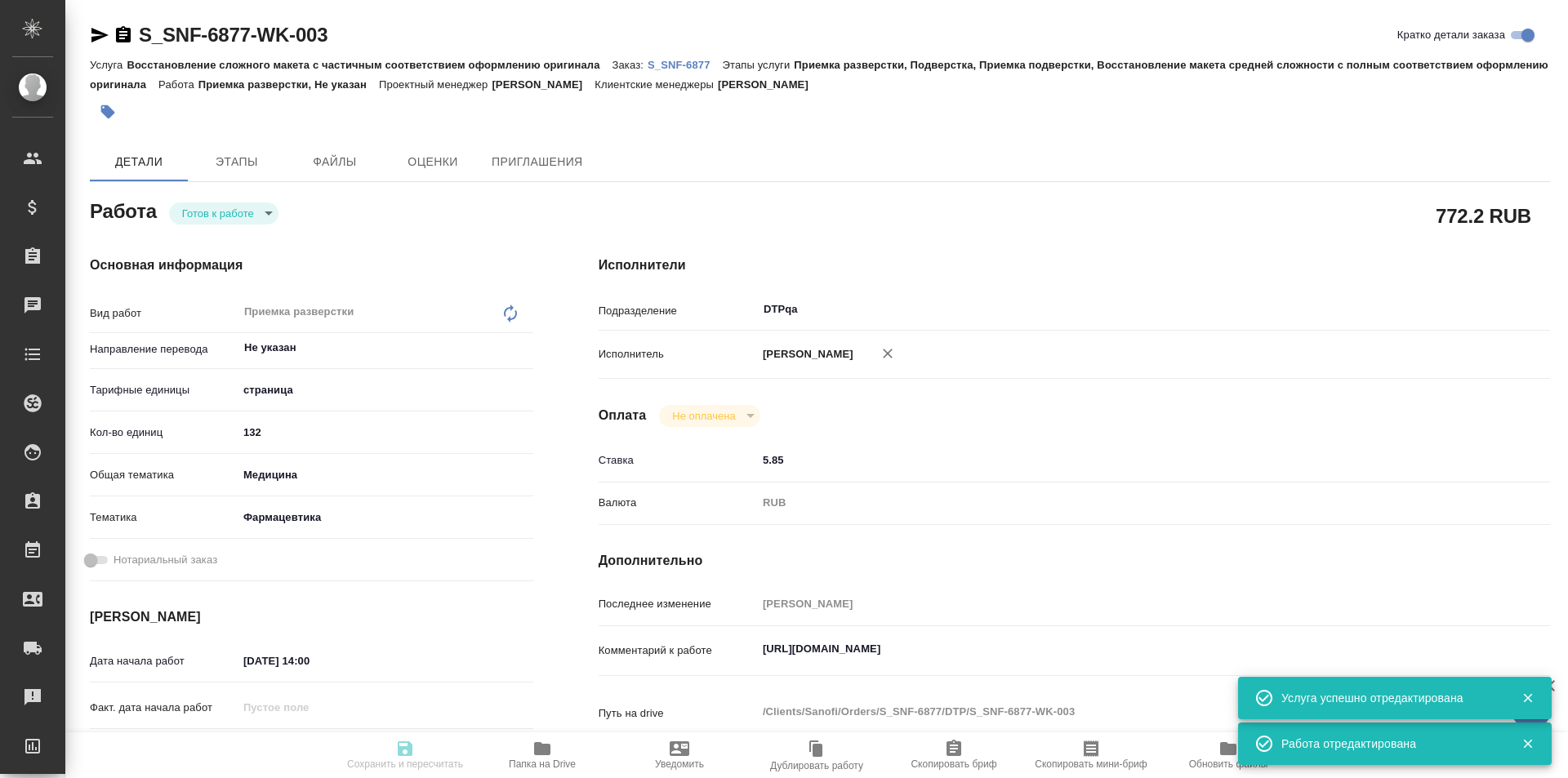
type textarea "x"
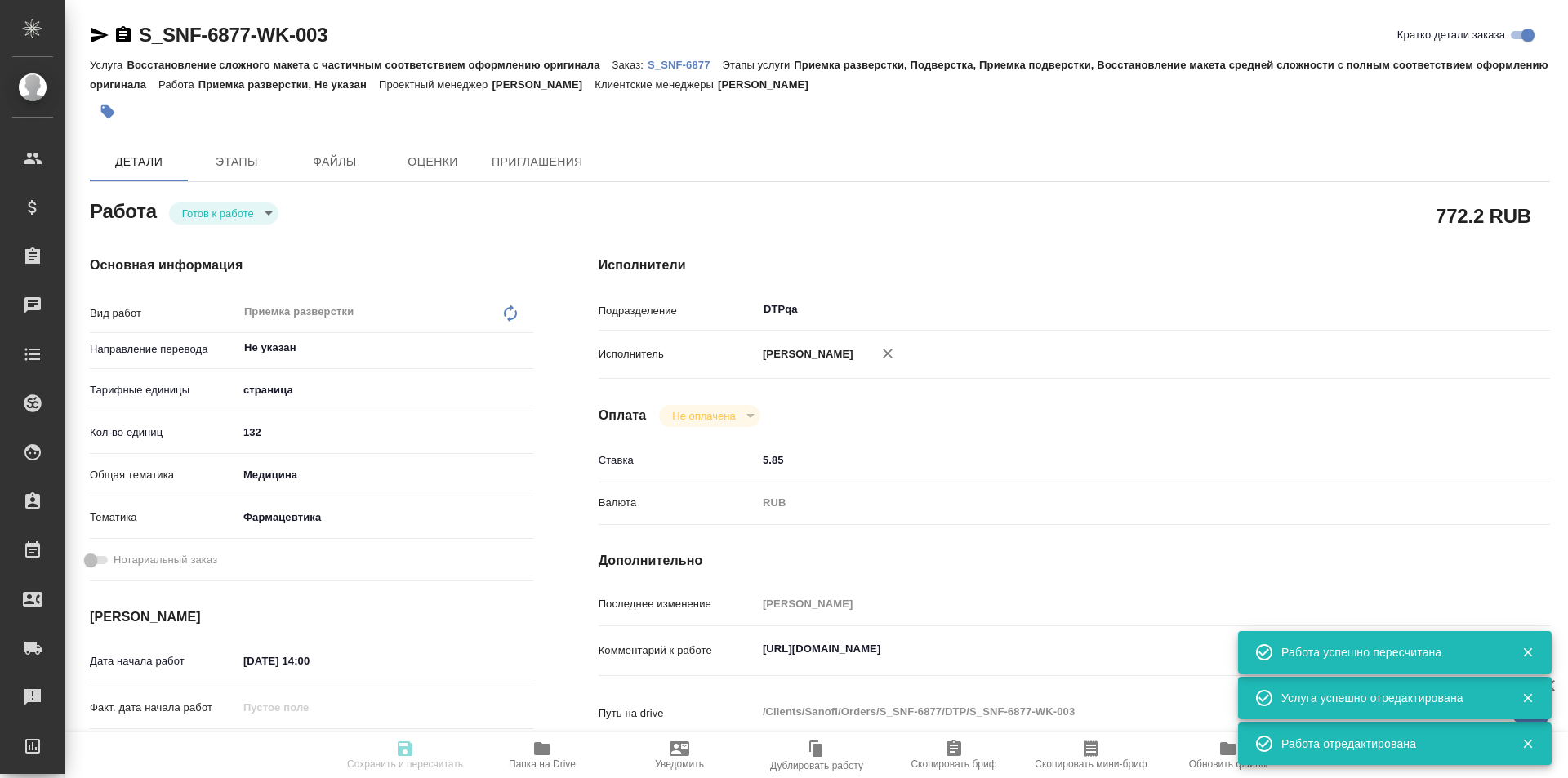
type input "readyForWork"
type textarea "Приемка разверстки"
type textarea "x"
type input "Не указан"
type input "5a8b1489cc6b4906c91bfdb2"
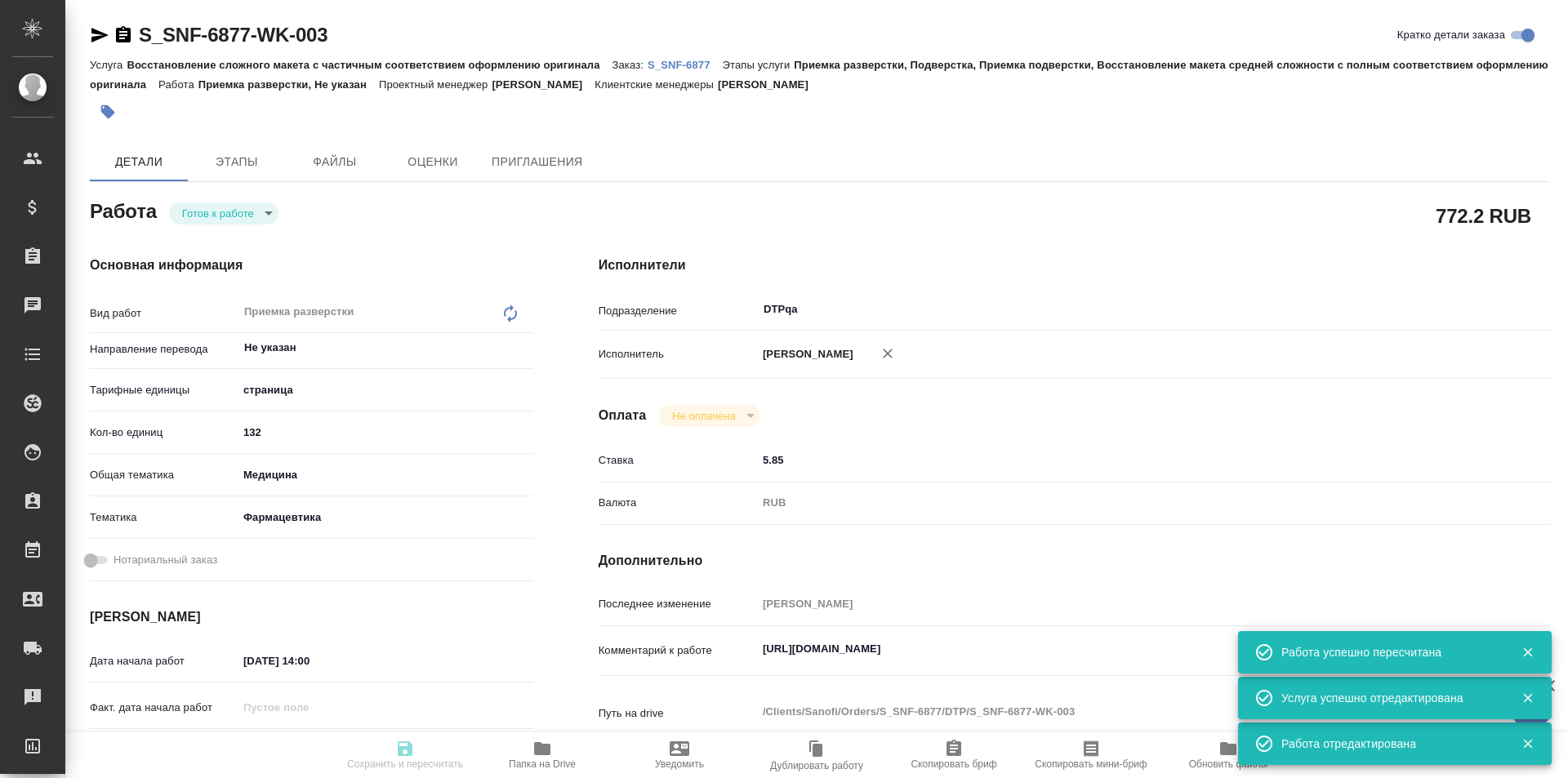
type input "132"
type input "med"
type input "6149832f2b7be24903fd7a82"
type input "[DATE] 14:00"
type input "[DATE] 17:00"
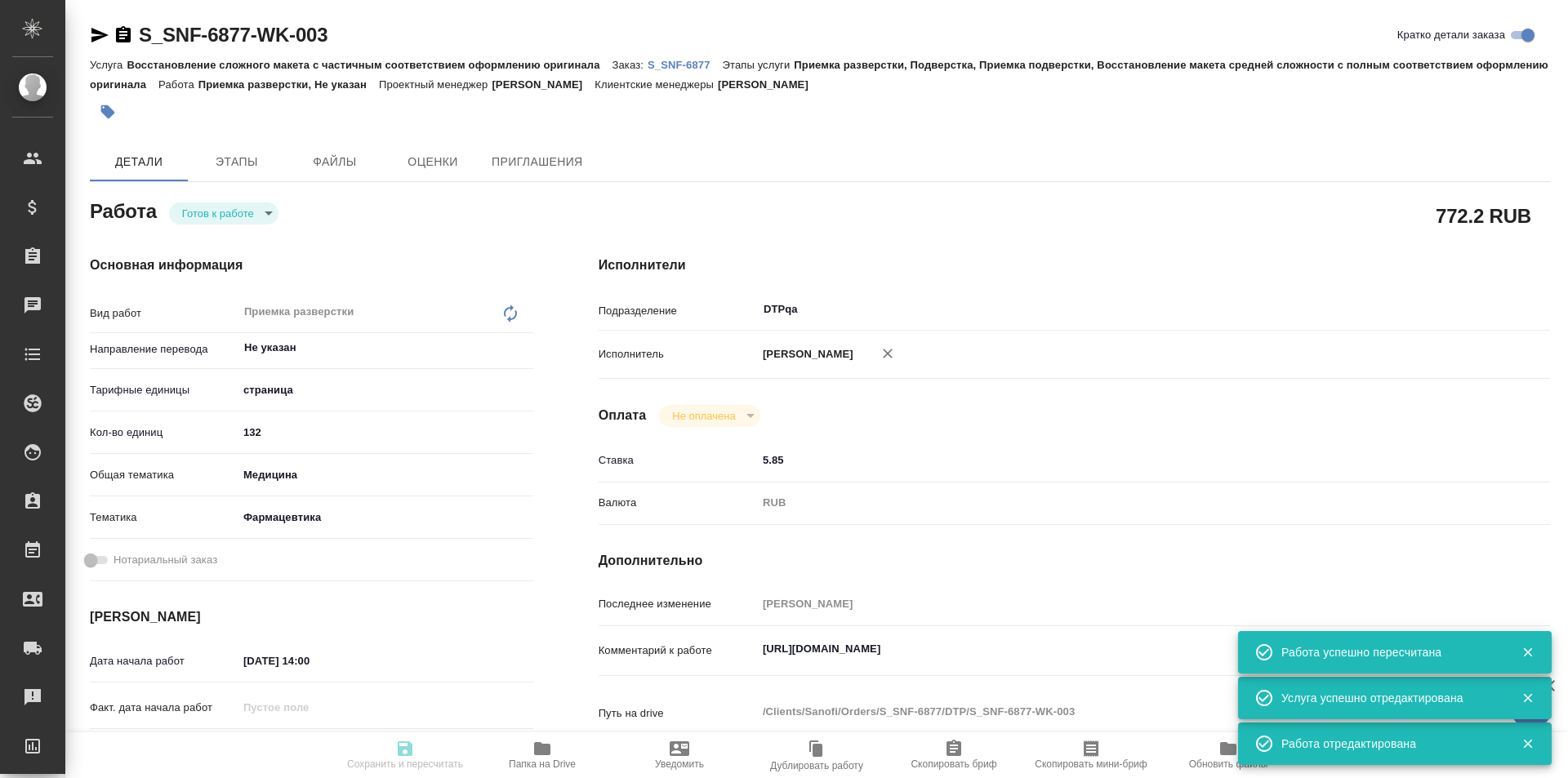
type input "[DATE] 15:03"
type input "DTPqa"
type input "notPayed"
type input "5.85"
type input "RUB"
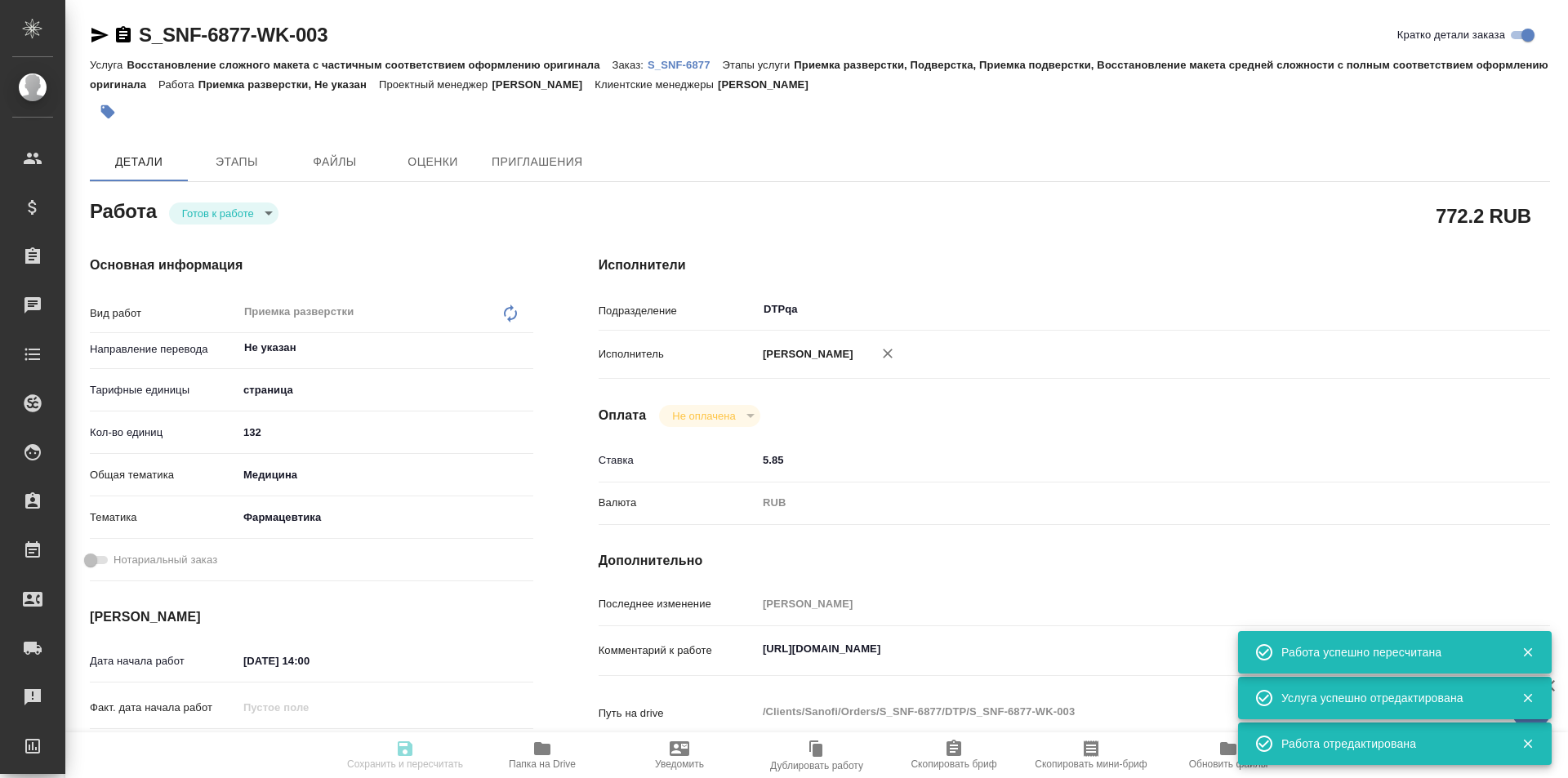
type input "[PERSON_NAME]"
type textarea "[URL][DOMAIN_NAME]"
type textarea "x"
type textarea "/Clients/Sanofi/Orders/S_SNF-6877/DTP/S_SNF-6877-WK-003"
type textarea "x"
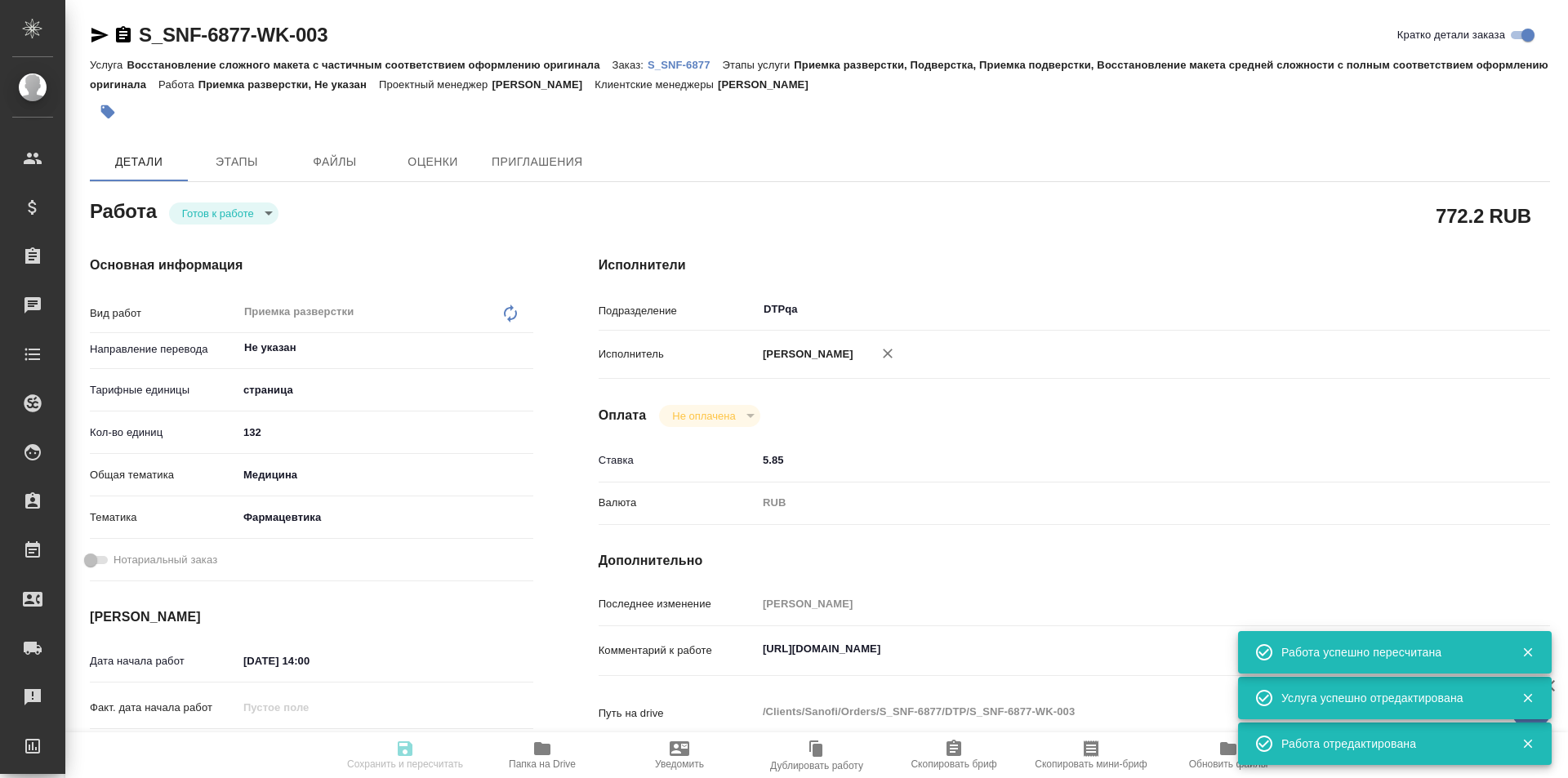
type input "S_SNF-6877"
type input "Восстановление сложного макета с частичным соответствием оформлению оригинала"
type input "Приемка разверстки, Подверстка, Приемка подверстки, Восстановление макета средн…"
type input "[PERSON_NAME]"
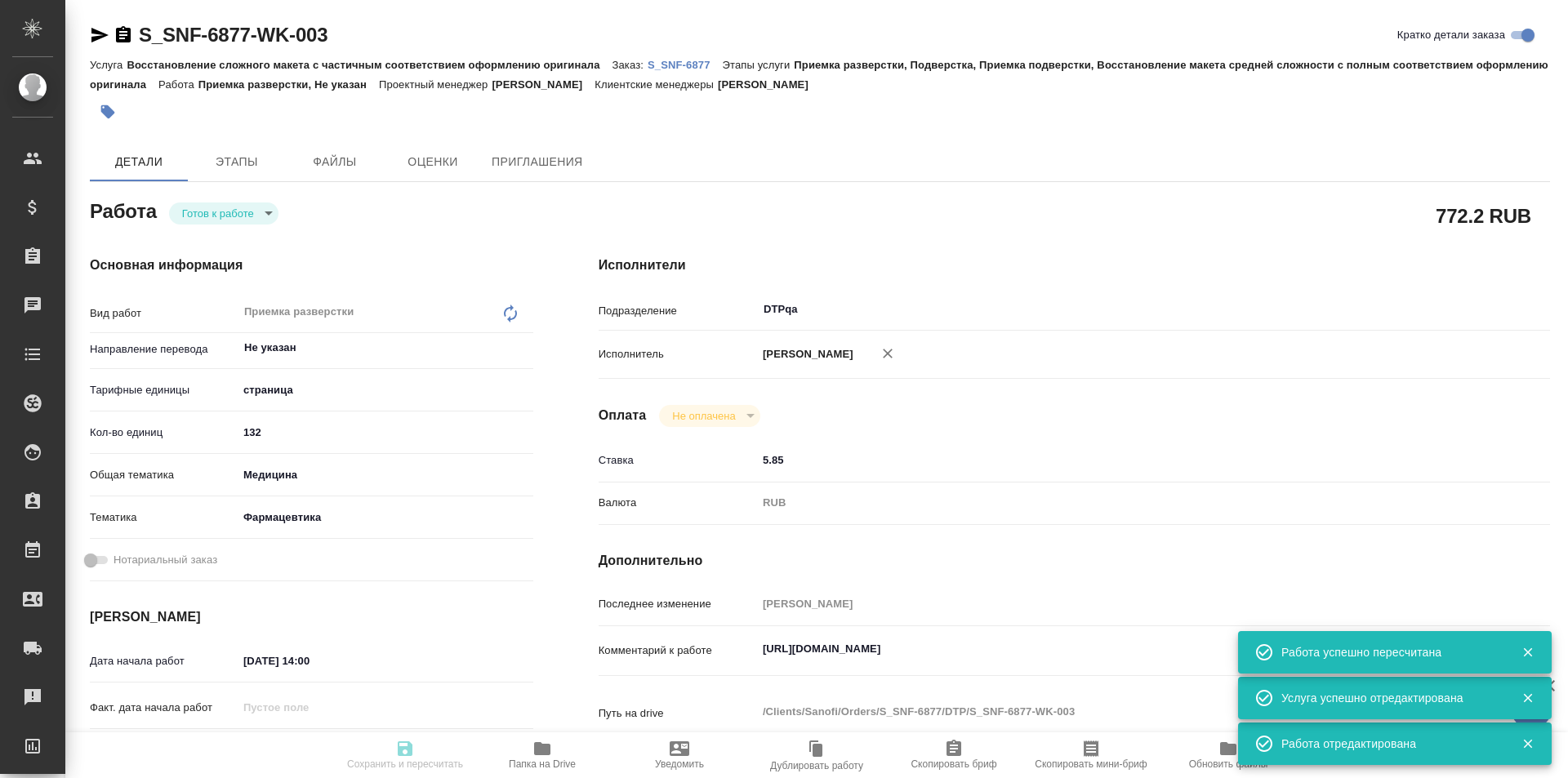
type input "/Clients/Sanofi/Orders/S_SNF-6877"
type textarea "x"
type textarea "коллеги, просят сделать раньше срока, насколько получится, по возможности)"
type textarea "x"
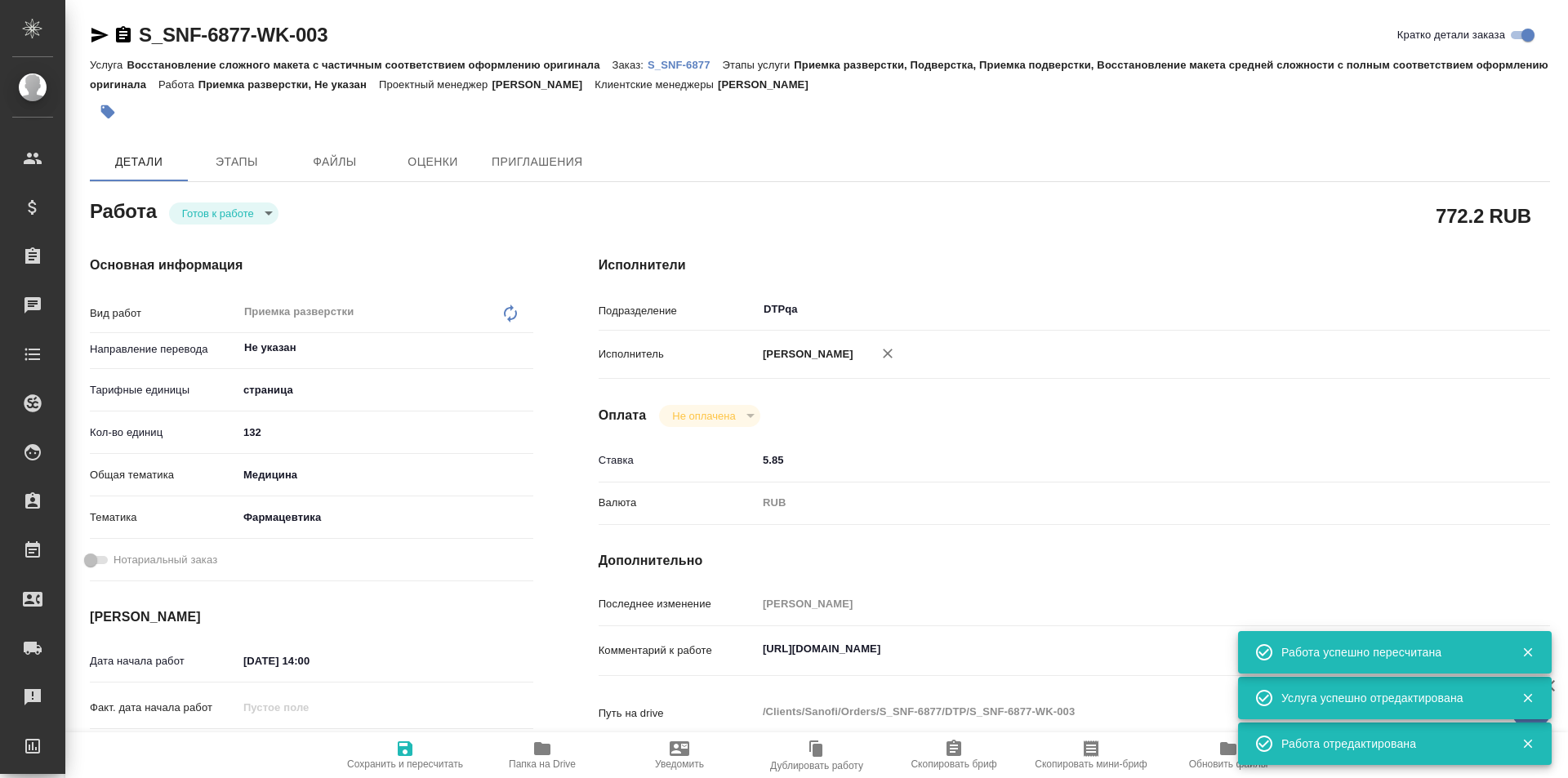
type textarea "x"
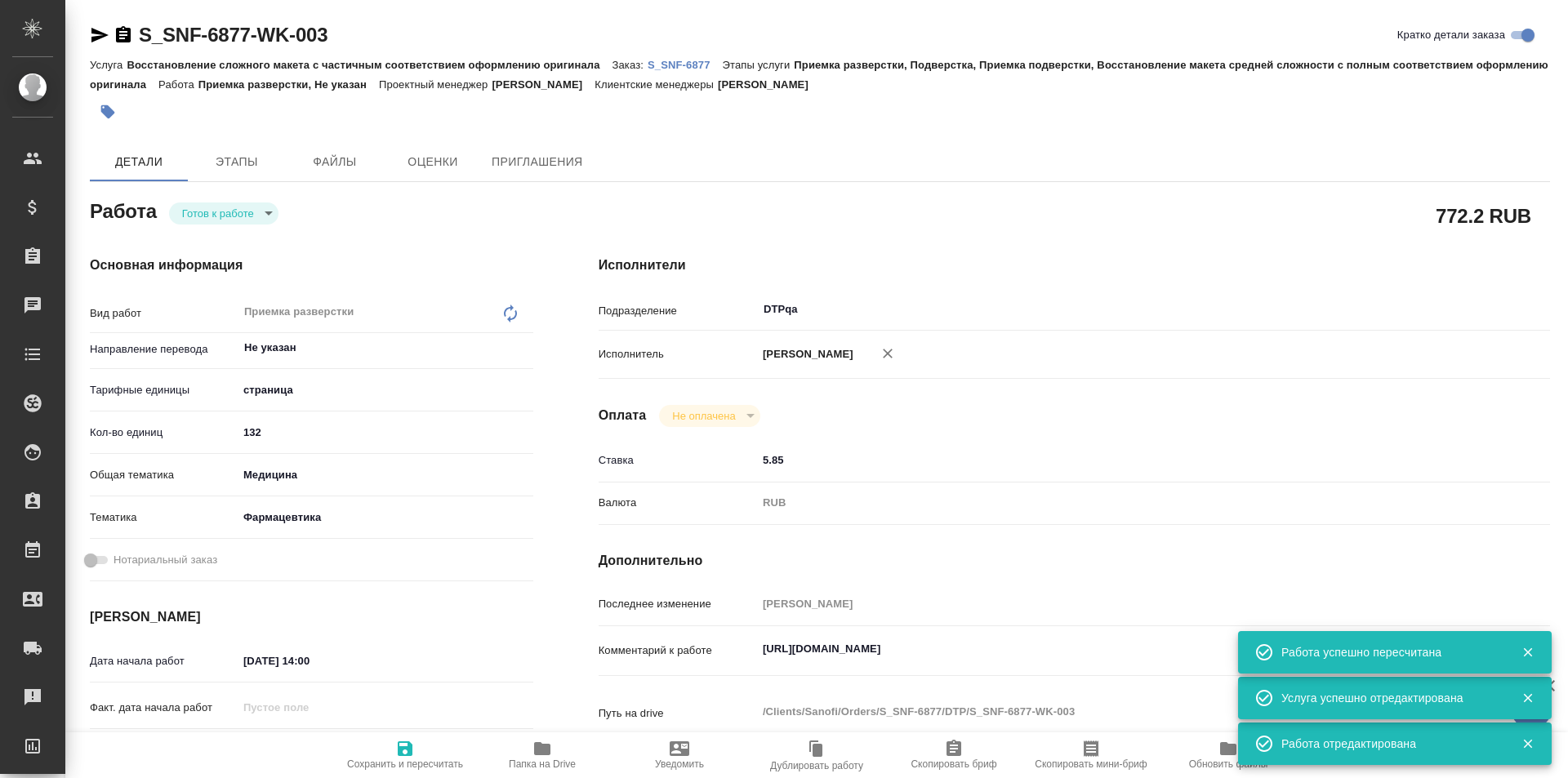
type textarea "x"
click at [248, 216] on body "🙏 .cls-1 fill:#fff; AWATERA Ismagilova Diana Клиенты Спецификации Заказы Чаты T…" at bounding box center [784, 389] width 1568 height 778
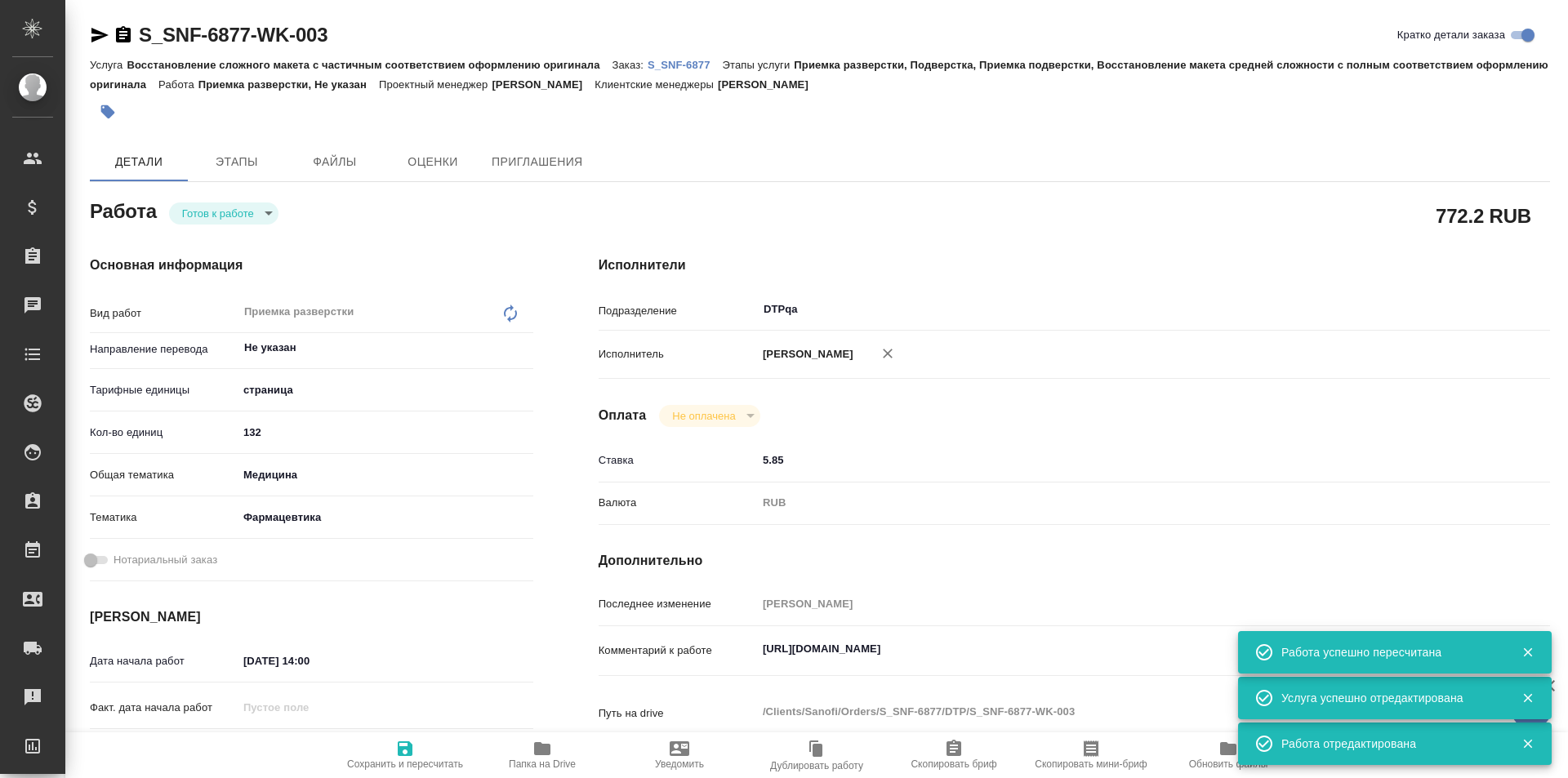
type textarea "x"
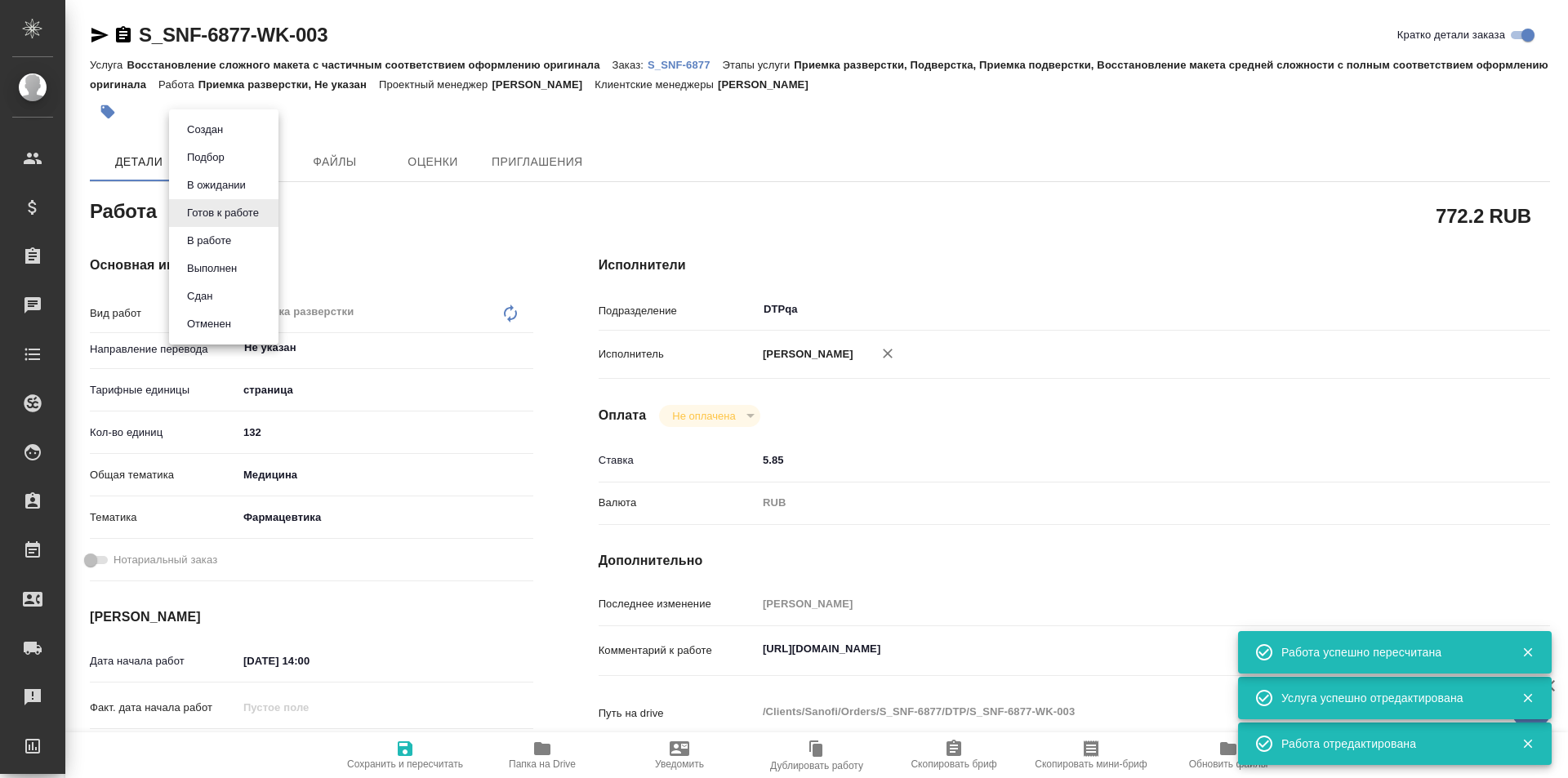
type textarea "x"
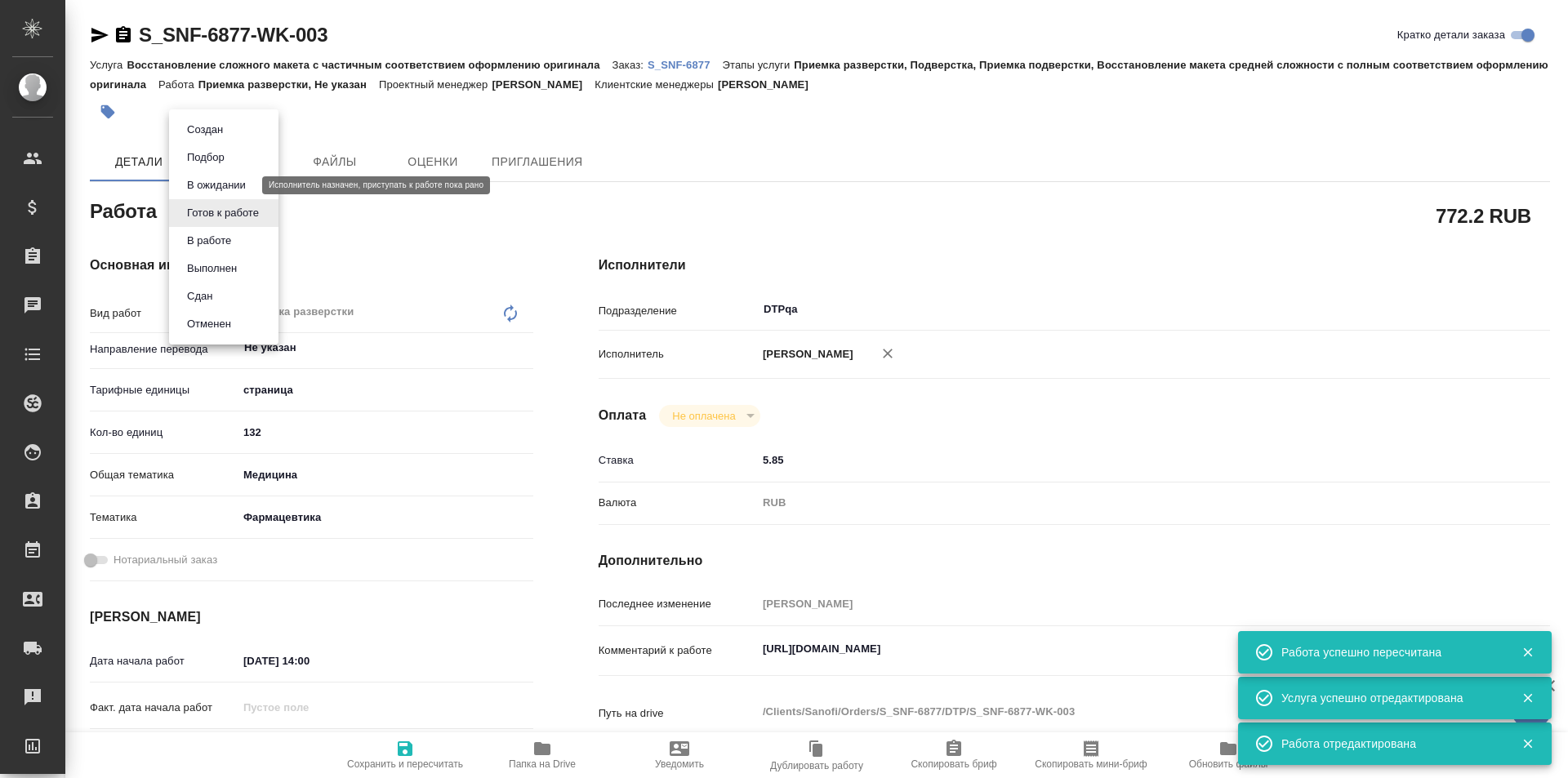
click at [228, 187] on button "В ожидании" at bounding box center [217, 185] width 68 height 18
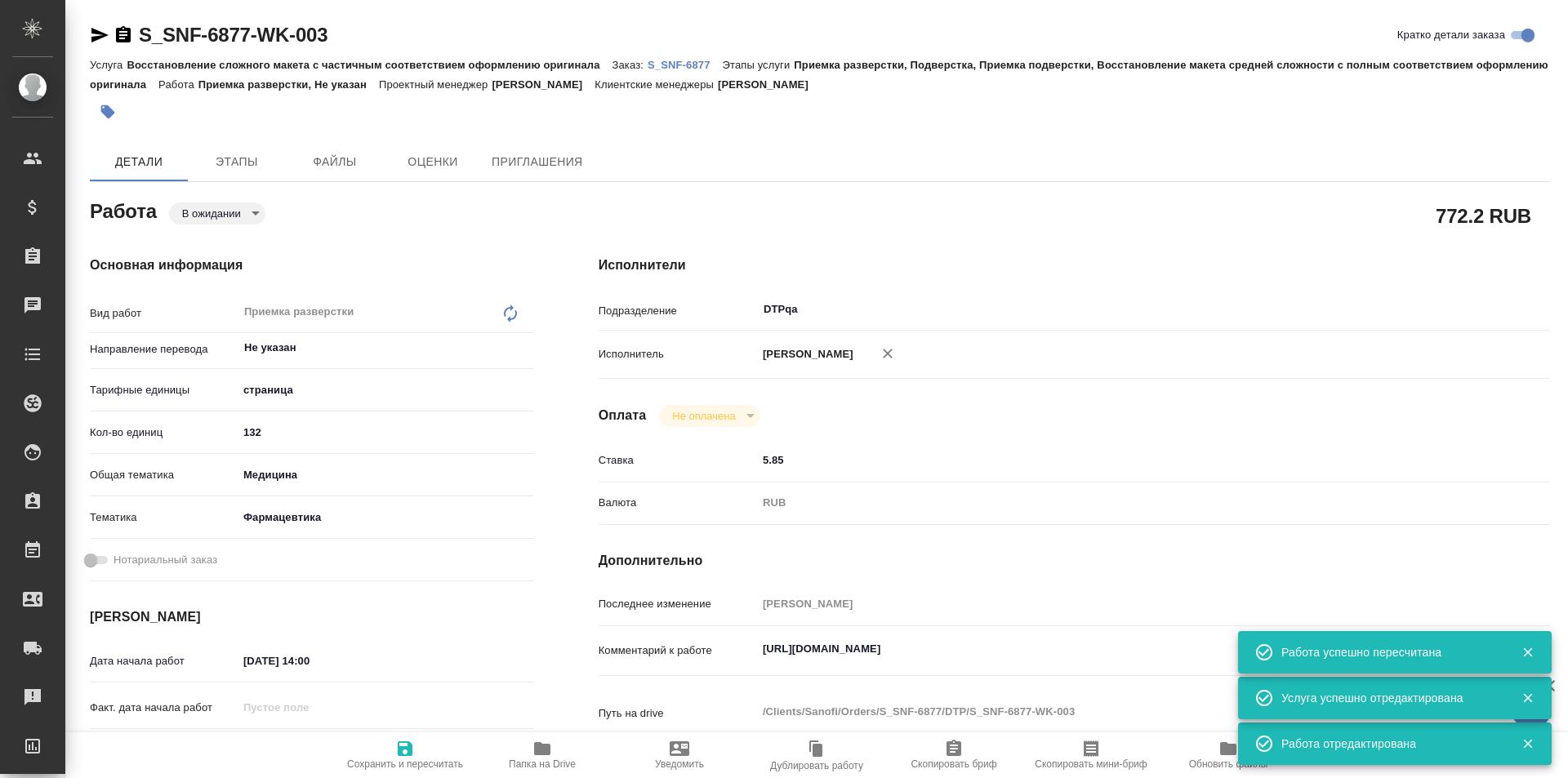
type textarea "x"
